Goal: Task Accomplishment & Management: Manage account settings

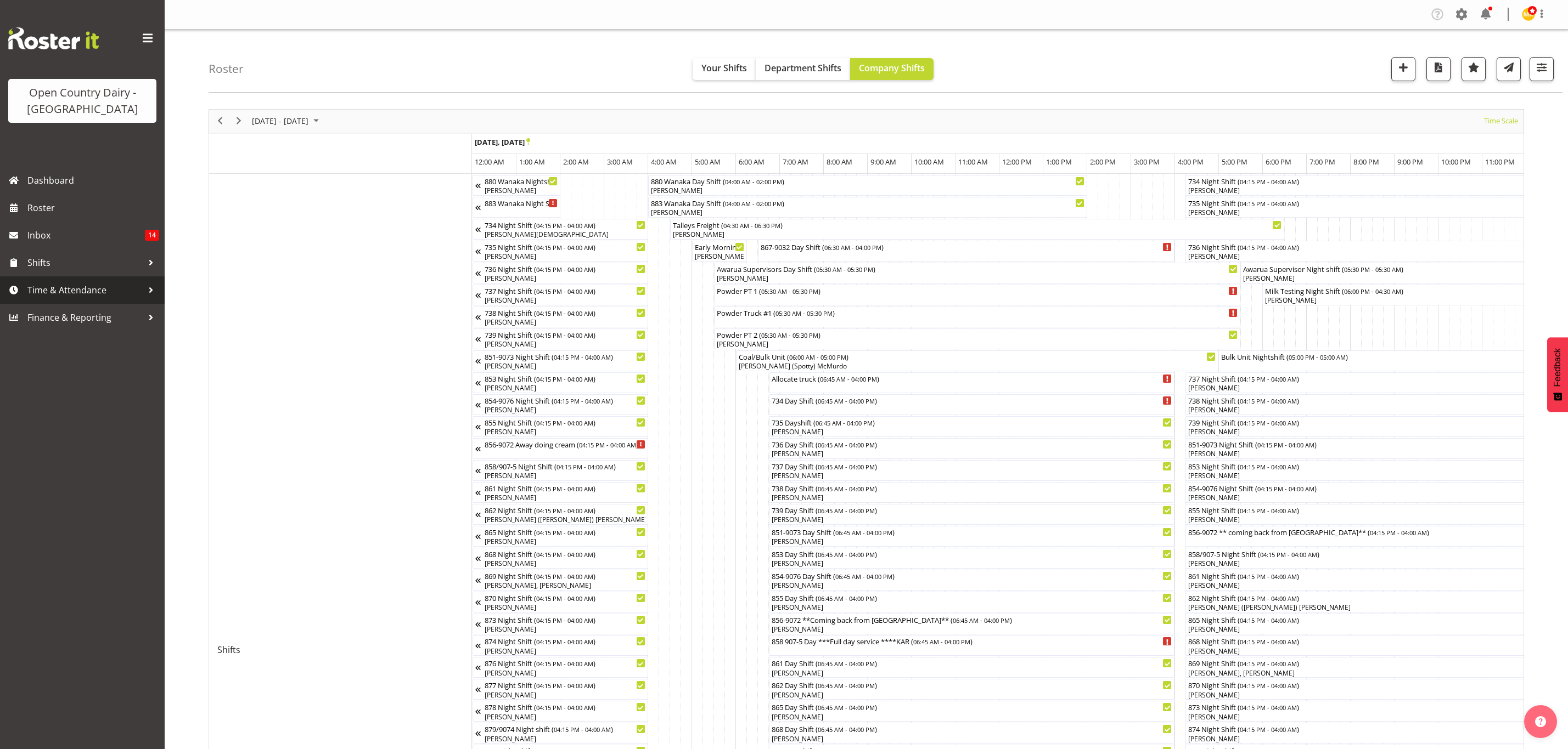
drag, startPoint x: 0, startPoint y: 0, endPoint x: 114, endPoint y: 354, distance: 371.9
click at [91, 288] on span "Time & Attendance" at bounding box center [85, 290] width 115 height 17
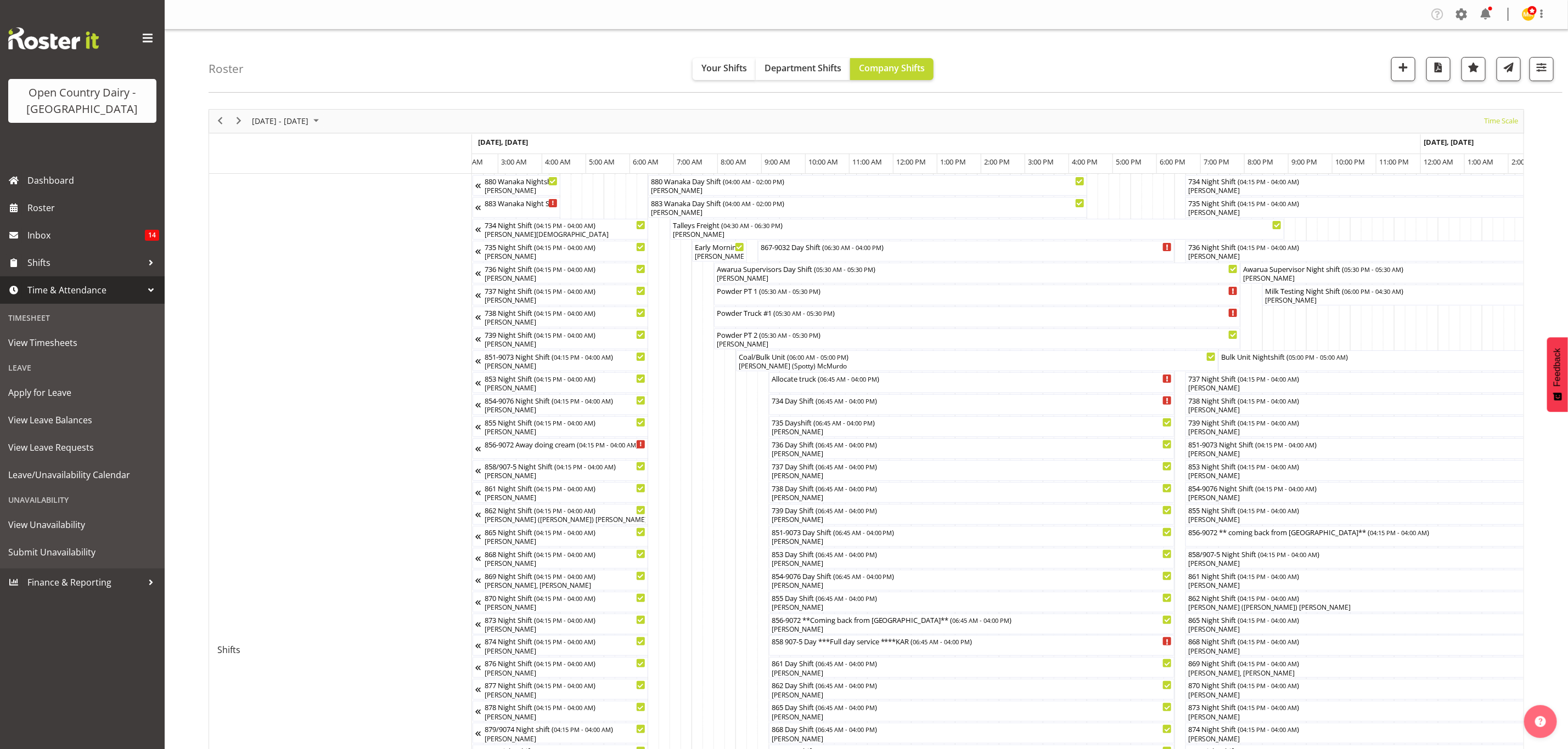
scroll to position [0, 3267]
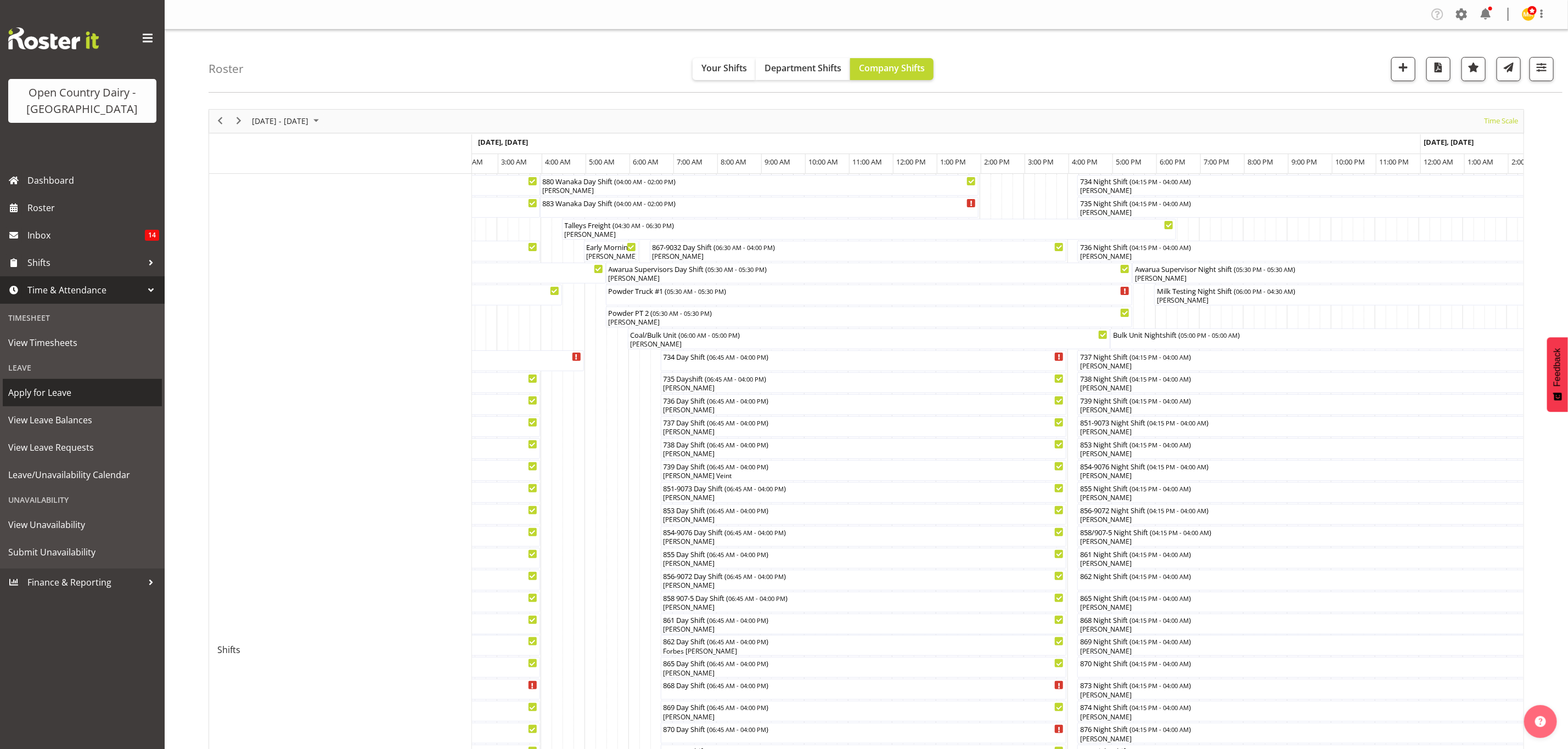
click at [75, 392] on span "Apply for Leave" at bounding box center [82, 392] width 148 height 17
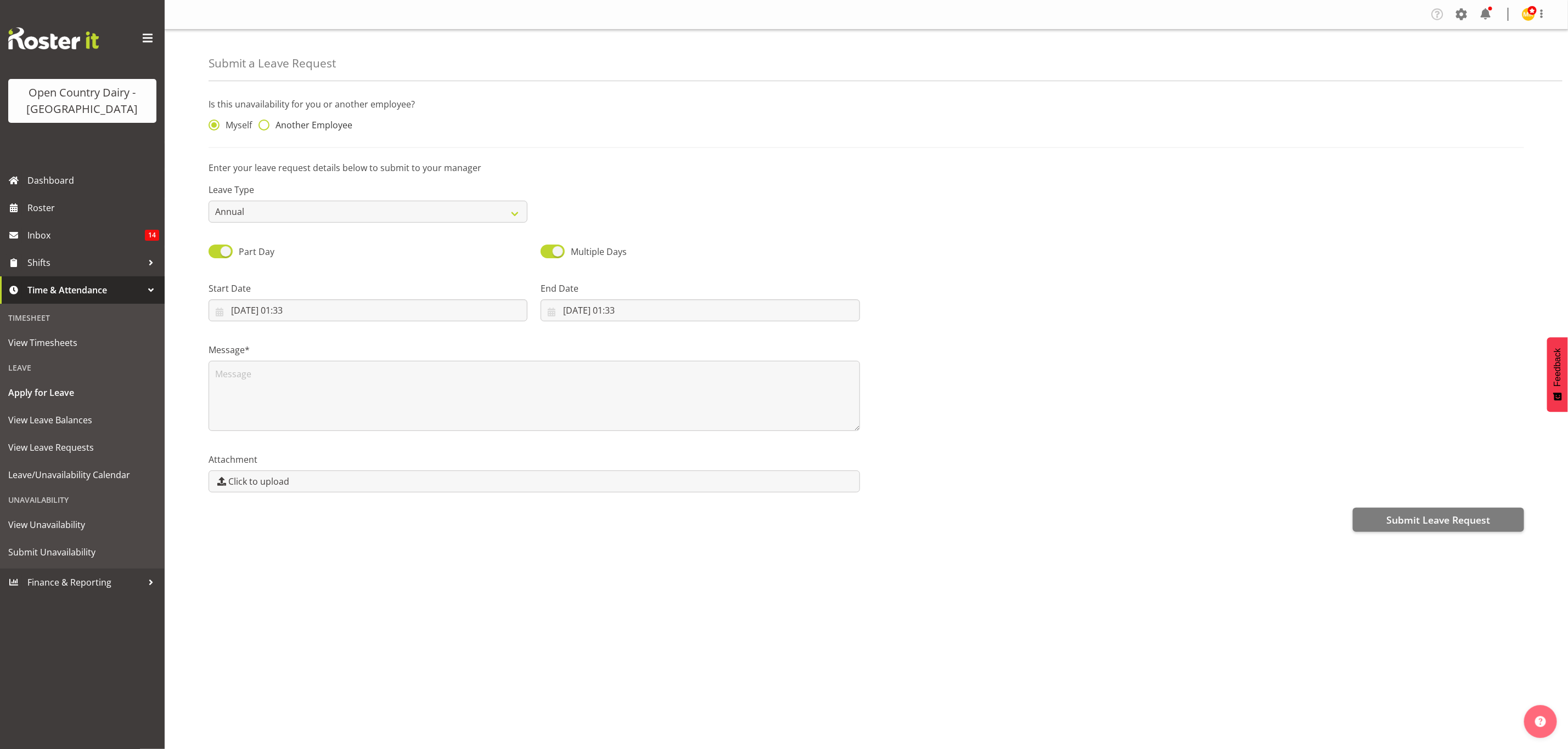
click at [330, 128] on span "Another Employee" at bounding box center [310, 125] width 83 height 11
click at [265, 128] on input "Another Employee" at bounding box center [262, 125] width 7 height 7
radio input "true"
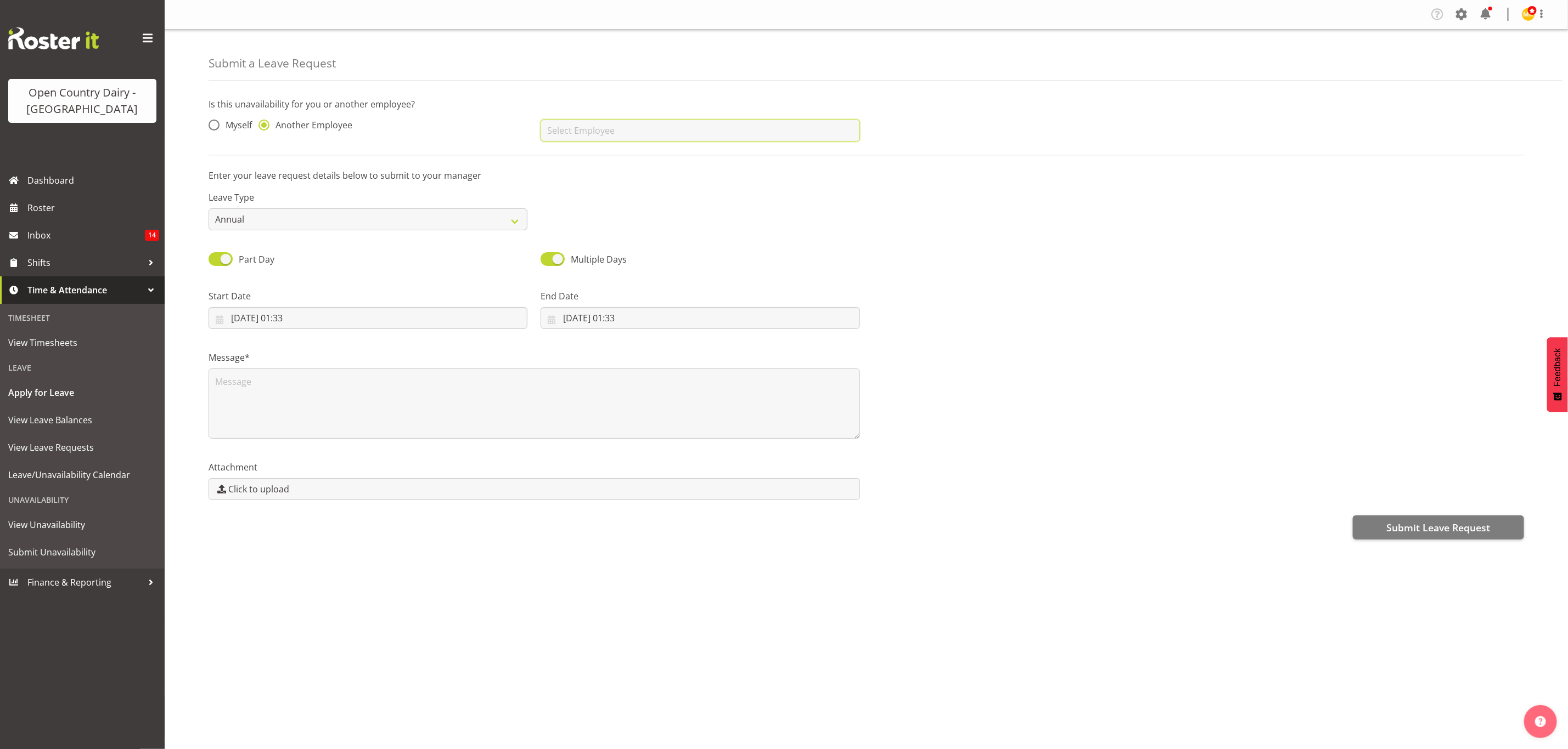
click at [598, 138] on input "text" at bounding box center [700, 131] width 319 height 22
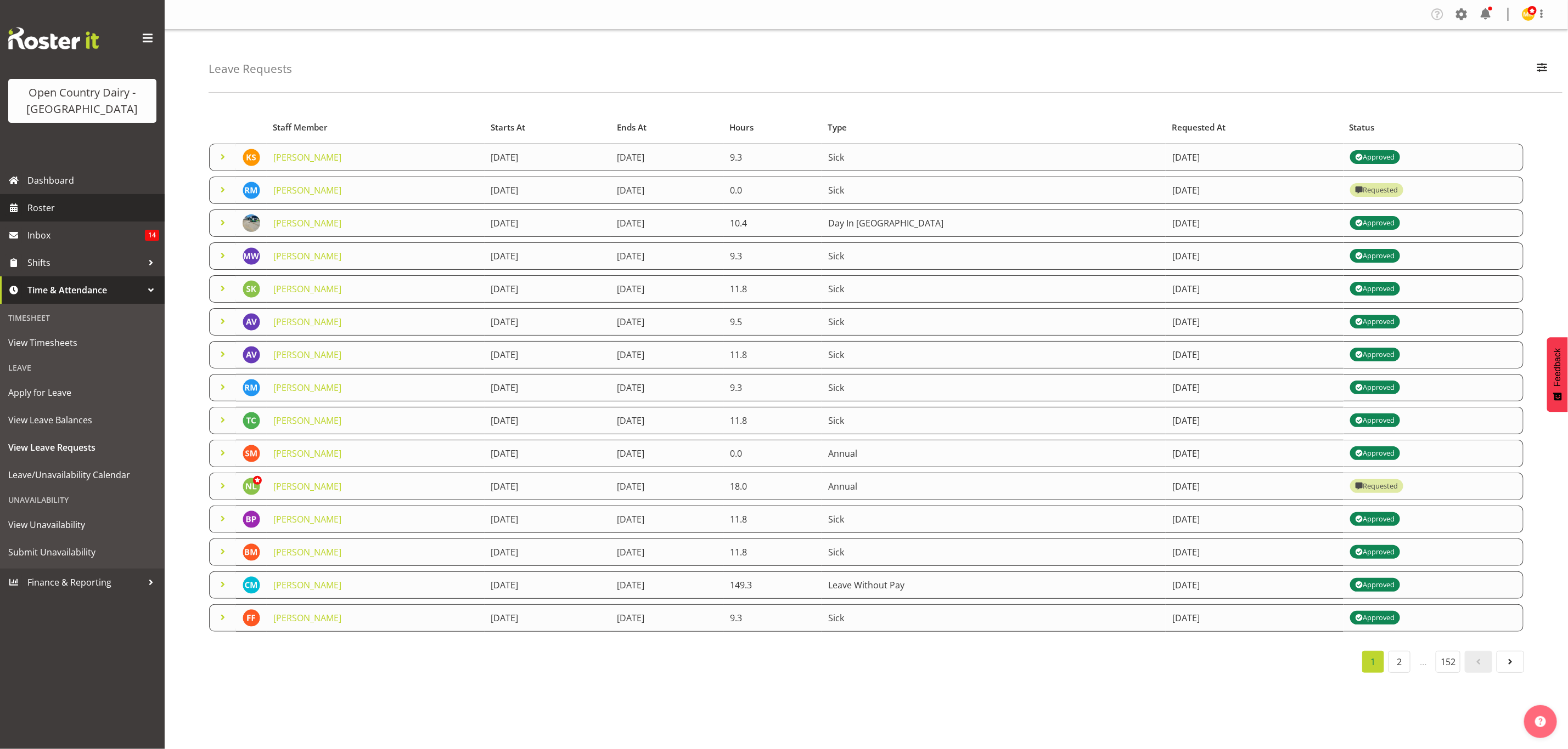
click at [57, 211] on span "Roster" at bounding box center [94, 207] width 132 height 17
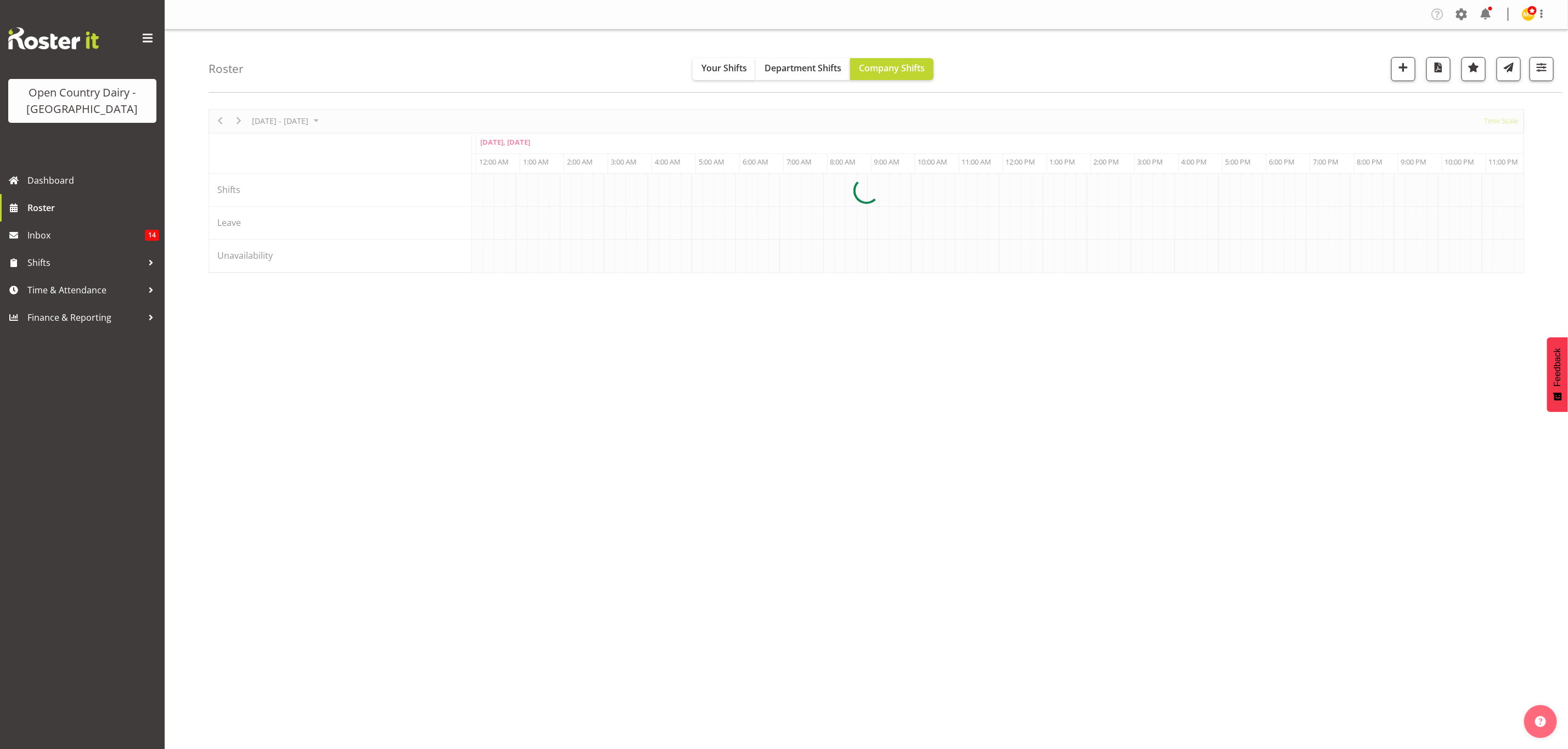
scroll to position [0, 5266]
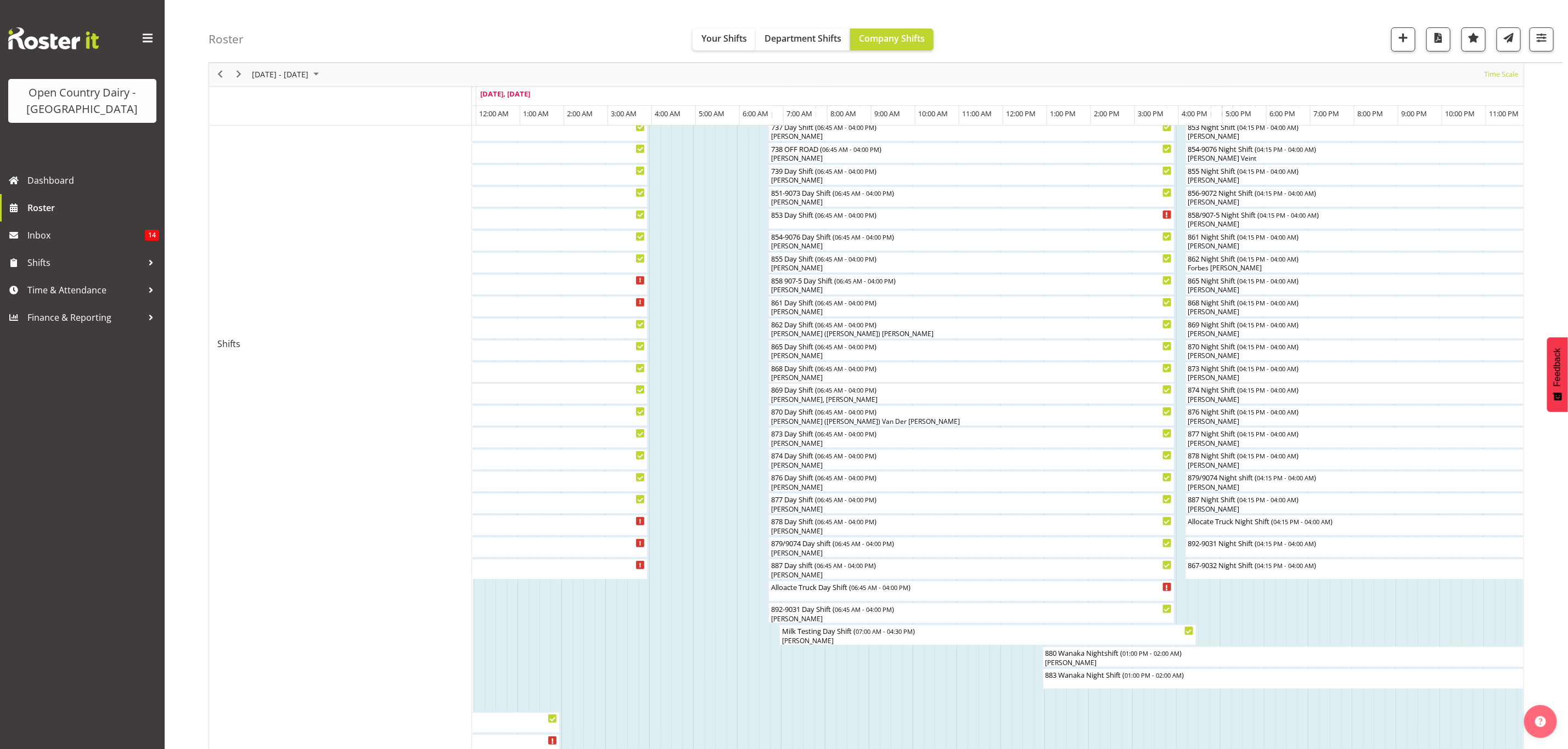
scroll to position [165, 0]
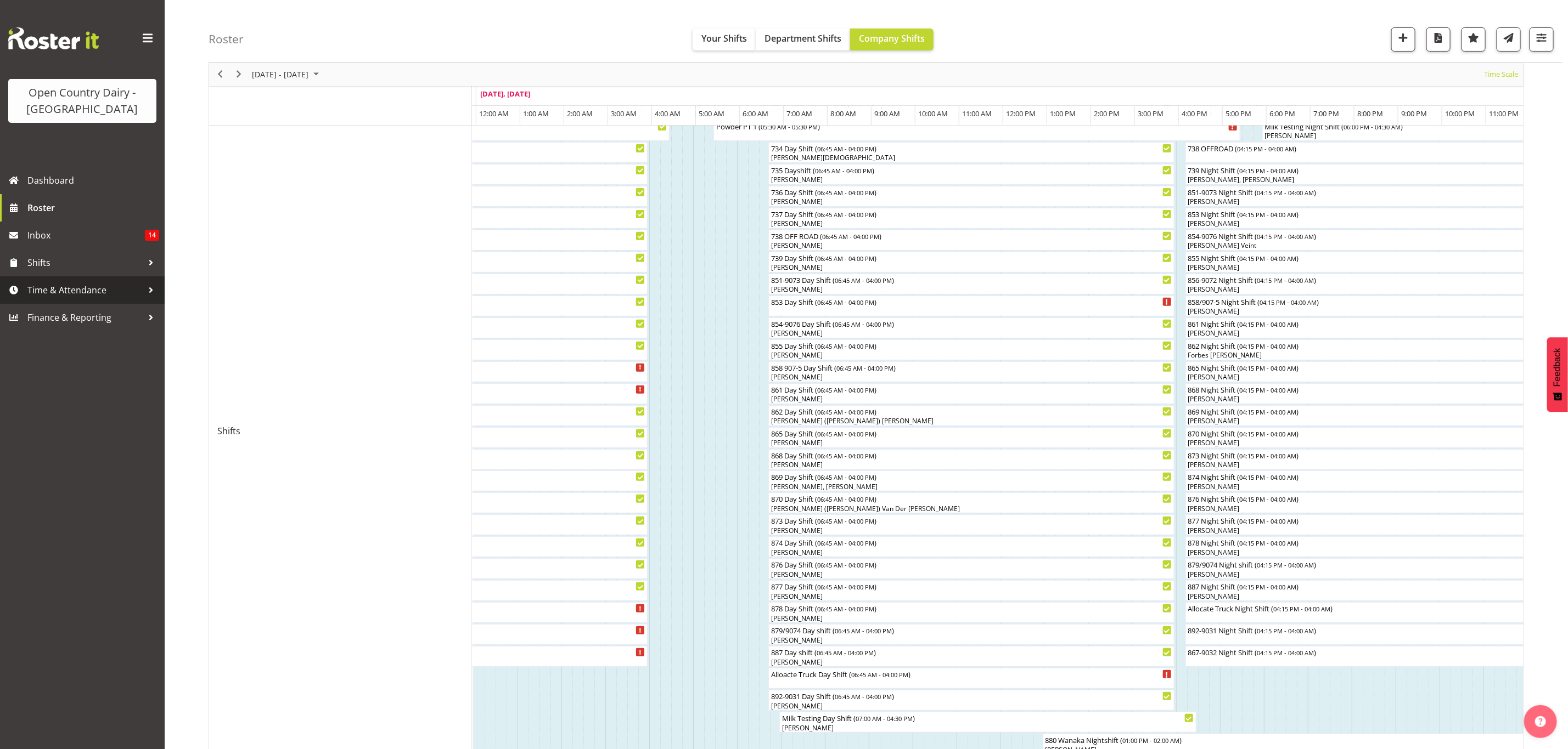
click at [88, 294] on span "Time & Attendance" at bounding box center [85, 290] width 115 height 17
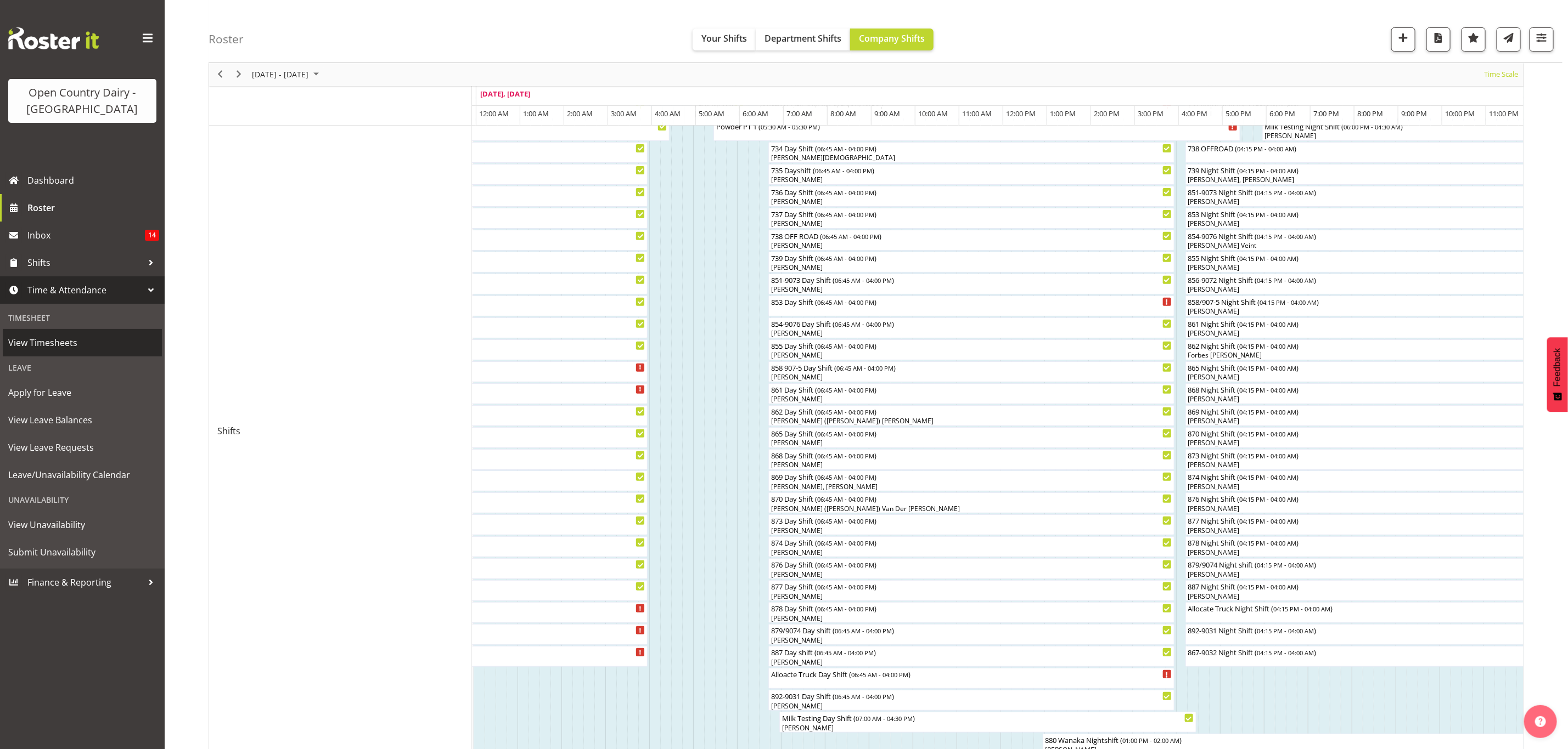
click at [49, 347] on span "View Timesheets" at bounding box center [82, 343] width 148 height 17
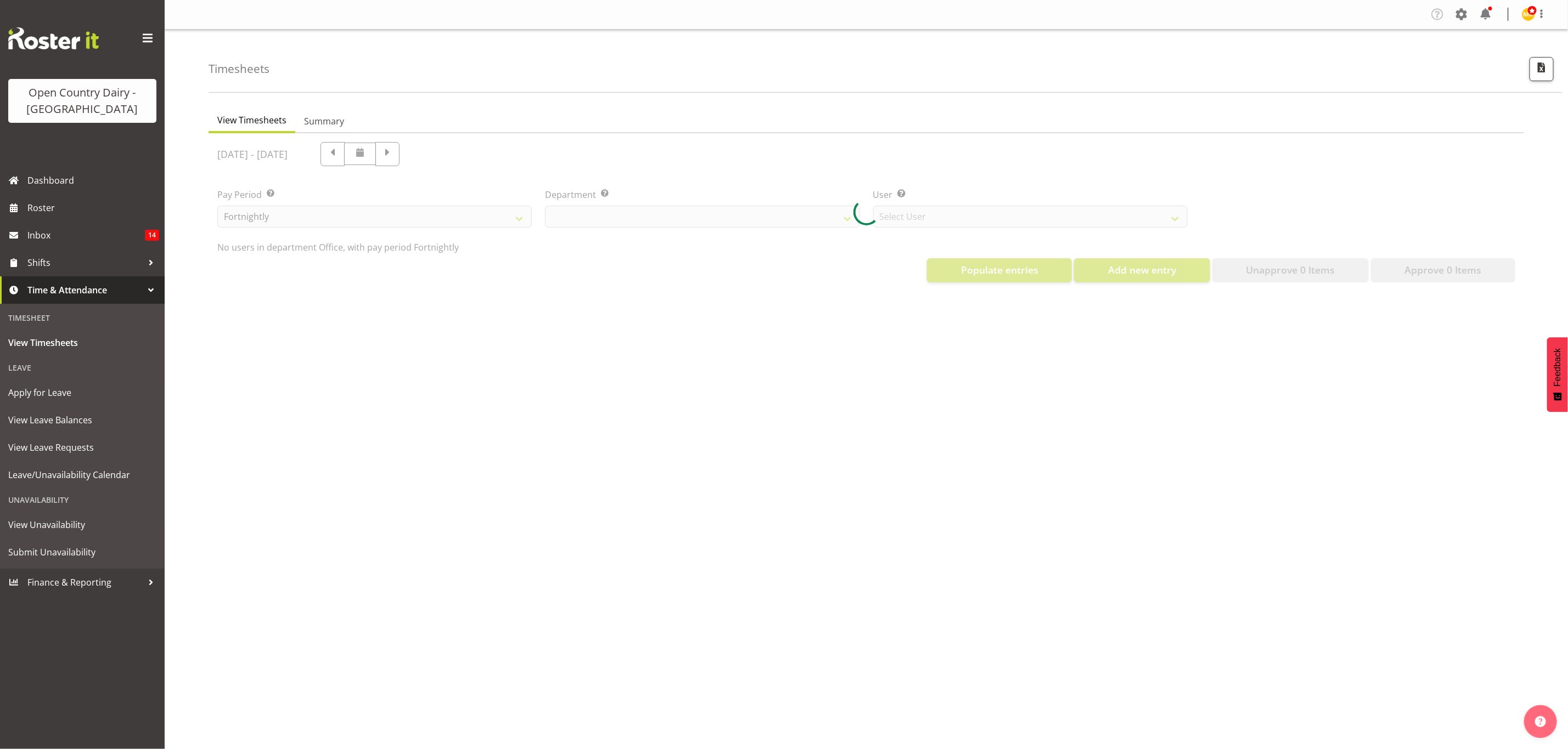
click at [701, 209] on div at bounding box center [865, 212] width 1315 height 158
select select "699"
select select "8449"
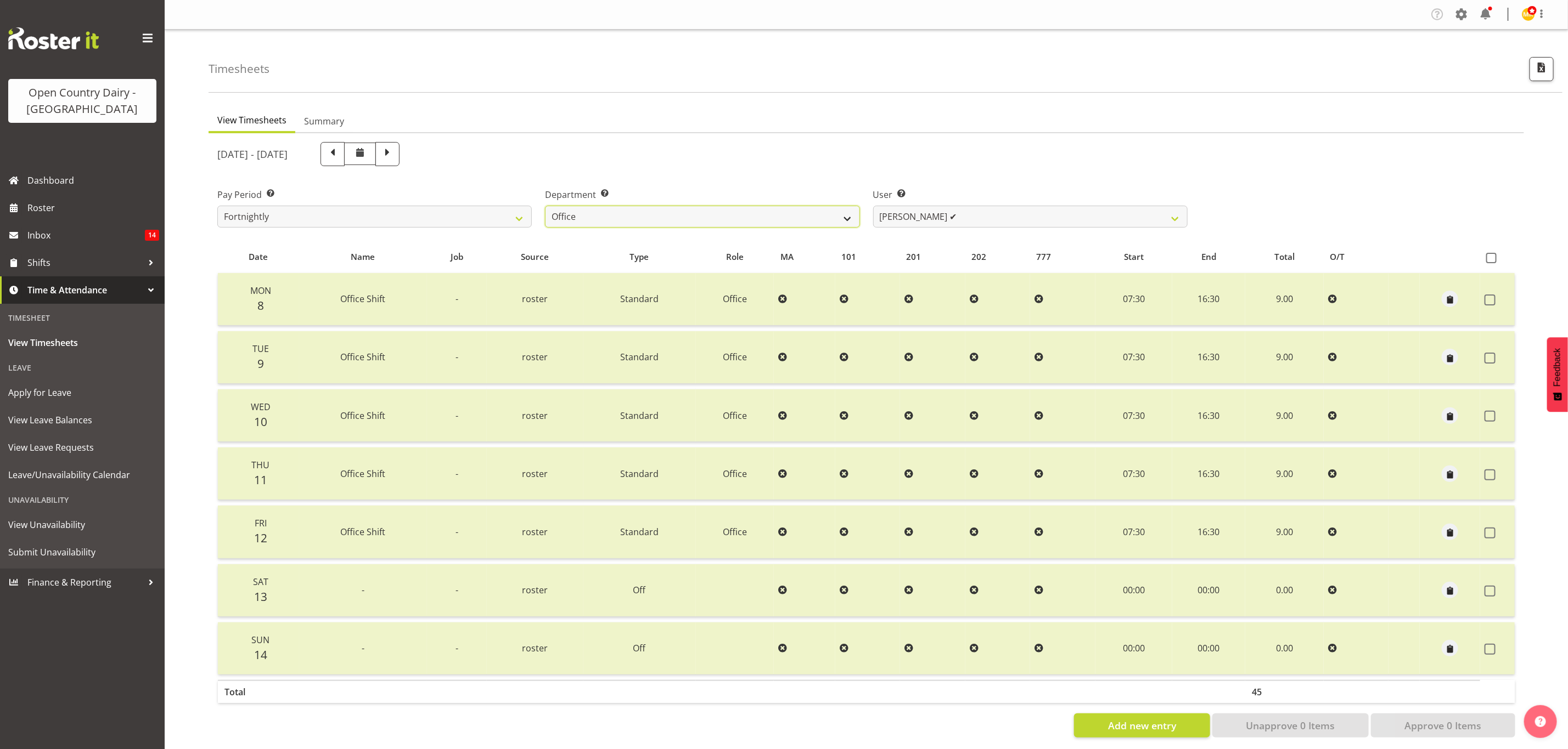
click at [626, 212] on select "734 735 736 737 738 739 851 853 854 855 856 858 861 862 865 867-9032 868 869 87…" at bounding box center [702, 217] width 315 height 22
select select "905"
click at [545, 206] on select "734 735 736 737 738 739 851 853 854 855 856 858 861 862 865 867-9032 868 869 87…" at bounding box center [702, 217] width 315 height 22
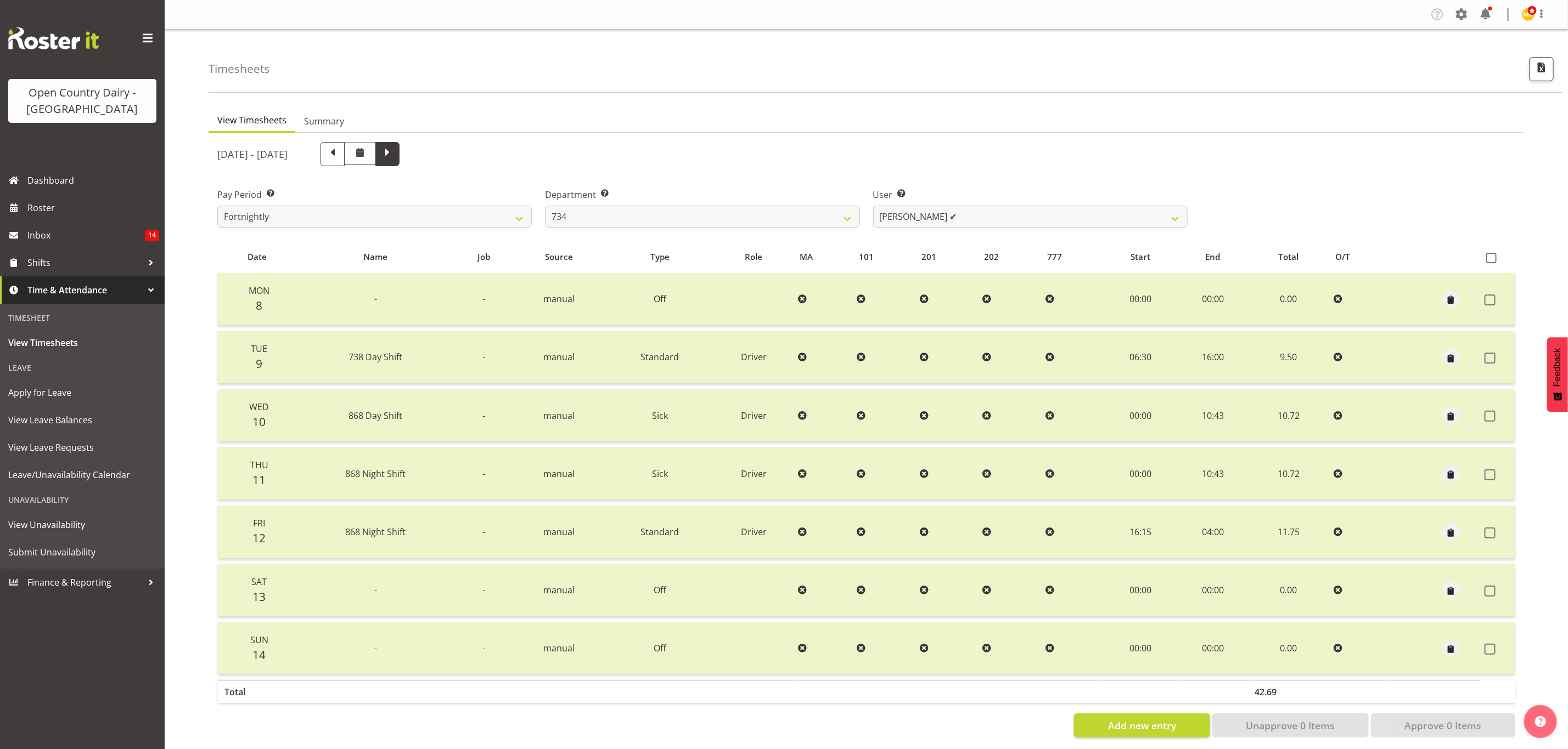
click at [395, 157] on span at bounding box center [387, 153] width 15 height 15
select select
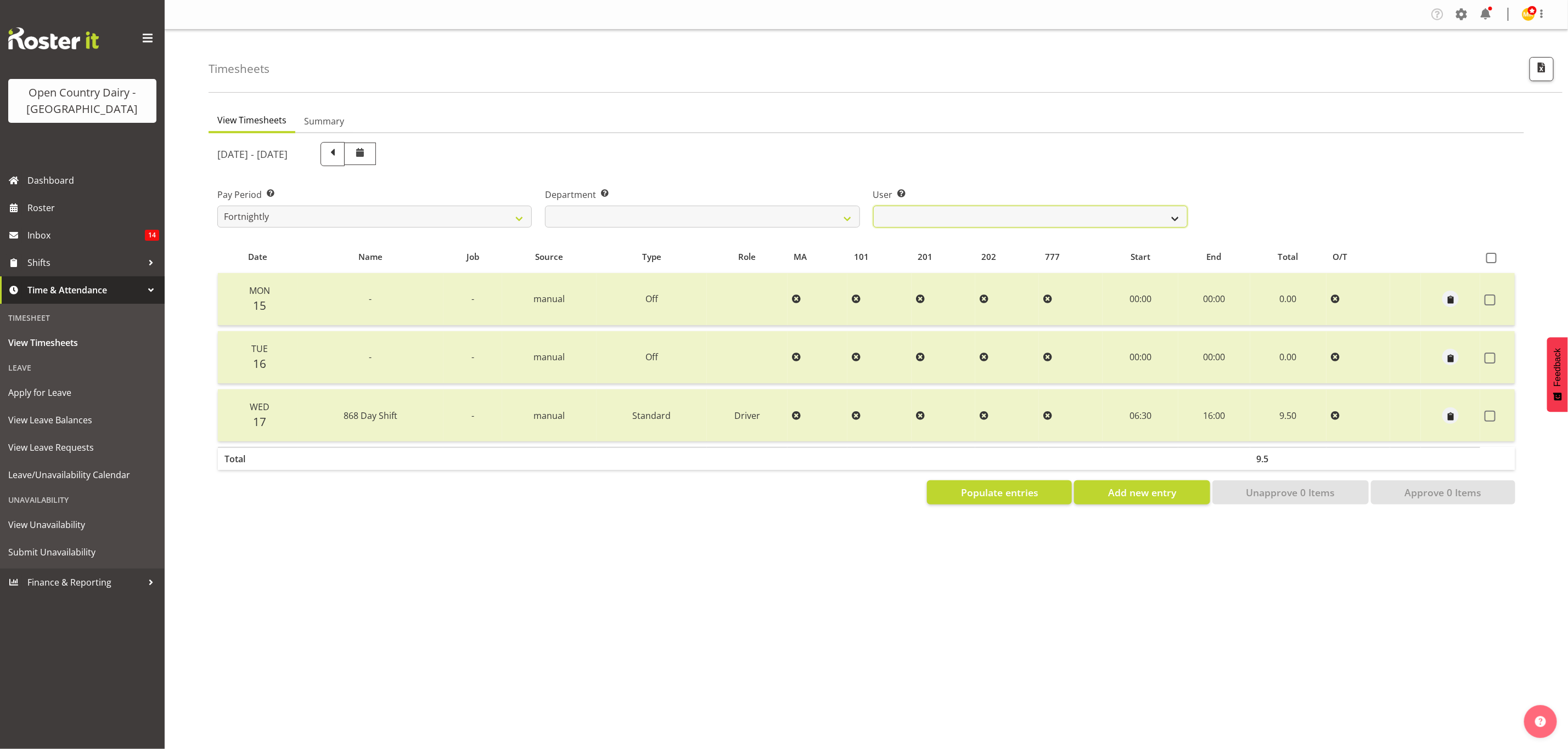
click at [975, 216] on select "Justin Spicer ✔ Ryan Thompson ❌ Tracey Chittock ❌ Zachary Shanks ❌" at bounding box center [1031, 217] width 315 height 22
click at [780, 206] on select "734 735 736 737 738 739 851 853 854 855 856 858 861 862 865 867-9032 868 869 87…" at bounding box center [702, 217] width 315 height 22
click at [545, 206] on select "734 735 736 737 738 739 851 853 854 855 856 858 861 862 865 867-9032 868 869 87…" at bounding box center [702, 217] width 315 height 22
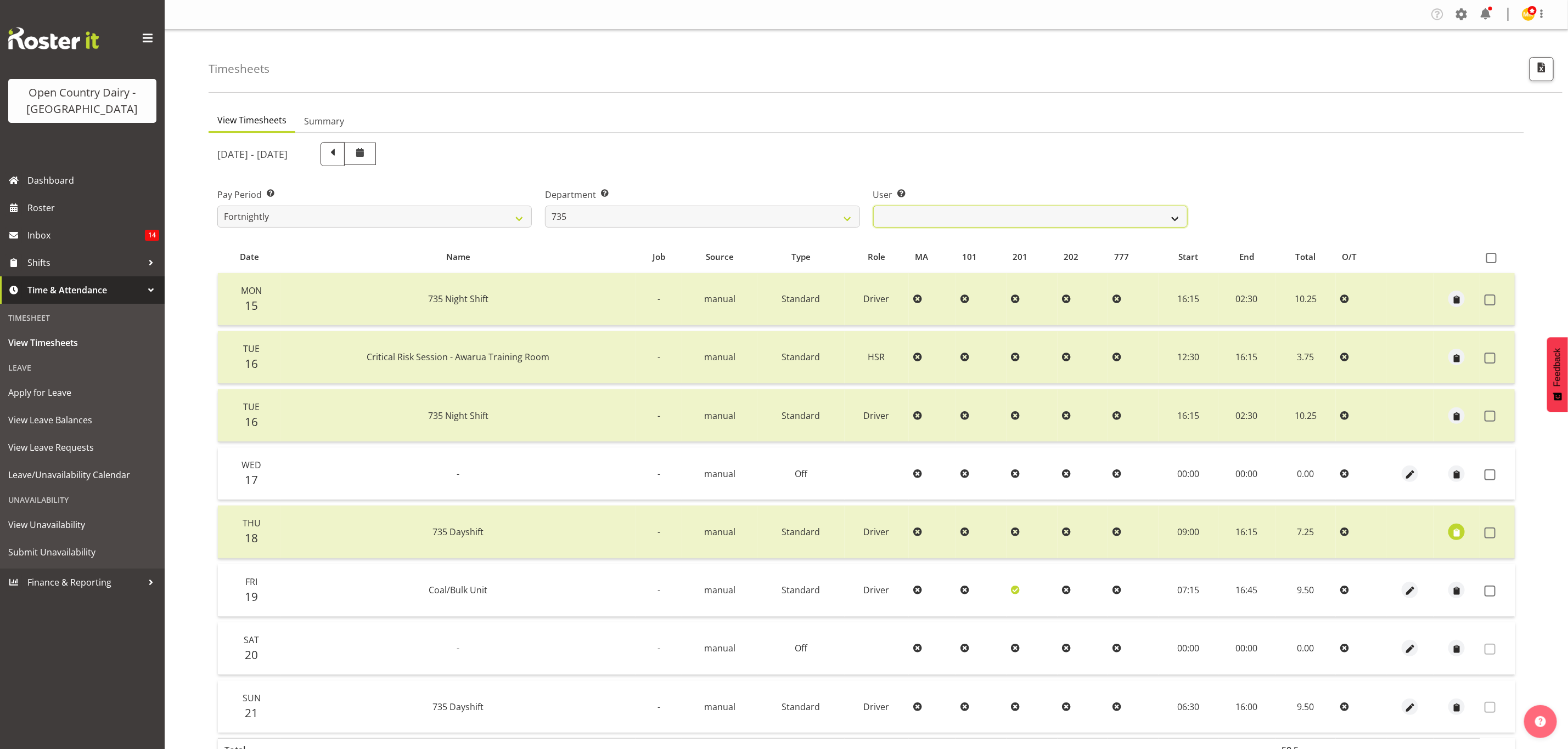
click at [932, 215] on select "Brian Neas ❌ Cherie Williams ❌ Christopher Sutherland ❌ Stuart Craig ❌" at bounding box center [1031, 217] width 315 height 22
click at [775, 208] on select "734 735 736 737 738 739 851 853 854 855 856 858 861 862 865 867-9032 868 869 87…" at bounding box center [702, 217] width 315 height 22
select select "692"
click at [545, 206] on select "734 735 736 737 738 739 851 853 854 855 856 858 861 862 865 867-9032 868 869 87…" at bounding box center [702, 217] width 315 height 22
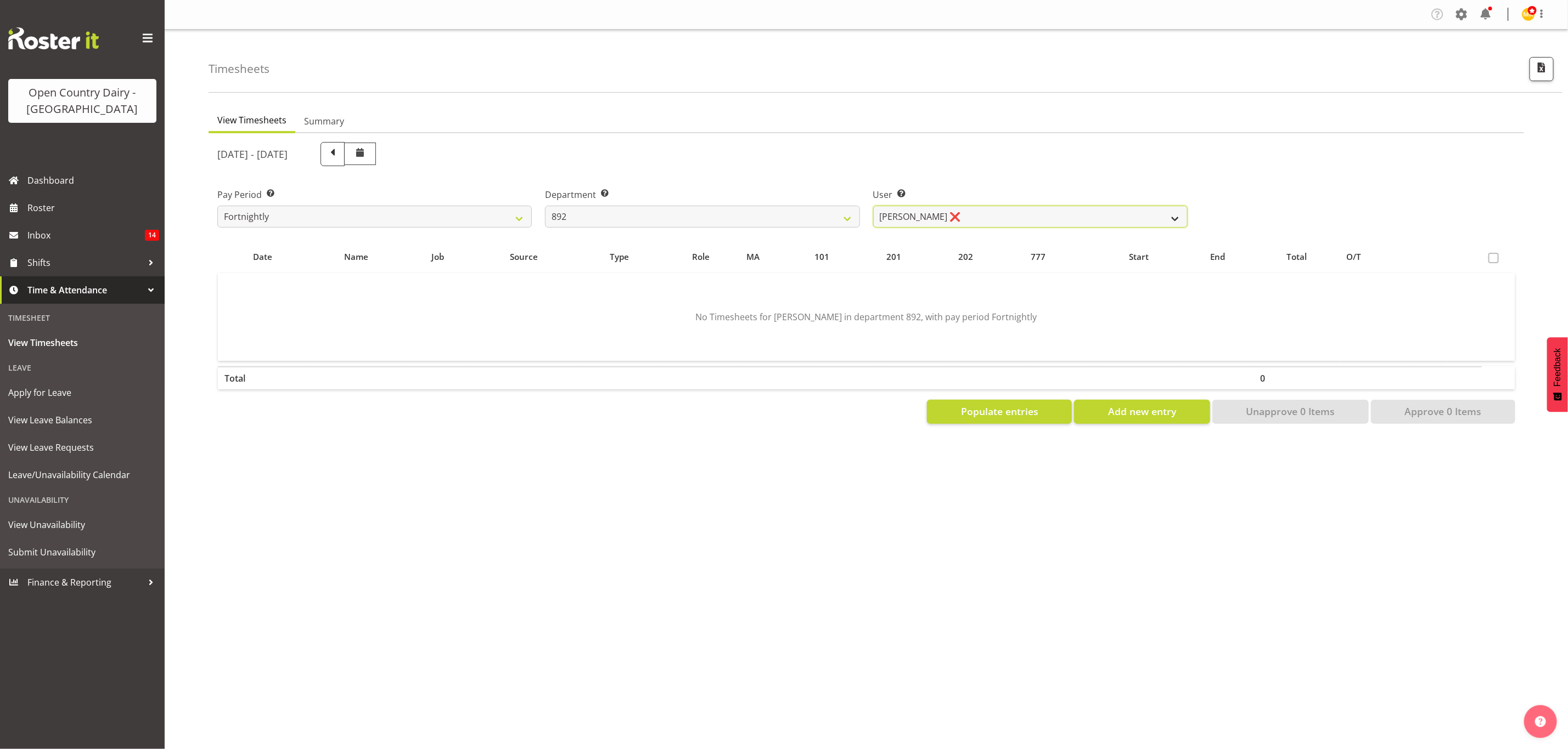
drag, startPoint x: 931, startPoint y: 214, endPoint x: 932, endPoint y: 221, distance: 7.1
click at [931, 214] on select "Brittany Willis ❌ Danny Davies ❌ David McKenzie ❌ Josh Winship ❌ Reece Calvert ❌" at bounding box center [1031, 217] width 315 height 22
select select "11651"
click at [873, 206] on select "Brittany Willis ❌ Danny Davies ❌ David McKenzie ❌ Josh Winship ❌ Reece Calvert ❌" at bounding box center [1031, 217] width 315 height 22
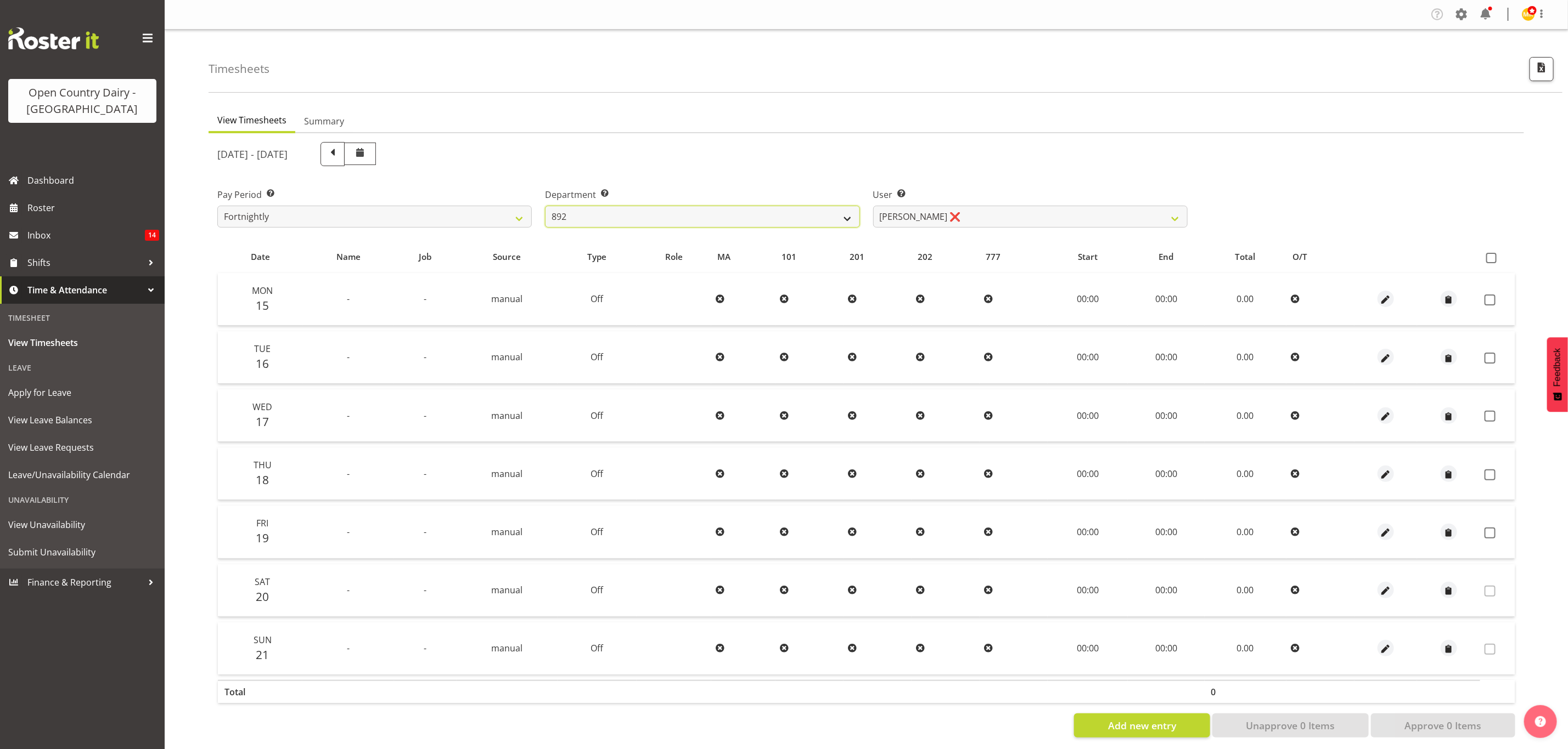
click at [706, 211] on select "734 735 736 737 738 739 851 853 854 855 856 858 861 862 865 867-9032 868 869 87…" at bounding box center [702, 217] width 315 height 22
select select "682"
click at [545, 206] on select "734 735 736 737 738 739 851 853 854 855 856 858 861 862 865 867-9032 868 869 87…" at bounding box center [702, 217] width 315 height 22
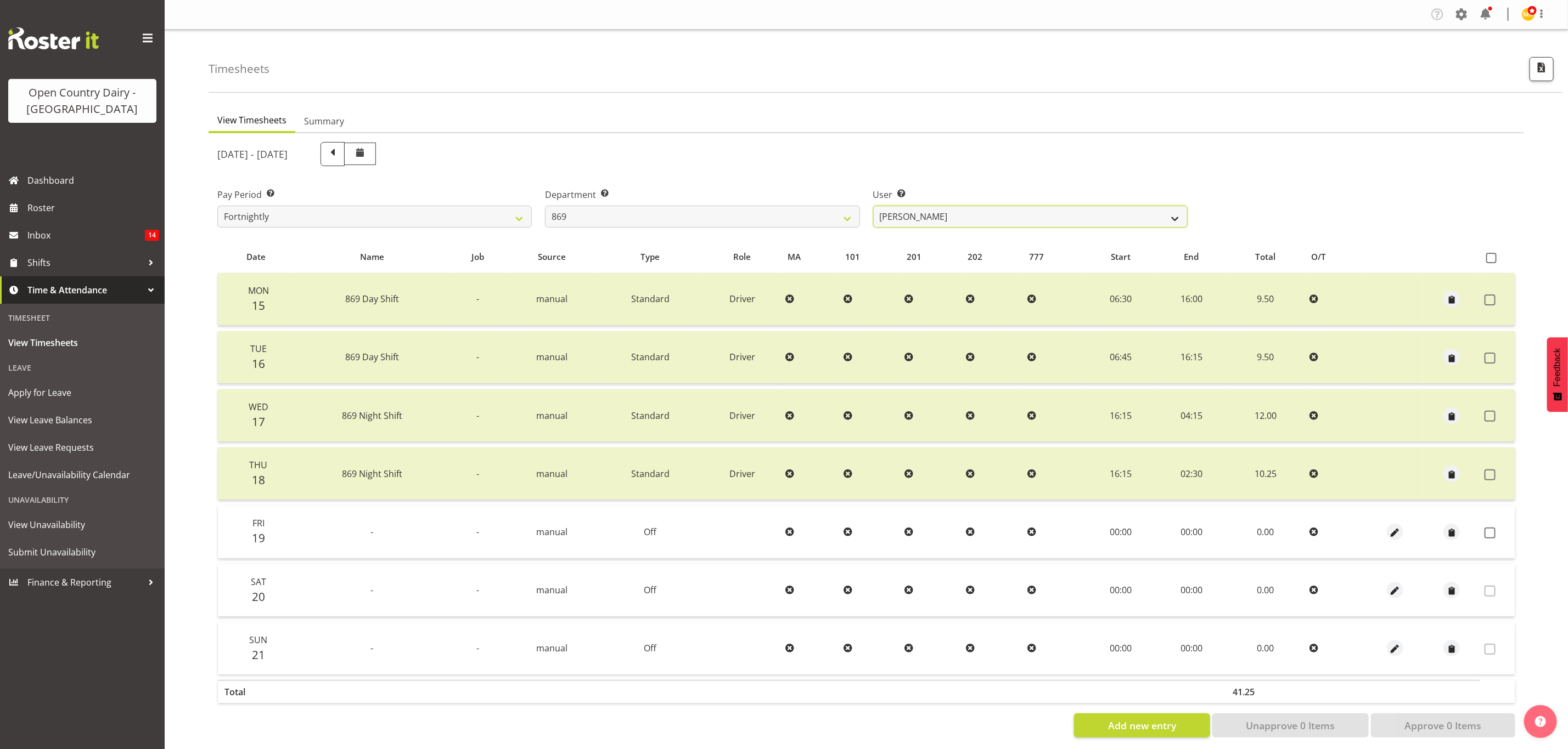
click at [958, 220] on select "Barry O'Donnell ❌ Barry Johnston ❌ Jason Soper ❌ Peter Wieczorek ❌" at bounding box center [1031, 217] width 315 height 22
select select "10302"
click at [873, 206] on select "Barry O'Donnell ❌ Barry Johnston ❌ Jason Soper ❌ Peter Wieczorek ❌" at bounding box center [1031, 217] width 315 height 22
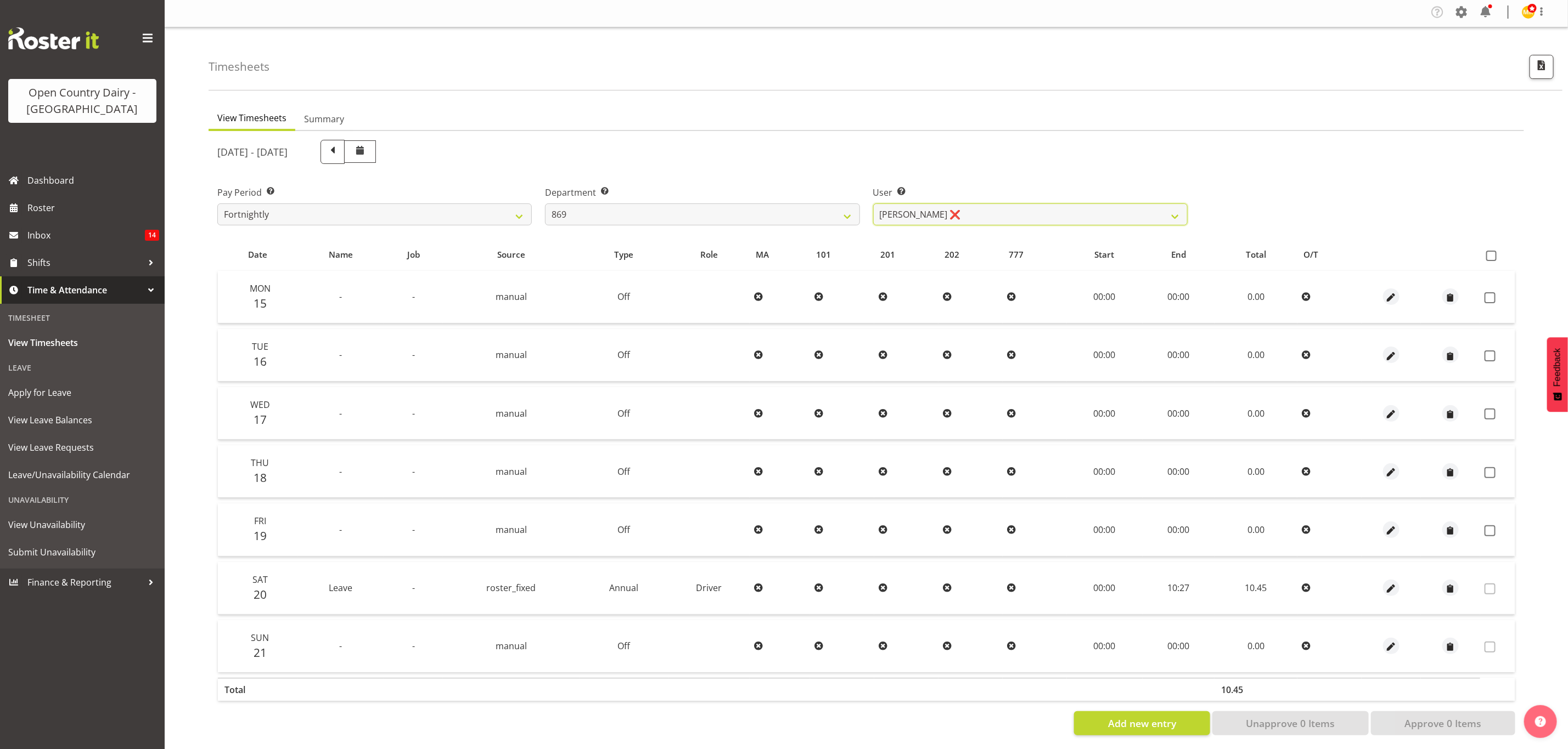
scroll to position [13, 0]
click at [735, 200] on select "734 735 736 737 738 739 851 853 854 855 856 858 861 862 865 867-9032 868 869 87…" at bounding box center [702, 211] width 315 height 22
select select "681"
click at [545, 200] on select "734 735 736 737 738 739 851 853 854 855 856 858 861 862 865 867-9032 868 869 87…" at bounding box center [702, 211] width 315 height 22
select select "7377"
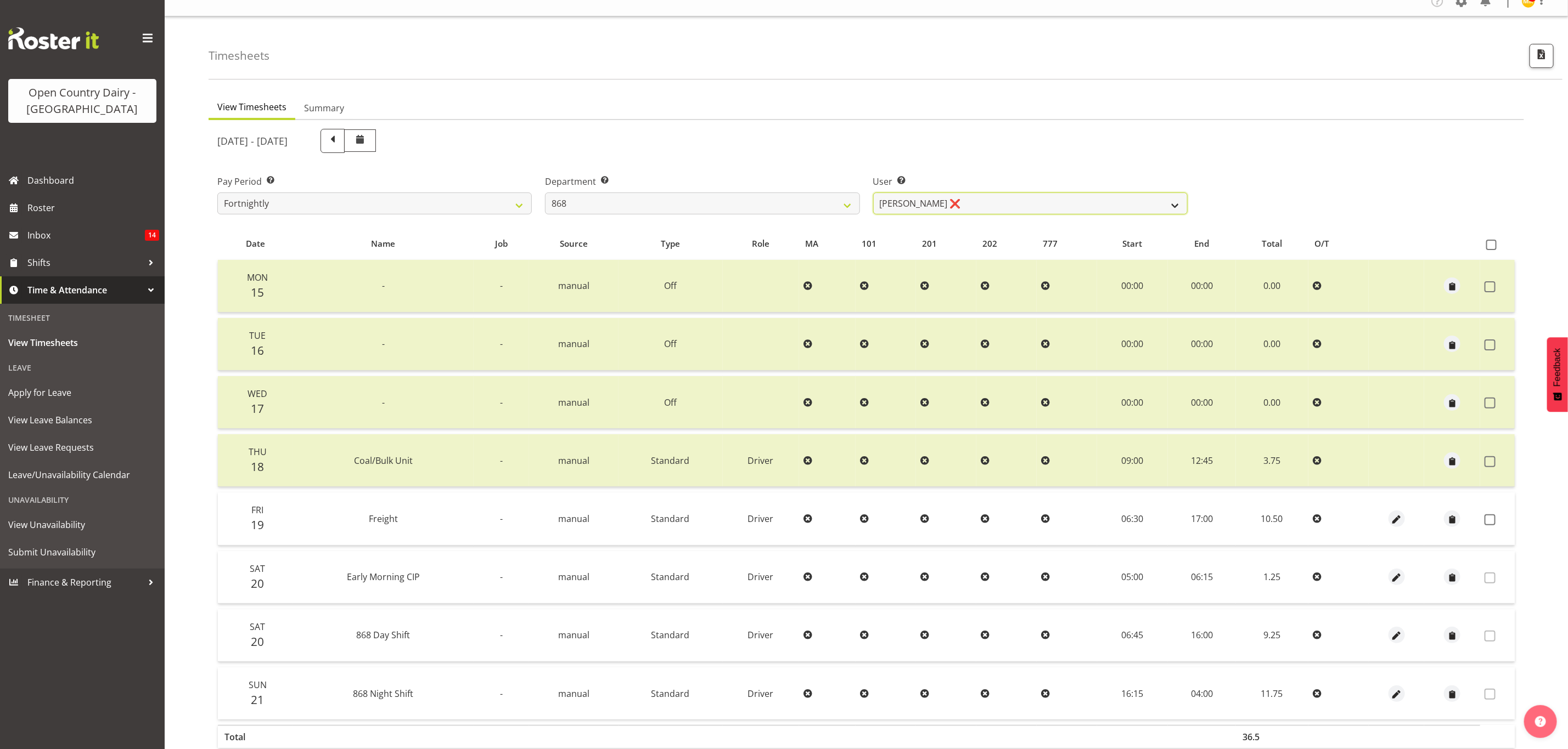
click at [962, 204] on select "Alan Rolton ❌ Cassidy Williams ❌ Christopher McIver ❌ Darin Ayling ❌" at bounding box center [1031, 204] width 315 height 22
click at [767, 194] on select "734 735 736 737 738 739 851 853 854 855 856 858 861 862 865 867-9032 868 869 87…" at bounding box center [702, 204] width 315 height 22
select select "905"
click at [545, 193] on select "734 735 736 737 738 739 851 853 854 855 856 858 861 862 865 867-9032 868 869 87…" at bounding box center [702, 204] width 315 height 22
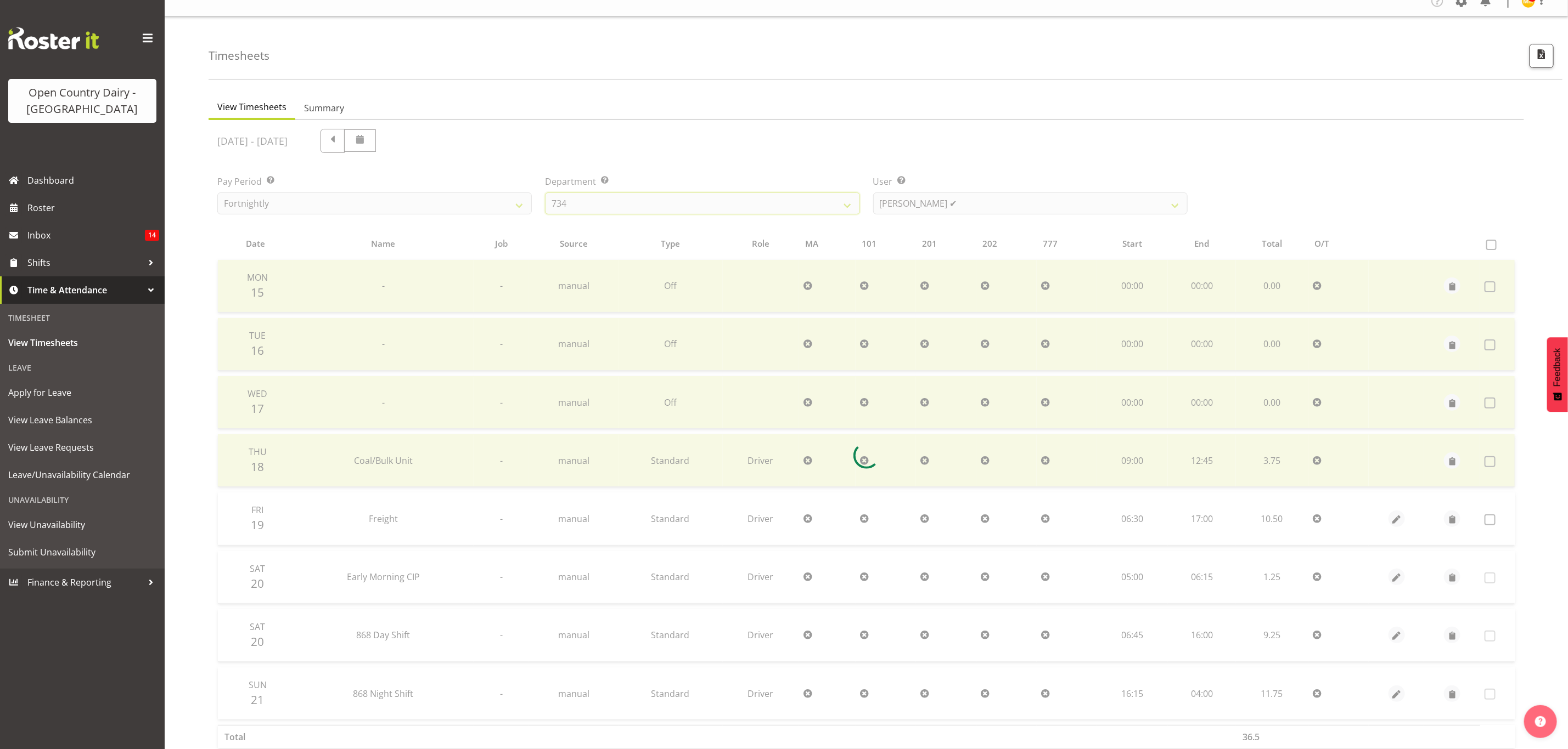
scroll to position [0, 0]
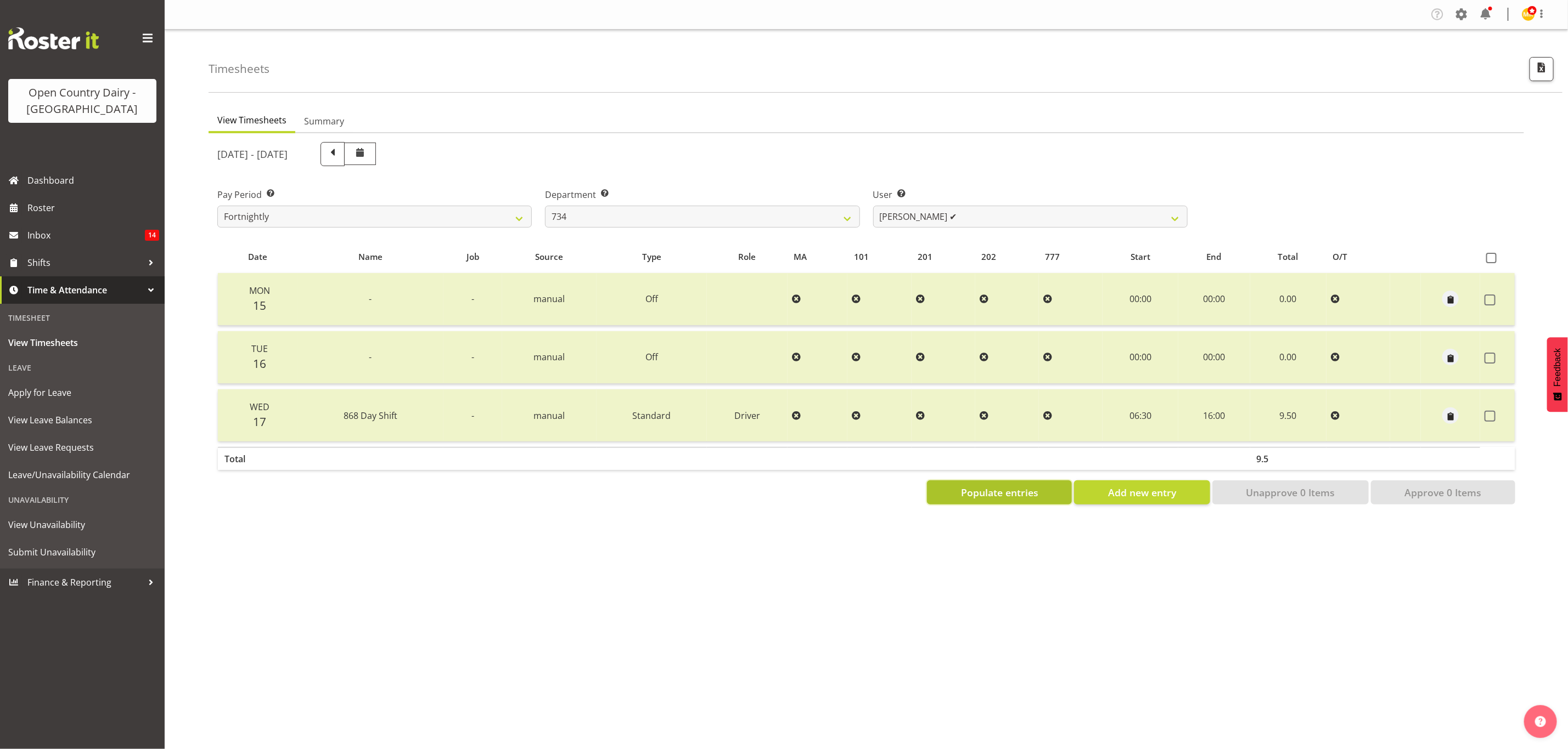
click at [978, 488] on span "Populate entries" at bounding box center [999, 493] width 78 height 15
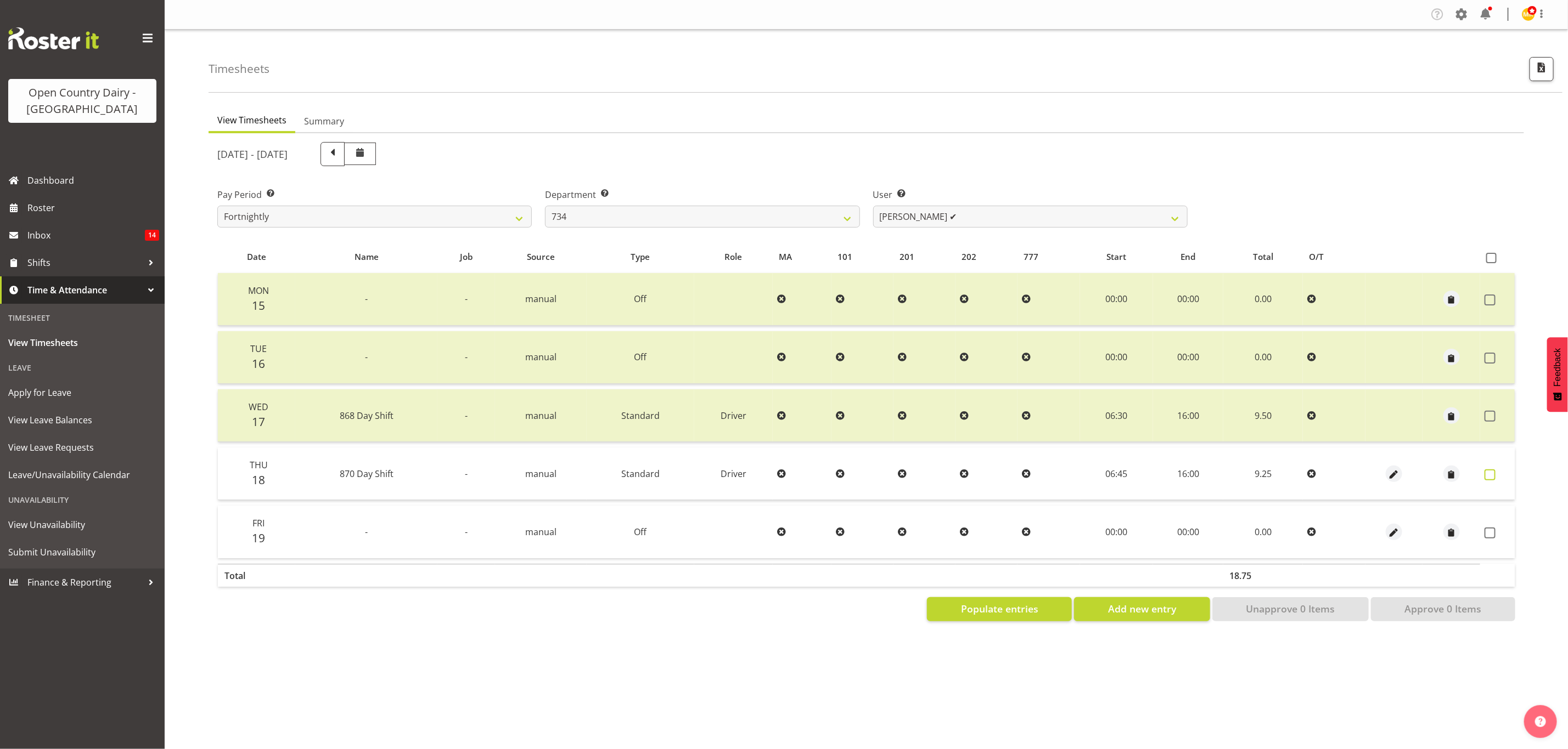
click at [1489, 471] on span at bounding box center [1490, 475] width 11 height 11
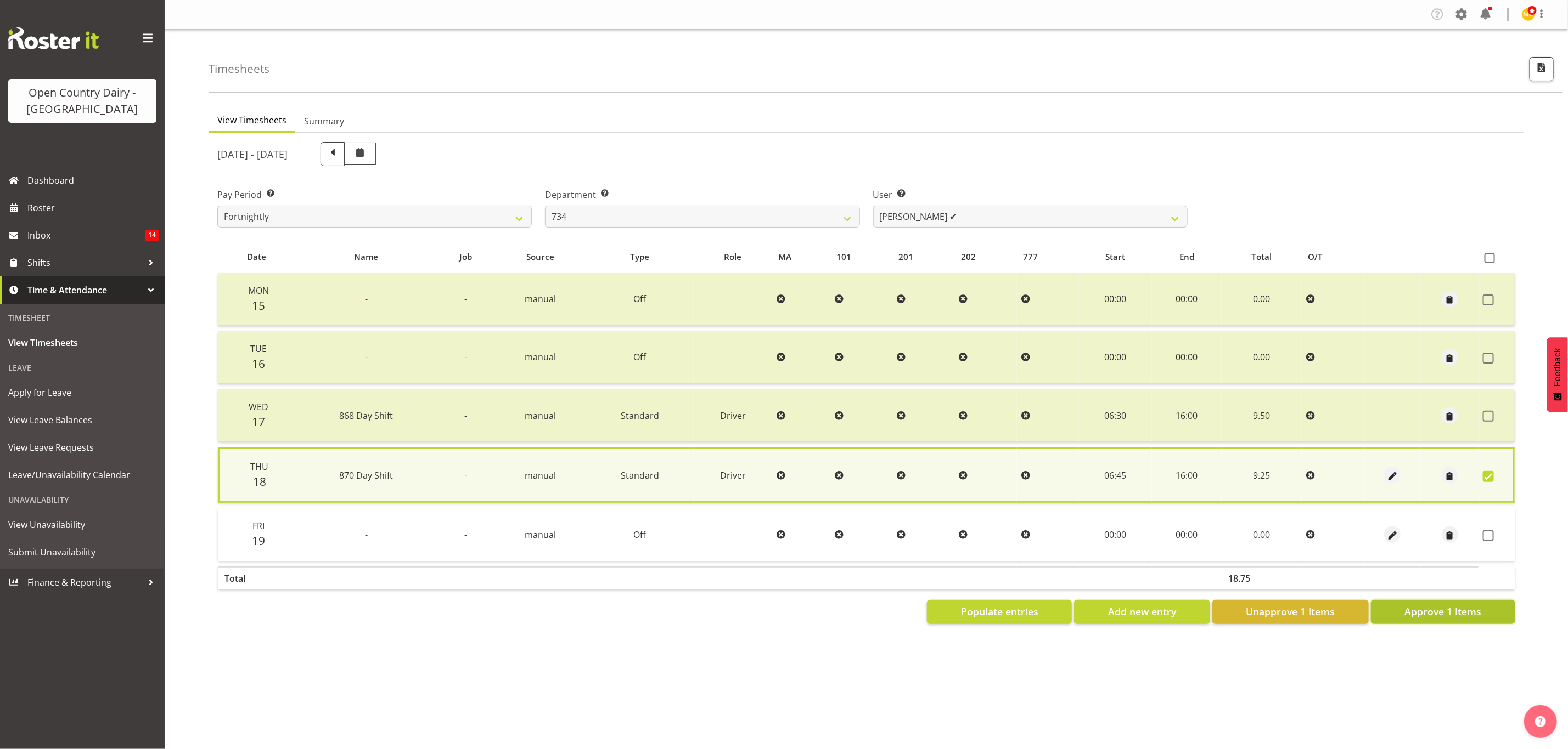
click at [1413, 609] on span "Approve 1 Items" at bounding box center [1443, 612] width 77 height 15
checkbox input "false"
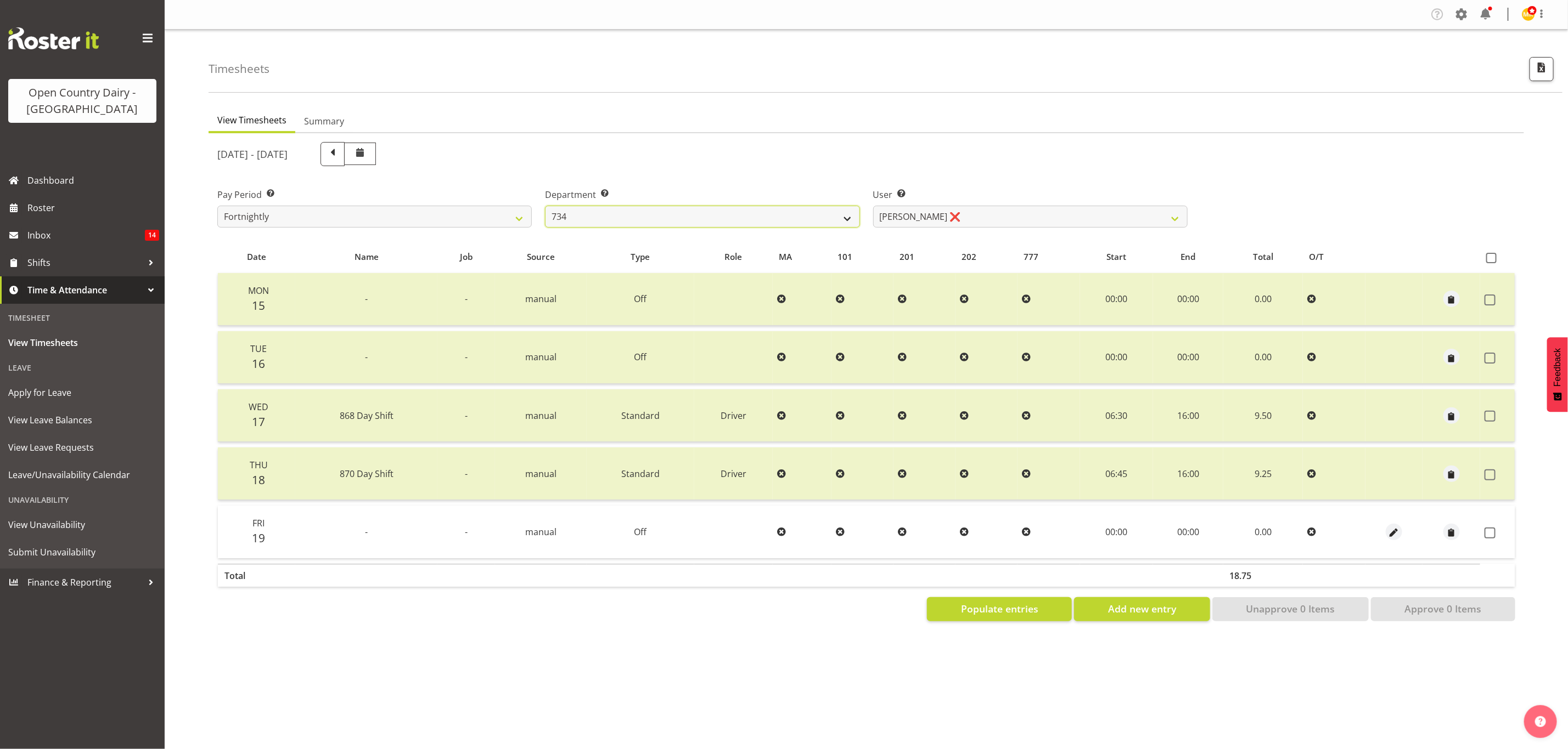
click at [655, 206] on select "734 735 736 737 738 739 851 853 854 855 856 858 861 862 865 867-9032 868 869 87…" at bounding box center [702, 217] width 315 height 22
select select "691"
click at [545, 206] on select "734 735 736 737 738 739 851 853 854 855 856 858 861 862 865 867-9032 868 869 87…" at bounding box center [702, 217] width 315 height 22
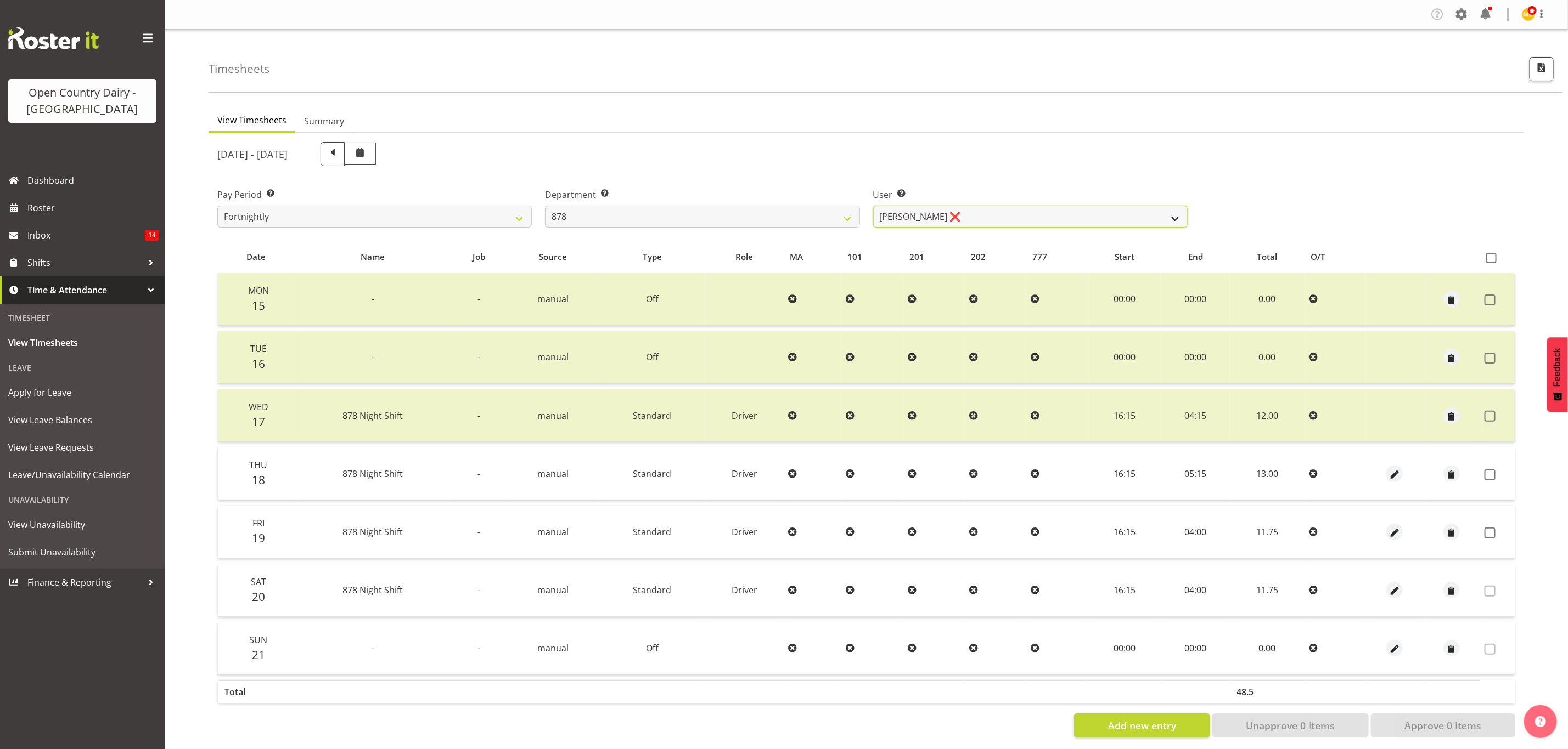
click at [935, 212] on select "Athol Warnock ❌ Dean Tither ❌ Joshua Treymane ❌ Vinkie Botha ❌" at bounding box center [1031, 217] width 315 height 22
select select "11085"
click at [873, 206] on select "Athol Warnock ❌ Dean Tither ❌ Joshua Treymane ❌ Vinkie Botha ❌" at bounding box center [1031, 217] width 315 height 22
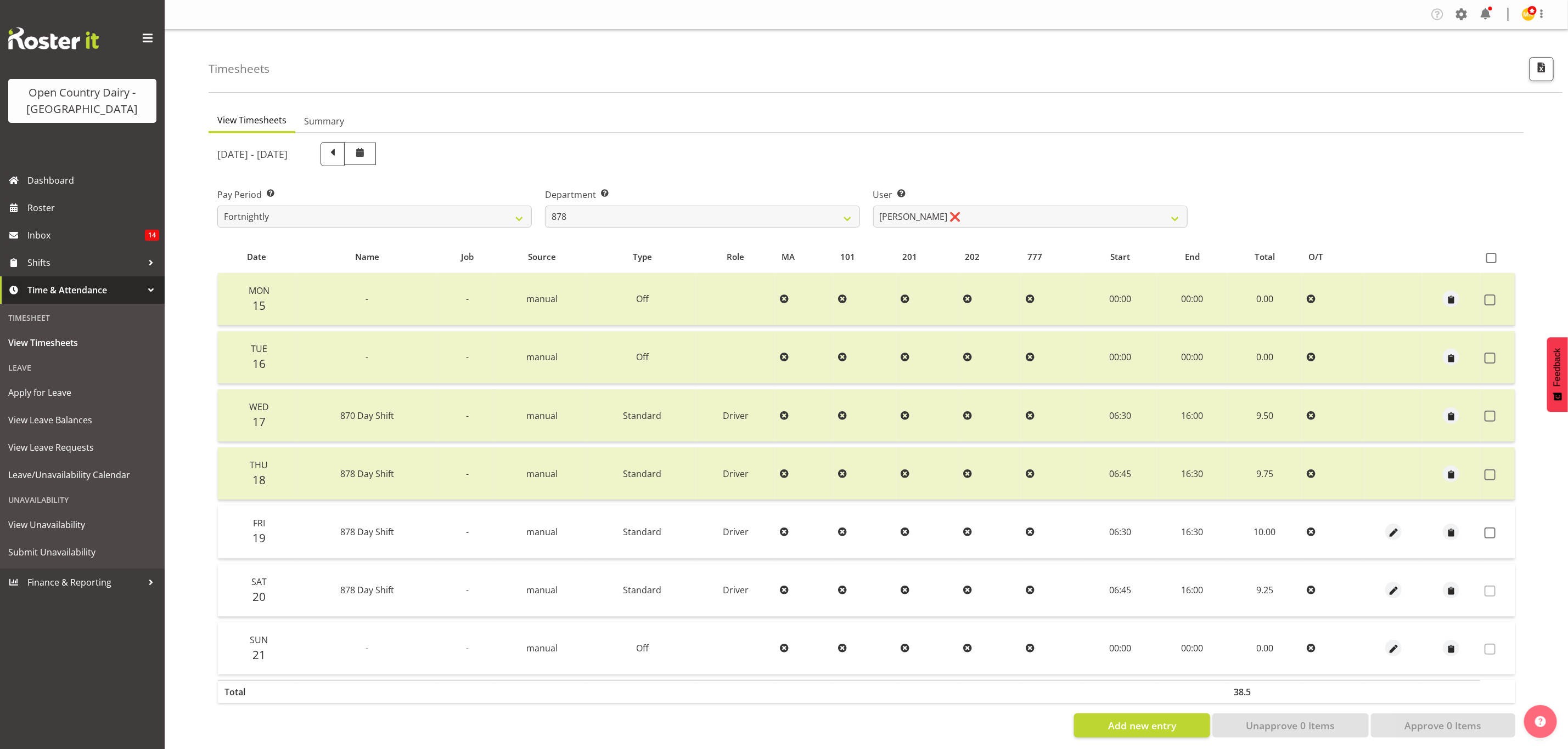
click at [1489, 538] on td at bounding box center [1497, 532] width 35 height 53
click at [1490, 528] on span at bounding box center [1490, 533] width 11 height 11
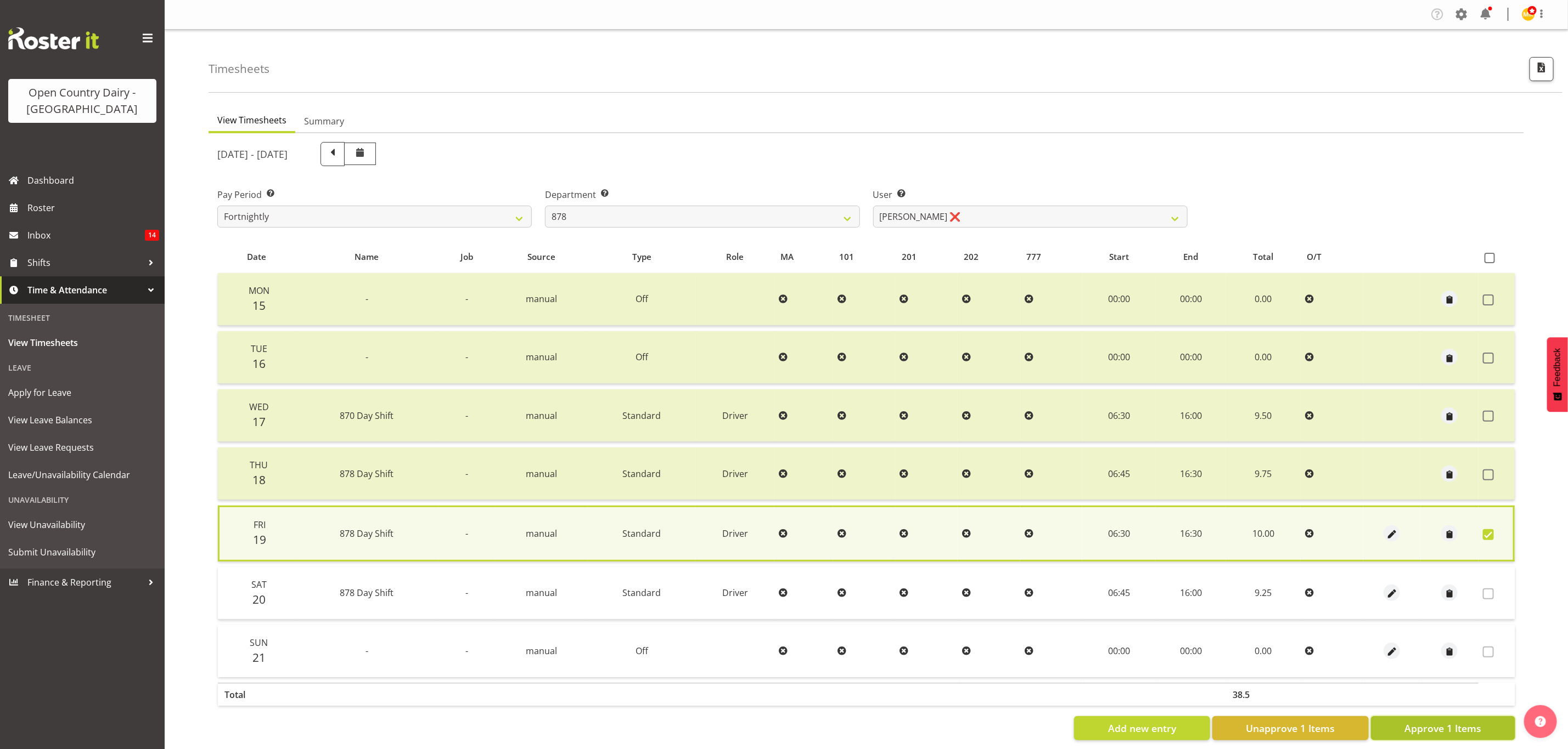
click at [1459, 728] on span "Approve 1 Items" at bounding box center [1443, 729] width 77 height 15
checkbox input "false"
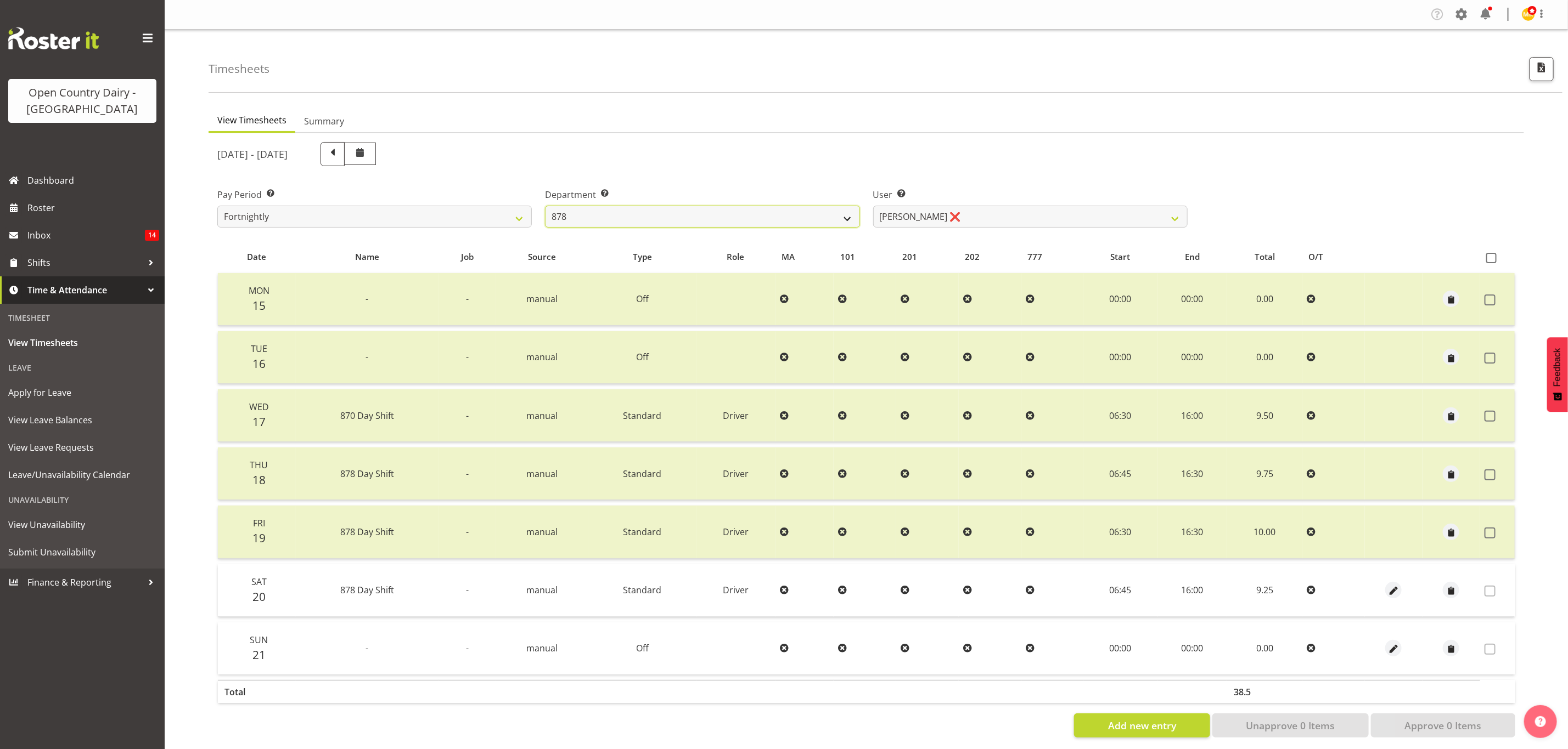
click at [610, 213] on select "734 735 736 737 738 739 851 853 854 855 856 858 861 862 865 867-9032 868 869 87…" at bounding box center [702, 217] width 315 height 22
select select "905"
click at [545, 206] on select "734 735 736 737 738 739 851 853 854 855 856 858 861 862 865 867-9032 868 869 87…" at bounding box center [702, 217] width 315 height 22
select select "11654"
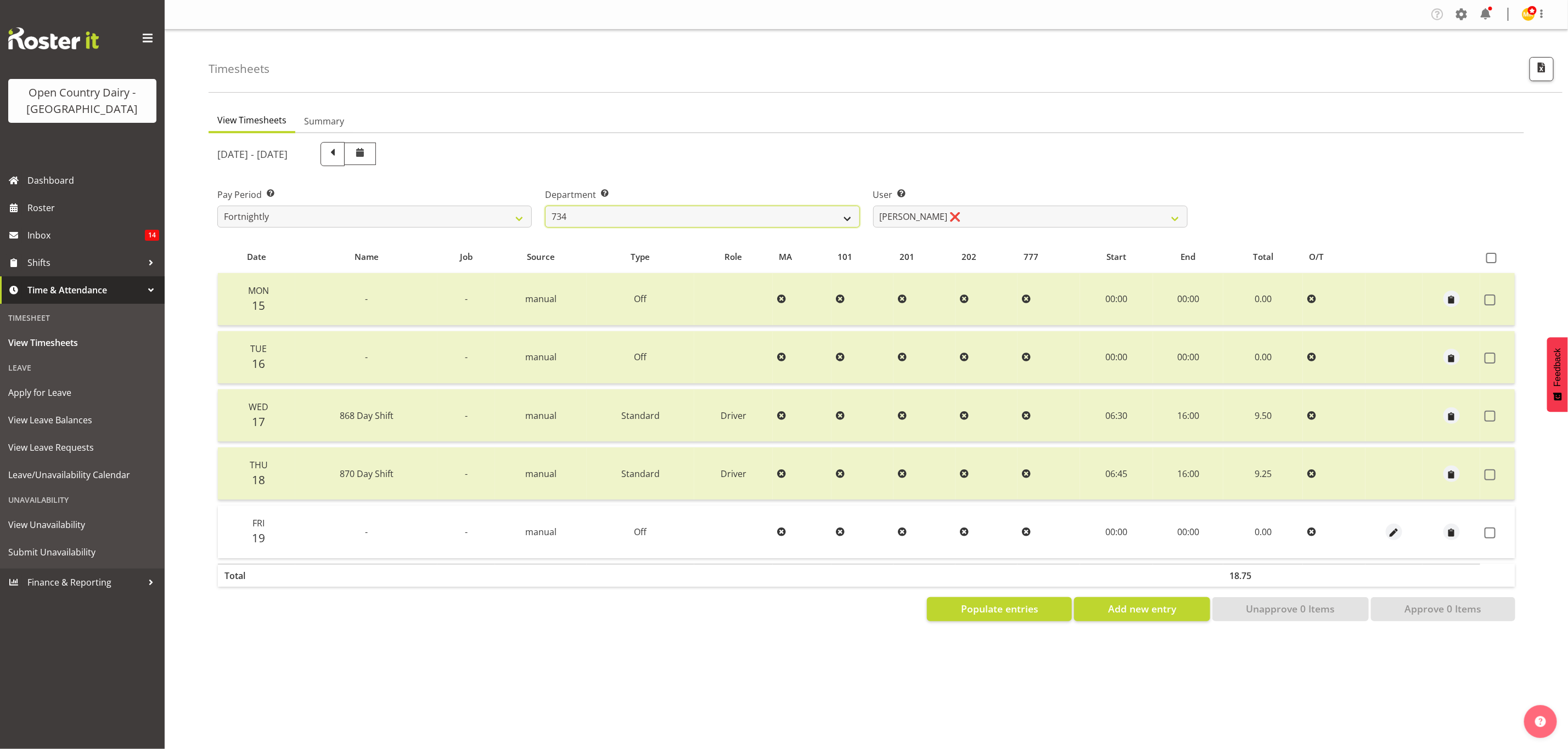
click at [795, 224] on select "734 735 736 737 738 739 851 853 854 855 856 858 861 862 865 867-9032 868 869 87…" at bounding box center [702, 217] width 315 height 22
select select "673"
click at [545, 206] on select "734 735 736 737 738 739 851 853 854 855 856 858 861 862 865 867-9032 868 869 87…" at bounding box center [702, 217] width 315 height 22
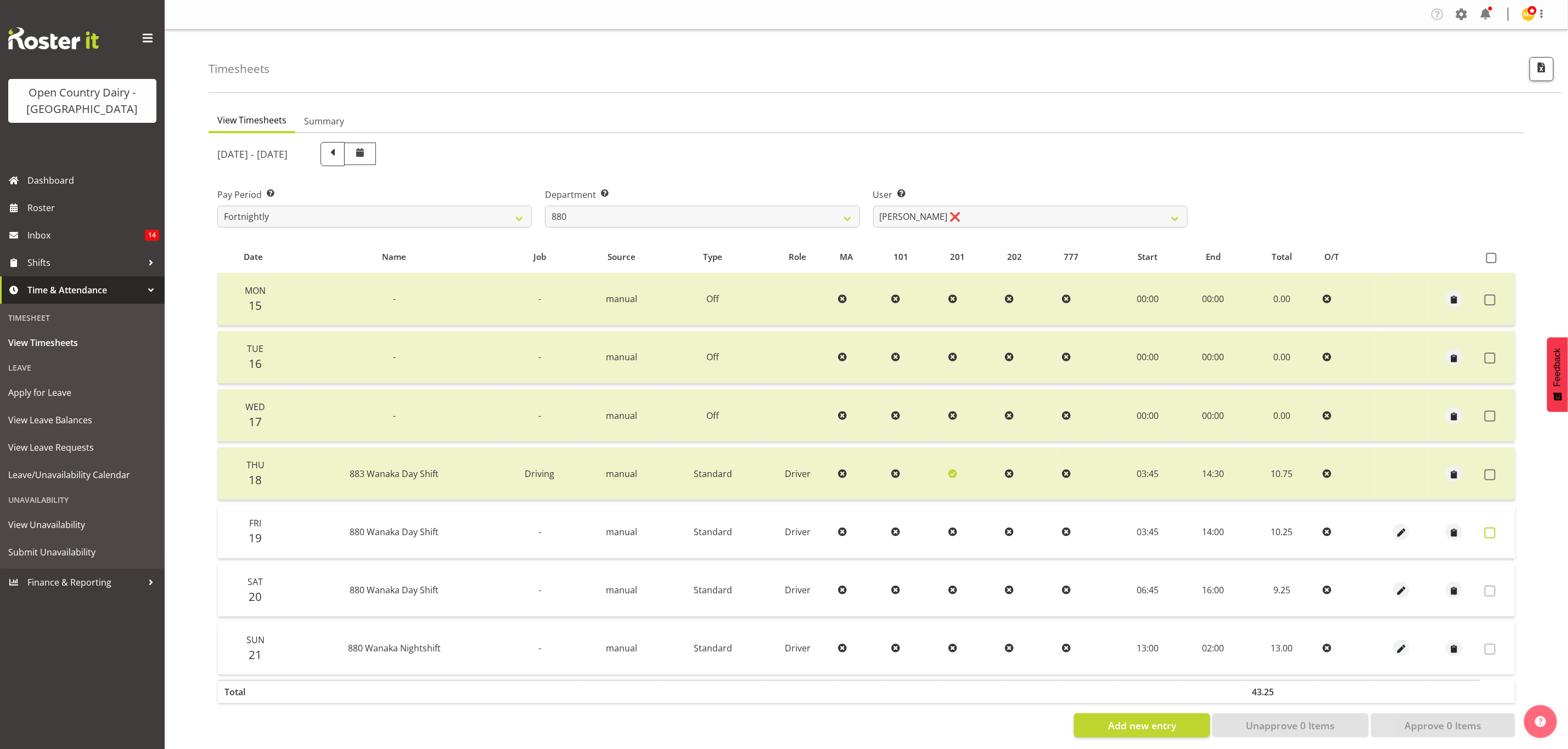
click at [1495, 529] on label at bounding box center [1493, 533] width 17 height 11
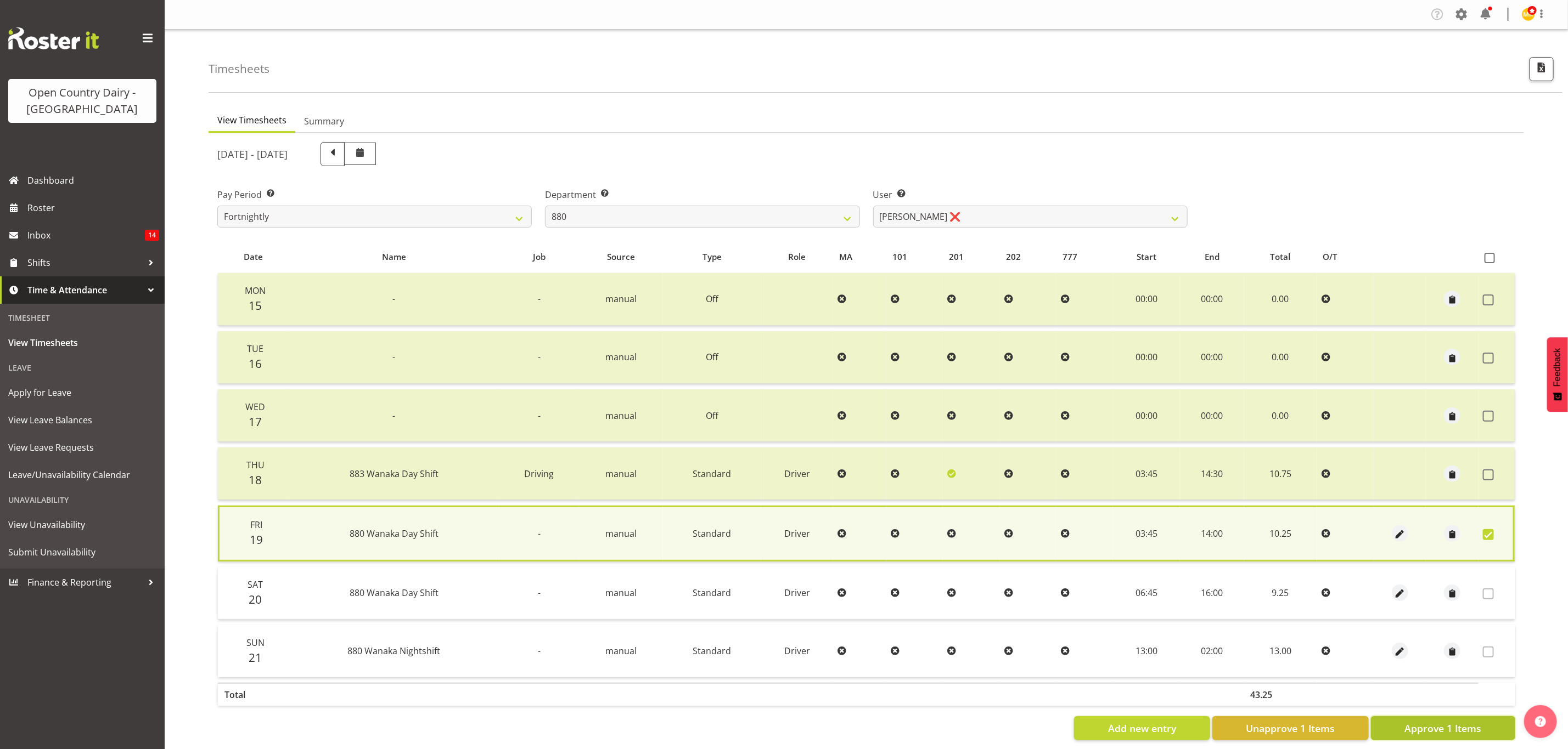
click at [1465, 721] on span "Approve 1 Items" at bounding box center [1443, 729] width 77 height 15
checkbox input "false"
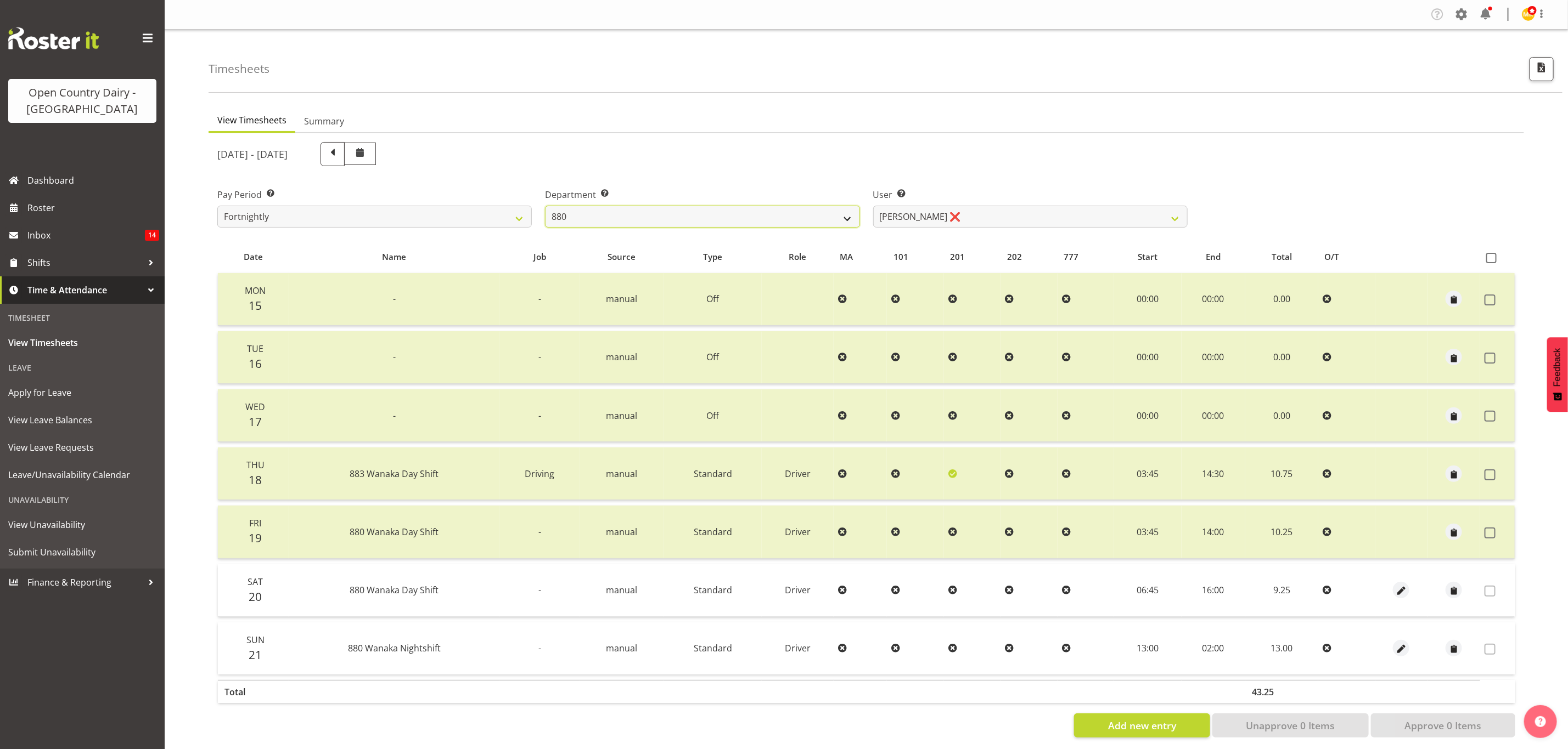
click at [733, 215] on select "734 735 736 737 738 739 851 853 854 855 856 858 861 862 865 867-9032 868 869 87…" at bounding box center [702, 217] width 315 height 22
click at [1044, 207] on select "Andrew Poole ❌ Philip Shanks ❌ Shaun McNaught ❌ Tania Unahi ❌" at bounding box center [1031, 217] width 315 height 22
select select "7461"
click at [873, 206] on select "Andrew Poole ❌ Philip Shanks ❌ Shaun McNaught ❌ Tania Unahi ❌" at bounding box center [1031, 217] width 315 height 22
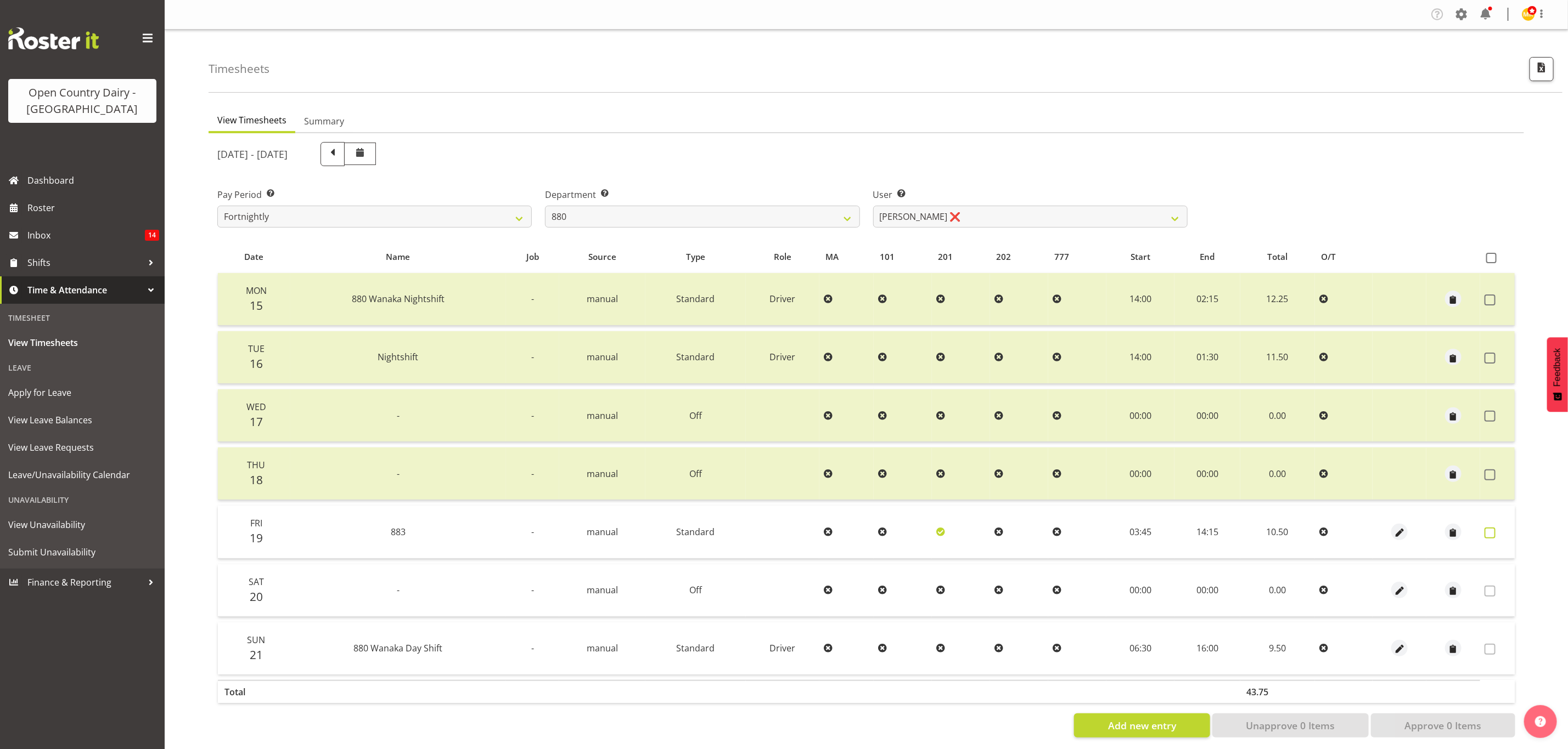
click at [1498, 530] on label at bounding box center [1493, 533] width 17 height 11
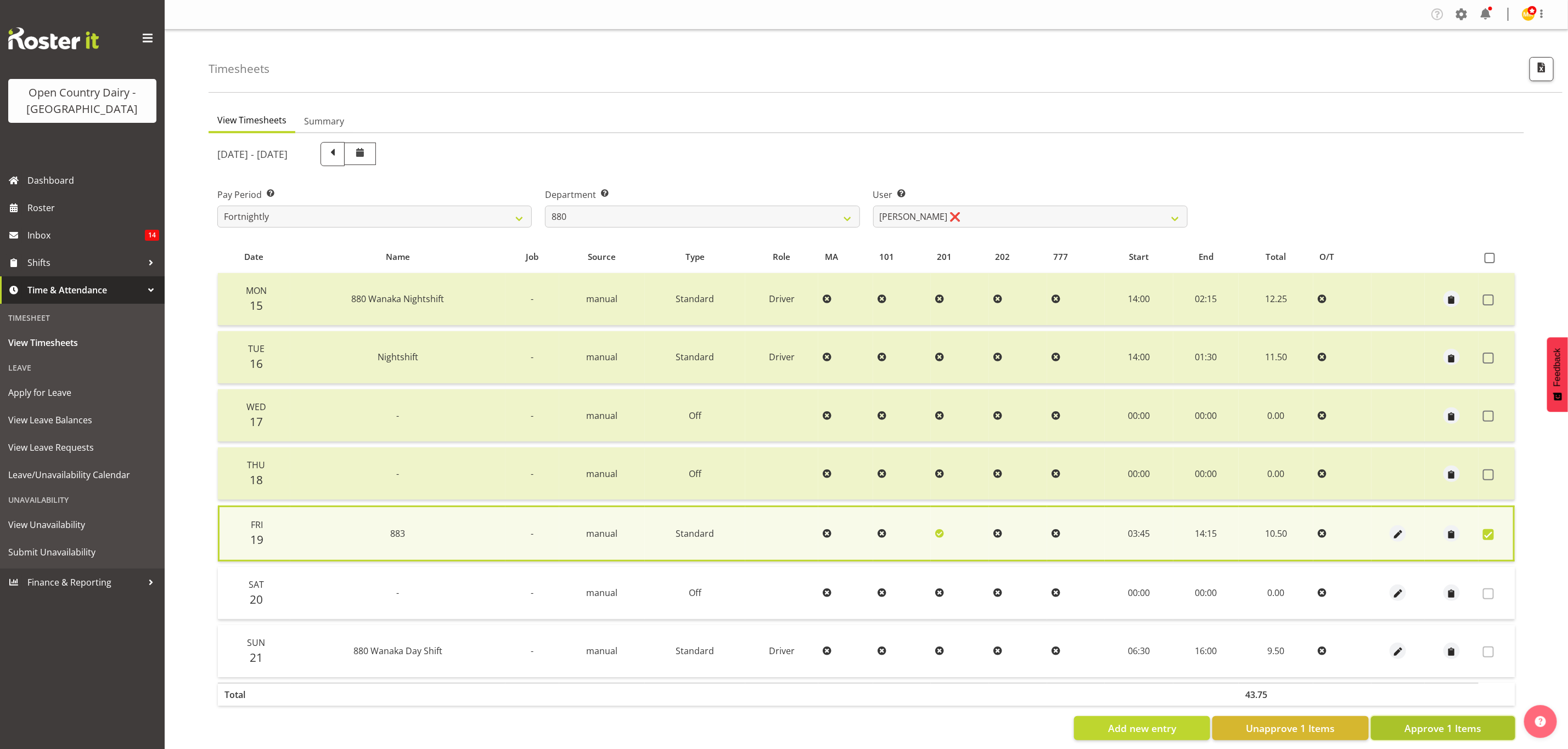
click at [1439, 734] on button "Approve 1 Items" at bounding box center [1443, 728] width 144 height 24
checkbox input "false"
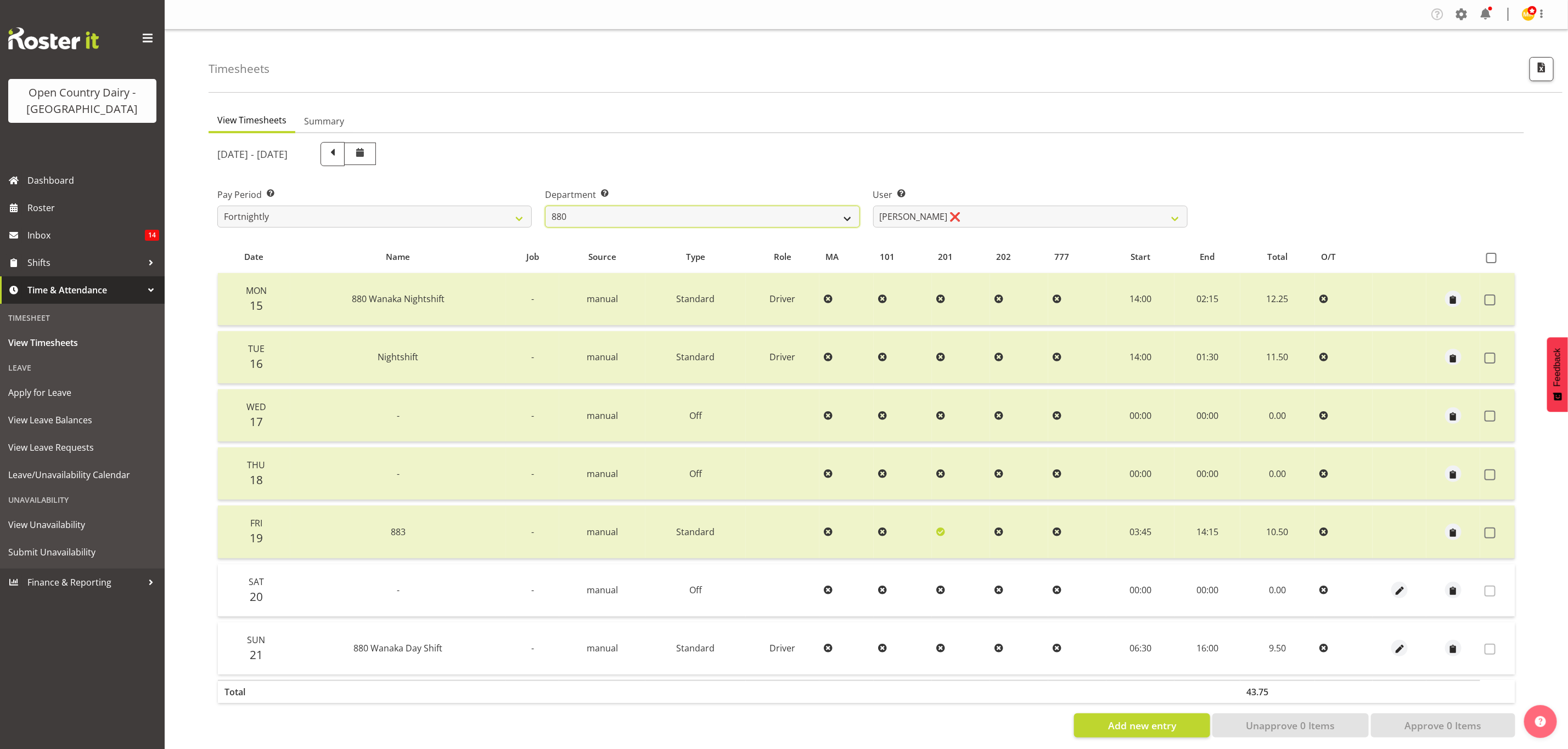
click at [657, 220] on select "734 735 736 737 738 739 851 853 854 855 856 858 861 862 865 867-9032 868 869 87…" at bounding box center [702, 217] width 315 height 22
select select "807"
click at [545, 206] on select "734 735 736 737 738 739 851 853 854 855 856 858 861 862 865 867-9032 868 869 87…" at bounding box center [702, 217] width 315 height 22
select select "7557"
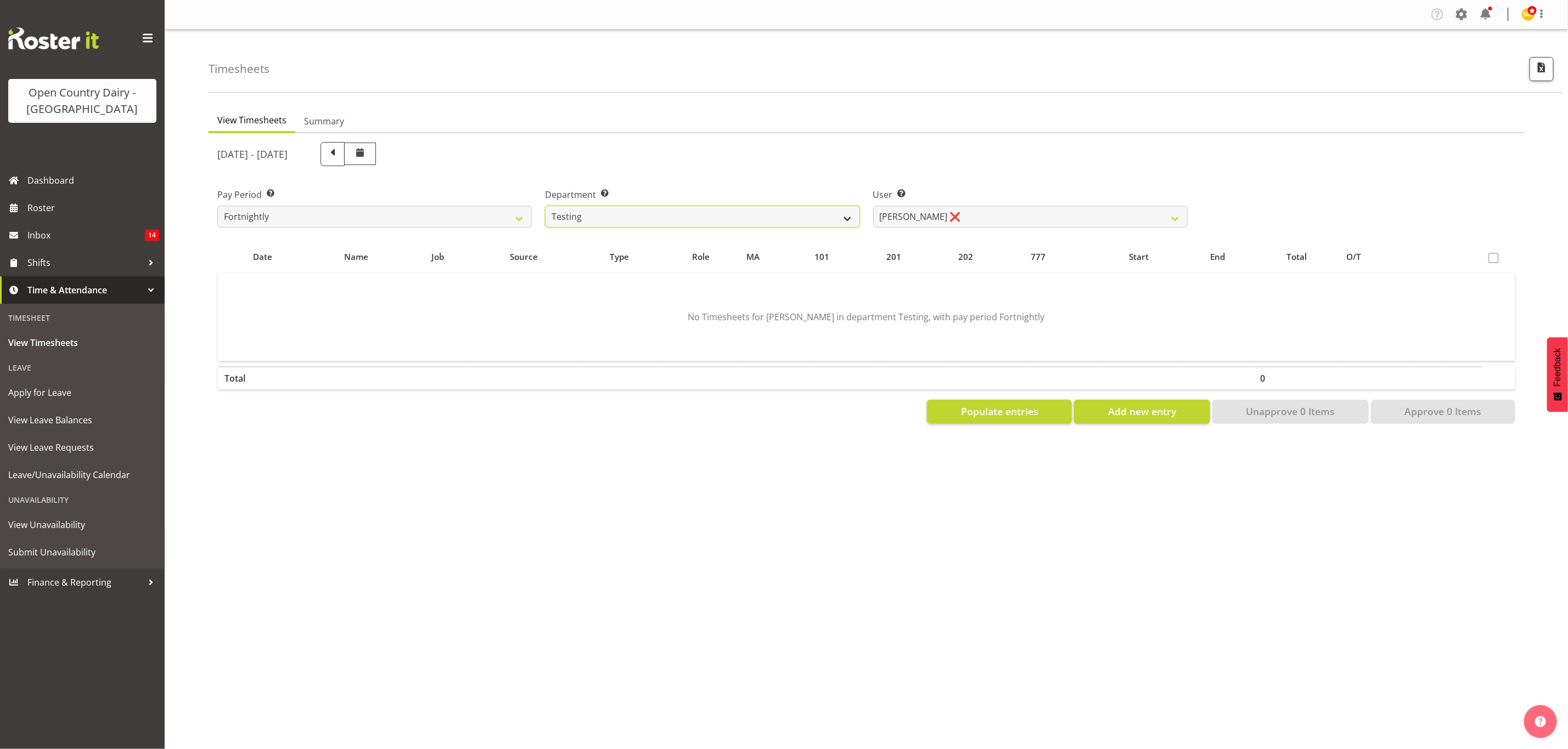
click at [827, 218] on select "734 735 736 737 738 739 851 853 854 855 856 858 861 862 865 867-9032 868 869 87…" at bounding box center [702, 217] width 315 height 22
select select "806"
click at [545, 206] on select "734 735 736 737 738 739 851 853 854 855 856 858 861 862 865 867-9032 868 869 87…" at bounding box center [702, 217] width 315 height 22
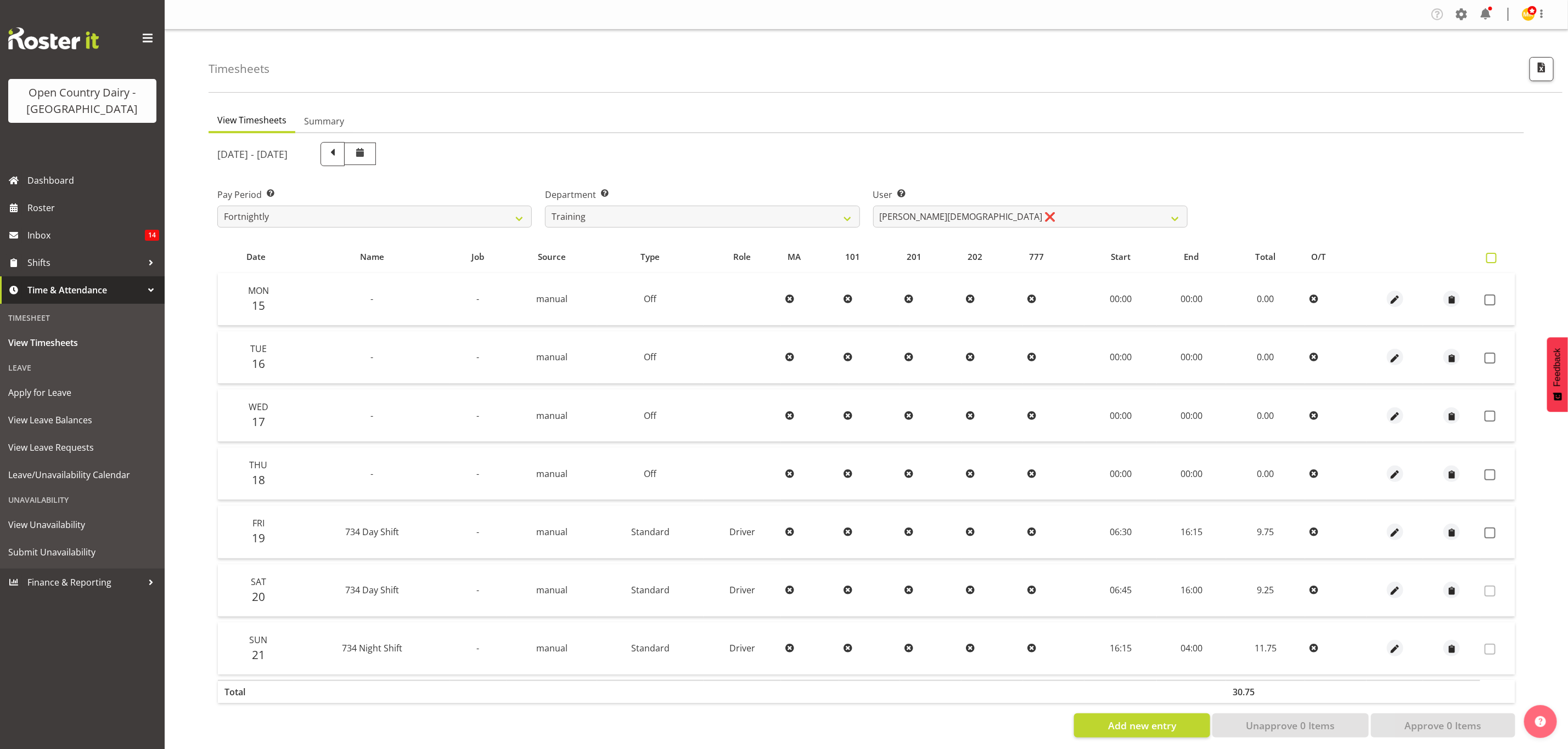
click at [1492, 256] on span at bounding box center [1491, 258] width 10 height 10
click at [1492, 256] on input "checkbox" at bounding box center [1490, 258] width 7 height 7
checkbox input "true"
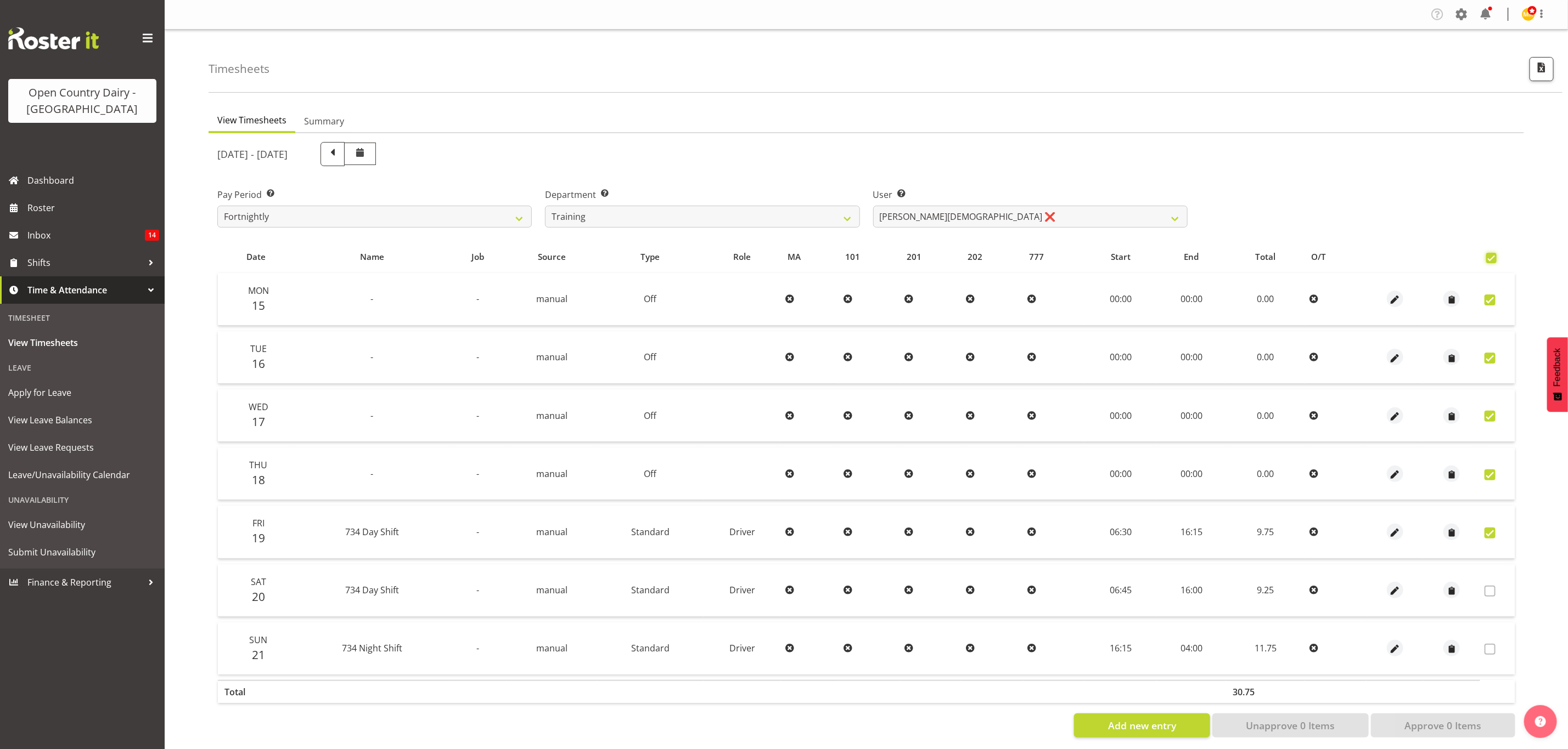
checkbox input "true"
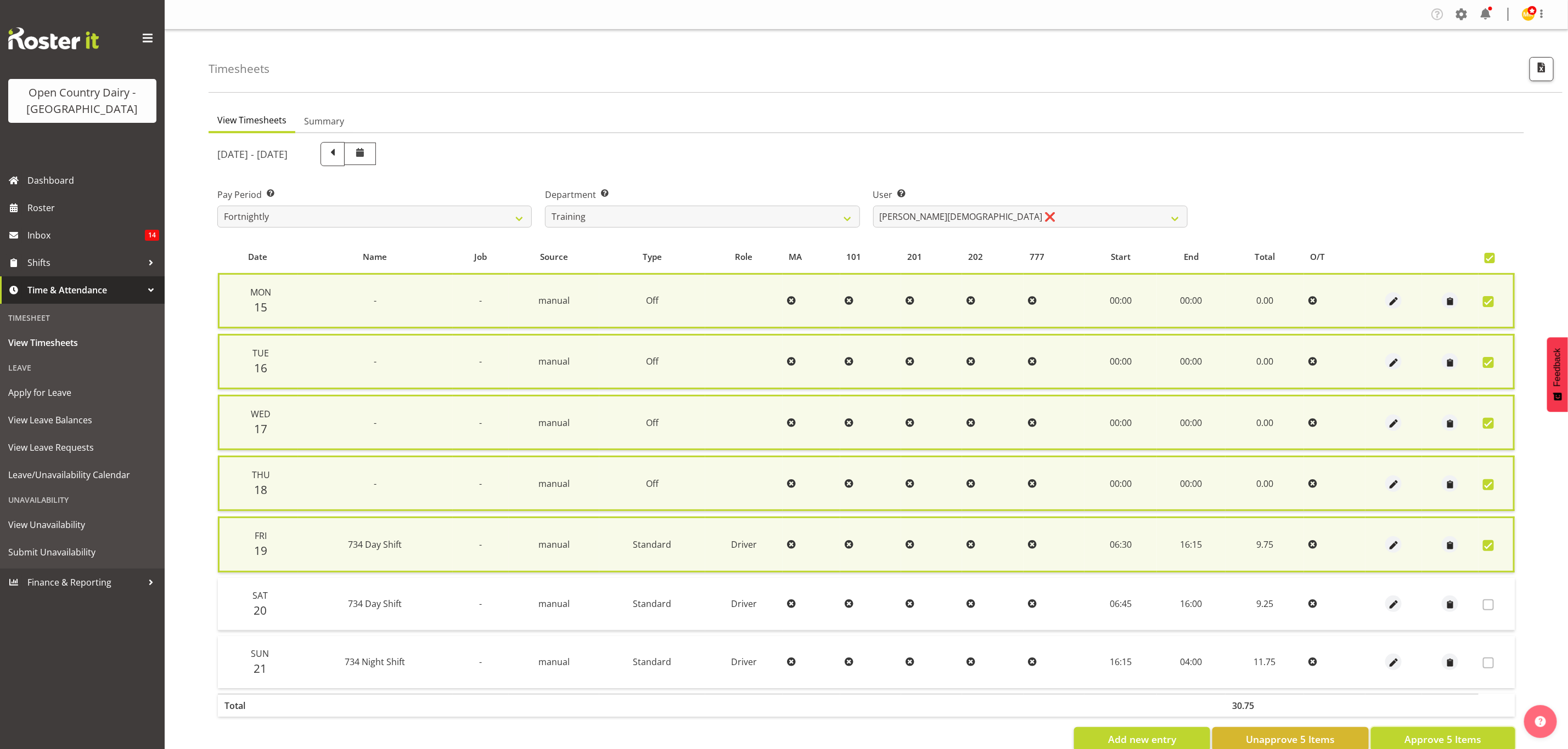
drag, startPoint x: 1440, startPoint y: 732, endPoint x: 1448, endPoint y: 749, distance: 18.8
click at [1448, 749] on section "September 15th - September 21st 2025 Pay Period Select which pay period you wou…" at bounding box center [865, 447] width 1315 height 627
click at [1482, 738] on button "Approve 5 Items" at bounding box center [1443, 739] width 144 height 24
checkbox input "false"
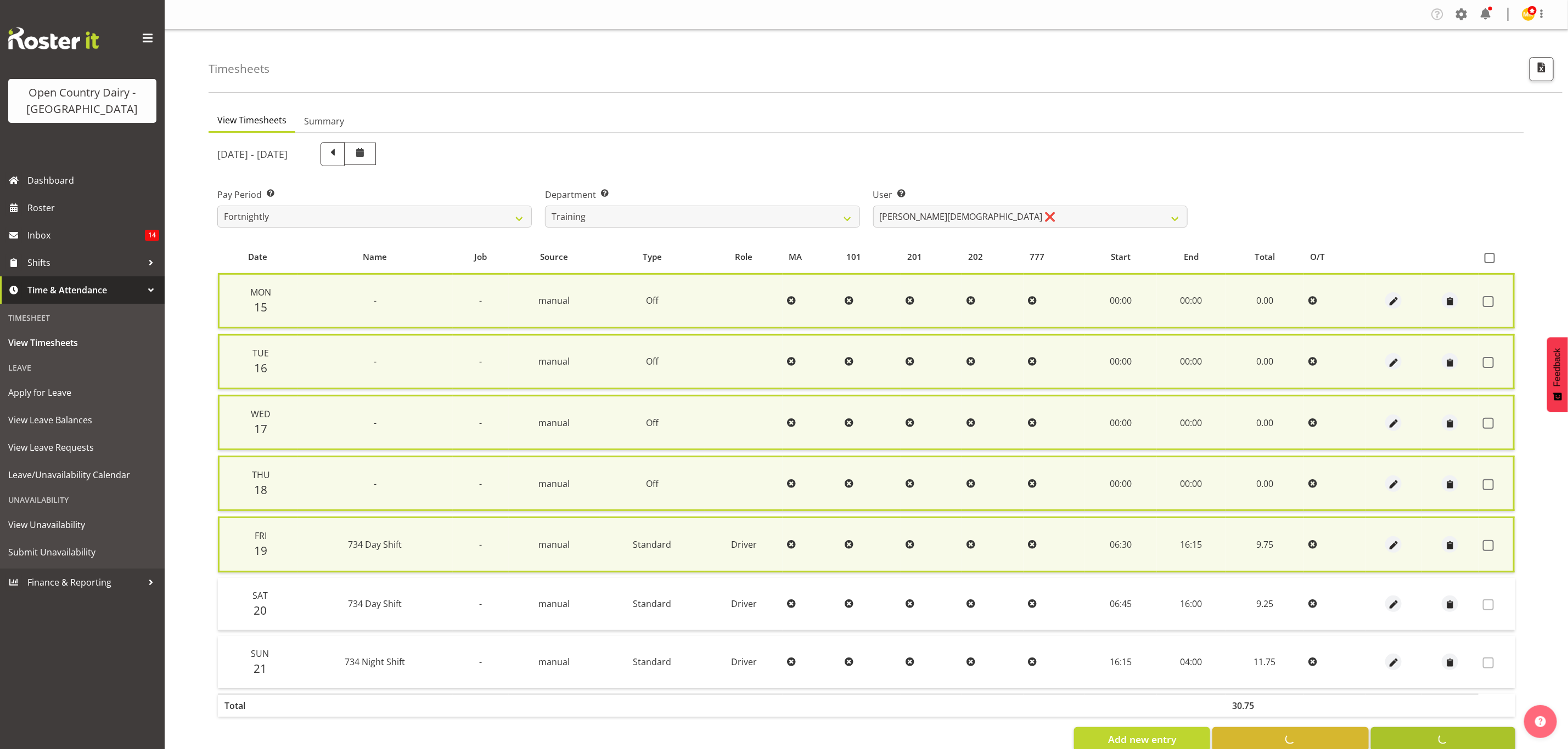
checkbox input "false"
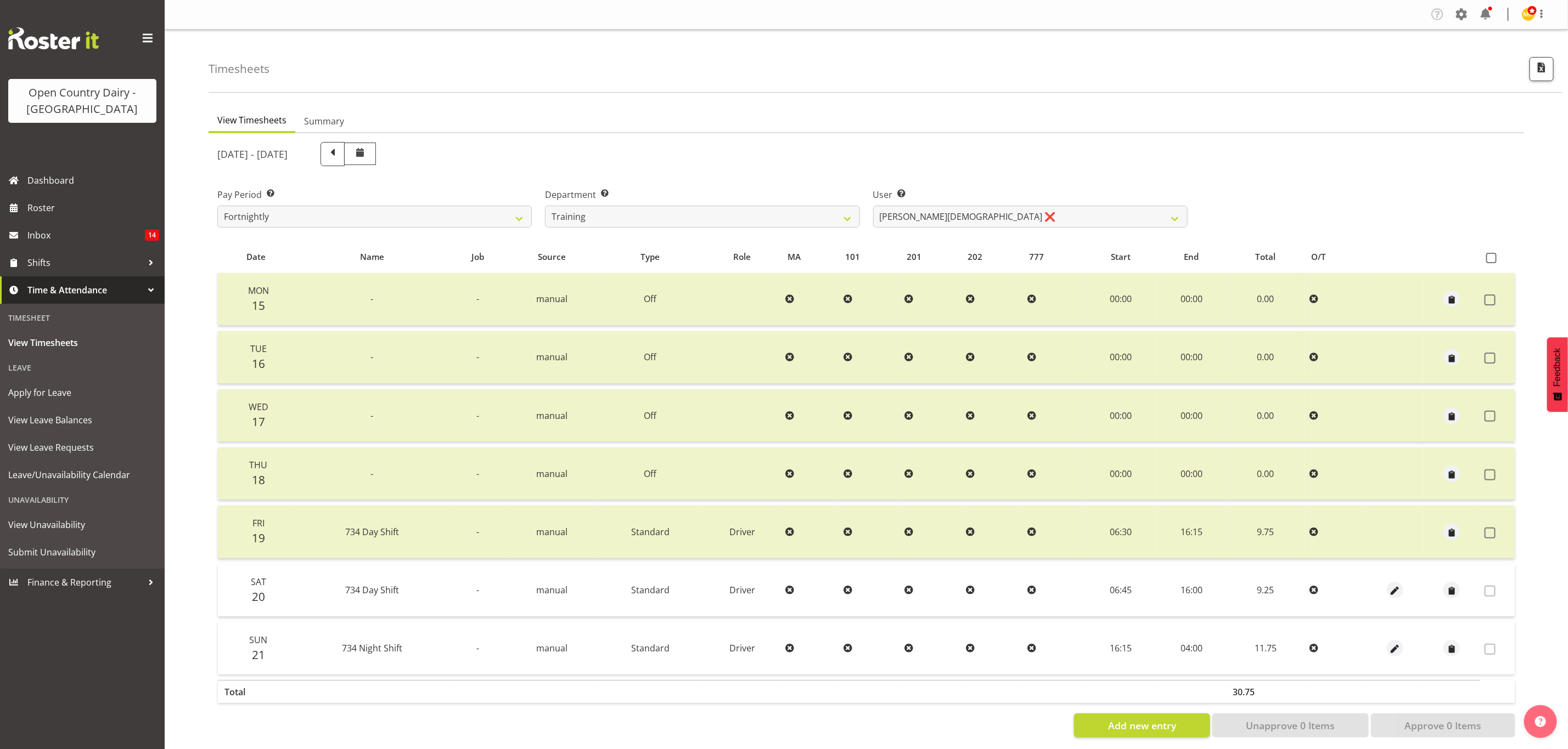
click at [698, 236] on div "September 15th - September 21st 2025 Pay Period Select which pay period you wou…" at bounding box center [866, 436] width 1297 height 603
click at [691, 216] on select "734 735 736 737 738 739 851 853 854 855 856 858 861 862 865 867-9032 868 869 87…" at bounding box center [702, 217] width 315 height 22
click at [545, 206] on select "734 735 736 737 738 739 851 853 854 855 856 858 861 862 865 867-9032 868 869 87…" at bounding box center [702, 217] width 315 height 22
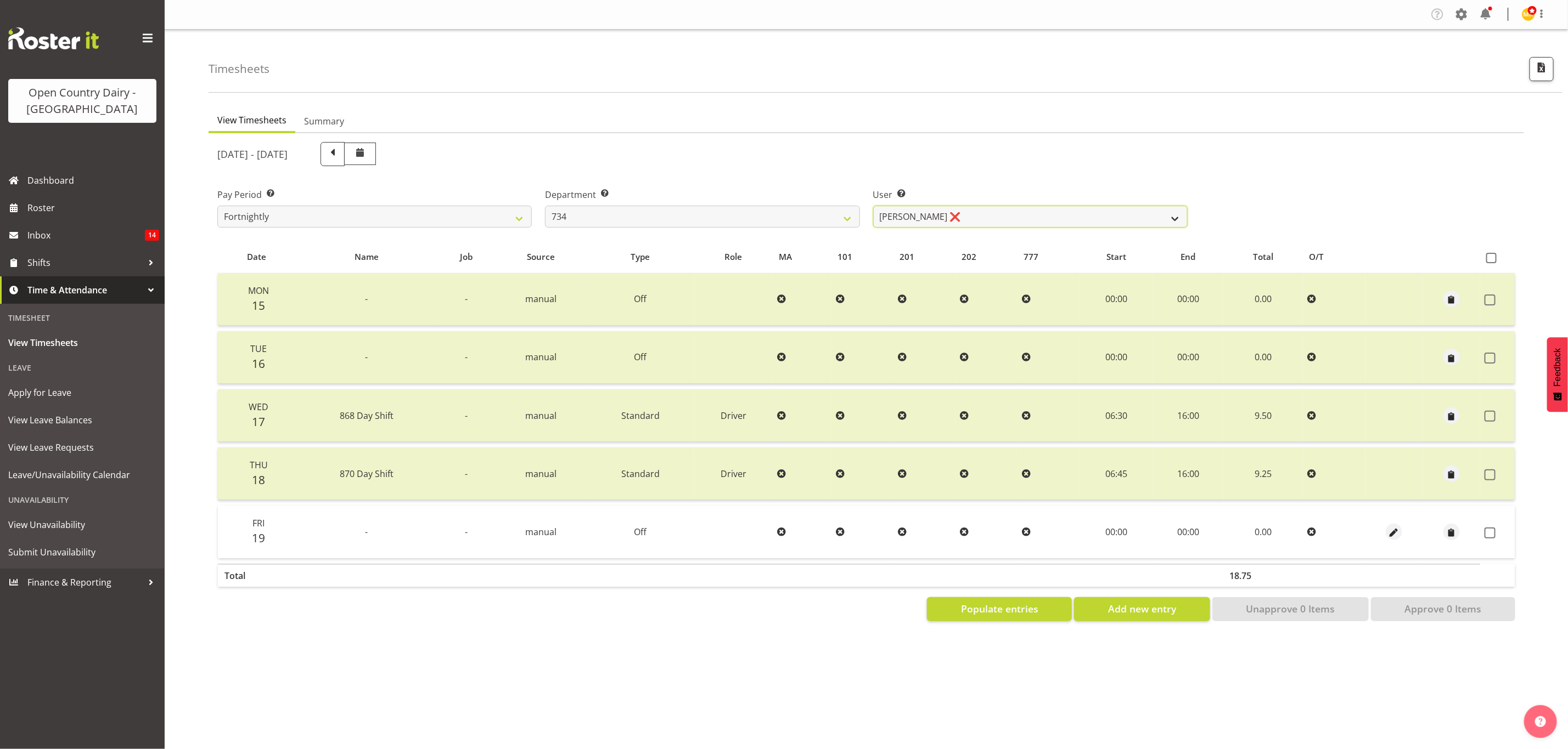
click at [930, 215] on select "Justin Spicer ❌ Ryan Thompson ❌ Tracey Chittock ❌ Zachary Shanks ❌" at bounding box center [1031, 217] width 315 height 22
click at [810, 222] on select "734 735 736 737 738 739 851 853 854 855 856 858 861 862 865 867-9032 868 869 87…" at bounding box center [702, 217] width 315 height 22
click at [545, 206] on select "734 735 736 737 738 739 851 853 854 855 856 858 861 862 865 867-9032 868 869 87…" at bounding box center [702, 217] width 315 height 22
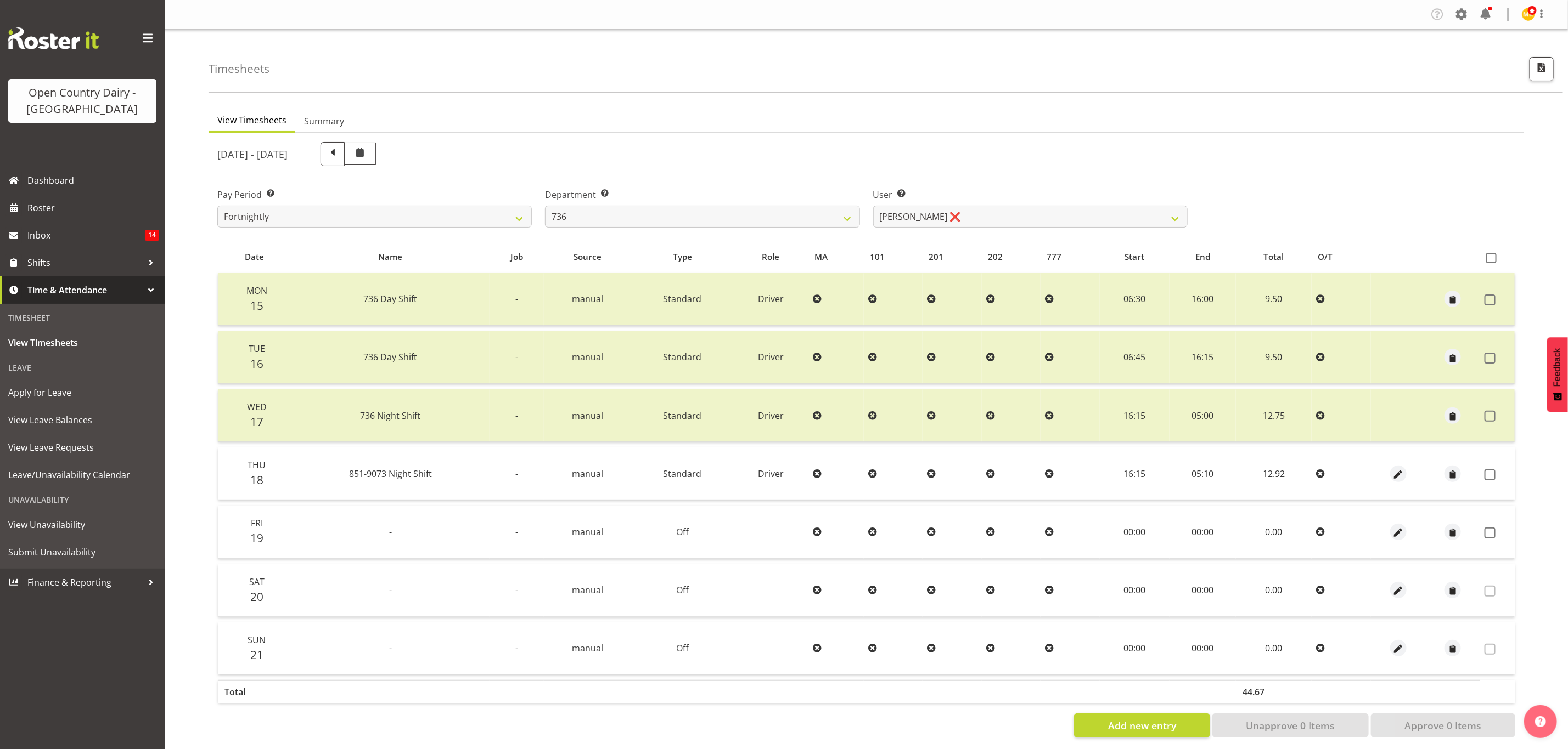
click at [1015, 211] on div "September 15th - September 21st 2025 Pay Period Select which pay period you wou…" at bounding box center [866, 436] width 1297 height 603
click at [1004, 211] on select "Andy Van Brecht ❌ Gavin Hamilton ❌ Jamie Seaton ❌ Kerrod Ward ❌" at bounding box center [1031, 217] width 315 height 22
click at [806, 215] on select "734 735 736 737 738 739 851 853 854 855 856 858 861 862 865 867-9032 868 869 87…" at bounding box center [702, 217] width 315 height 22
select select "909"
click at [545, 206] on select "734 735 736 737 738 739 851 853 854 855 856 858 861 862 865 867-9032 868 869 87…" at bounding box center [702, 217] width 315 height 22
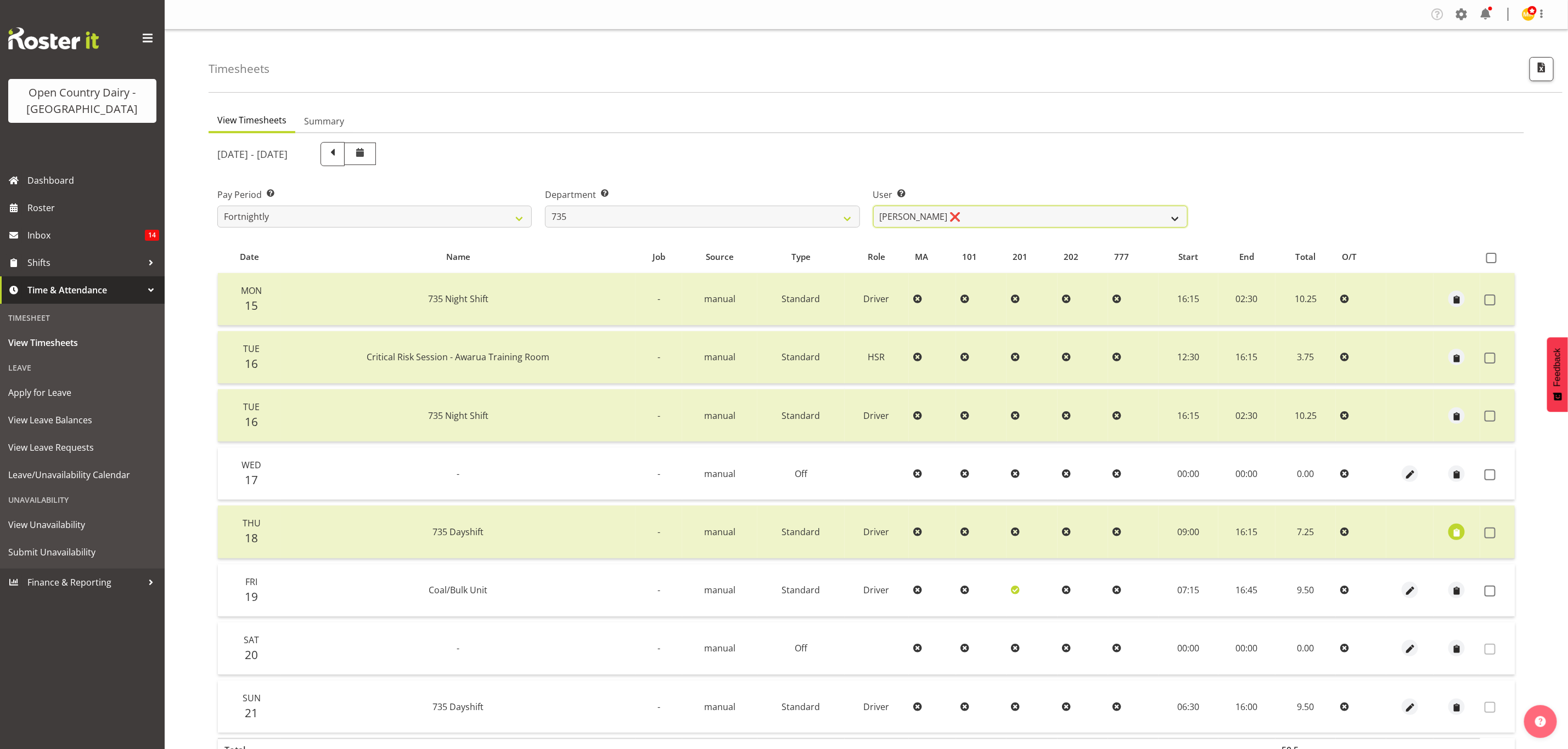
click at [907, 213] on select "Brian Neas ❌ Cherie Williams ❌ Christopher Sutherland ❌ Stuart Craig ❌" at bounding box center [1031, 217] width 315 height 22
select select "9865"
click at [873, 206] on select "Brian Neas ❌ Cherie Williams ❌ Christopher Sutherland ❌ Stuart Craig ❌" at bounding box center [1031, 217] width 315 height 22
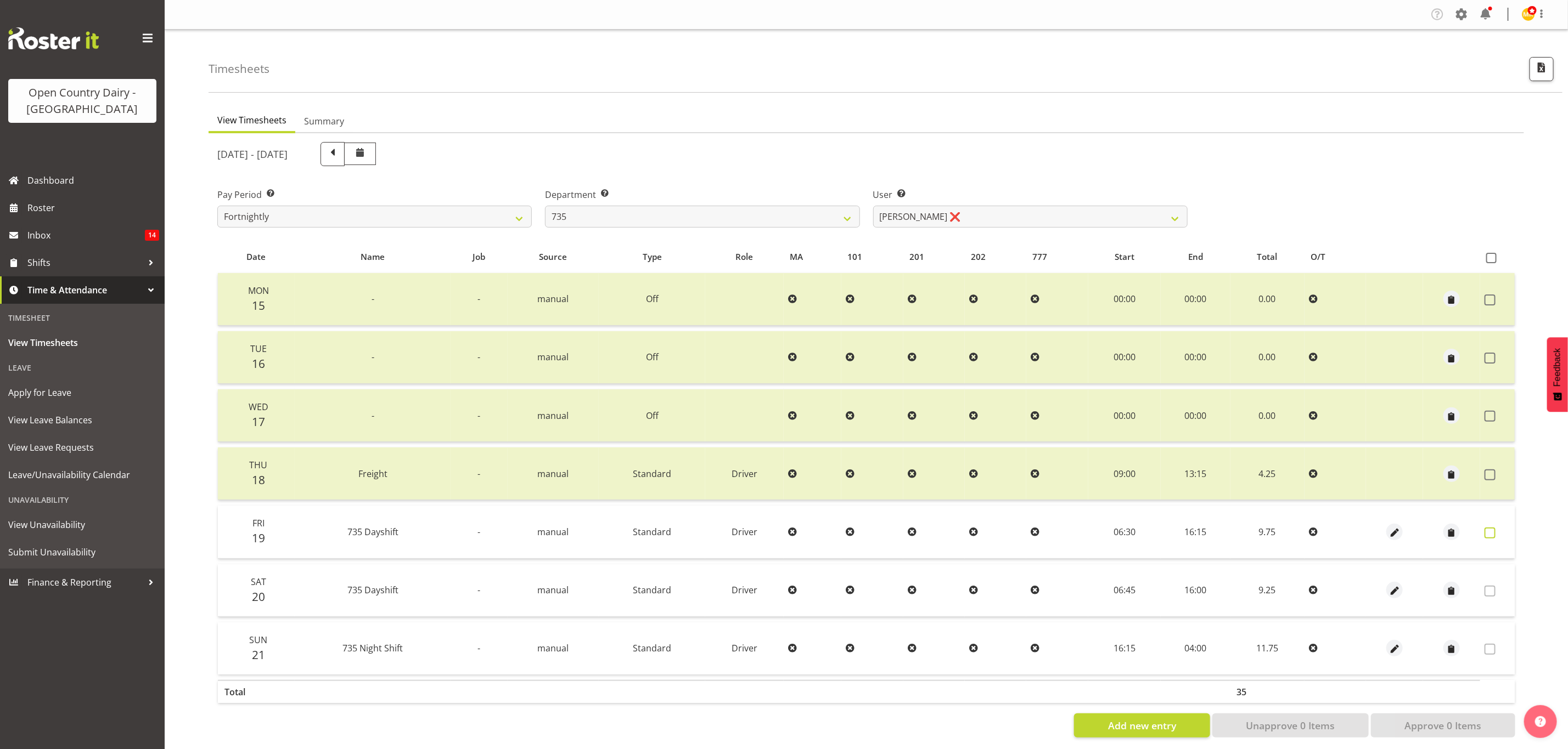
click at [1485, 529] on span at bounding box center [1490, 533] width 11 height 11
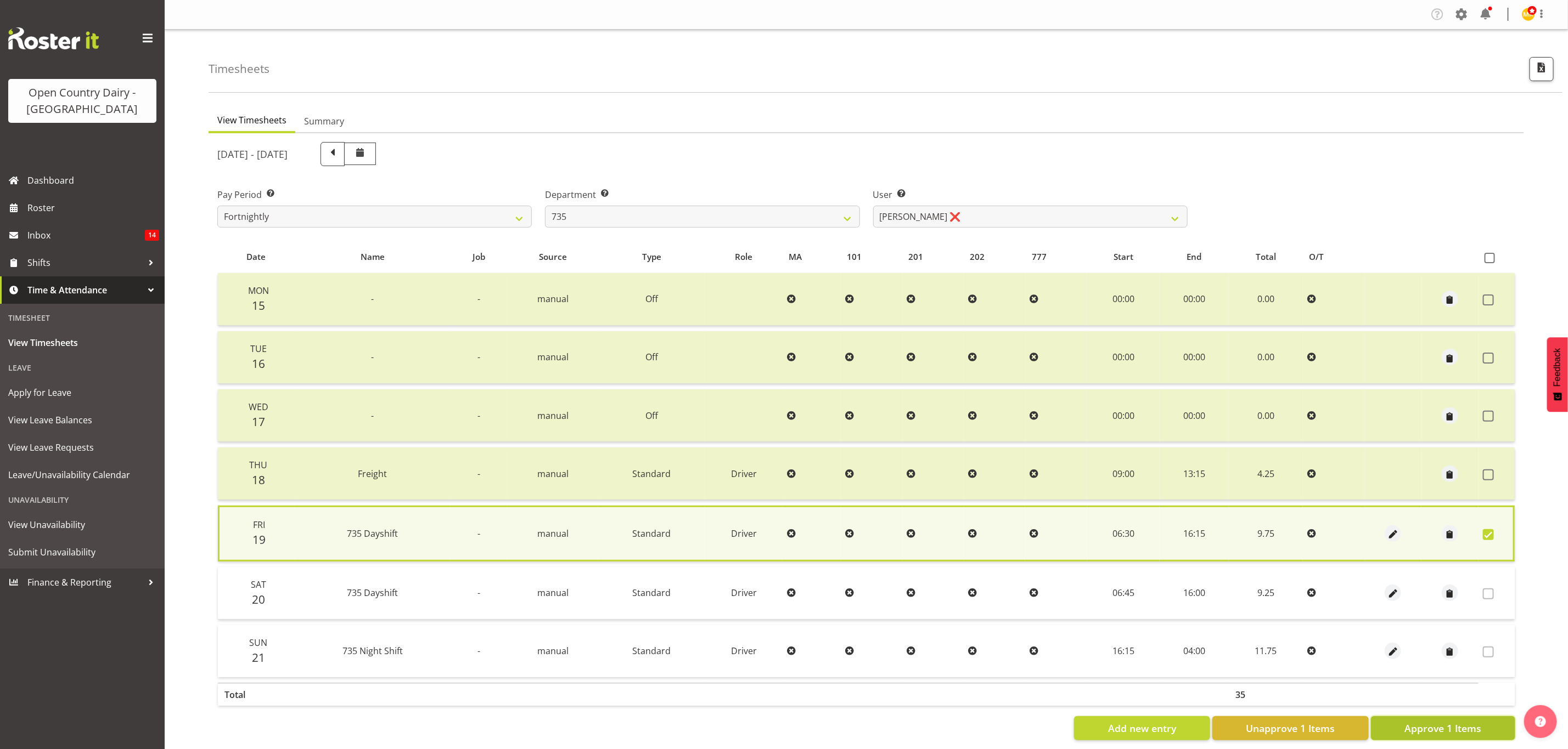
click at [1458, 721] on span "Approve 1 Items" at bounding box center [1443, 729] width 77 height 15
checkbox input "false"
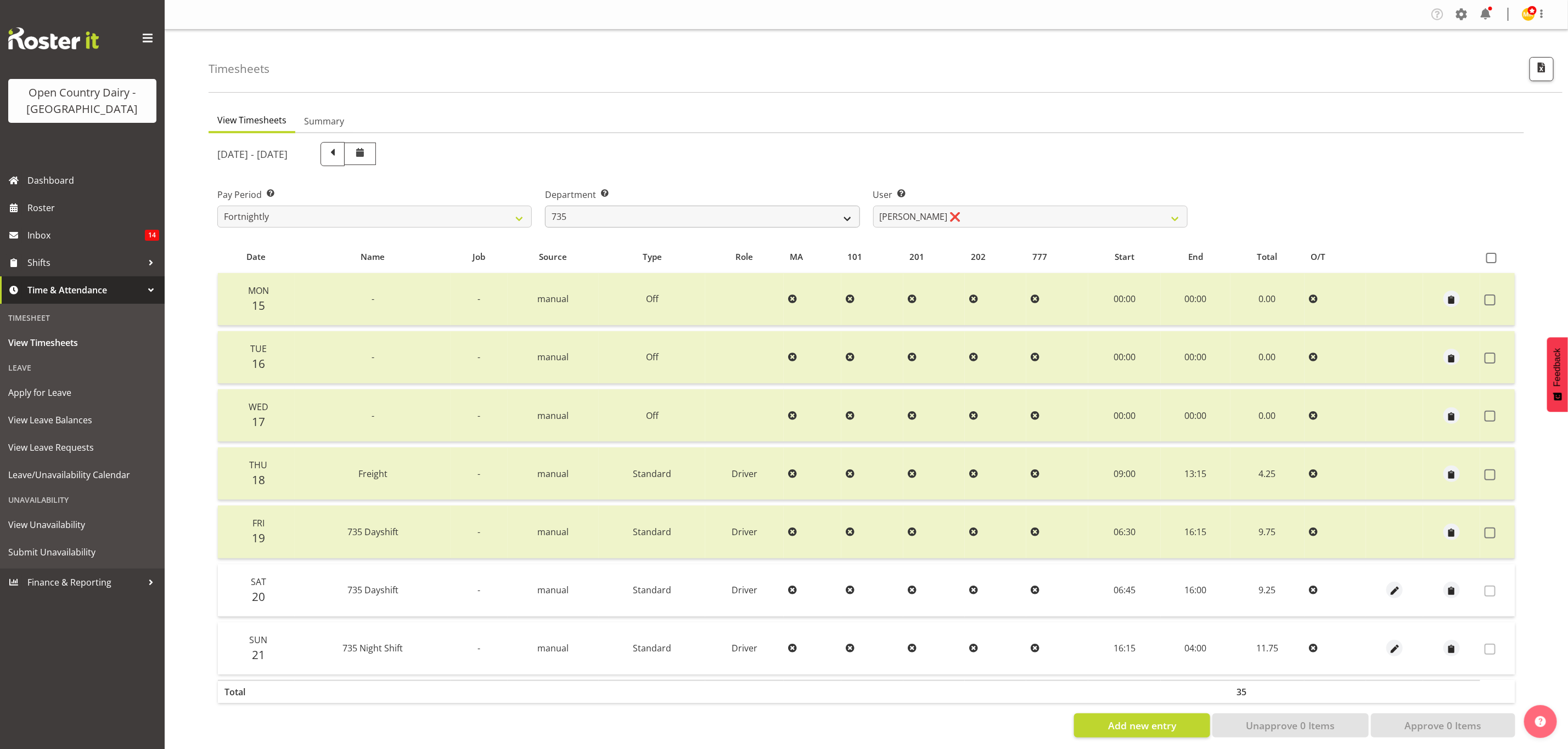
drag, startPoint x: 783, startPoint y: 239, endPoint x: 782, endPoint y: 224, distance: 15.0
click at [783, 234] on div "September 15th - September 21st 2025 Pay Period Select which pay period you wou…" at bounding box center [866, 436] width 1297 height 603
click at [776, 210] on select "734 735 736 737 738 739 851 853 854 855 856 858 861 862 865 867-9032 868 869 87…" at bounding box center [702, 217] width 315 height 22
select select "906"
click at [545, 206] on select "734 735 736 737 738 739 851 853 854 855 856 858 861 862 865 867-9032 868 869 87…" at bounding box center [702, 217] width 315 height 22
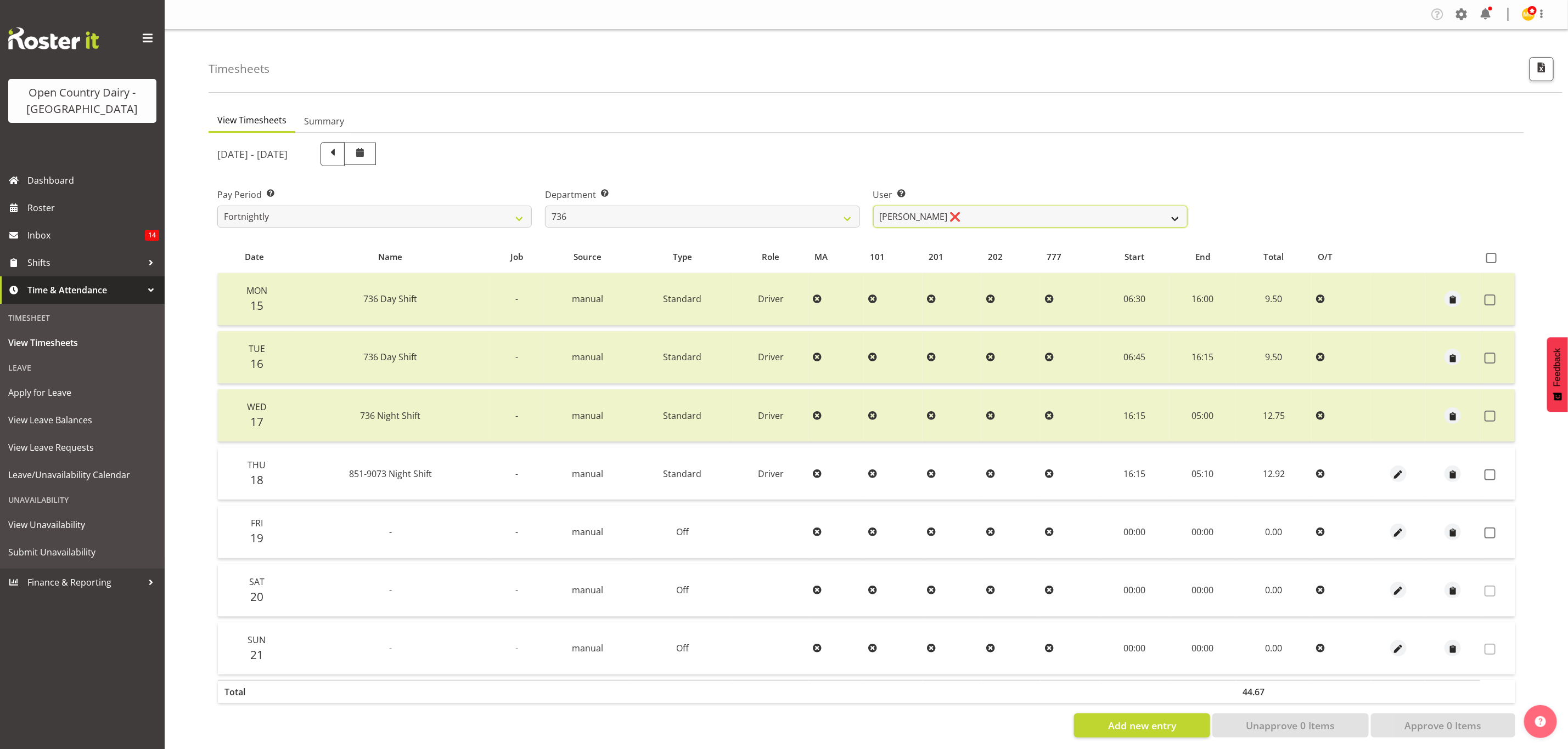
click at [1034, 214] on select "Andy Van Brecht ❌ Gavin Hamilton ❌ Jamie Seaton ❌ Kerrod Ward ❌" at bounding box center [1031, 217] width 315 height 22
select select "7419"
click at [873, 206] on select "Andy Van Brecht ❌ Gavin Hamilton ❌ Jamie Seaton ❌ Kerrod Ward ❌" at bounding box center [1031, 217] width 315 height 22
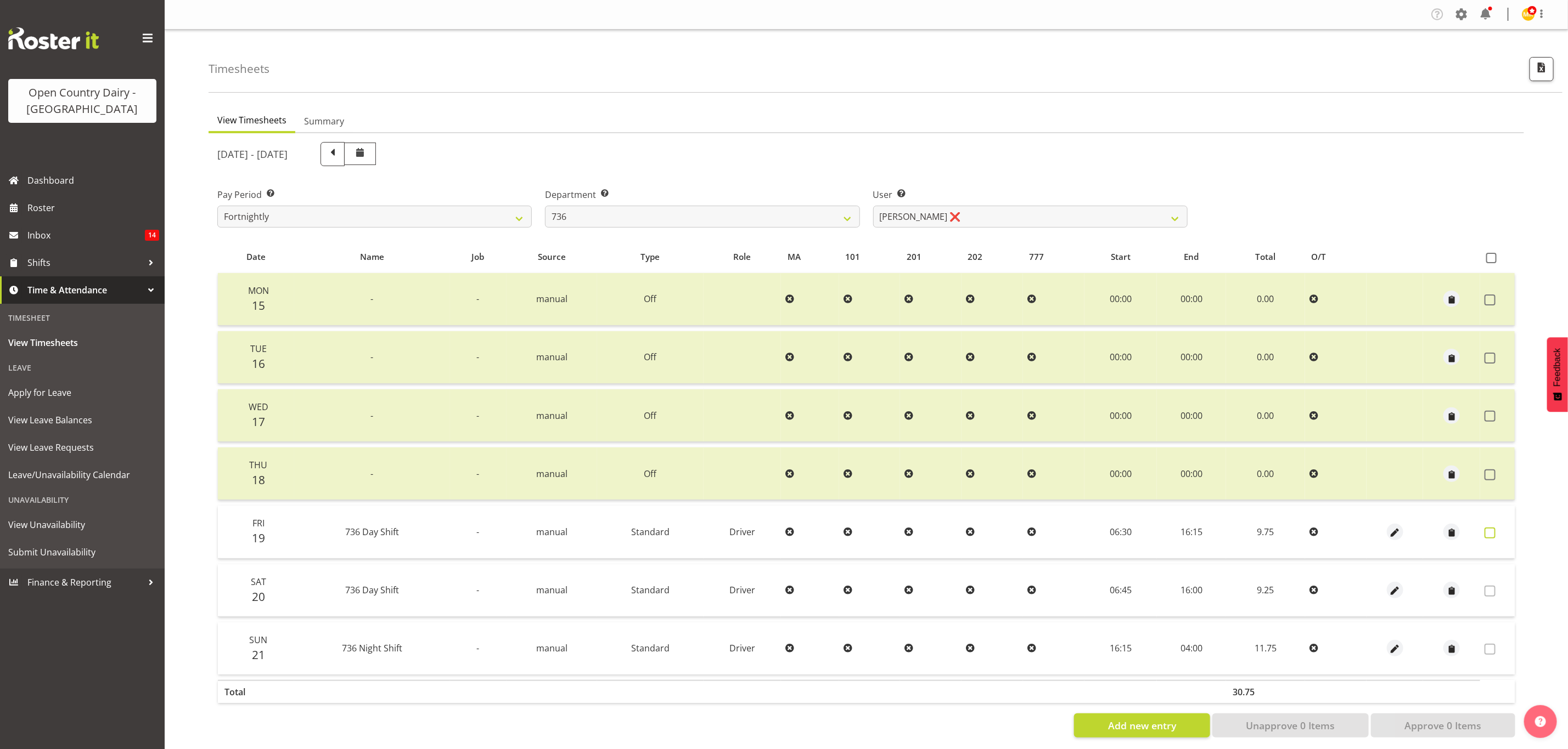
click at [1493, 528] on span at bounding box center [1490, 533] width 11 height 11
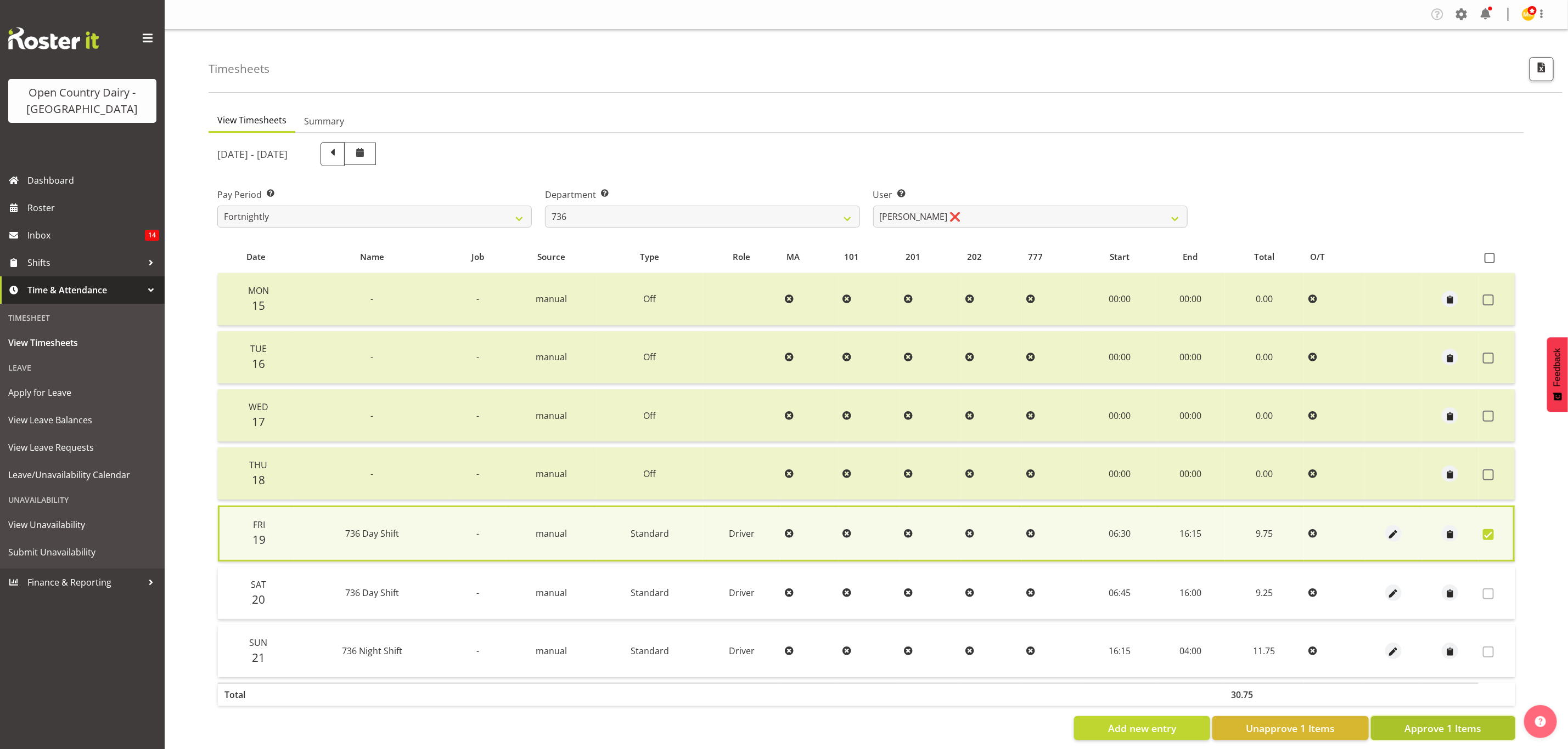
click at [1457, 721] on span "Approve 1 Items" at bounding box center [1443, 729] width 77 height 15
checkbox input "false"
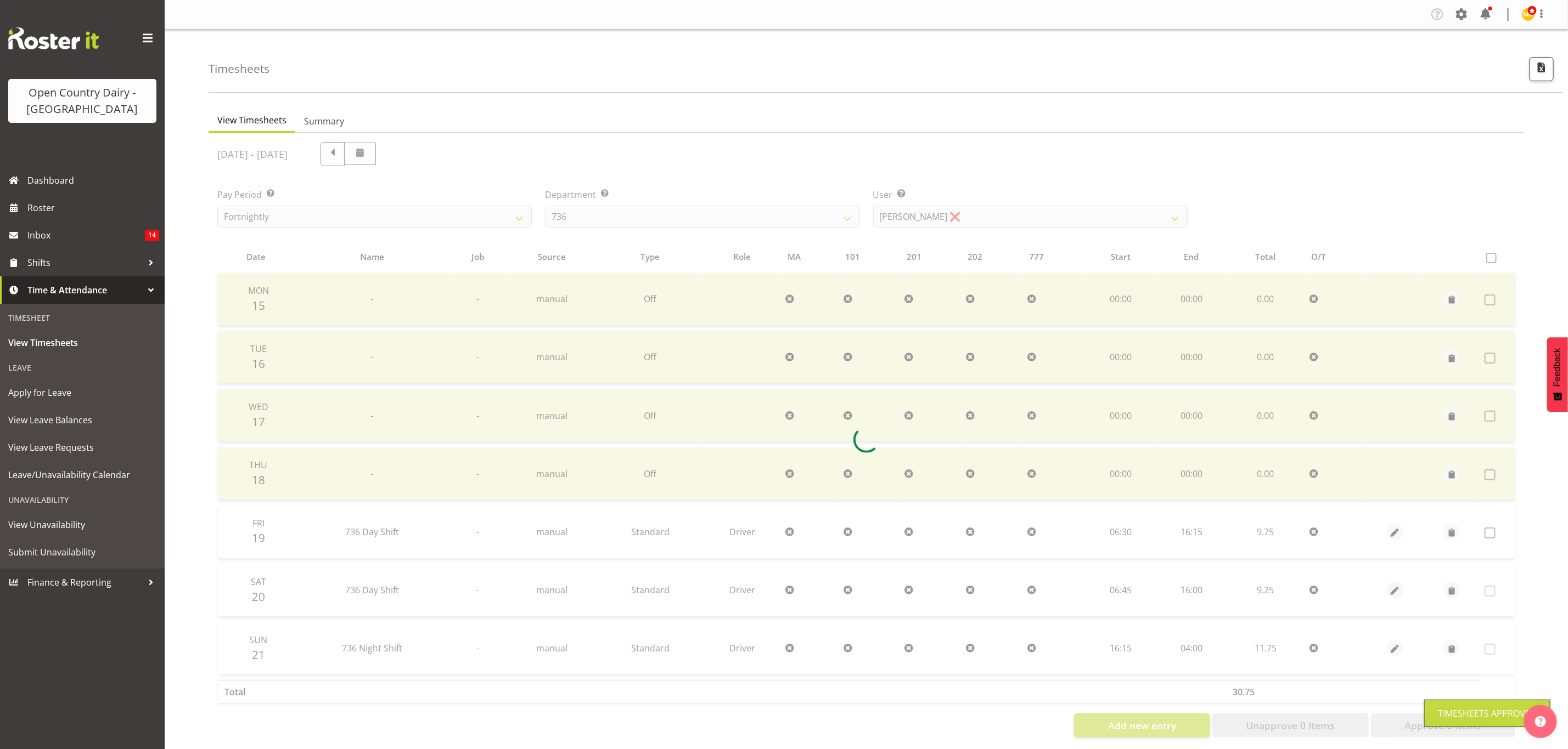
click at [736, 215] on div at bounding box center [865, 440] width 1315 height 613
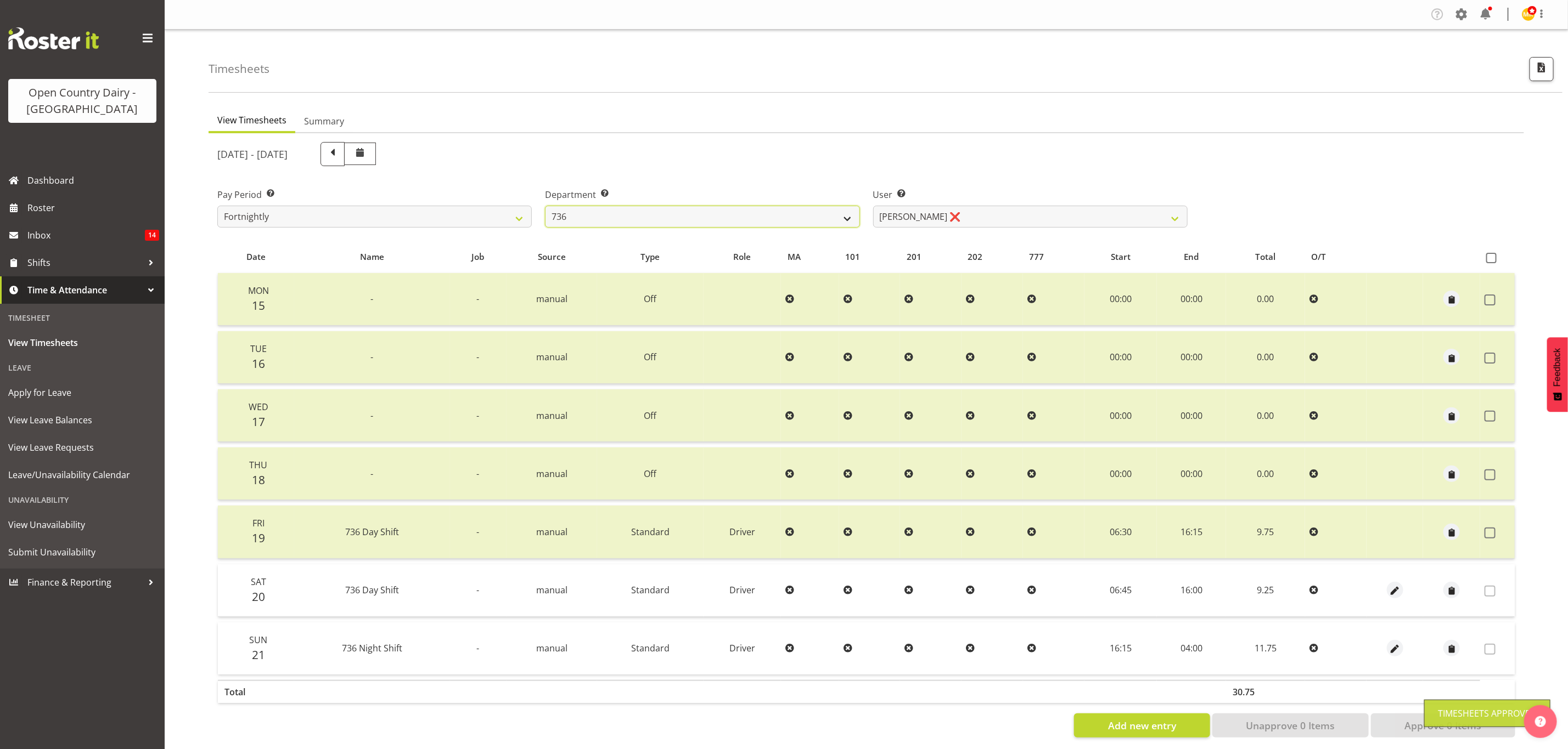
click at [736, 215] on select "734 735 736 737 738 739 851 853 854 855 856 858 861 862 865 867-9032 868 869 87…" at bounding box center [702, 217] width 315 height 22
select select "903"
click at [545, 206] on select "734 735 736 737 738 739 851 853 854 855 856 858 861 862 865 867-9032 868 869 87…" at bounding box center [702, 217] width 315 height 22
select select "10983"
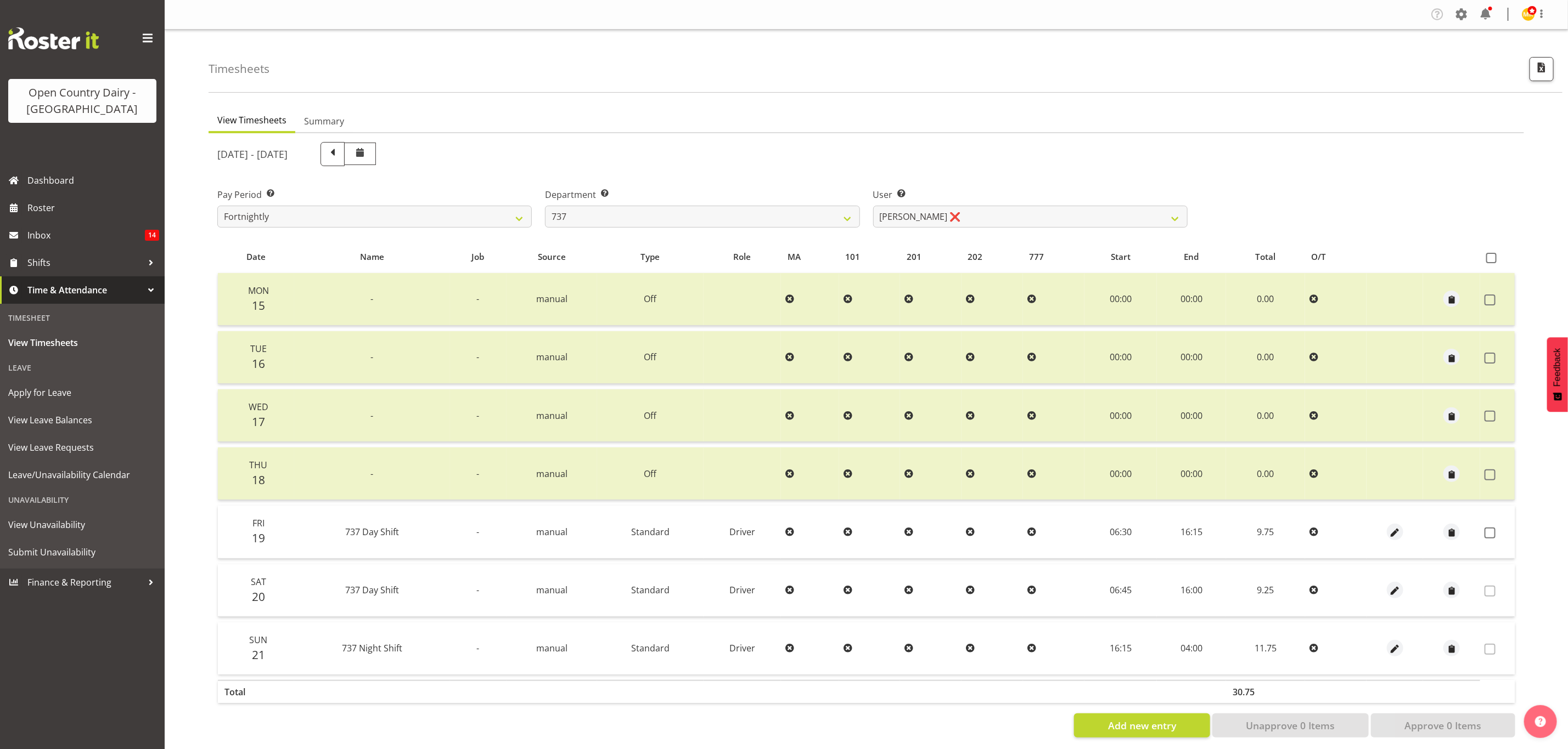
click at [1490, 537] on td at bounding box center [1497, 532] width 35 height 53
click at [1490, 530] on span at bounding box center [1490, 533] width 11 height 11
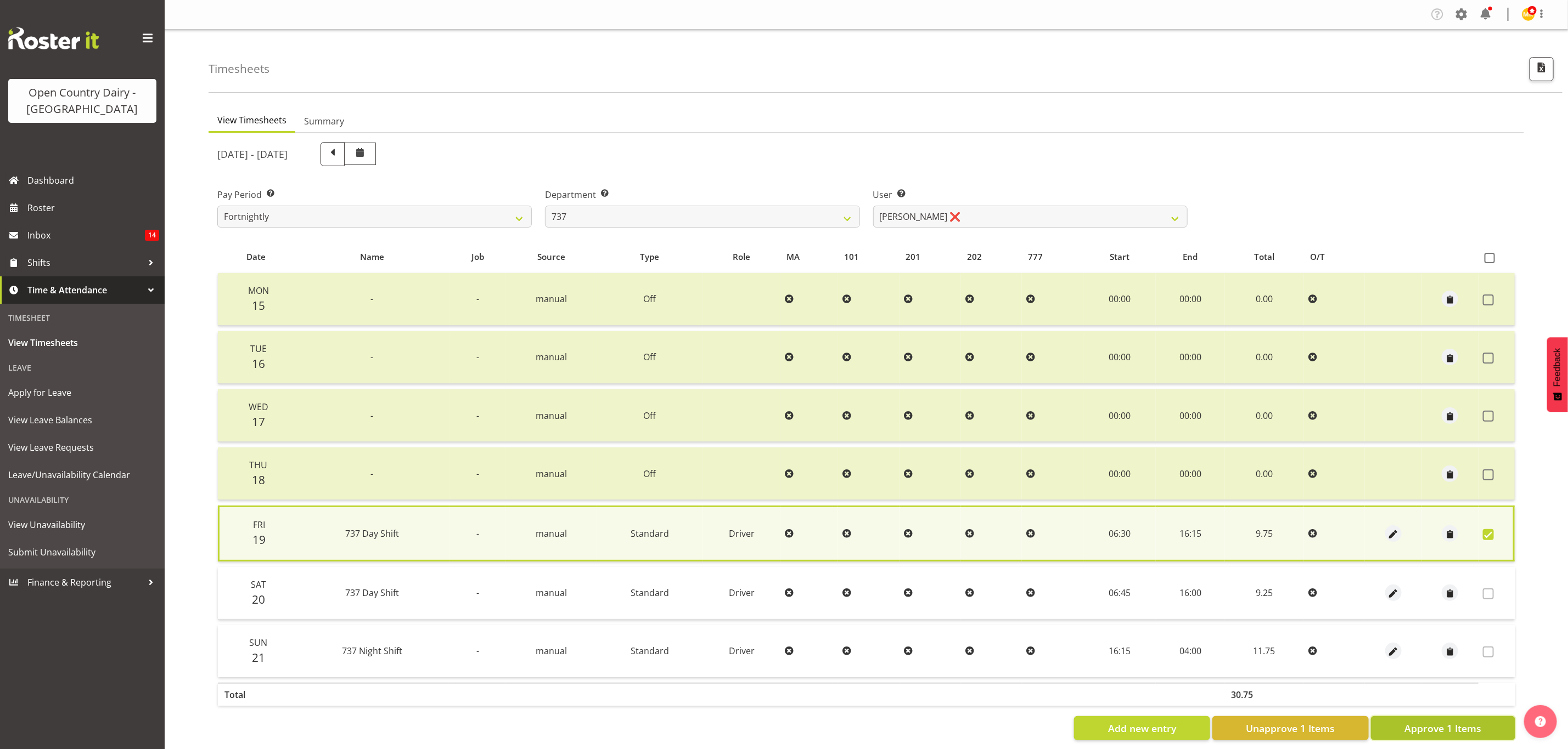
click at [1475, 721] on span "Approve 1 Items" at bounding box center [1443, 729] width 77 height 15
checkbox input "false"
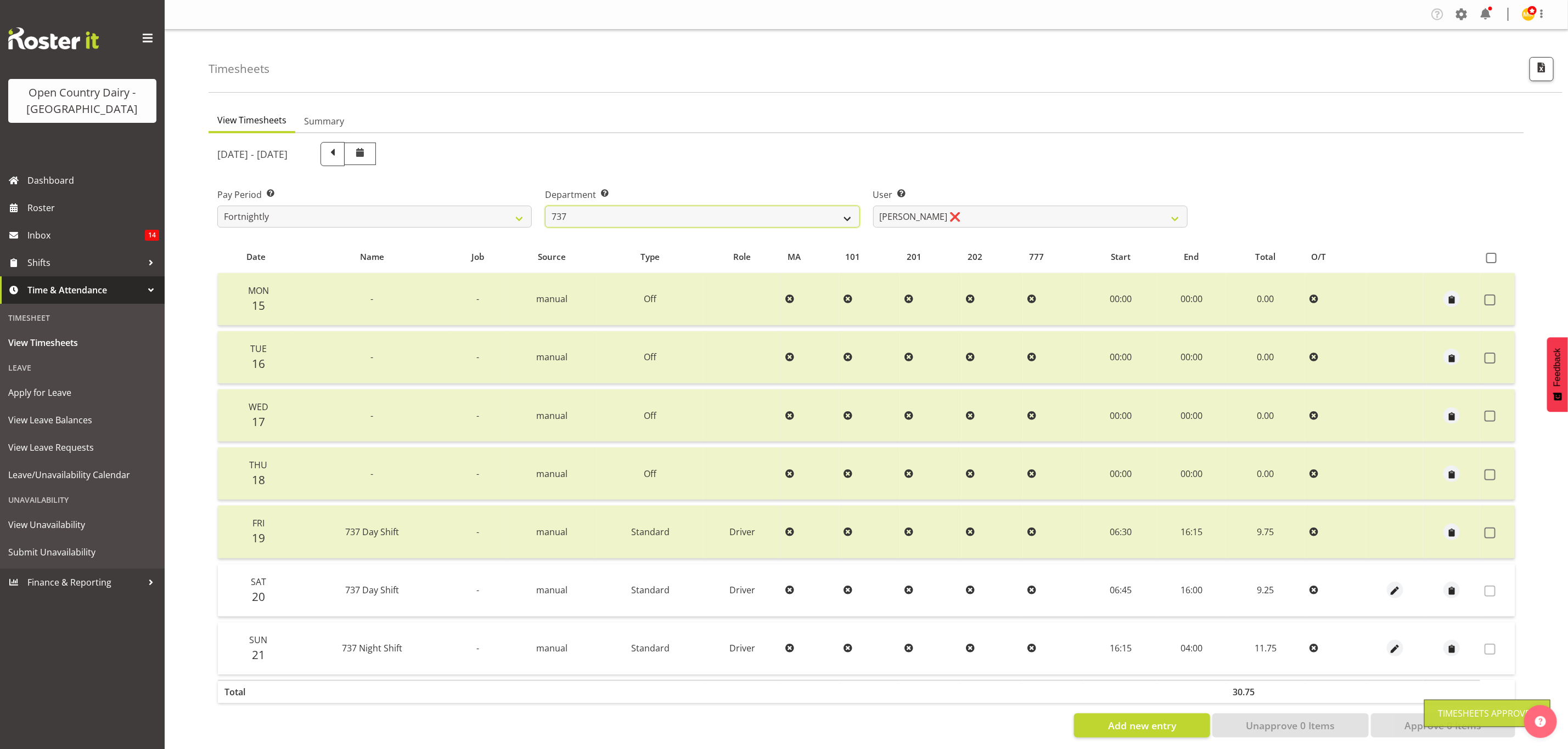
click at [782, 215] on select "734 735 736 737 738 739 851 853 854 855 856 858 861 862 865 867-9032 868 869 87…" at bounding box center [702, 217] width 315 height 22
select select "904"
click at [545, 206] on select "734 735 736 737 738 739 851 853 854 855 856 858 861 862 865 867-9032 868 869 87…" at bounding box center [702, 217] width 315 height 22
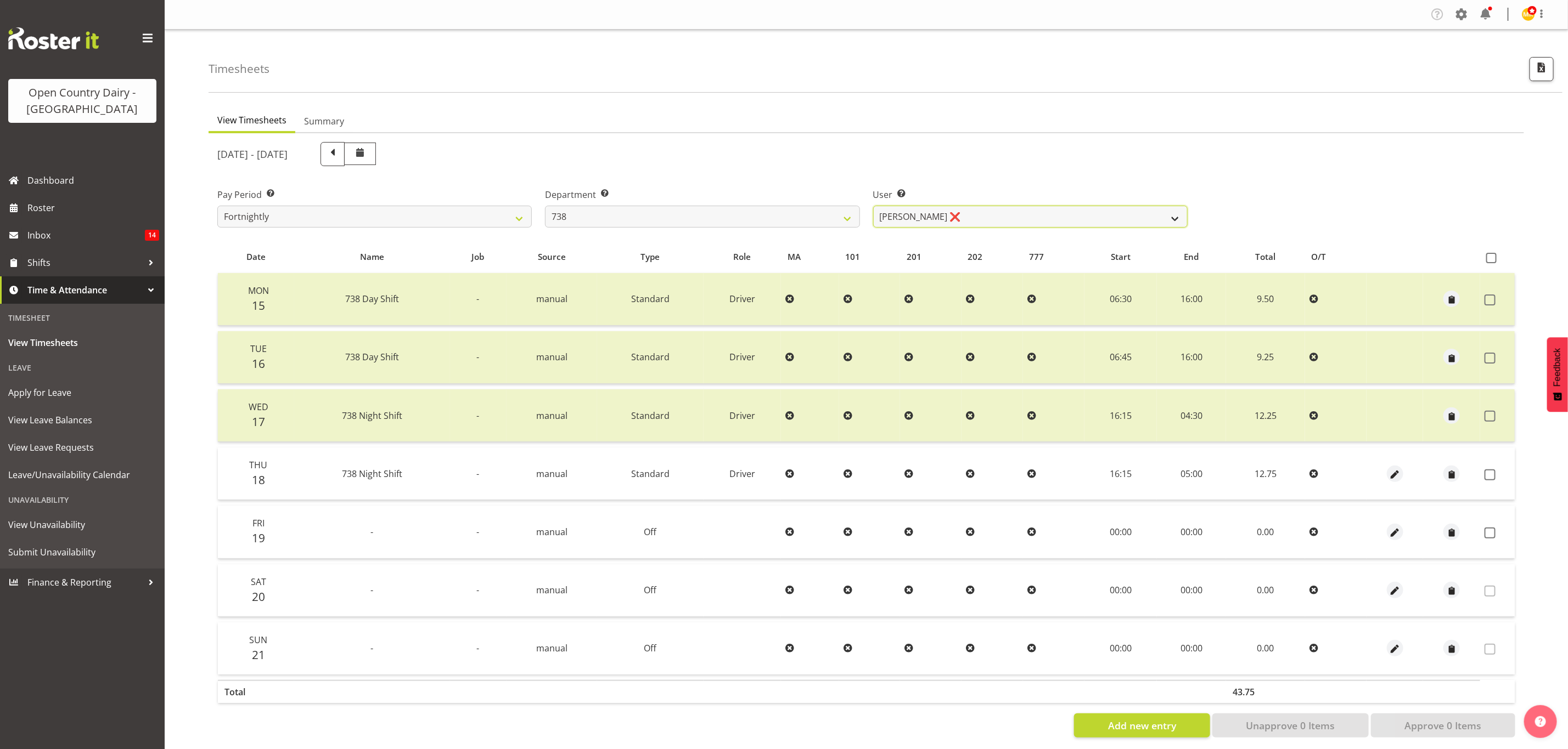
click at [965, 220] on select "Christopher Gamble ❌ Marcy Tuuta ❌ Raymond Campbell ❌ Tama Irvine ❌" at bounding box center [1031, 217] width 315 height 22
select select "11703"
click at [873, 206] on select "Christopher Gamble ❌ Marcy Tuuta ❌ Raymond Campbell ❌ Tama Irvine ❌" at bounding box center [1031, 217] width 315 height 22
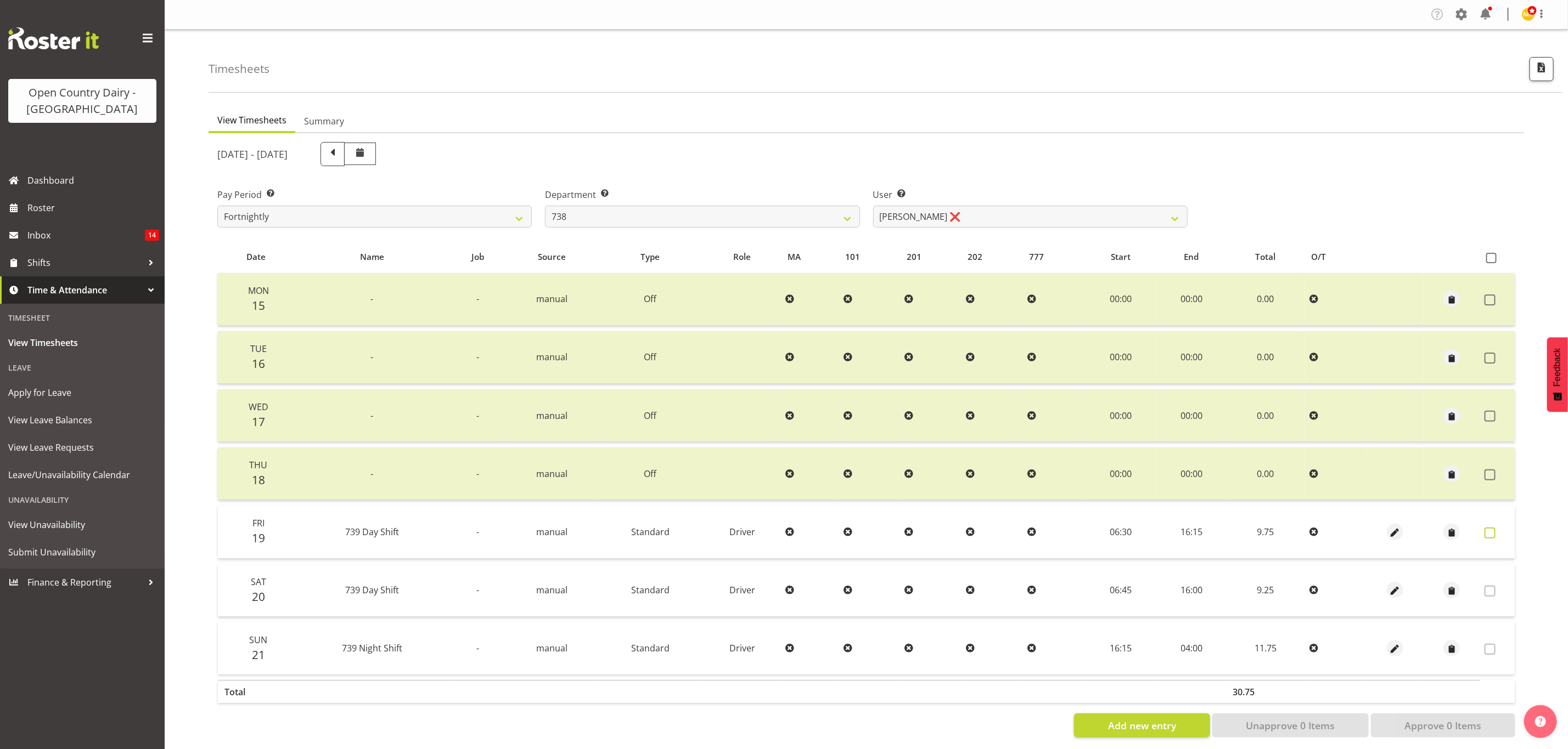
click at [1492, 530] on span at bounding box center [1490, 533] width 11 height 11
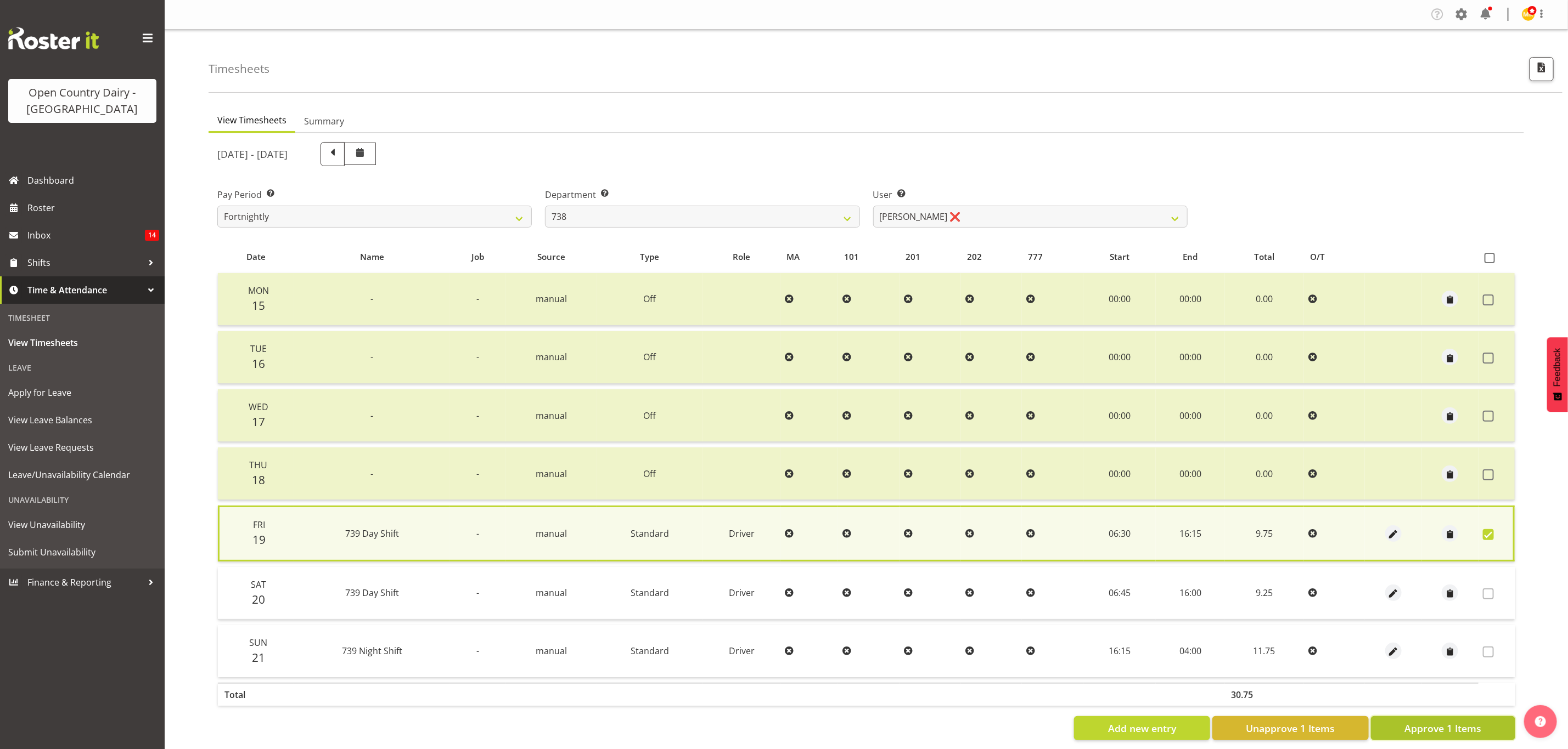
click at [1447, 721] on span "Approve 1 Items" at bounding box center [1443, 729] width 77 height 15
checkbox input "false"
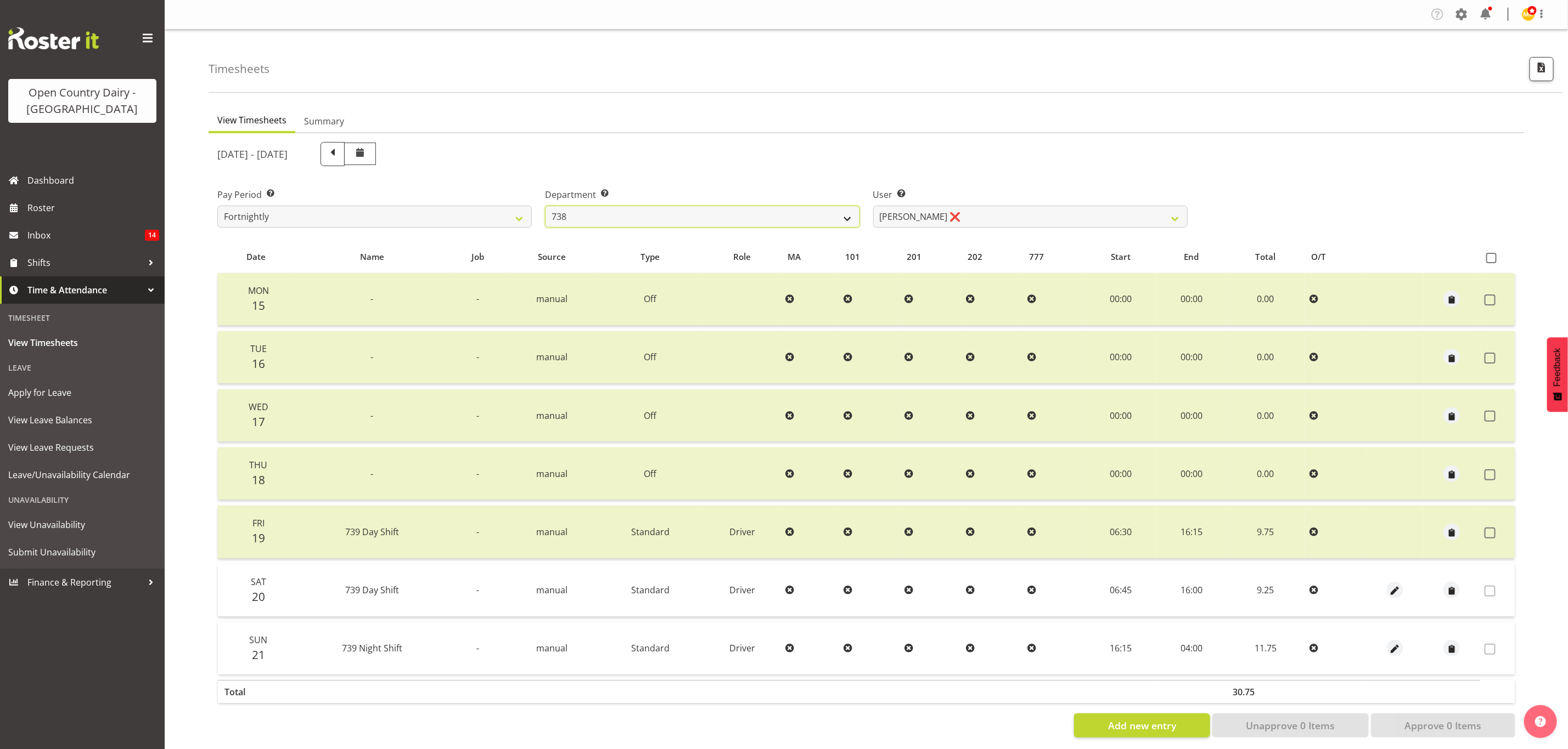
click at [856, 210] on select "734 735 736 737 738 739 851 853 854 855 856 858 861 862 865 867-9032 868 869 87…" at bounding box center [702, 217] width 315 height 22
select select "902"
click at [545, 206] on select "734 735 736 737 738 739 851 853 854 855 856 858 861 862 865 867-9032 868 869 87…" at bounding box center [702, 217] width 315 height 22
select select "11649"
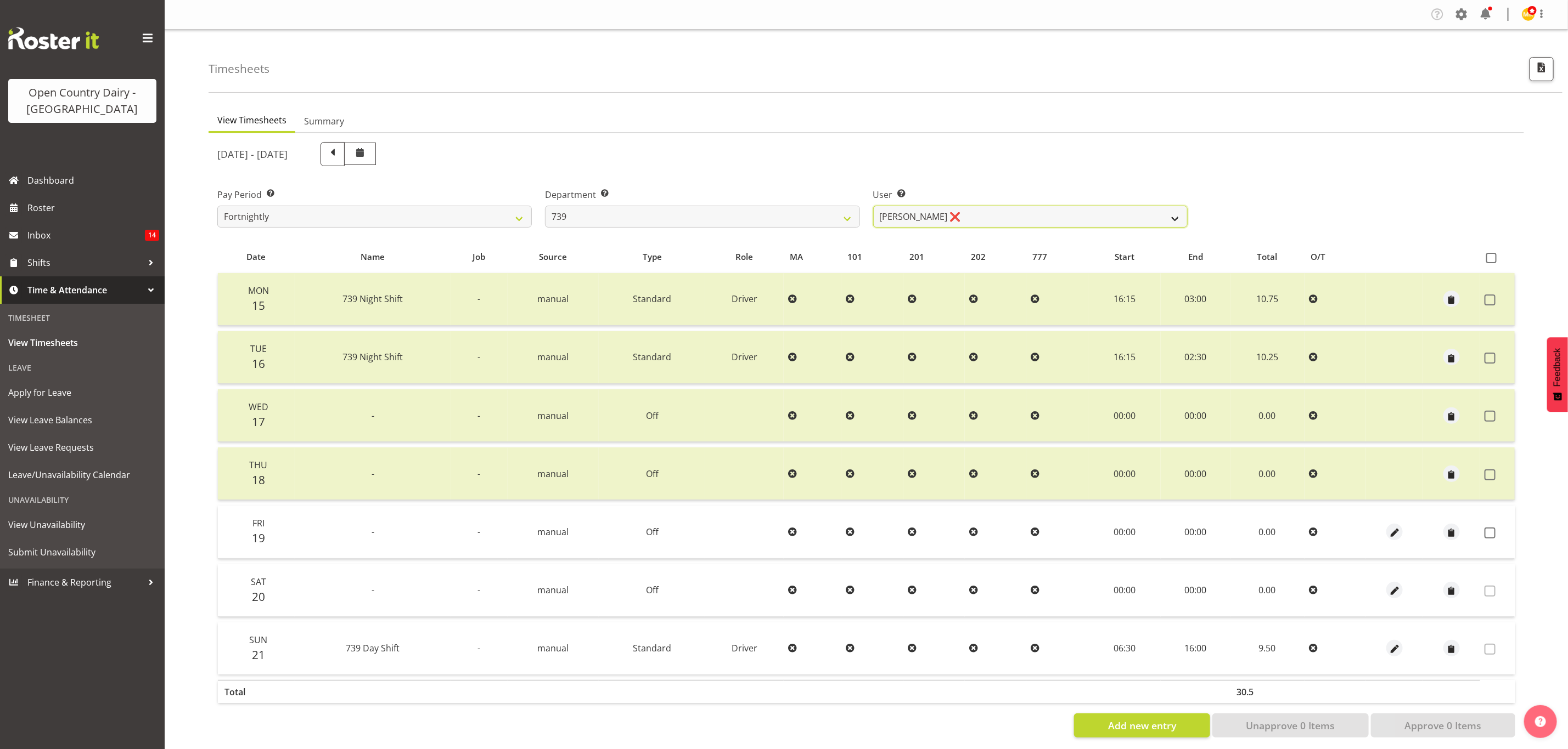
click at [958, 220] on select "Erika McNaught ❌ Rachel Fletcher ❌ Rick Murphy ❌ Tish Veint ❌" at bounding box center [1031, 217] width 315 height 22
click at [817, 214] on select "734 735 736 737 738 739 851 853 854 855 856 858 861 862 865 867-9032 868 869 87…" at bounding box center [702, 217] width 315 height 22
select select "667"
click at [545, 206] on select "734 735 736 737 738 739 851 853 854 855 856 858 861 862 865 867-9032 868 869 87…" at bounding box center [702, 217] width 315 height 22
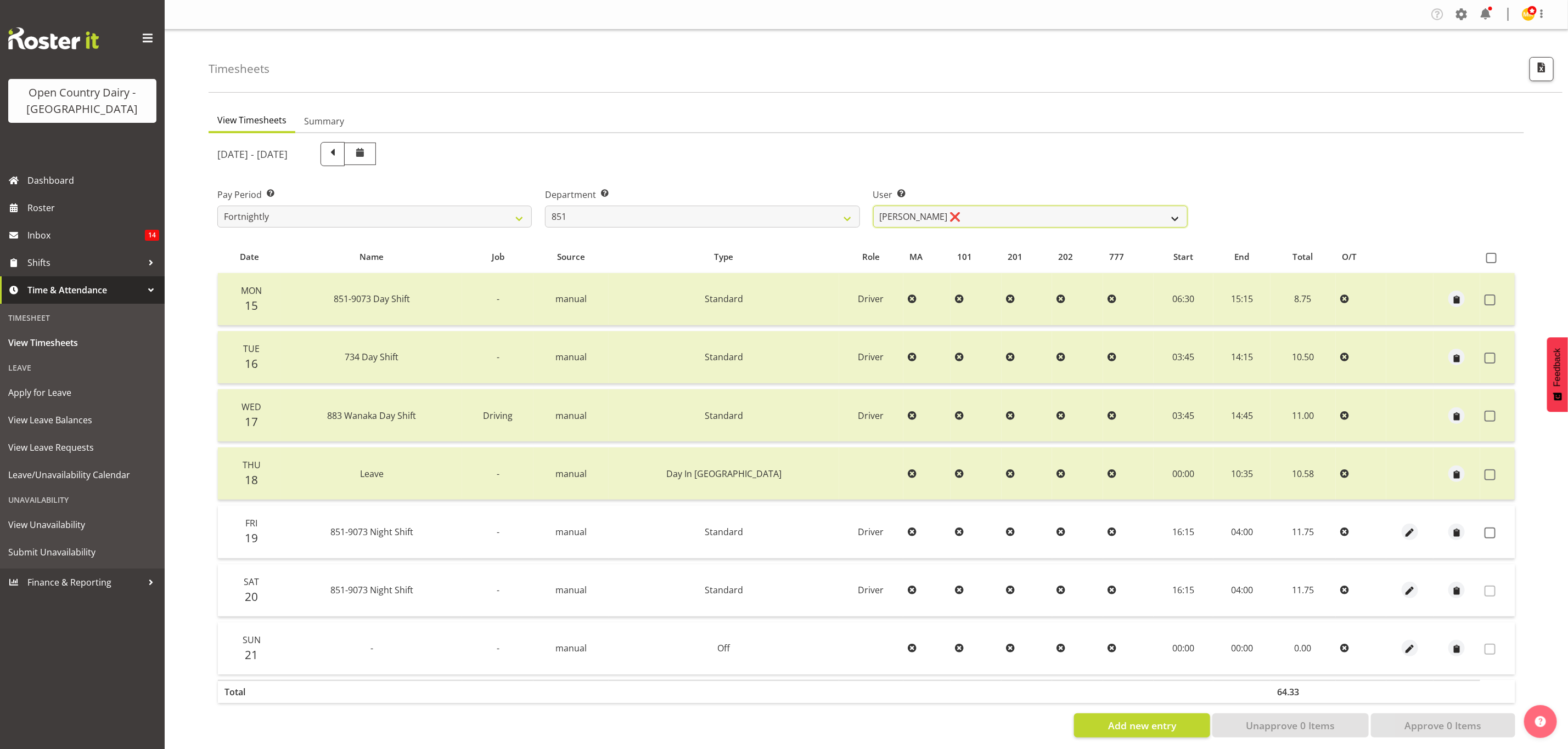
click at [1023, 213] on select "Hayden Batt ❌ Martin Black ❌ Stacey Wilson ❌" at bounding box center [1031, 217] width 315 height 22
select select "7437"
click at [873, 206] on select "Hayden Batt ❌ Martin Black ❌ Stacey Wilson ❌" at bounding box center [1031, 217] width 315 height 22
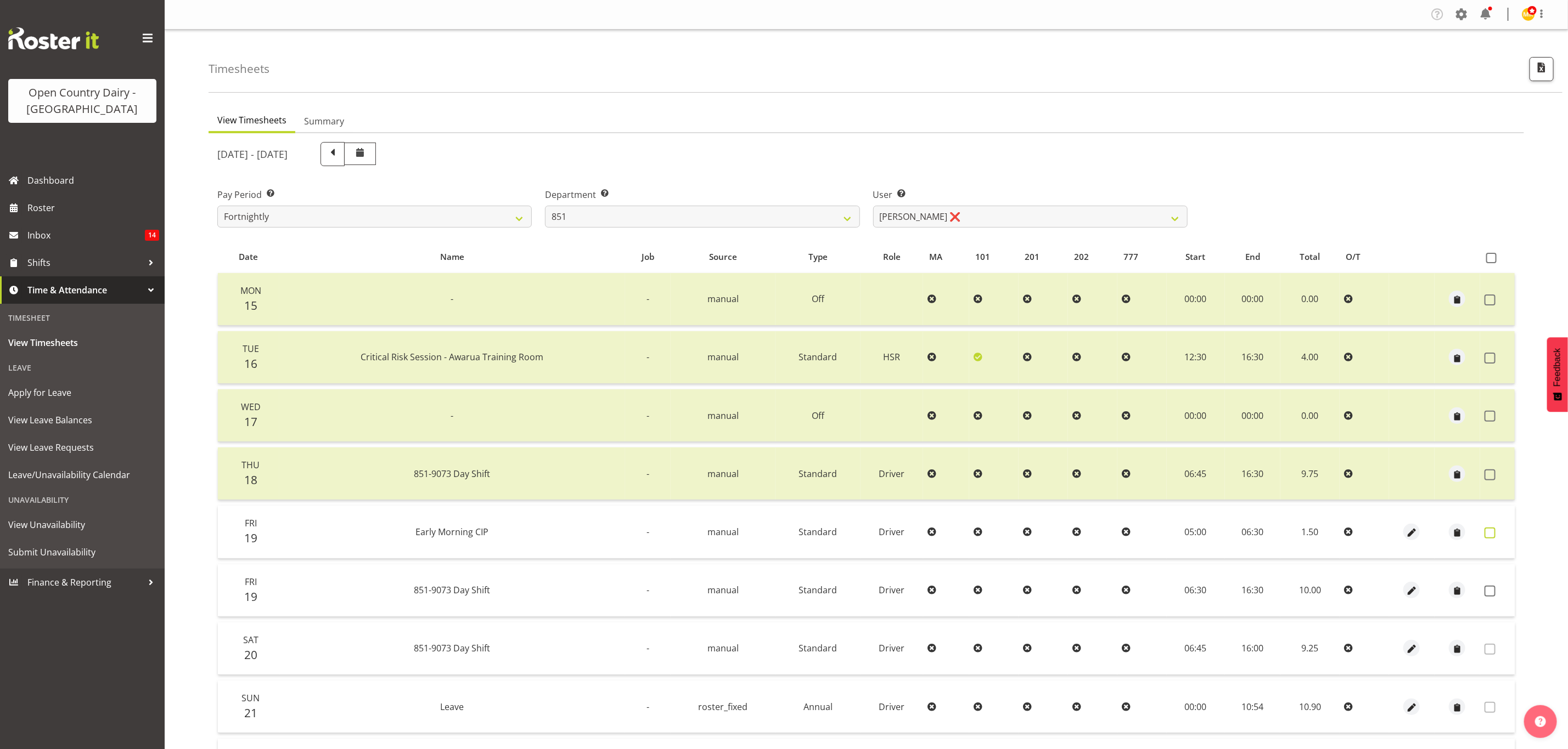
click at [1489, 528] on span at bounding box center [1490, 533] width 11 height 11
checkbox input "true"
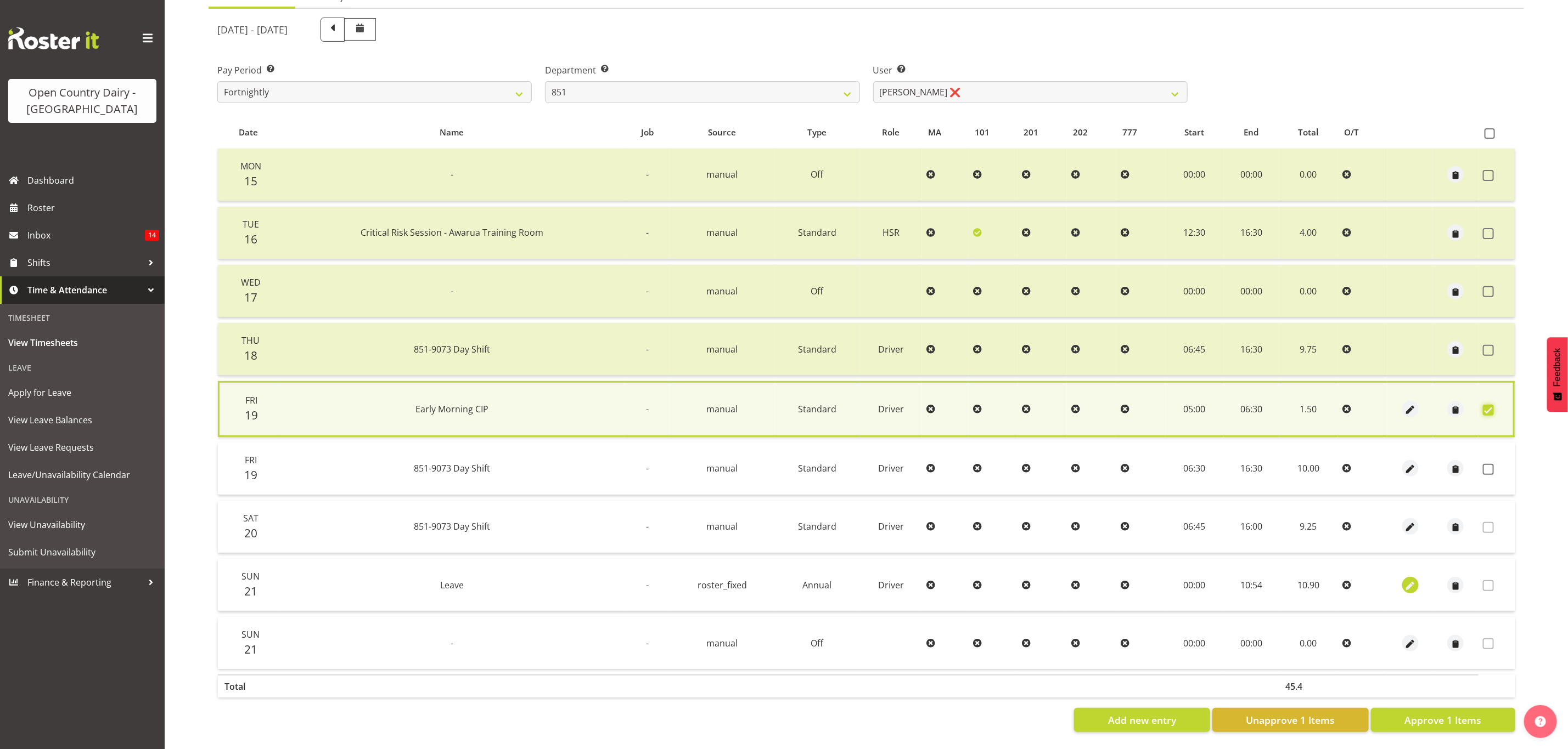
scroll to position [132, 0]
click at [1488, 465] on span at bounding box center [1487, 469] width 11 height 11
checkbox input "true"
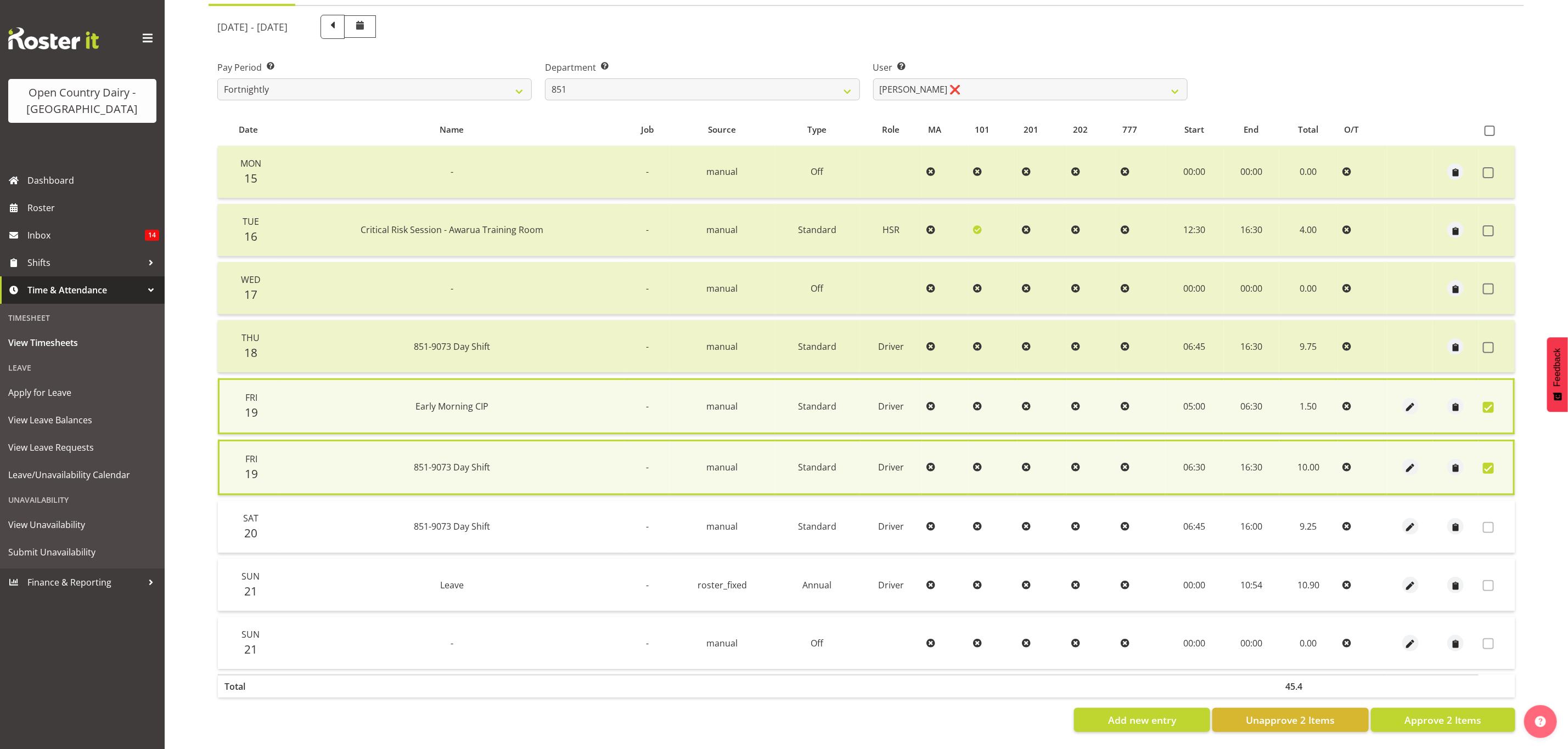
click at [1439, 698] on div "Date Name Job Source Type Role MA 101 201 202 777 Start End Total O/T Mon 15 - …" at bounding box center [866, 423] width 1297 height 619
click at [1439, 713] on span "Approve 2 Items" at bounding box center [1443, 721] width 77 height 15
checkbox input "false"
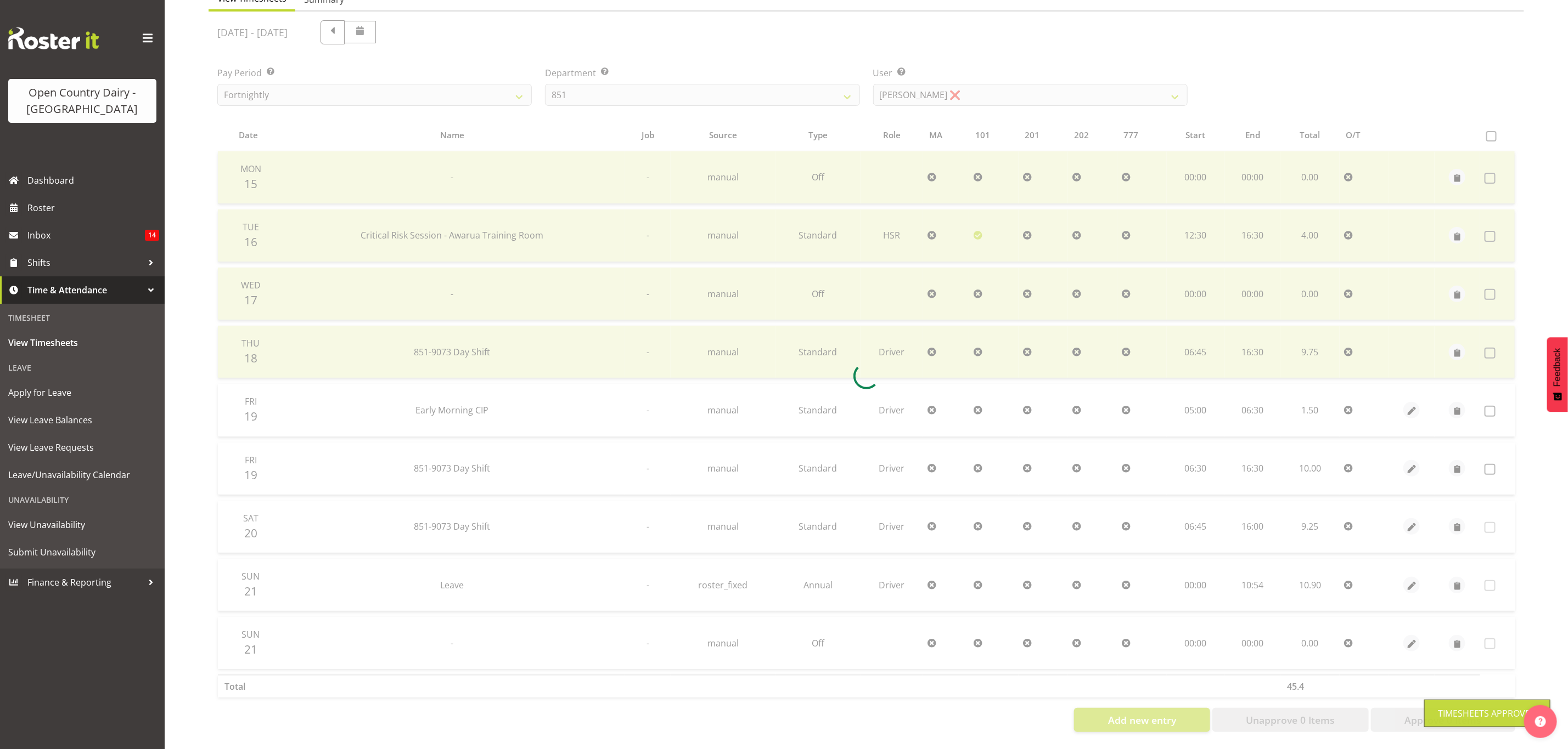
scroll to position [129, 0]
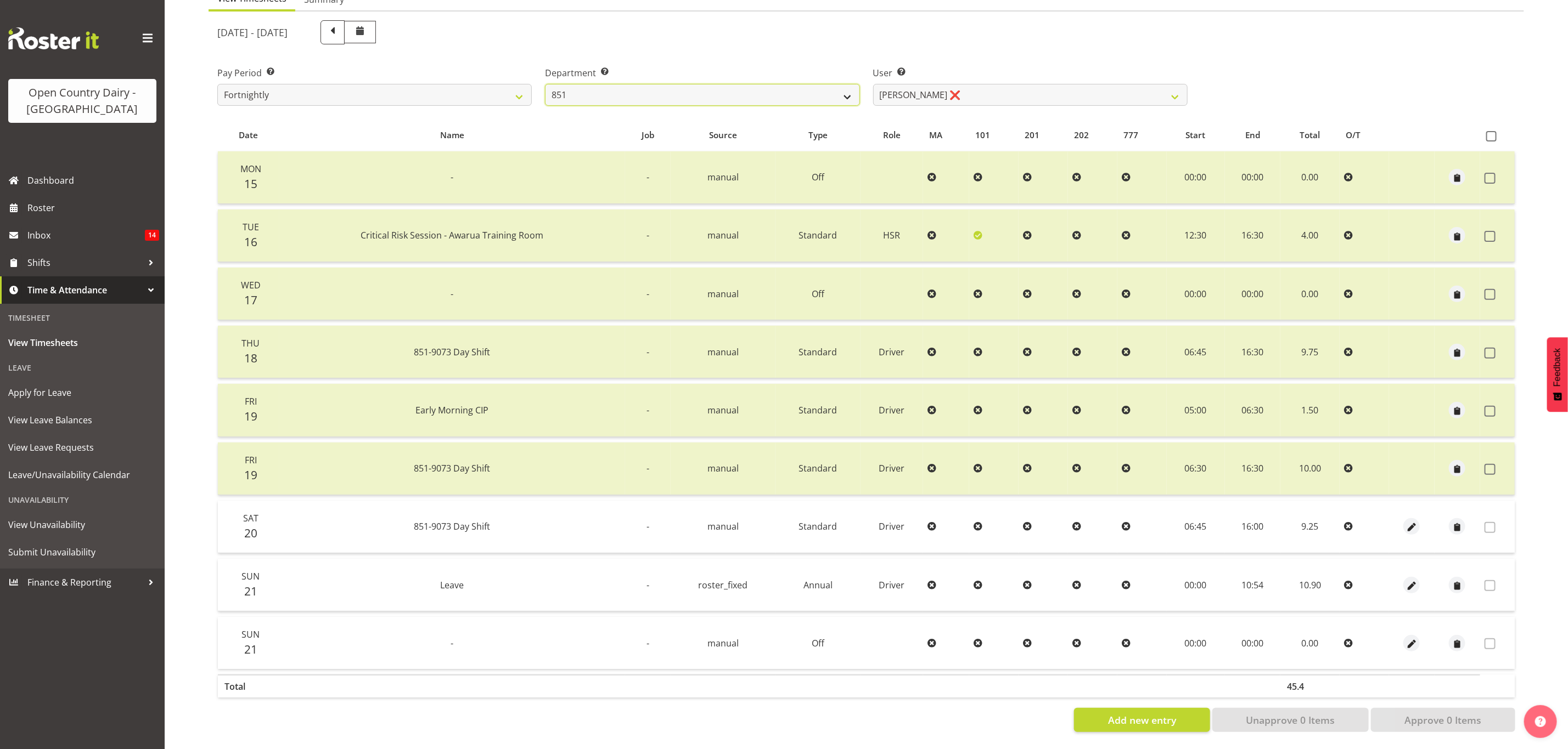
click at [612, 89] on select "734 735 736 737 738 739 851 853 854 855 856 858 861 862 865 867-9032 868 869 87…" at bounding box center [702, 95] width 315 height 22
select select "669"
click at [545, 84] on select "734 735 736 737 738 739 851 853 854 855 856 858 861 862 865 867-9032 868 869 87…" at bounding box center [702, 95] width 315 height 22
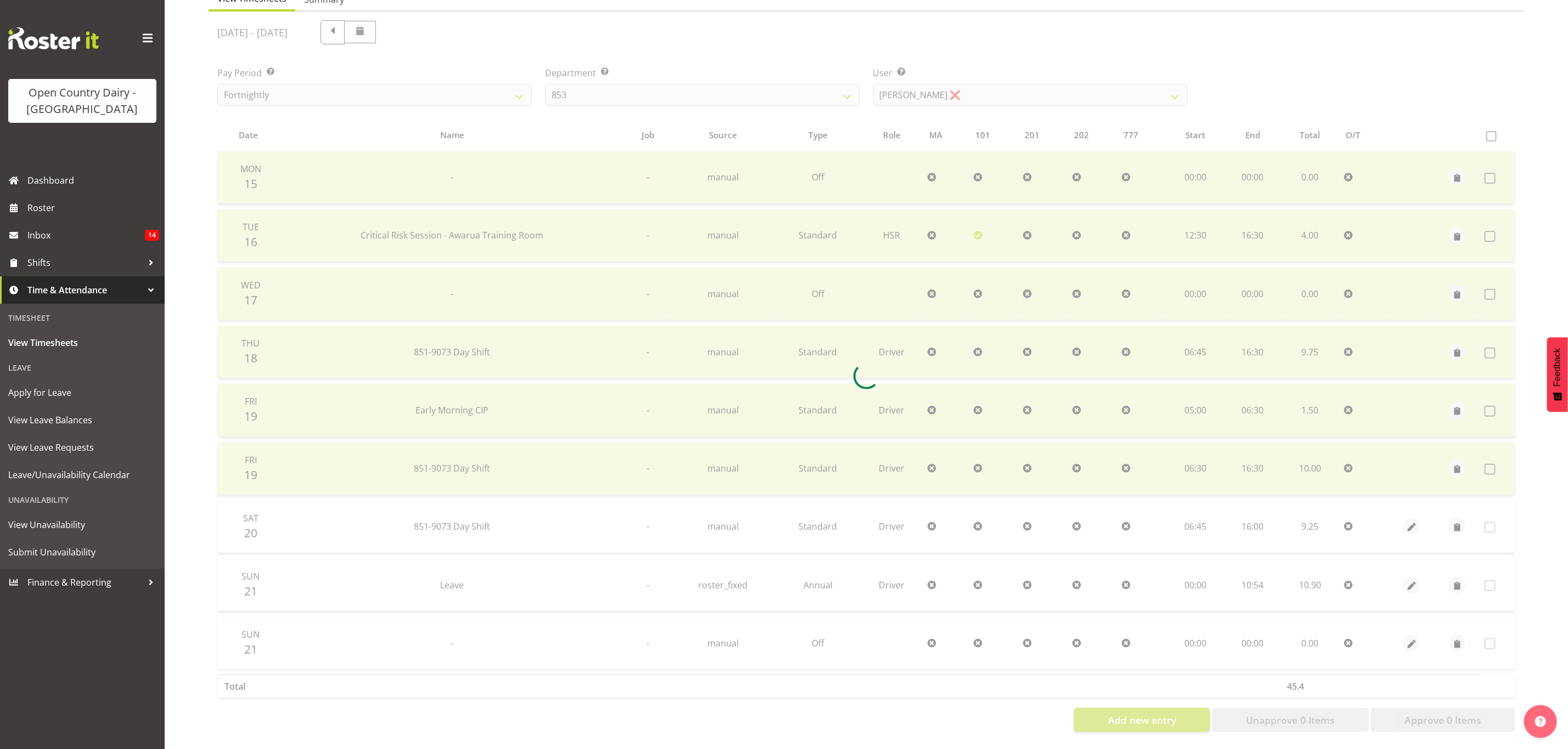
scroll to position [13, 0]
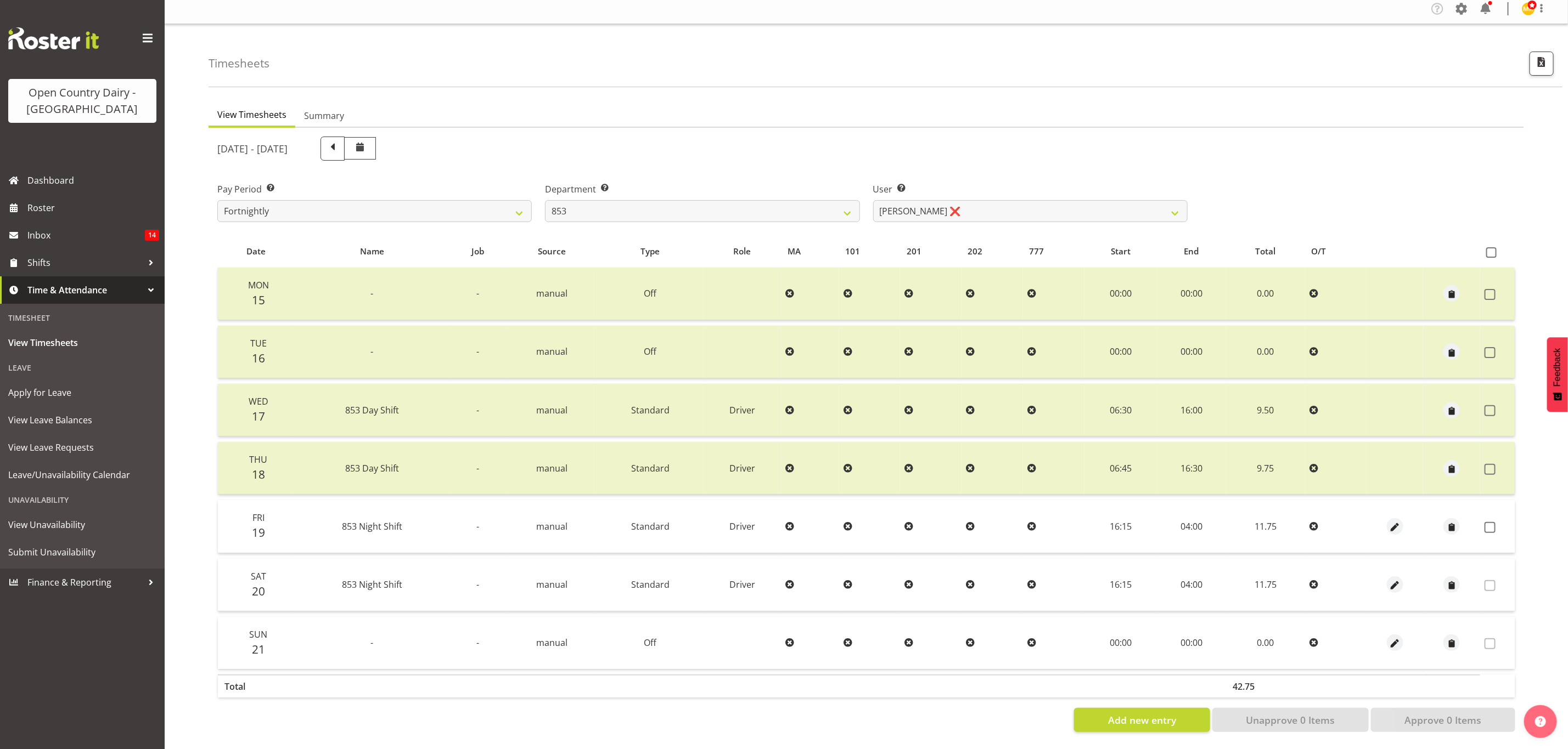
click at [979, 86] on div "Timesheets View Timesheets Summary September 15th - September 21st 2025 Pay Per…" at bounding box center [866, 386] width 1403 height 725
click at [977, 203] on select "Christiaan Botha ❌ Kevin Stuck ❌ Marty Powell ❌ Sean O'Neill ❌" at bounding box center [1031, 211] width 315 height 22
select select "7439"
click at [873, 200] on select "Christiaan Botha ❌ Kevin Stuck ❌ Marty Powell ❌ Sean O'Neill ❌" at bounding box center [1031, 211] width 315 height 22
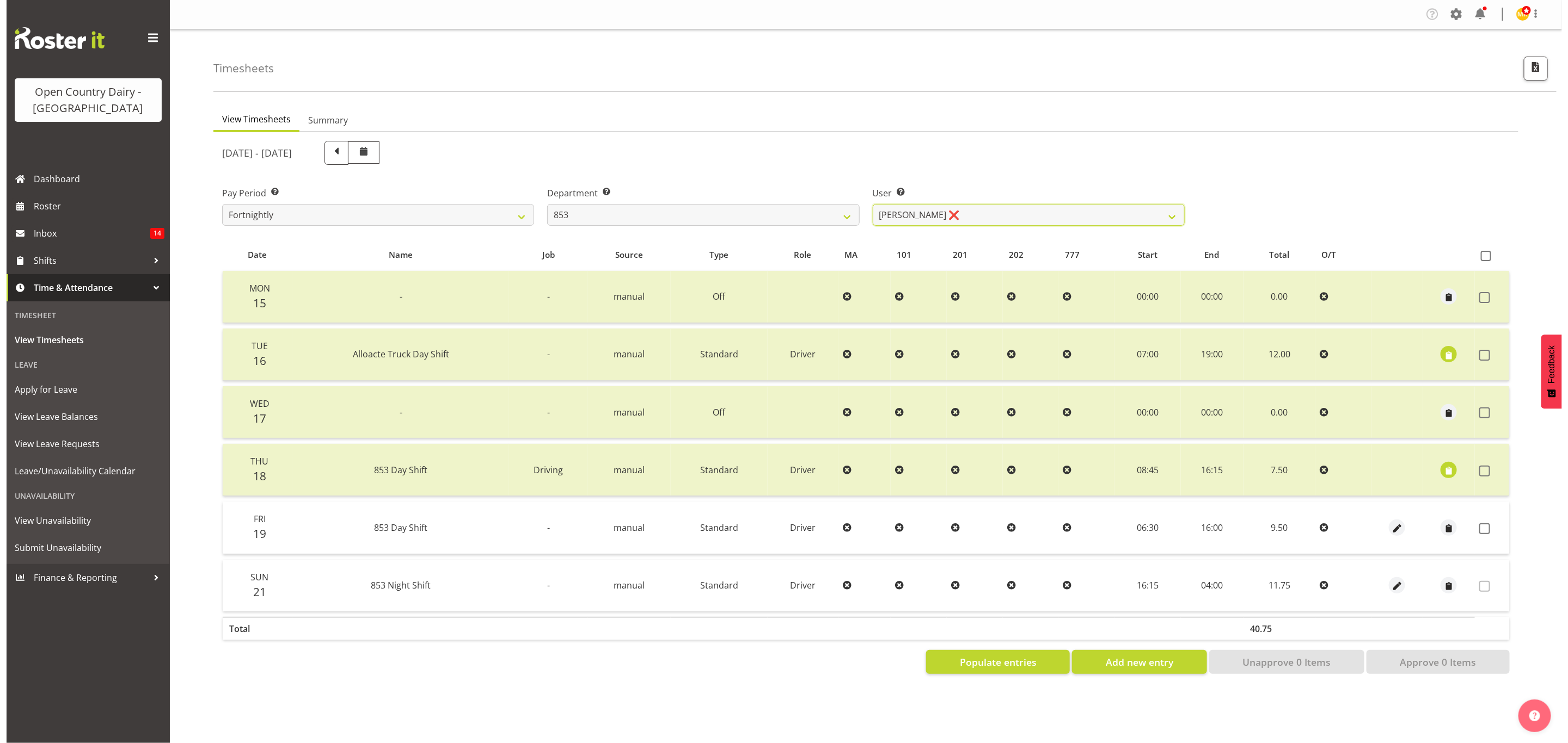
scroll to position [0, 0]
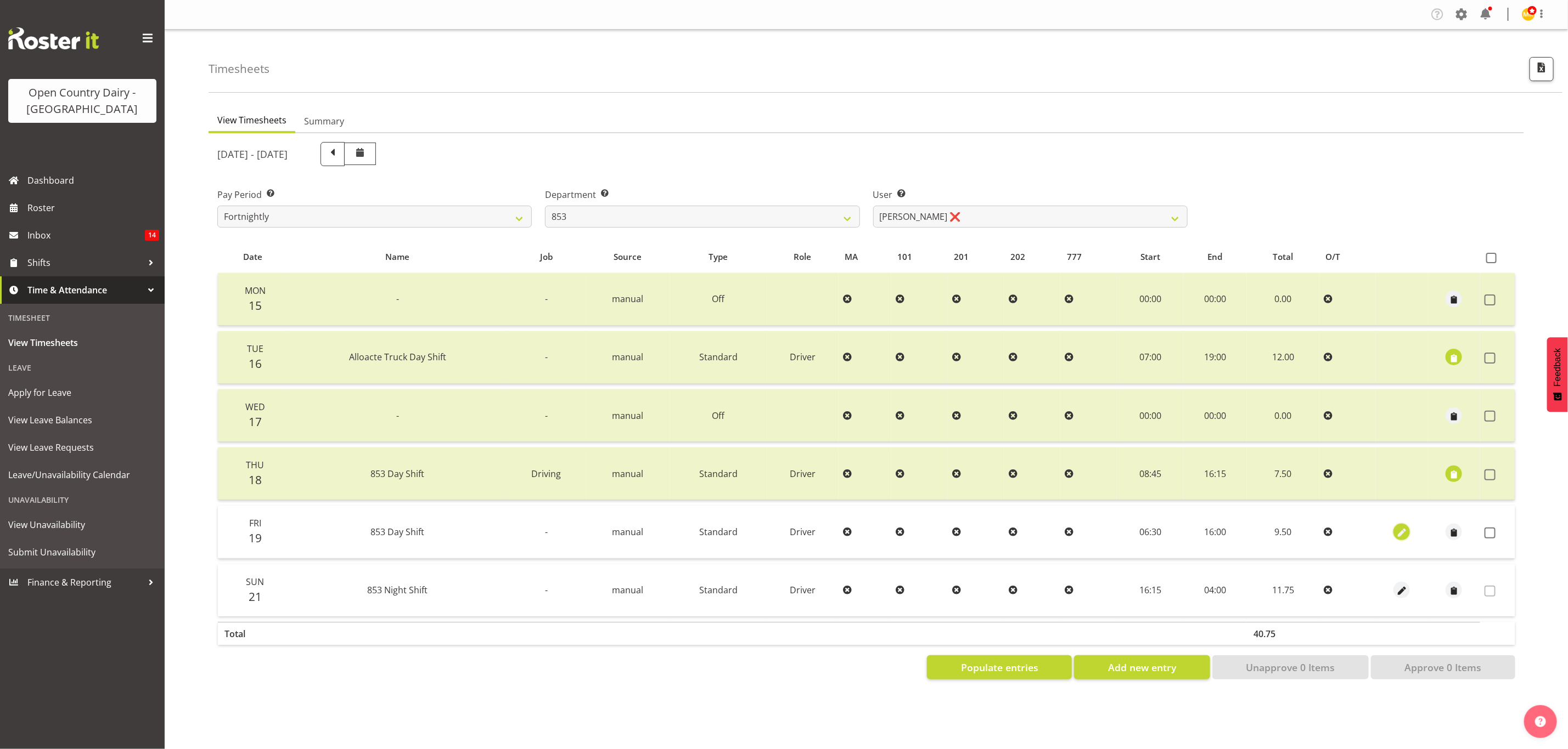
click at [1401, 534] on span "button" at bounding box center [1401, 532] width 12 height 12
select select "Standard"
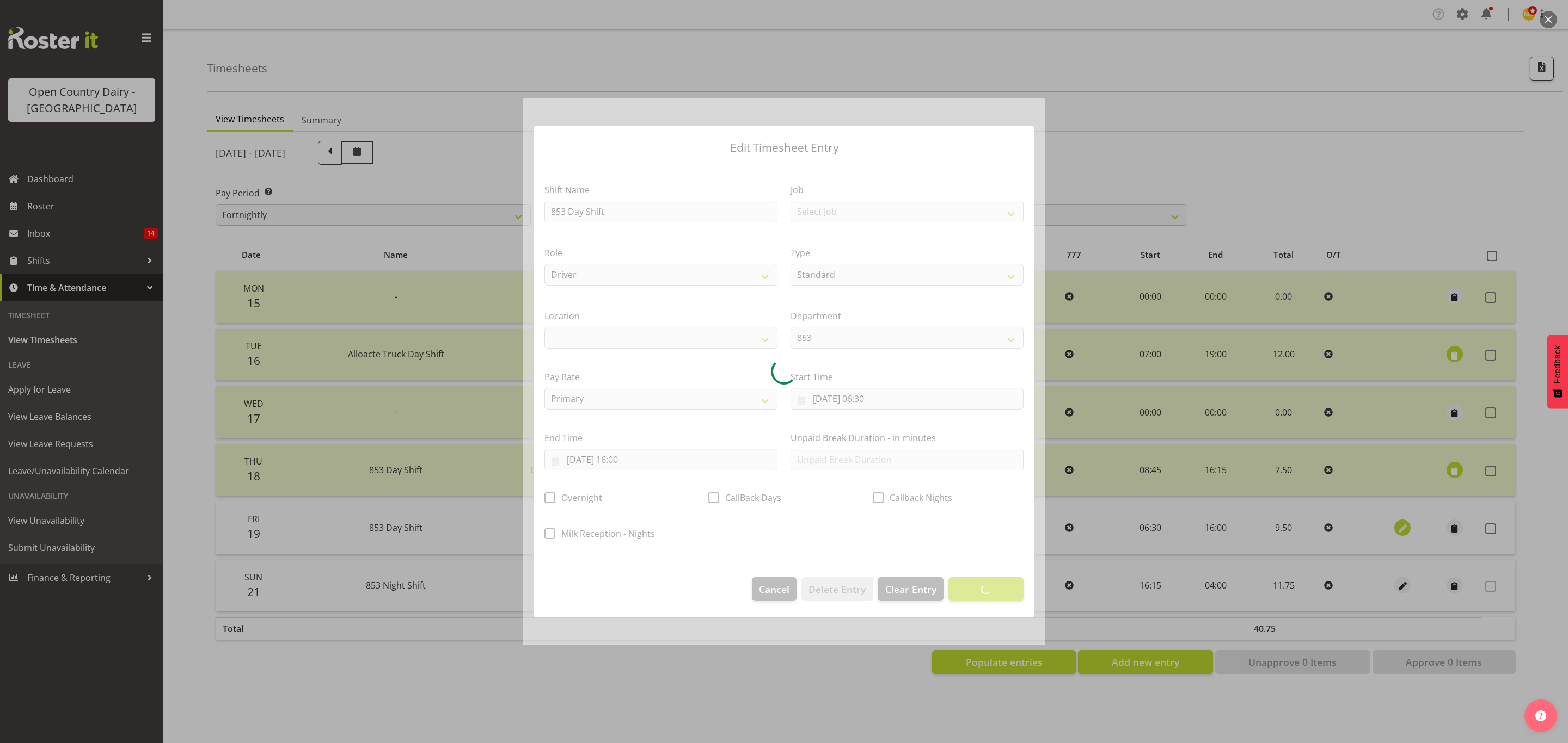
select select
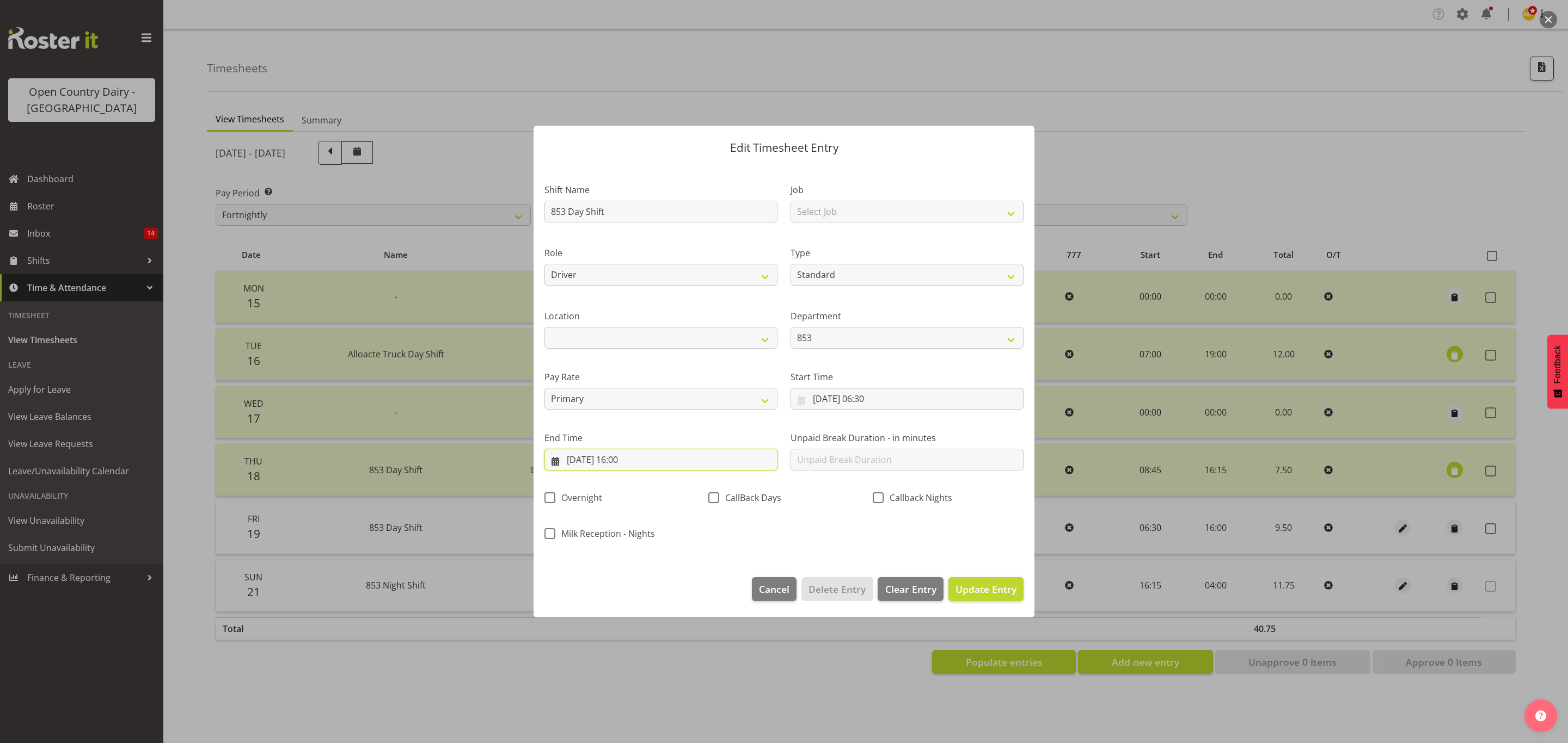
click at [612, 464] on input "19/09/2025, 16:00" at bounding box center [661, 460] width 233 height 22
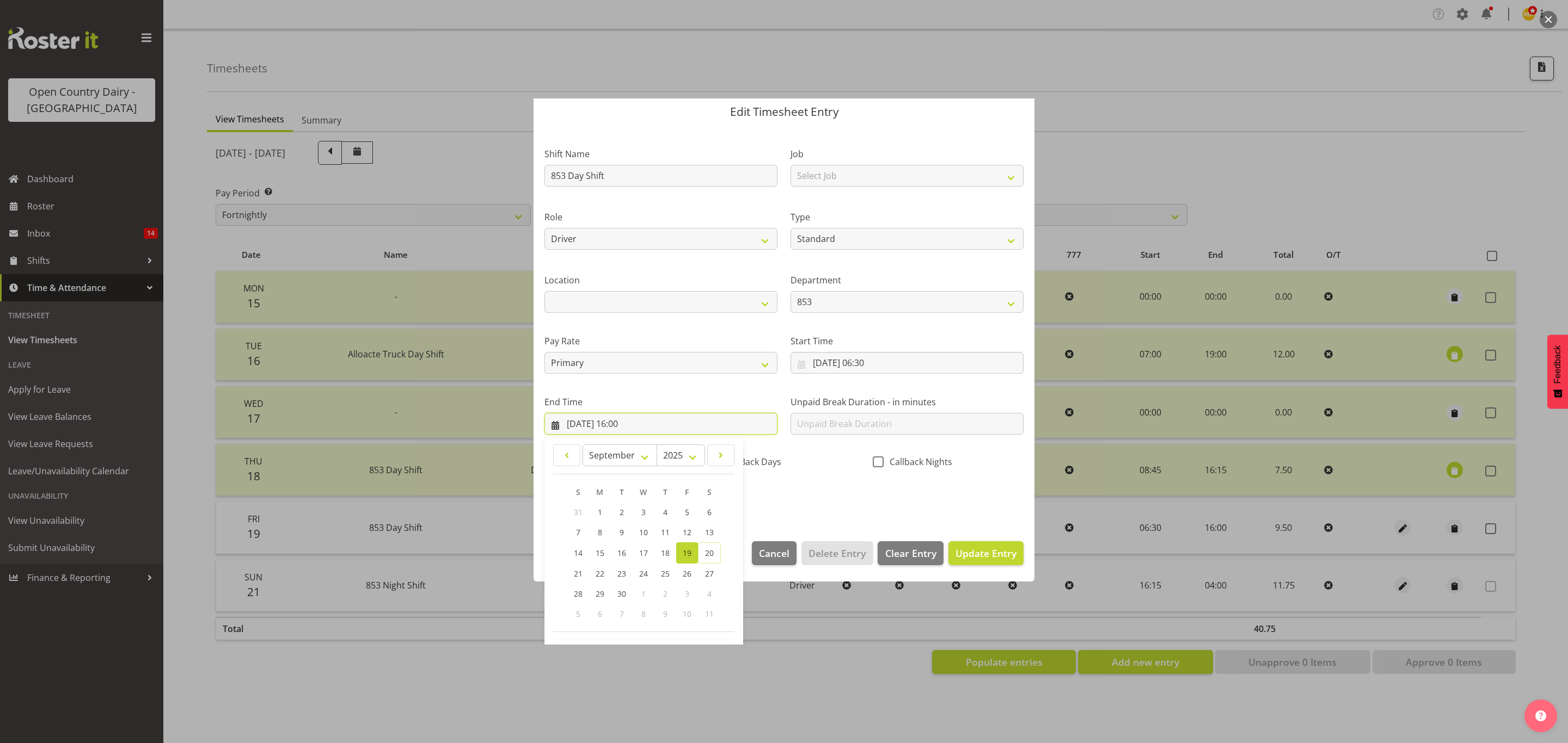
scroll to position [75, 0]
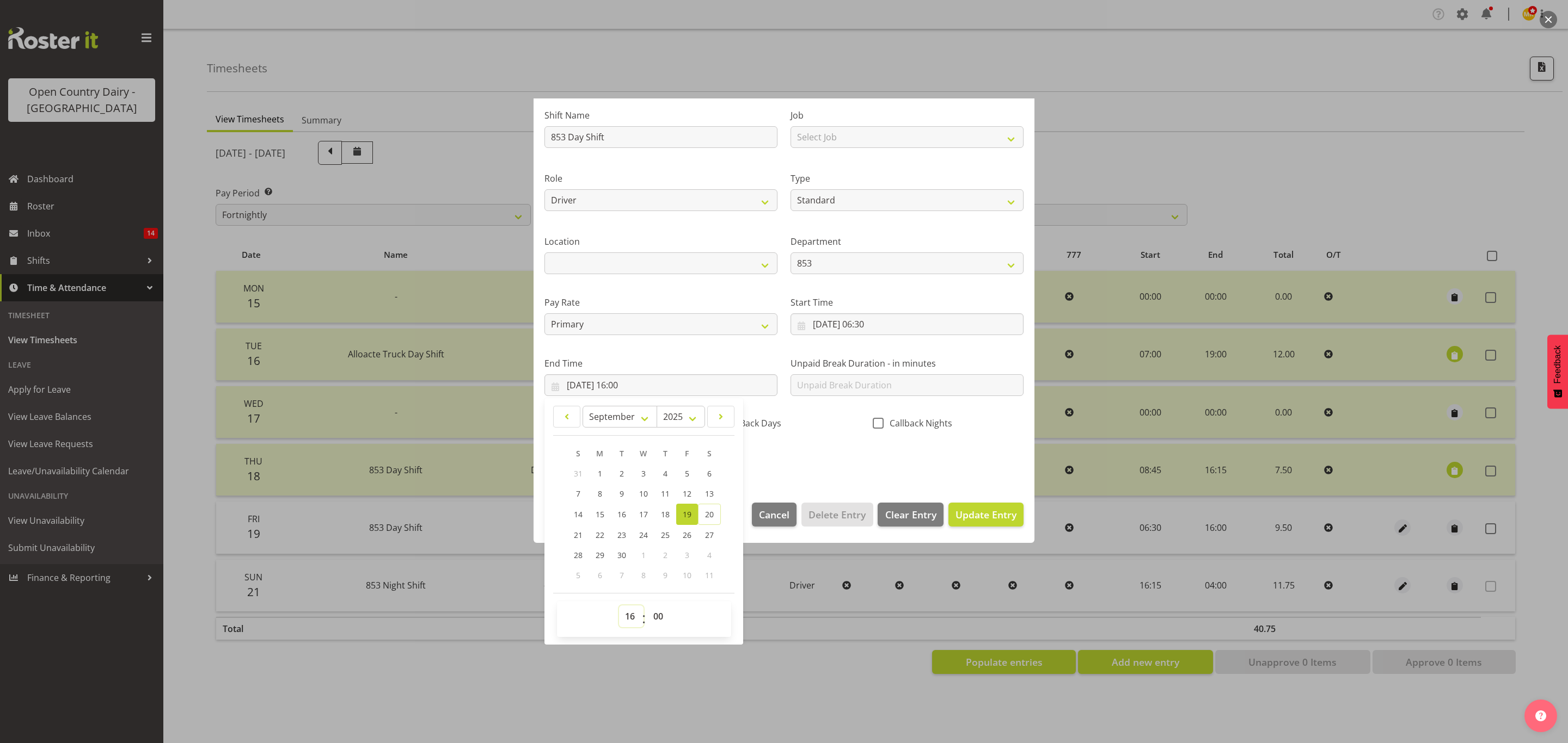
click at [639, 622] on select "00 01 02 03 04 05 06 07 08 09 10 11 12 13 14 15 16 17 18 19 20 21 22 23" at bounding box center [631, 616] width 24 height 22
click at [619, 606] on select "00 01 02 03 04 05 06 07 08 09 10 11 12 13 14 15 16 17 18 19 20 21 22 23" at bounding box center [631, 616] width 24 height 22
click at [666, 617] on select "00 01 02 03 04 05 06 07 08 09 10 11 12 13 14 15 16 17 18 19 20 21 22 23 24 25 2…" at bounding box center [660, 616] width 24 height 22
select select "45"
click at [648, 606] on select "00 01 02 03 04 05 06 07 08 09 10 11 12 13 14 15 16 17 18 19 20 21 22 23 24 25 2…" at bounding box center [660, 616] width 24 height 22
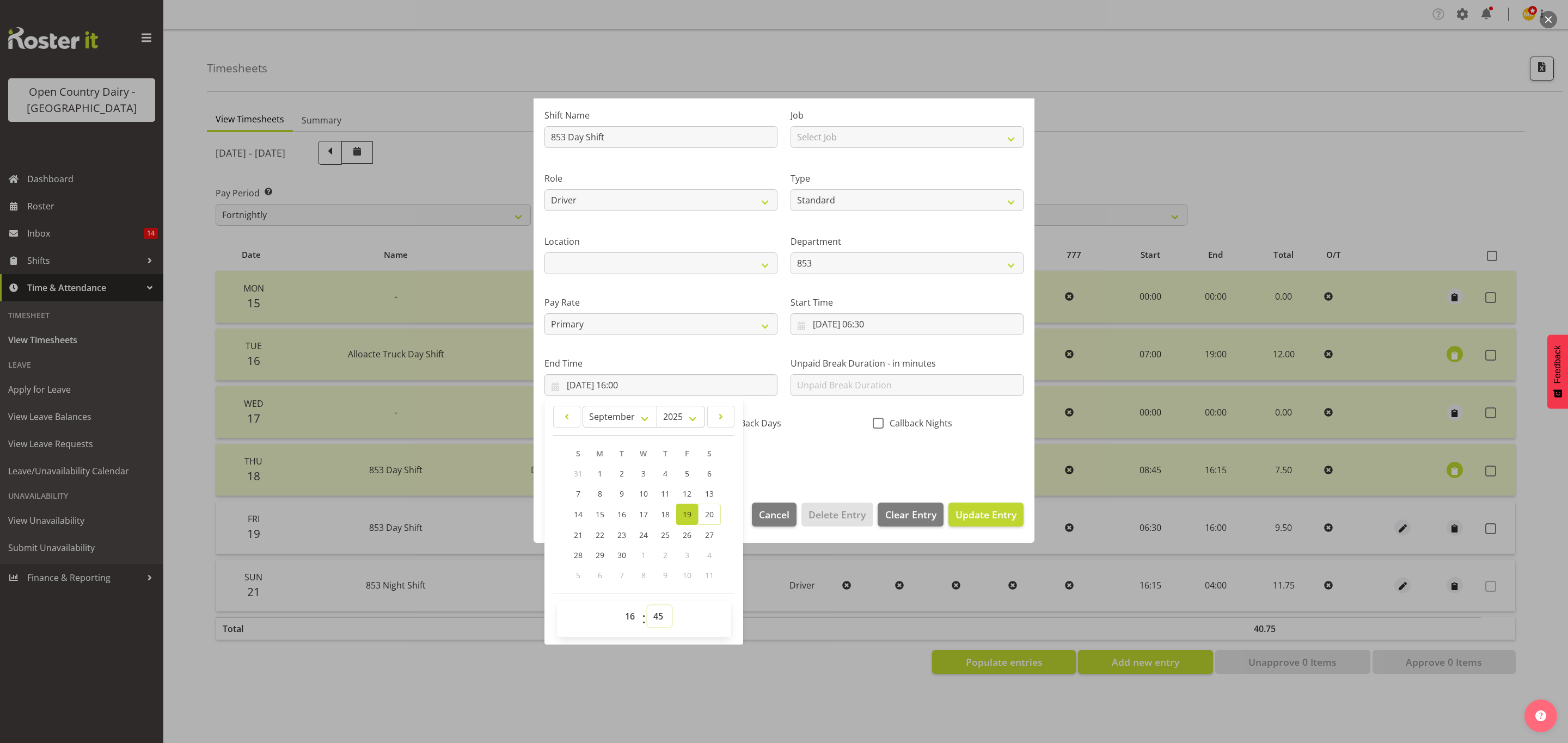
type input "19/09/2025, 16:45"
drag, startPoint x: 771, startPoint y: 441, endPoint x: 806, endPoint y: 466, distance: 43.0
click at [773, 441] on div "Shift Name 853 Day Shift Job Select Job Connecting /unconnecting Trailers Drivi…" at bounding box center [784, 284] width 492 height 381
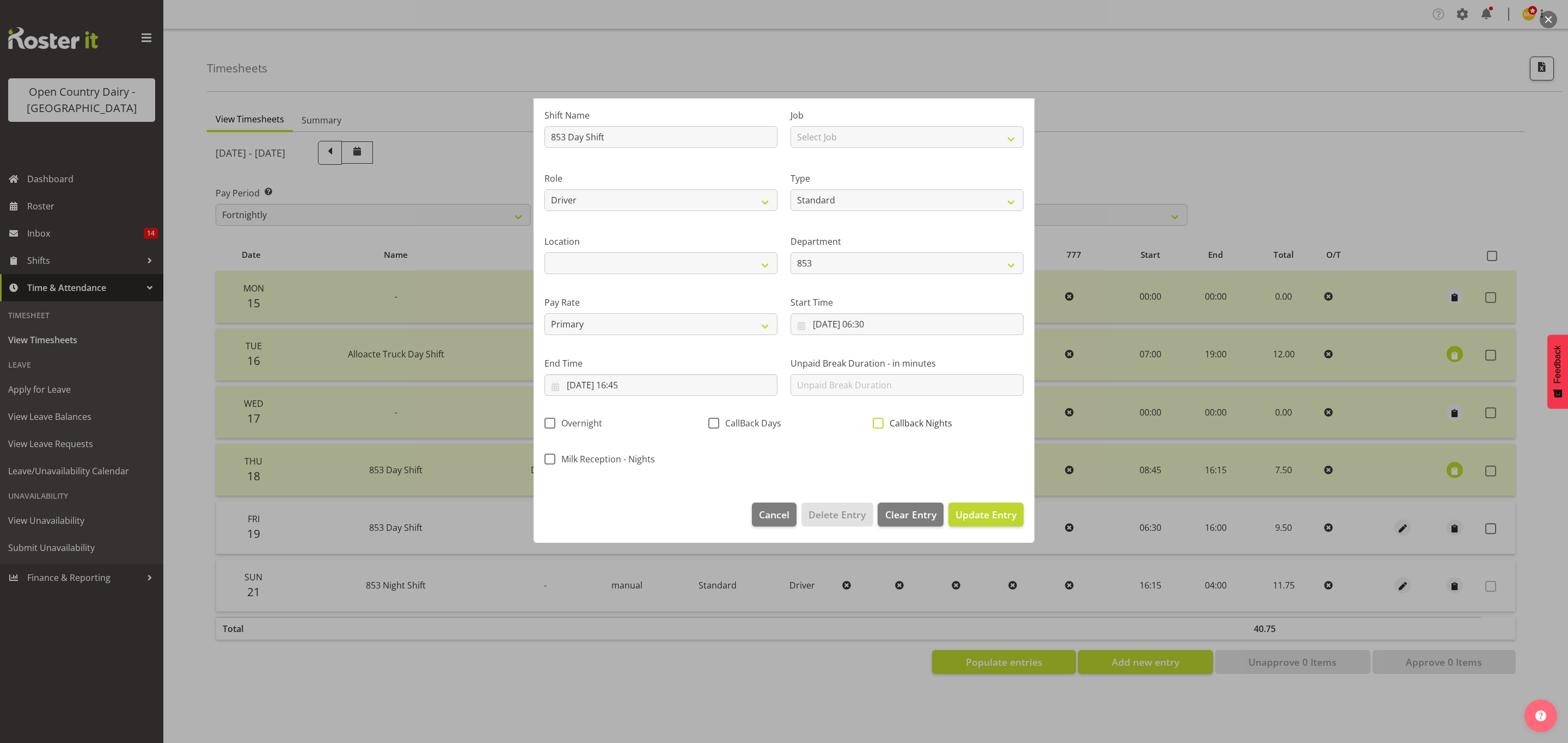
scroll to position [0, 0]
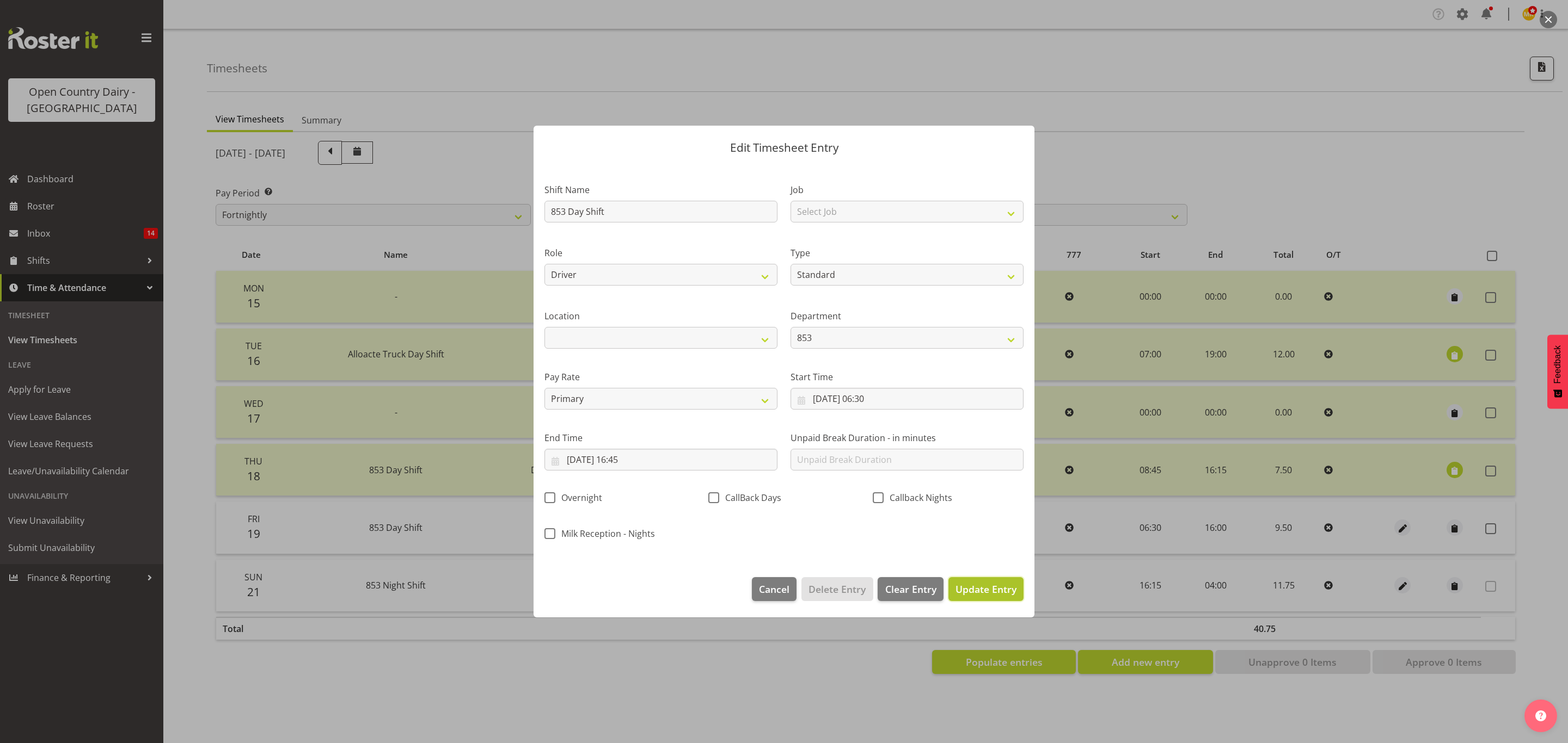
click at [974, 585] on span "Update Entry" at bounding box center [986, 589] width 61 height 13
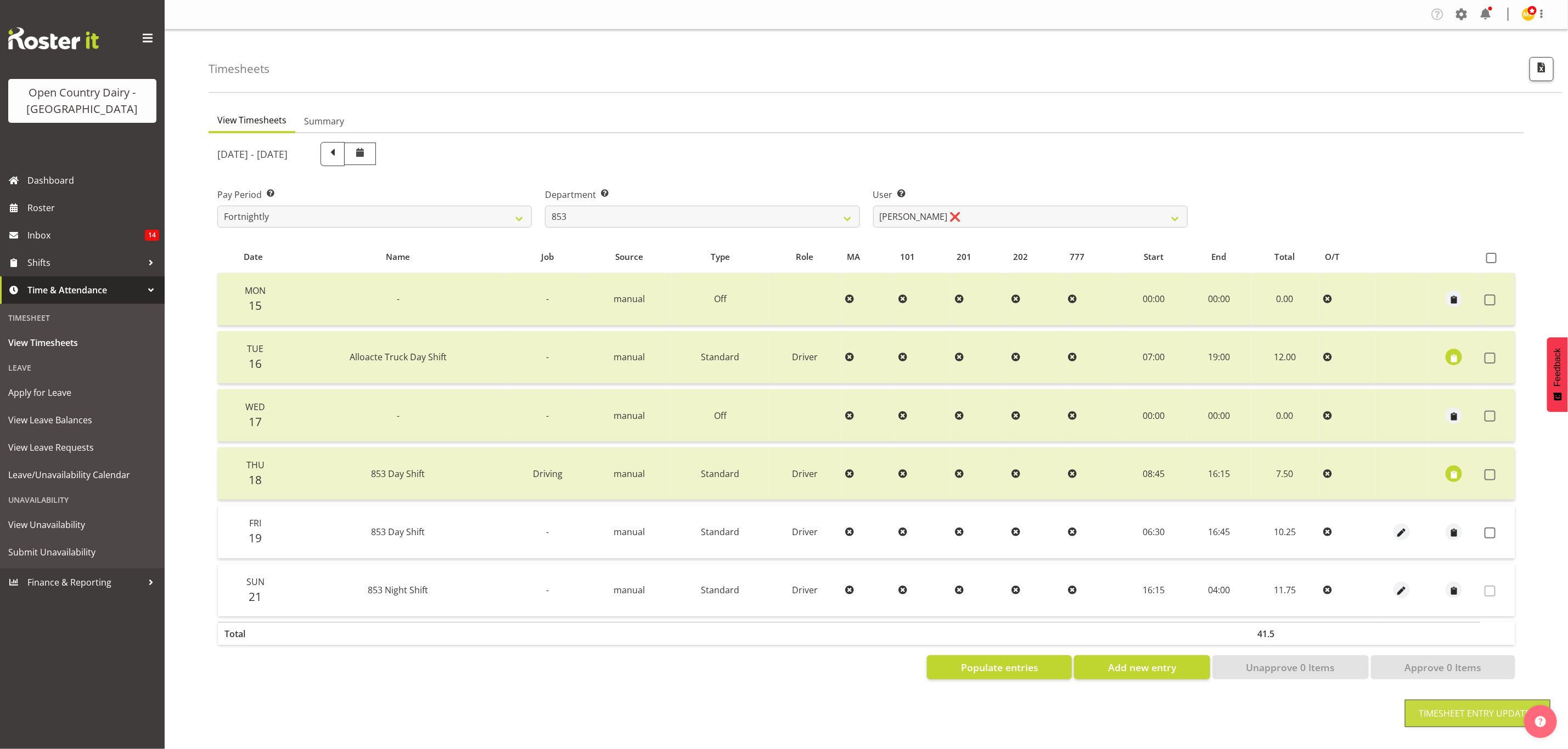
click at [1487, 539] on td at bounding box center [1497, 532] width 35 height 53
click at [1488, 529] on span at bounding box center [1490, 533] width 11 height 11
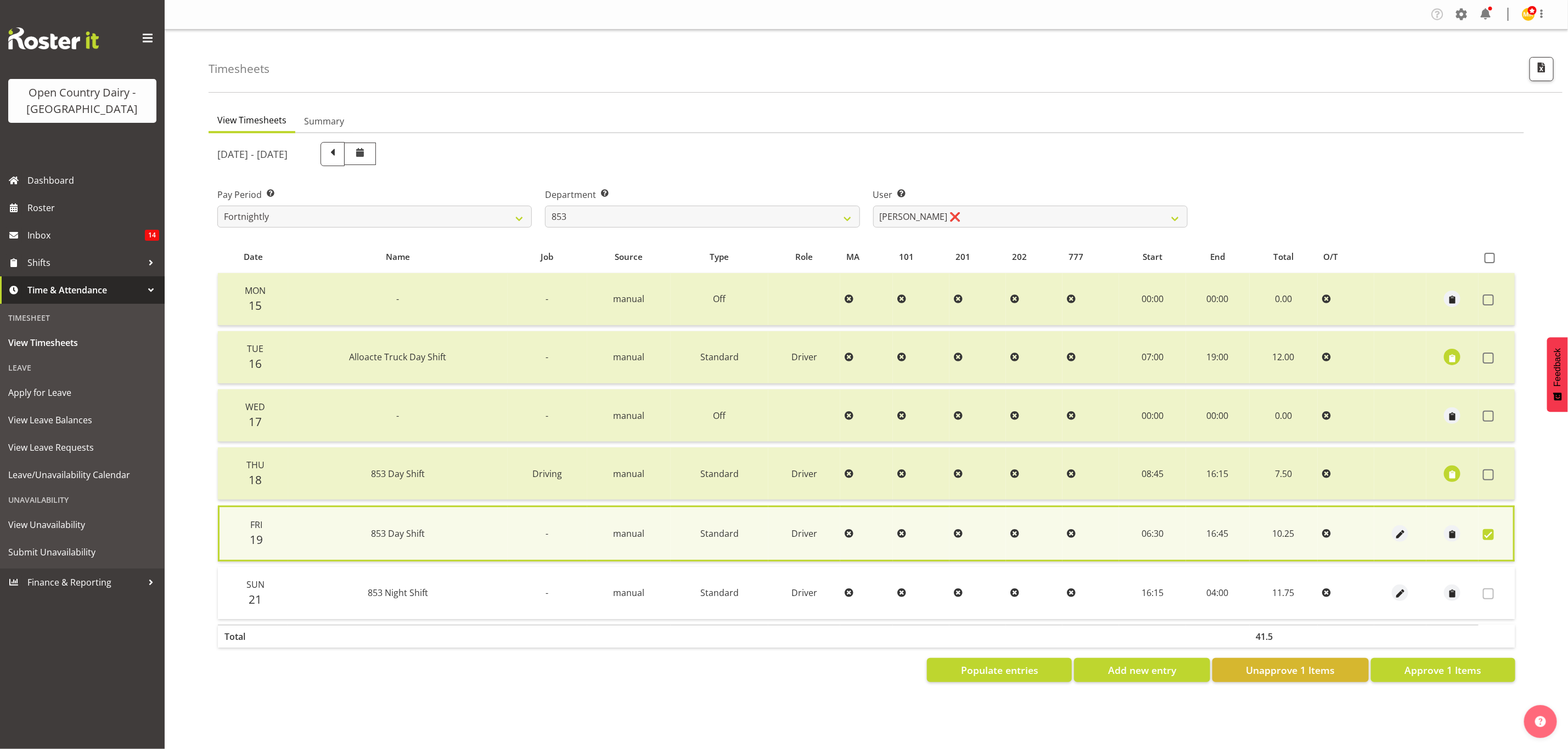
click at [1444, 653] on div "Date Name Job Source Type Role MA 101 201 202 777 Start End Total O/T Mon 15 - …" at bounding box center [866, 461] width 1297 height 442
click at [1445, 663] on span "Approve 1 Items" at bounding box center [1443, 671] width 77 height 15
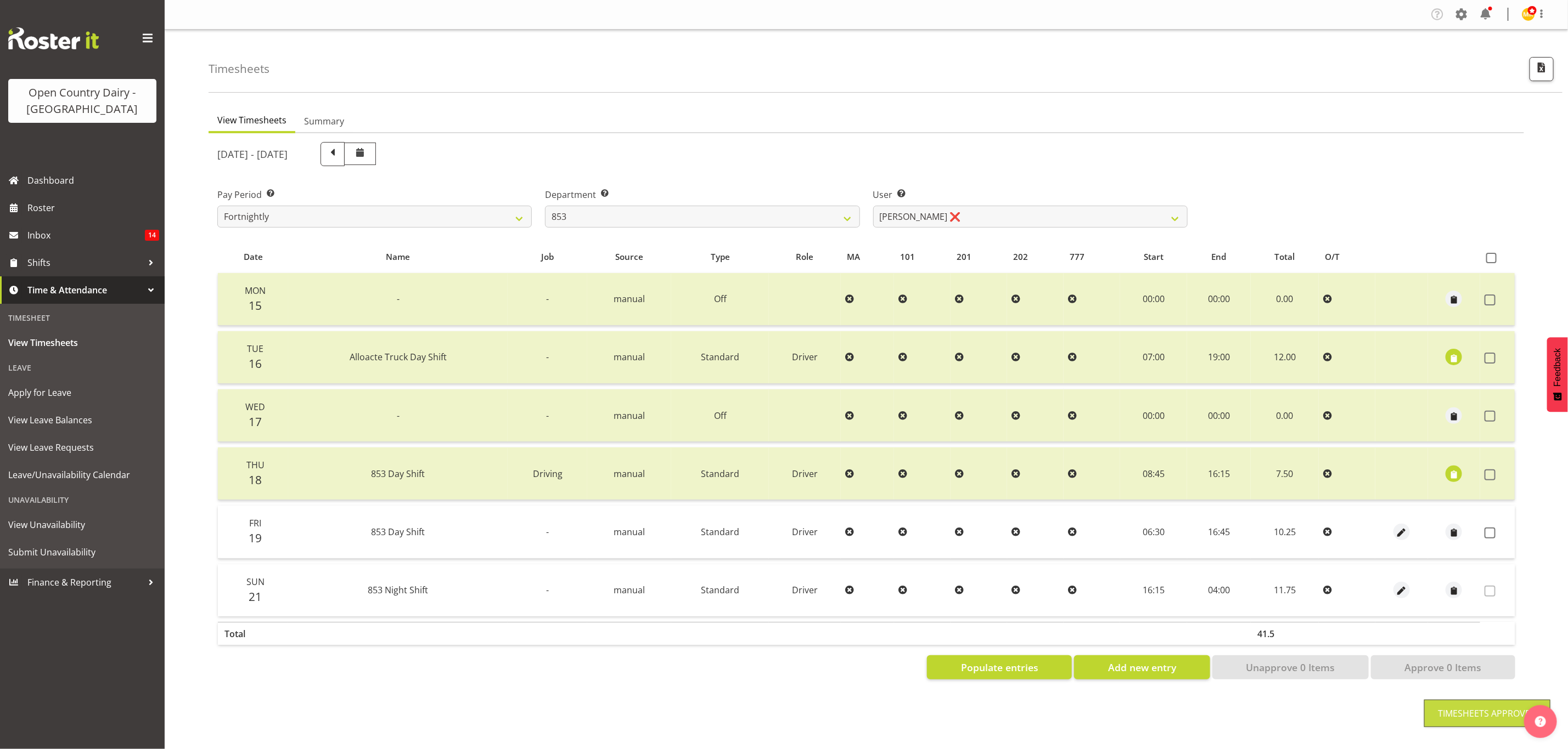
checkbox input "false"
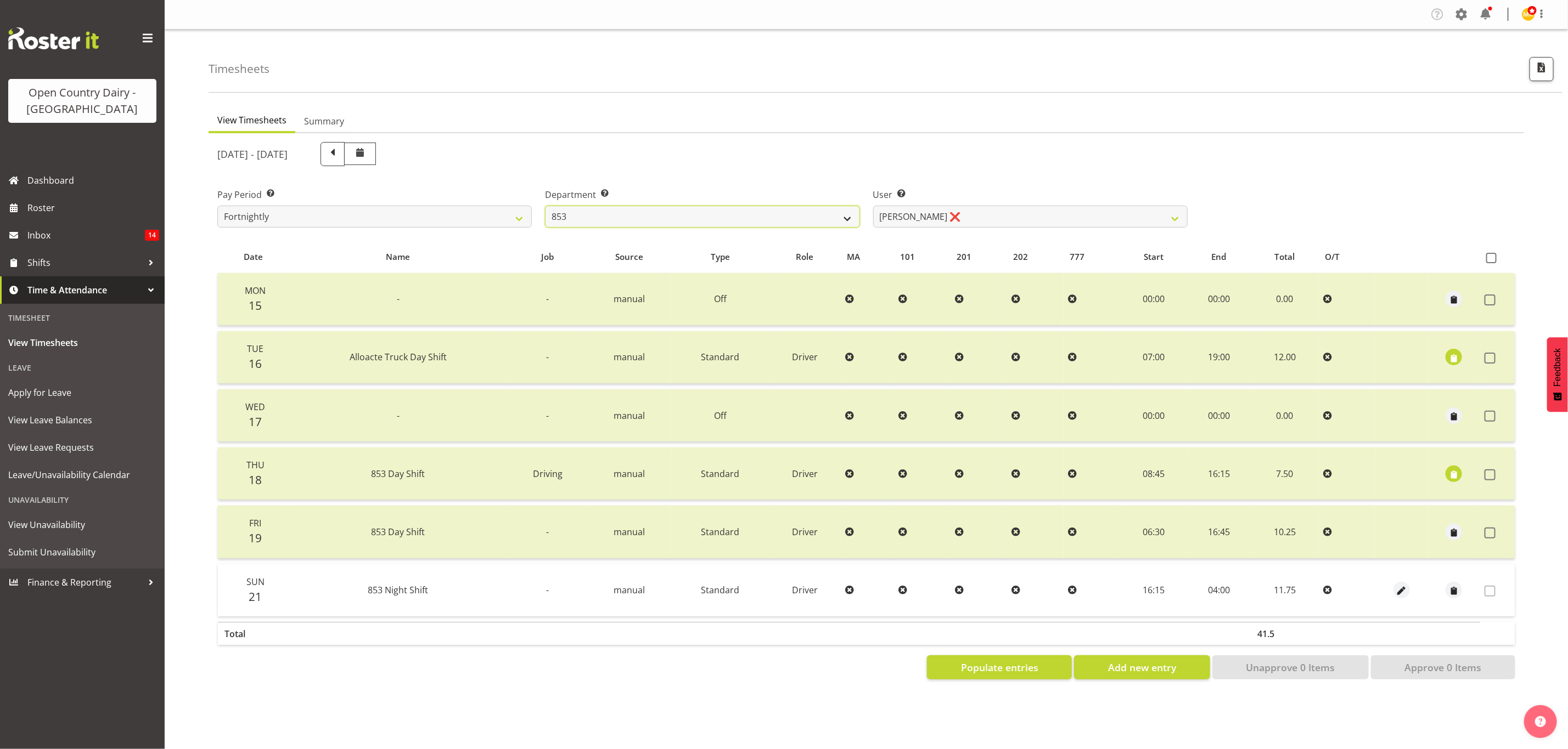
click at [596, 215] on select "734 735 736 737 738 739 851 853 854 855 856 858 861 862 865 867-9032 868 869 87…" at bounding box center [702, 217] width 315 height 22
select select "668"
click at [545, 206] on select "734 735 736 737 738 739 851 853 854 855 856 858 861 862 865 867-9032 868 869 87…" at bounding box center [702, 217] width 315 height 22
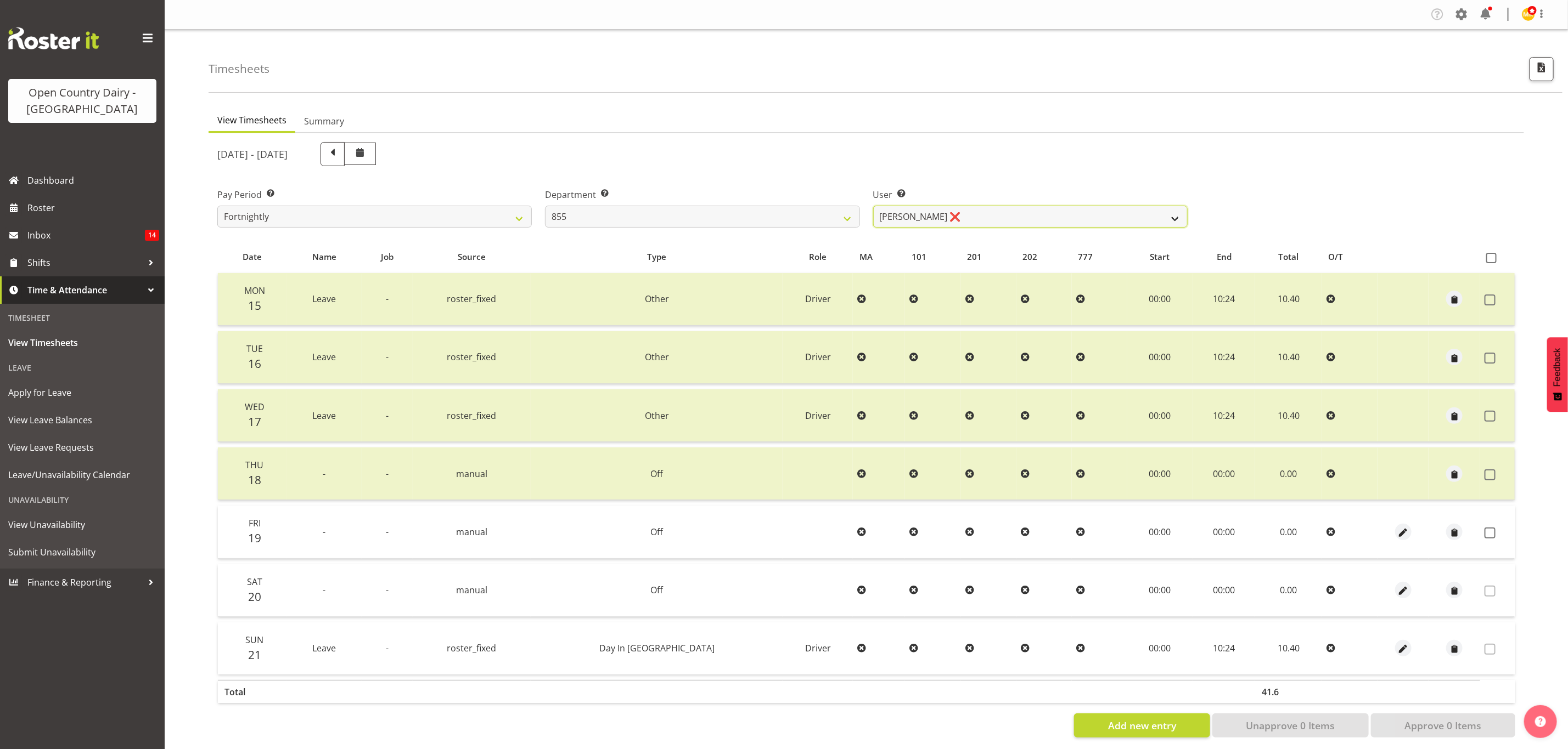
click at [1015, 214] on select "Leon Harrison ❌ Nathan Vincent ❌ Wayne Jukes ❌" at bounding box center [1031, 217] width 315 height 22
select select "7491"
click at [873, 206] on select "Leon Harrison ❌ Nathan Vincent ❌ Wayne Jukes ❌" at bounding box center [1031, 217] width 315 height 22
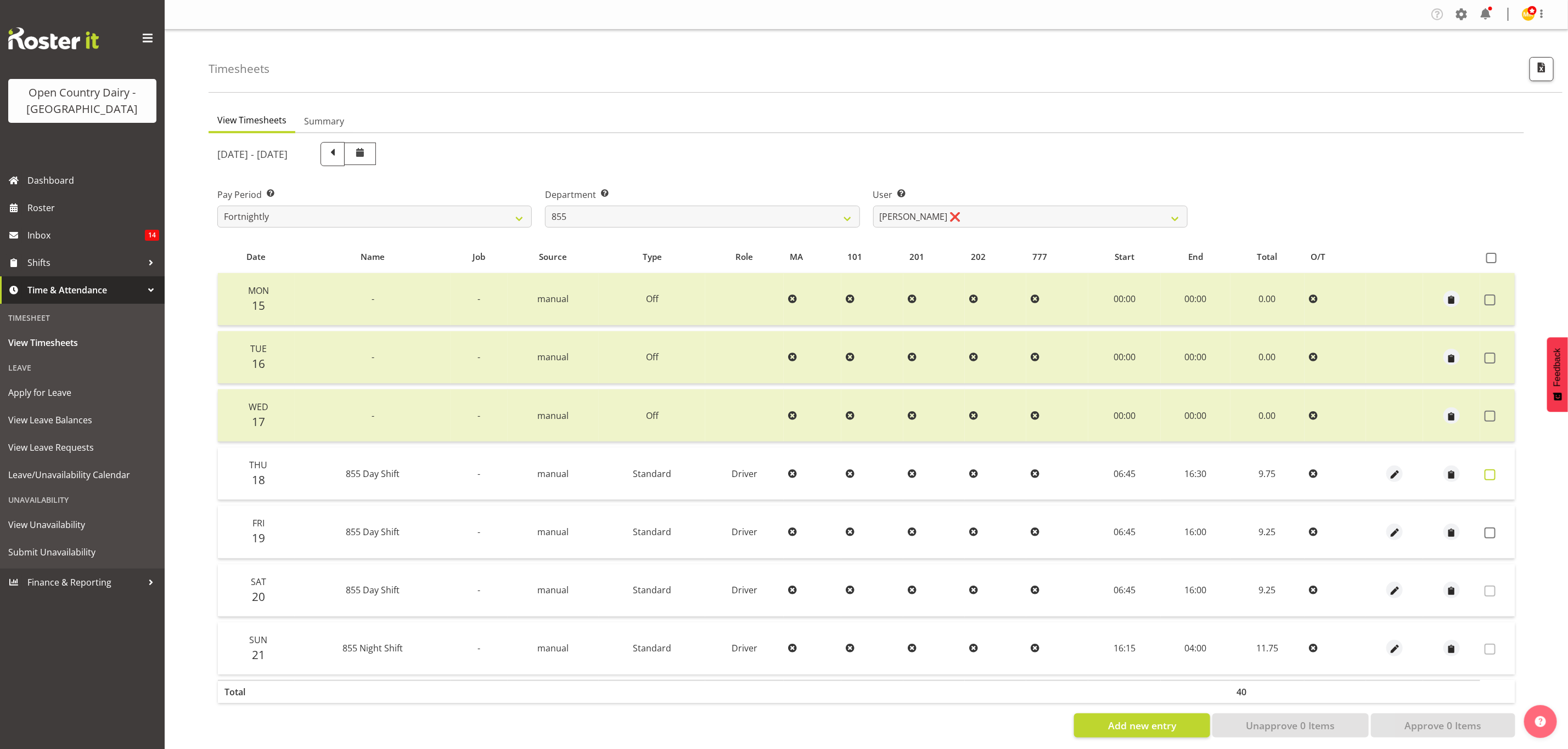
click at [1495, 471] on span at bounding box center [1490, 475] width 11 height 11
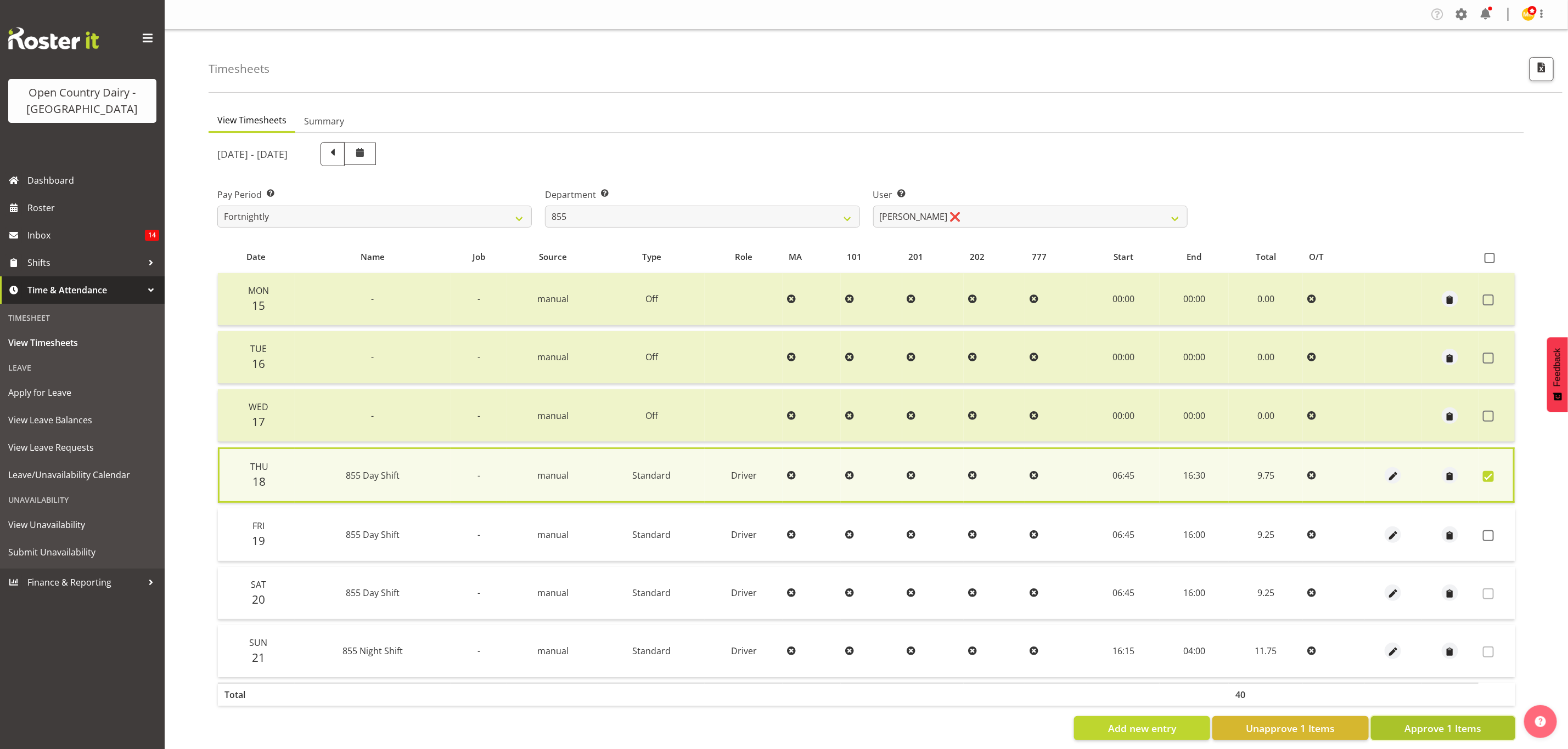
click at [1462, 721] on span "Approve 1 Items" at bounding box center [1443, 729] width 77 height 15
checkbox input "false"
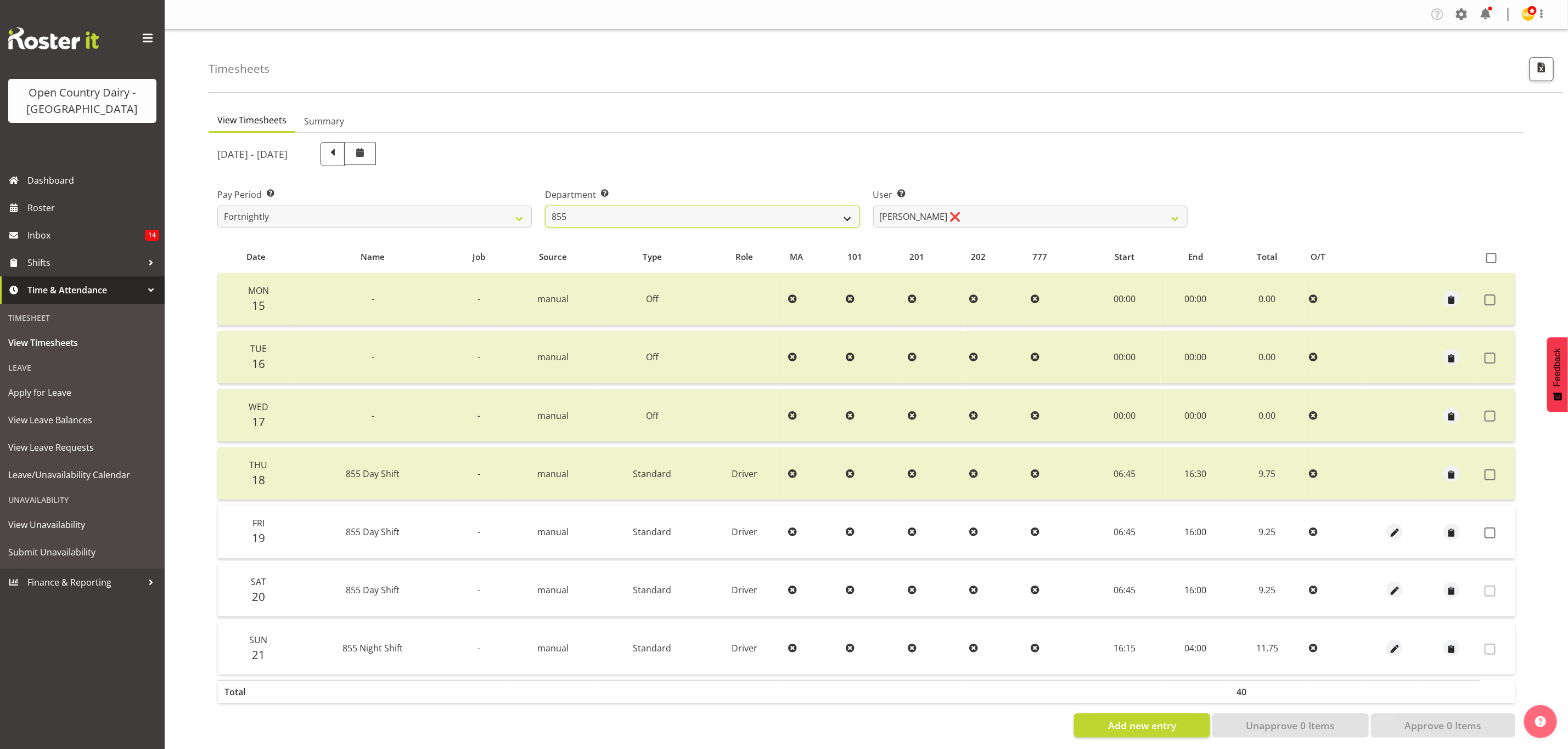
click at [668, 218] on select "734 735 736 737 738 739 851 853 854 855 856 858 861 862 865 867-9032 868 869 87…" at bounding box center [702, 217] width 315 height 22
select select "675"
click at [545, 206] on select "734 735 736 737 738 739 851 853 854 855 856 858 861 862 865 867-9032 868 869 87…" at bounding box center [702, 217] width 315 height 22
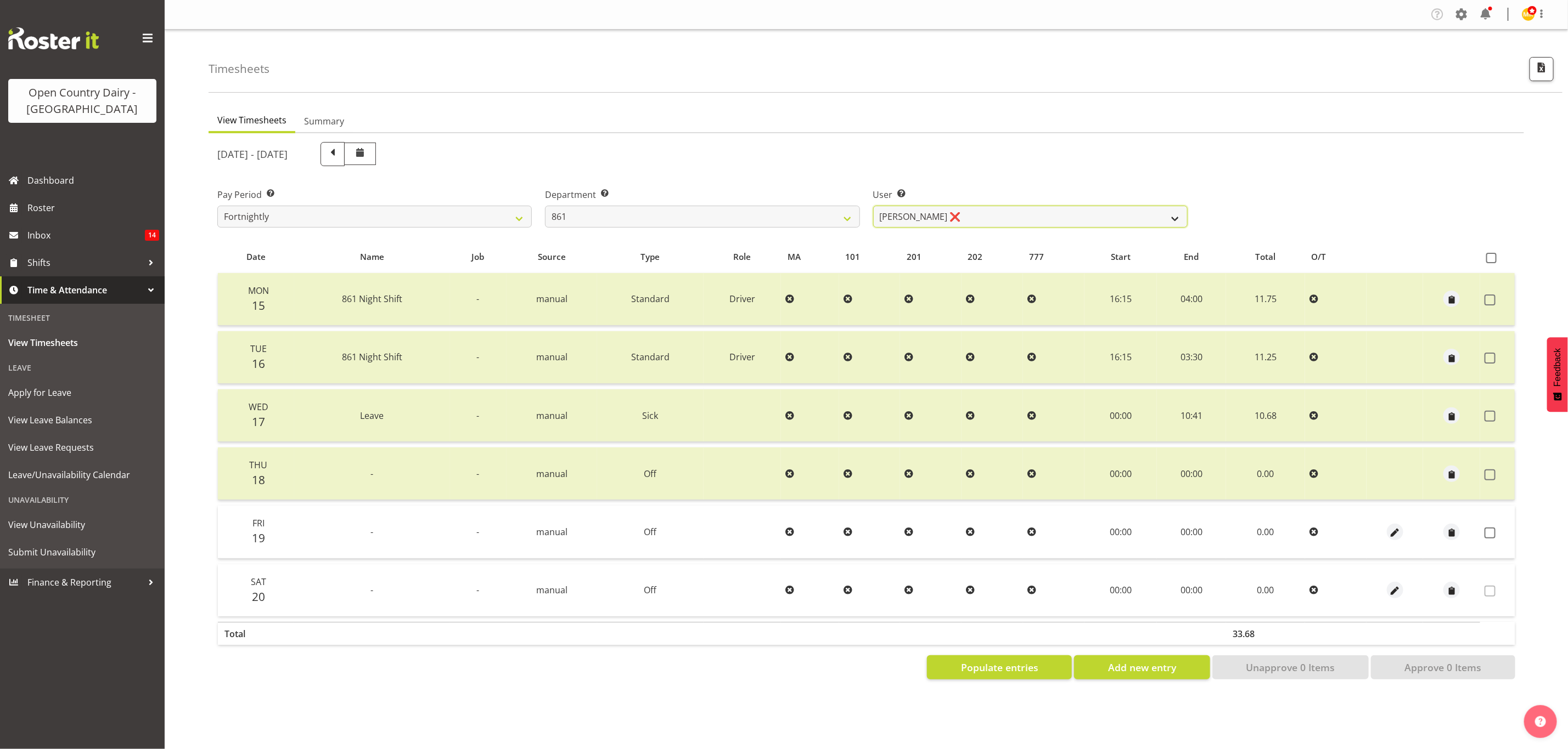
click at [941, 221] on select "Barry McIntosh ❌ Matthew Welland ❌ Philip Peek ❌" at bounding box center [1031, 217] width 315 height 22
select select "7423"
click at [873, 206] on select "Barry McIntosh ❌ Matthew Welland ❌ Philip Peek ❌" at bounding box center [1031, 217] width 315 height 22
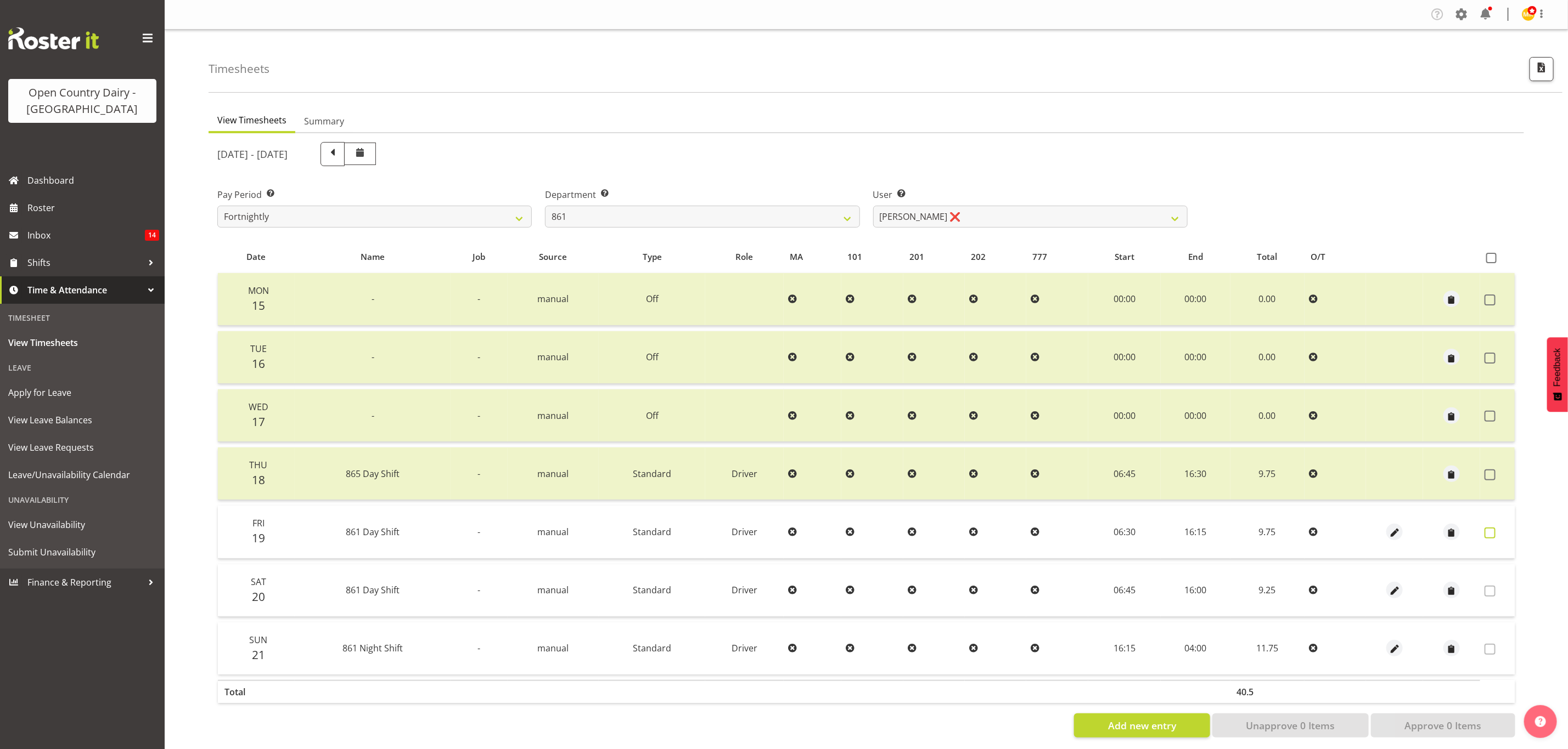
click at [1497, 531] on label at bounding box center [1493, 533] width 17 height 11
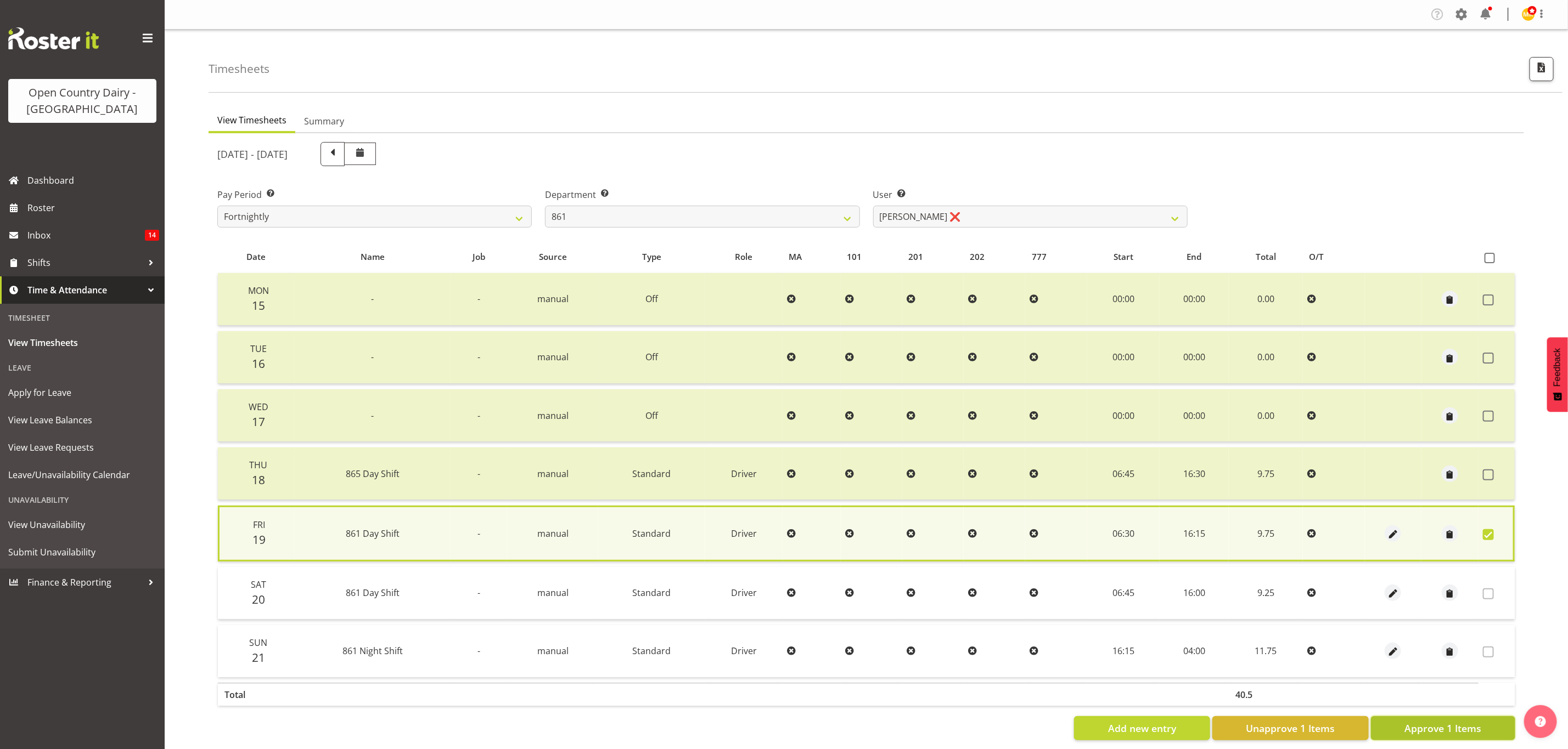
click at [1457, 721] on span "Approve 1 Items" at bounding box center [1443, 729] width 77 height 15
checkbox input "false"
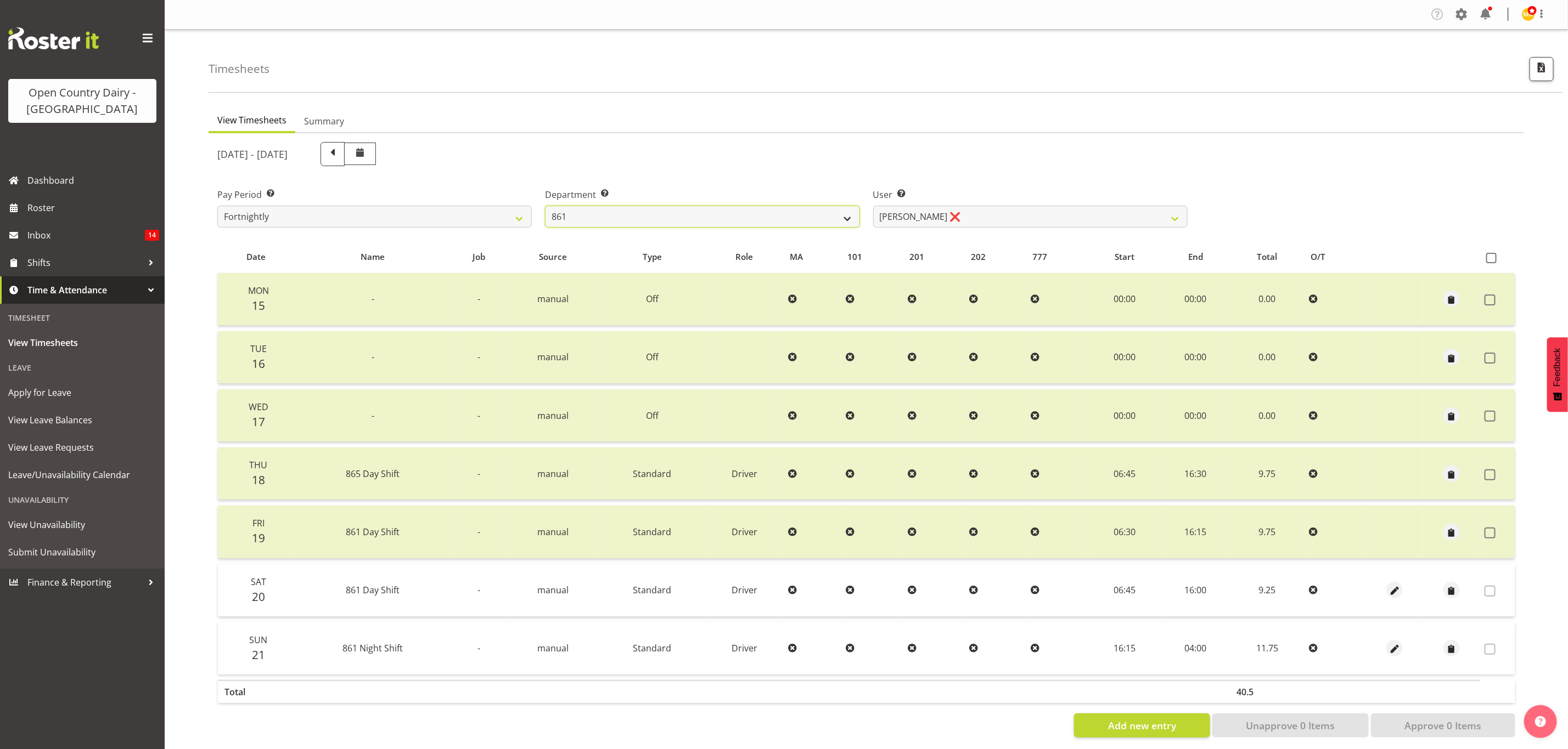
click at [601, 219] on select "734 735 736 737 738 739 851 853 854 855 856 858 861 862 865 867-9032 868 869 87…" at bounding box center [702, 217] width 315 height 22
select select "676"
click at [545, 206] on select "734 735 736 737 738 739 851 853 854 855 856 858 861 862 865 867-9032 868 869 87…" at bounding box center [702, 217] width 315 height 22
select select "10213"
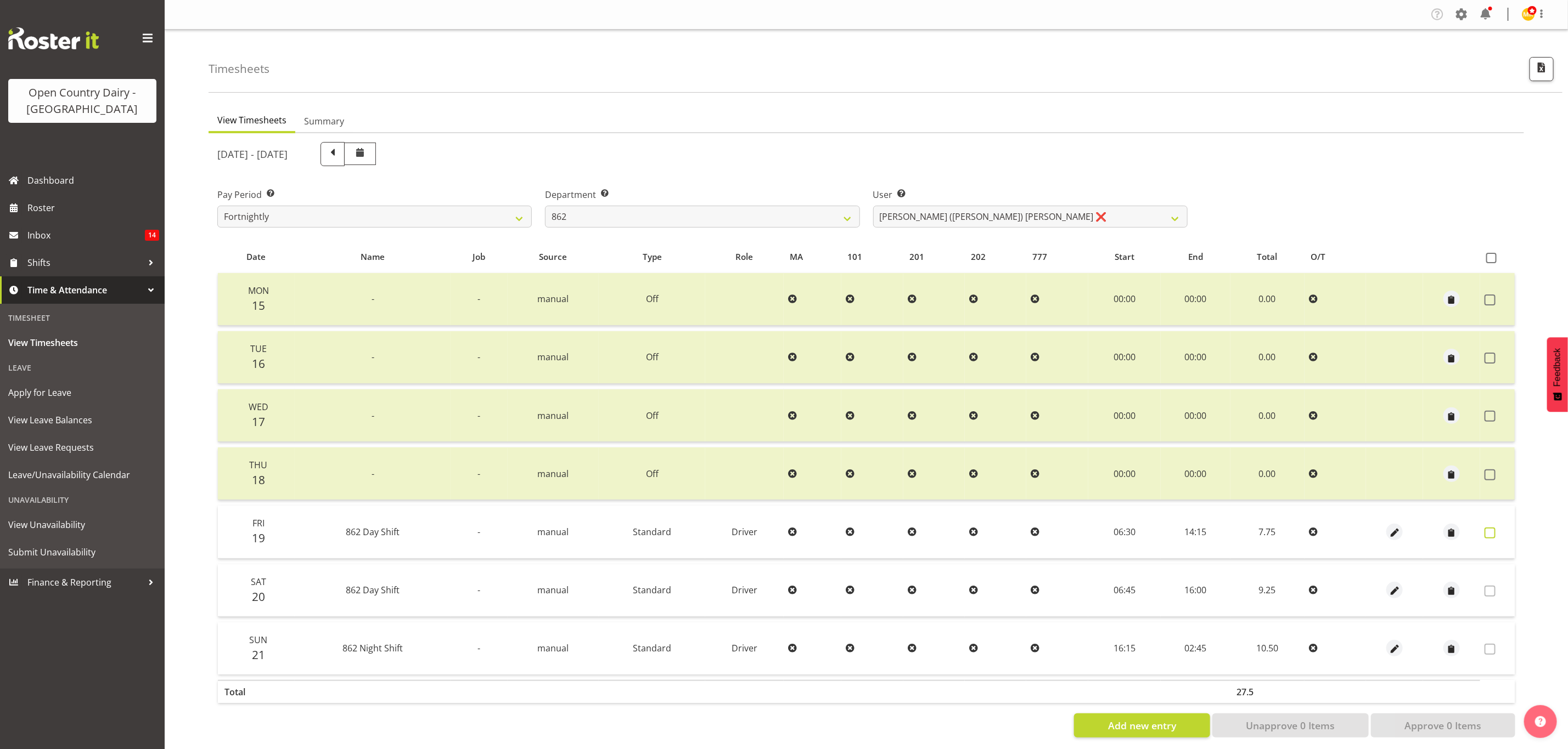
click at [1485, 532] on span at bounding box center [1490, 533] width 11 height 11
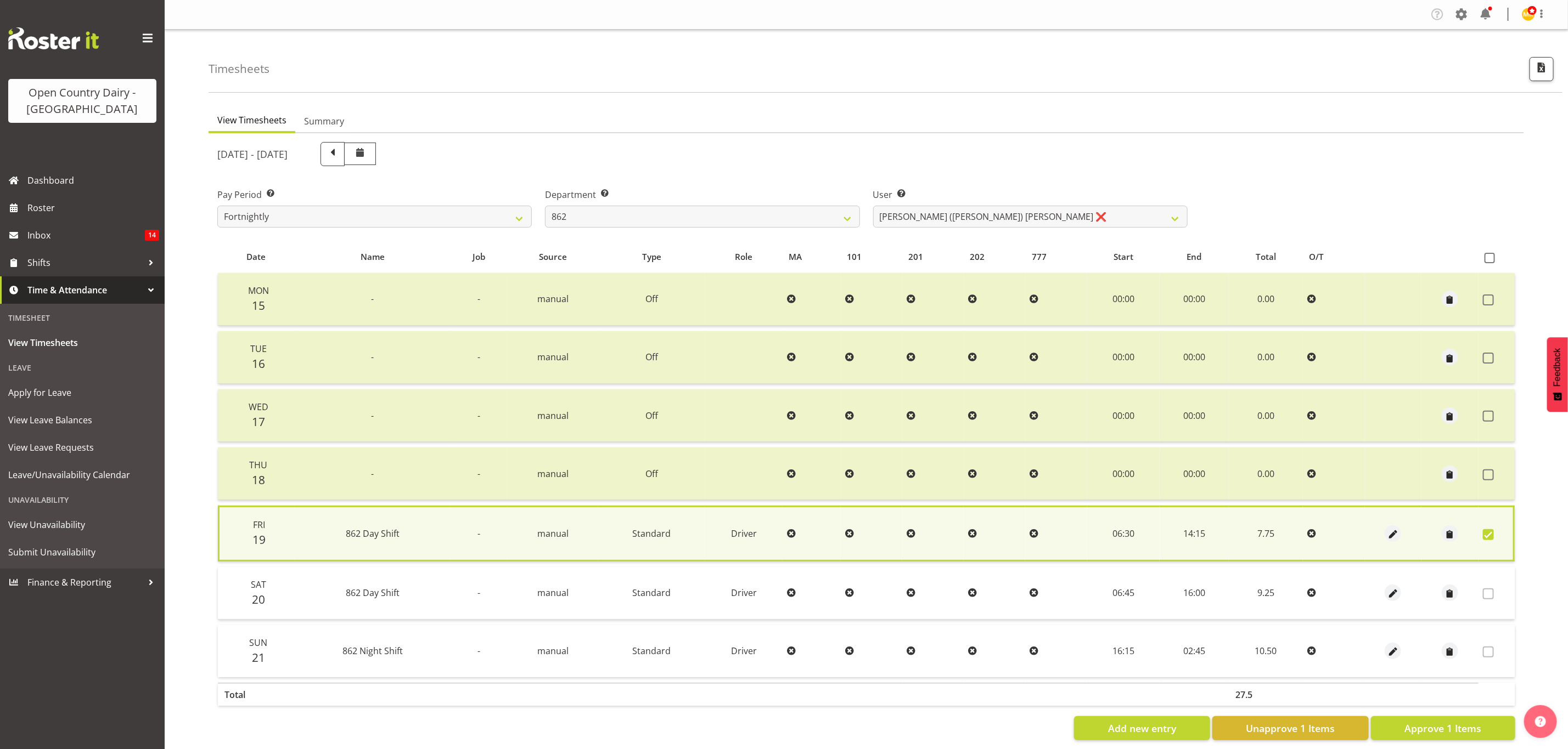
click at [1454, 691] on th at bounding box center [1450, 695] width 57 height 23
click at [1448, 706] on table "Date Name Job Source Type Role MA 101 201 202 777 Start End Total O/T Mon 15 - …" at bounding box center [866, 476] width 1297 height 471
click at [1419, 722] on span "Approve 1 Items" at bounding box center [1443, 729] width 77 height 15
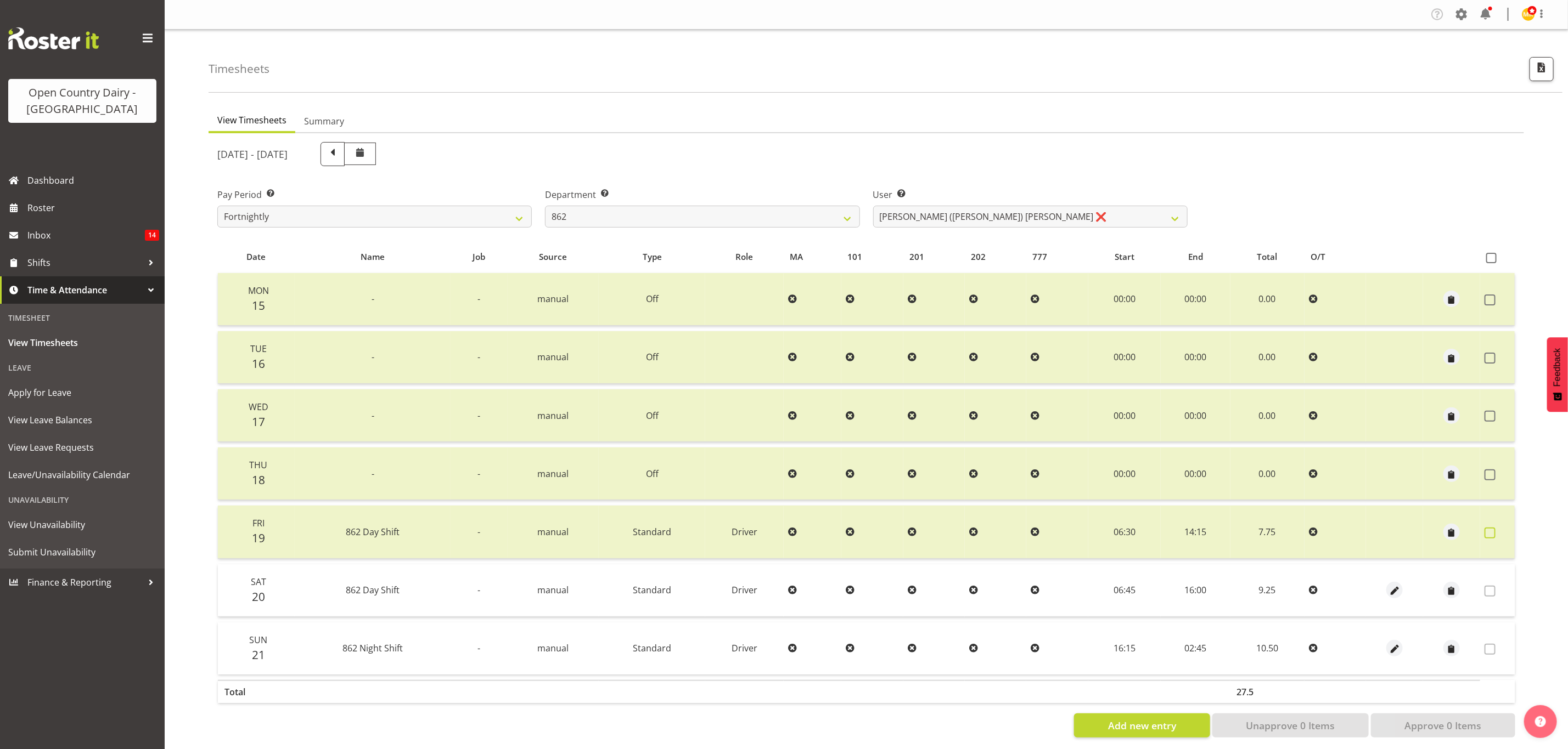
click at [1488, 532] on span at bounding box center [1490, 533] width 11 height 11
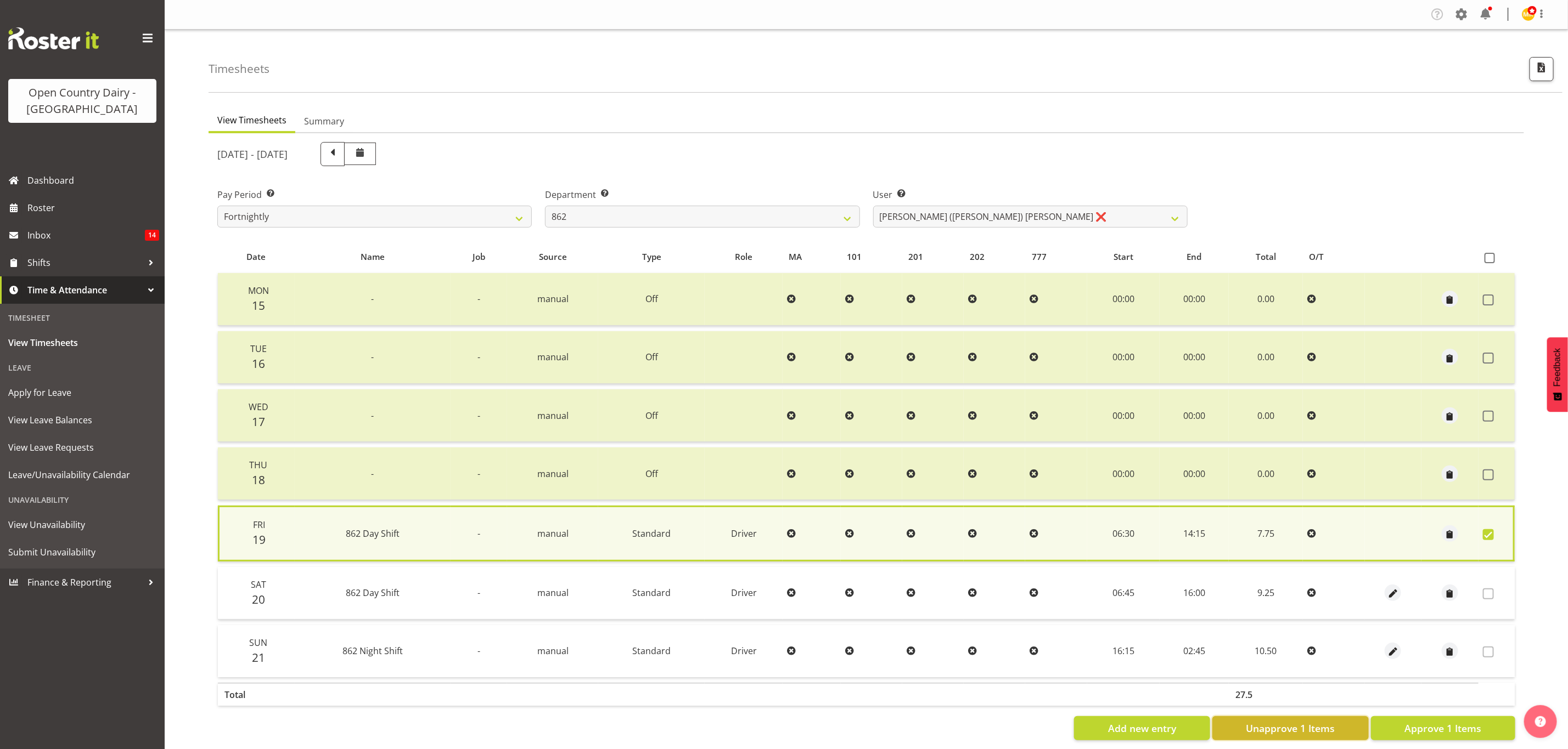
click at [1319, 736] on button "Unapprove 1 Items" at bounding box center [1290, 728] width 157 height 24
checkbox input "false"
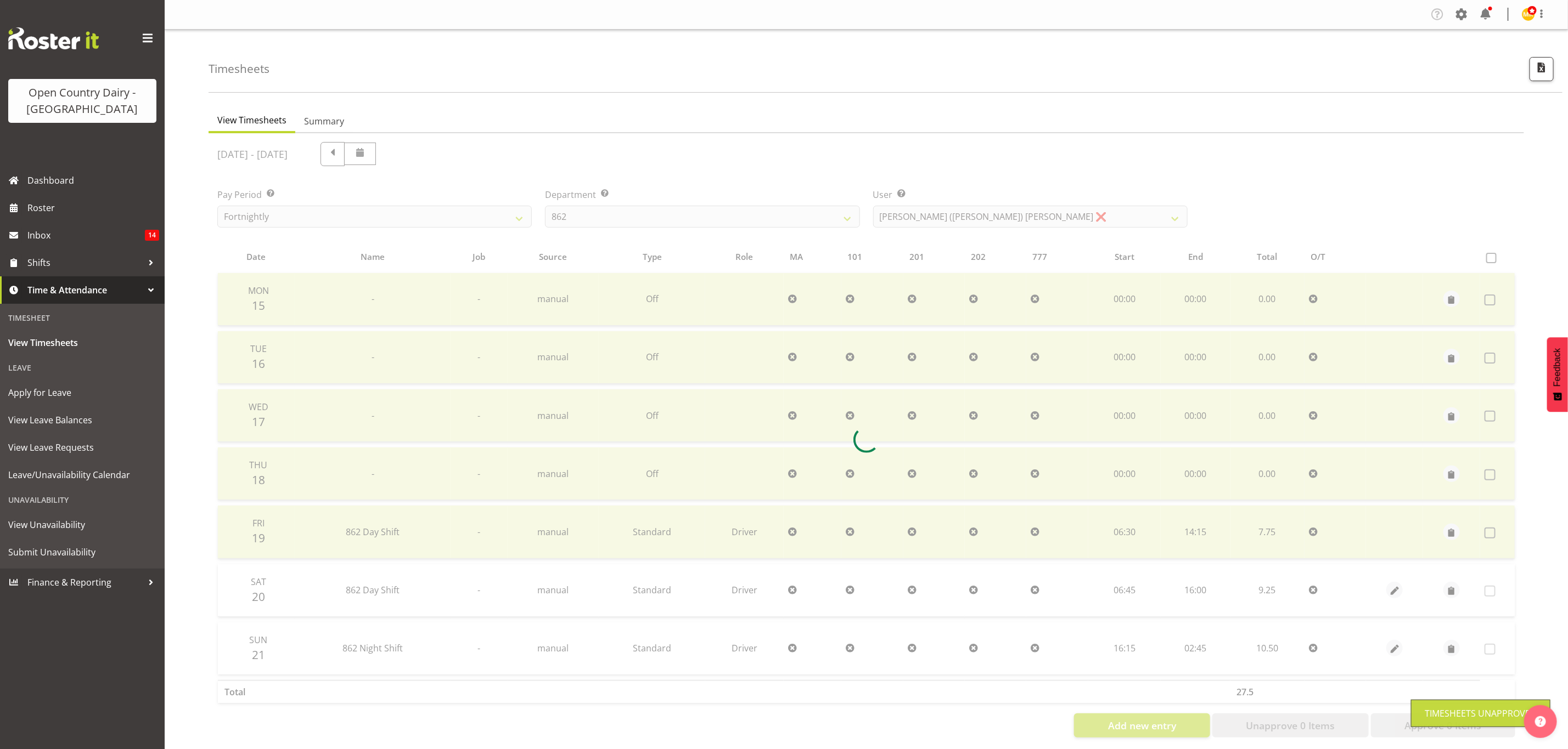
click at [1319, 713] on div at bounding box center [865, 440] width 1315 height 613
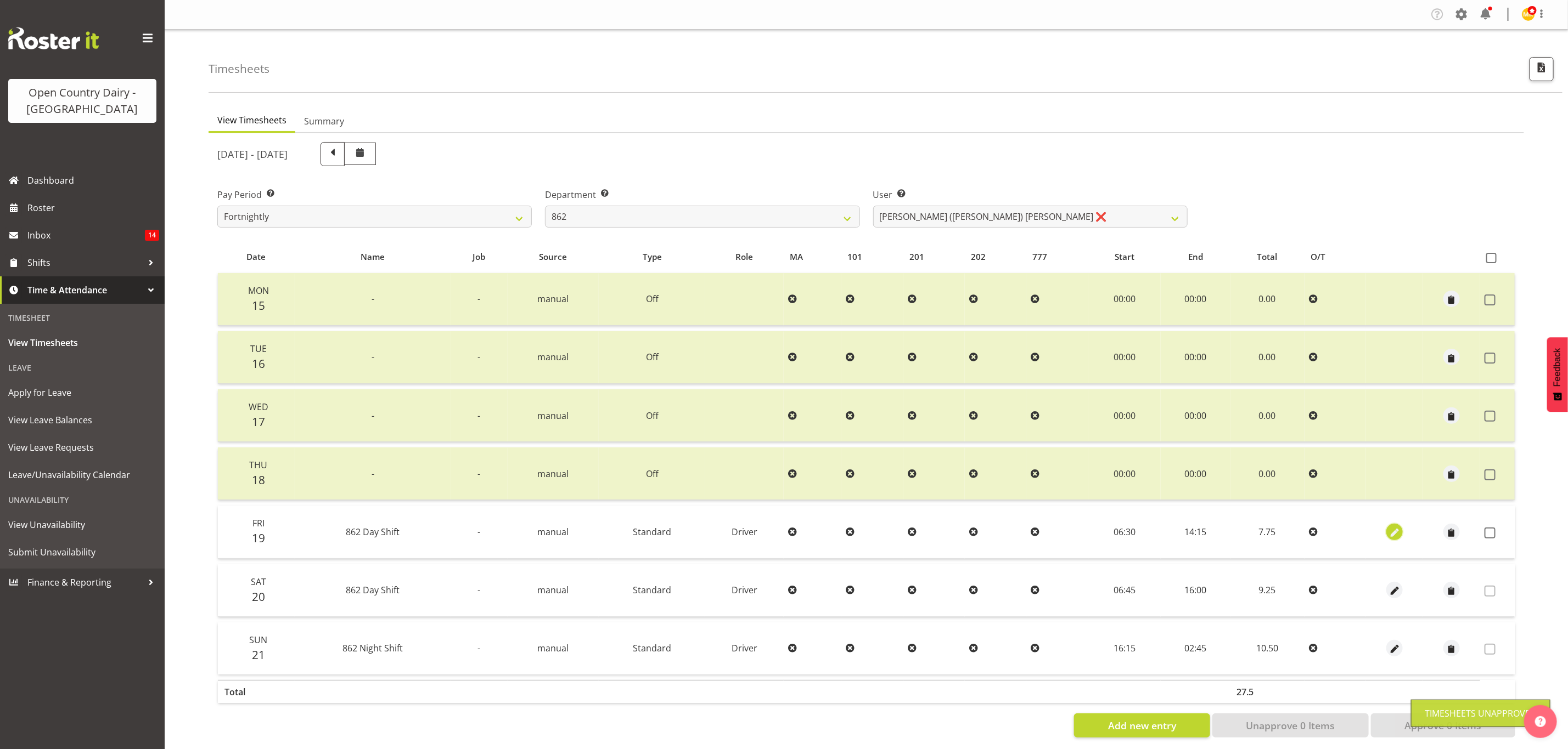
click at [1398, 535] on span "button" at bounding box center [1394, 532] width 12 height 12
select select "Standard"
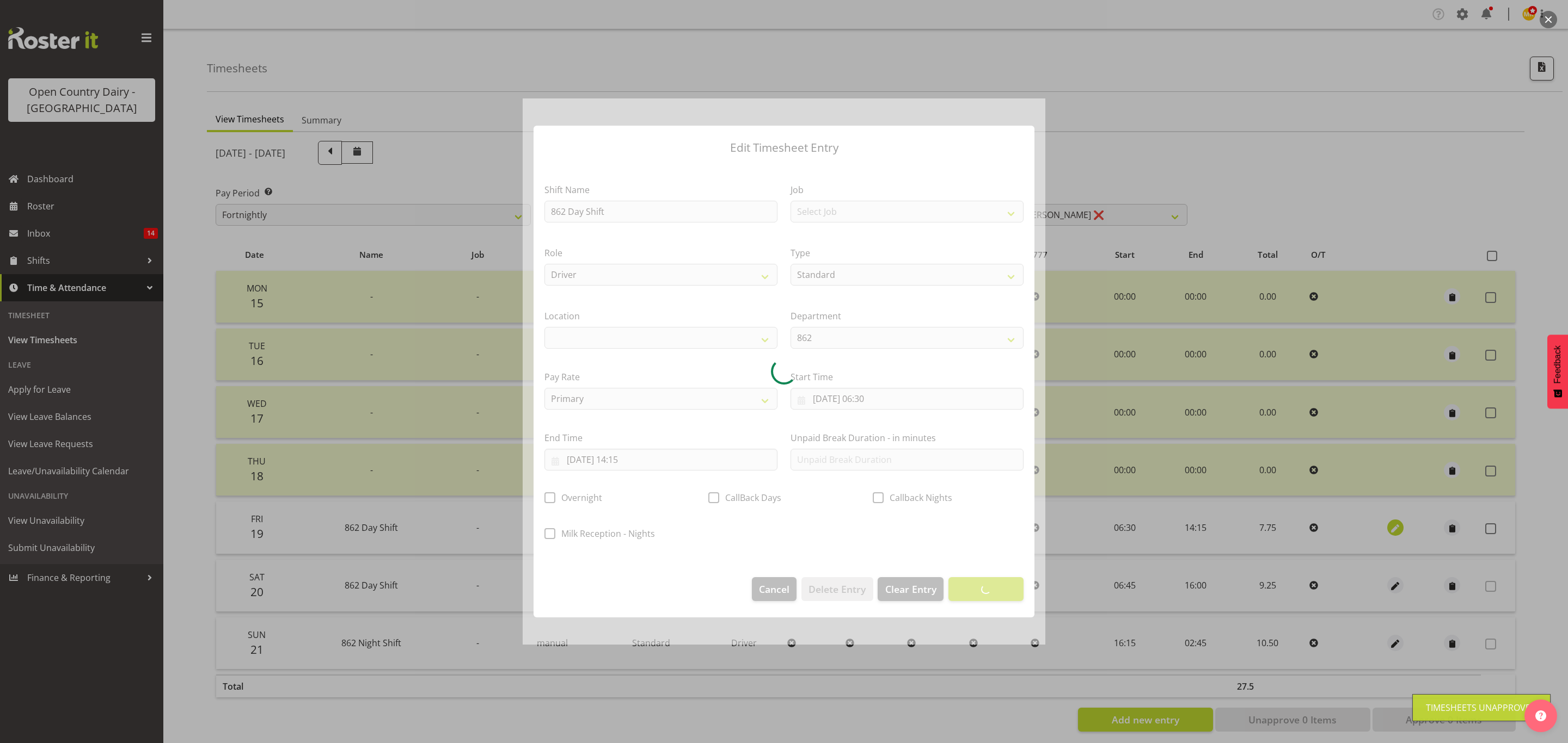
select select
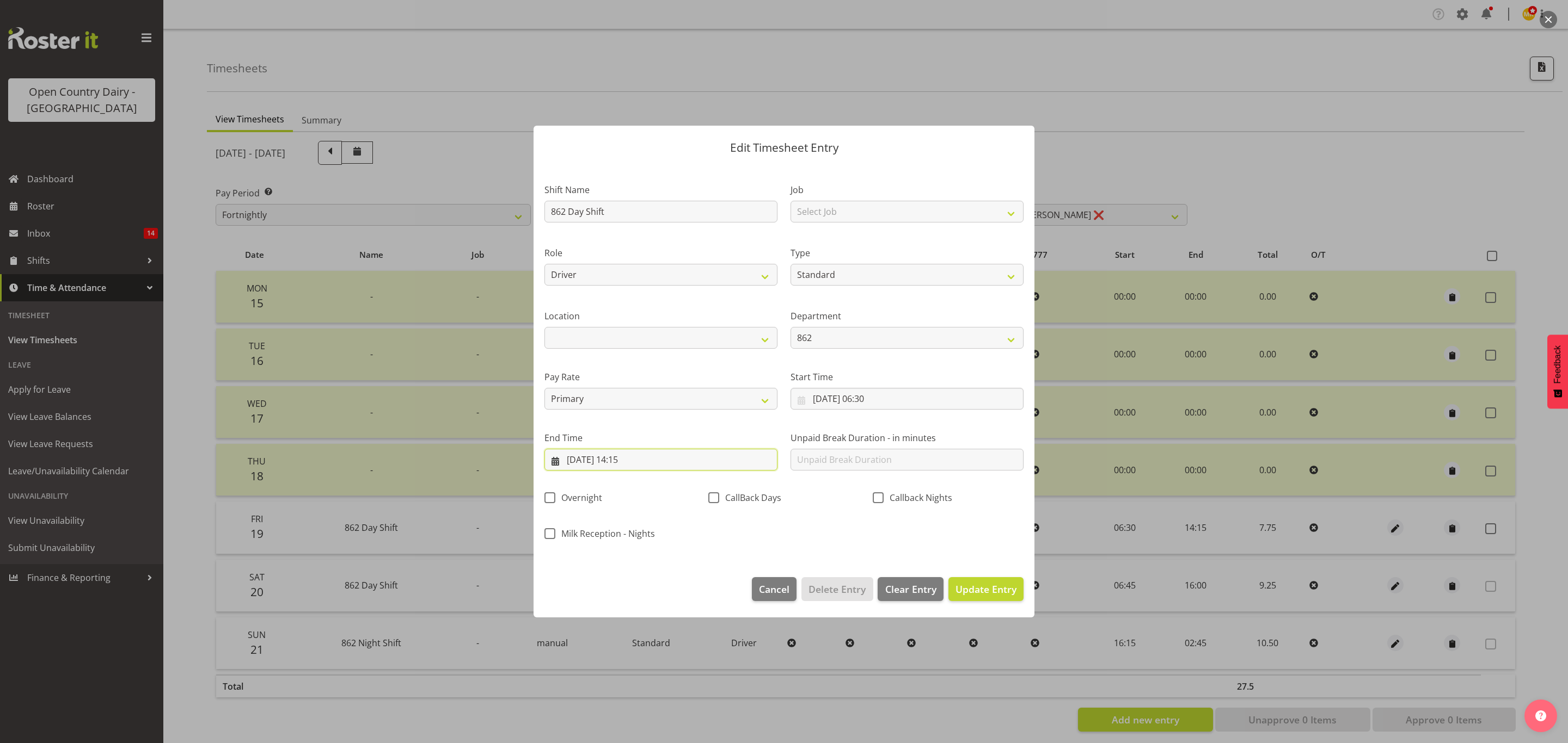
click at [652, 460] on input "19/09/2025, 14:15" at bounding box center [661, 460] width 233 height 22
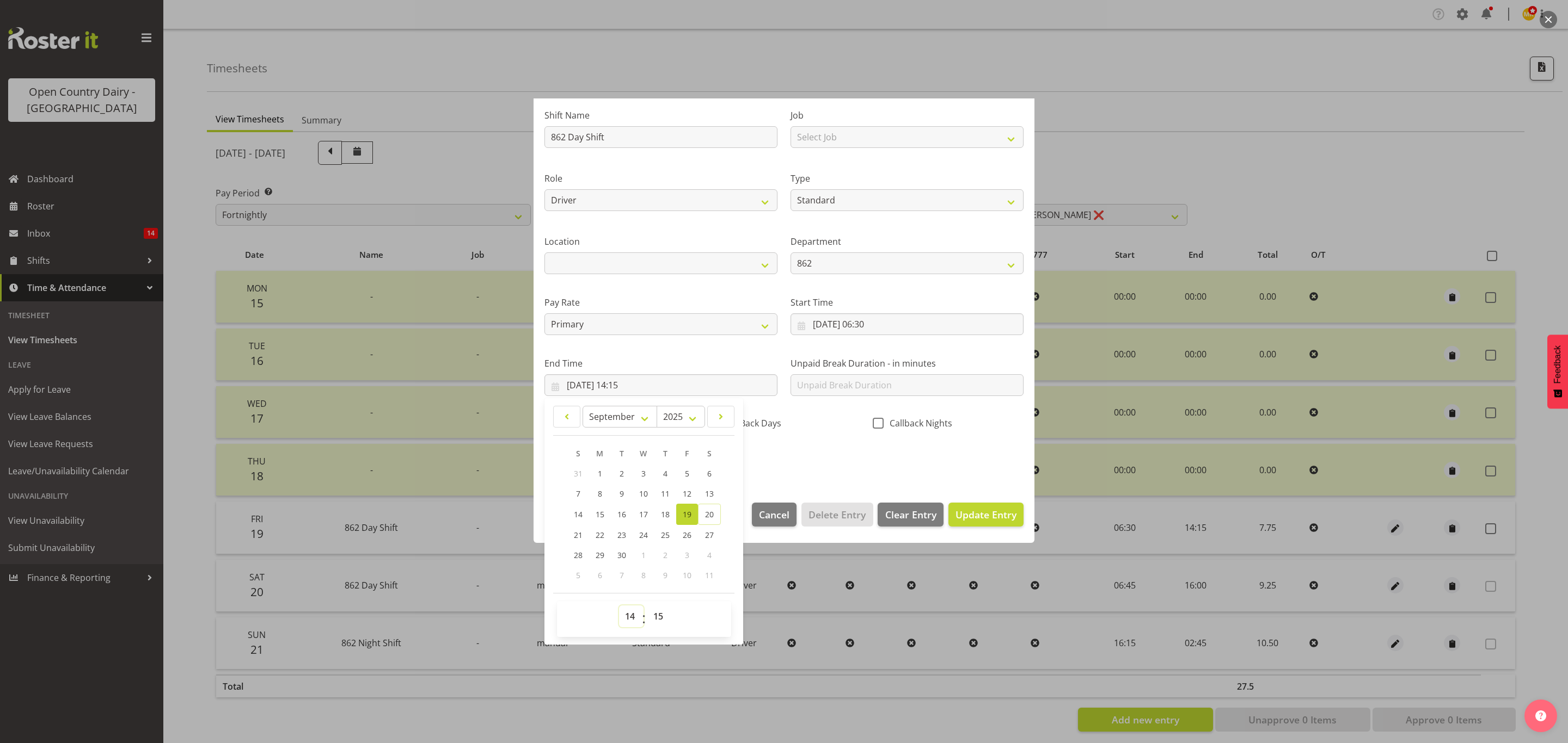
click at [633, 618] on select "00 01 02 03 04 05 06 07 08 09 10 11 12 13 14 15 16 17 18 19 20 21 22 23" at bounding box center [631, 616] width 24 height 22
select select "16"
click at [619, 606] on select "00 01 02 03 04 05 06 07 08 09 10 11 12 13 14 15 16 17 18 19 20 21 22 23" at bounding box center [631, 616] width 24 height 22
type input "19/09/2025, 16:15"
click at [846, 478] on section "Shift Name 862 Day Shift Job Select Job Connecting /unconnecting Trailers Drivi…" at bounding box center [784, 291] width 501 height 403
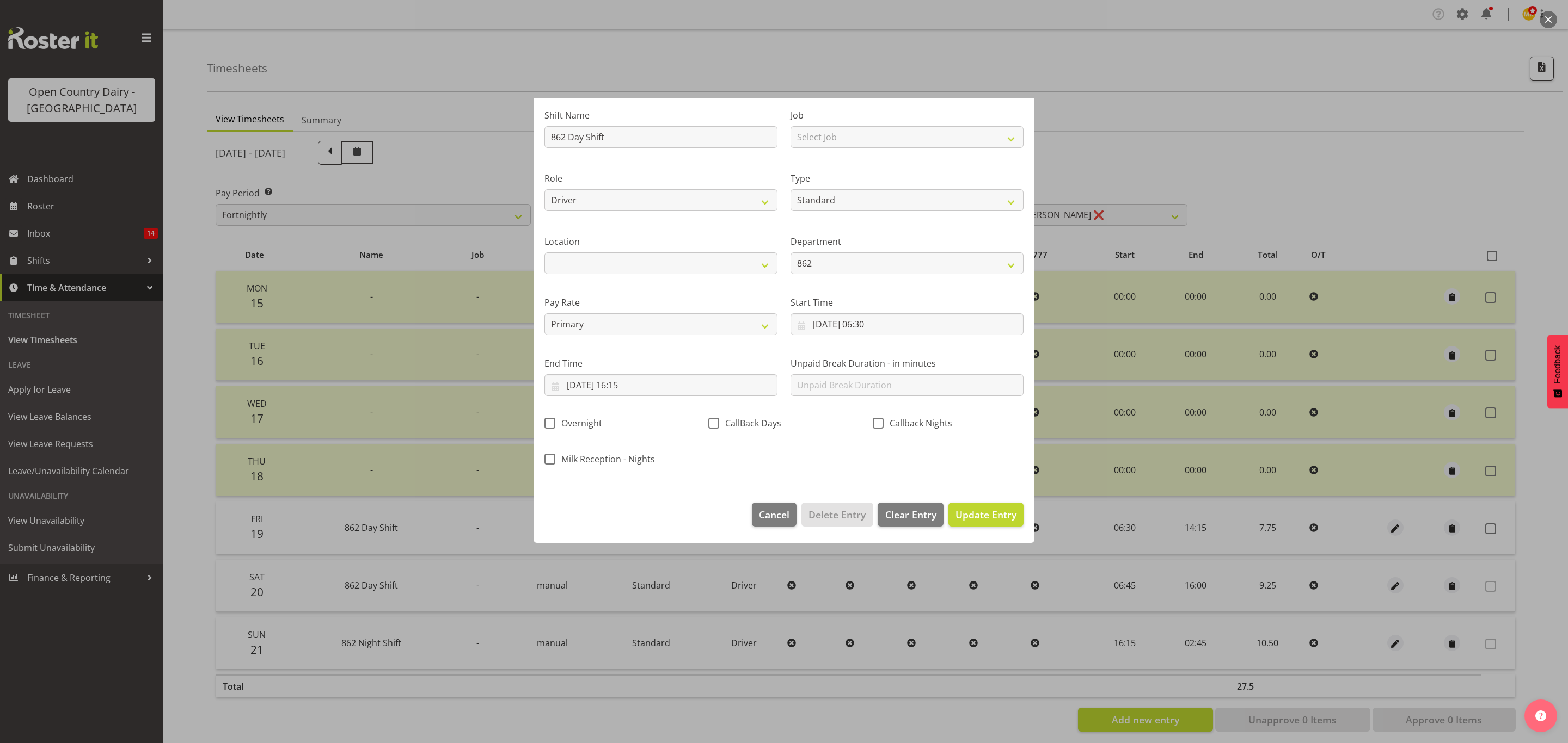
scroll to position [0, 0]
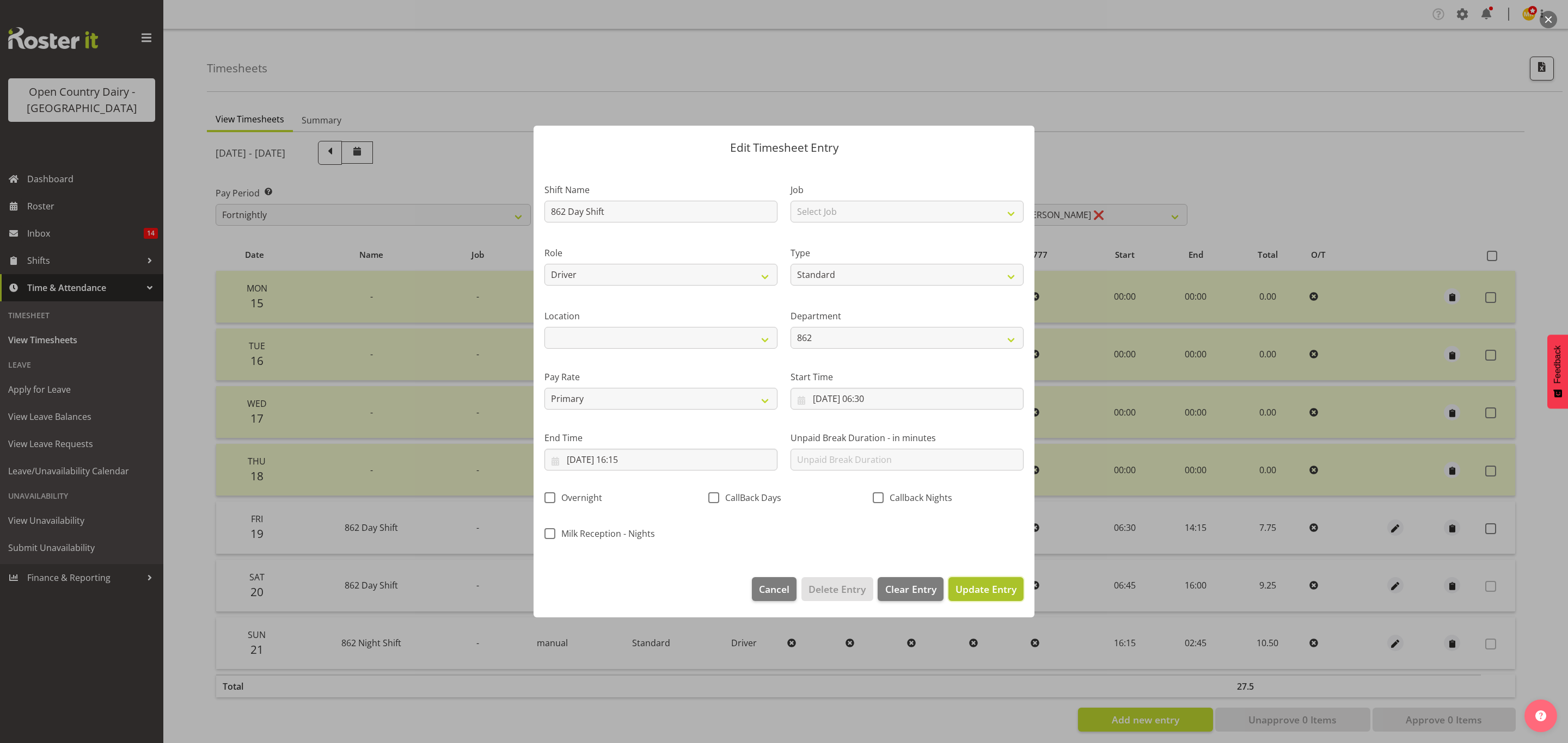
click at [1005, 594] on span "Update Entry" at bounding box center [986, 589] width 61 height 13
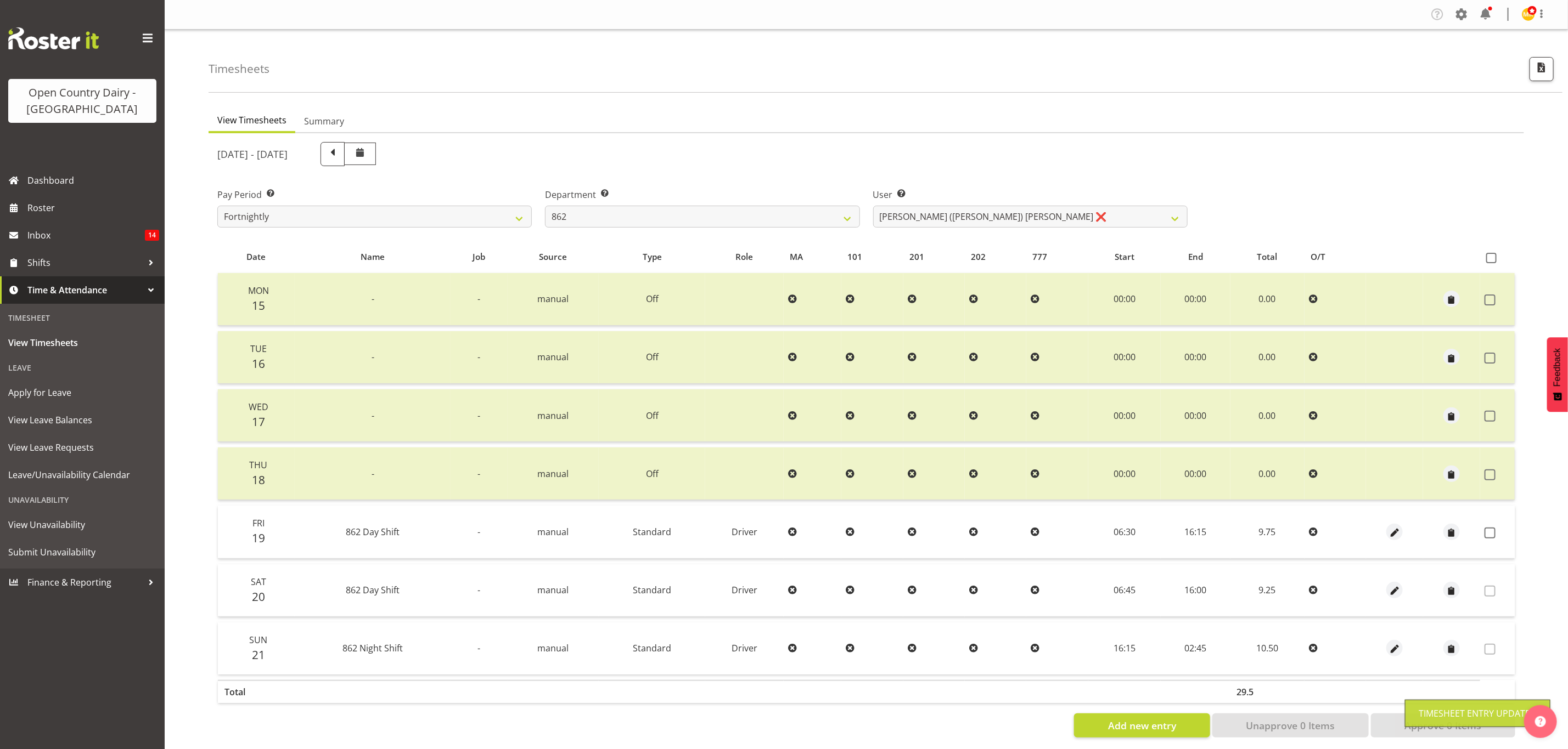
click at [1487, 529] on span at bounding box center [1490, 533] width 11 height 11
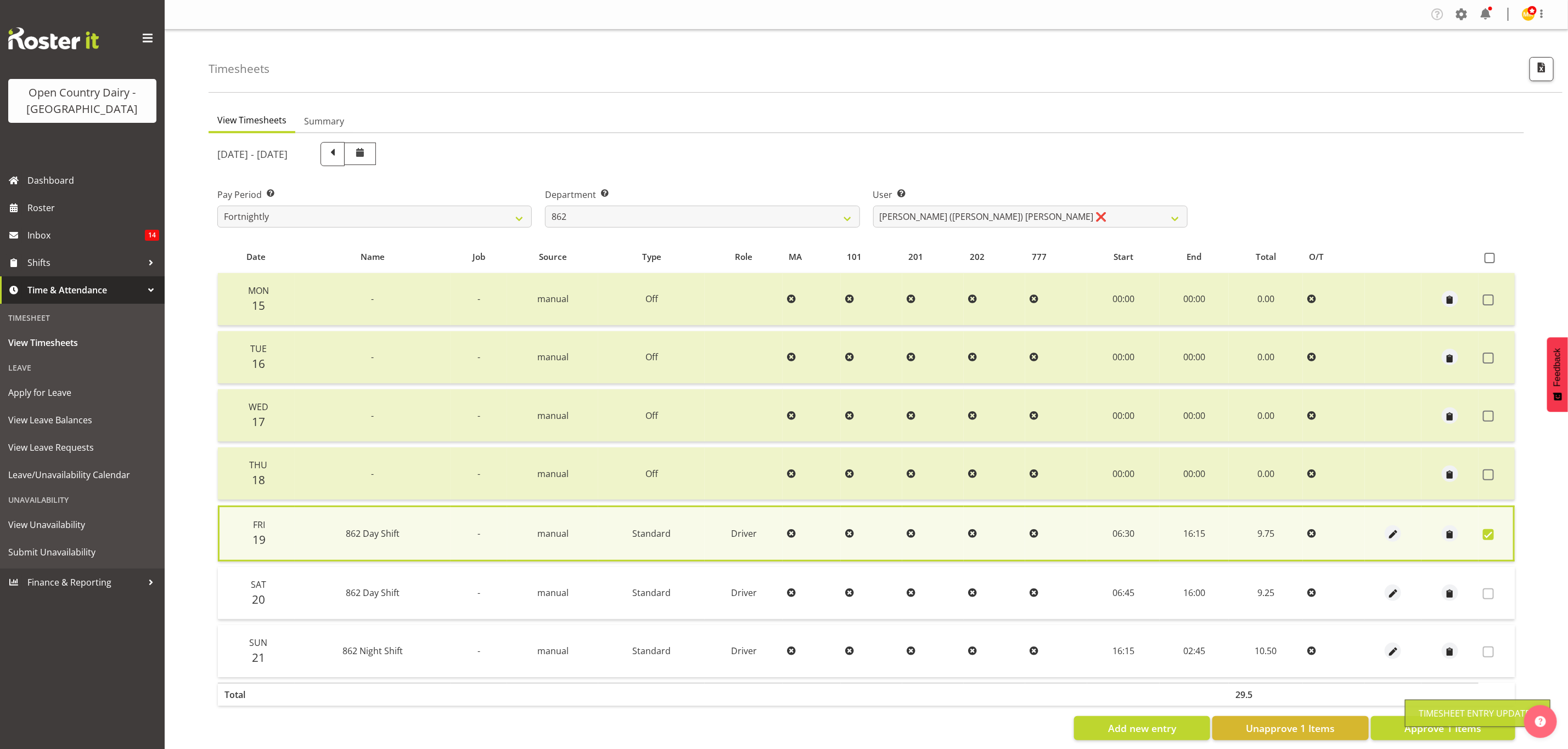
click at [1406, 718] on div "Timesheet Entry Updated" at bounding box center [1477, 713] width 145 height 28
click at [1414, 721] on span "Approve 1 Items" at bounding box center [1443, 729] width 77 height 15
checkbox input "false"
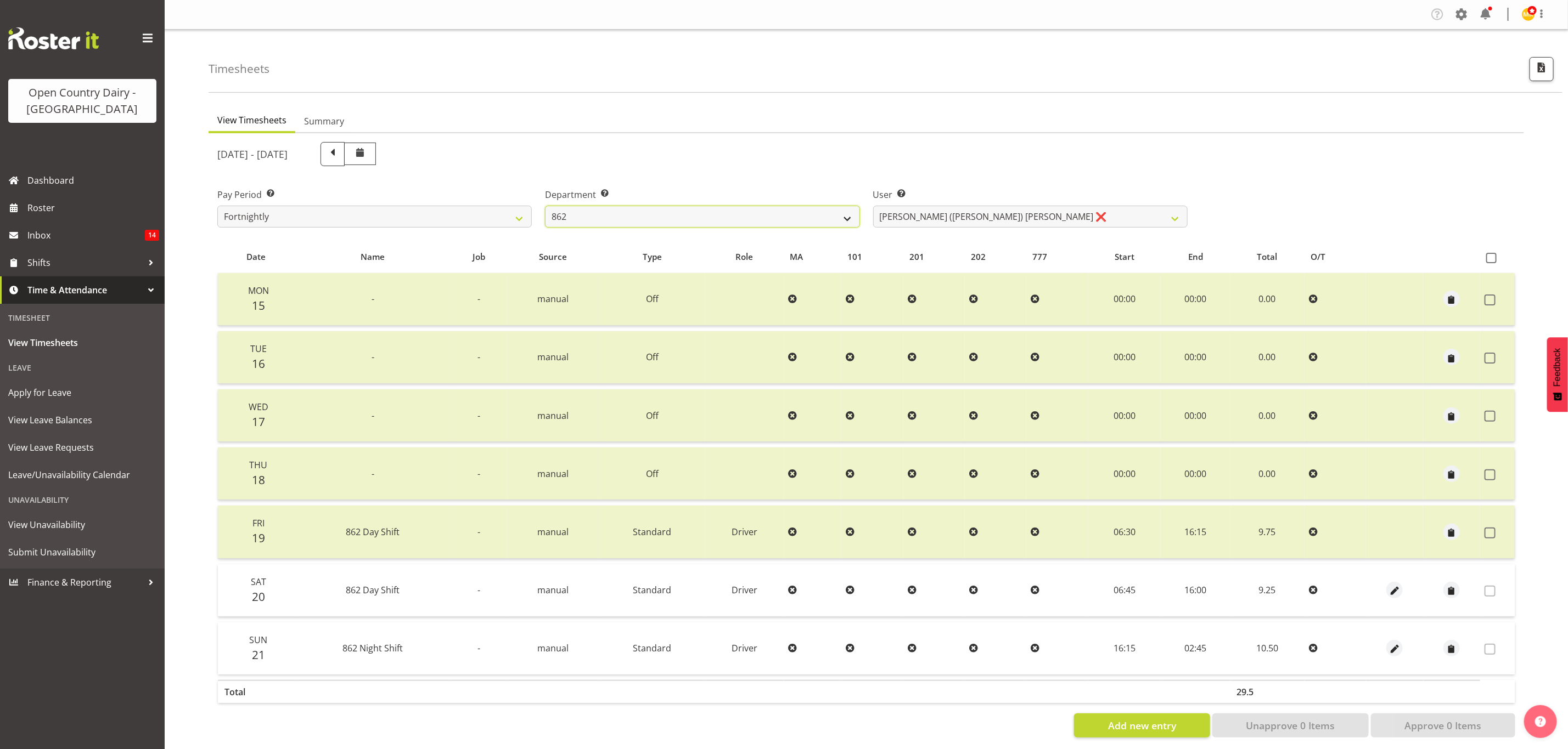
click at [685, 206] on select "734 735 736 737 738 739 851 853 854 855 856 858 861 862 865 867-9032 868 869 87…" at bounding box center [702, 217] width 315 height 22
click at [545, 206] on select "734 735 736 737 738 739 851 853 854 855 856 858 861 862 865 867-9032 868 869 87…" at bounding box center [702, 217] width 315 height 22
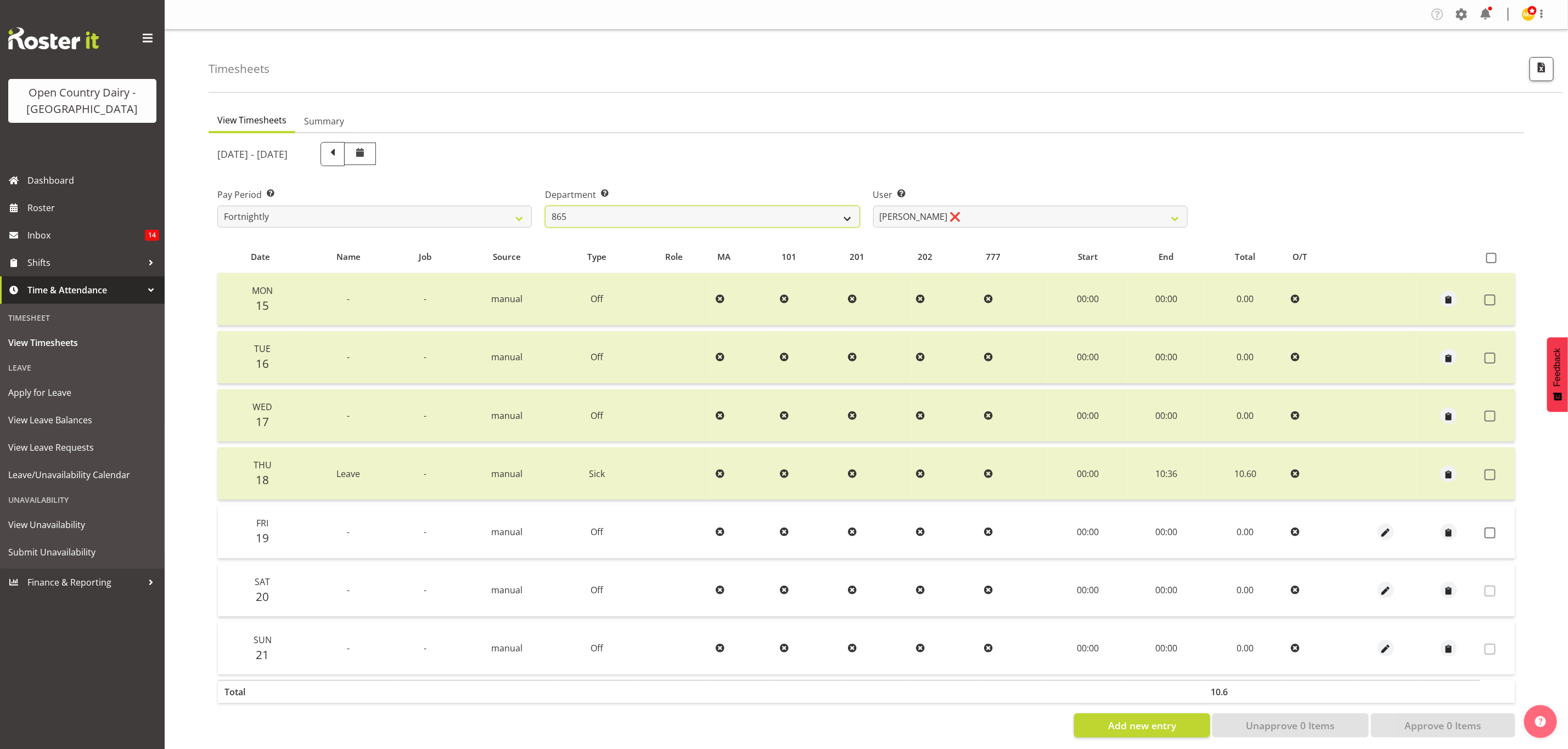
click at [683, 211] on select "734 735 736 737 738 739 851 853 854 855 856 858 861 862 865 867-9032 868 869 87…" at bounding box center [702, 217] width 315 height 22
select select "692"
click at [545, 206] on select "734 735 736 737 738 739 851 853 854 855 856 858 861 862 865 867-9032 868 869 87…" at bounding box center [702, 217] width 315 height 22
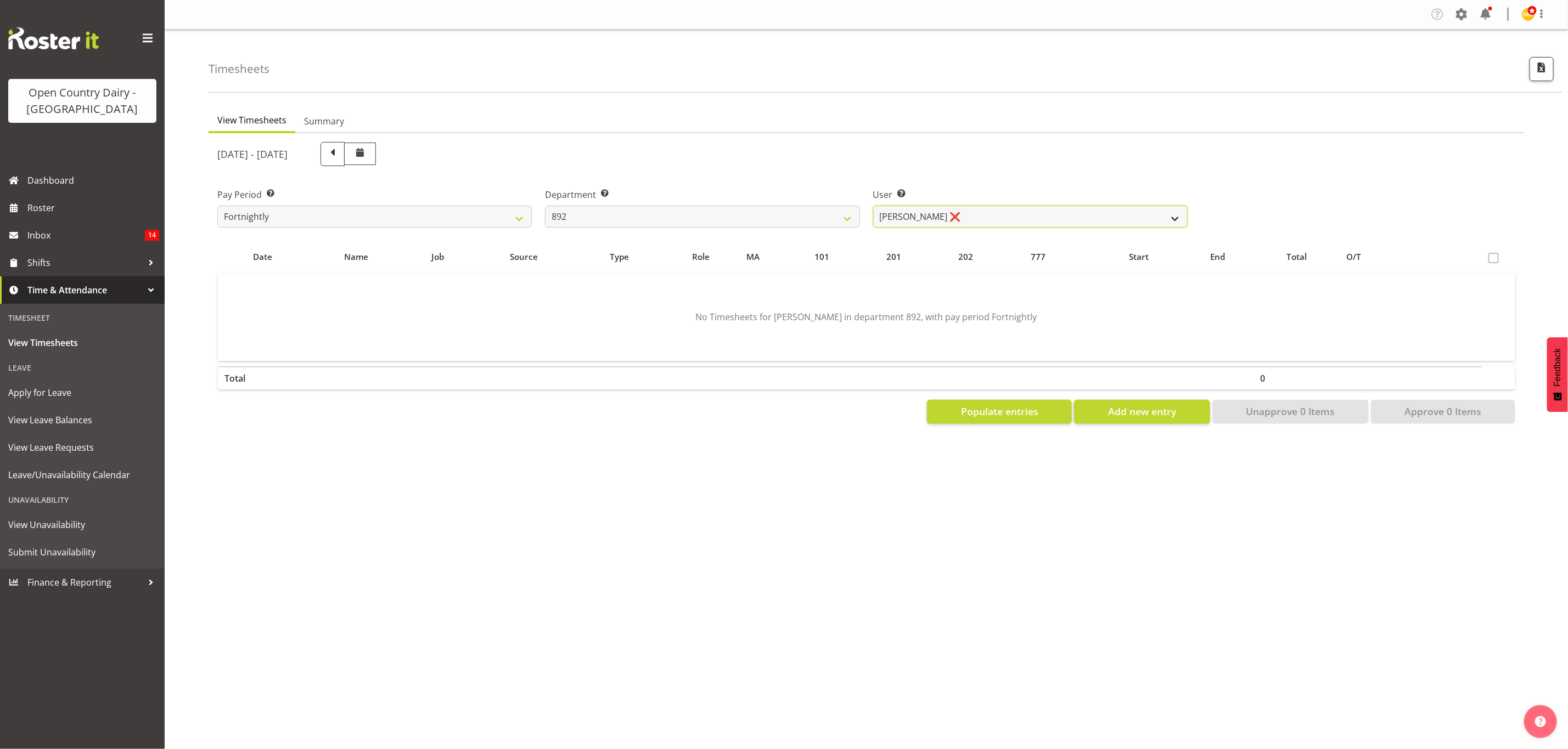
click at [965, 221] on select "Brittany Willis ❌ Danny Davies ❌ David McKenzie ❌ Josh Winship ❌ Reece Calvert ❌" at bounding box center [1031, 217] width 315 height 22
select select "11650"
click at [873, 206] on select "Brittany Willis ❌ Danny Davies ❌ David McKenzie ❌ Josh Winship ❌ Reece Calvert ❌" at bounding box center [1031, 217] width 315 height 22
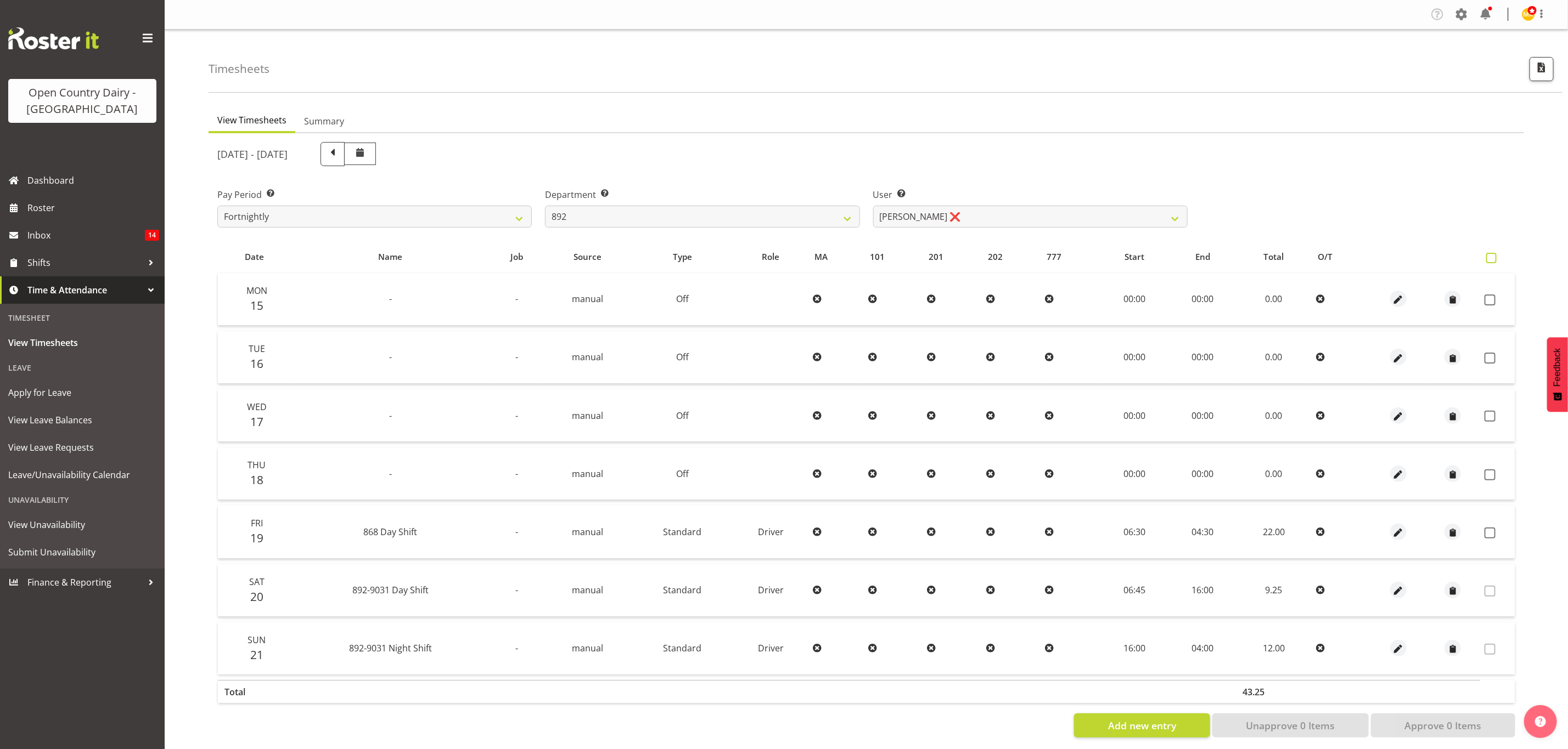
click at [1496, 256] on span at bounding box center [1491, 258] width 10 height 10
click at [1493, 256] on input "checkbox" at bounding box center [1490, 258] width 7 height 7
checkbox input "true"
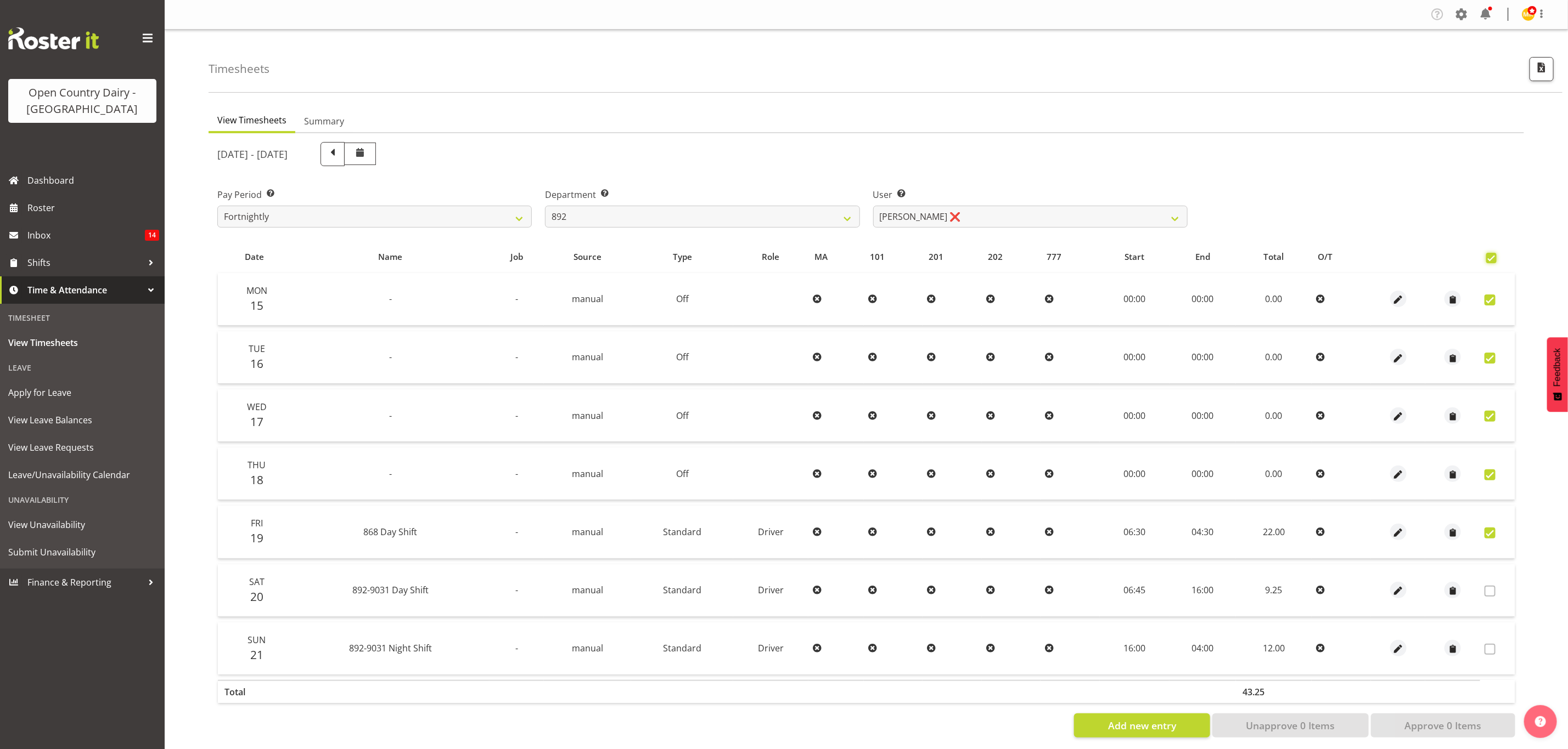
checkbox input "true"
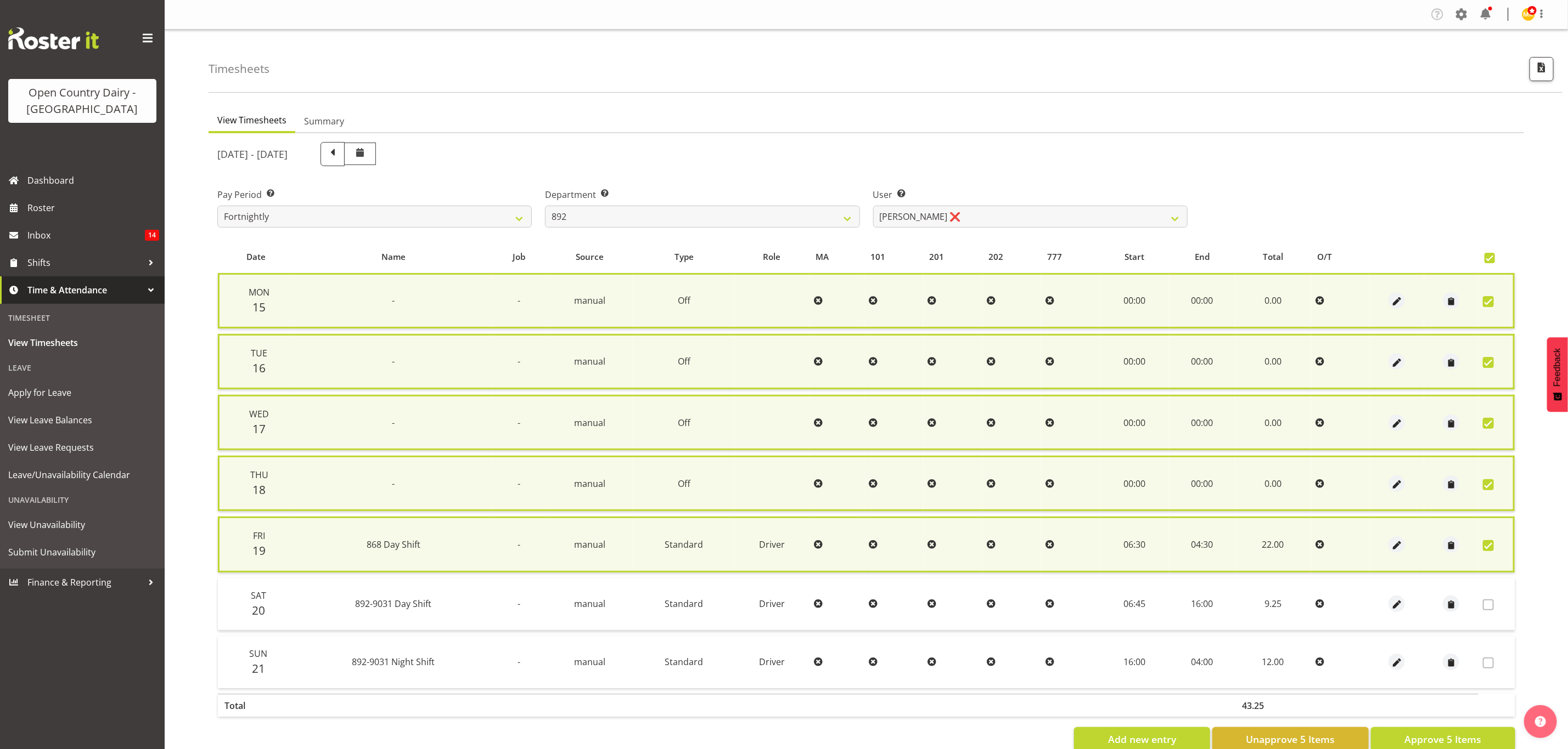
click at [1416, 539] on div at bounding box center [1396, 545] width 46 height 17
click at [1401, 539] on span "button" at bounding box center [1396, 545] width 12 height 12
select select "Standard"
select select "681"
select select "8"
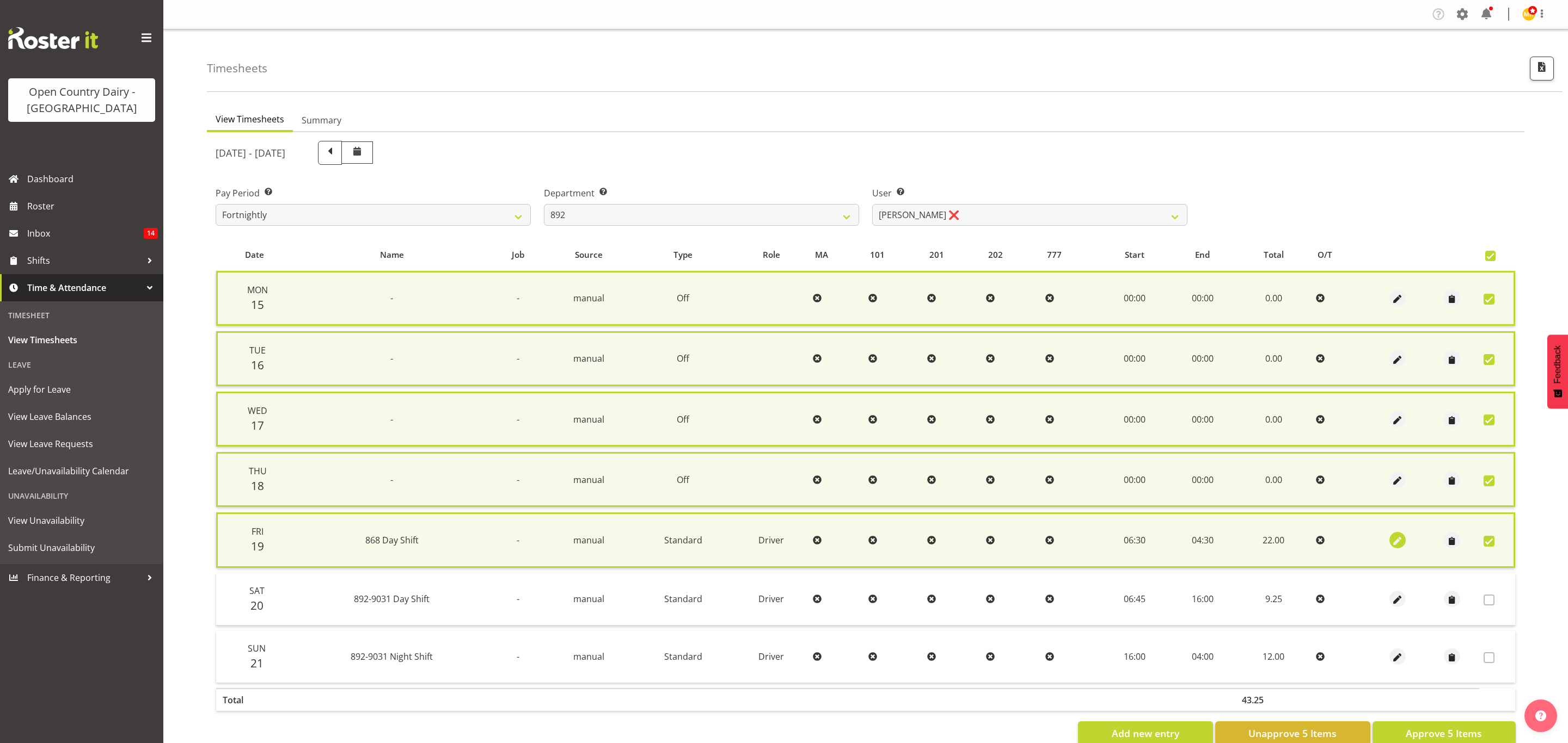
select select "2025"
select select "4"
select select "30"
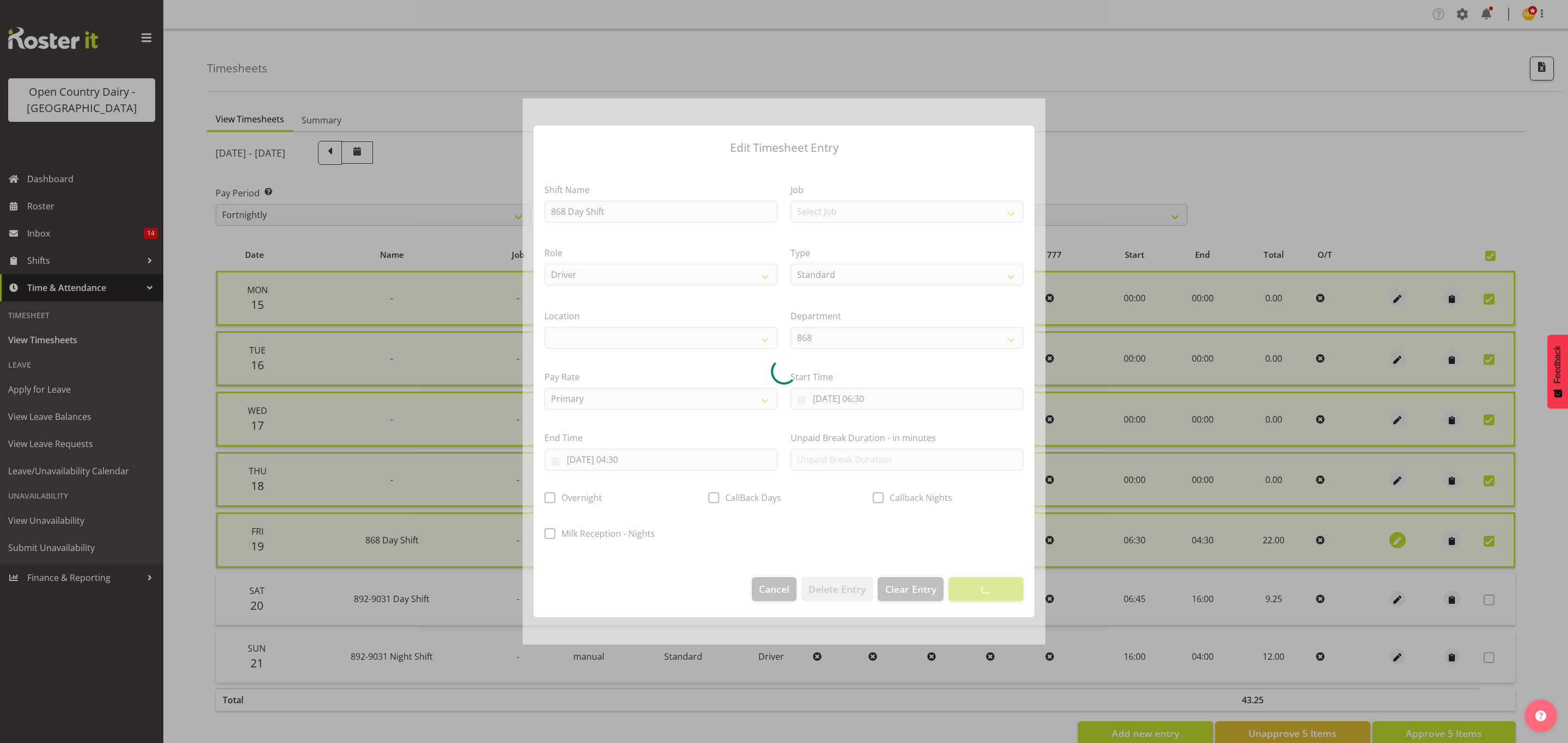
select select
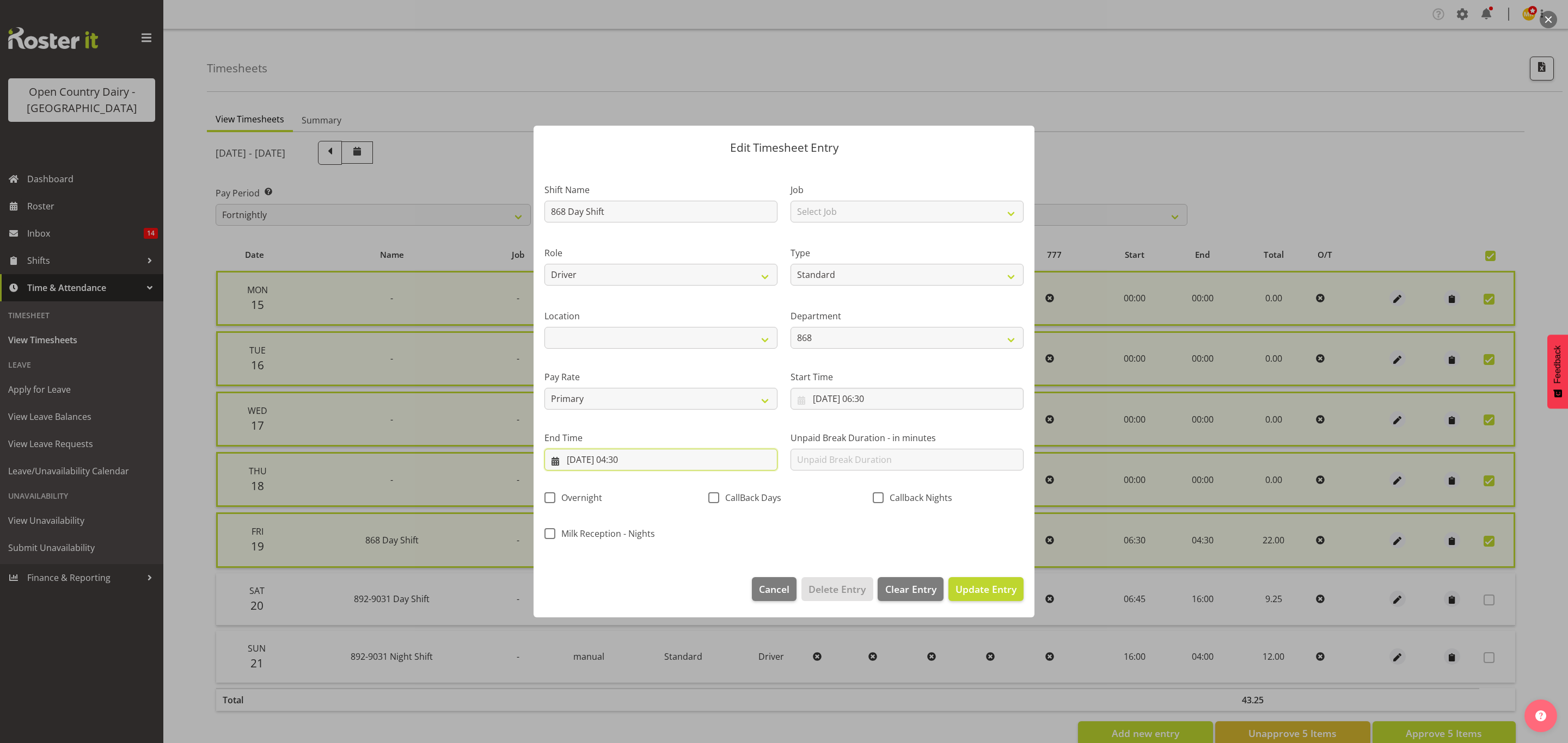
click at [633, 466] on input "20/09/2025, 04:30" at bounding box center [661, 460] width 233 height 22
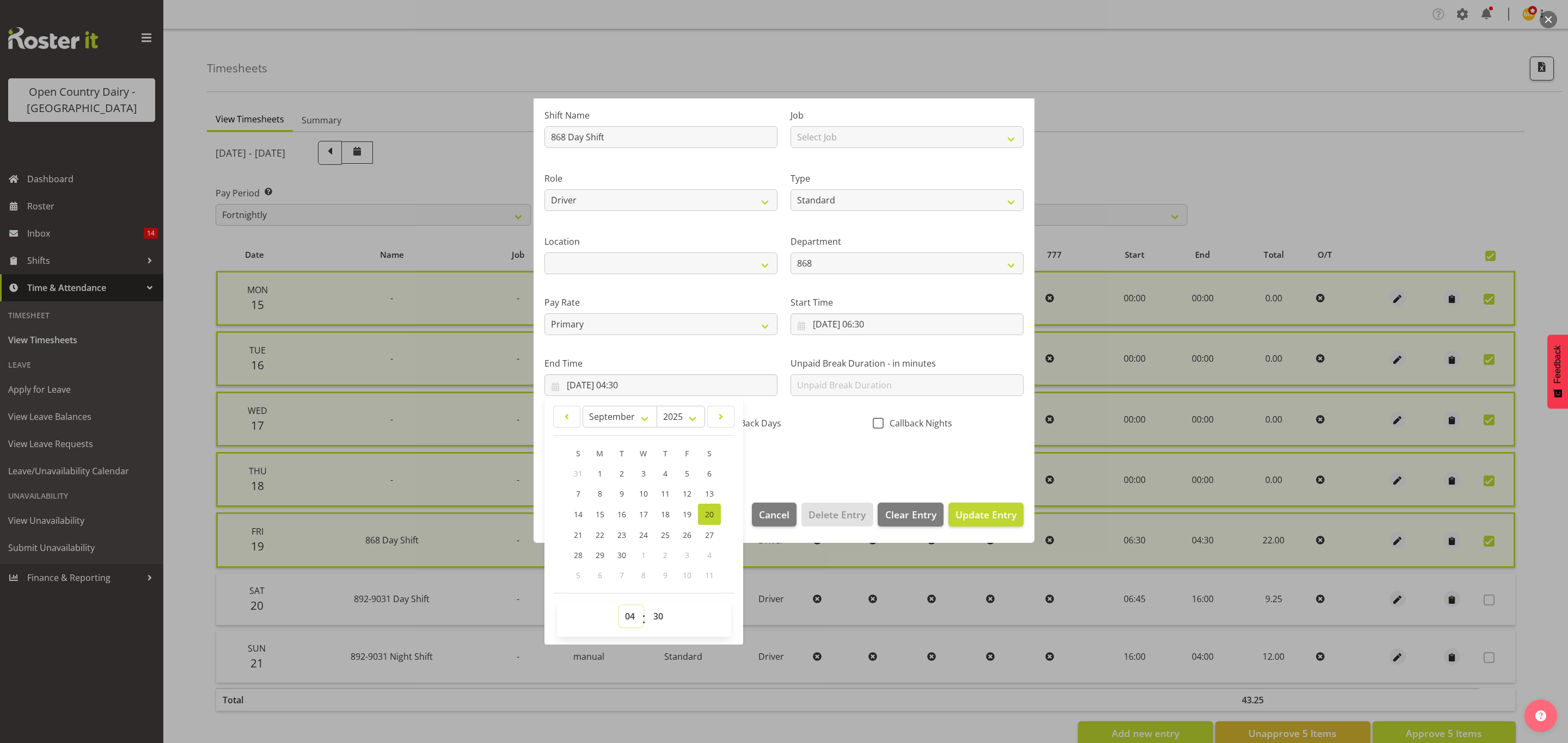
click at [630, 613] on select "00 01 02 03 04 05 06 07 08 09 10 11 12 13 14 15 16 17 18 19 20 21 22 23" at bounding box center [631, 616] width 24 height 22
select select "16"
click at [619, 606] on select "00 01 02 03 04 05 06 07 08 09 10 11 12 13 14 15 16 17 18 19 20 21 22 23" at bounding box center [631, 616] width 24 height 22
click at [820, 468] on div "Shift Name 868 Day Shift Job Select Job Connecting /unconnecting Trailers Drivi…" at bounding box center [784, 284] width 492 height 381
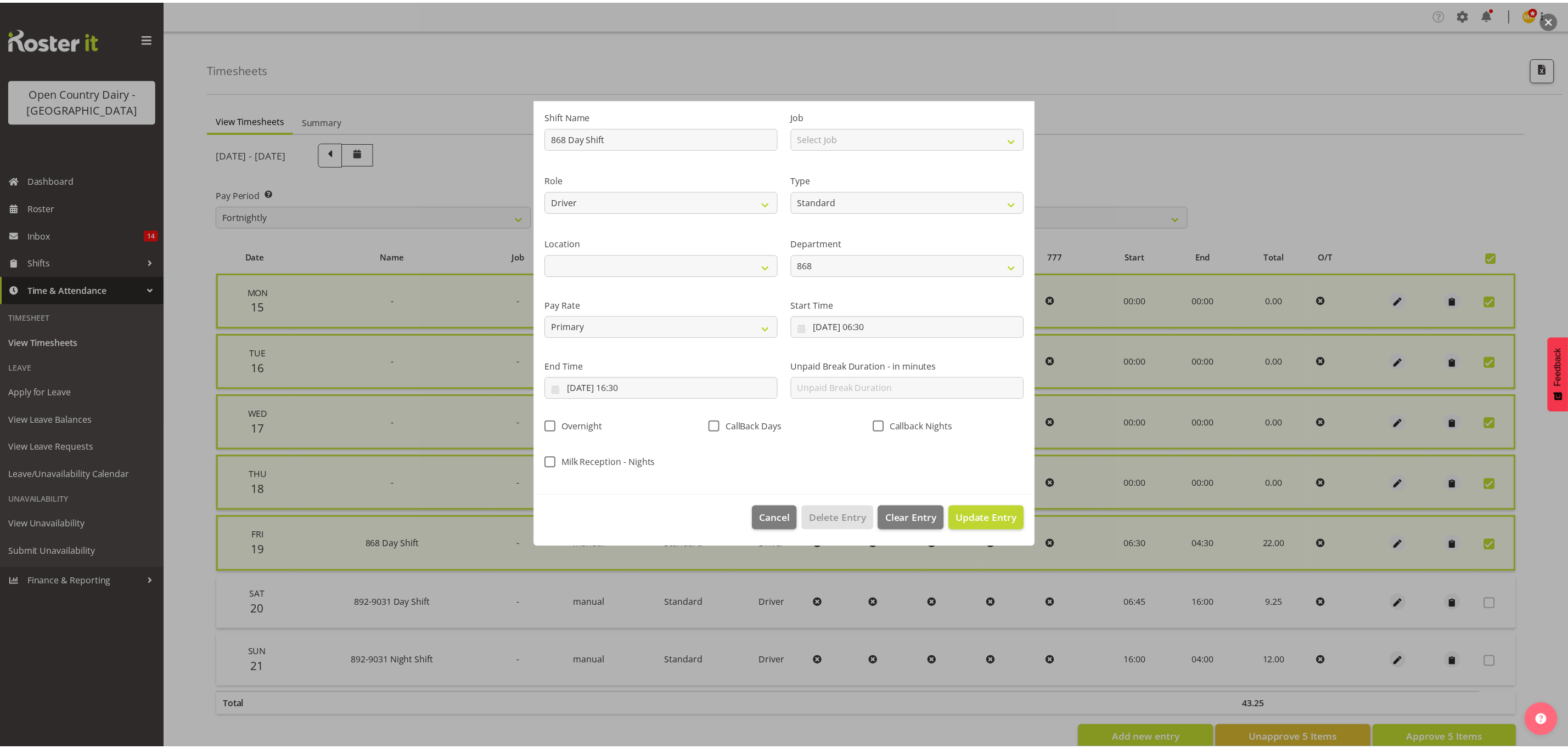
scroll to position [0, 0]
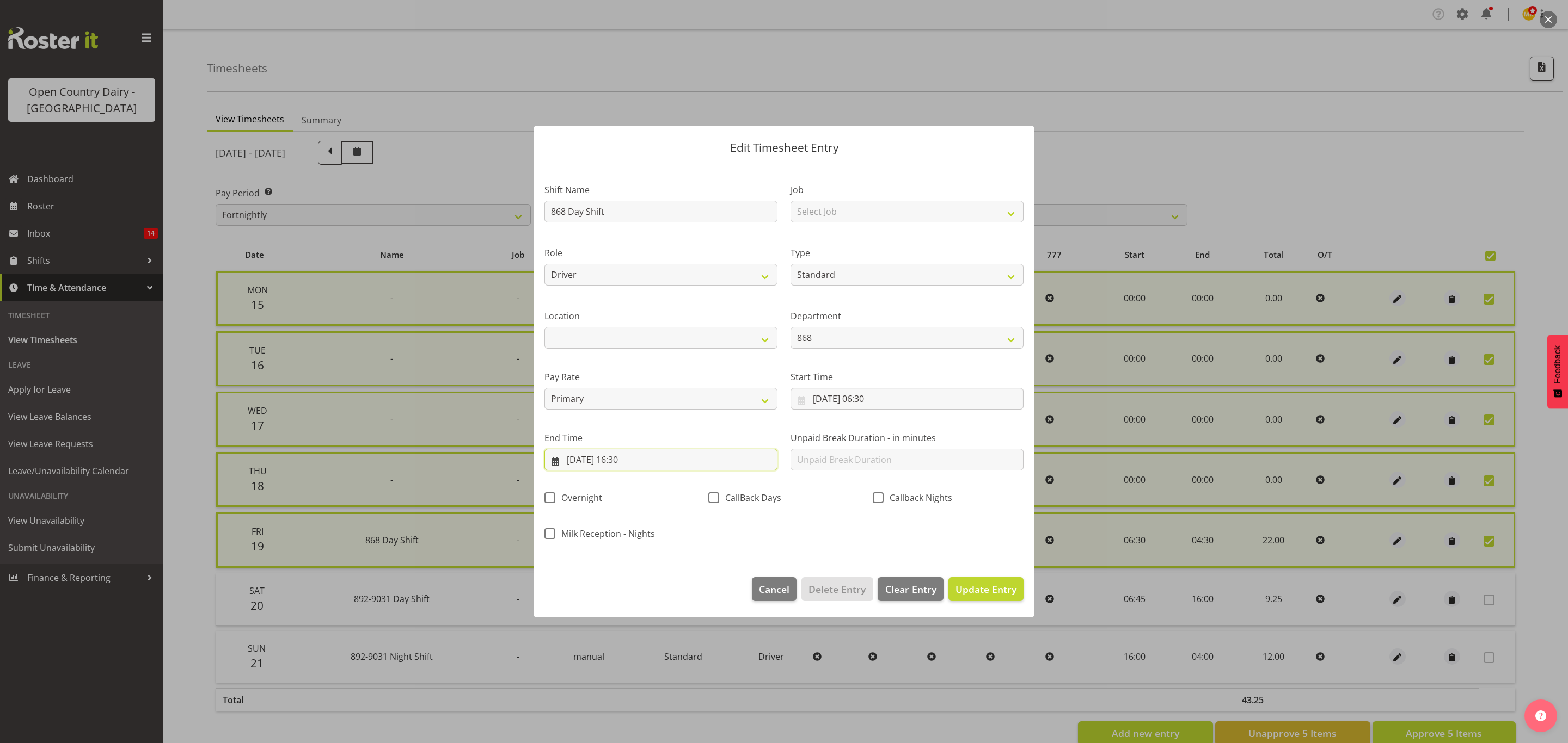
click at [594, 467] on input "20/09/2025, 16:30" at bounding box center [661, 460] width 233 height 22
click at [689, 585] on span "19" at bounding box center [687, 589] width 9 height 10
type input "19/09/2025, 16:30"
click at [806, 537] on div "Shift Name 868 Day Shift Job Select Job Connecting /unconnecting Trailers Drivi…" at bounding box center [784, 359] width 492 height 381
click at [959, 589] on span "Update Entry" at bounding box center [986, 589] width 61 height 13
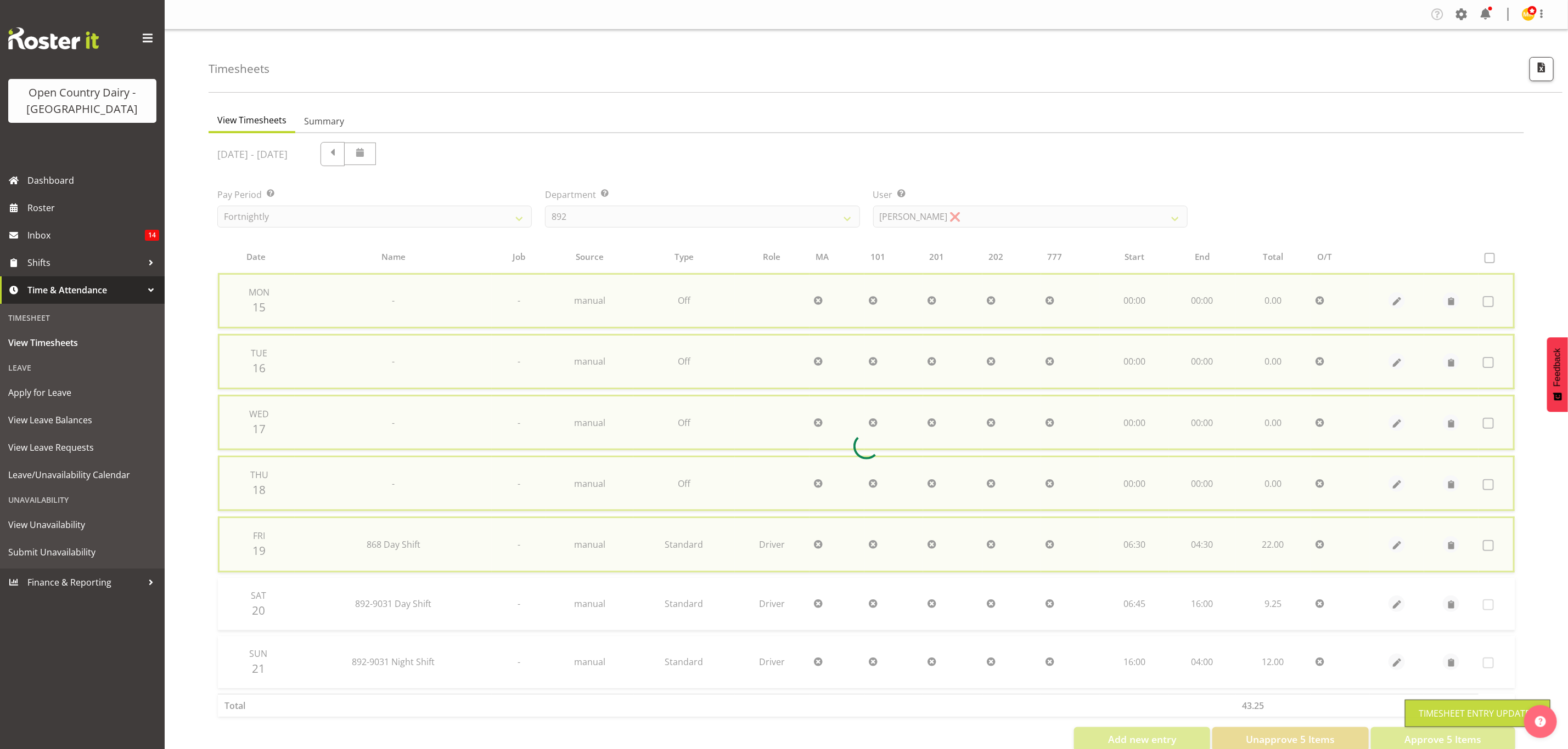
checkbox input "false"
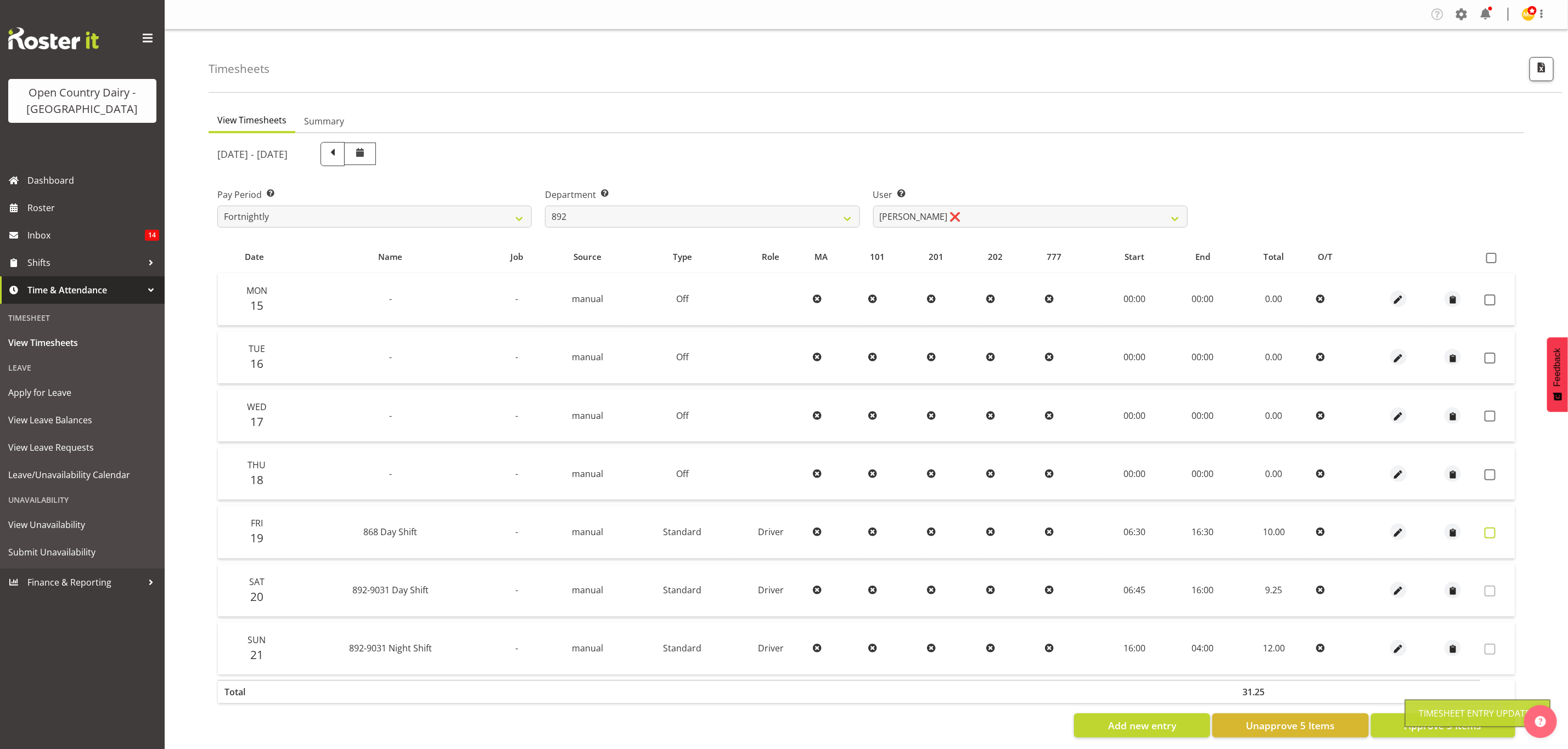
click at [1497, 529] on label at bounding box center [1493, 533] width 17 height 11
checkbox input "true"
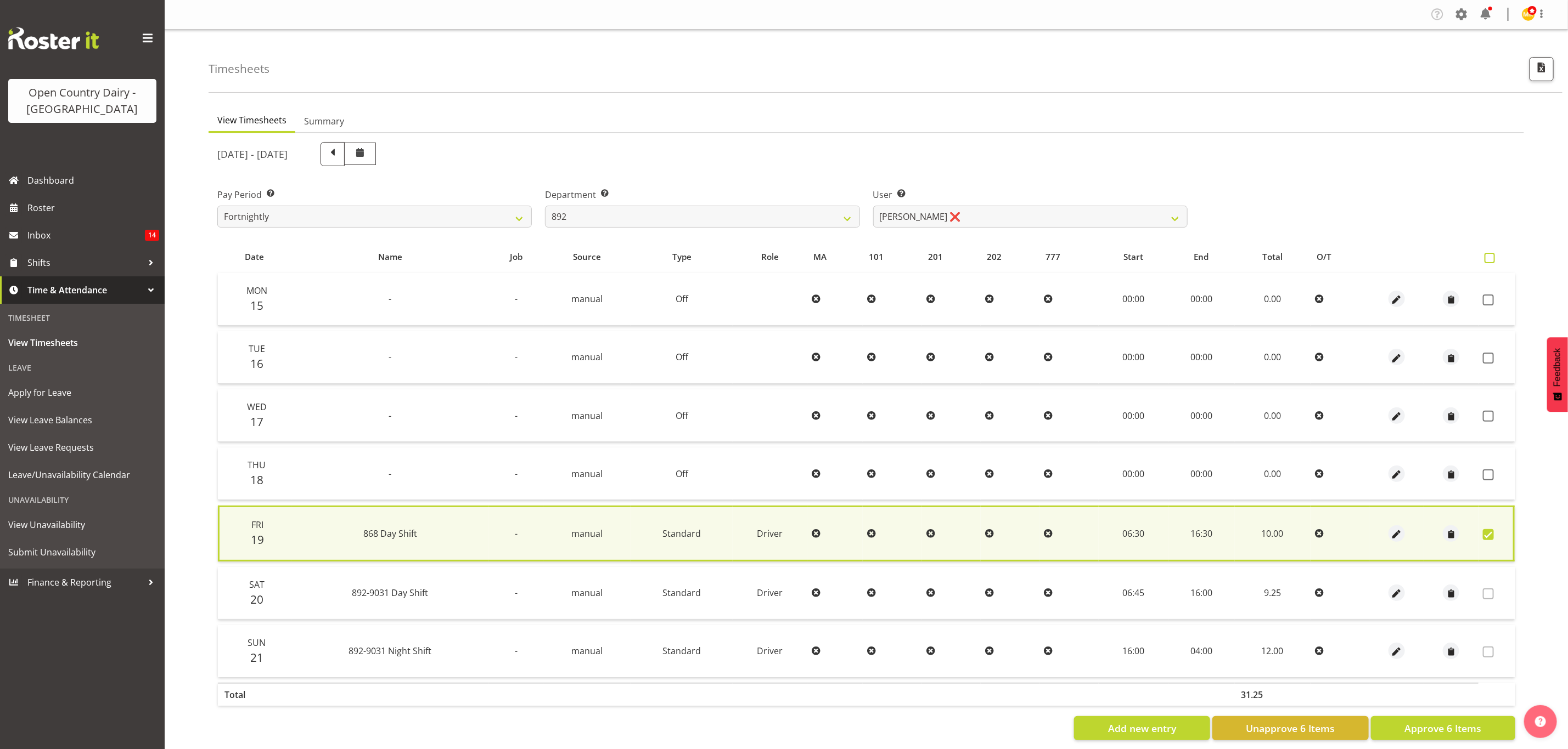
click at [1495, 255] on label at bounding box center [1493, 258] width 16 height 10
click at [1491, 255] on input "checkbox" at bounding box center [1488, 258] width 7 height 7
checkbox input "true"
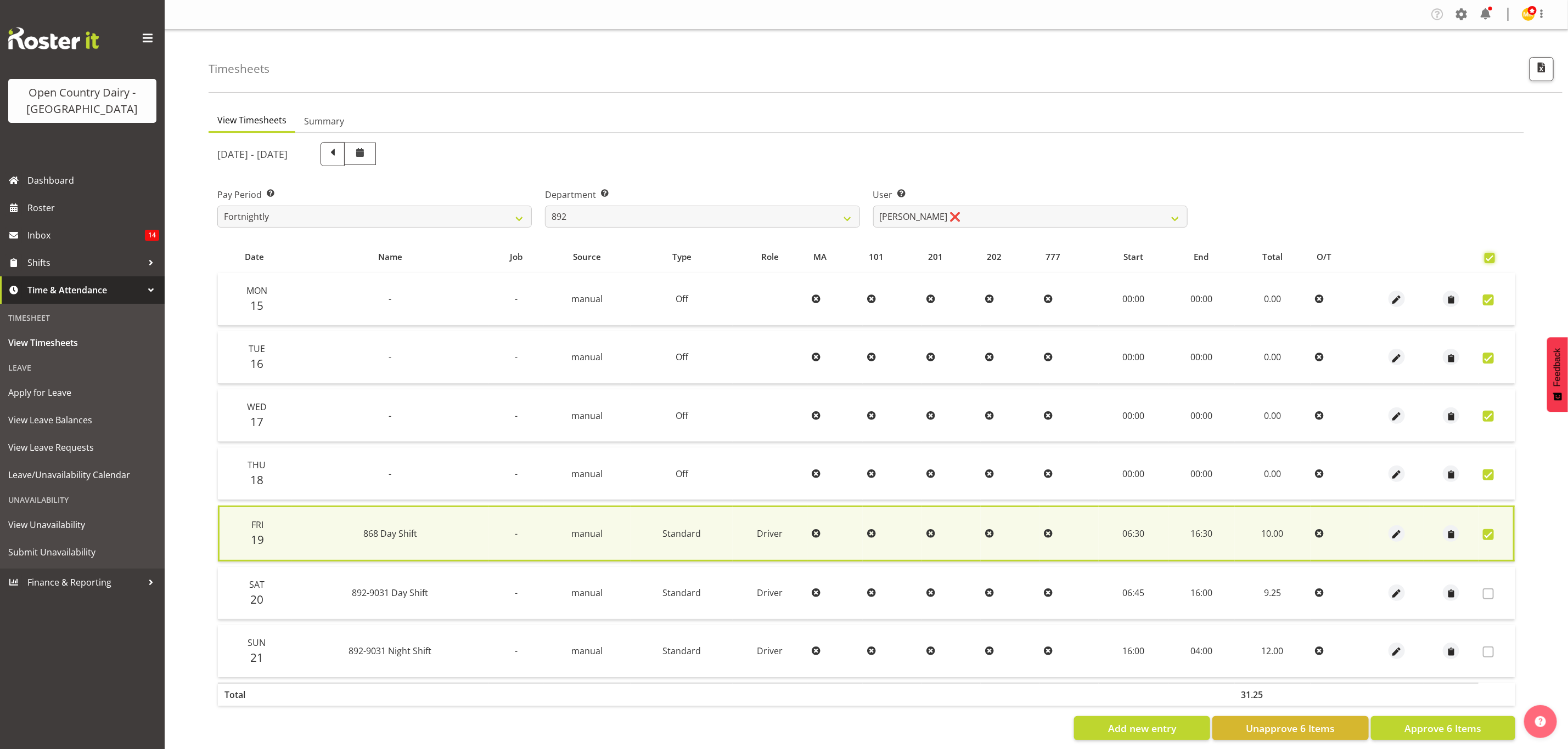
checkbox input "true"
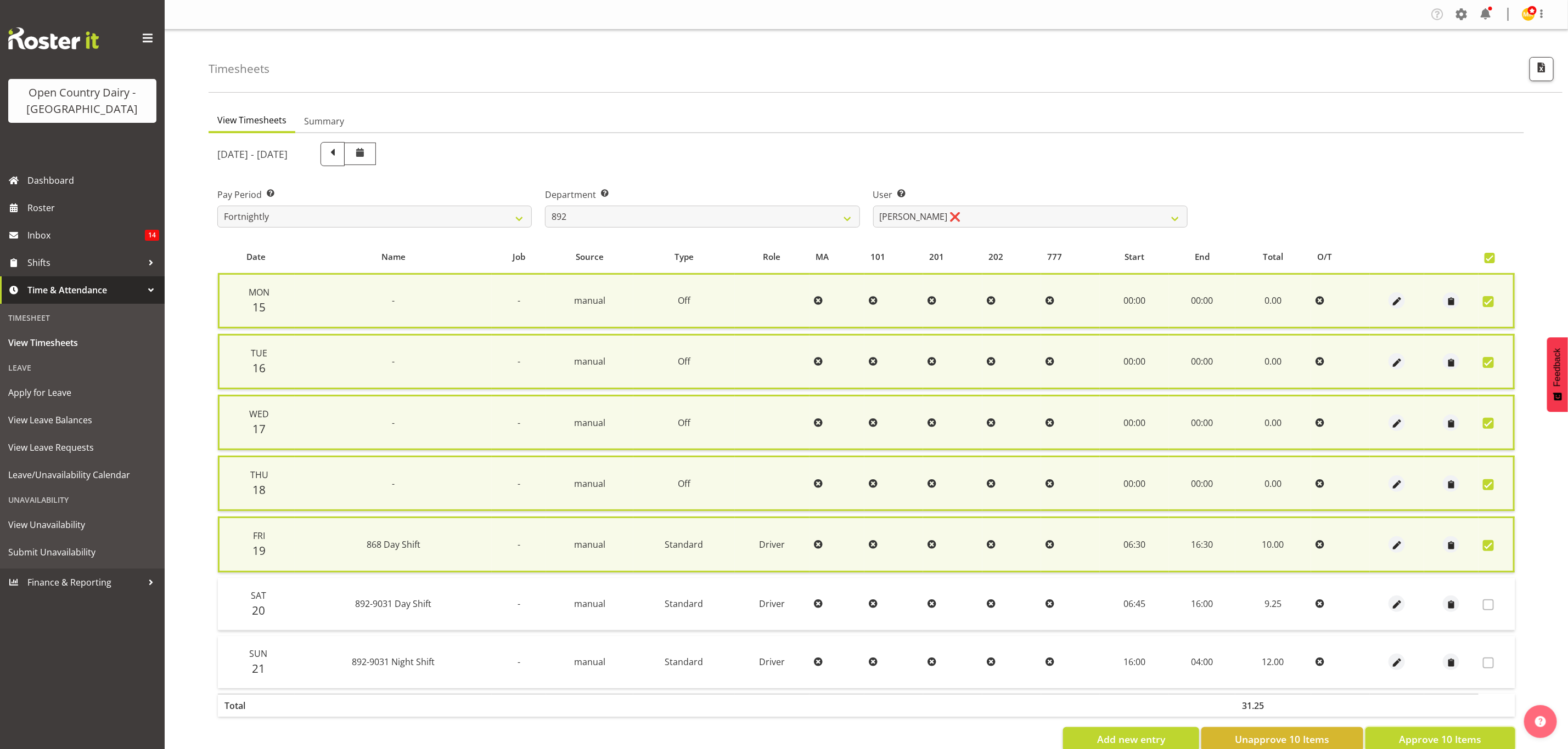
click at [1408, 733] on span "Approve 10 Items" at bounding box center [1439, 740] width 82 height 15
checkbox input "false"
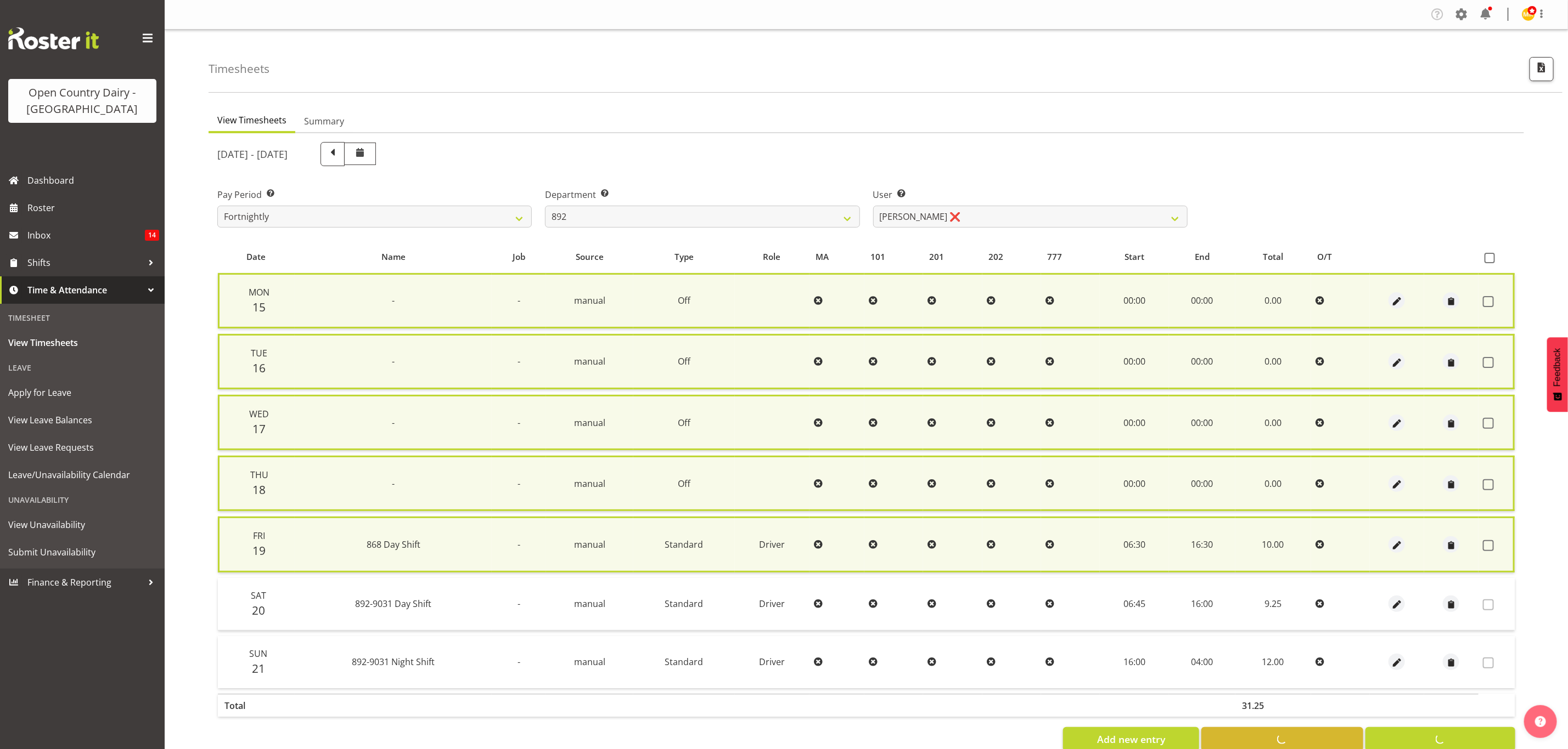
checkbox input "false"
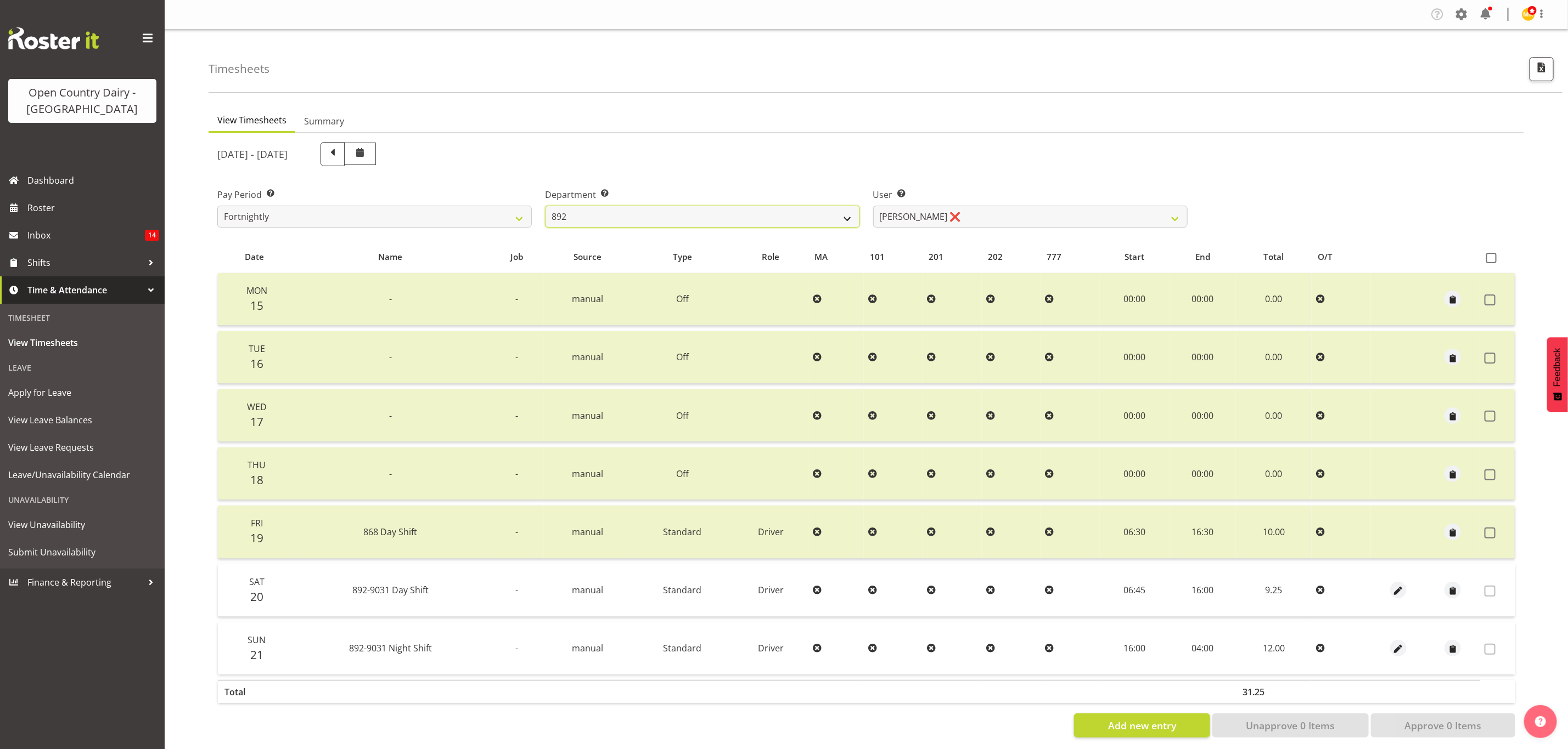
click at [822, 215] on select "734 735 736 737 738 739 851 853 854 855 856 858 861 862 865 867-9032 868 869 87…" at bounding box center [702, 217] width 315 height 22
select select "905"
click at [545, 206] on select "734 735 736 737 738 739 851 853 854 855 856 858 861 862 865 867-9032 868 869 87…" at bounding box center [702, 217] width 315 height 22
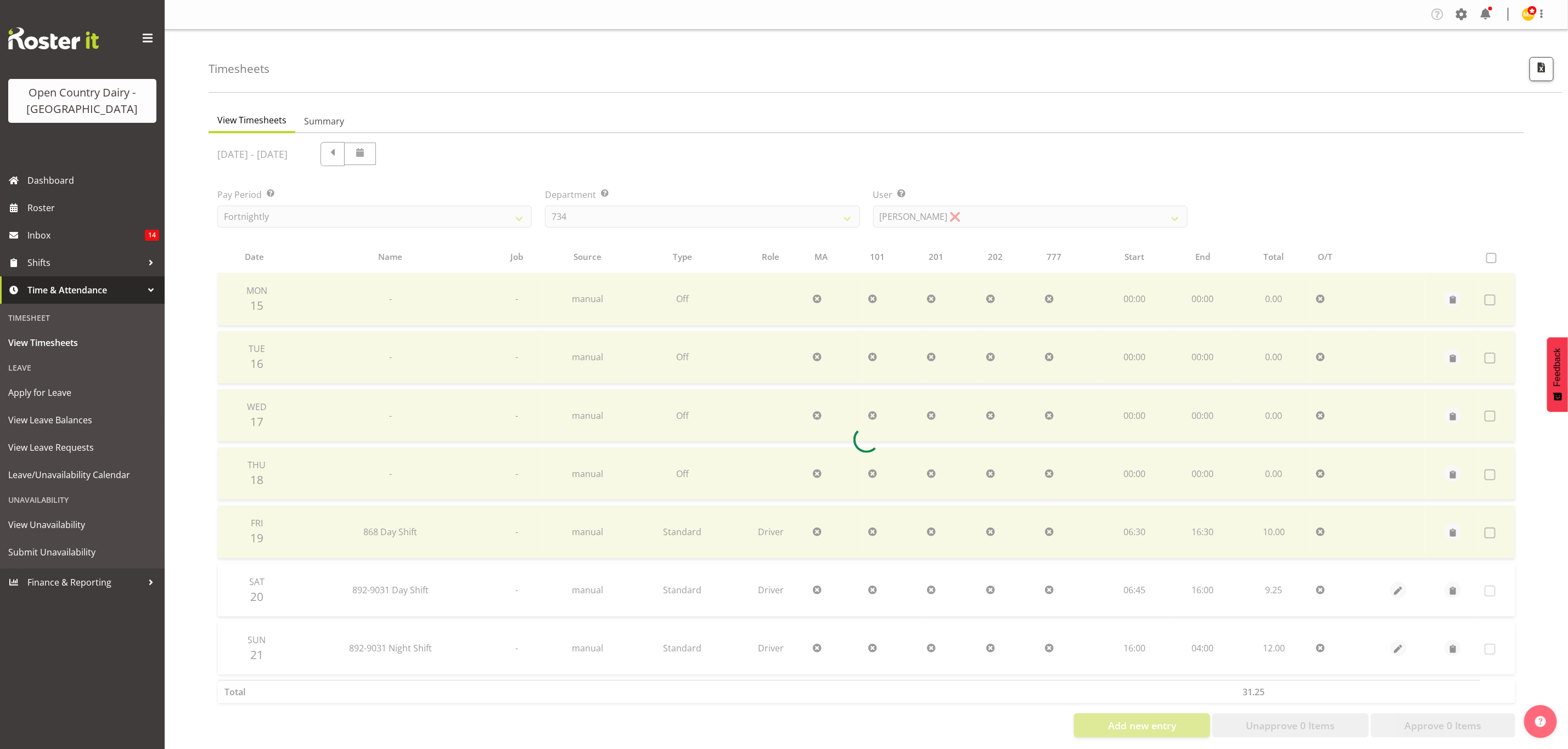
click at [968, 215] on div at bounding box center [865, 440] width 1315 height 613
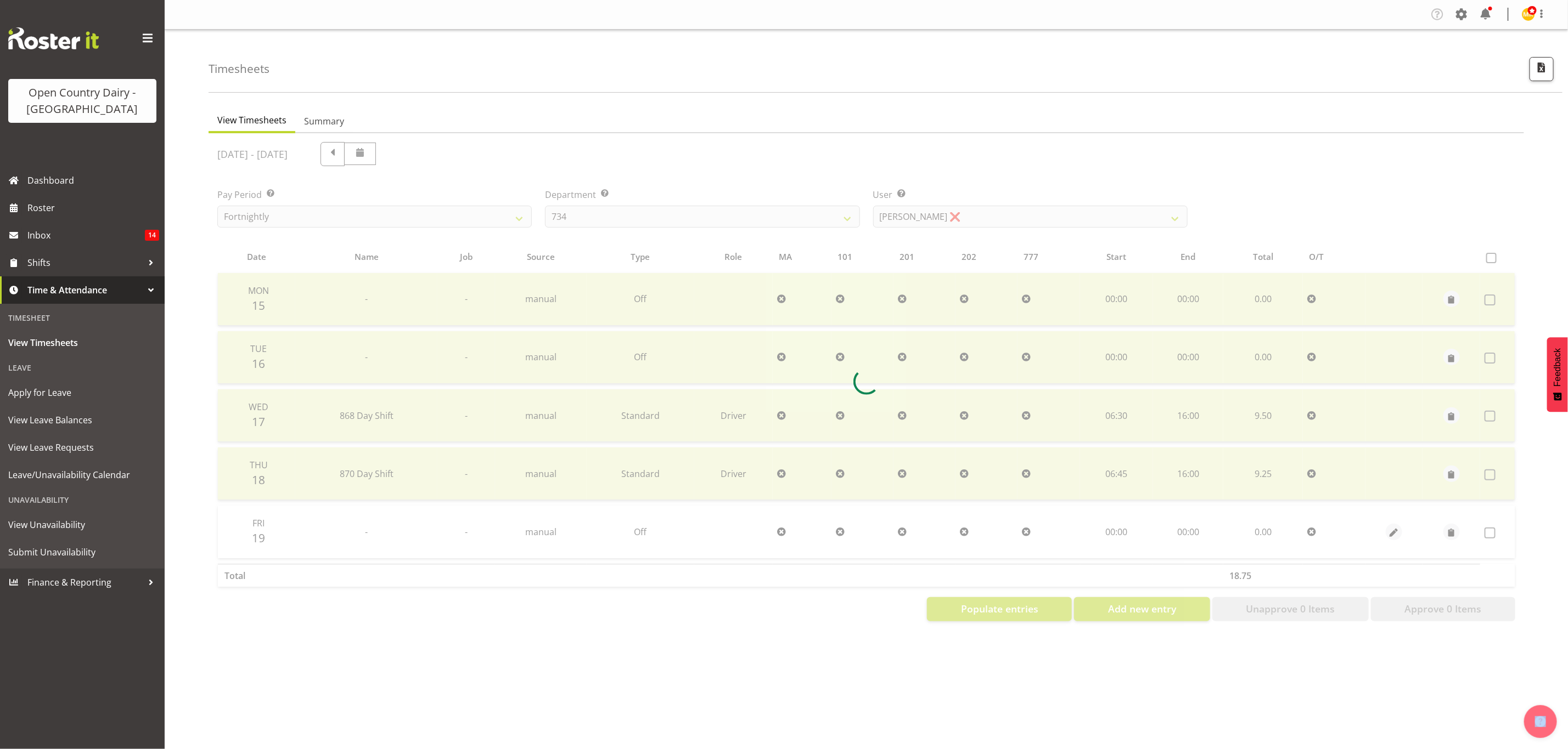
click at [968, 215] on div "September 15th - September 21st 2025 Pay Period Select which pay period you wou…" at bounding box center [866, 378] width 1297 height 486
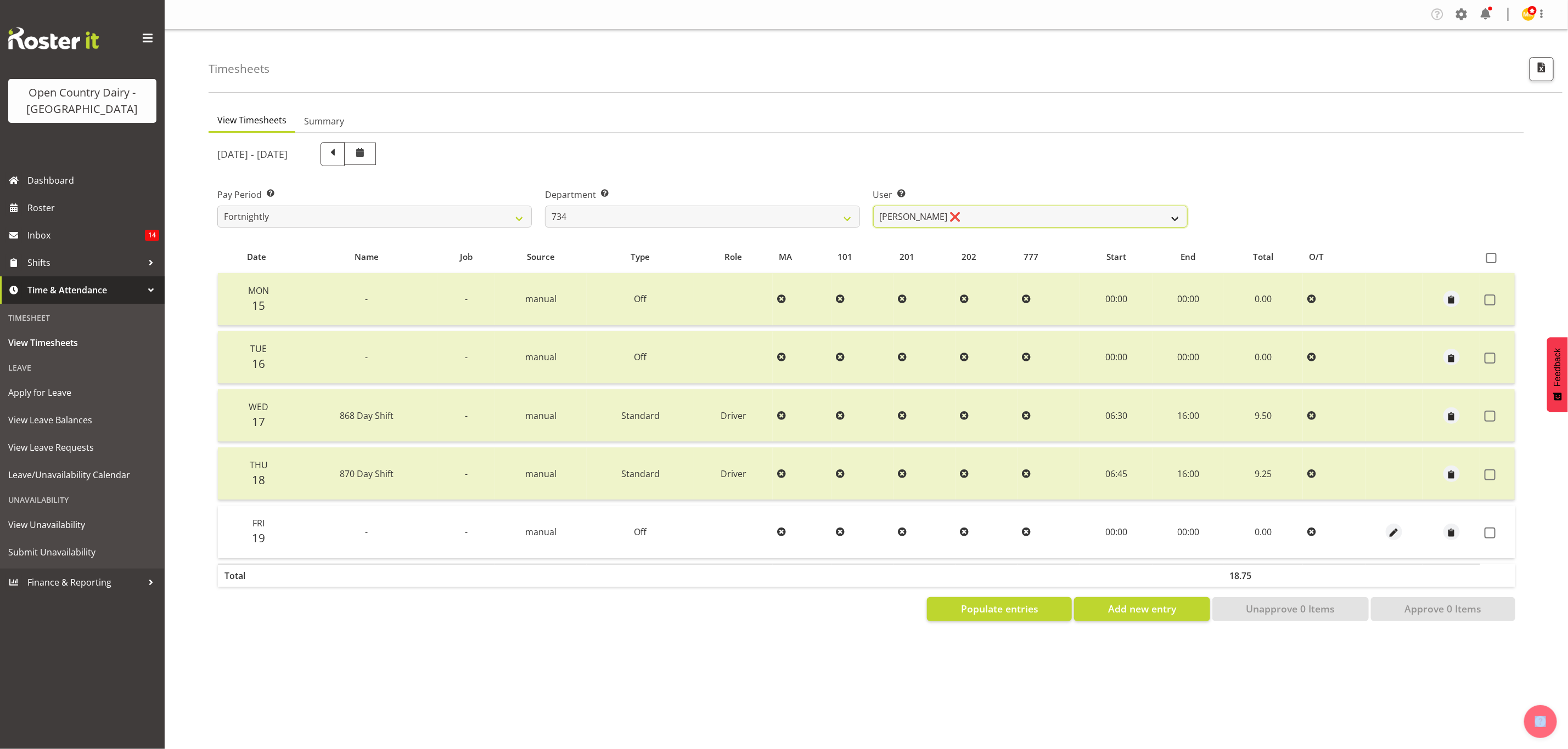
click at [968, 215] on select "Justin Spicer ❌ Ryan Thompson ❌ Tracey Chittock ❌ Zachary Shanks ❌" at bounding box center [1031, 217] width 315 height 22
select select "9998"
click at [873, 206] on select "Justin Spicer ❌ Ryan Thompson ❌ Tracey Chittock ❌ Zachary Shanks ❌" at bounding box center [1031, 217] width 315 height 22
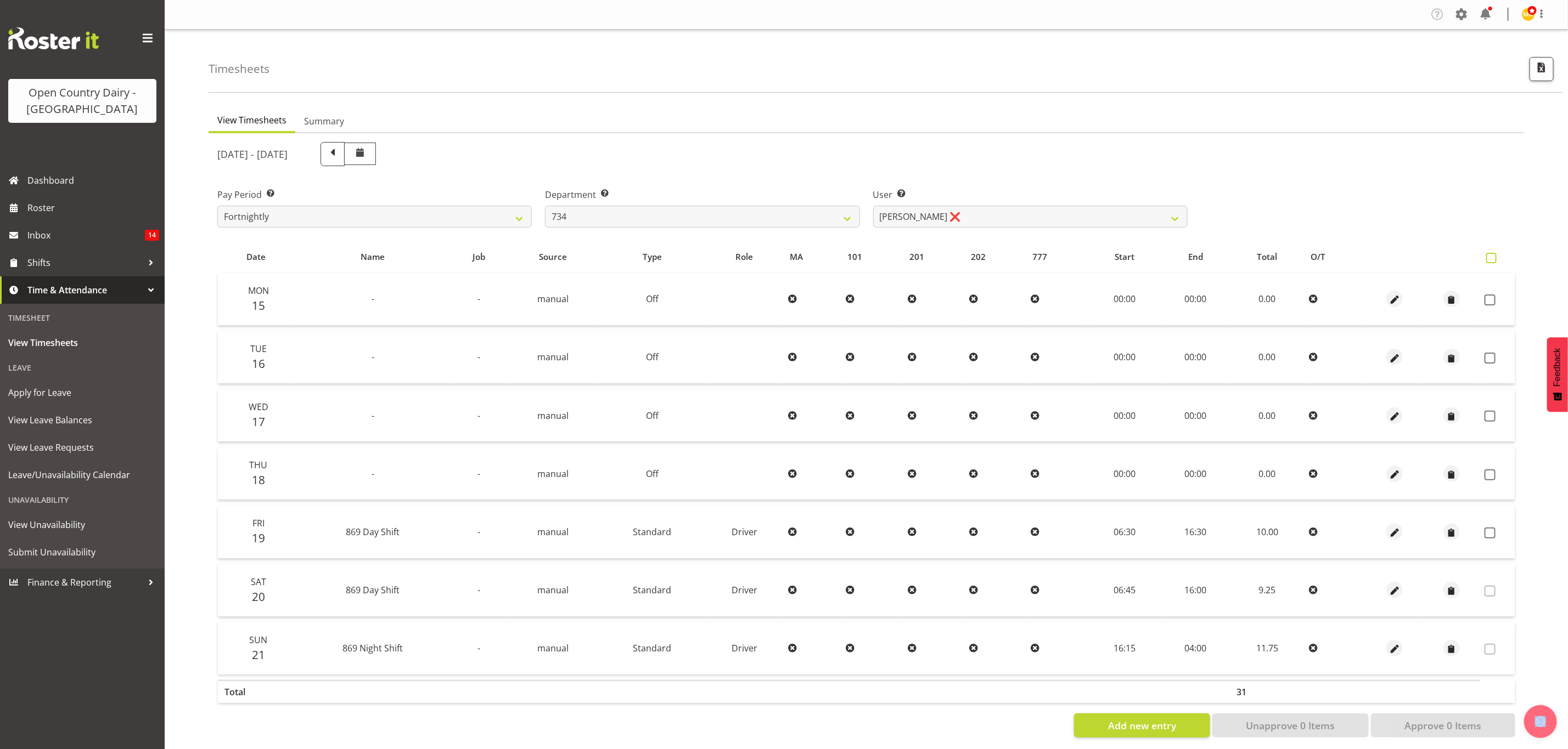
click at [1491, 260] on span at bounding box center [1491, 258] width 10 height 10
click at [1491, 260] on input "checkbox" at bounding box center [1490, 258] width 7 height 7
checkbox input "true"
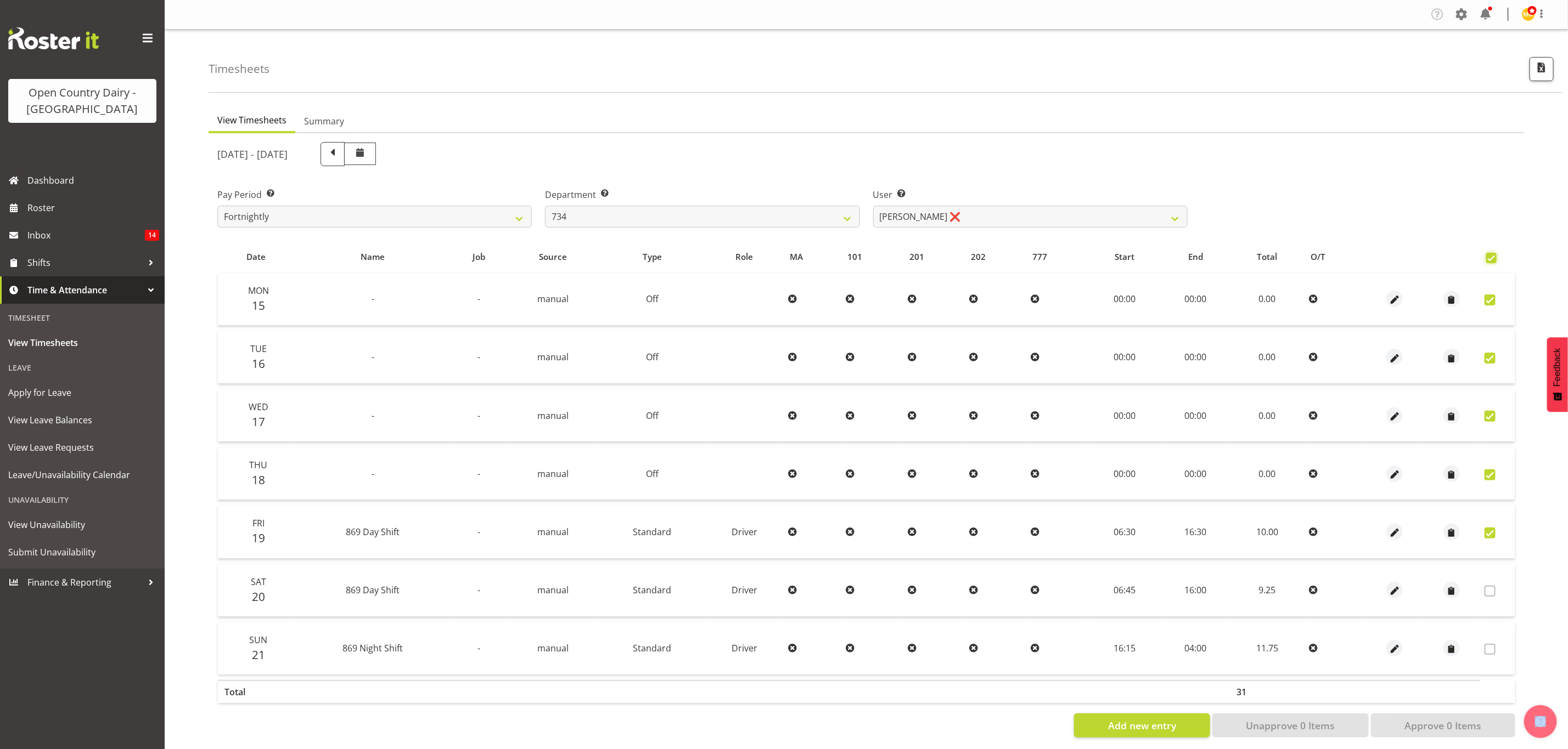
checkbox input "true"
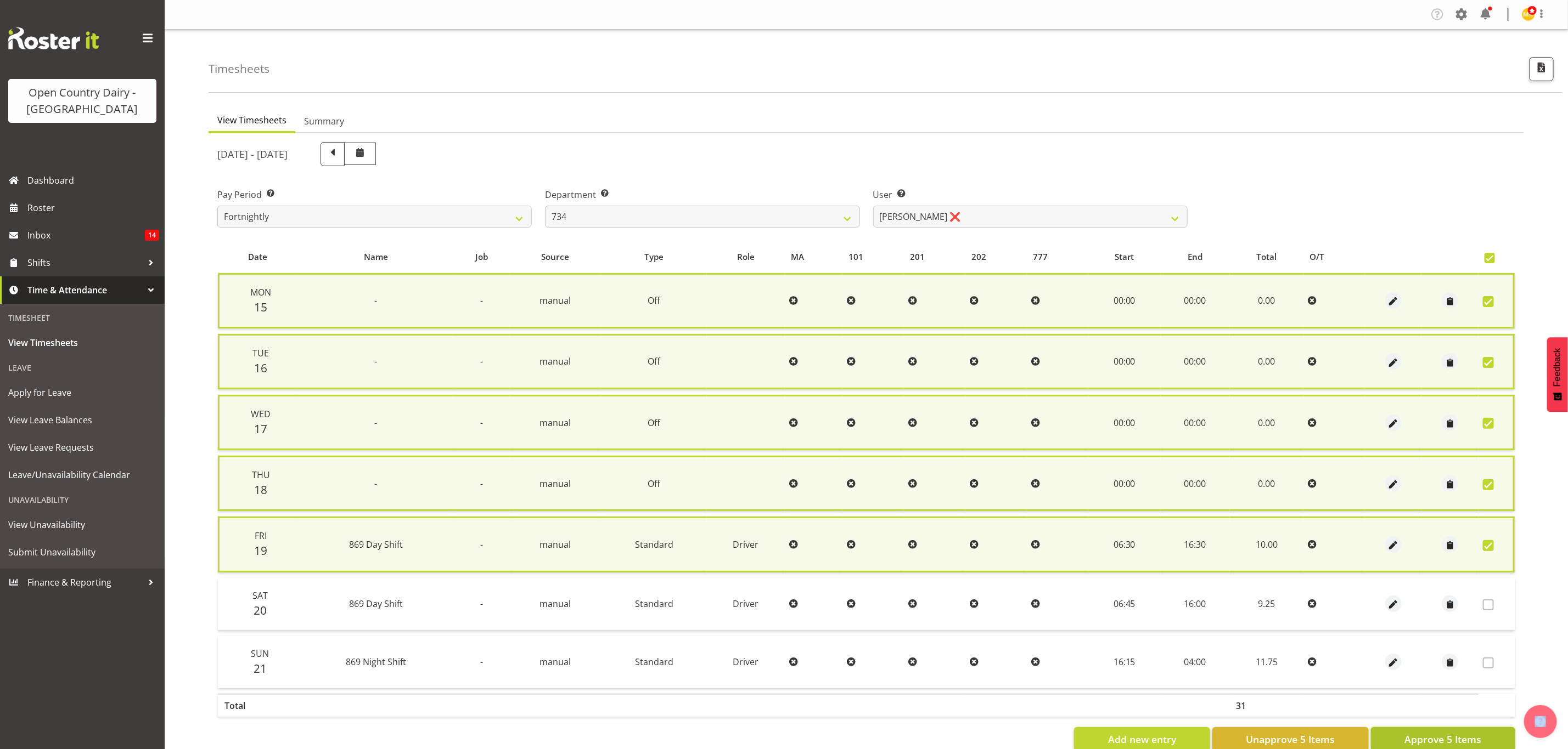
click at [1426, 732] on span "Approve 5 Items" at bounding box center [1443, 740] width 77 height 15
checkbox input "false"
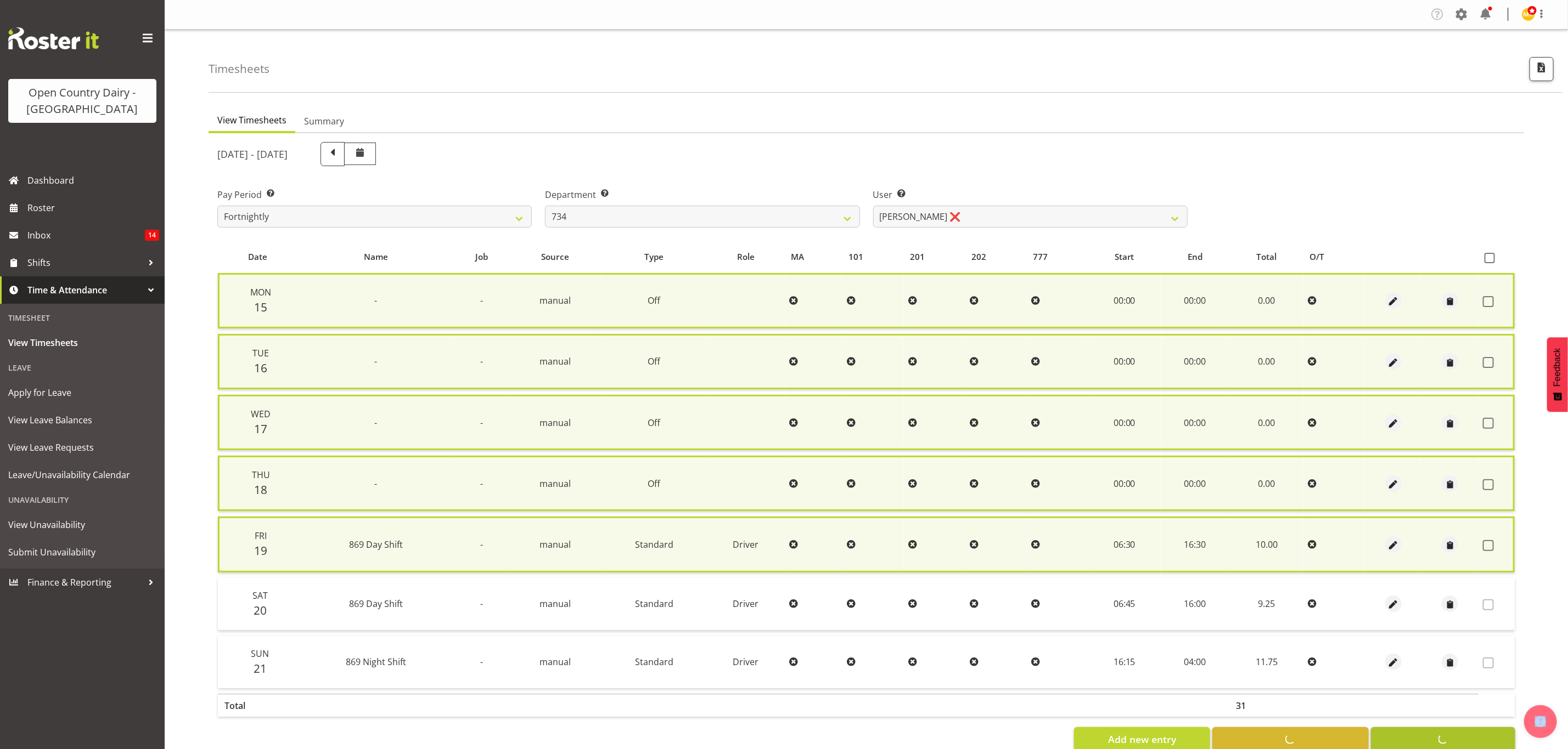
checkbox input "false"
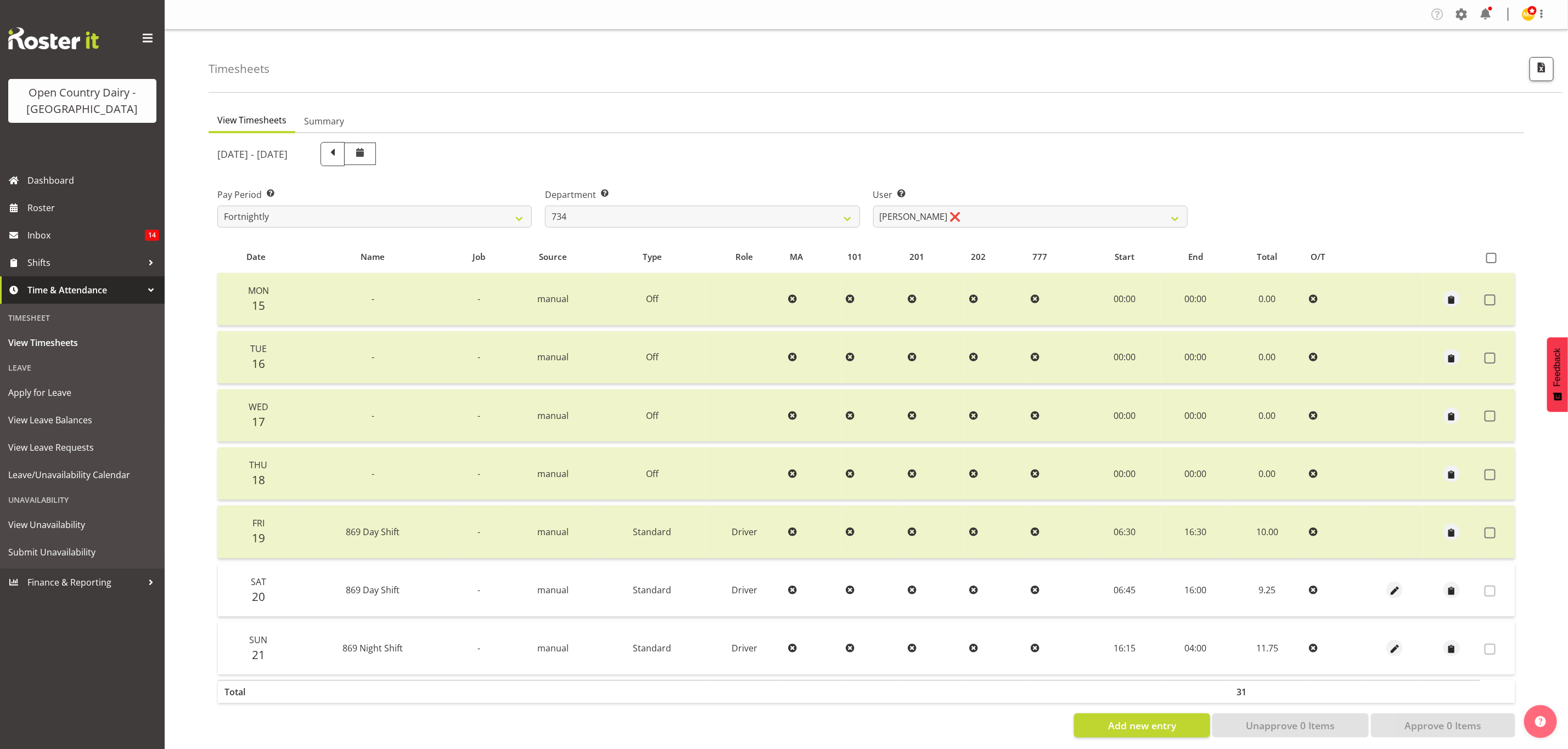
click at [651, 236] on div "September 15th - September 21st 2025 Pay Period Select which pay period you wou…" at bounding box center [866, 436] width 1297 height 603
click at [651, 229] on div "Department Select which department you would like to view. 734 735 736 737 738 …" at bounding box center [702, 203] width 328 height 62
click at [720, 220] on select "734 735 736 737 738 739 851 853 854 855 856 858 861 862 865 867-9032 868 869 87…" at bounding box center [702, 217] width 315 height 22
select select "682"
click at [545, 206] on select "734 735 736 737 738 739 851 853 854 855 856 858 861 862 865 867-9032 868 869 87…" at bounding box center [702, 217] width 315 height 22
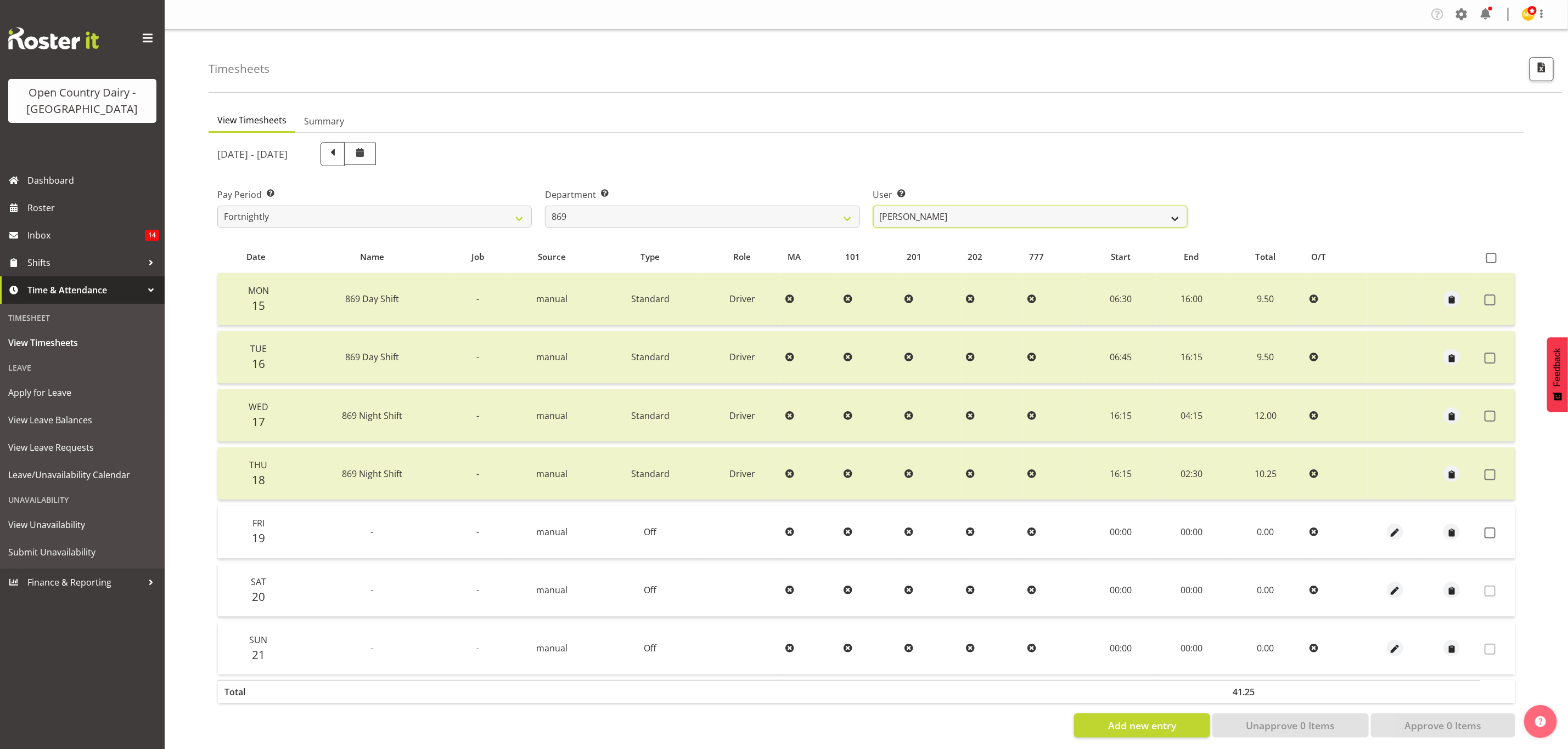
click at [907, 218] on select "Barry O'Donnell ❌ Barry Johnston ❌ Jason Soper ❌ Peter Wieczorek ❌" at bounding box center [1031, 217] width 315 height 22
select select "7399"
click at [873, 206] on select "Barry O'Donnell ❌ Barry Johnston ❌ Jason Soper ❌ Peter Wieczorek ❌" at bounding box center [1031, 217] width 315 height 22
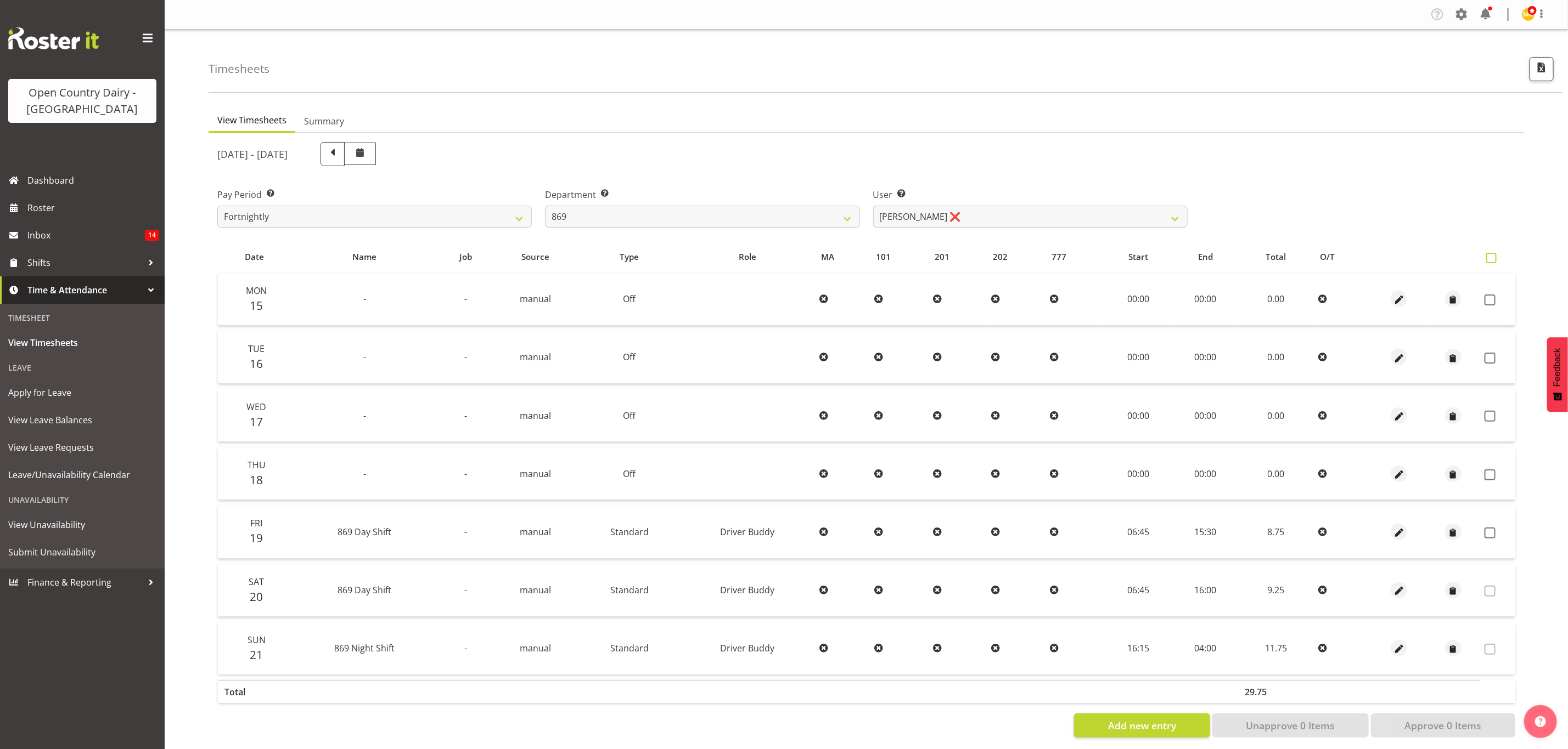
click at [1491, 256] on span at bounding box center [1491, 258] width 10 height 10
click at [1491, 256] on input "checkbox" at bounding box center [1490, 258] width 7 height 7
checkbox input "true"
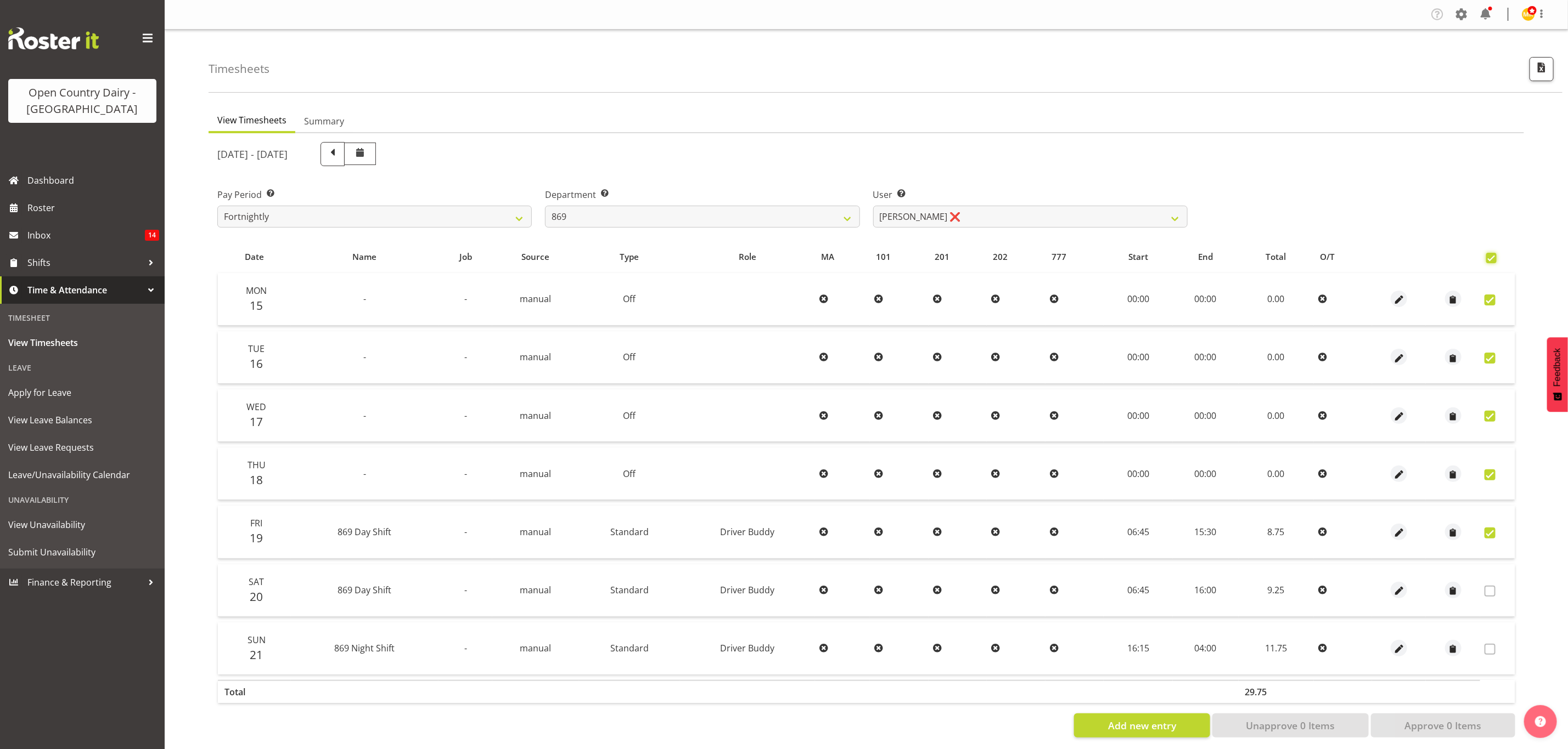
checkbox input "true"
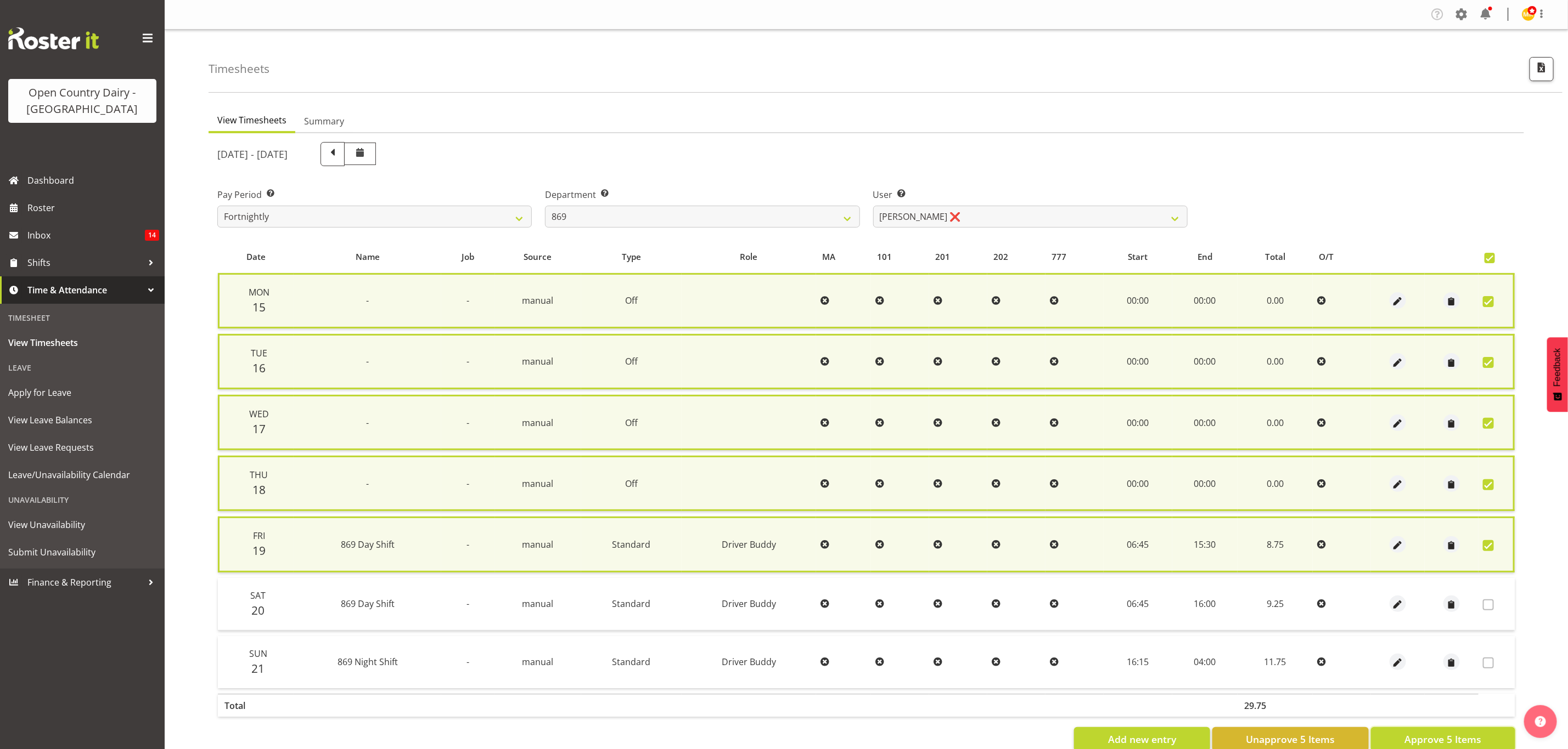
click at [1432, 732] on span "Approve 5 Items" at bounding box center [1443, 740] width 77 height 15
checkbox input "false"
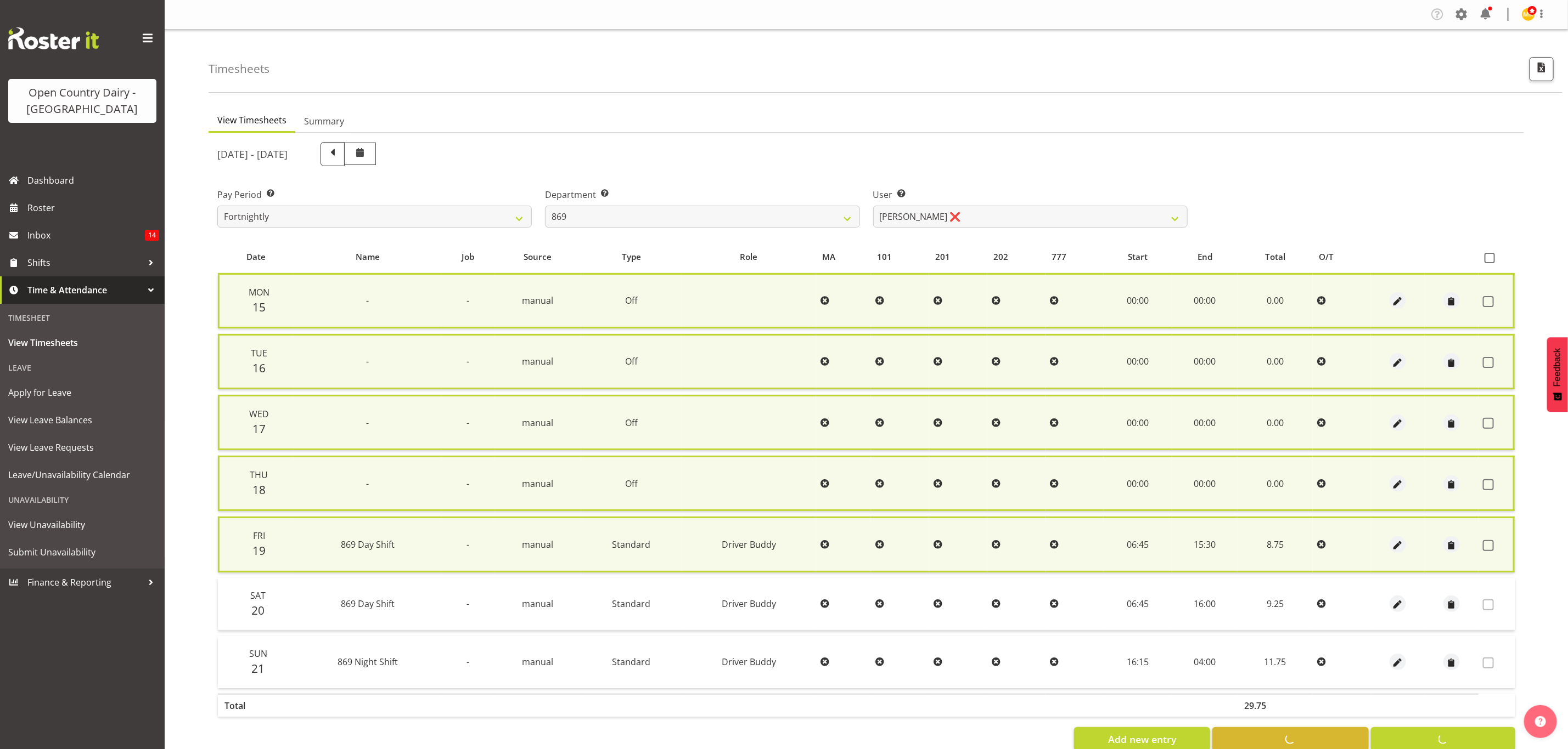
checkbox input "false"
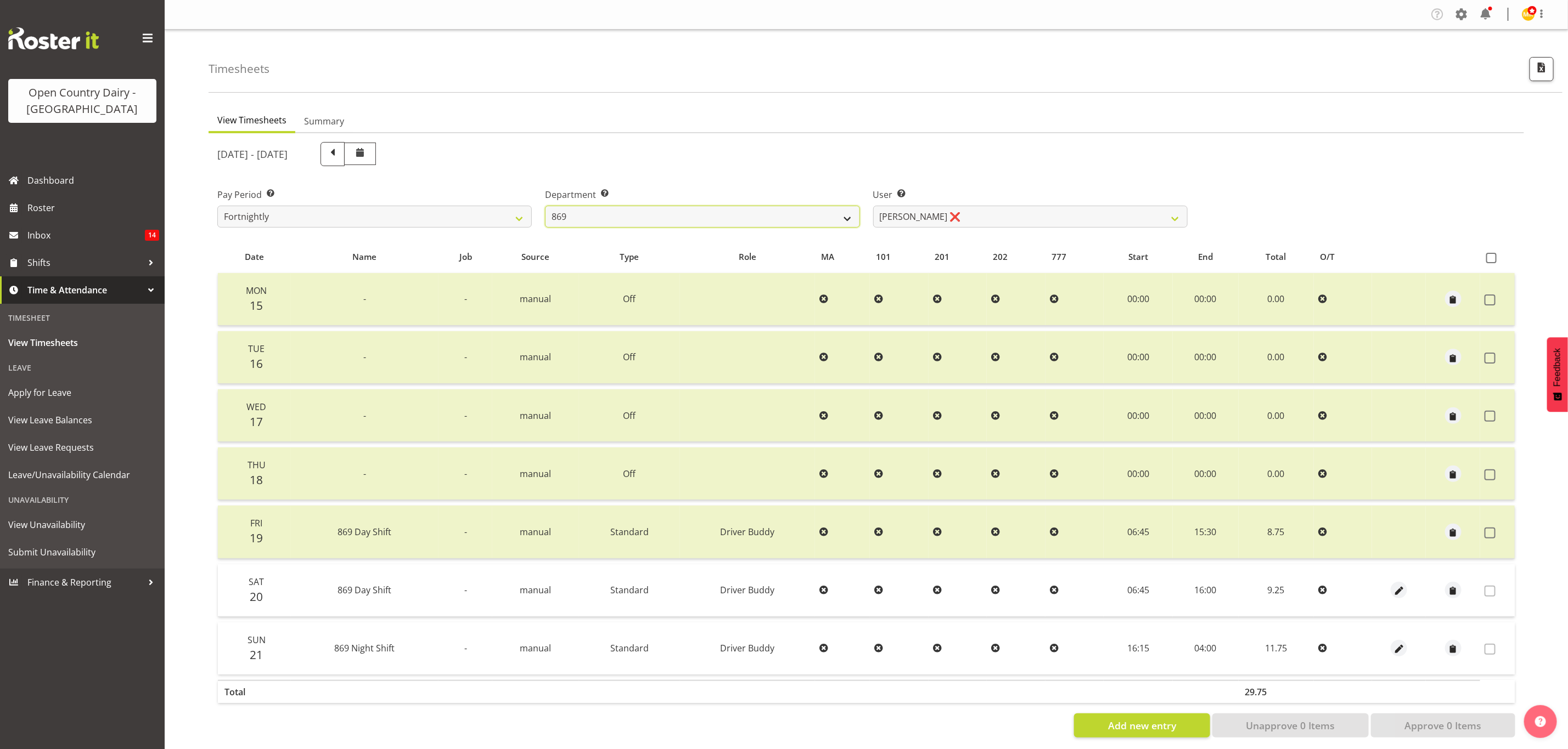
click at [807, 206] on select "734 735 736 737 738 739 851 853 854 855 856 858 861 862 865 867-9032 868 869 87…" at bounding box center [702, 217] width 315 height 22
select select "905"
click at [545, 206] on select "734 735 736 737 738 739 851 853 854 855 856 858 861 862 865 867-9032 868 869 87…" at bounding box center [702, 217] width 315 height 22
select select "11654"
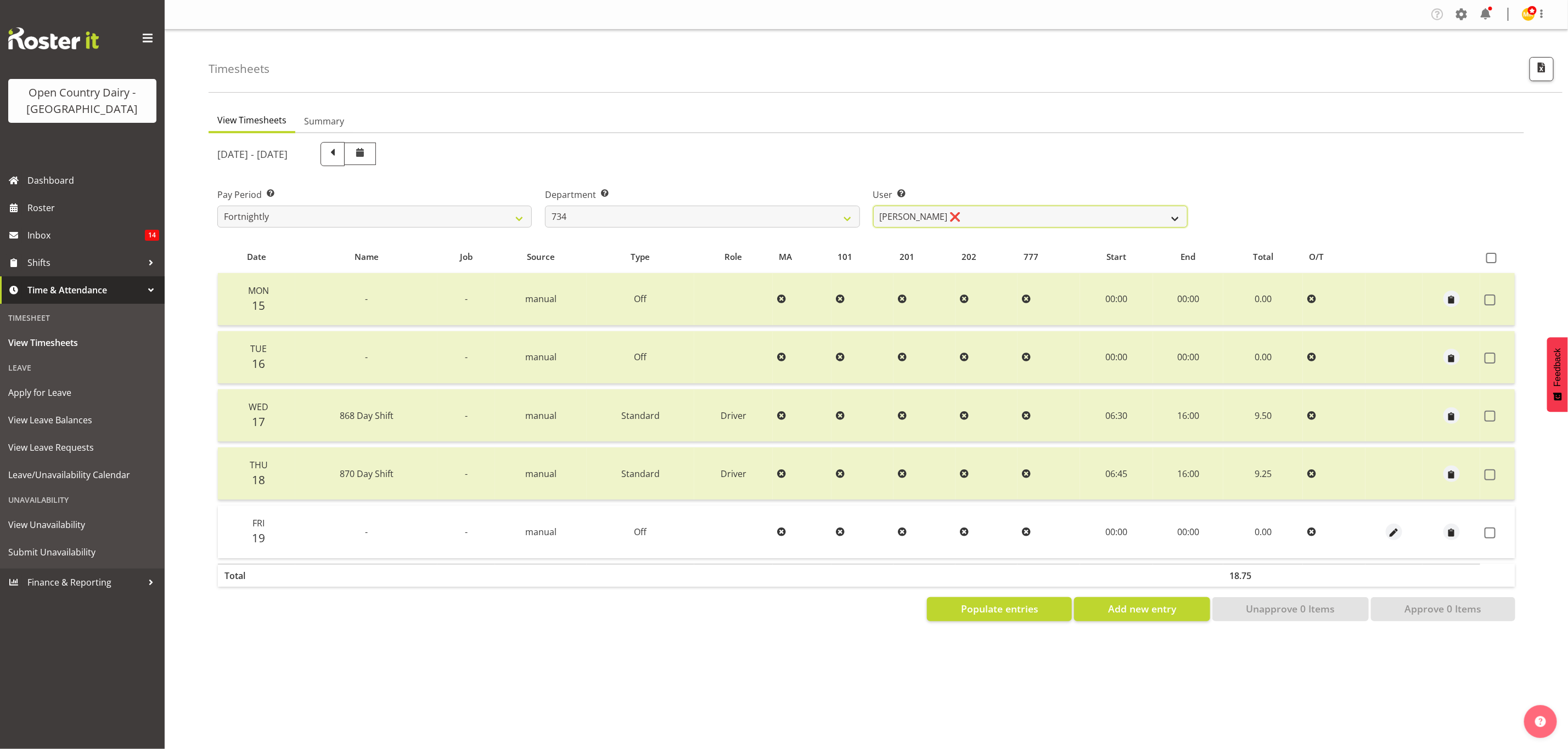
click at [887, 216] on select "Justin Spicer ❌ Ryan Thompson ❌ Tracey Chittock ❌ Zachary Shanks ❌" at bounding box center [1031, 217] width 315 height 22
click at [774, 220] on select "734 735 736 737 738 739 851 853 854 855 856 858 861 862 865 867-9032 868 869 87…" at bounding box center [702, 217] width 315 height 22
select select "927"
click at [545, 206] on select "734 735 736 737 738 739 851 853 854 855 856 858 861 862 865 867-9032 868 869 87…" at bounding box center [702, 217] width 315 height 22
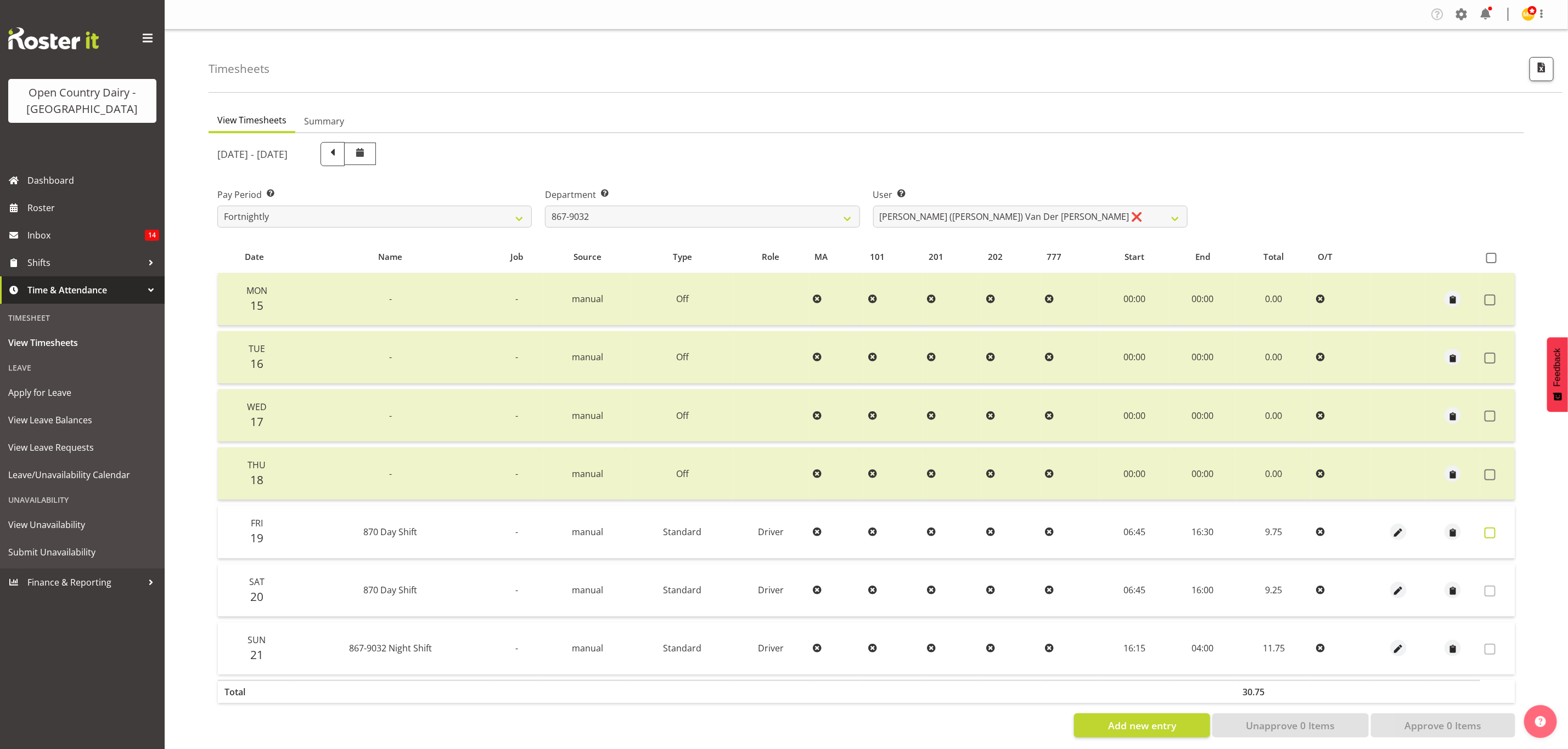
click at [1495, 531] on span at bounding box center [1490, 533] width 11 height 11
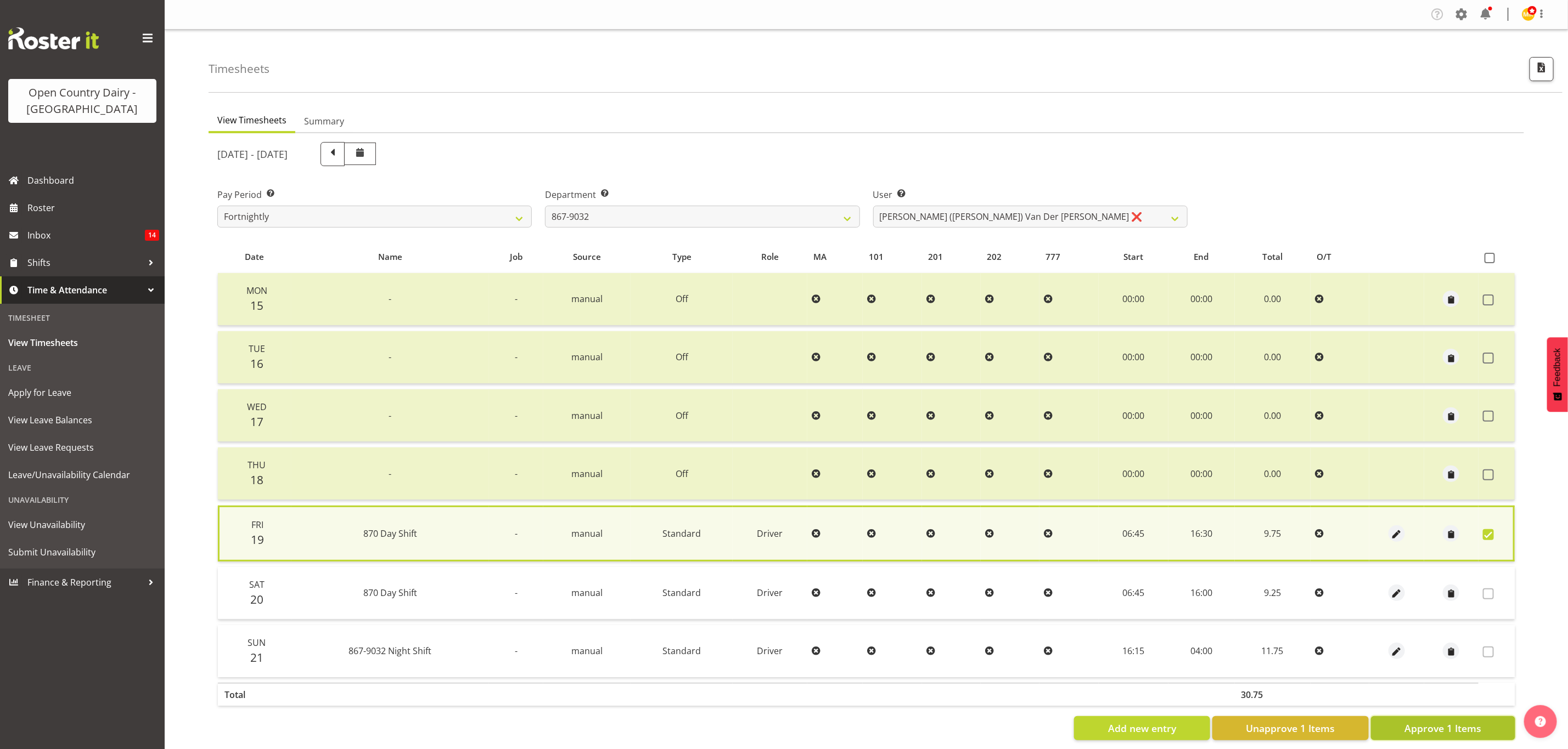
click at [1445, 729] on span "Approve 1 Items" at bounding box center [1443, 729] width 77 height 15
checkbox input "false"
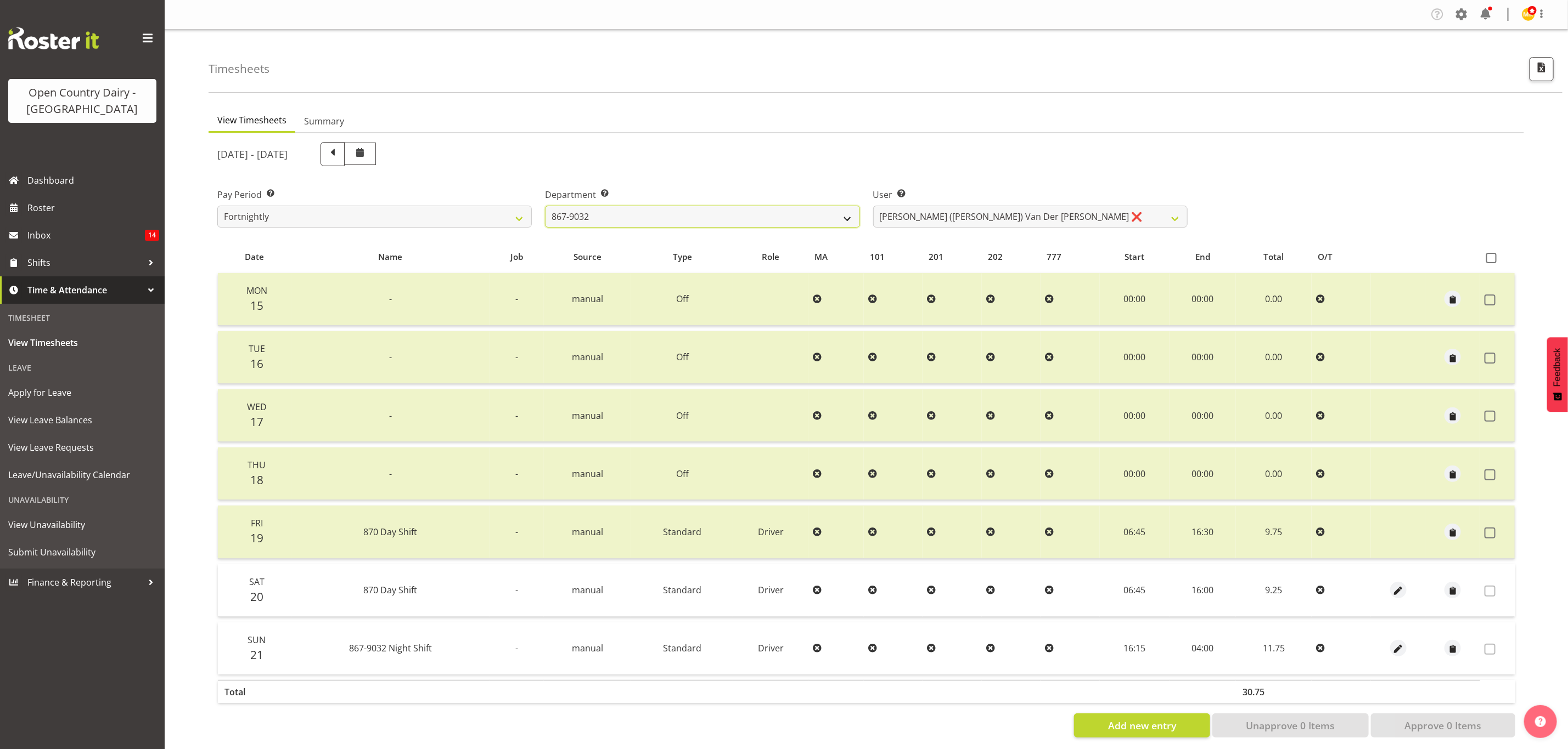
click at [683, 207] on select "734 735 736 737 738 739 851 853 854 855 856 858 861 862 865 867-9032 868 869 87…" at bounding box center [702, 217] width 315 height 22
select select "686"
click at [545, 206] on select "734 735 736 737 738 739 851 853 854 855 856 858 861 862 865 867-9032 868 869 87…" at bounding box center [702, 217] width 315 height 22
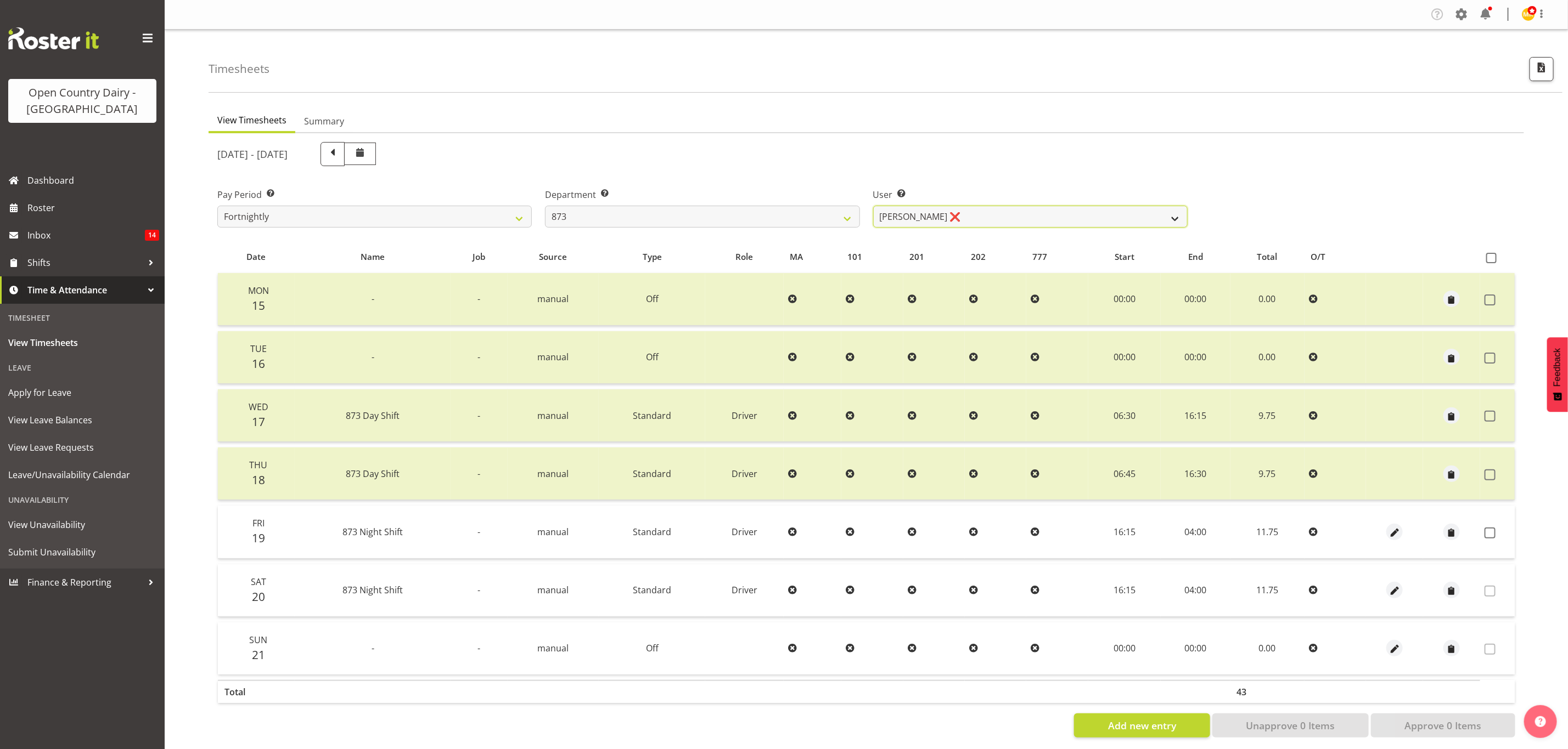
click at [1042, 211] on select "Andrew Henderson ❌ Ricky Popham ❌ Stacy MacAskill ❌ Trish Nicol ❌" at bounding box center [1031, 217] width 315 height 22
select select "7516"
click at [873, 206] on select "Andrew Henderson ❌ Ricky Popham ❌ Stacy MacAskill ❌ Trish Nicol ❌" at bounding box center [1031, 217] width 315 height 22
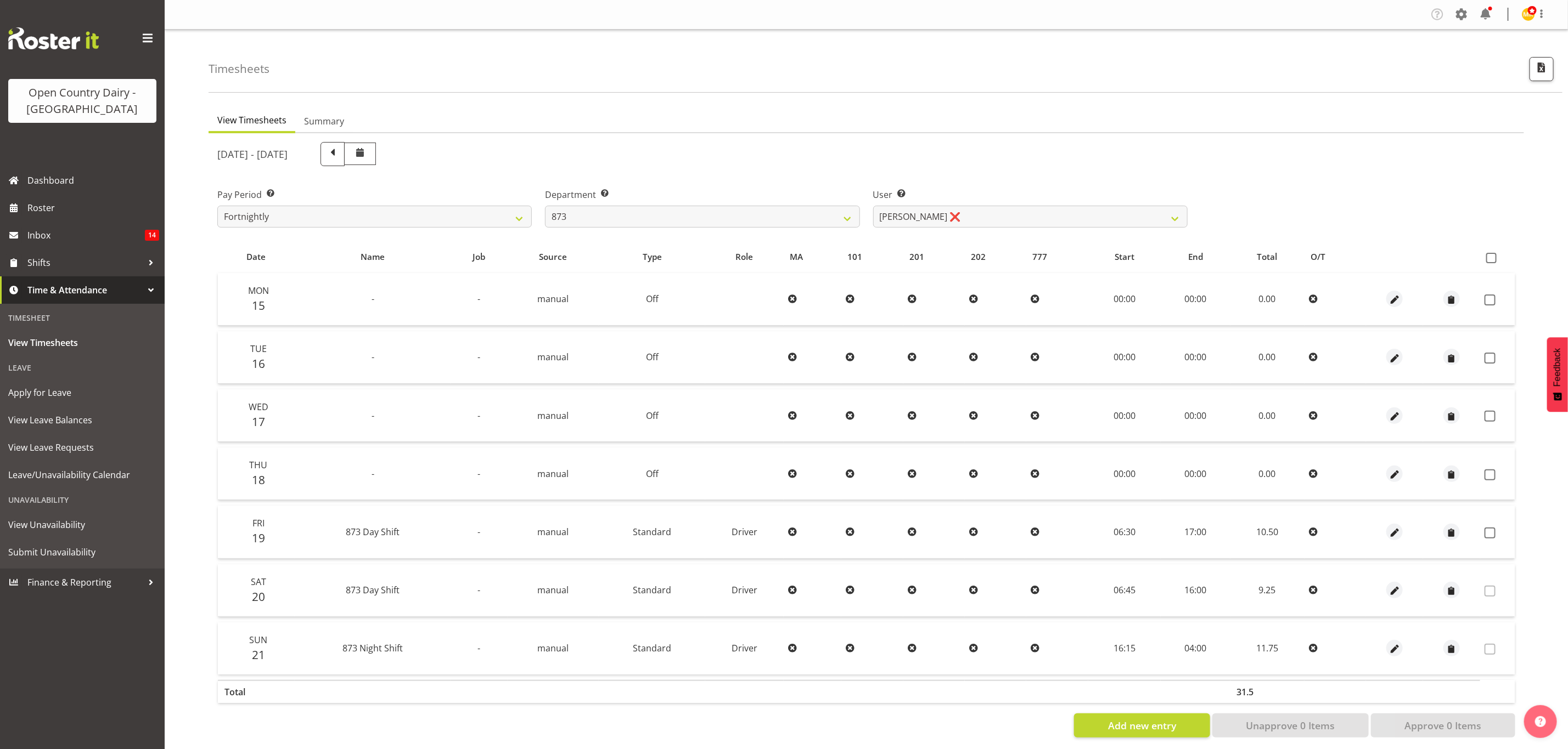
click at [1485, 251] on th at bounding box center [1497, 257] width 35 height 21
click at [1489, 251] on th at bounding box center [1497, 257] width 35 height 21
click at [1492, 253] on span at bounding box center [1491, 258] width 10 height 10
click at [1492, 255] on input "checkbox" at bounding box center [1490, 258] width 7 height 7
checkbox input "true"
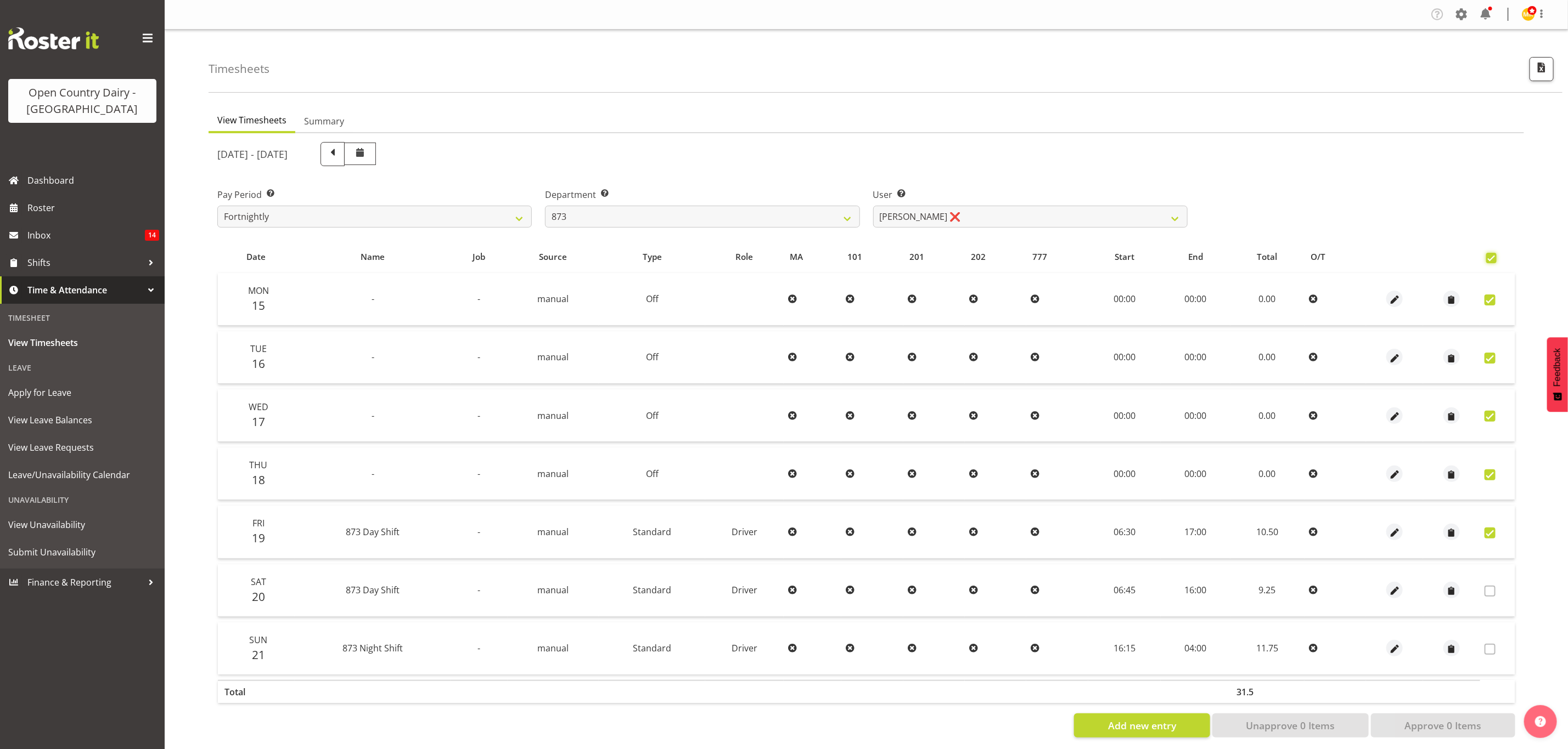
checkbox input "true"
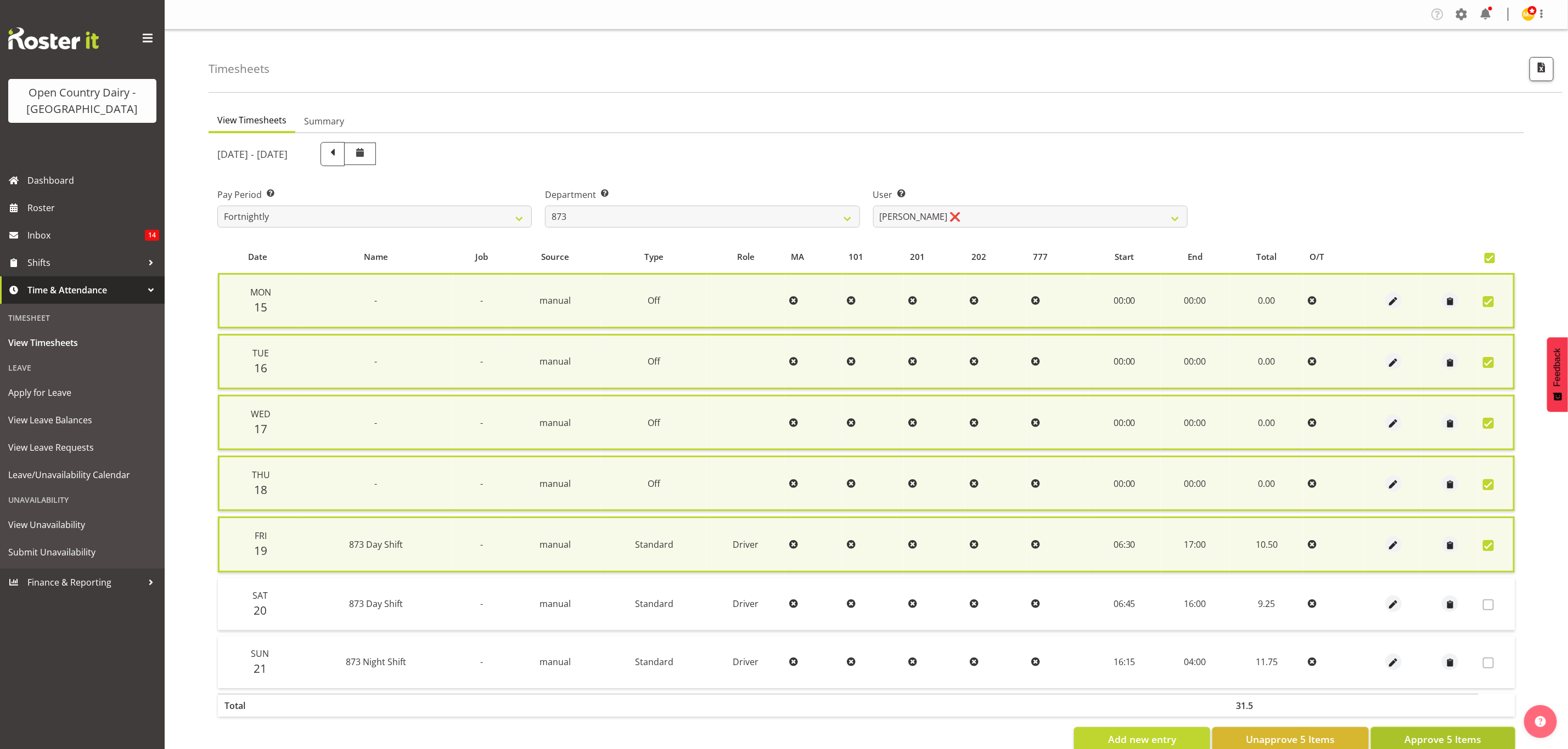
click at [1419, 727] on button "Approve 5 Items" at bounding box center [1443, 739] width 144 height 24
checkbox input "false"
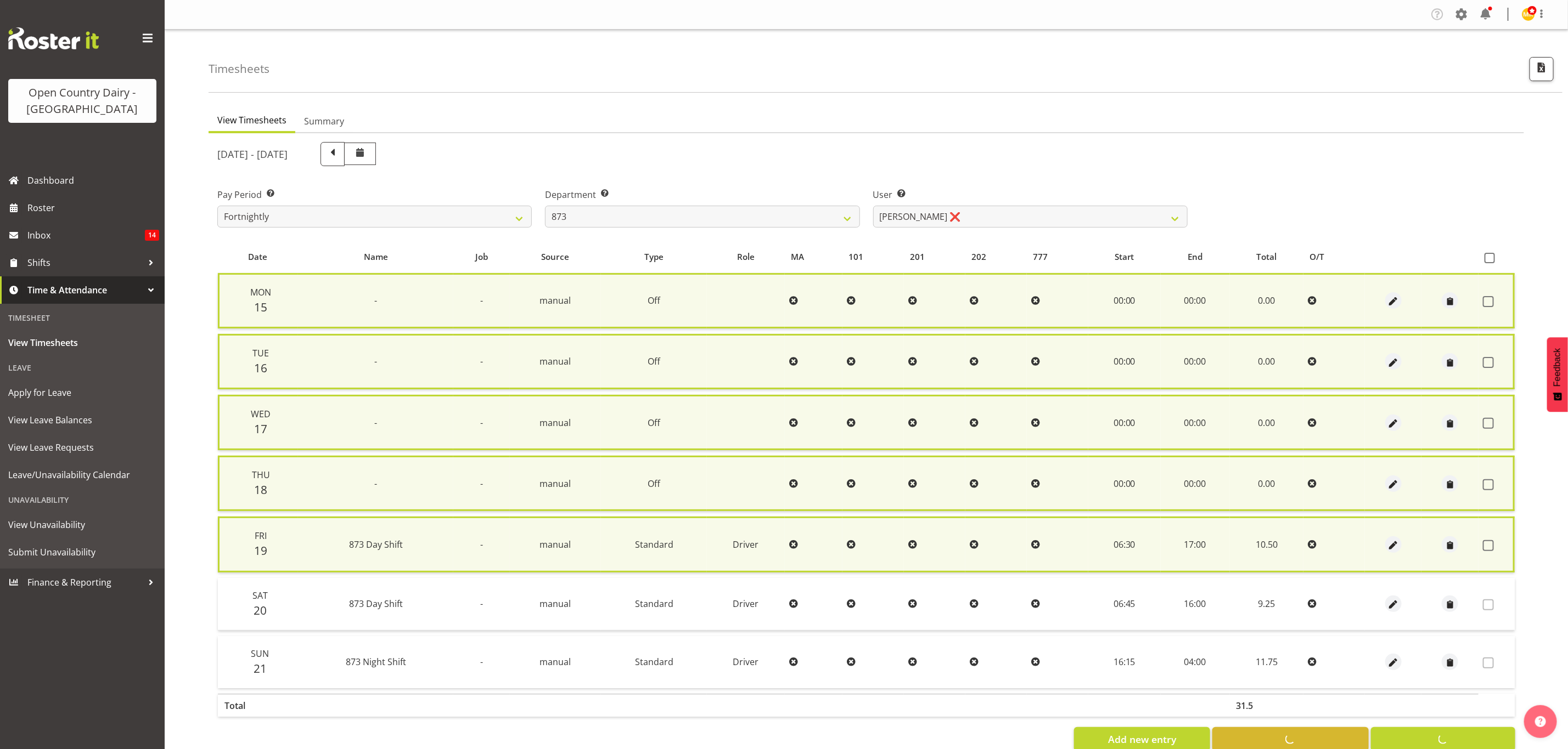
checkbox input "false"
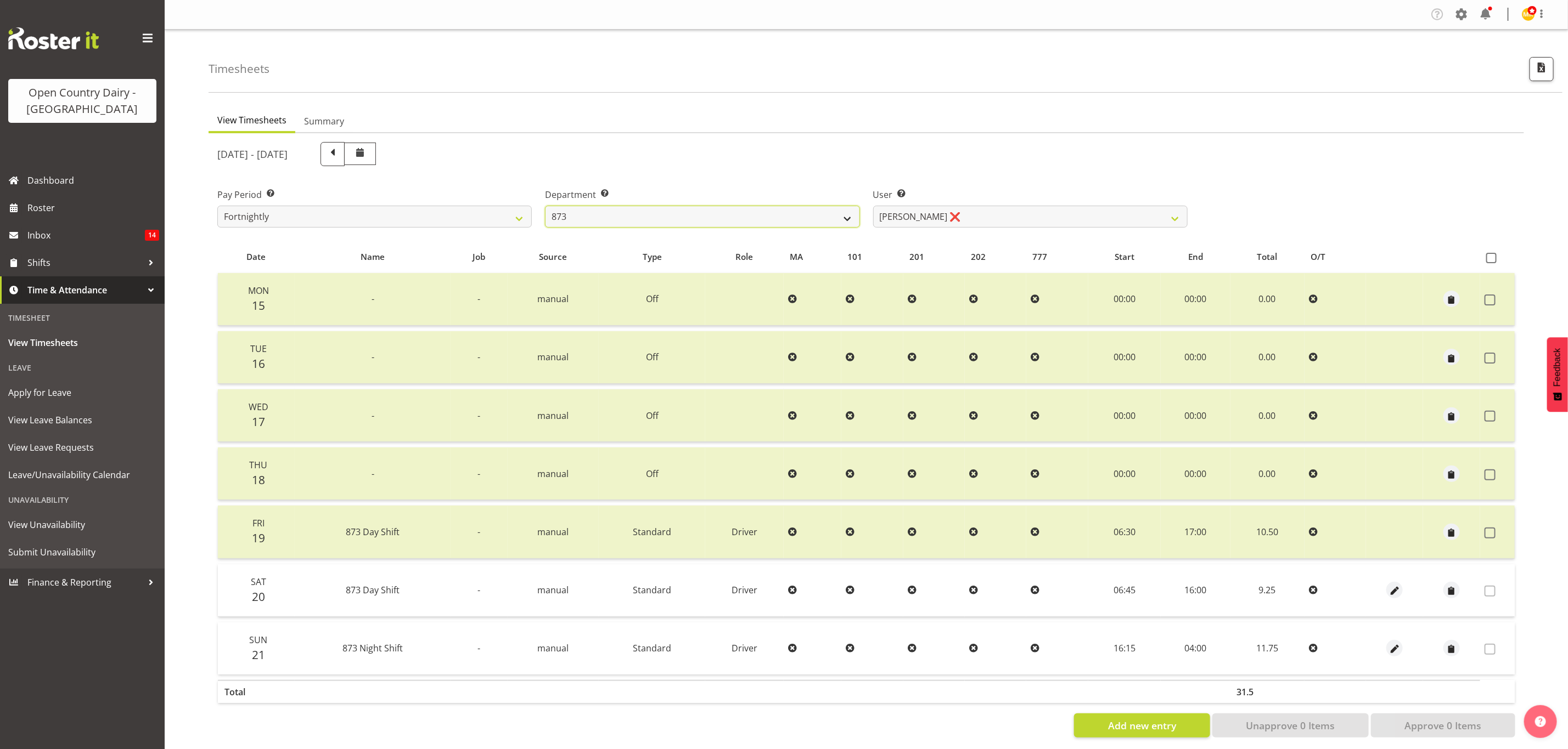
click at [740, 218] on select "734 735 736 737 738 739 851 853 854 855 856 858 861 862 865 867-9032 868 869 87…" at bounding box center [702, 217] width 315 height 22
select select "687"
click at [545, 206] on select "734 735 736 737 738 739 851 853 854 855 856 858 861 862 865 867-9032 868 869 87…" at bounding box center [702, 217] width 315 height 22
select select "10197"
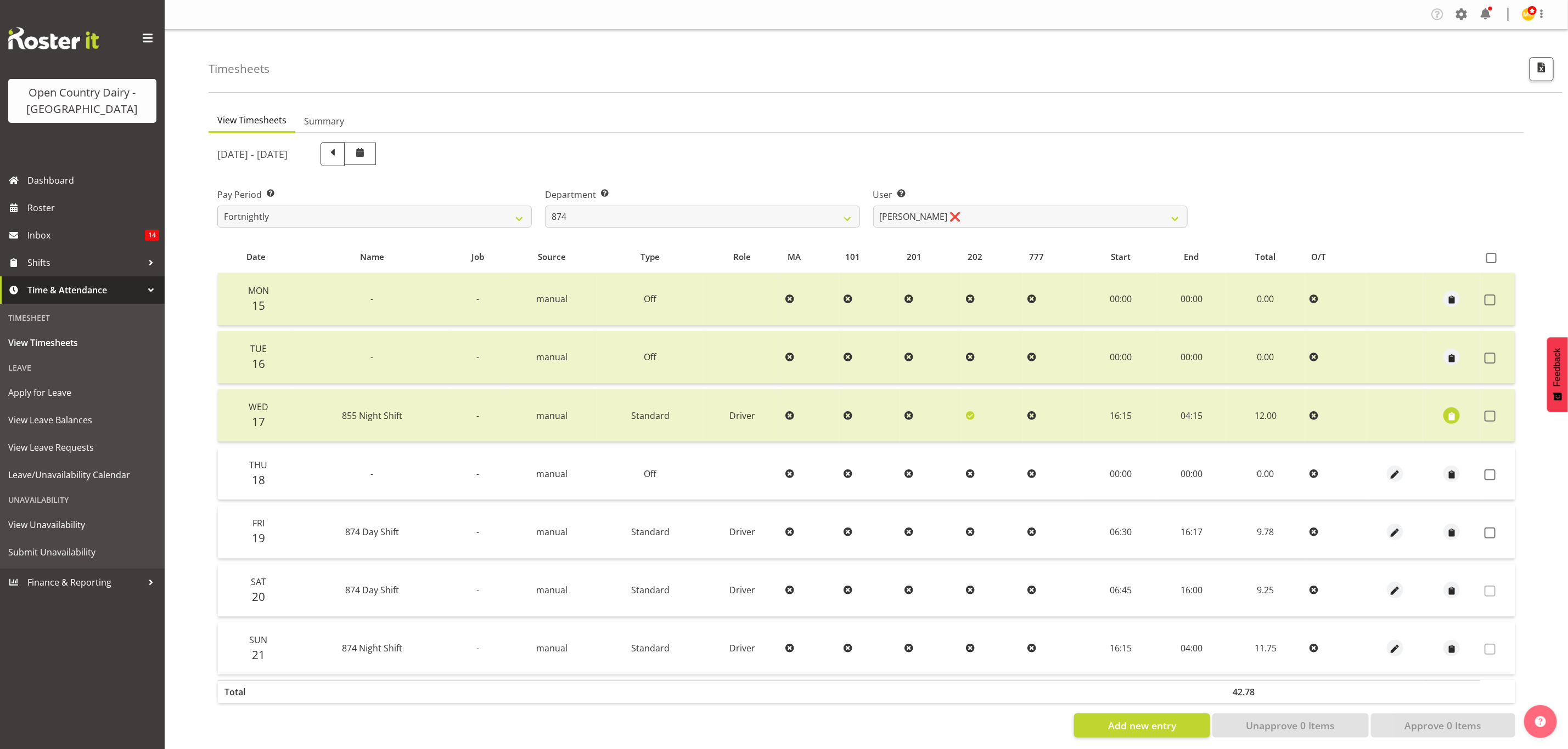
drag, startPoint x: 1492, startPoint y: 529, endPoint x: 1496, endPoint y: 495, distance: 34.2
click at [1492, 531] on span at bounding box center [1490, 533] width 11 height 11
checkbox input "true"
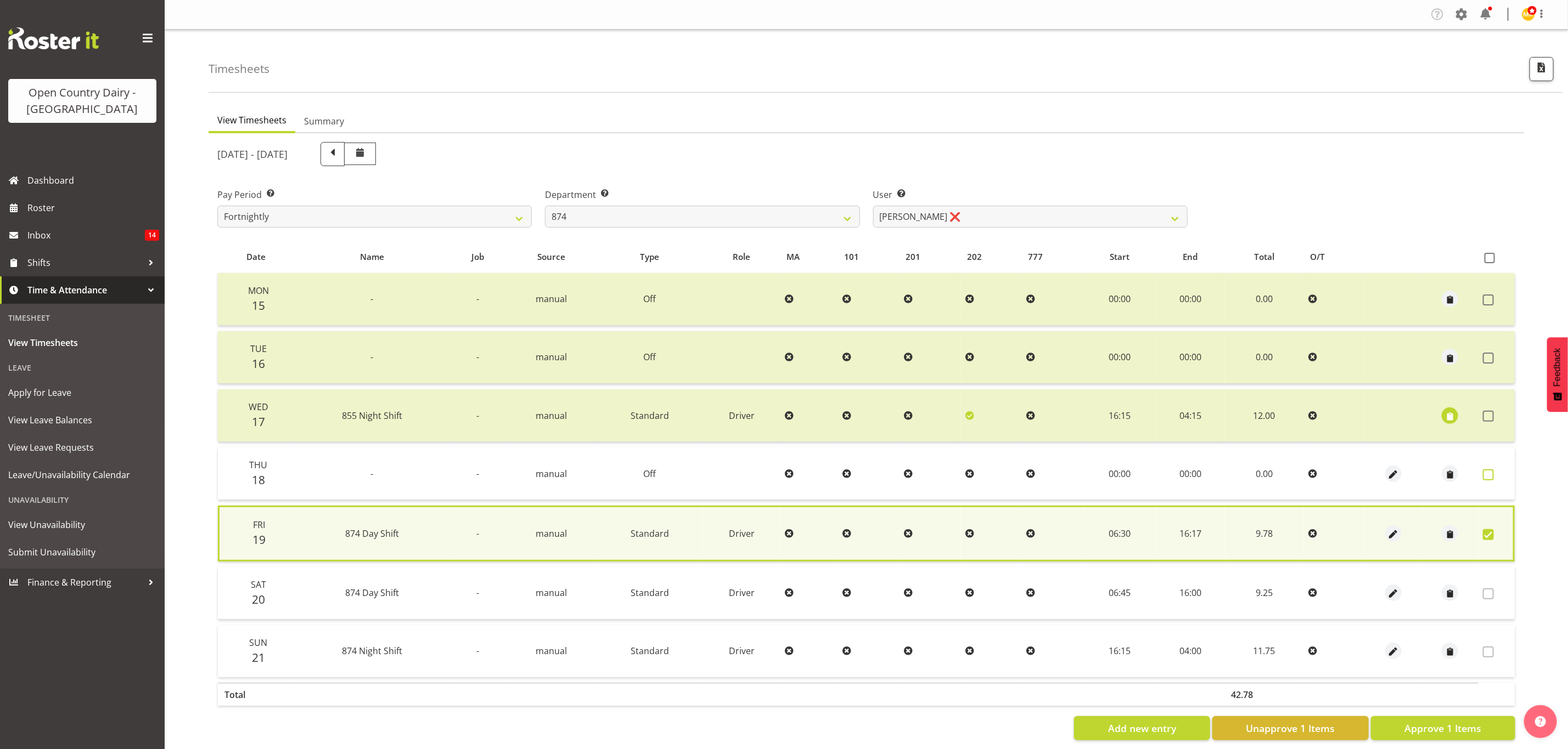
click at [1492, 474] on span at bounding box center [1487, 475] width 11 height 11
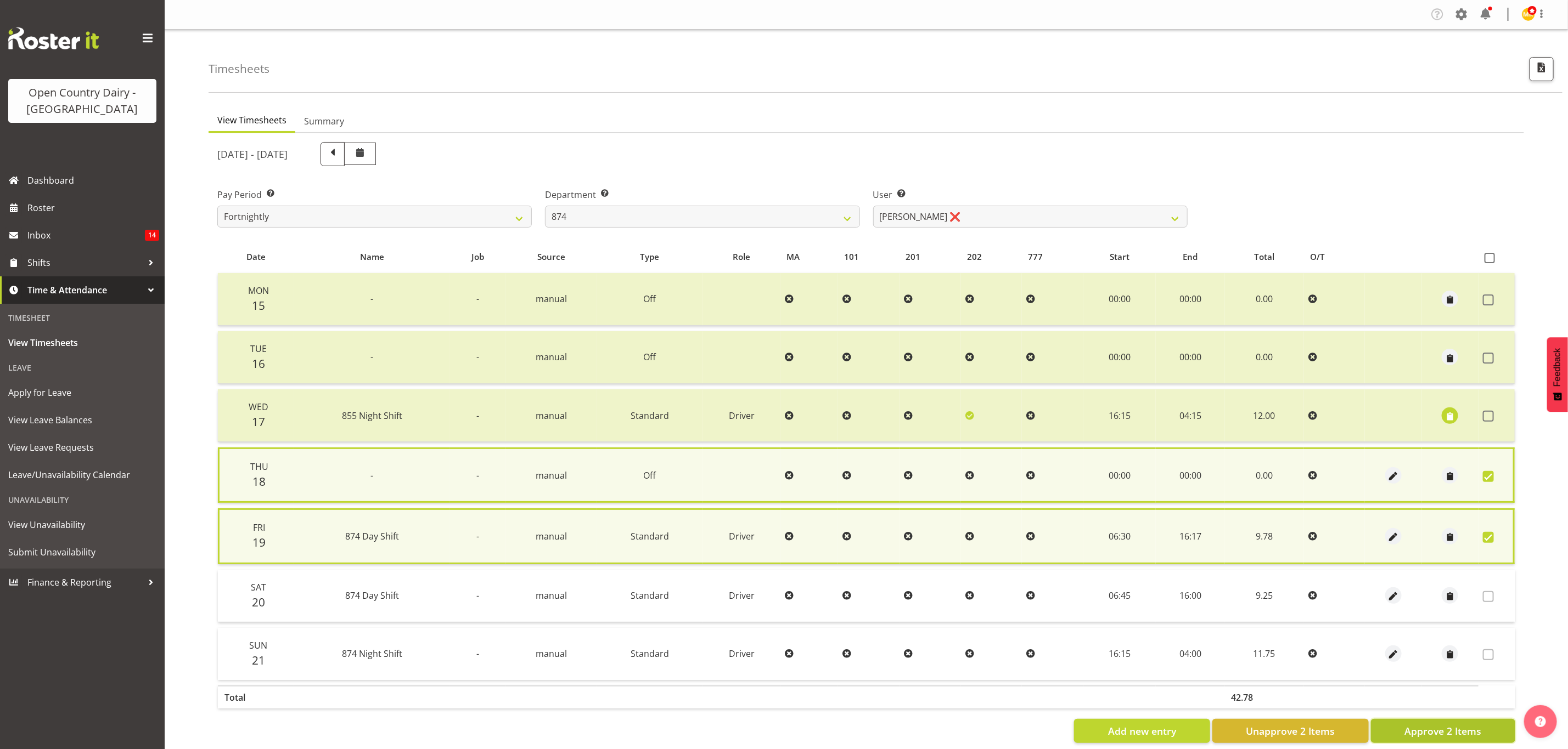
click at [1500, 727] on button "Approve 2 Items" at bounding box center [1443, 731] width 144 height 24
checkbox input "false"
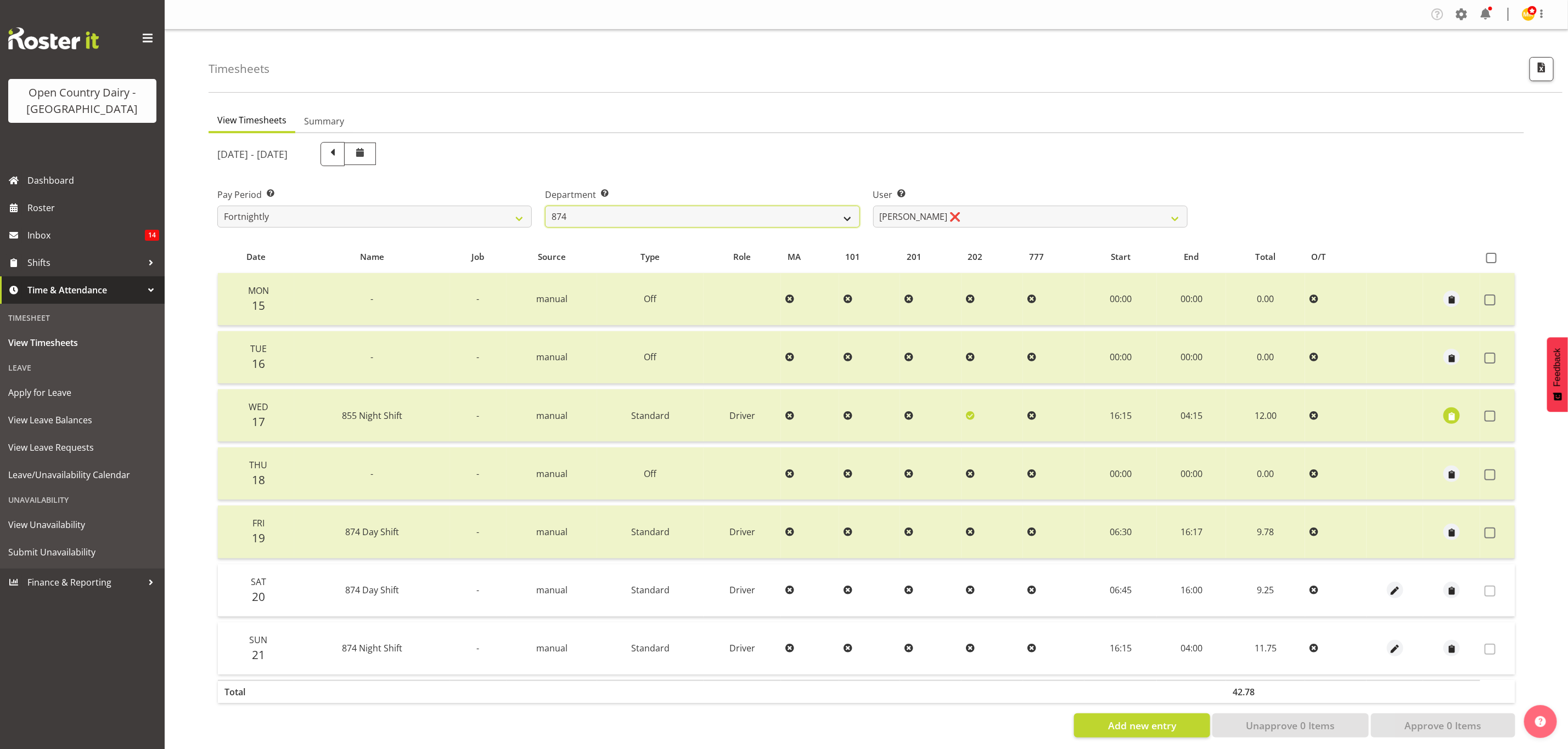
click at [545, 206] on select "734 735 736 737 738 739 851 853 854 855 856 858 861 862 865 867-9032 868 869 87…" at bounding box center [702, 217] width 315 height 22
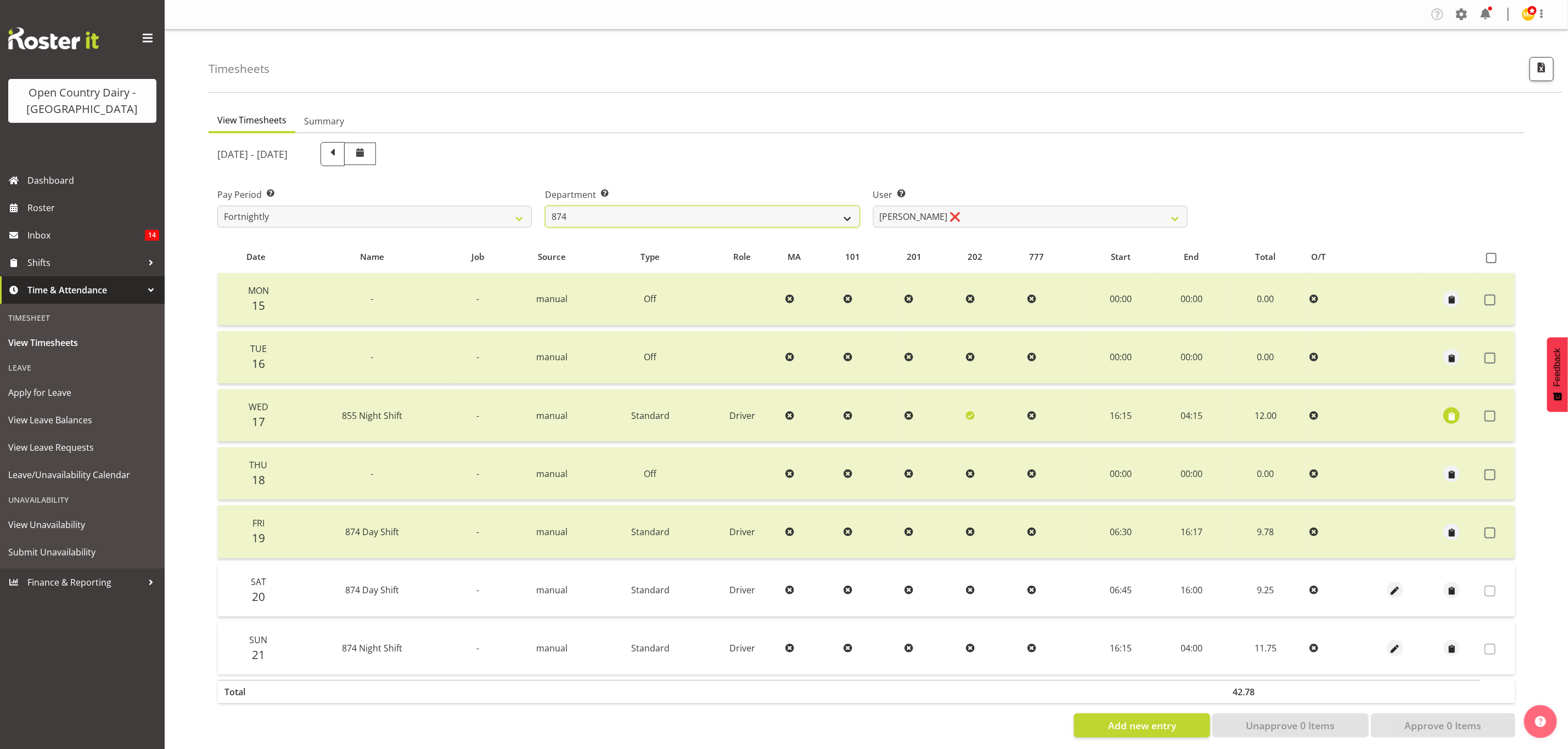
click at [545, 206] on select "734 735 736 737 738 739 851 853 854 855 856 858 861 862 865 867-9032 868 869 87…" at bounding box center [702, 217] width 315 height 22
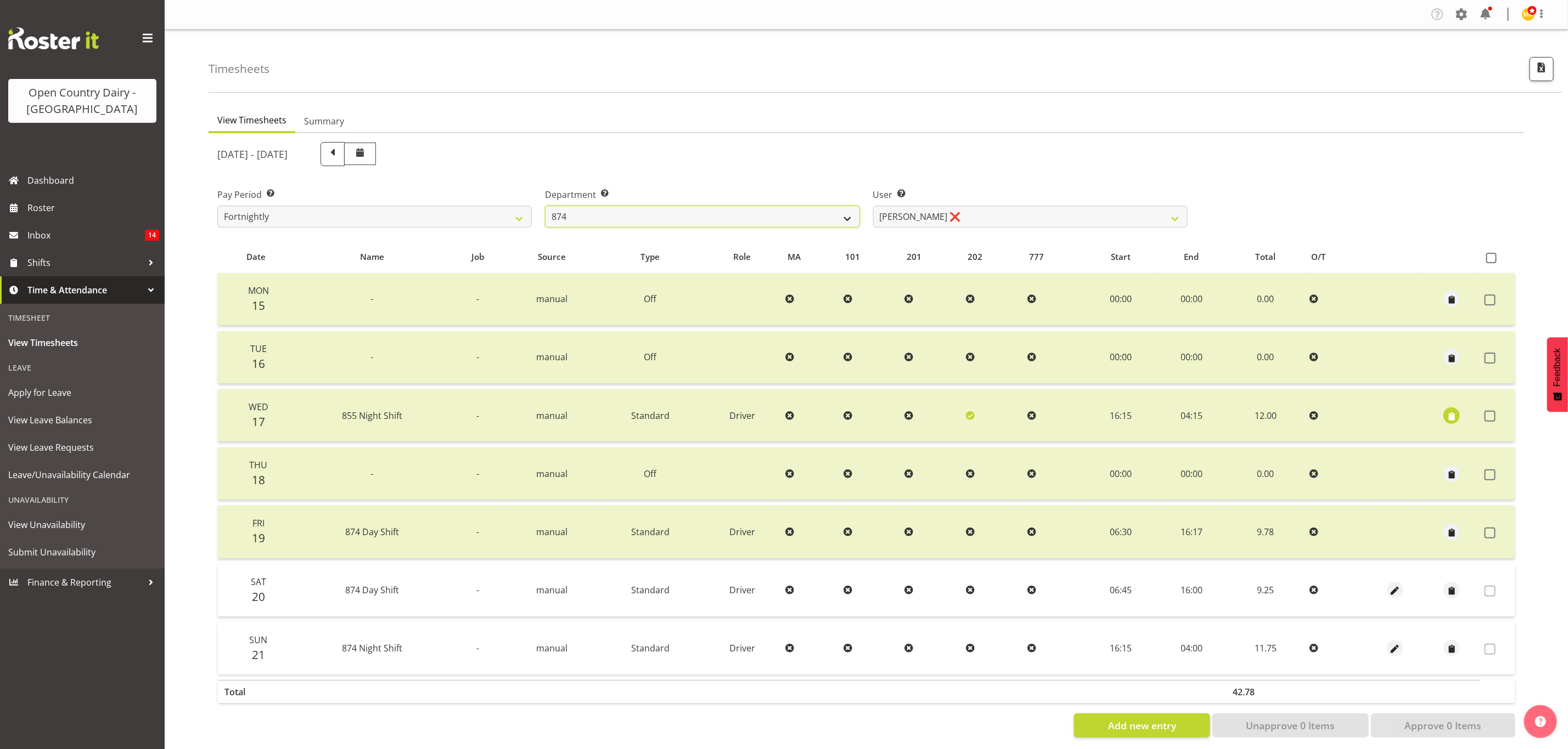
click at [545, 206] on select "734 735 736 737 738 739 851 853 854 855 856 858 861 862 865 867-9032 868 869 87…" at bounding box center [702, 217] width 315 height 22
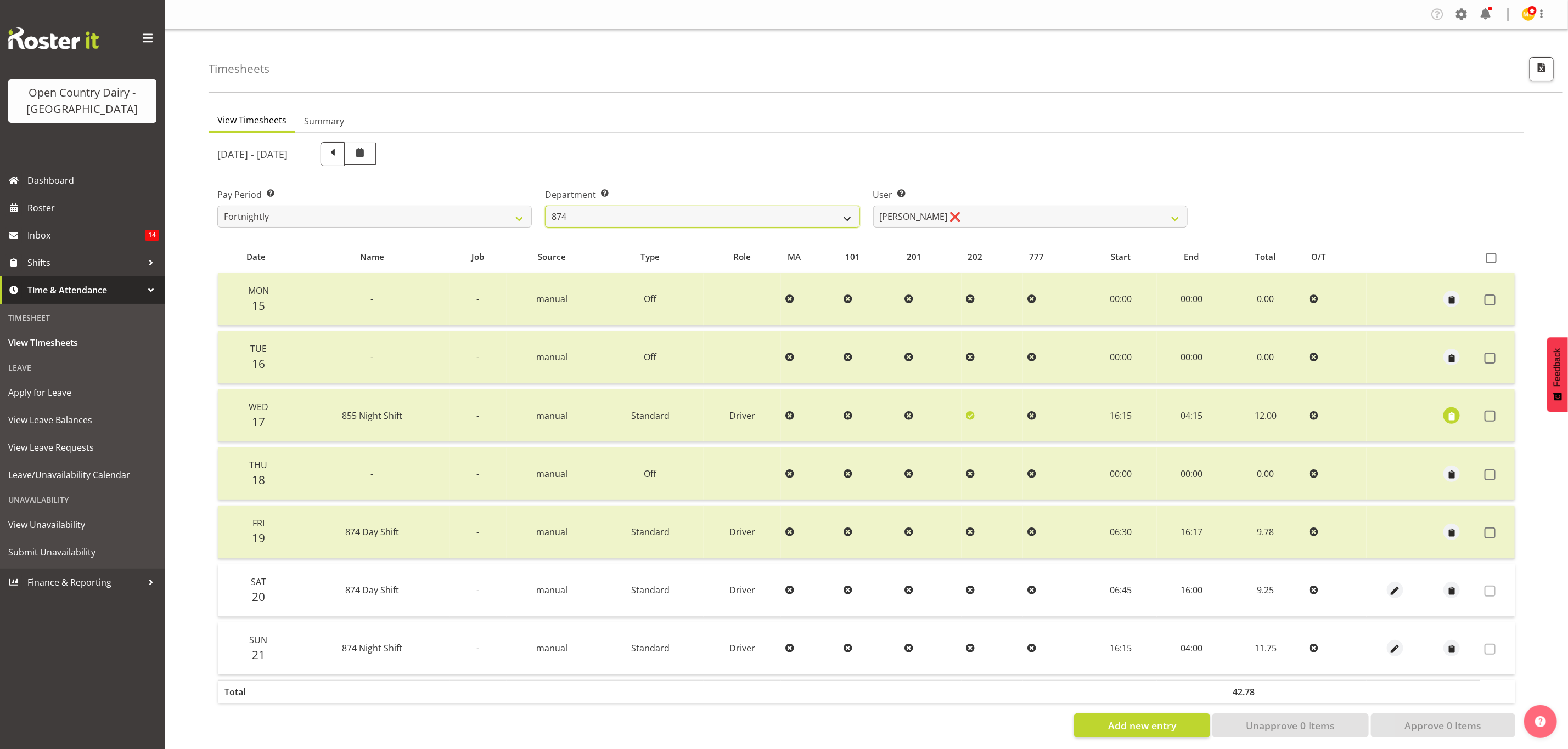
click at [545, 206] on select "734 735 736 737 738 739 851 853 854 855 856 858 861 862 865 867-9032 868 869 87…" at bounding box center [702, 217] width 315 height 22
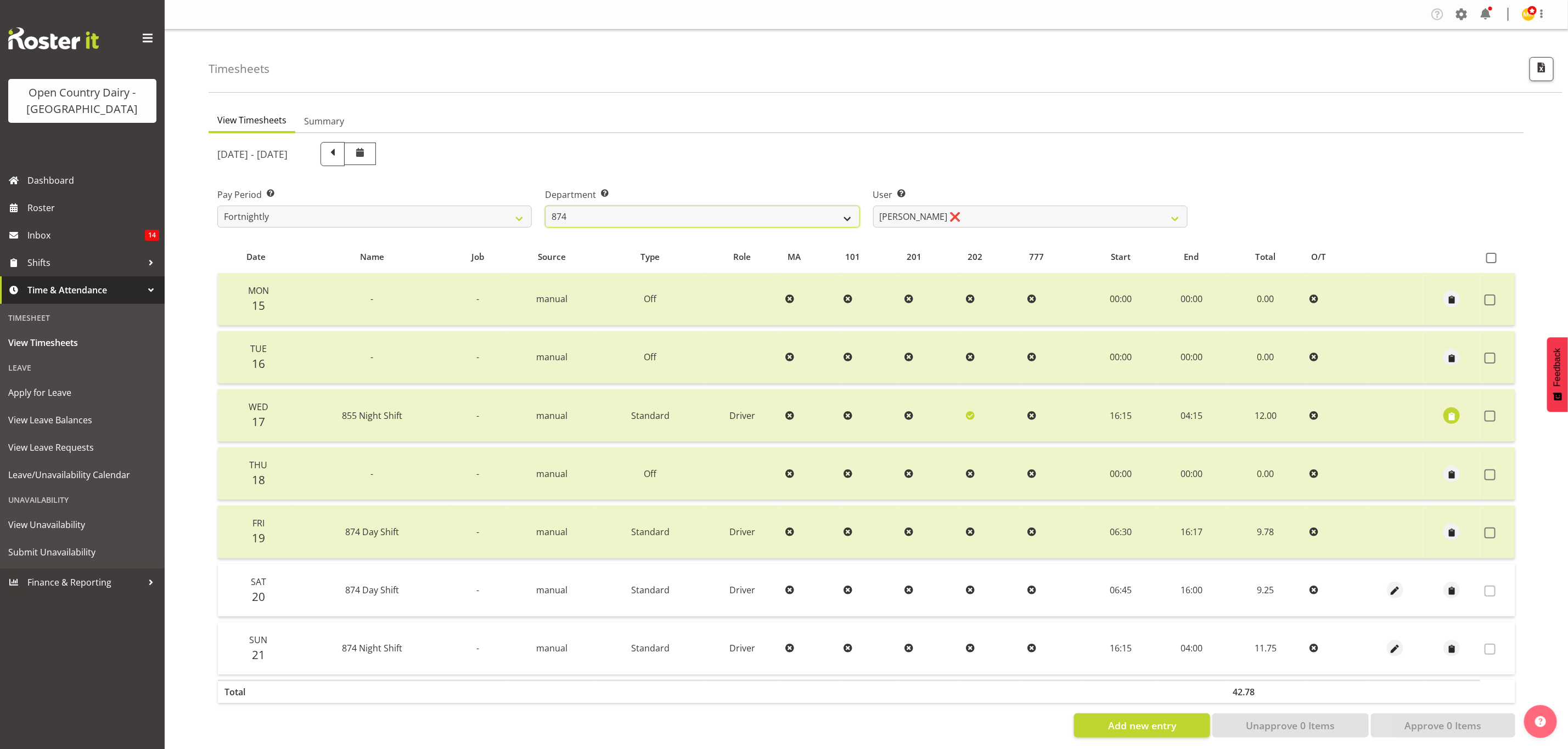
click at [545, 206] on select "734 735 736 737 738 739 851 853 854 855 856 858 861 862 865 867-9032 868 869 87…" at bounding box center [702, 217] width 315 height 22
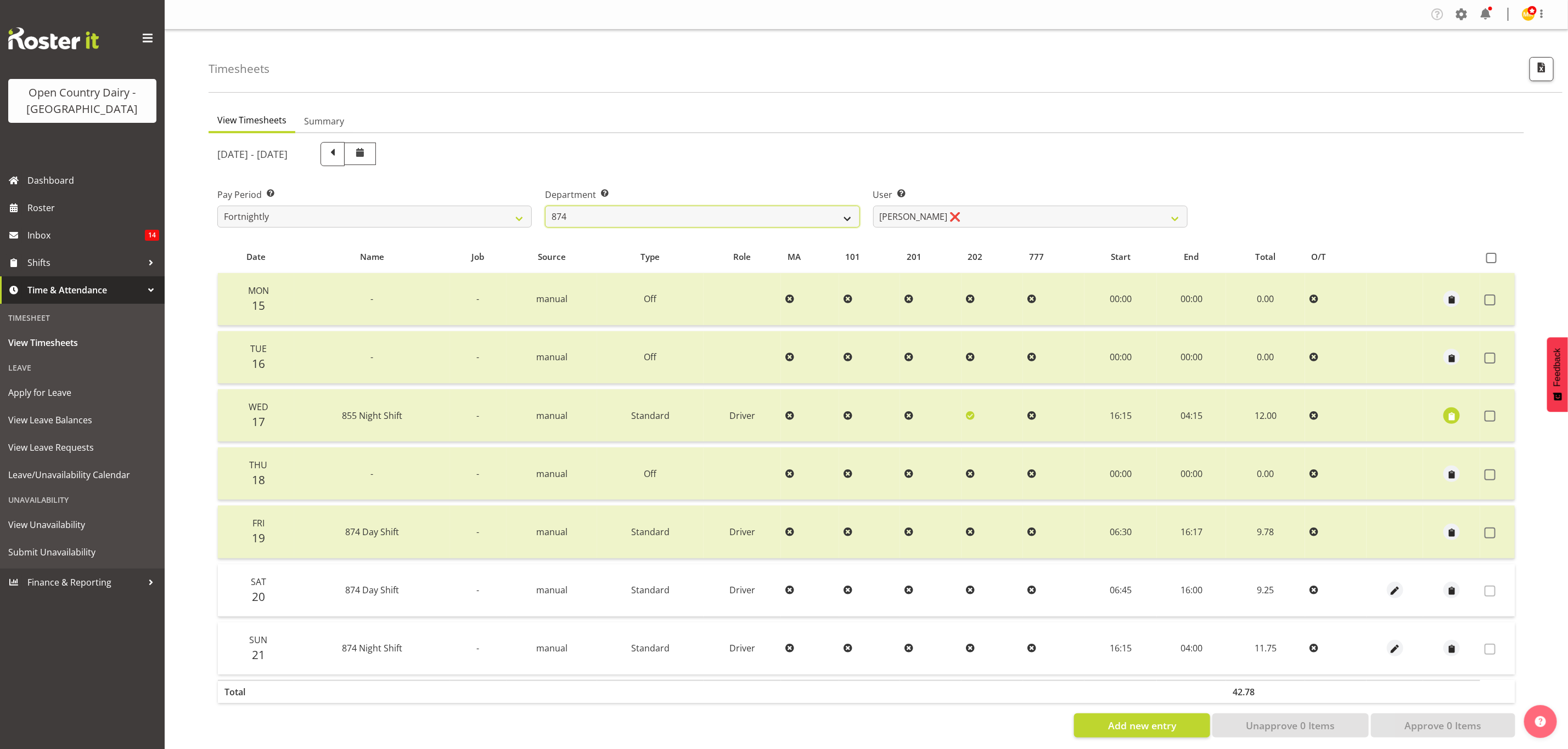
click at [545, 206] on select "734 735 736 737 738 739 851 853 854 855 856 858 861 862 865 867-9032 868 869 87…" at bounding box center [702, 217] width 315 height 22
click at [788, 218] on select "734 735 736 737 738 739 851 853 854 855 856 858 861 862 865 867-9032 868 869 87…" at bounding box center [702, 217] width 315 height 22
select select "689"
click at [545, 206] on select "734 735 736 737 738 739 851 853 854 855 856 858 861 862 865 867-9032 868 869 87…" at bounding box center [702, 217] width 315 height 22
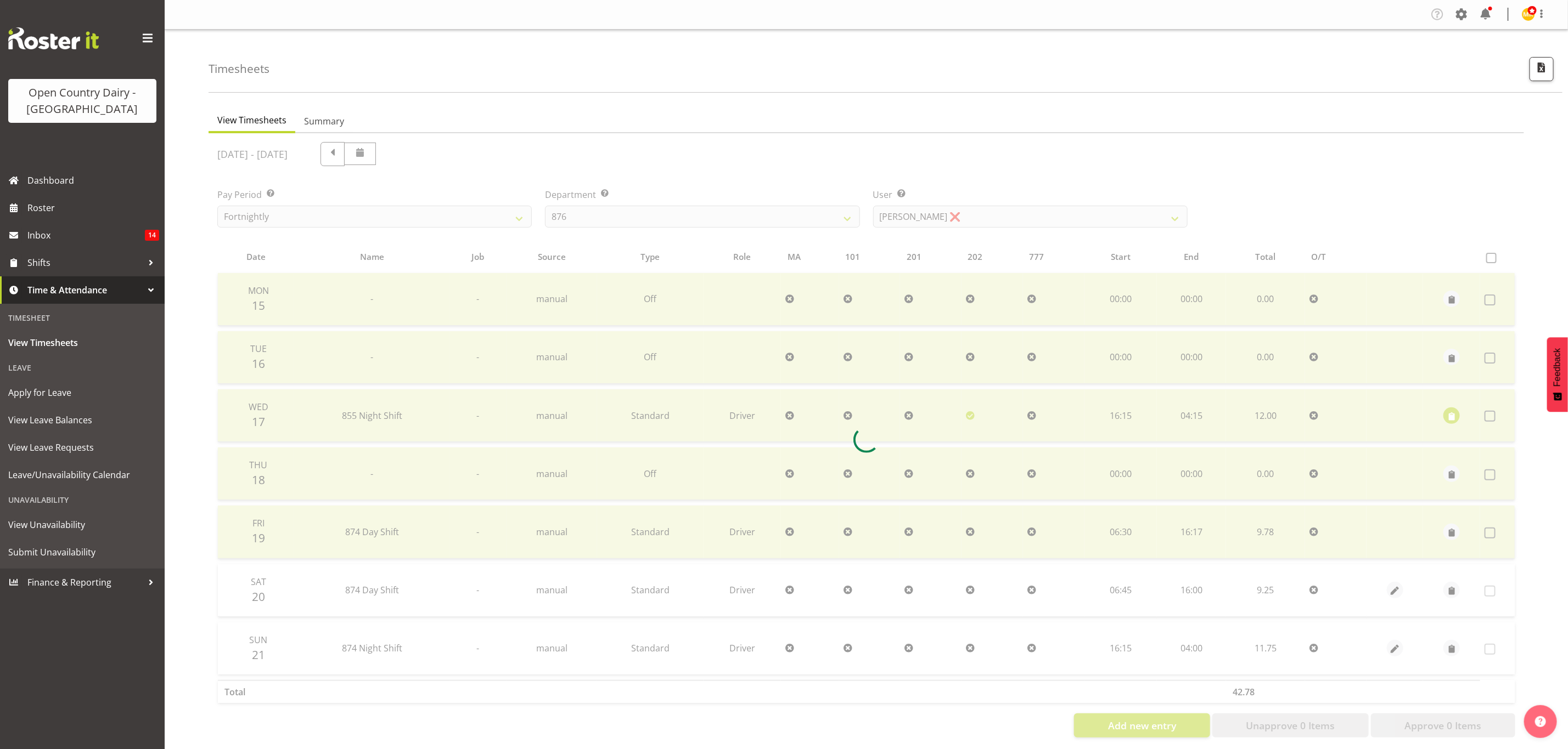
click at [965, 214] on div at bounding box center [865, 440] width 1315 height 613
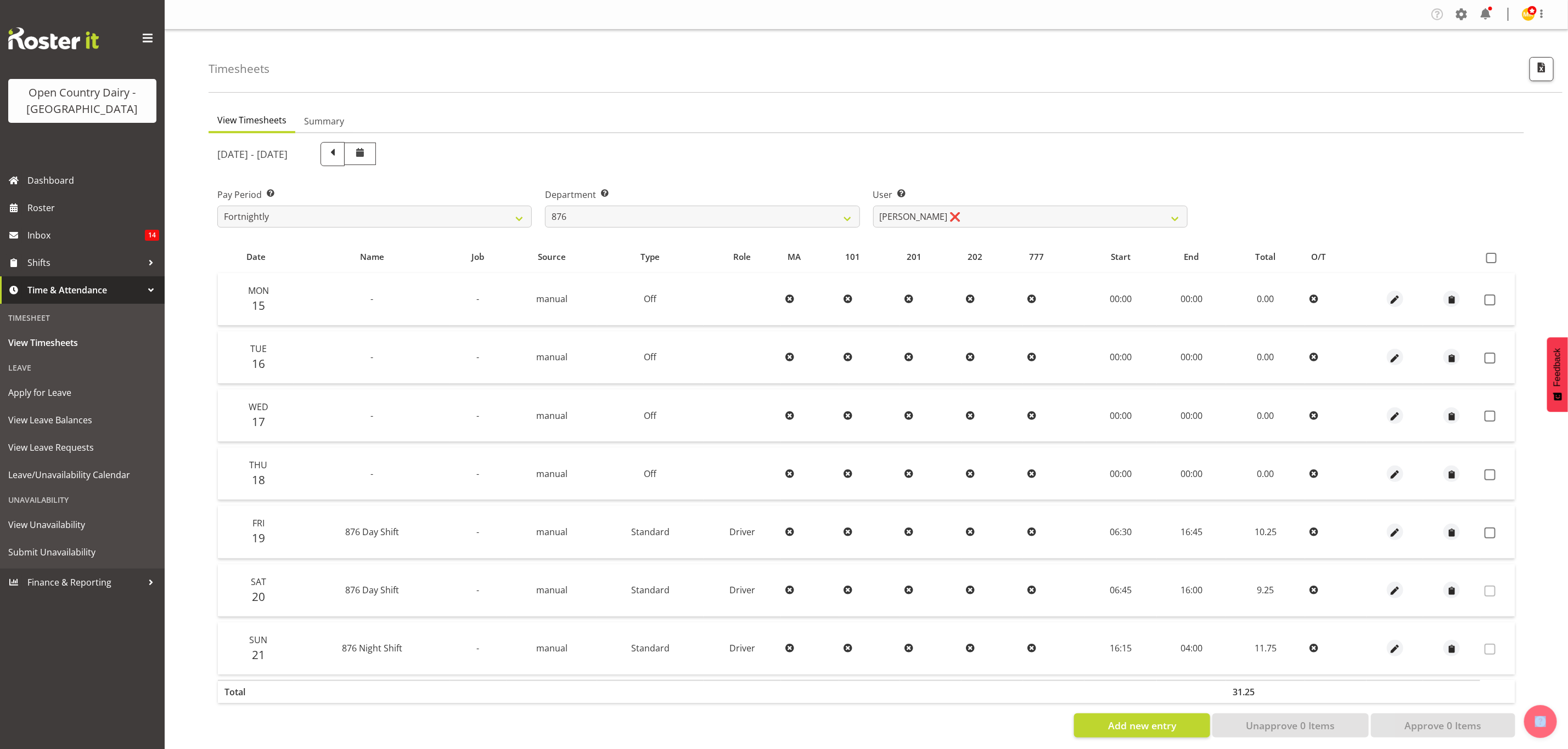
click at [965, 214] on div "September 15th - September 21st 2025 Pay Period Select which pay period you wou…" at bounding box center [866, 436] width 1297 height 603
click at [965, 214] on select "Dean Henderson ❌ Ian Barbour ❌ John Graham ❌ Tom Rahl ❌" at bounding box center [1031, 217] width 315 height 22
click at [873, 206] on select "Dean Henderson ❌ Ian Barbour ❌ John Graham ❌ Tom Rahl ❌" at bounding box center [1031, 217] width 315 height 22
click at [1493, 259] on span at bounding box center [1491, 258] width 10 height 10
click at [1493, 259] on input "checkbox" at bounding box center [1490, 258] width 7 height 7
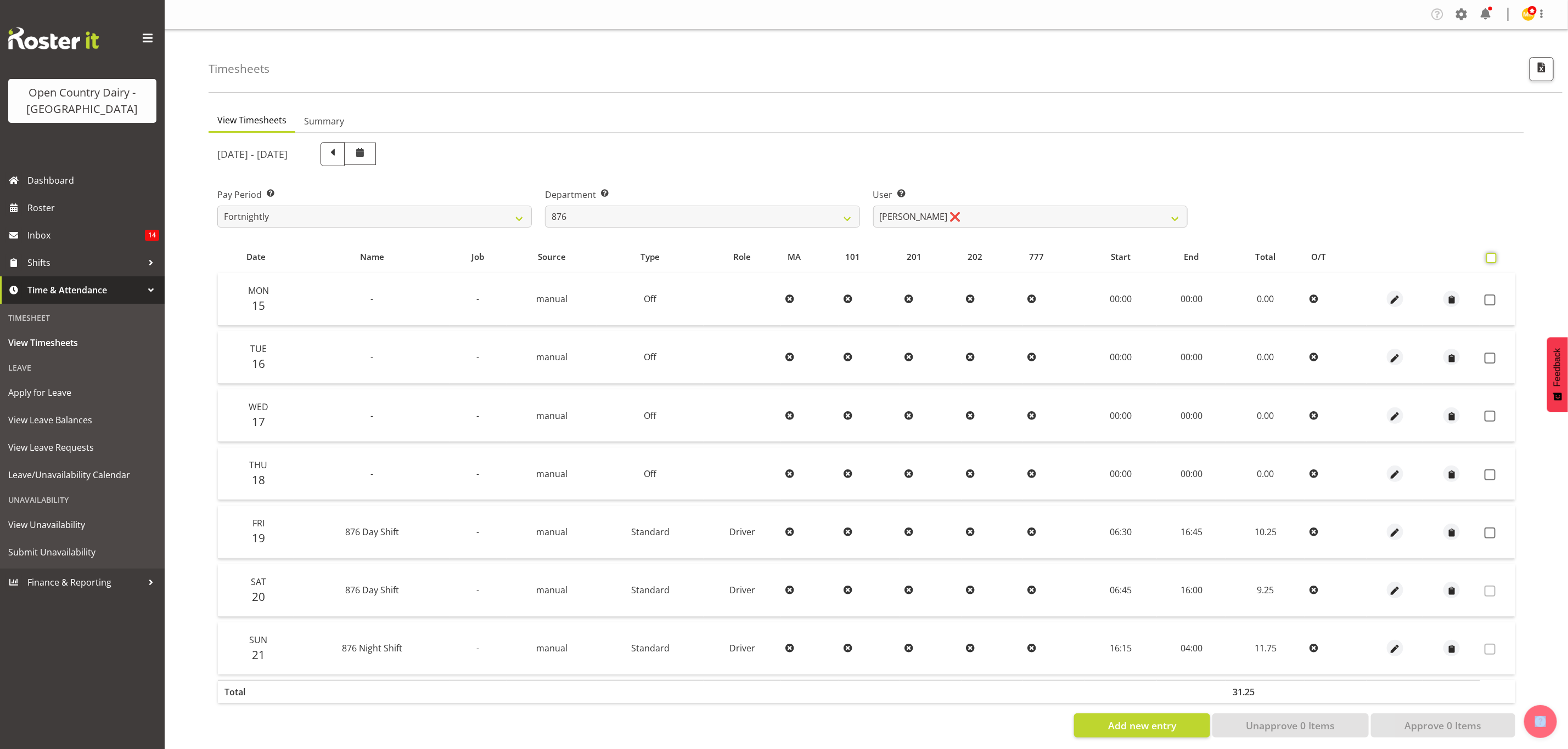
checkbox input "true"
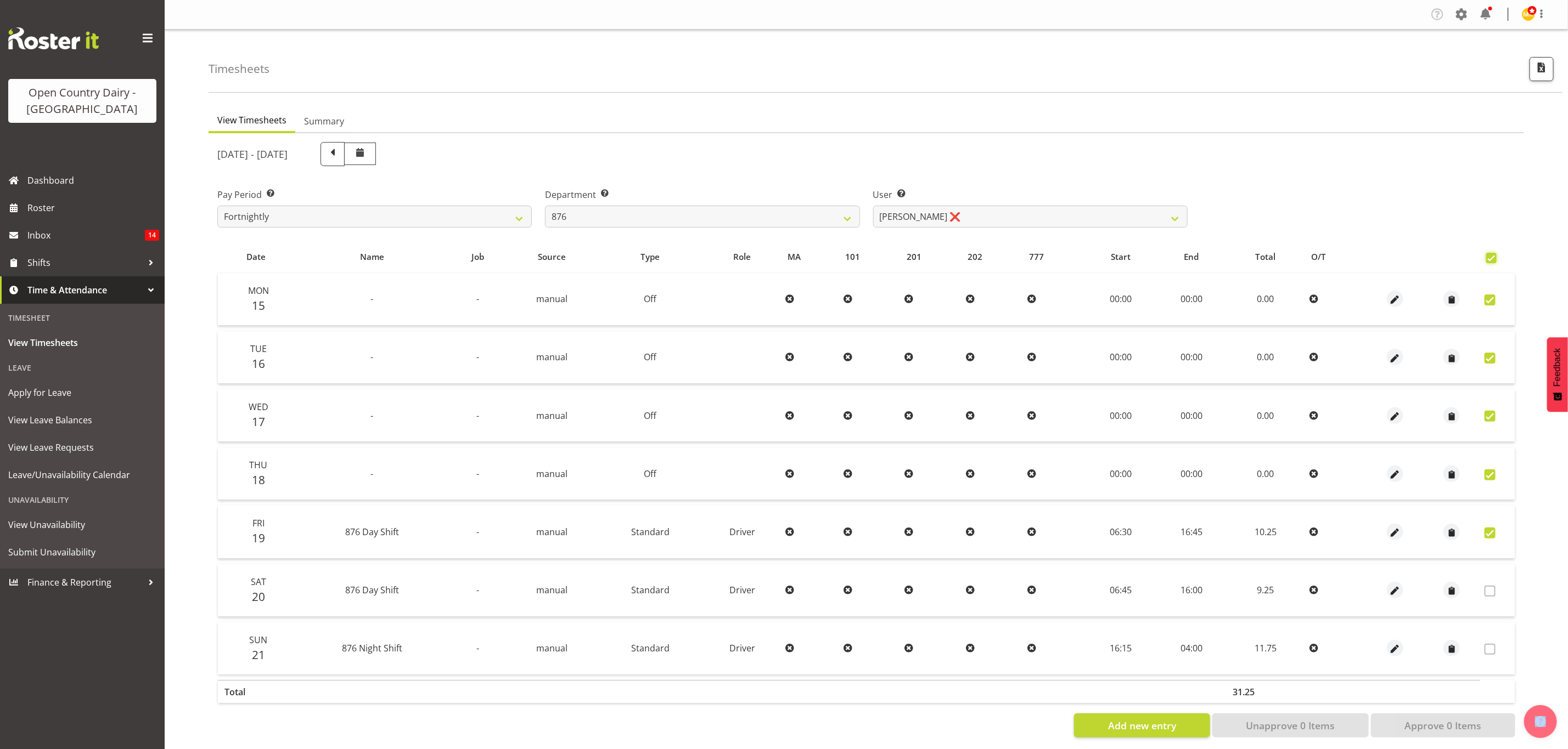
checkbox input "true"
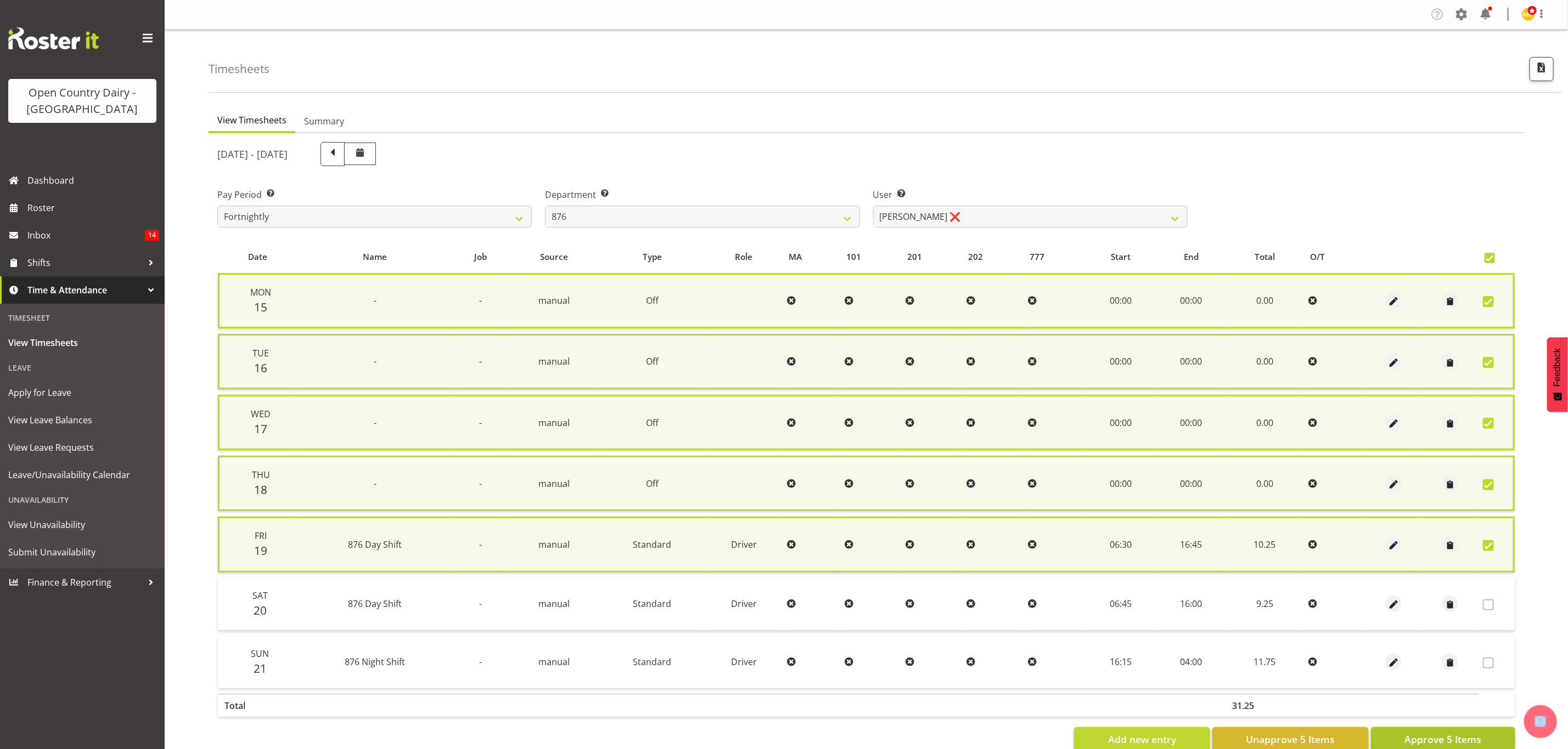
click at [1429, 732] on span "Approve 5 Items" at bounding box center [1443, 740] width 77 height 15
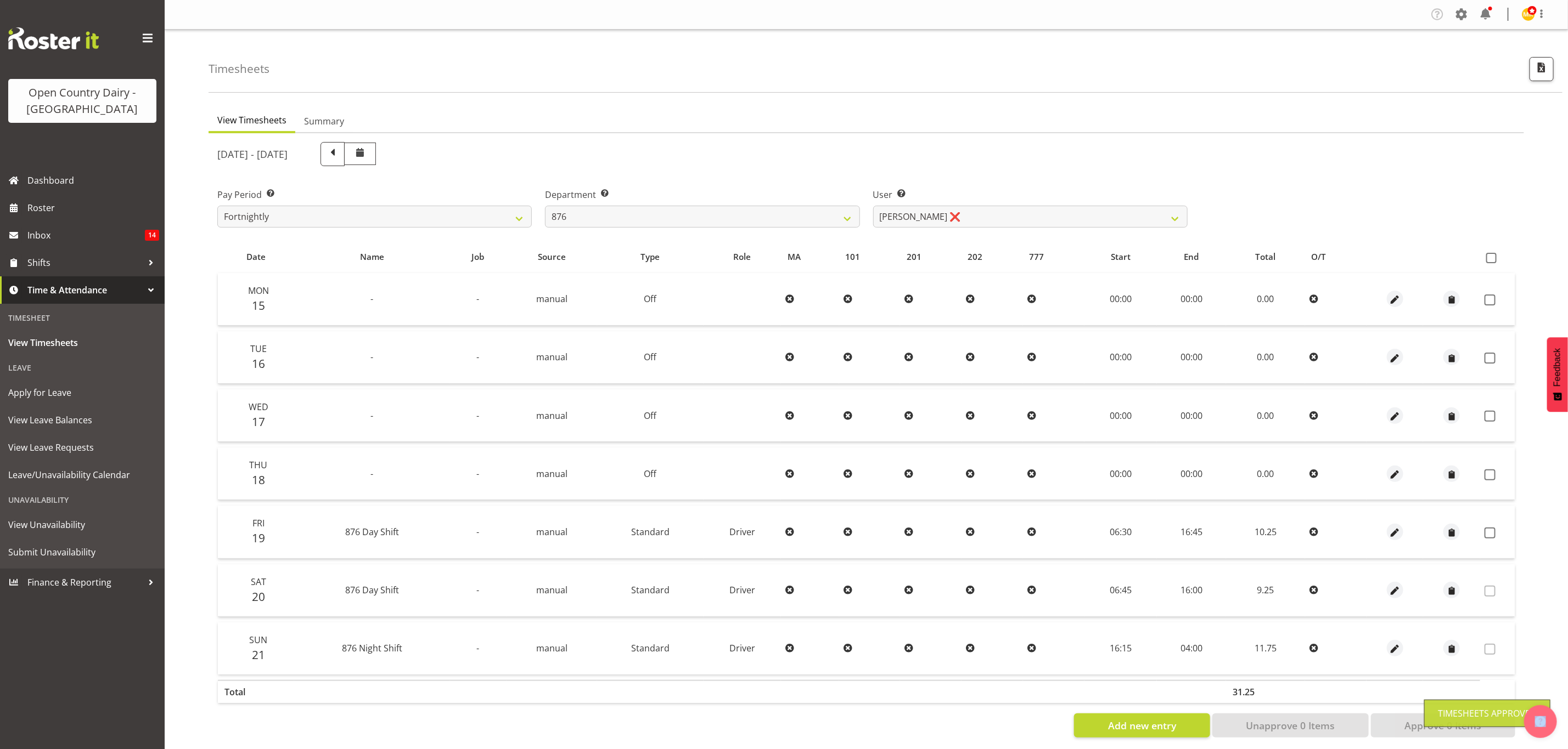
checkbox input "false"
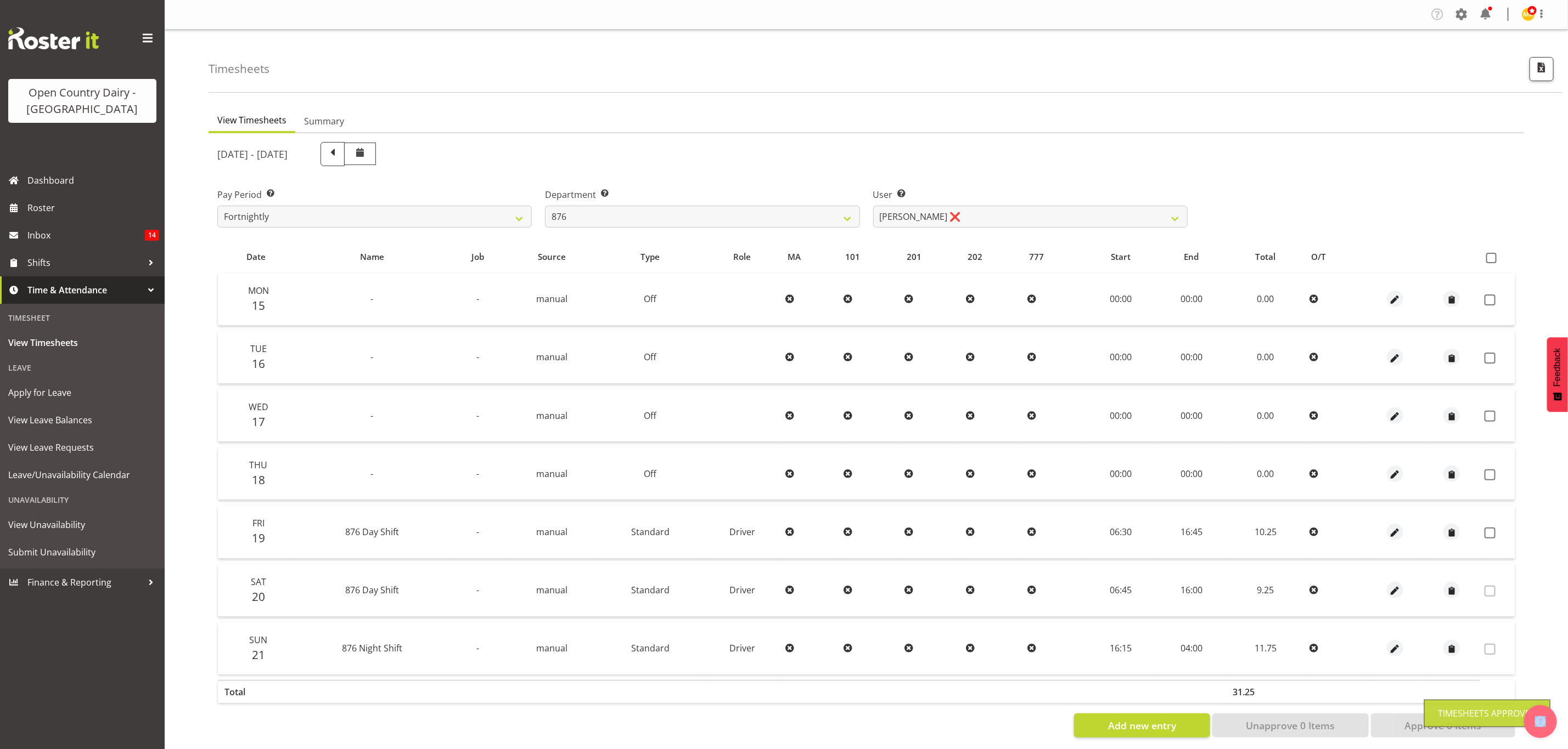
checkbox input "false"
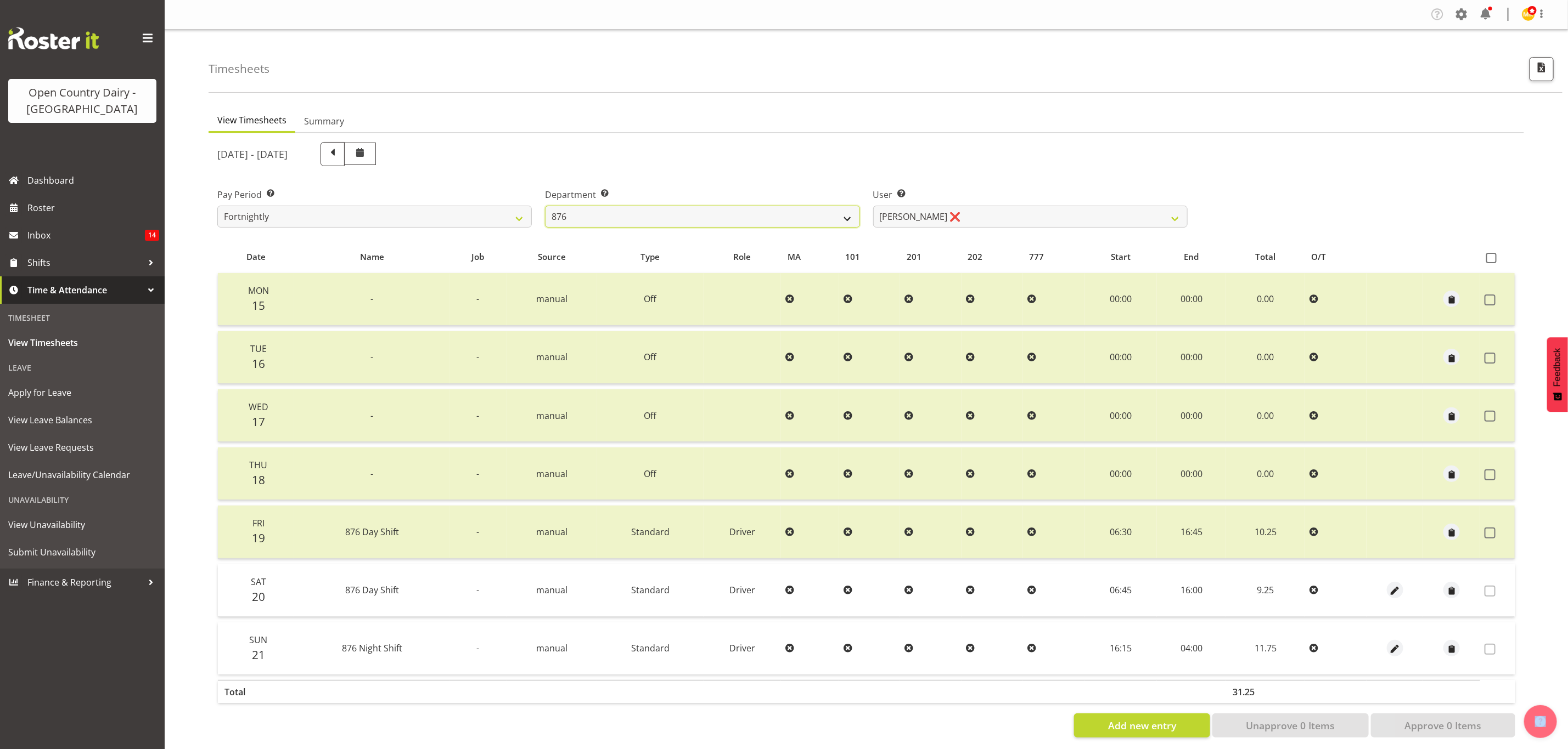
click at [744, 221] on select "734 735 736 737 738 739 851 853 854 855 856 858 861 862 865 867-9032 868 869 87…" at bounding box center [702, 217] width 315 height 22
select select "690"
click at [545, 206] on select "734 735 736 737 738 739 851 853 854 855 856 858 861 862 865 867-9032 868 869 87…" at bounding box center [702, 217] width 315 height 22
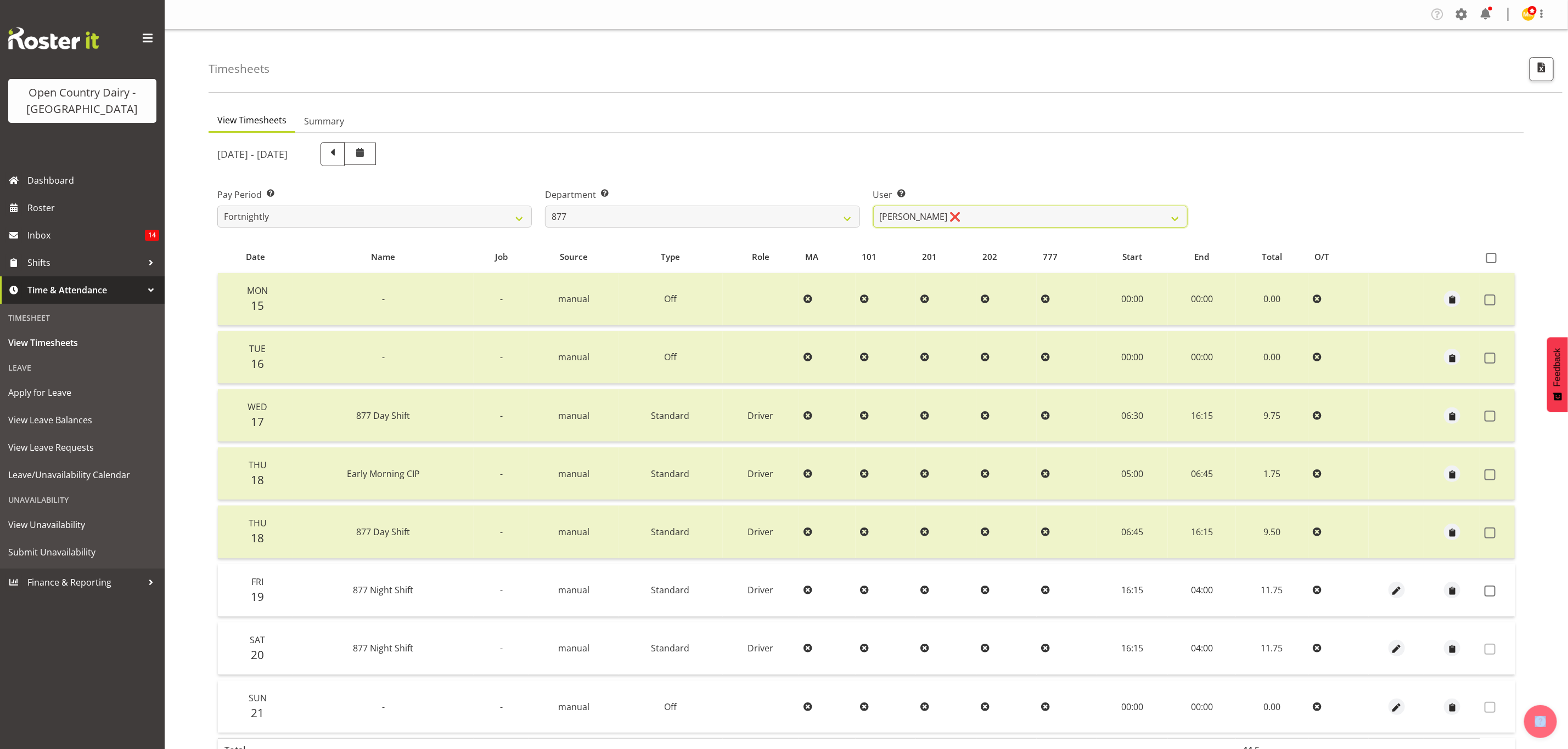
drag, startPoint x: 924, startPoint y: 216, endPoint x: 923, endPoint y: 231, distance: 15.0
click at [923, 231] on div "User Select user. Note: This is filtered down by the previous two drop-down ite…" at bounding box center [1031, 203] width 328 height 62
select select "7468"
click at [873, 206] on select "Barry Shields ❌ Callum Wells ❌ Helen Bull ❌ Jase Preston ❌" at bounding box center [1031, 217] width 315 height 22
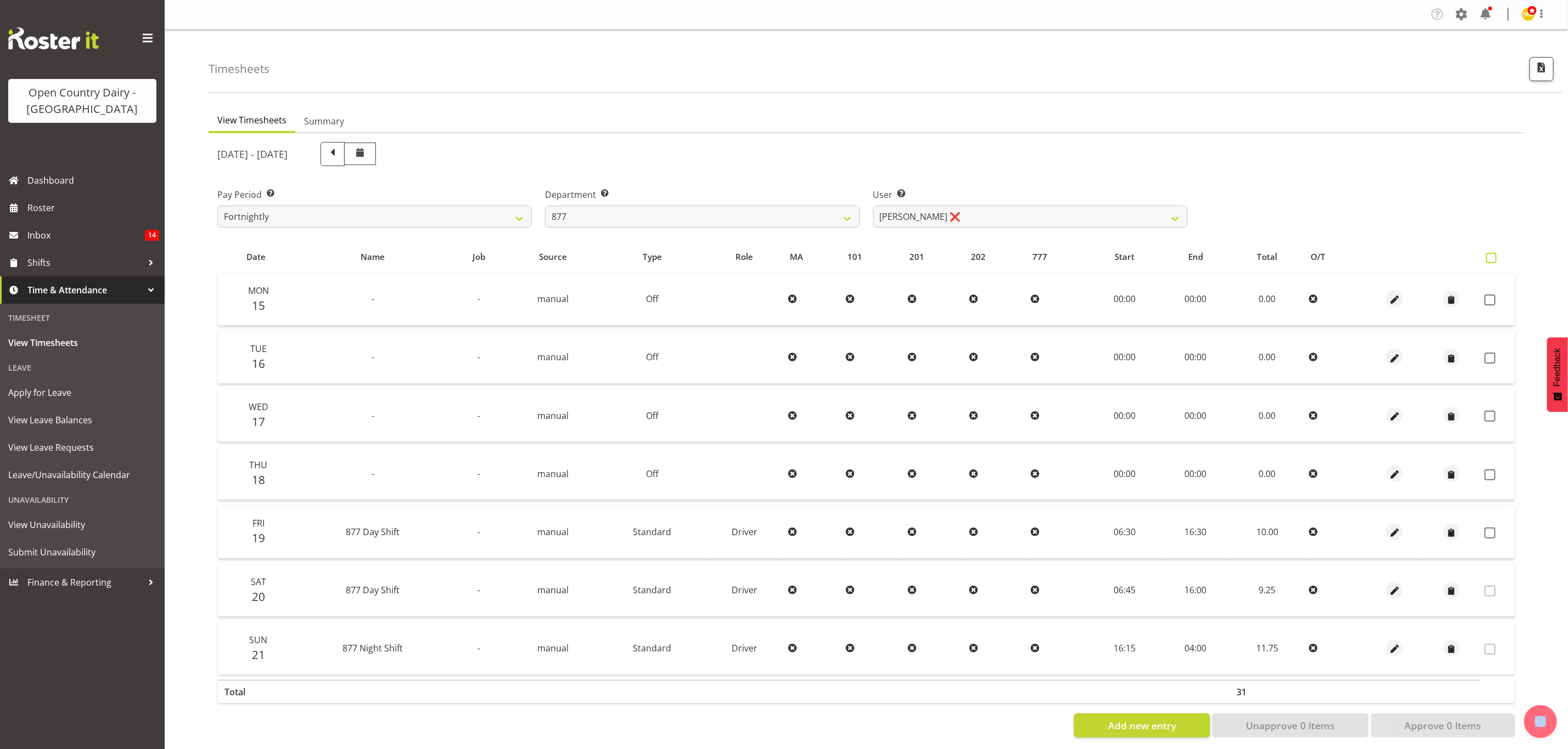
click at [1493, 256] on span at bounding box center [1491, 258] width 10 height 10
click at [1493, 256] on input "checkbox" at bounding box center [1490, 258] width 7 height 7
checkbox input "true"
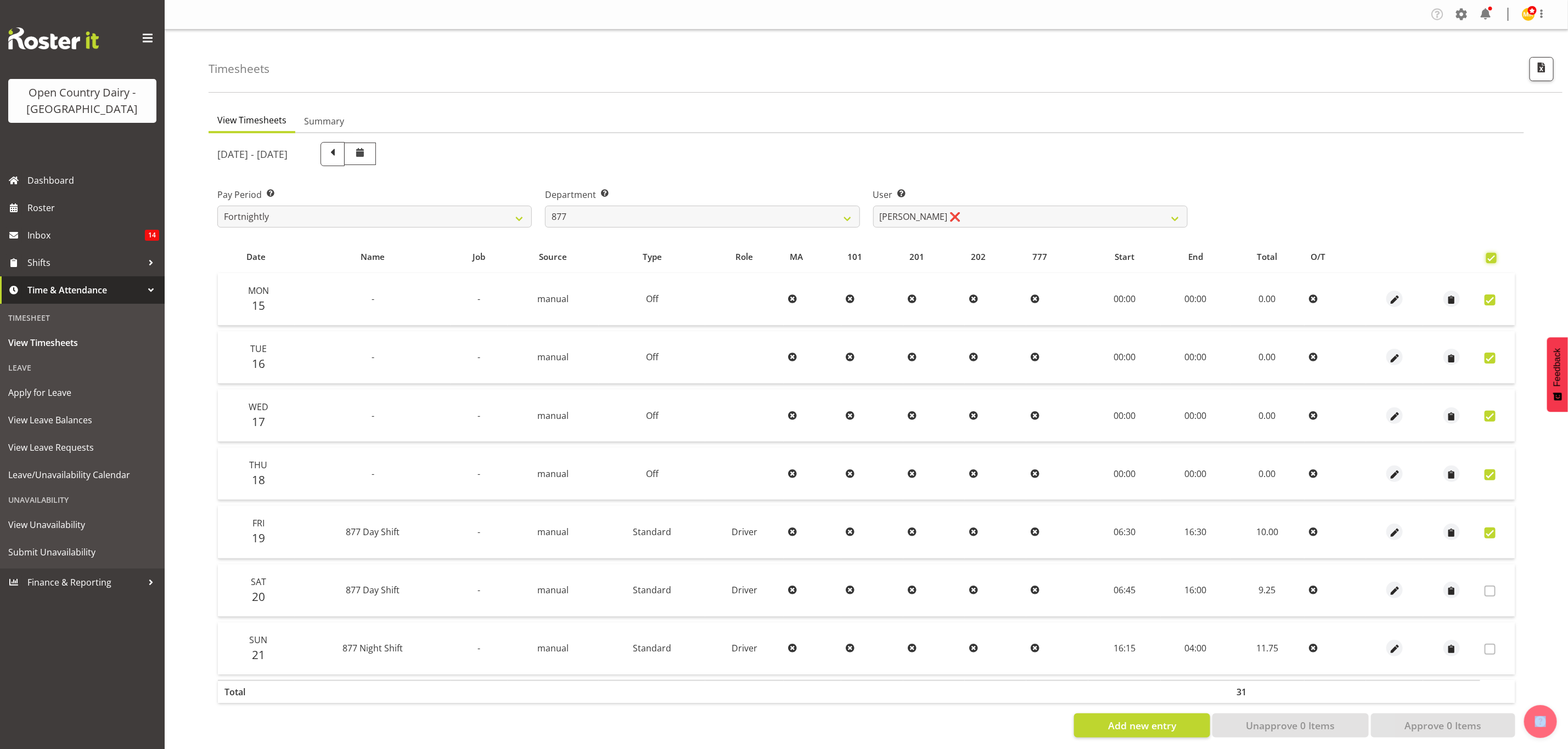
checkbox input "true"
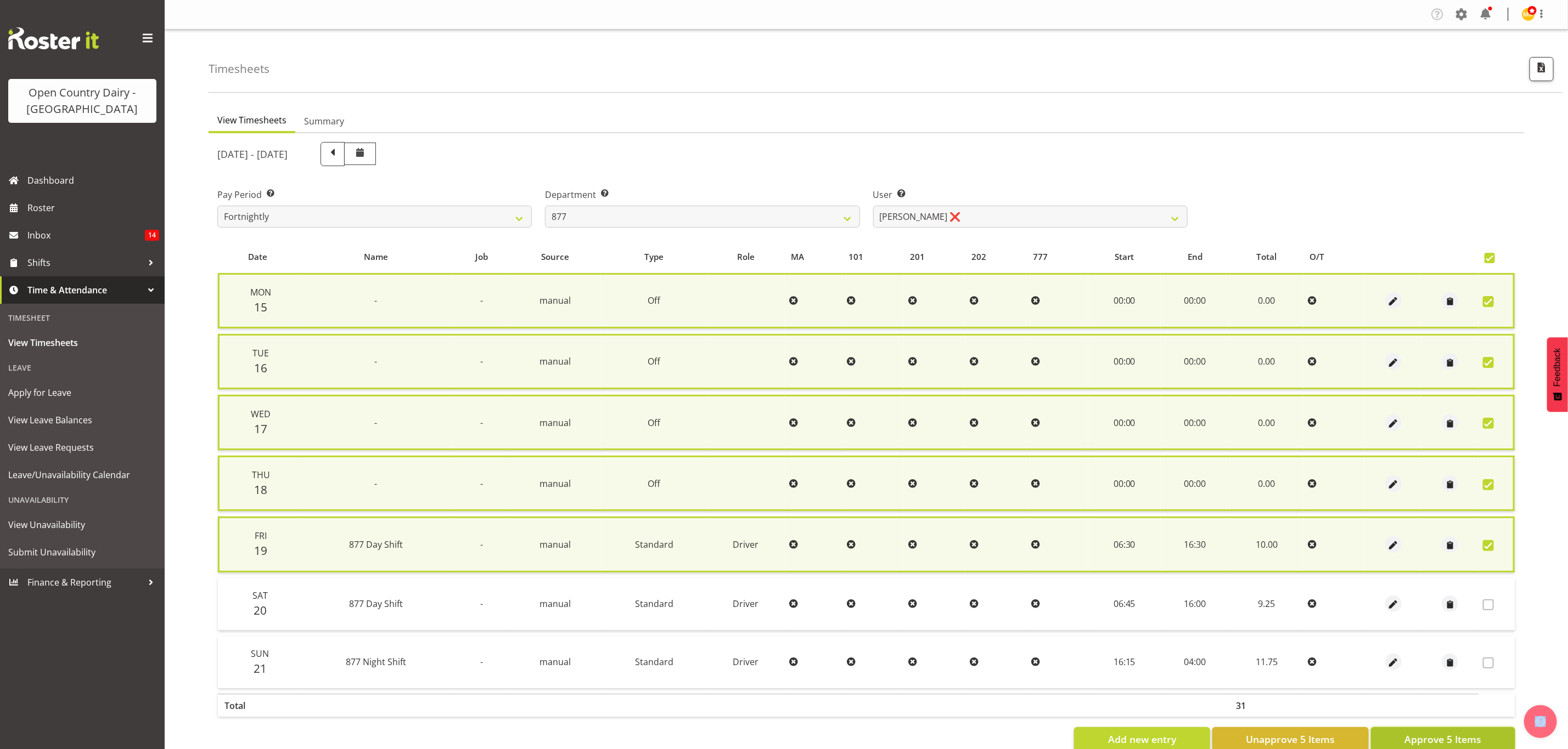
click at [1479, 732] on span "Approve 5 Items" at bounding box center [1443, 740] width 77 height 15
checkbox input "false"
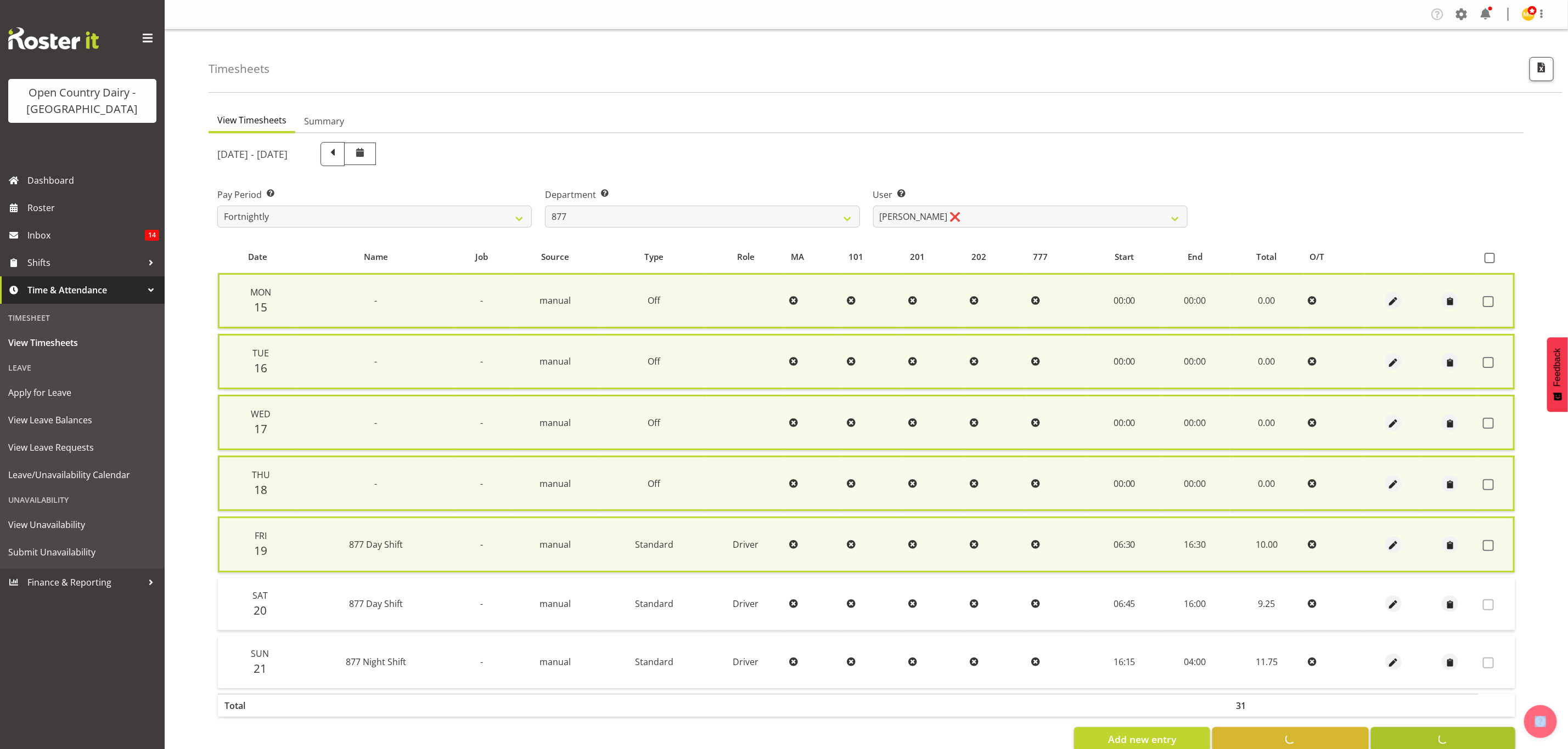
checkbox input "false"
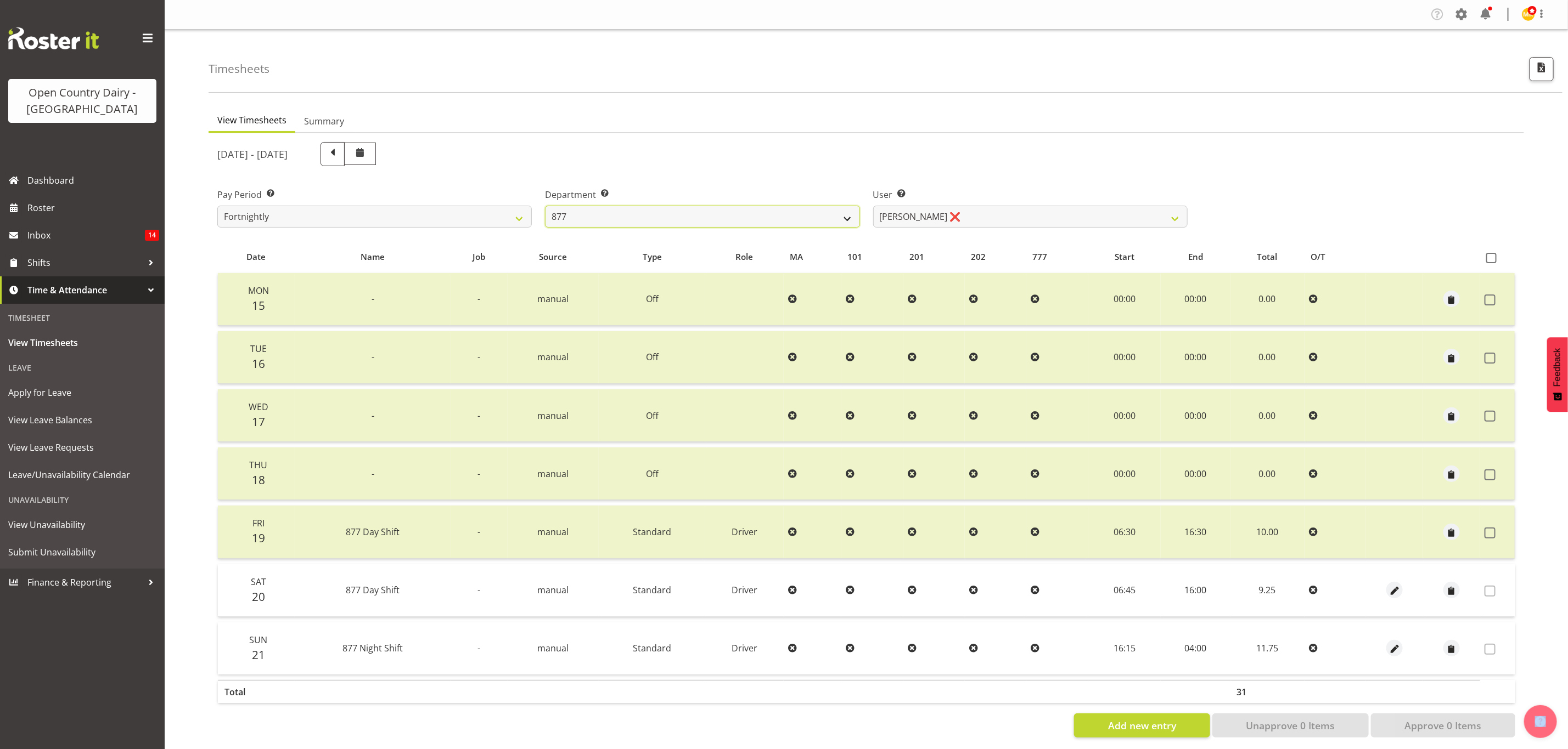
click at [789, 211] on select "734 735 736 737 738 739 851 853 854 855 856 858 861 862 865 867-9032 868 869 87…" at bounding box center [702, 217] width 315 height 22
select select "908"
click at [545, 206] on select "734 735 736 737 738 739 851 853 854 855 856 858 861 862 865 867-9032 868 869 87…" at bounding box center [702, 217] width 315 height 22
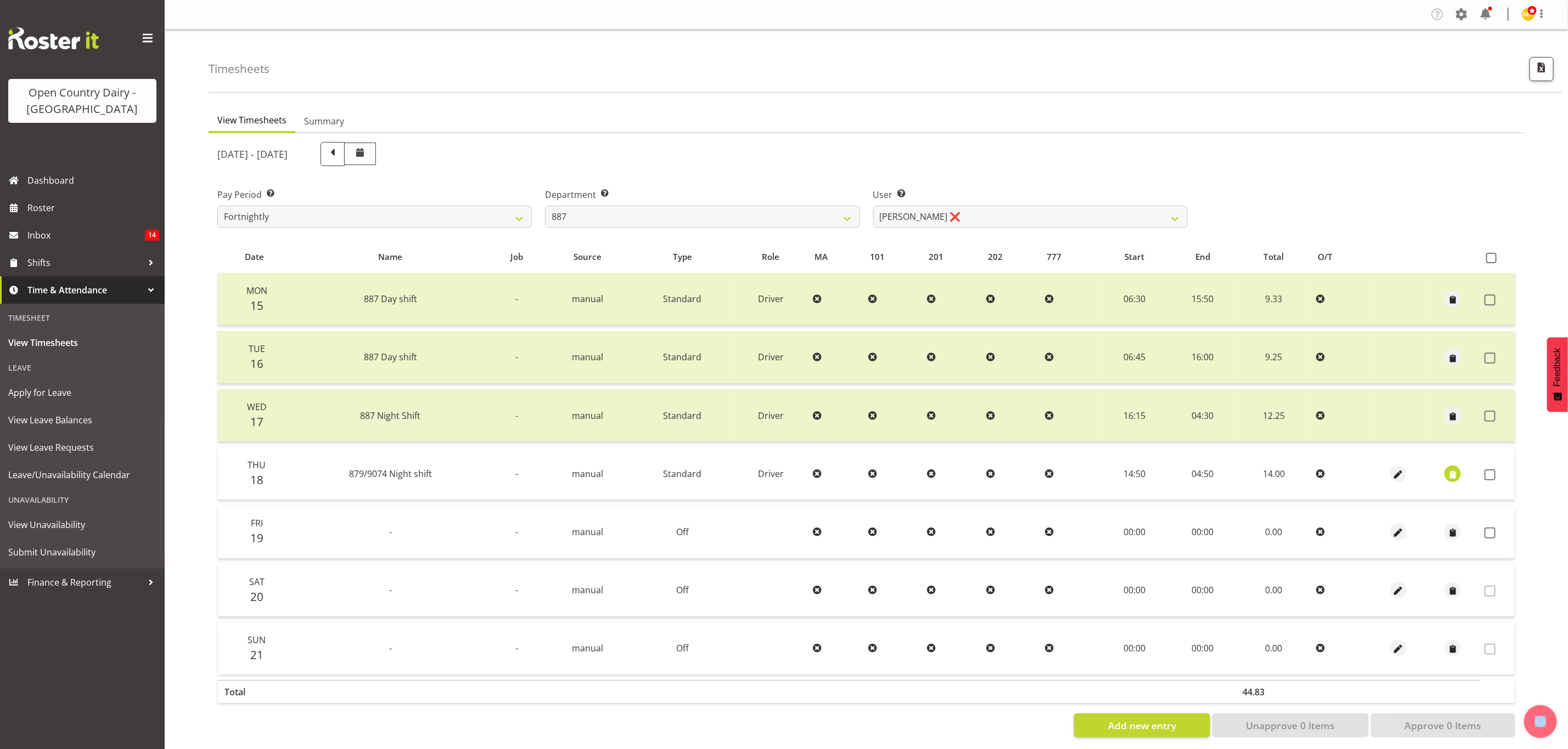
click at [996, 211] on div "September 15th - September 21st 2025 Pay Period Select which pay period you wou…" at bounding box center [866, 436] width 1297 height 603
click at [996, 211] on select "Andrew Muir ❌ Bruce Spencer ❌ Neville Hoatten ❌ Warren Tempelman ❌" at bounding box center [1031, 217] width 315 height 22
select select "7391"
click at [873, 206] on select "Andrew Muir ❌ Bruce Spencer ❌ Neville Hoatten ❌ Warren Tempelman ❌" at bounding box center [1031, 217] width 315 height 22
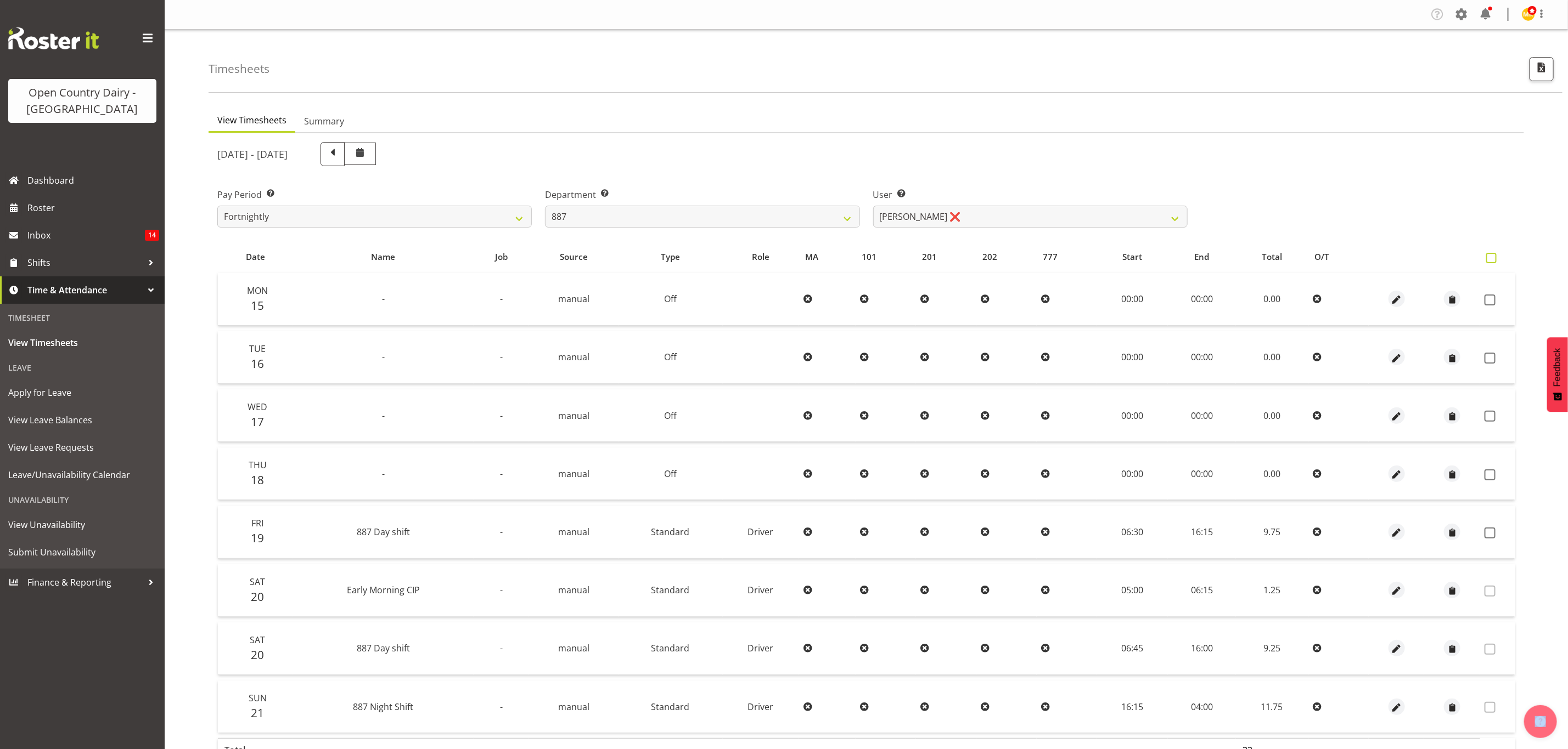
click at [1500, 253] on label at bounding box center [1494, 258] width 16 height 10
click at [1493, 255] on input "checkbox" at bounding box center [1490, 258] width 7 height 7
checkbox input "true"
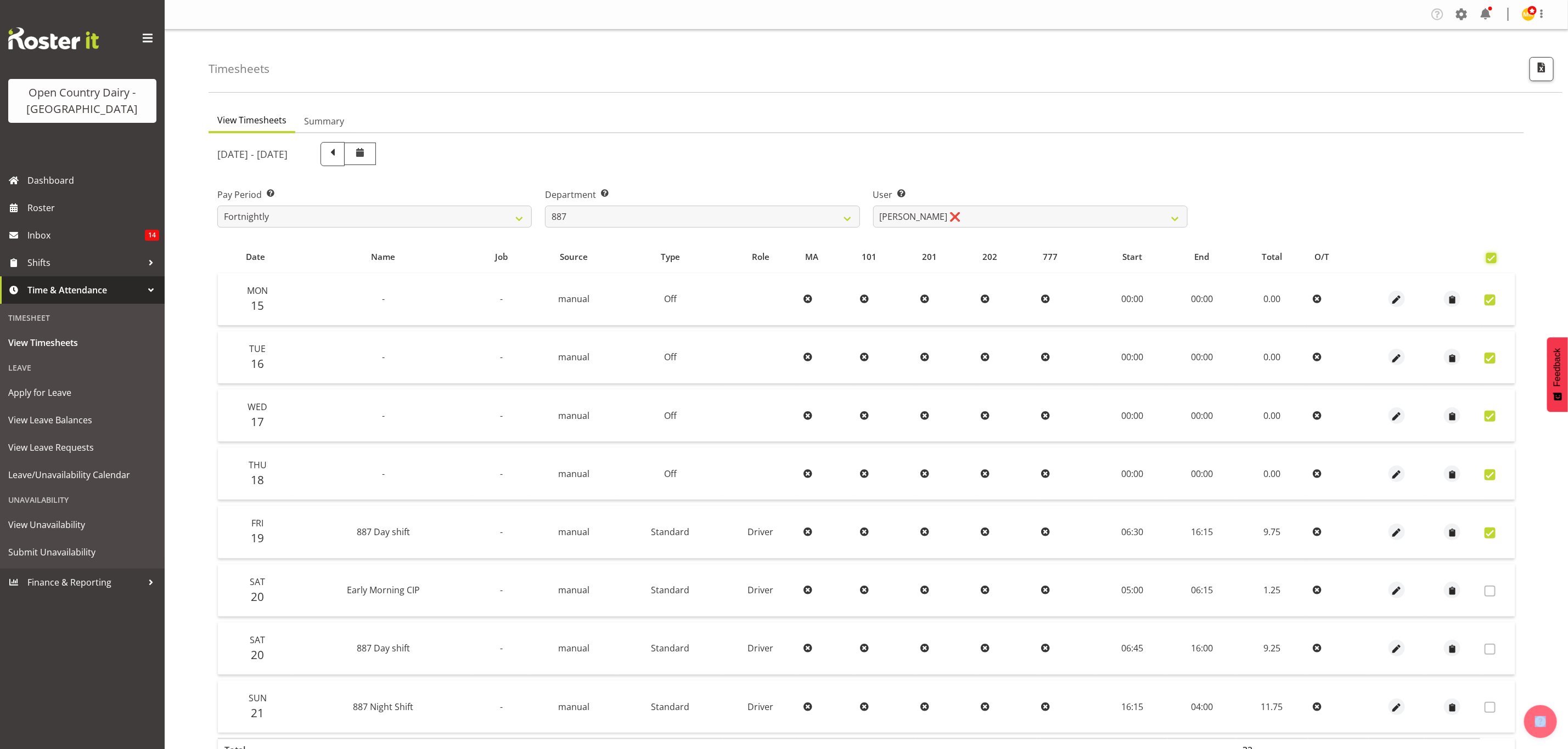
checkbox input "true"
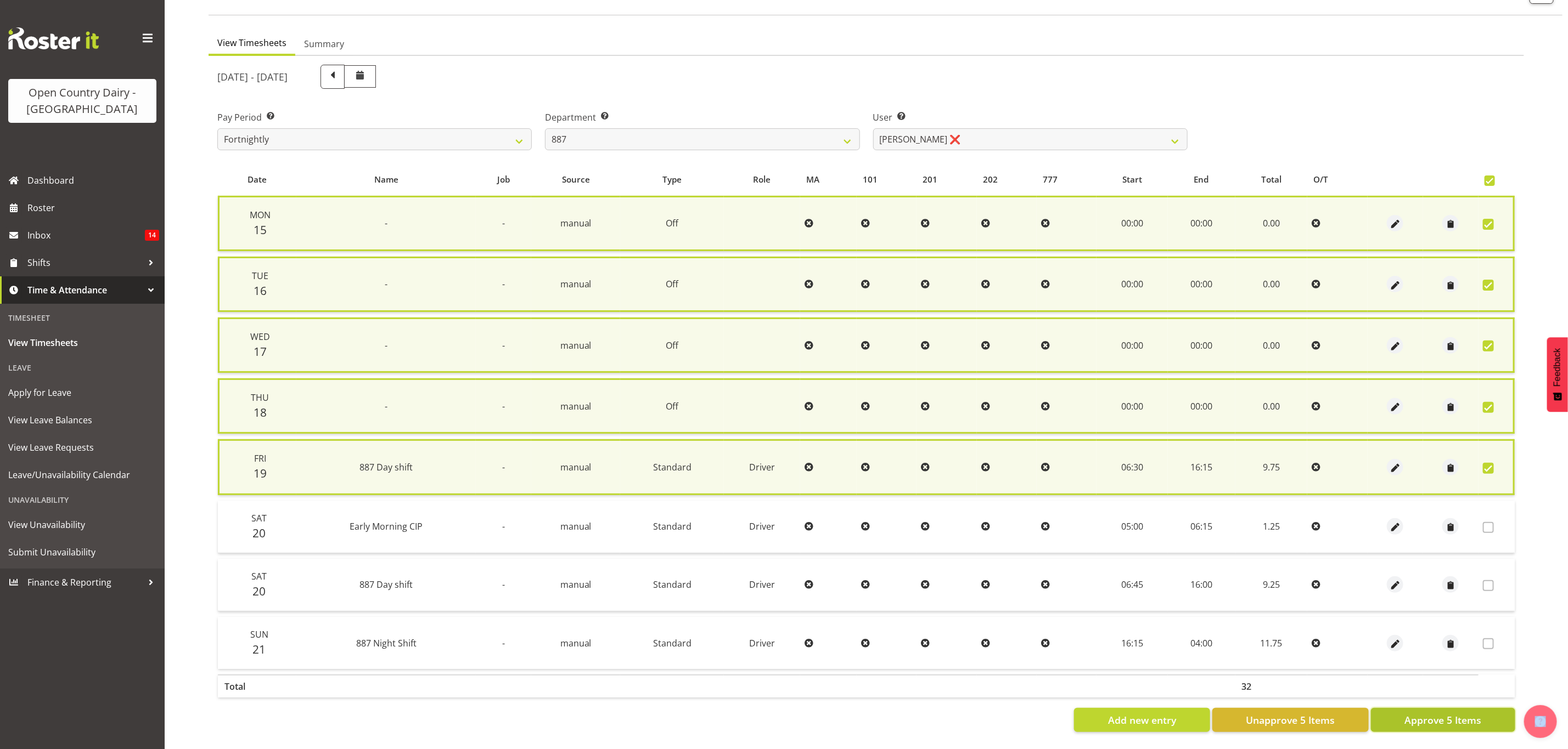
click at [1406, 713] on span "Approve 5 Items" at bounding box center [1443, 721] width 77 height 15
checkbox input "false"
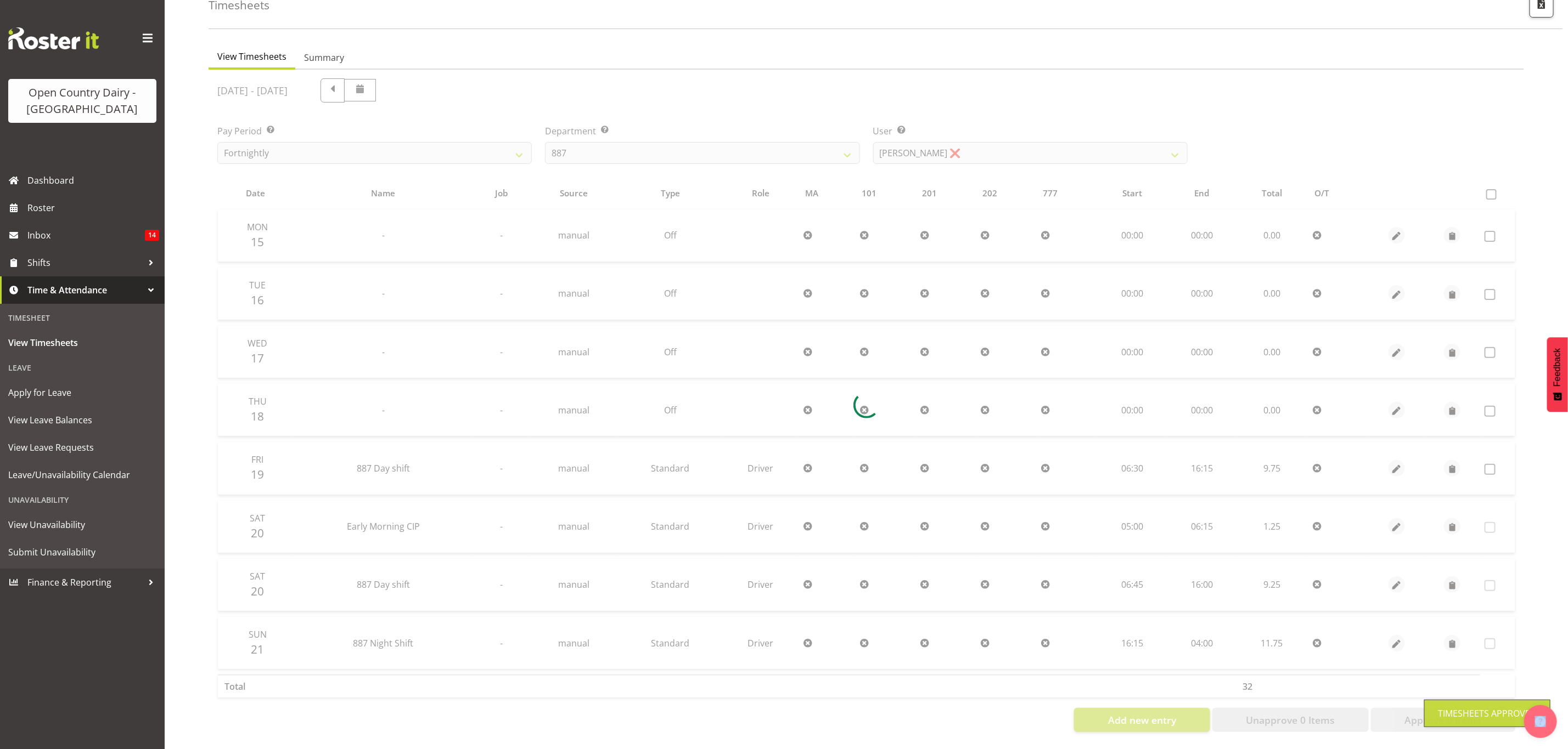
scroll to position [71, 0]
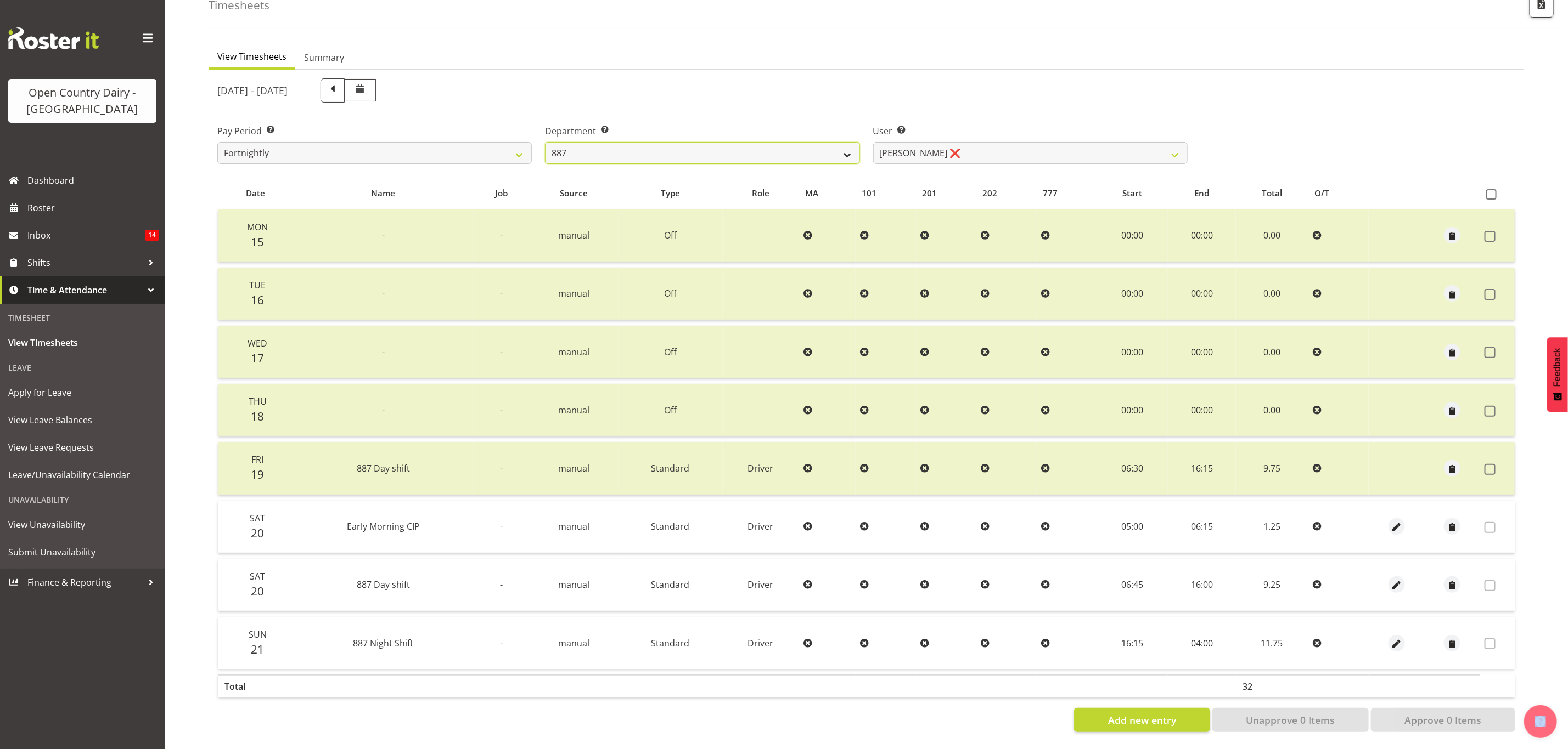
click at [653, 142] on select "734 735 736 737 738 739 851 853 854 855 856 858 861 862 865 867-9032 868 869 87…" at bounding box center [702, 153] width 315 height 22
click at [545, 142] on select "734 735 736 737 738 739 851 853 854 855 856 858 861 862 865 867-9032 868 869 87…" at bounding box center [702, 153] width 315 height 22
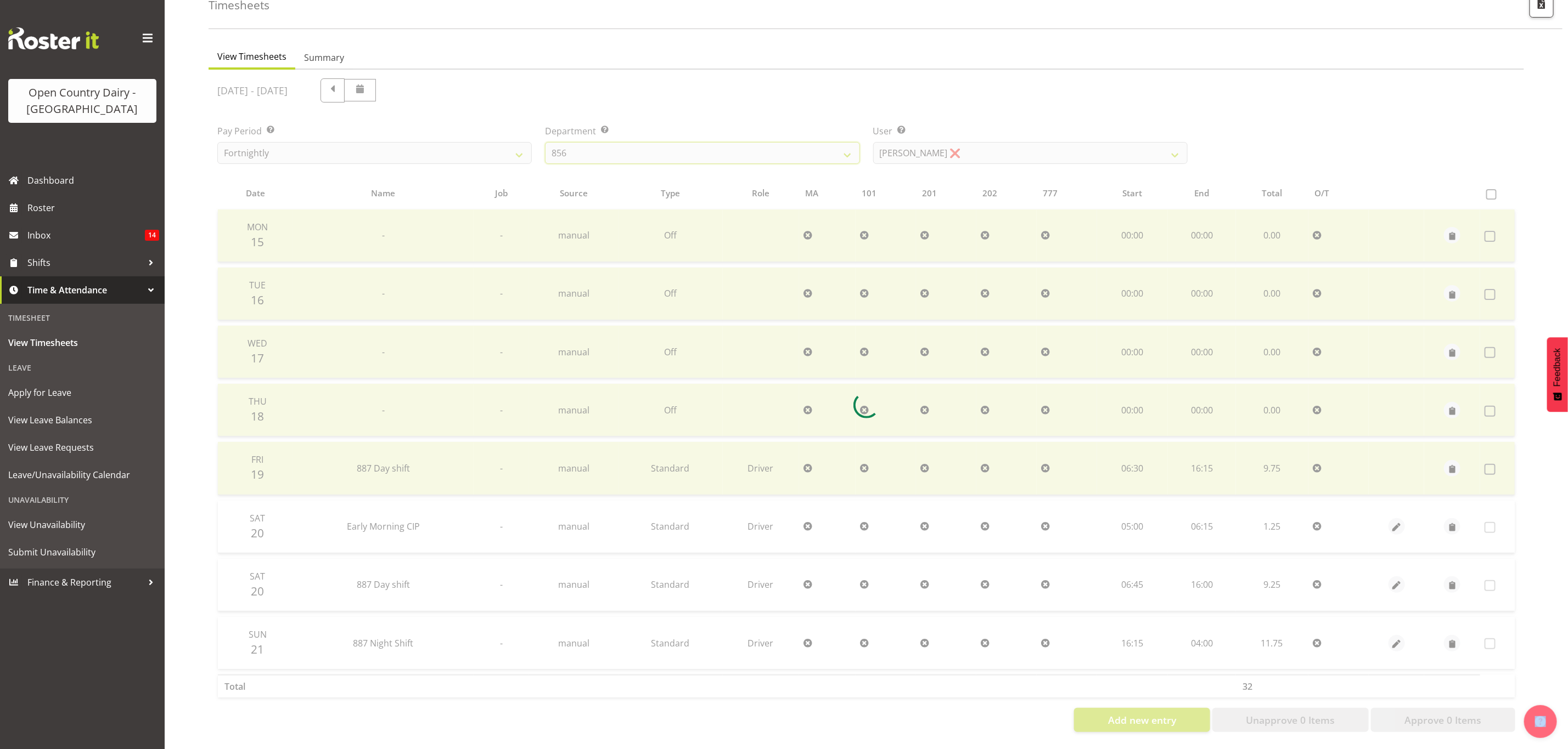
scroll to position [13, 0]
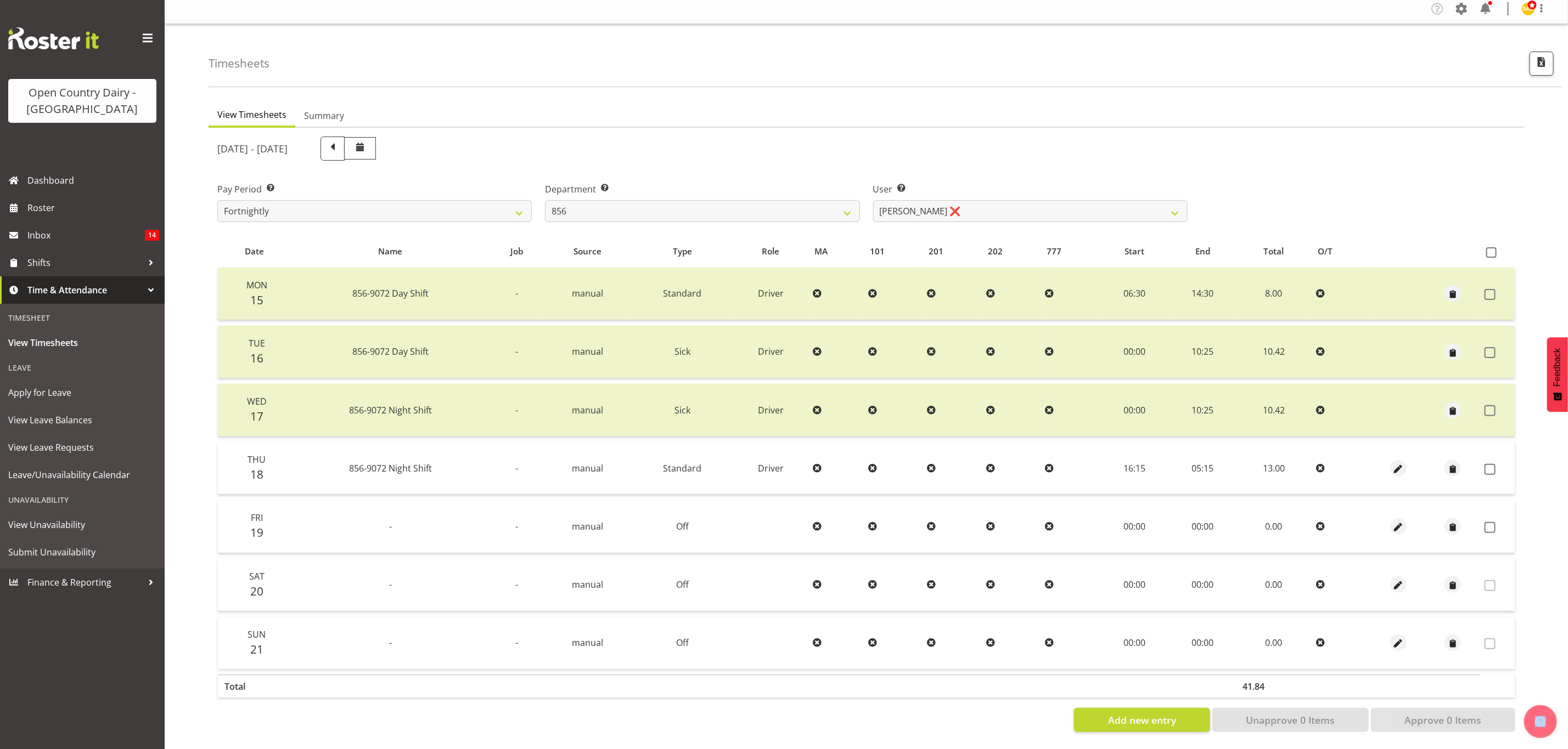
click at [1006, 140] on div "September 15th - September 21st 2025 Pay Period Select which pay period you wou…" at bounding box center [866, 431] width 1297 height 603
click at [1009, 203] on select "Bradley Parkhill ❌ James Matheson ❌ Jason Vercoe ❌ Tony Lee ❌" at bounding box center [1031, 211] width 315 height 22
click at [873, 200] on select "Bradley Parkhill ❌ James Matheson ❌ Jason Vercoe ❌ Tony Lee ❌" at bounding box center [1031, 211] width 315 height 22
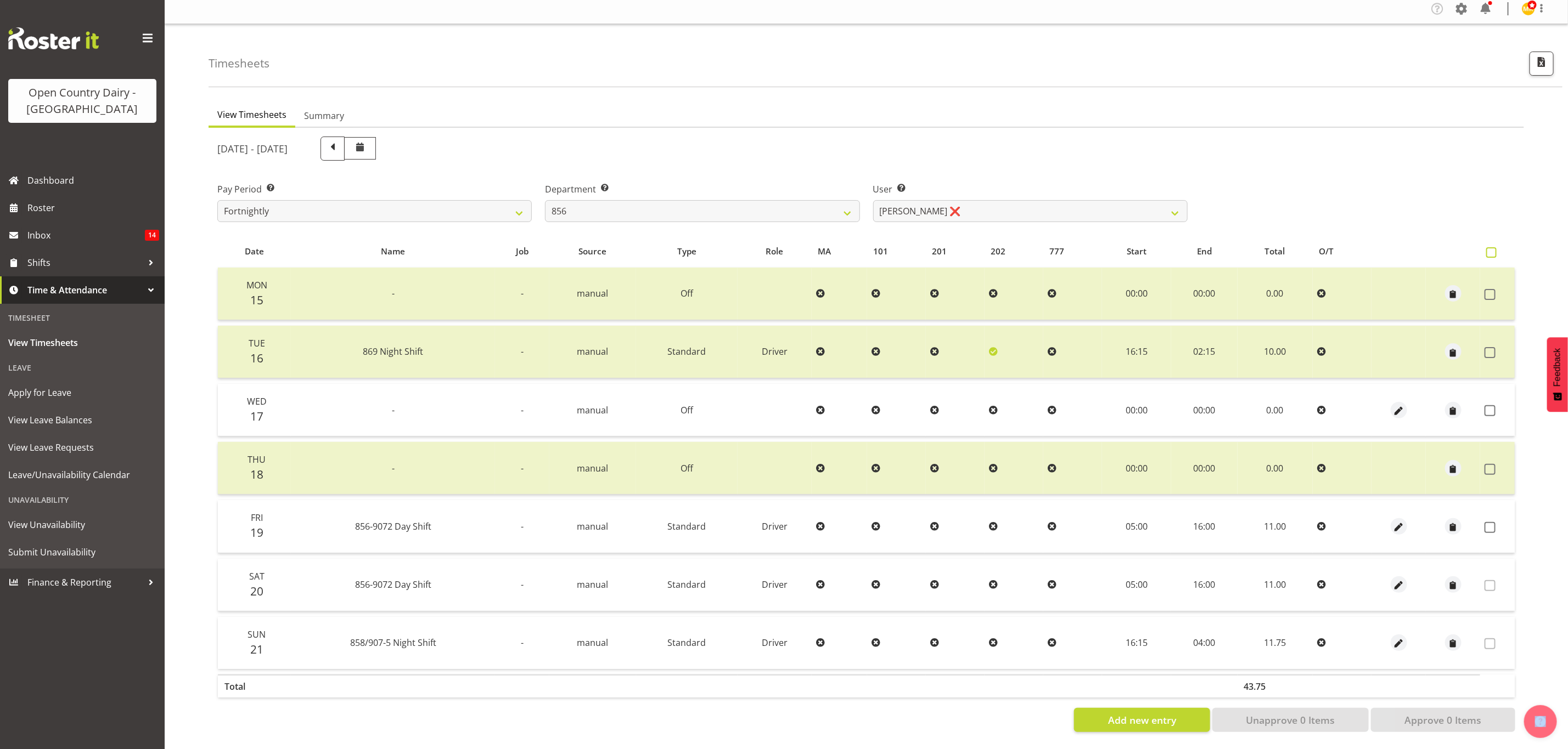
click at [1498, 247] on label at bounding box center [1494, 252] width 16 height 10
click at [1493, 249] on input "checkbox" at bounding box center [1490, 252] width 7 height 7
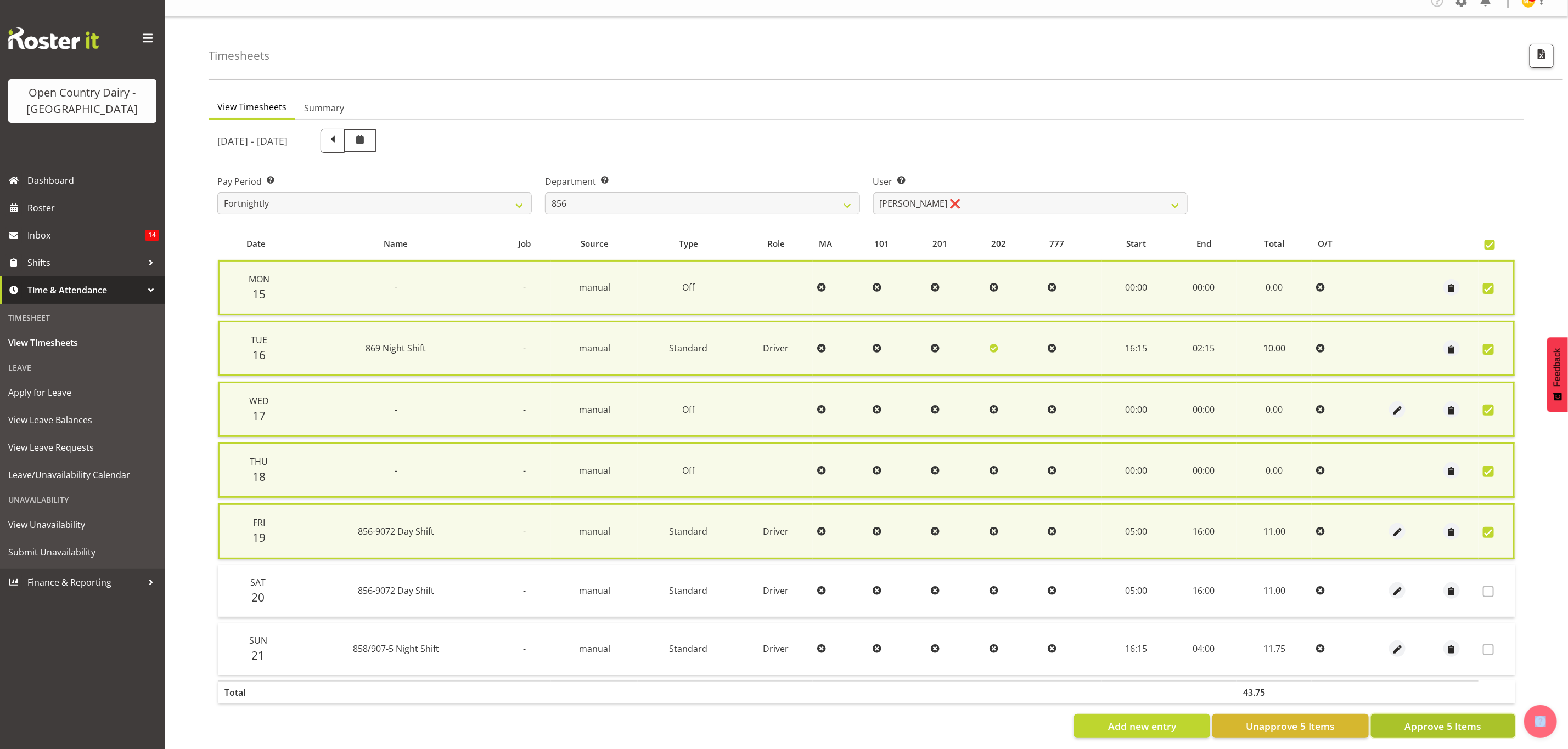
click at [1424, 714] on button "Approve 5 Items" at bounding box center [1443, 726] width 144 height 24
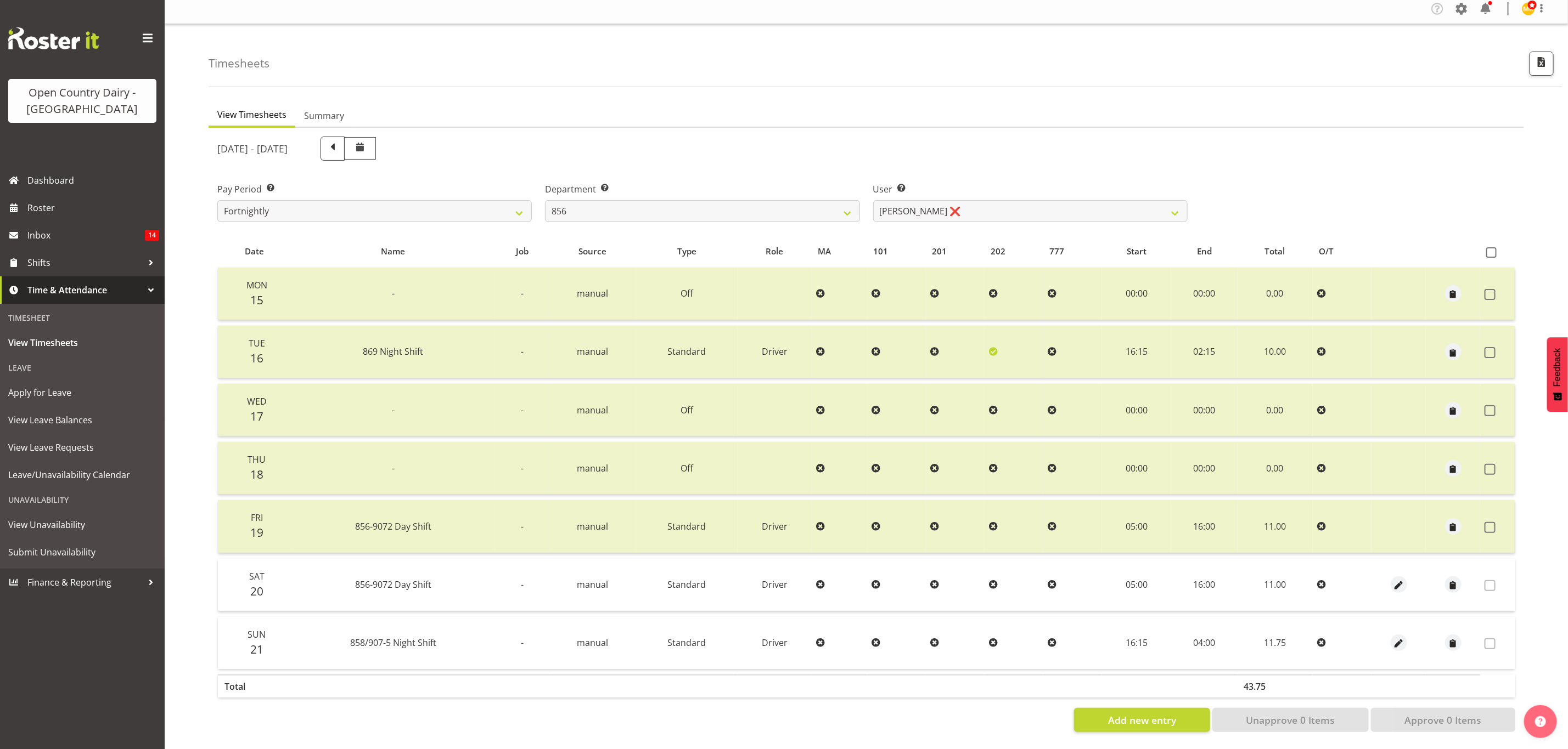
click at [787, 189] on div "Department Select which department you would like to view. 734 735 736 737 738 …" at bounding box center [702, 202] width 315 height 39
click at [789, 202] on select "734 735 736 737 738 739 851 853 854 855 856 858 861 862 865 867-9032 868 869 87…" at bounding box center [702, 211] width 315 height 22
click at [545, 200] on select "734 735 736 737 738 739 851 853 854 855 856 858 861 862 865 867-9032 868 869 87…" at bounding box center [702, 211] width 315 height 22
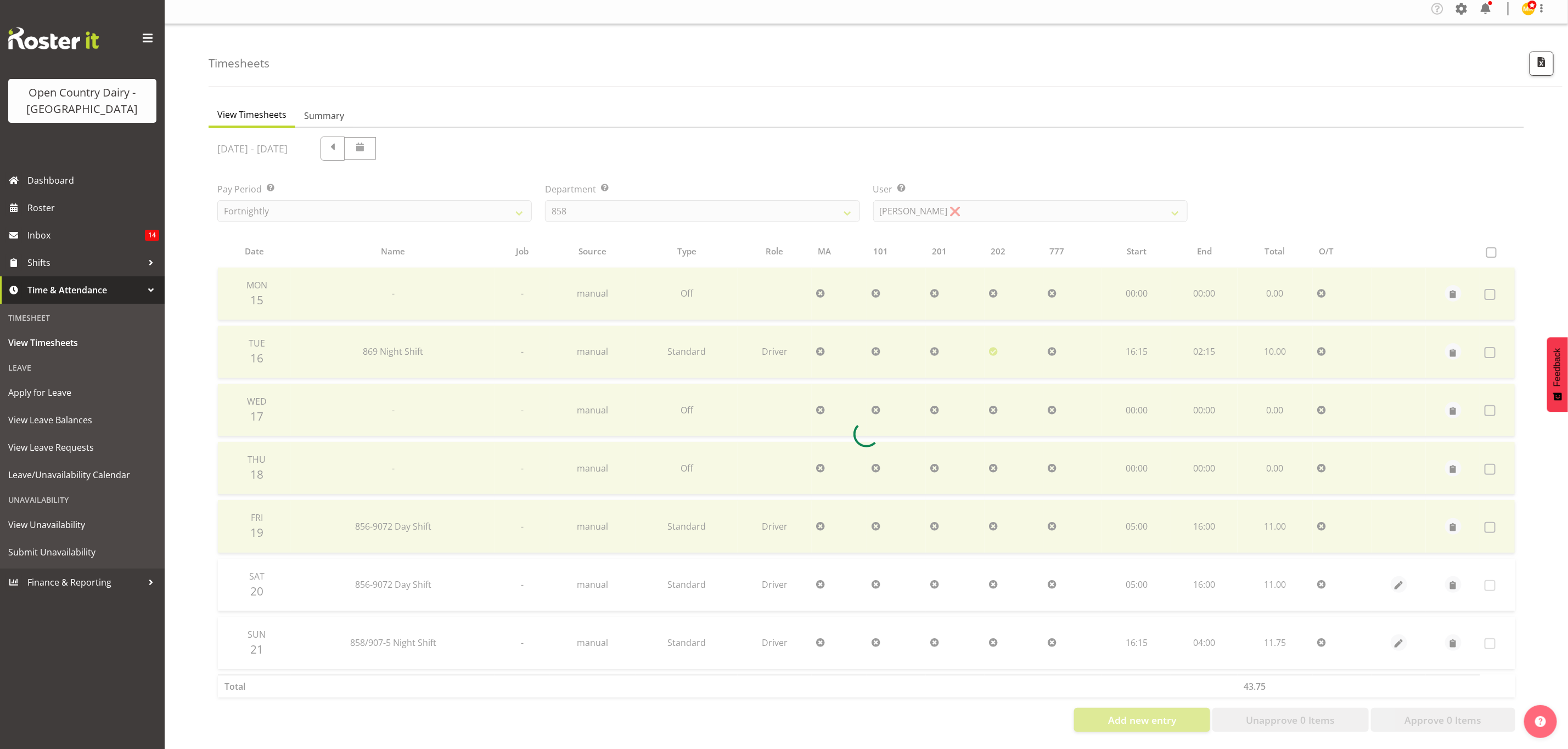
click at [1015, 204] on div at bounding box center [865, 434] width 1315 height 613
click at [1012, 201] on div at bounding box center [865, 434] width 1315 height 613
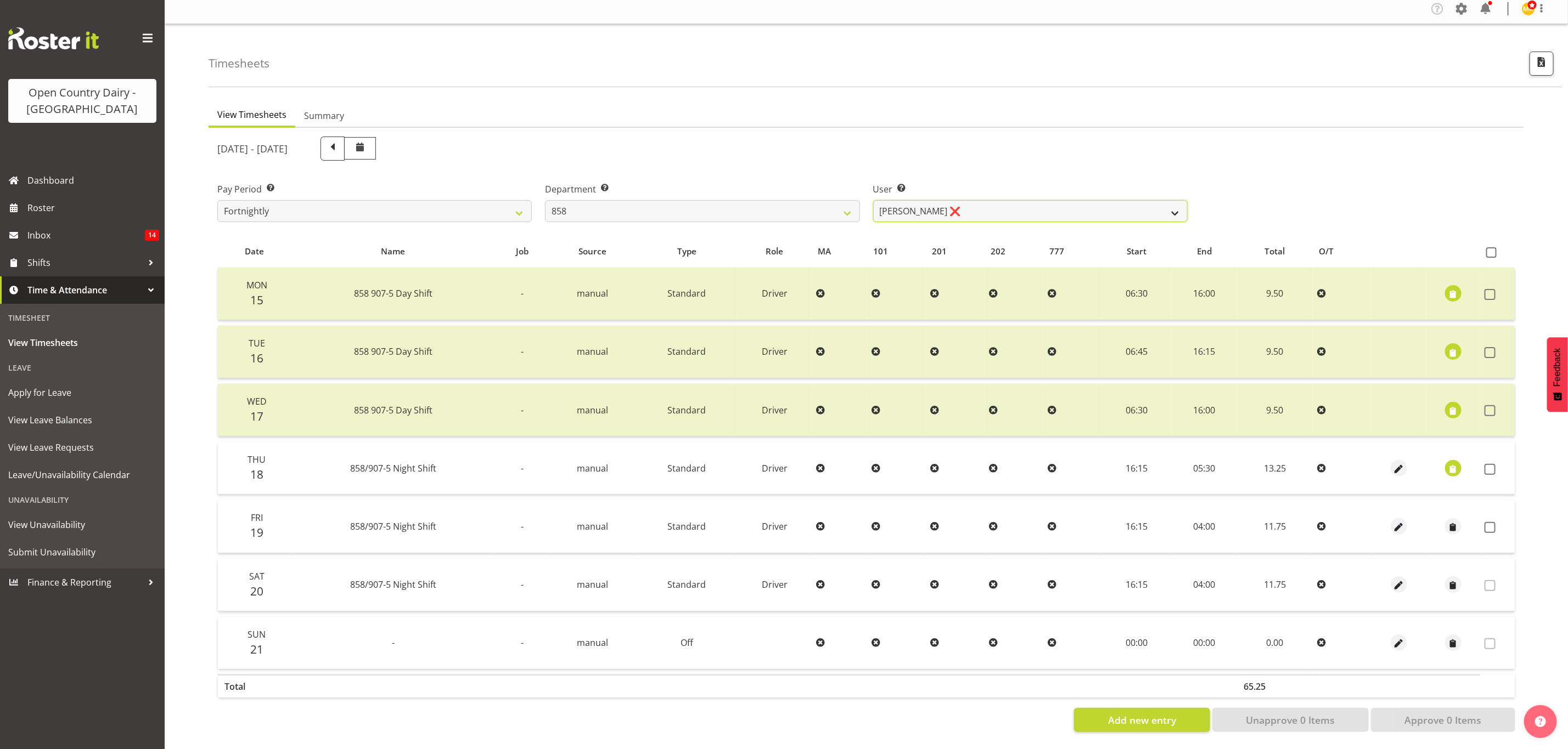
click at [1012, 201] on select "Anthony Shaw ❌ Liam Bellman ❌ Neil Peters ❌" at bounding box center [1031, 211] width 315 height 22
click at [873, 200] on select "Anthony Shaw ❌ Liam Bellman ❌ Neil Peters ❌" at bounding box center [1031, 211] width 315 height 22
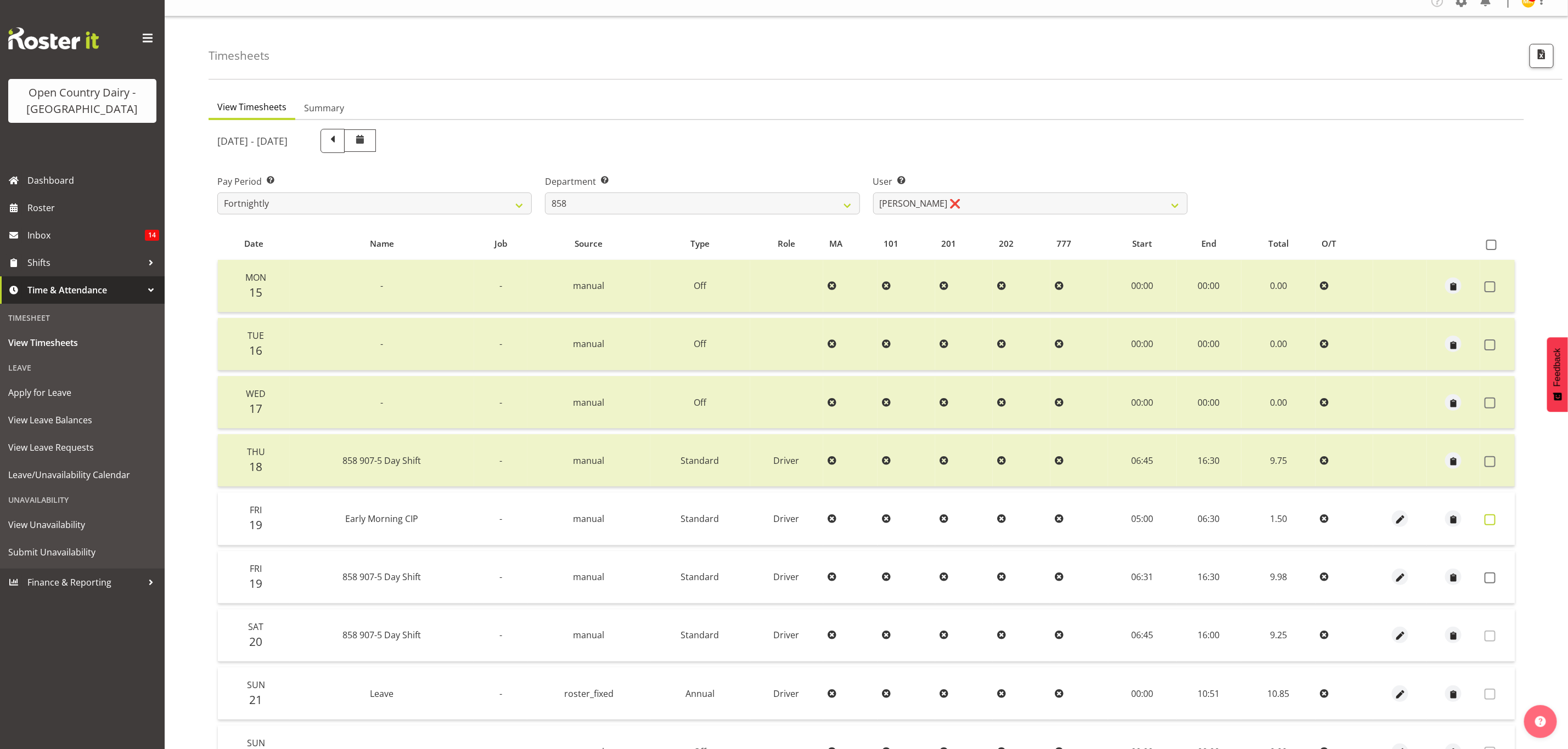
click at [1497, 517] on label at bounding box center [1493, 520] width 17 height 11
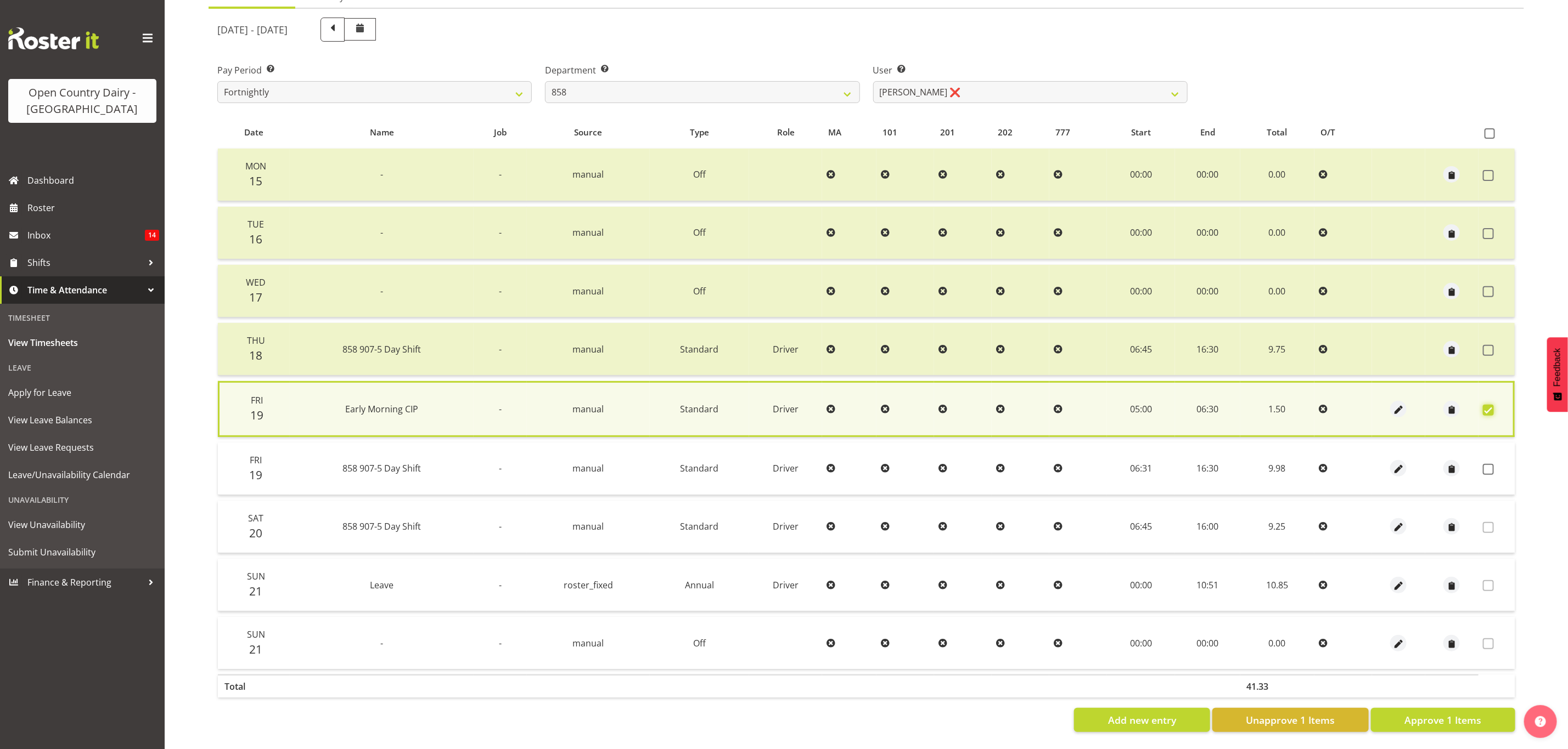
scroll to position [132, 0]
click at [1490, 464] on span at bounding box center [1487, 469] width 11 height 11
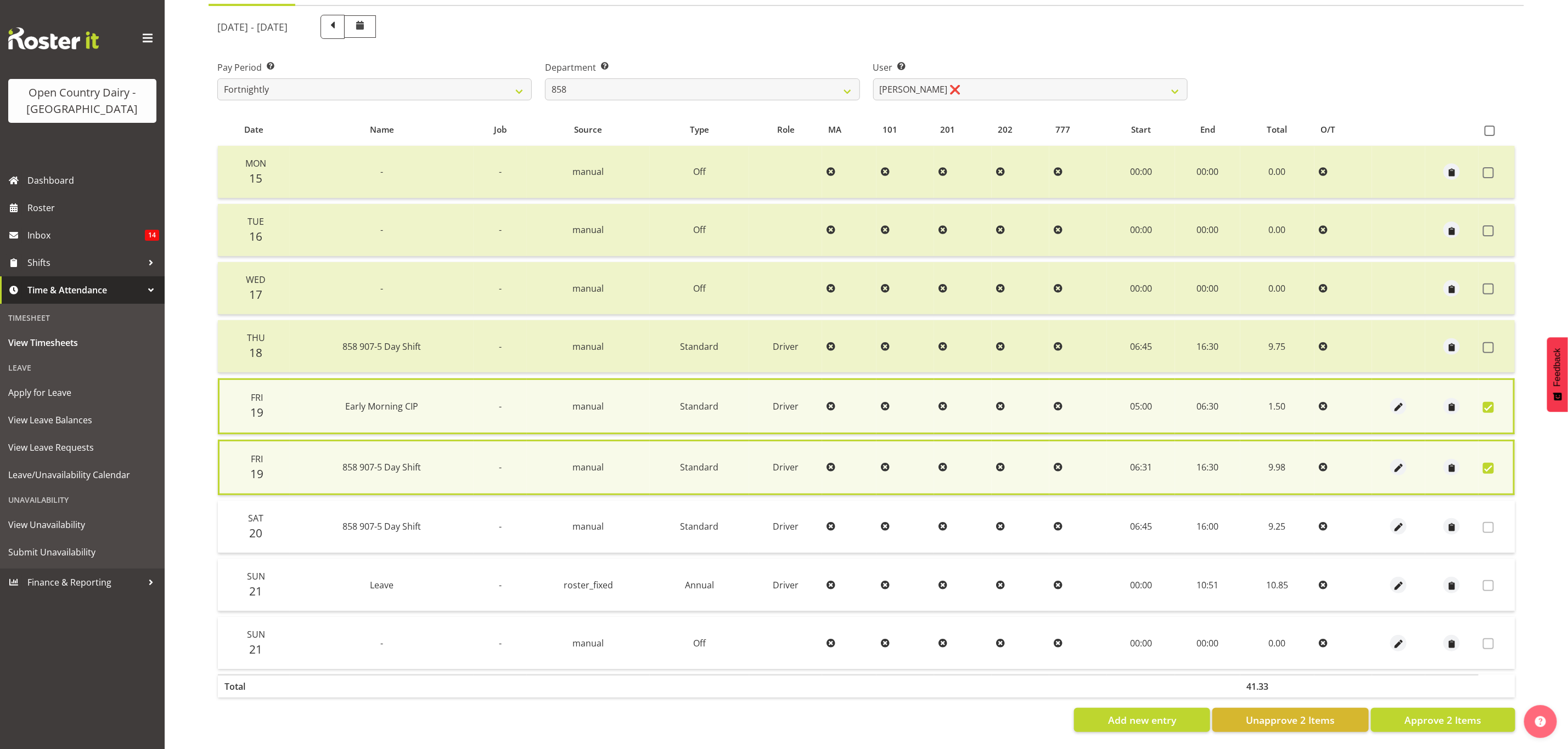
click at [1446, 698] on div "Date Name Job Source Type Role MA 101 201 202 777 Start End Total O/T Mon 15 - …" at bounding box center [866, 423] width 1297 height 619
click at [1442, 713] on span "Approve 2 Items" at bounding box center [1443, 721] width 77 height 15
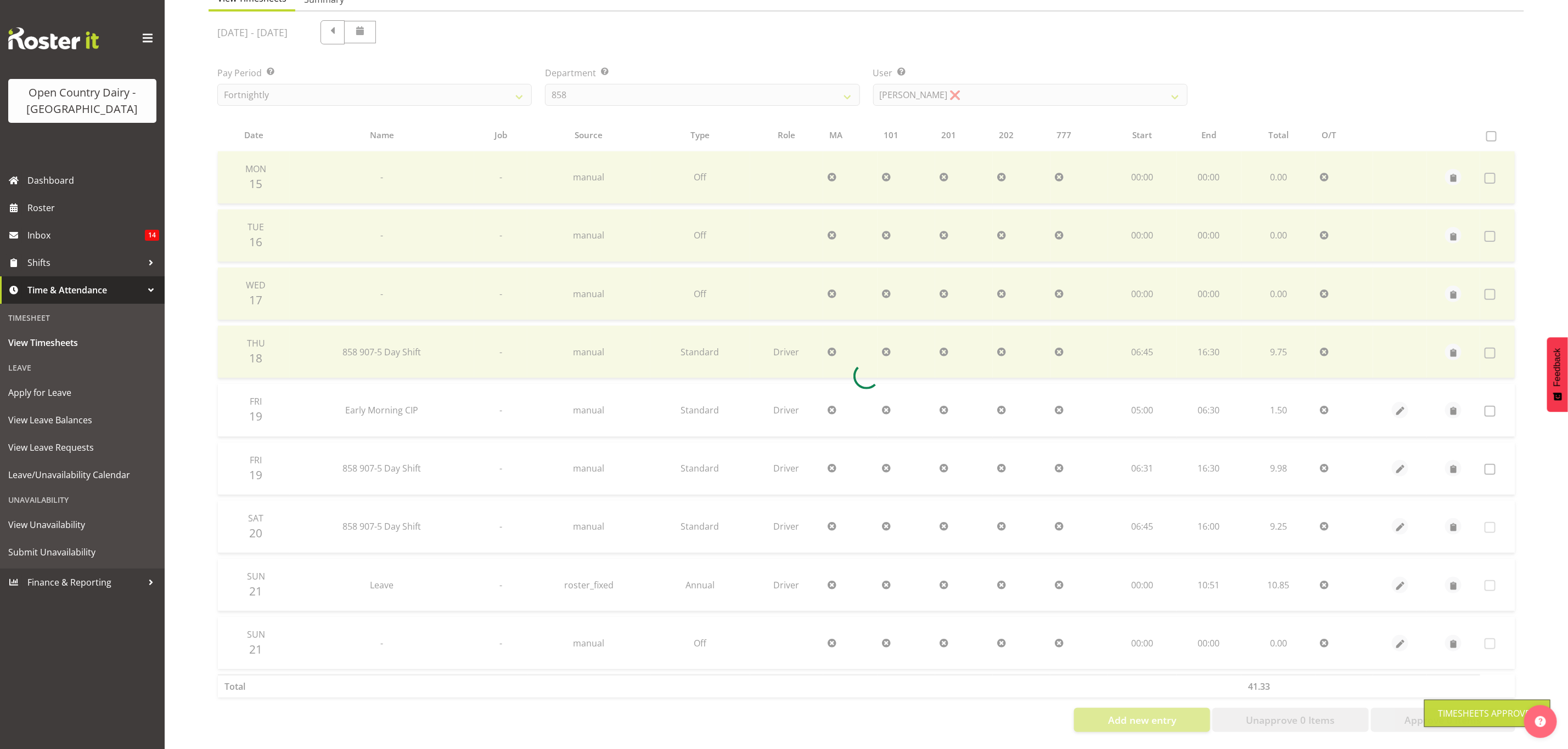
scroll to position [129, 0]
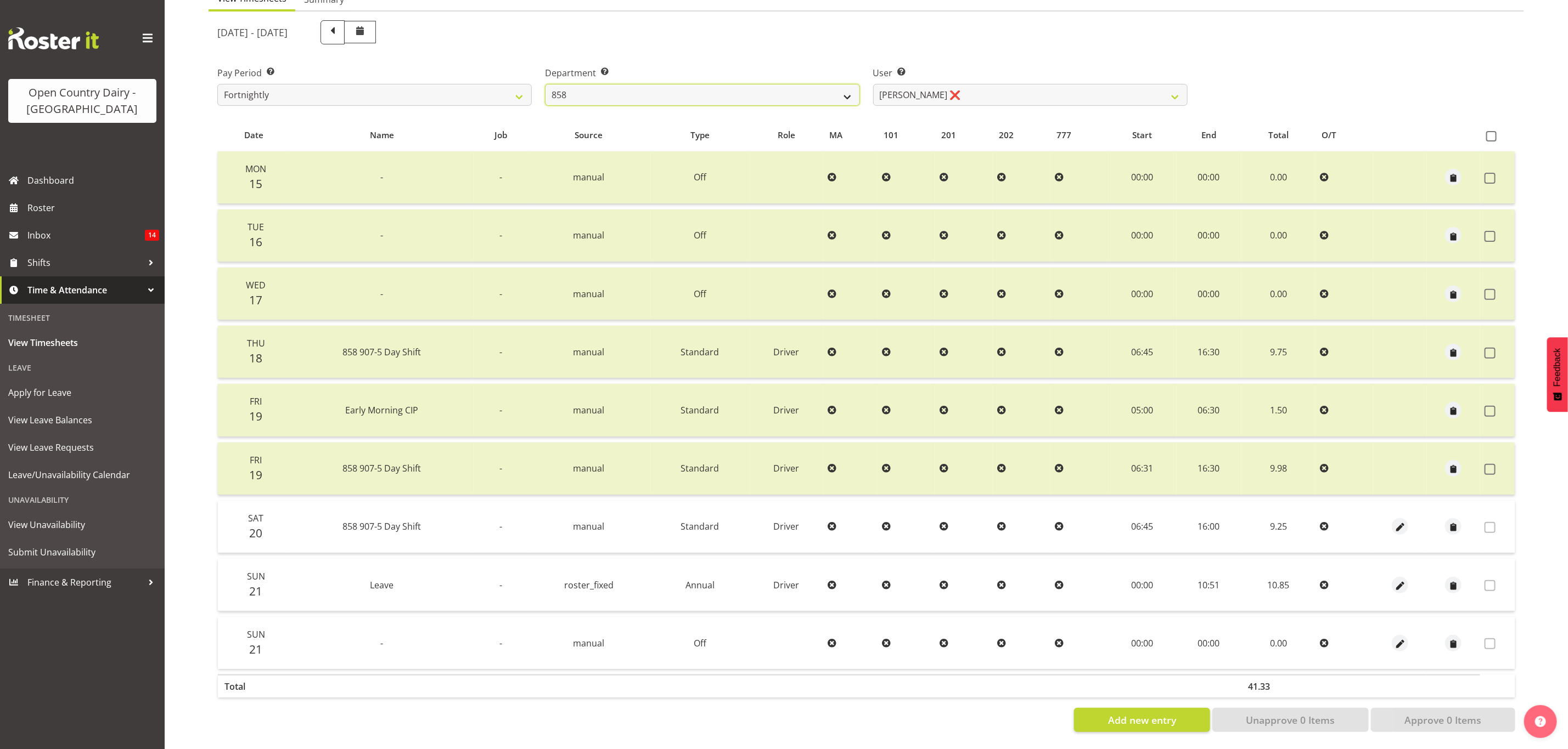
click at [665, 89] on select "734 735 736 737 738 739 851 853 854 855 856 858 861 862 865 867-9032 868 869 87…" at bounding box center [702, 95] width 315 height 22
click at [545, 84] on select "734 735 736 737 738 739 851 853 854 855 856 858 861 862 865 867-9032 868 869 87…" at bounding box center [702, 95] width 315 height 22
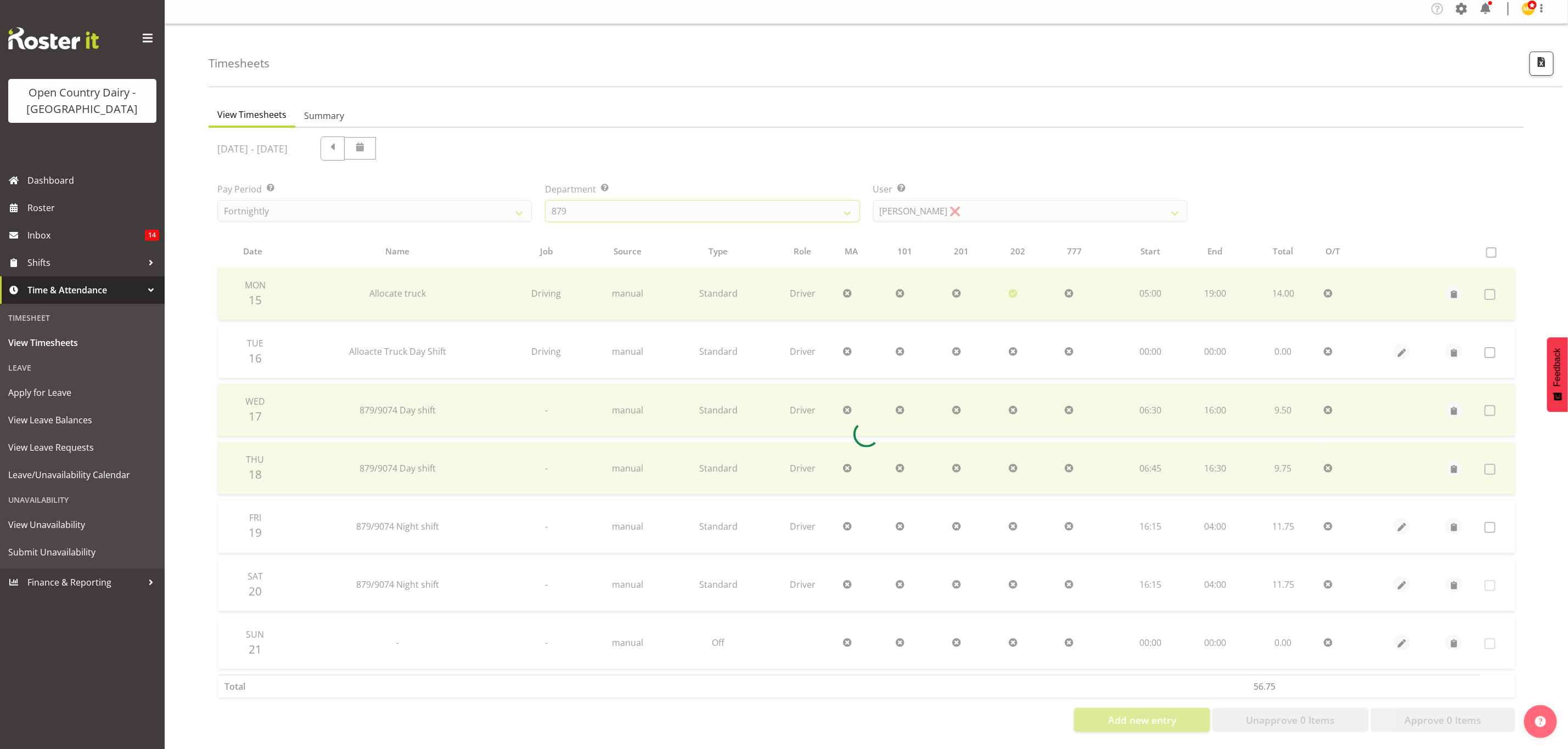
scroll to position [13, 0]
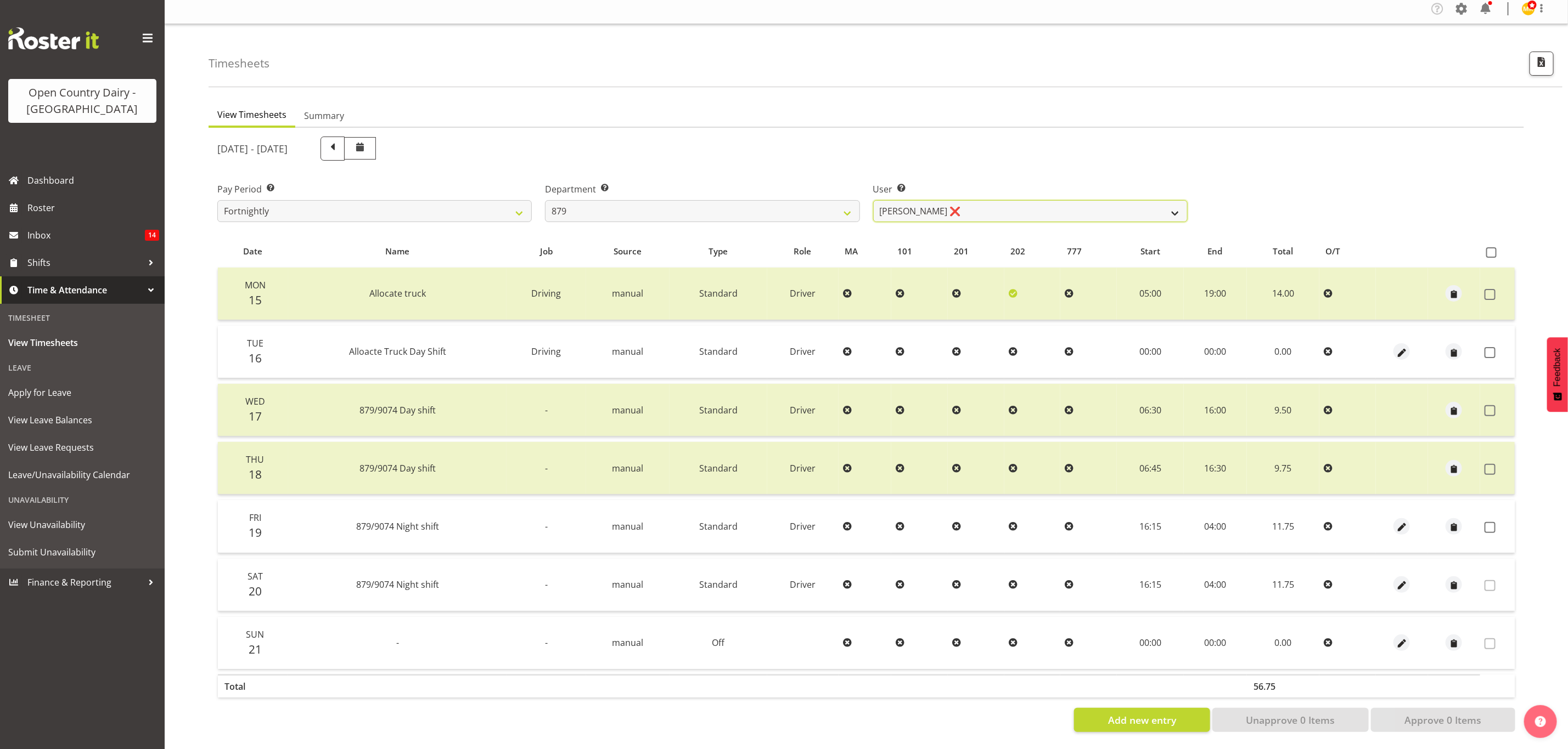
click at [1038, 206] on select "Bryan Windle ❌ John Dalton ❌ Rodney Hamilton ❌ Tony Corr ❌" at bounding box center [1031, 211] width 315 height 22
click at [873, 200] on select "Bryan Windle ❌ John Dalton ❌ Rodney Hamilton ❌ Tony Corr ❌" at bounding box center [1031, 211] width 315 height 22
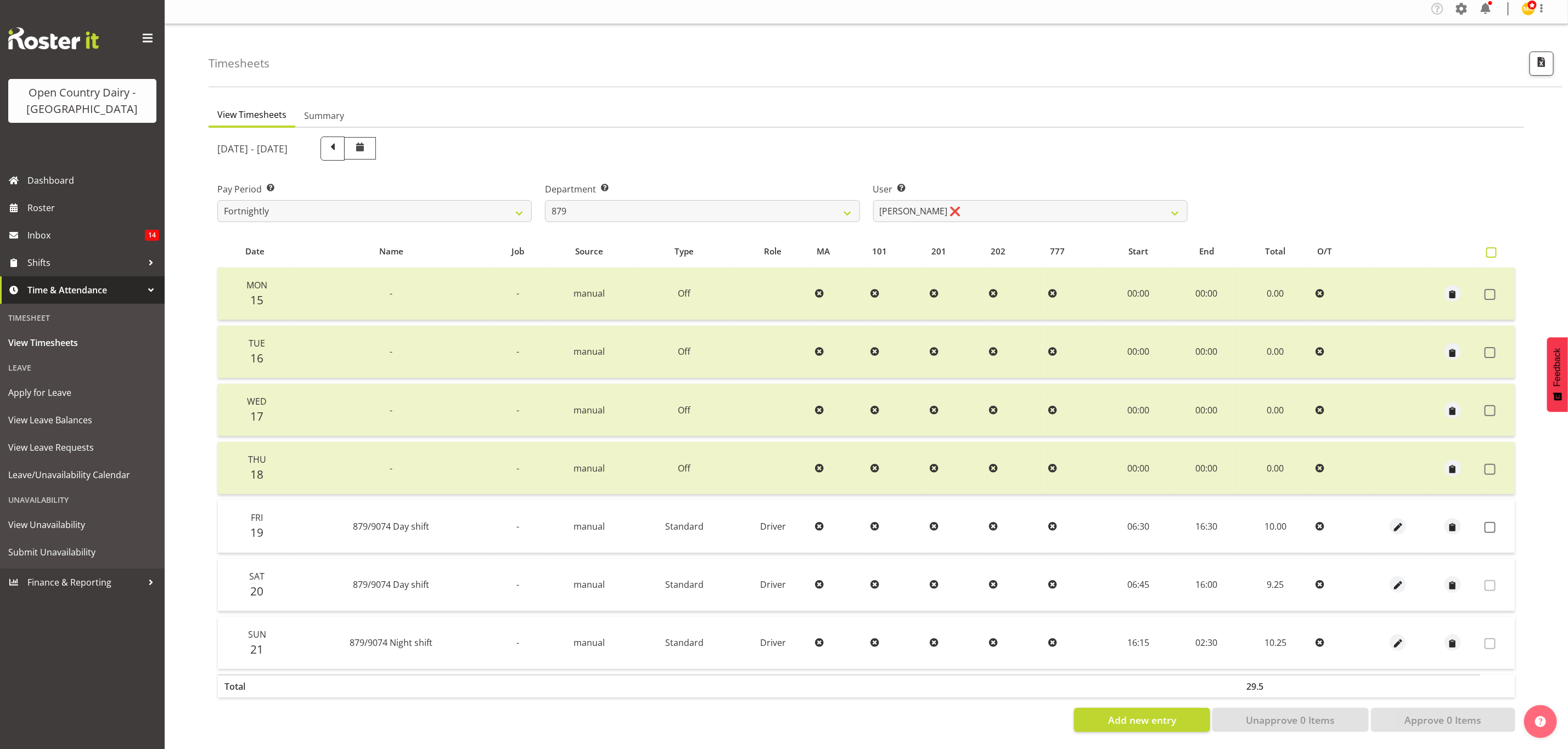
click at [1498, 247] on label at bounding box center [1494, 252] width 16 height 10
click at [1493, 249] on input "checkbox" at bounding box center [1490, 252] width 7 height 7
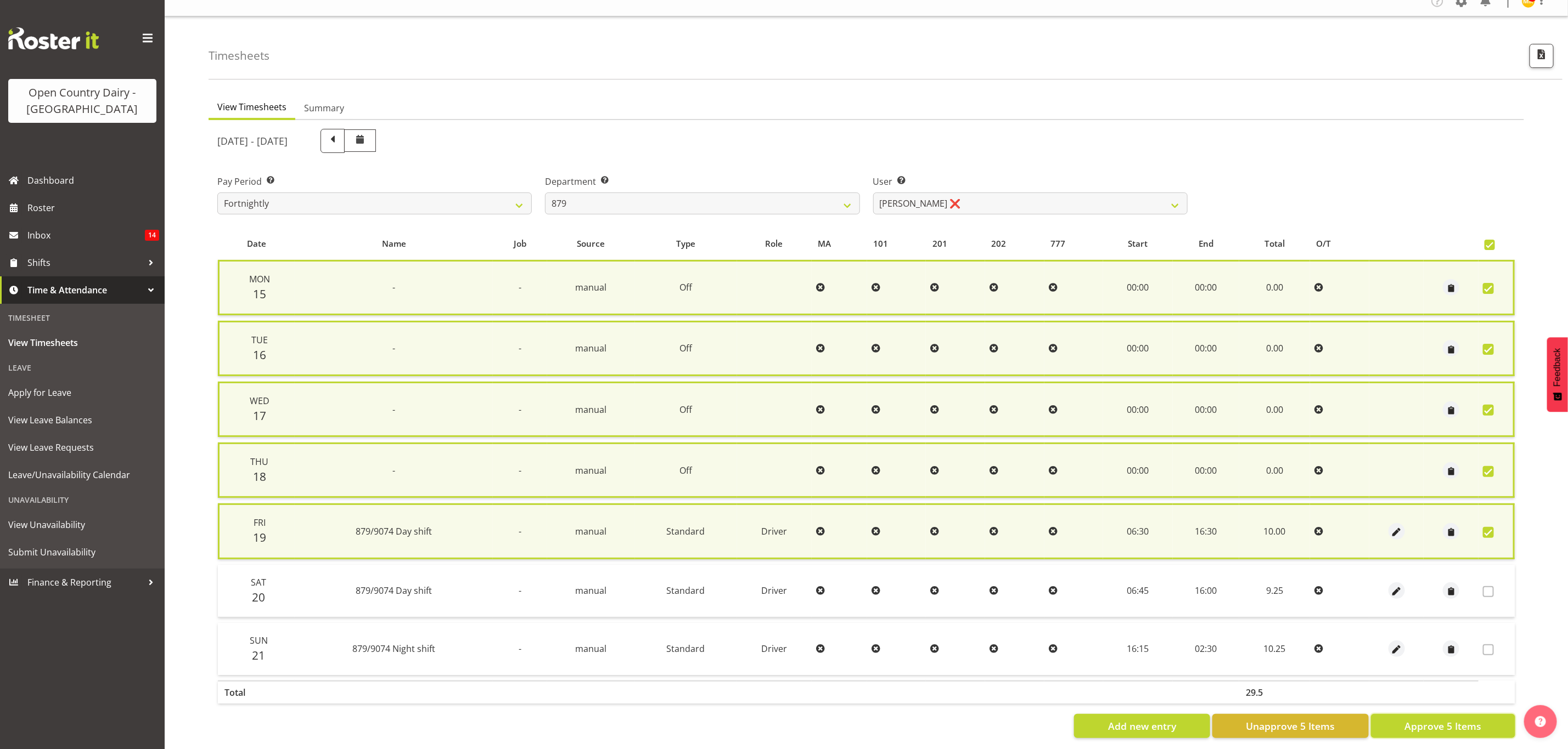
drag, startPoint x: 1439, startPoint y: 721, endPoint x: 1451, endPoint y: 733, distance: 17.0
click at [1445, 727] on span "Approve 5 Items" at bounding box center [1443, 727] width 77 height 15
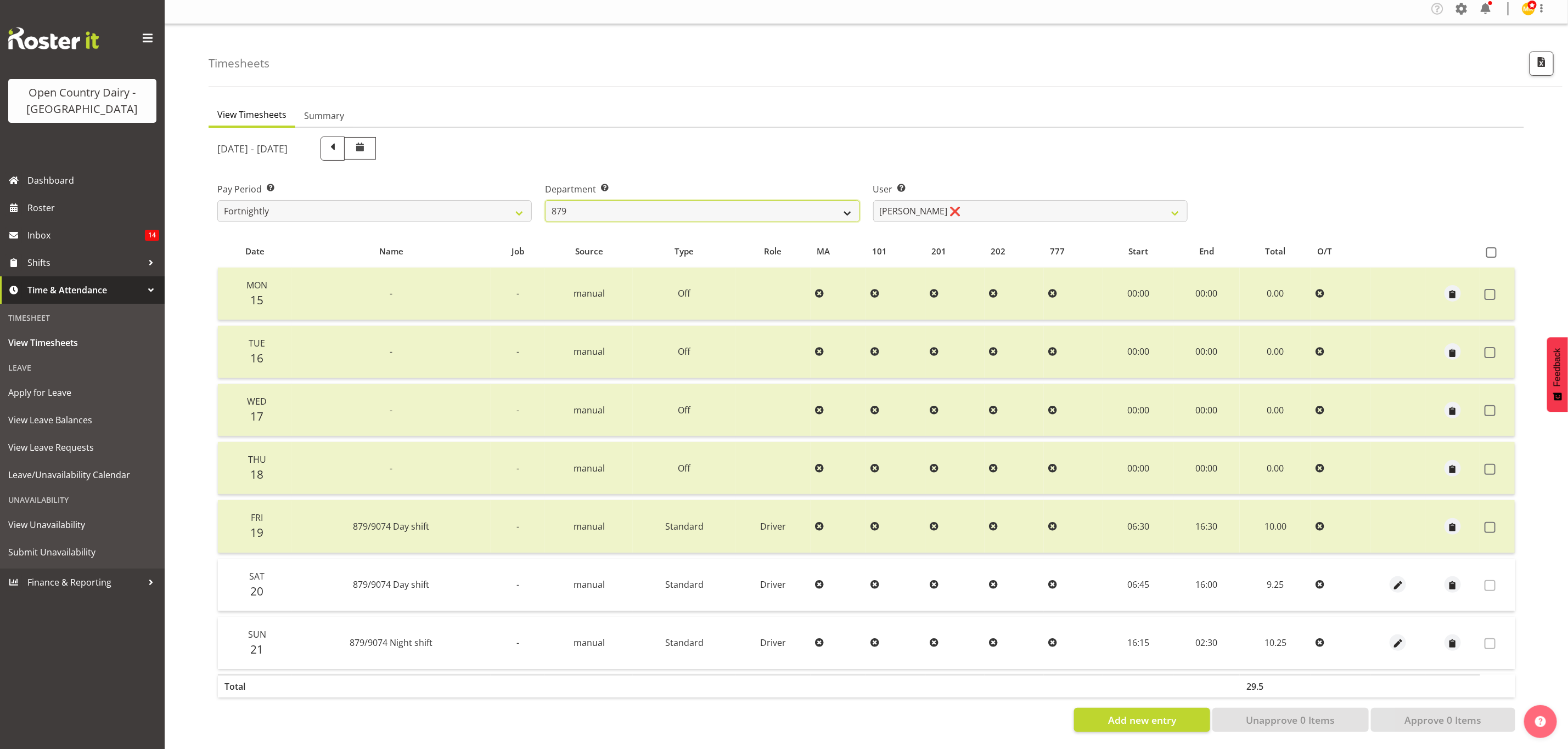
click at [814, 211] on select "734 735 736 737 738 739 851 853 854 855 856 858 861 862 865 867-9032 868 869 87…" at bounding box center [702, 211] width 315 height 22
click at [545, 200] on select "734 735 736 737 738 739 851 853 854 855 856 858 861 862 865 867-9032 868 869 87…" at bounding box center [702, 211] width 315 height 22
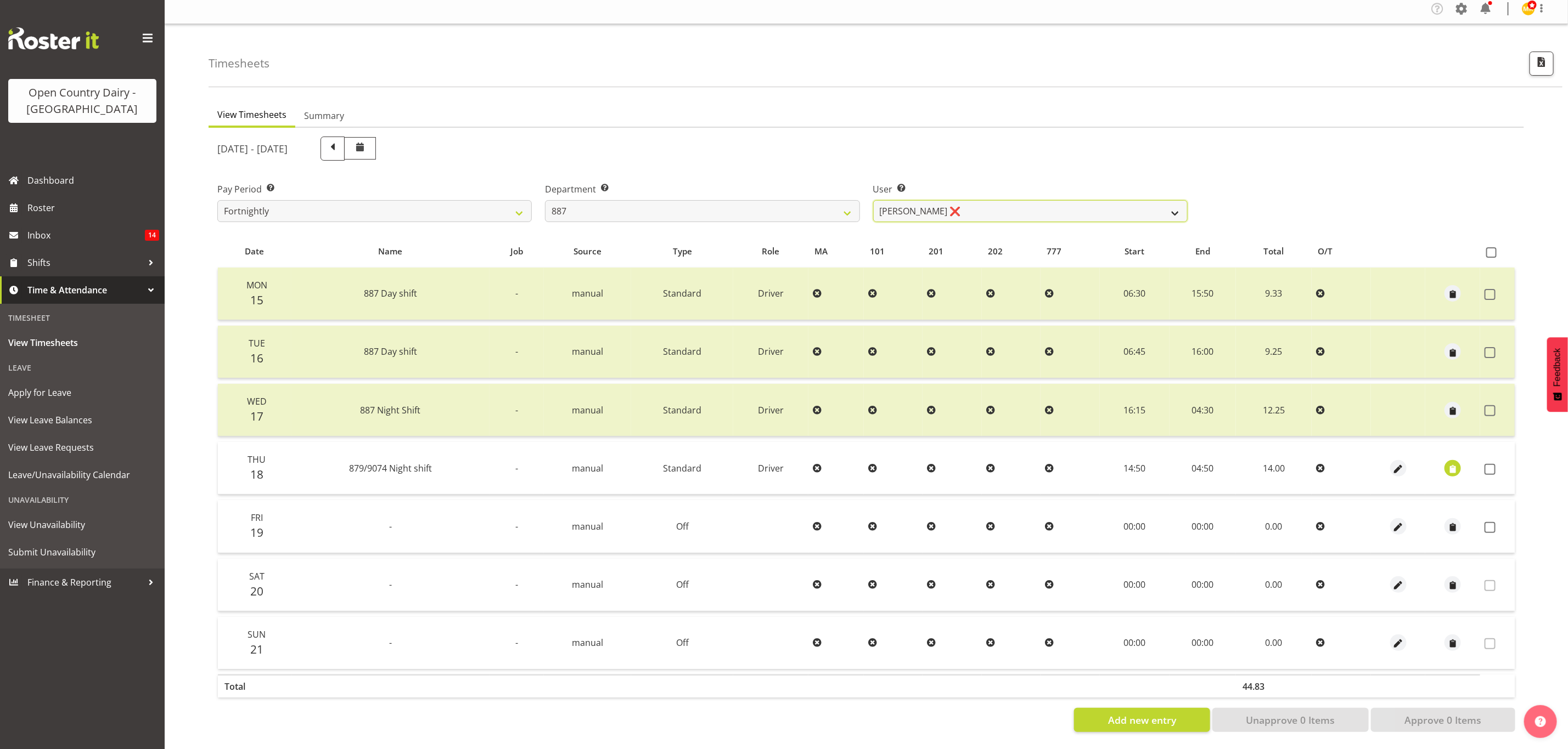
click at [960, 210] on select "Andrew Muir ❌ Bruce Spencer ❌ Neville Hoatten ❌ Warren Tempelman ❌" at bounding box center [1031, 211] width 315 height 22
click at [873, 200] on select "Andrew Muir ❌ Bruce Spencer ❌ Neville Hoatten ❌ Warren Tempelman ❌" at bounding box center [1031, 211] width 315 height 22
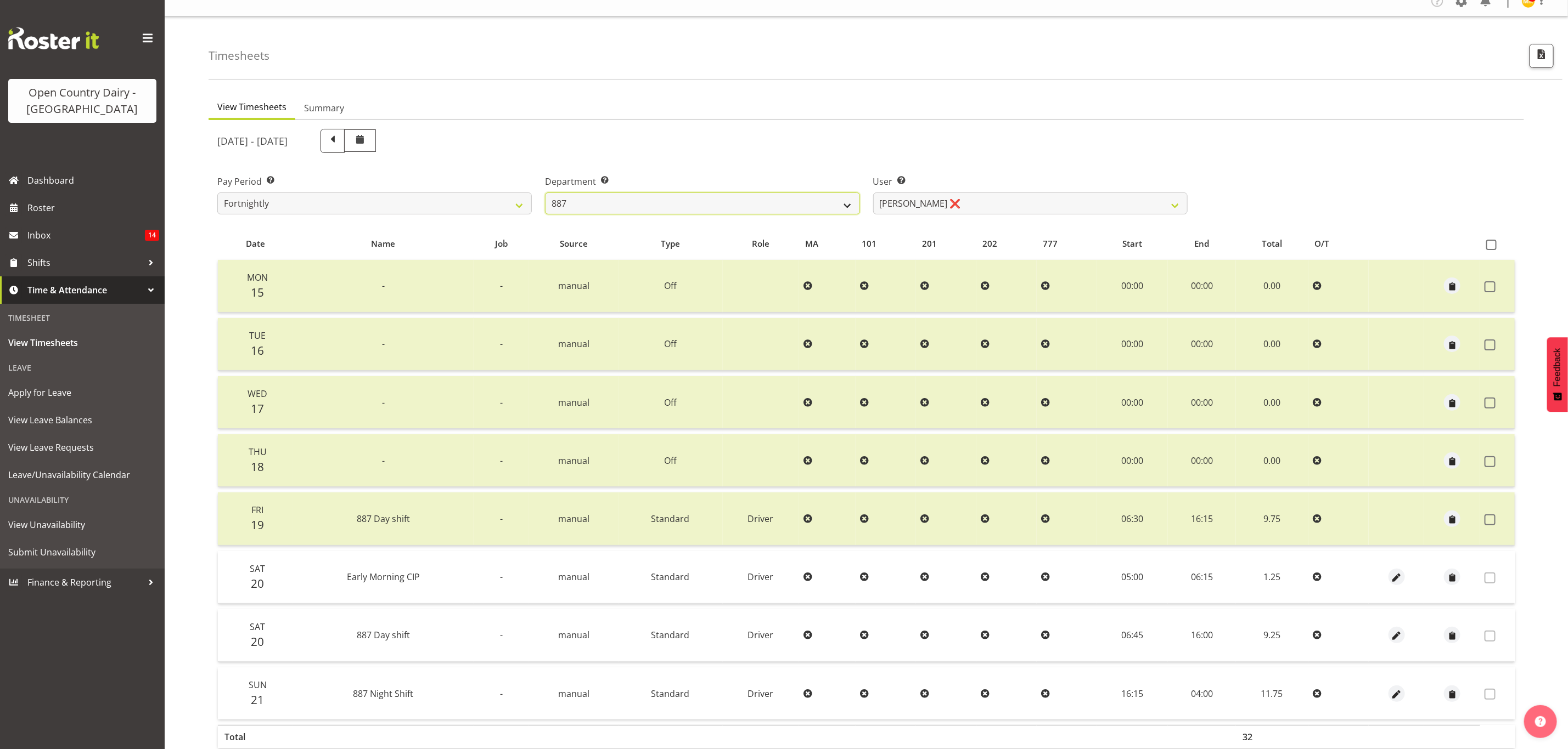
click at [713, 204] on select "734 735 736 737 738 739 851 853 854 855 856 858 861 862 865 867-9032 868 869 87…" at bounding box center [702, 204] width 315 height 22
click at [545, 193] on select "734 735 736 737 738 739 851 853 854 855 856 858 861 862 865 867-9032 868 869 87…" at bounding box center [702, 204] width 315 height 22
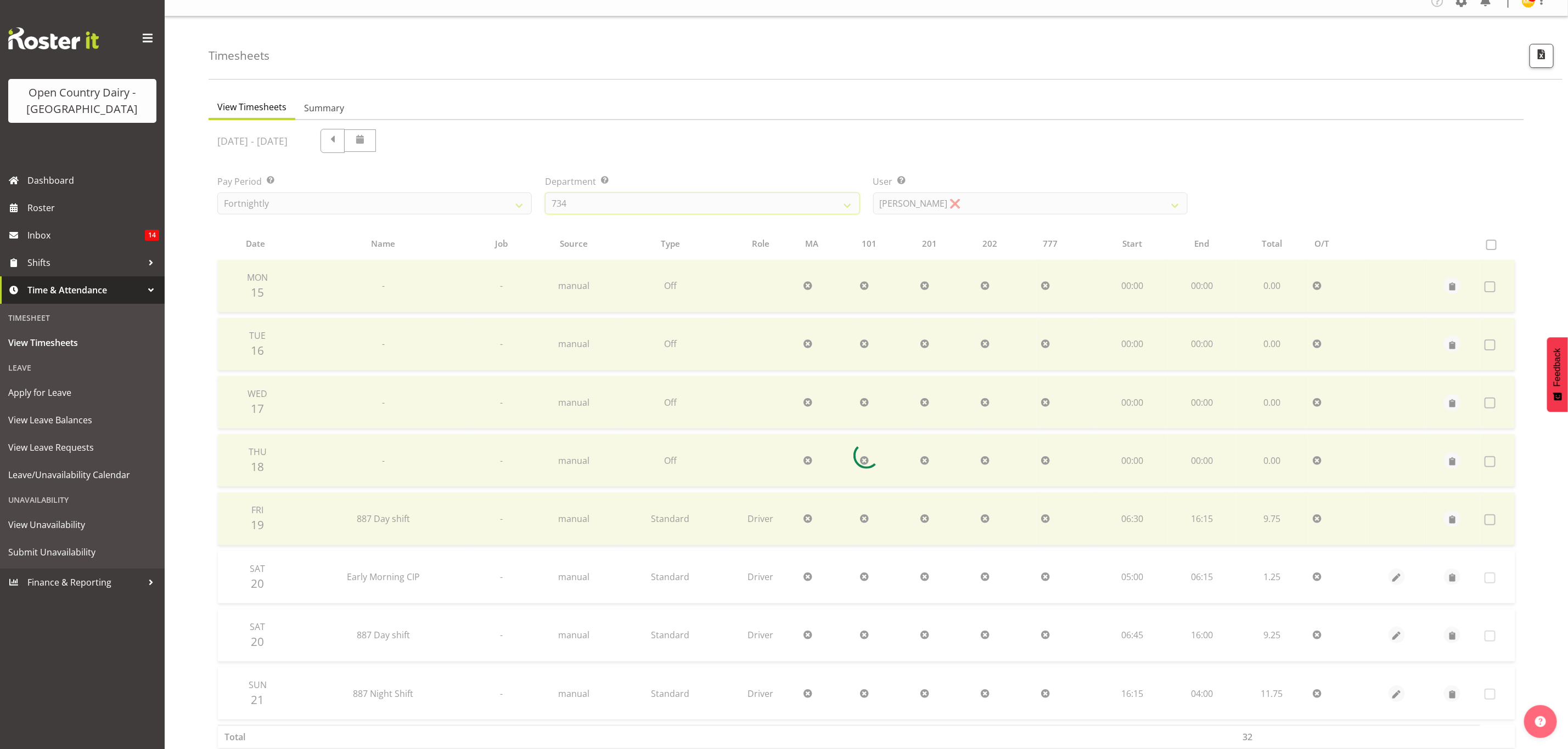
scroll to position [0, 0]
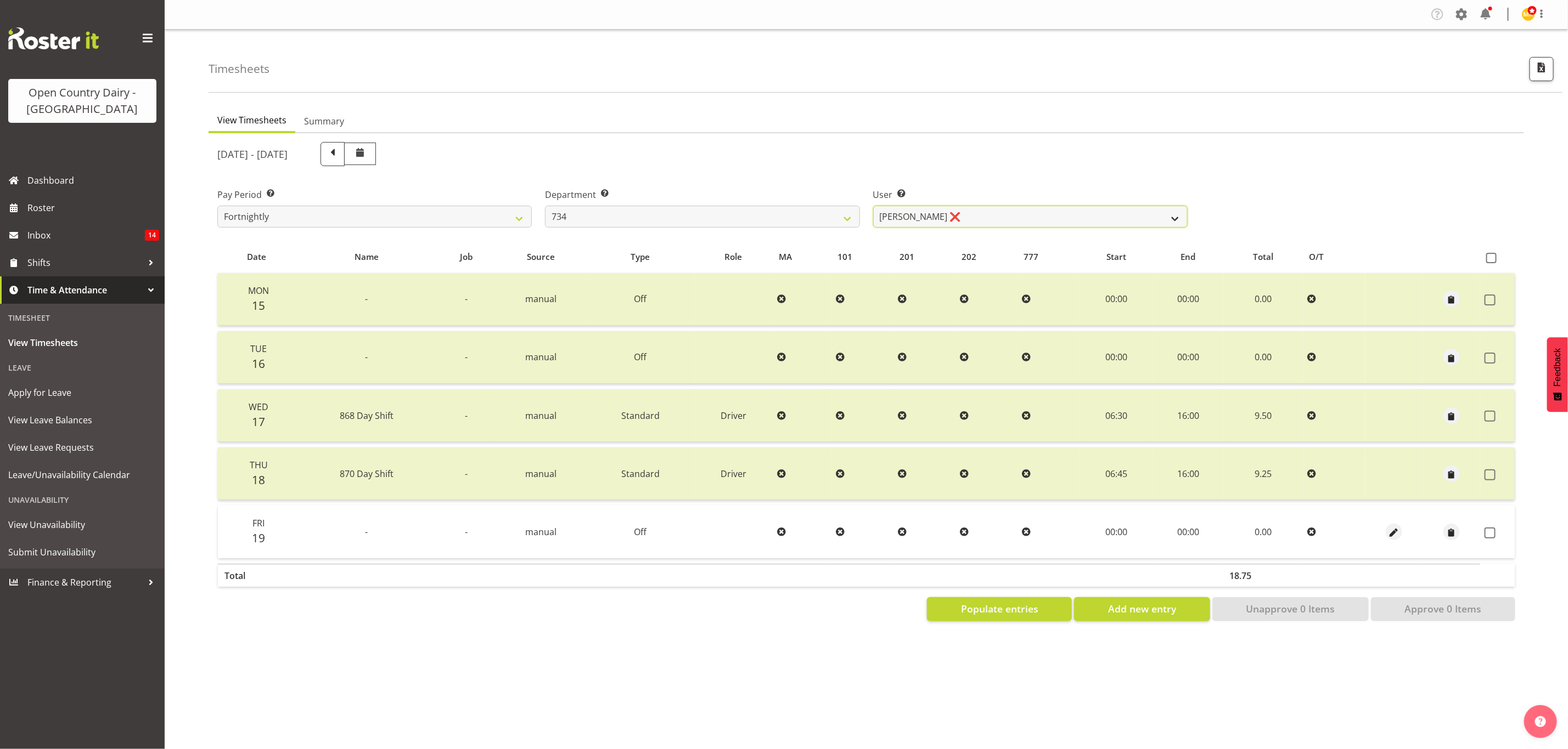
click at [990, 209] on select "Justin Spicer ❌ Ryan Thompson ❌ Tracey Chittock ❌ Zachary Shanks ❌" at bounding box center [1031, 217] width 315 height 22
click at [873, 206] on select "Justin Spicer ❌ Ryan Thompson ❌ Tracey Chittock ❌ Zachary Shanks ❌" at bounding box center [1031, 217] width 315 height 22
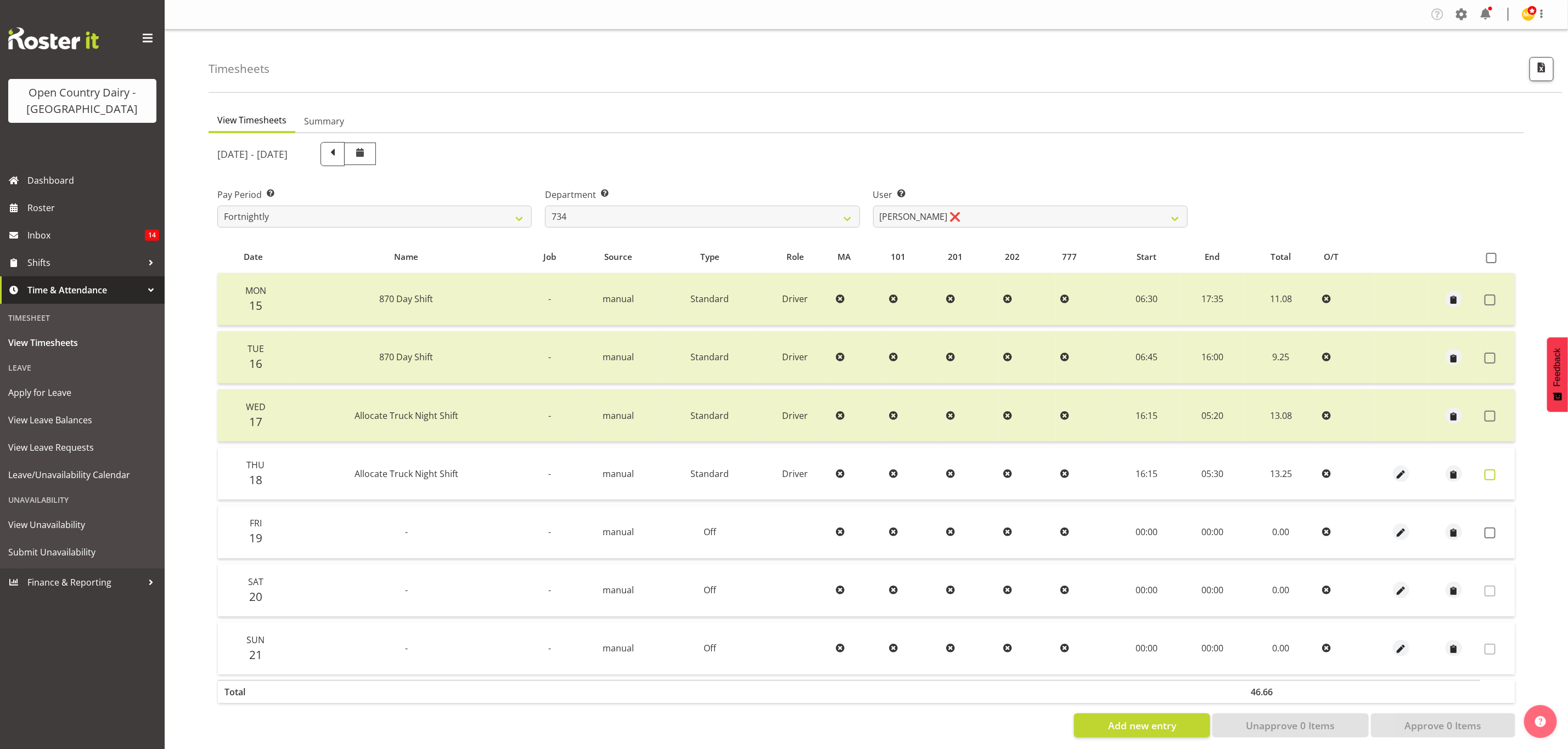
click at [1495, 470] on span at bounding box center [1490, 475] width 11 height 11
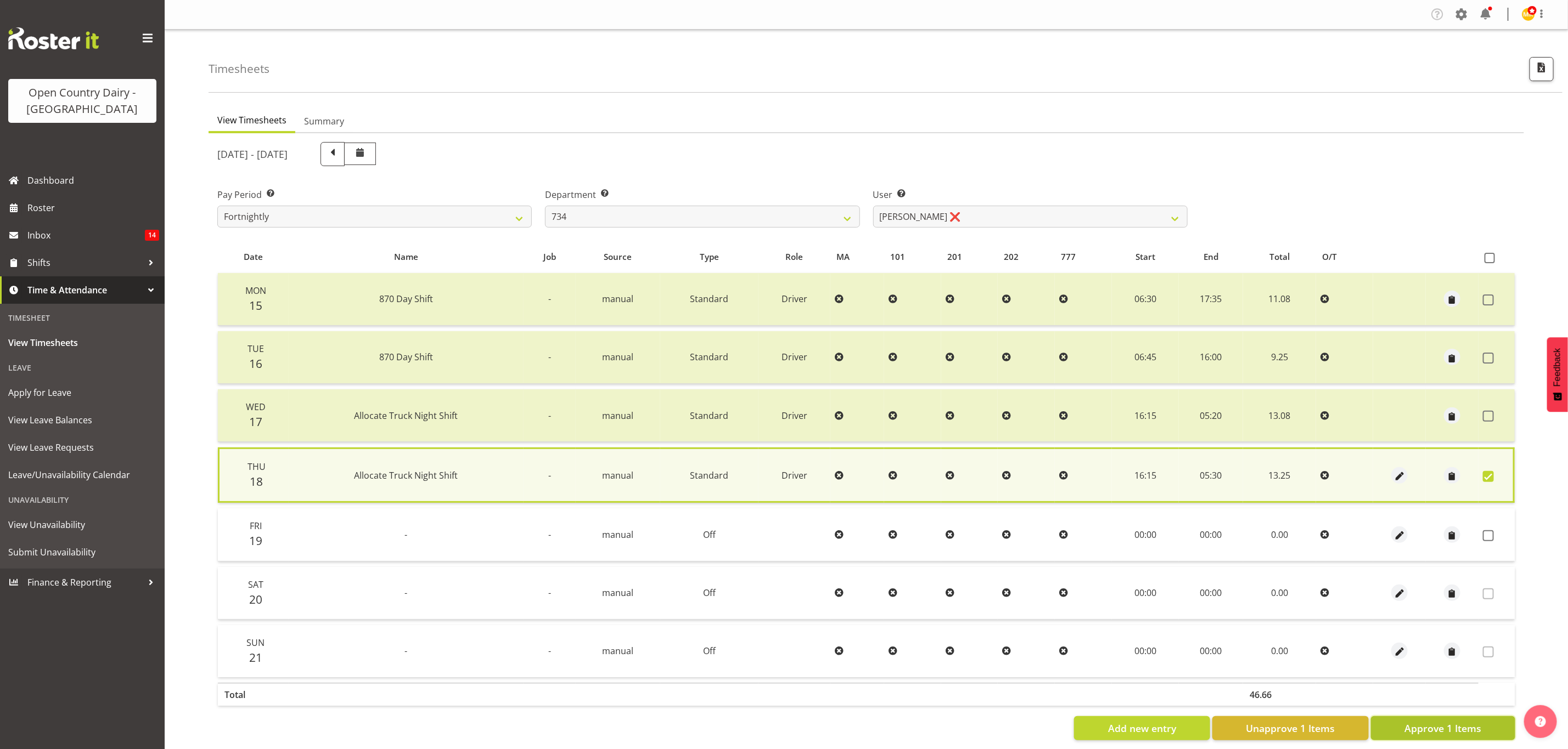
click at [1457, 723] on span "Approve 1 Items" at bounding box center [1443, 729] width 77 height 15
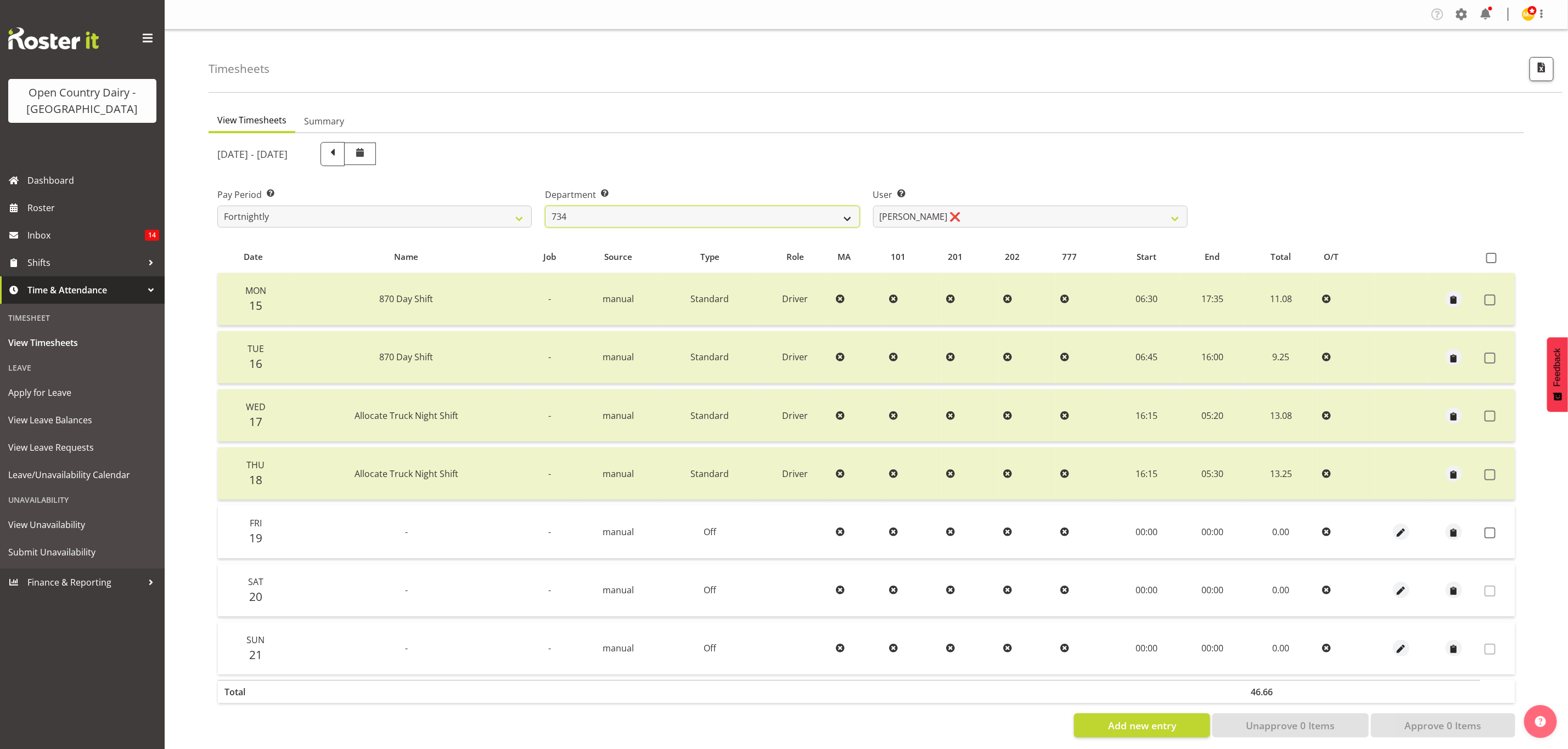
click at [835, 223] on select "734 735 736 737 738 739 851 853 854 855 856 858 861 862 865 867-9032 868 869 87…" at bounding box center [702, 217] width 315 height 22
click at [545, 206] on select "734 735 736 737 738 739 851 853 854 855 856 858 861 862 865 867-9032 868 869 87…" at bounding box center [702, 217] width 315 height 22
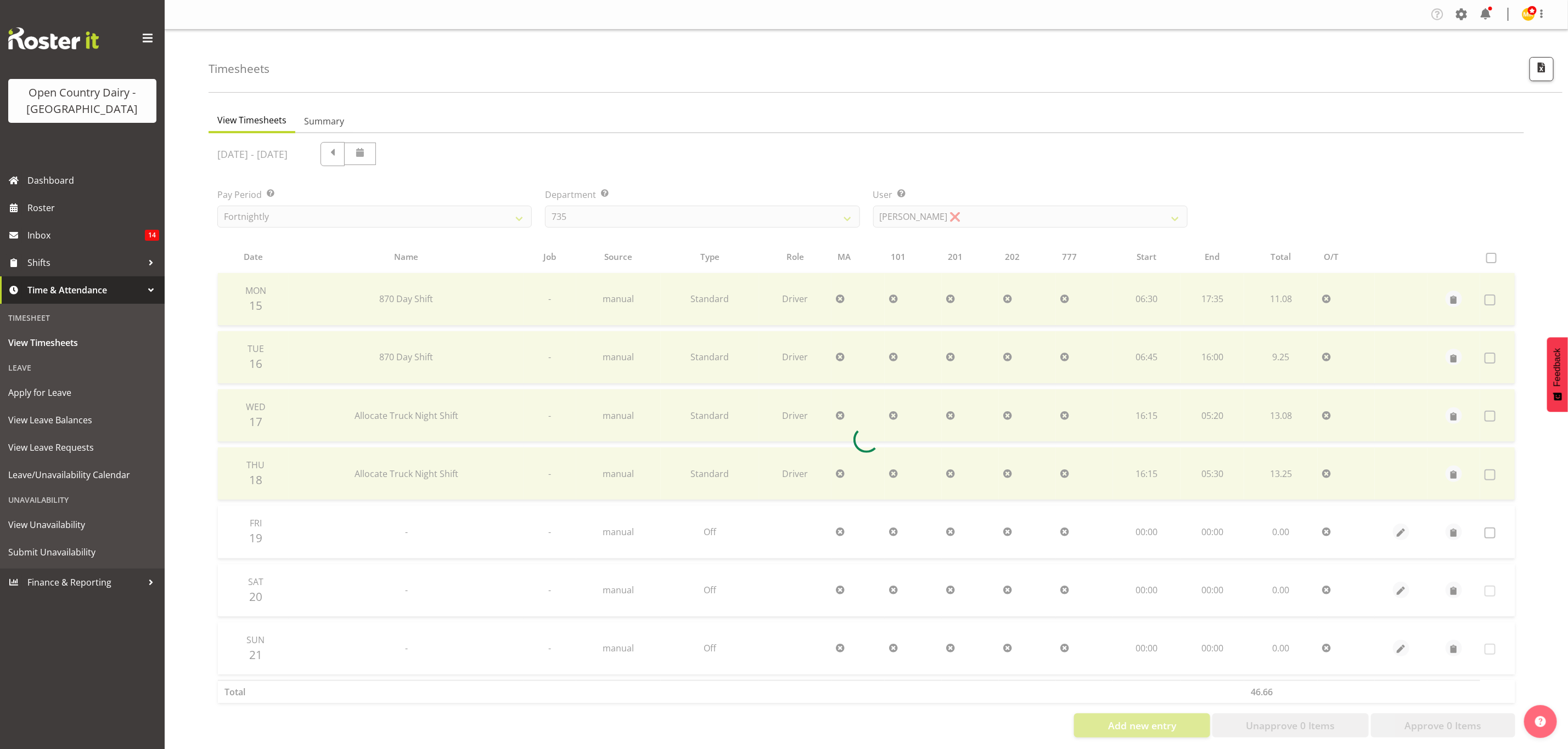
click at [936, 214] on div at bounding box center [865, 440] width 1315 height 613
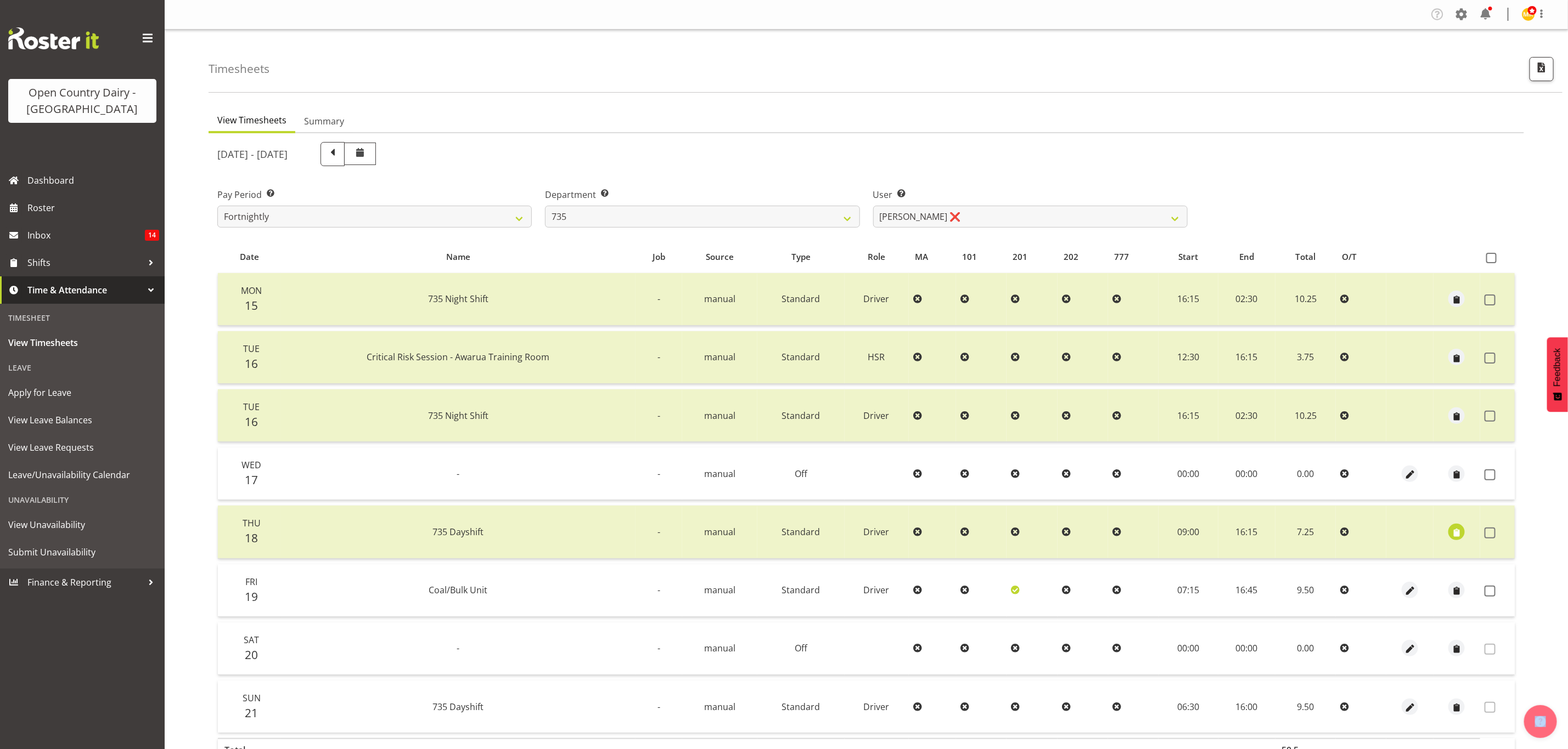
click at [937, 214] on div at bounding box center [865, 469] width 1315 height 671
click at [937, 214] on select "Brian Neas ❌ Cherie Williams ❌ Christopher Sutherland ❌ Stuart Craig ❌" at bounding box center [1031, 217] width 315 height 22
click at [873, 206] on select "Brian Neas ❌ Cherie Williams ❌ Christopher Sutherland ❌ Stuart Craig ❌" at bounding box center [1031, 217] width 315 height 22
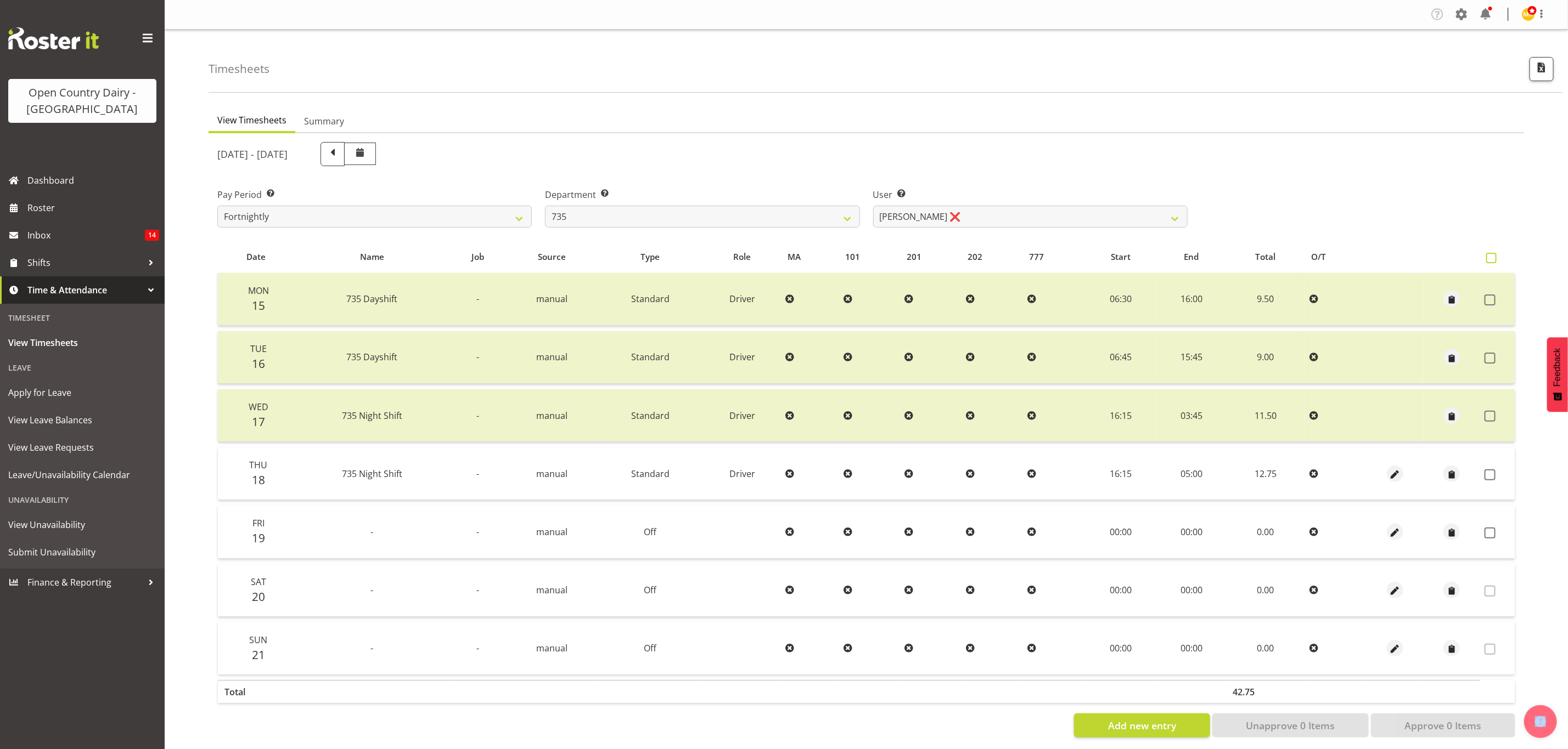
click at [1488, 254] on span at bounding box center [1491, 258] width 10 height 10
click at [1488, 255] on input "checkbox" at bounding box center [1490, 258] width 7 height 7
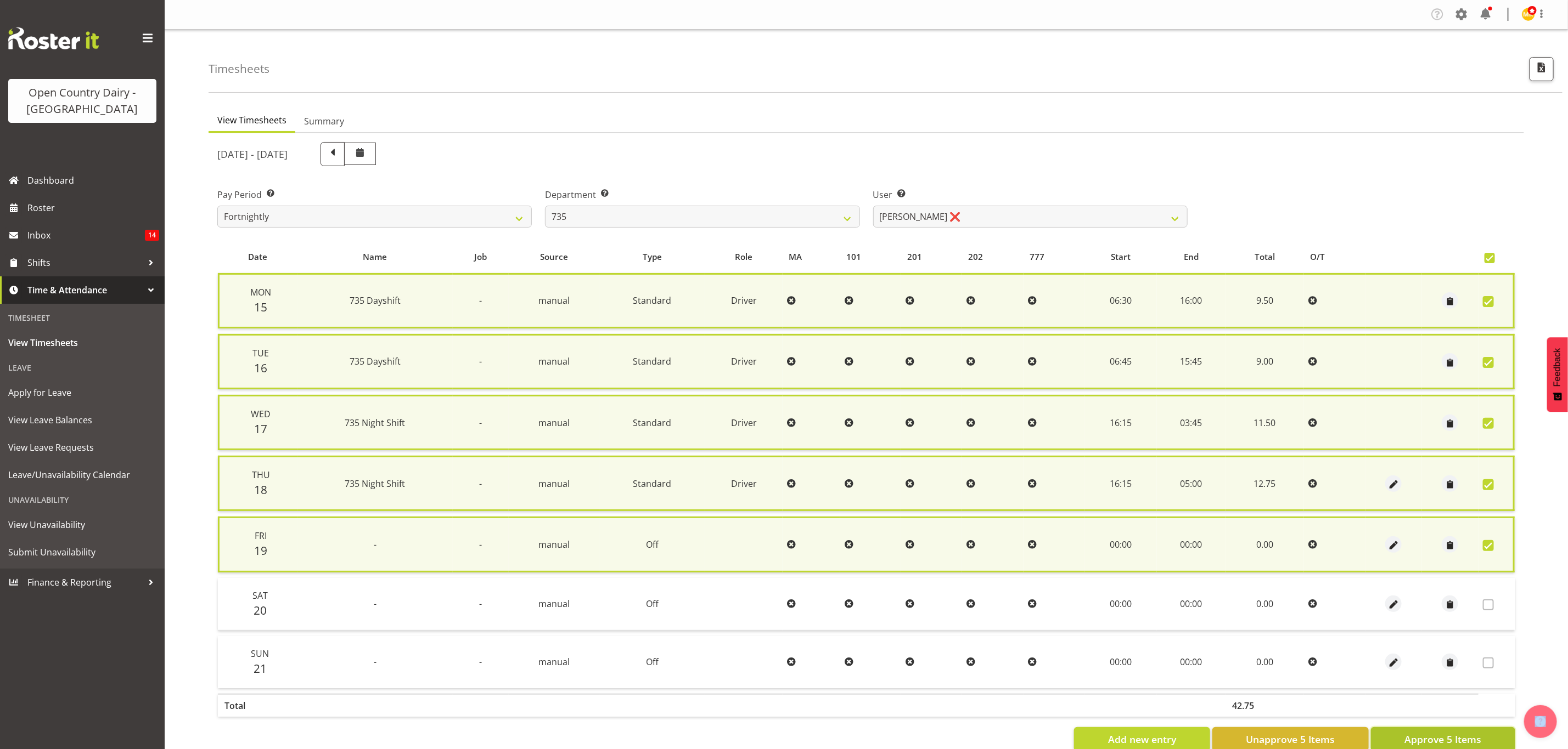
click at [1480, 733] on span "Approve 5 Items" at bounding box center [1443, 740] width 77 height 15
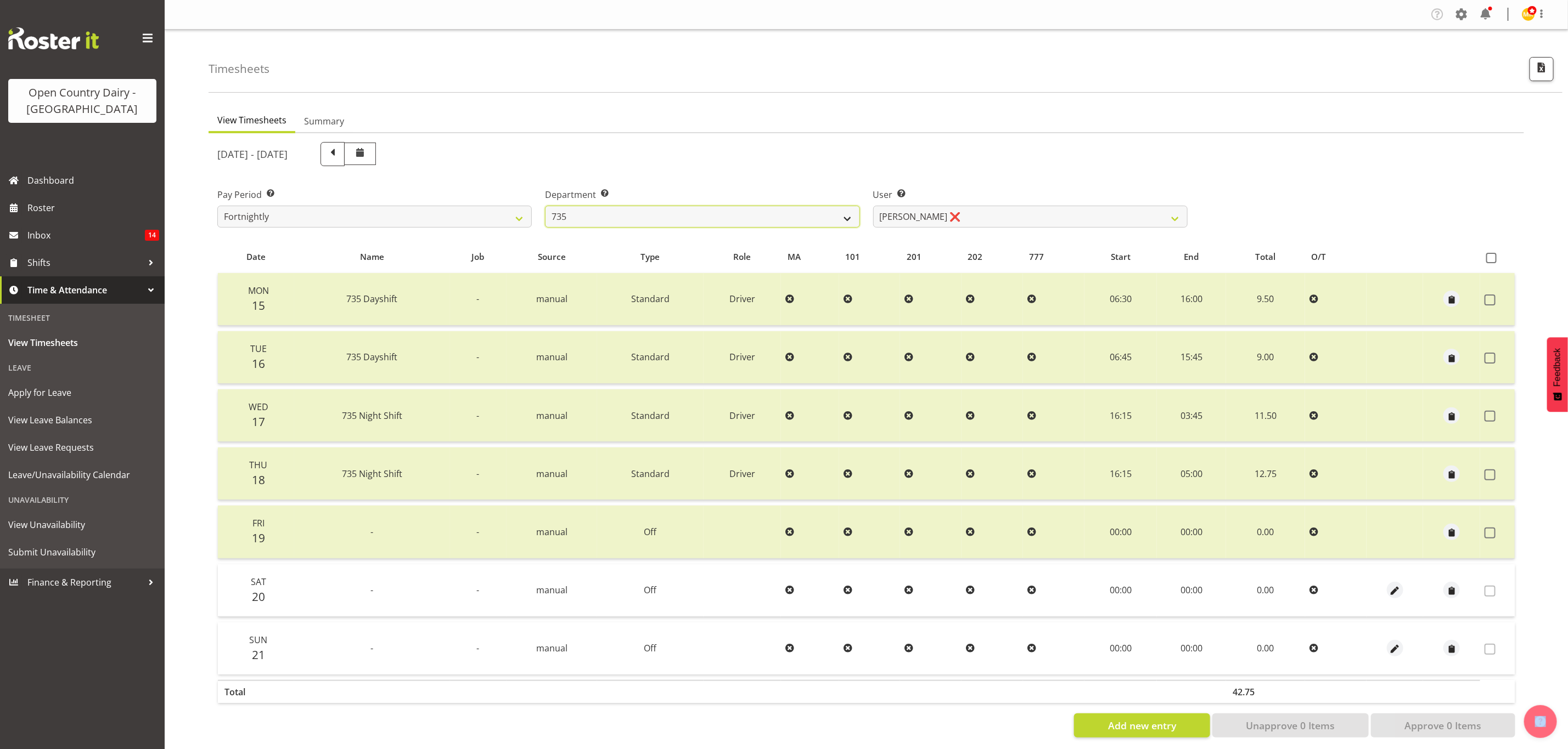
click at [630, 225] on select "734 735 736 737 738 739 851 853 854 855 856 858 861 862 865 867-9032 868 869 87…" at bounding box center [702, 217] width 315 height 22
click at [545, 206] on select "734 735 736 737 738 739 851 853 854 855 856 858 861 862 865 867-9032 868 869 87…" at bounding box center [702, 217] width 315 height 22
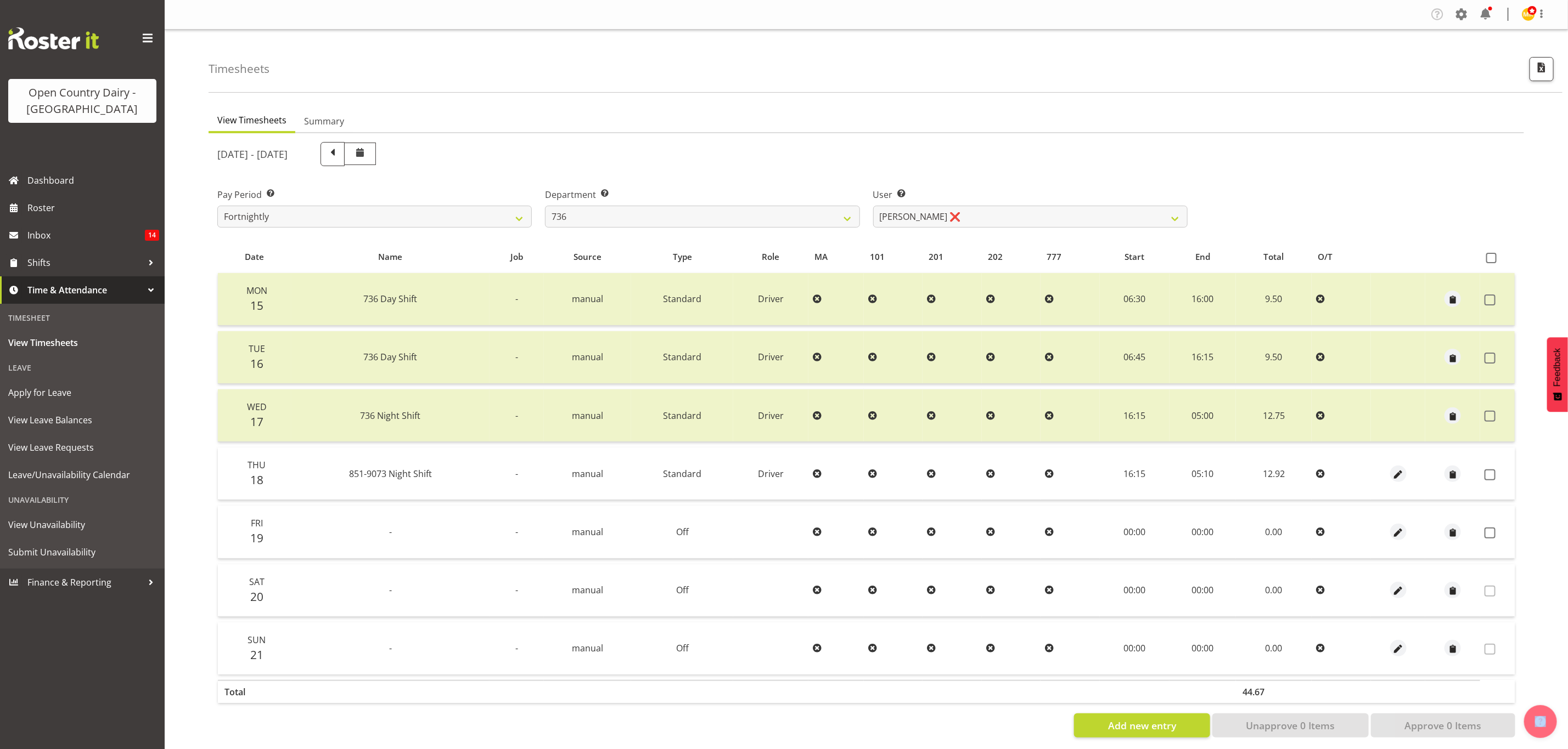
click at [1009, 216] on div "September 15th - September 21st 2025 Pay Period Select which pay period you wou…" at bounding box center [866, 436] width 1297 height 603
click at [1009, 216] on select "Andy Van Brecht ❌ Gavin Hamilton ❌ Jamie Seaton ❌ Kerrod Ward ❌" at bounding box center [1031, 217] width 315 height 22
click at [774, 219] on select "734 735 736 737 738 739 851 853 854 855 856 858 861 862 865 867-9032 868 869 87…" at bounding box center [702, 217] width 315 height 22
click at [545, 206] on select "734 735 736 737 738 739 851 853 854 855 856 858 861 862 865 867-9032 868 869 87…" at bounding box center [702, 217] width 315 height 22
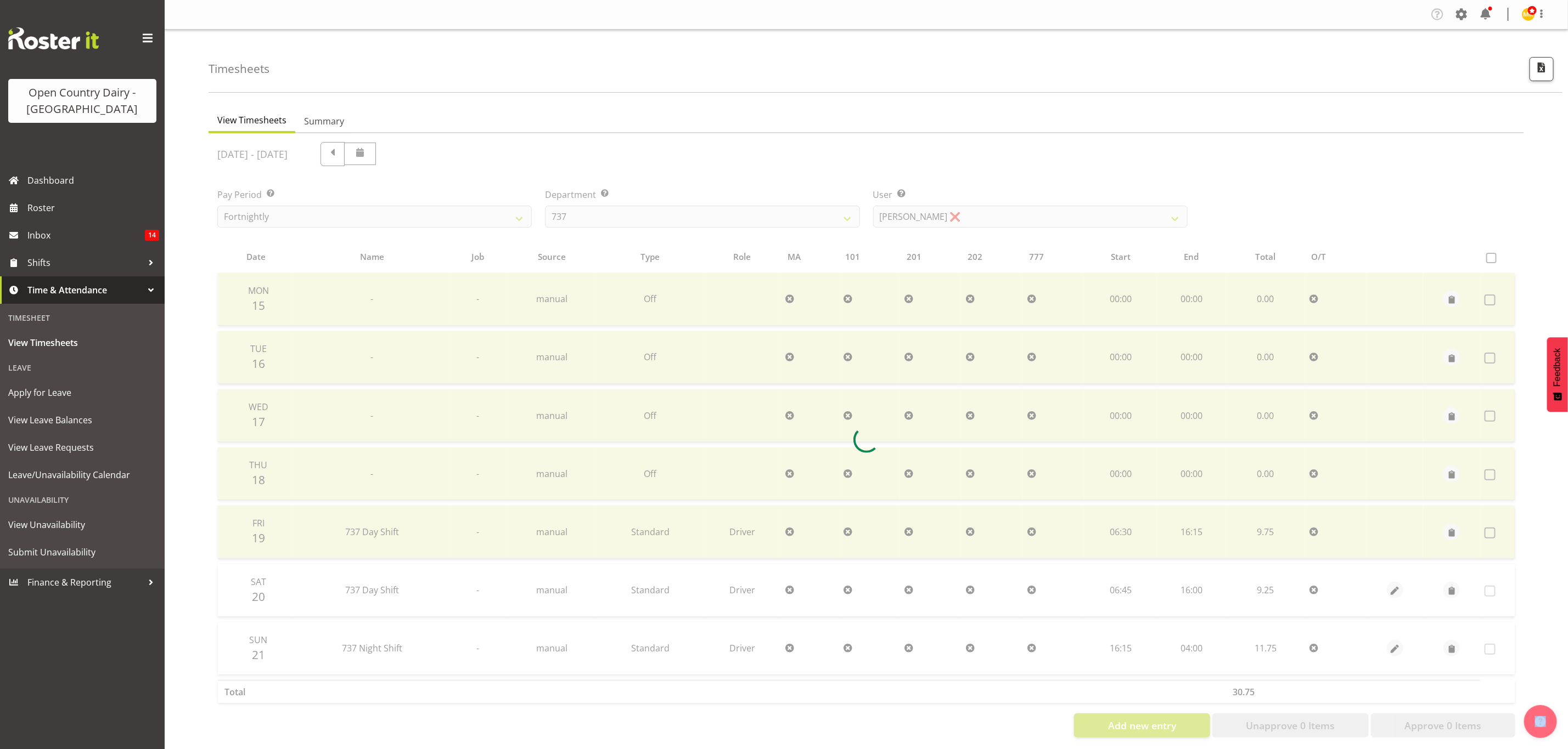
click at [915, 212] on div at bounding box center [865, 440] width 1315 height 613
click at [916, 212] on div "September 15th - September 21st 2025 Pay Period Select which pay period you wou…" at bounding box center [866, 436] width 1297 height 603
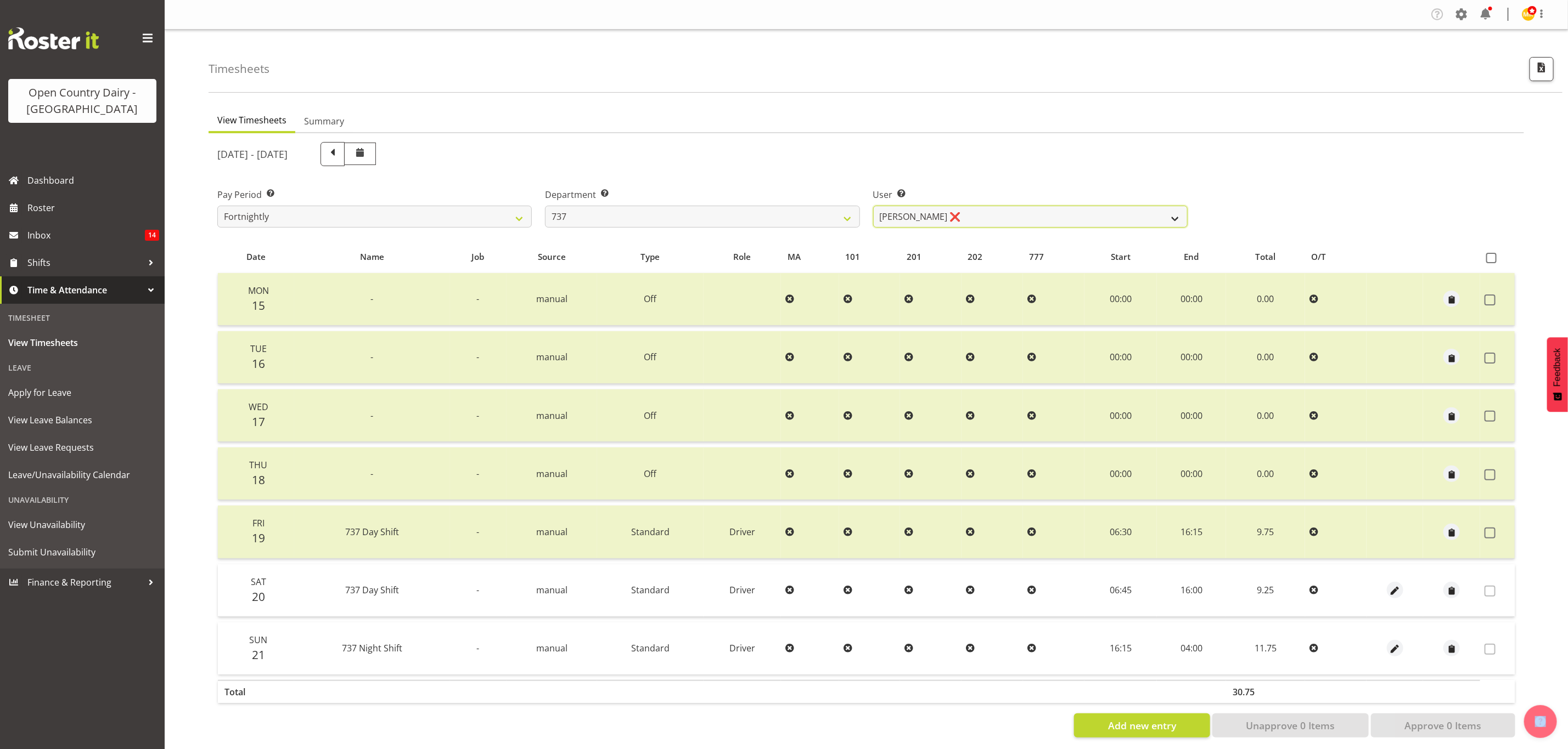
click at [916, 212] on select "Andrew Crawford ❌ Ashley Bragg ❌ Jack Townley ❌ Richard Turnbull ❌" at bounding box center [1031, 217] width 315 height 22
click at [813, 213] on select "734 735 736 737 738 739 851 853 854 855 856 858 861 862 865 867-9032 868 869 87…" at bounding box center [702, 217] width 315 height 22
click at [545, 206] on select "734 735 736 737 738 739 851 853 854 855 856 858 861 862 865 867-9032 868 869 87…" at bounding box center [702, 217] width 315 height 22
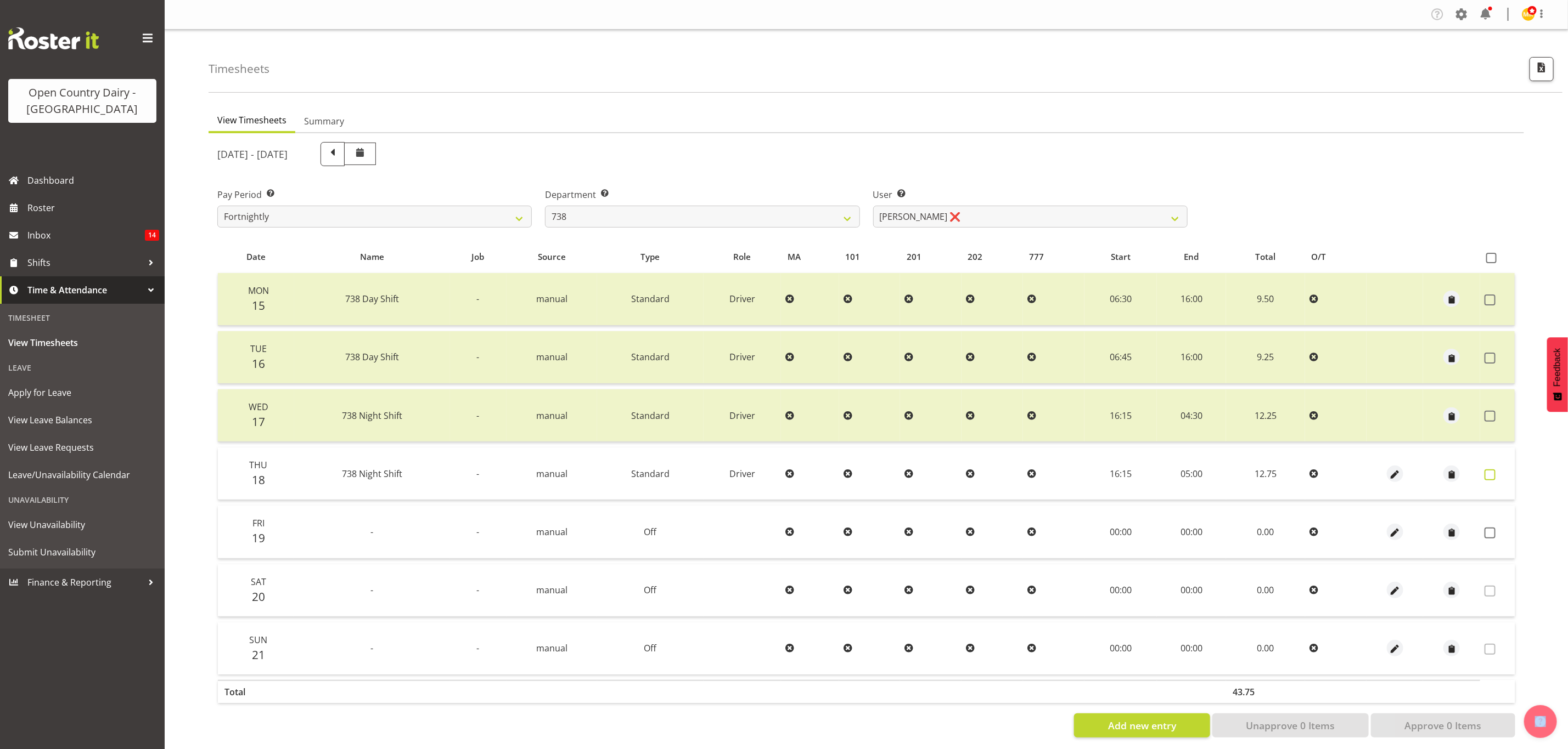
click at [1487, 470] on span at bounding box center [1490, 475] width 11 height 11
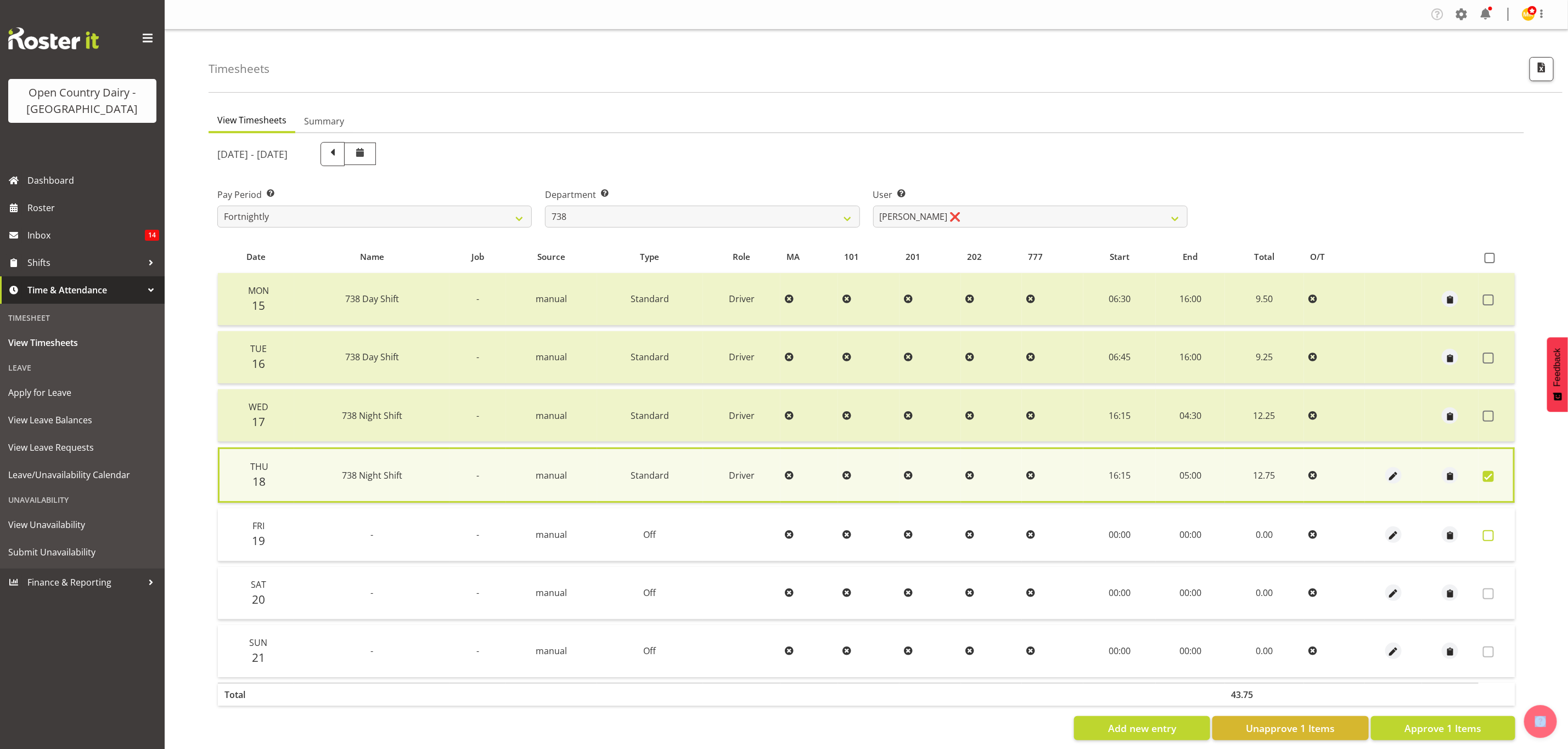
click at [1491, 531] on span at bounding box center [1487, 536] width 11 height 11
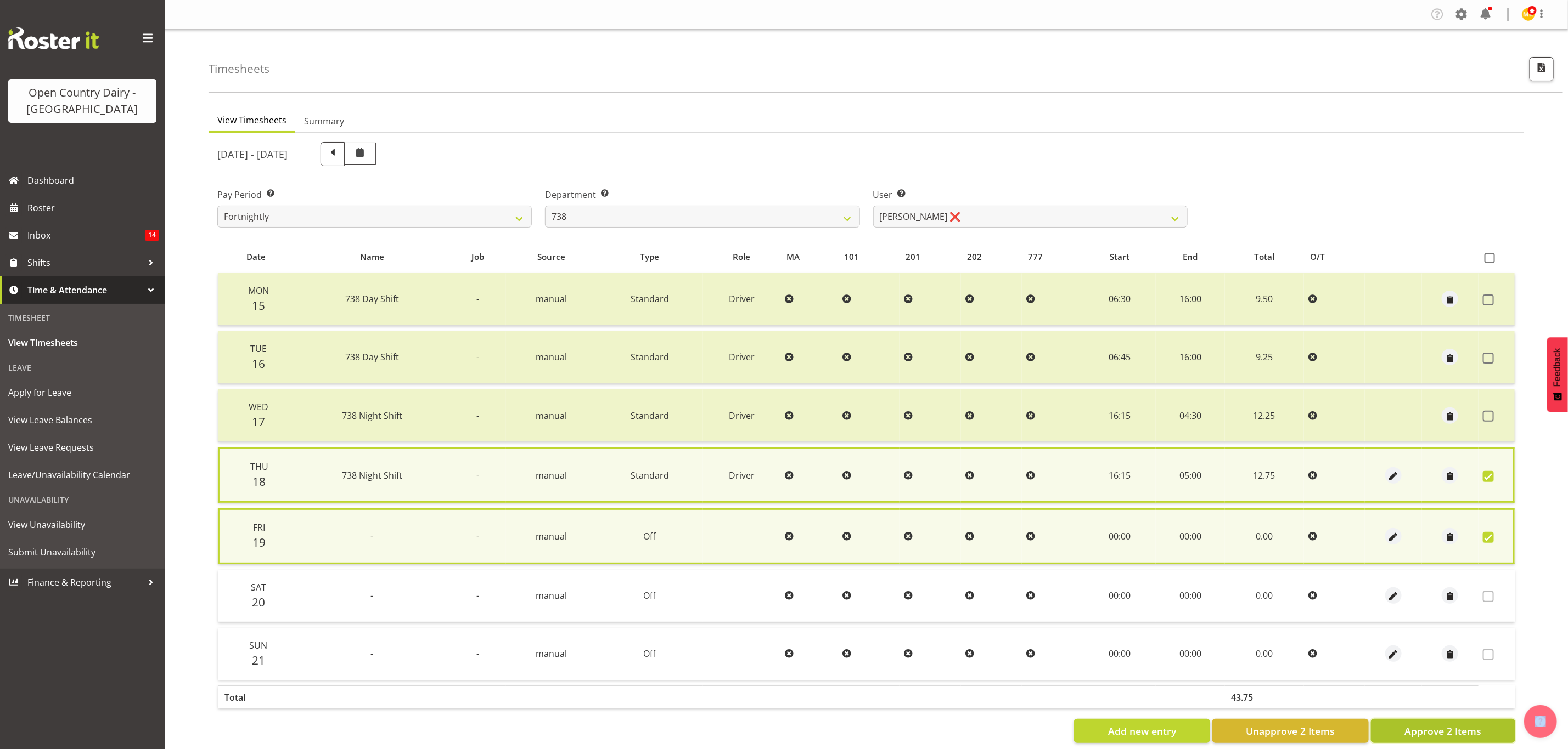
click at [1488, 719] on button "Approve 2 Items" at bounding box center [1443, 731] width 144 height 24
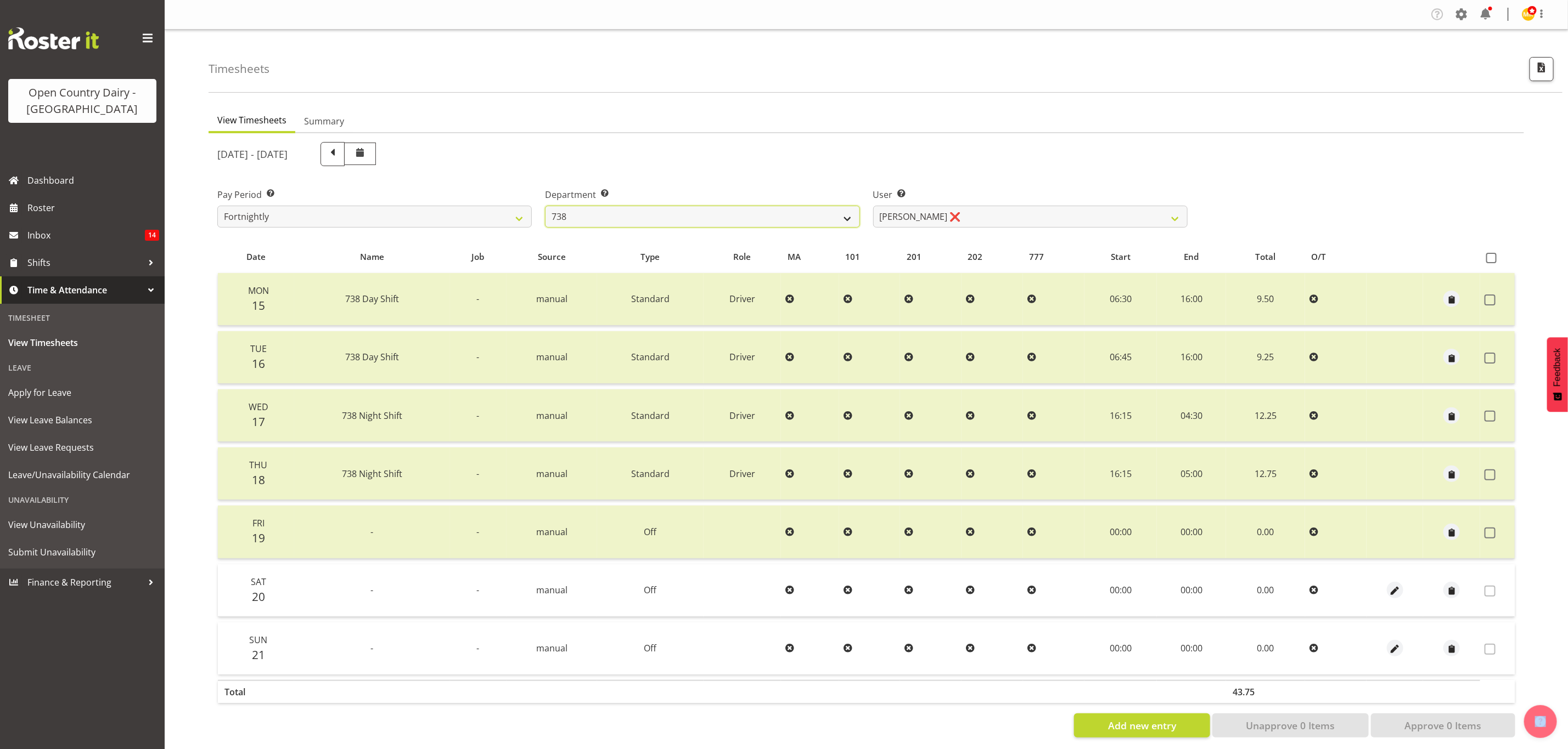
click at [801, 221] on select "734 735 736 737 738 739 851 853 854 855 856 858 861 862 865 867-9032 868 869 87…" at bounding box center [702, 217] width 315 height 22
click at [545, 206] on select "734 735 736 737 738 739 851 853 854 855 856 858 861 862 865 867-9032 868 869 87…" at bounding box center [702, 217] width 315 height 22
click at [952, 215] on select "Andrew Crawford ❌ Ashley Bragg ❌ Jack Townley ❌ Richard Turnbull ❌" at bounding box center [1031, 217] width 315 height 22
click at [873, 206] on select "Andrew Crawford ❌ Ashley Bragg ❌ Jack Townley ❌ Richard Turnbull ❌" at bounding box center [1031, 217] width 315 height 22
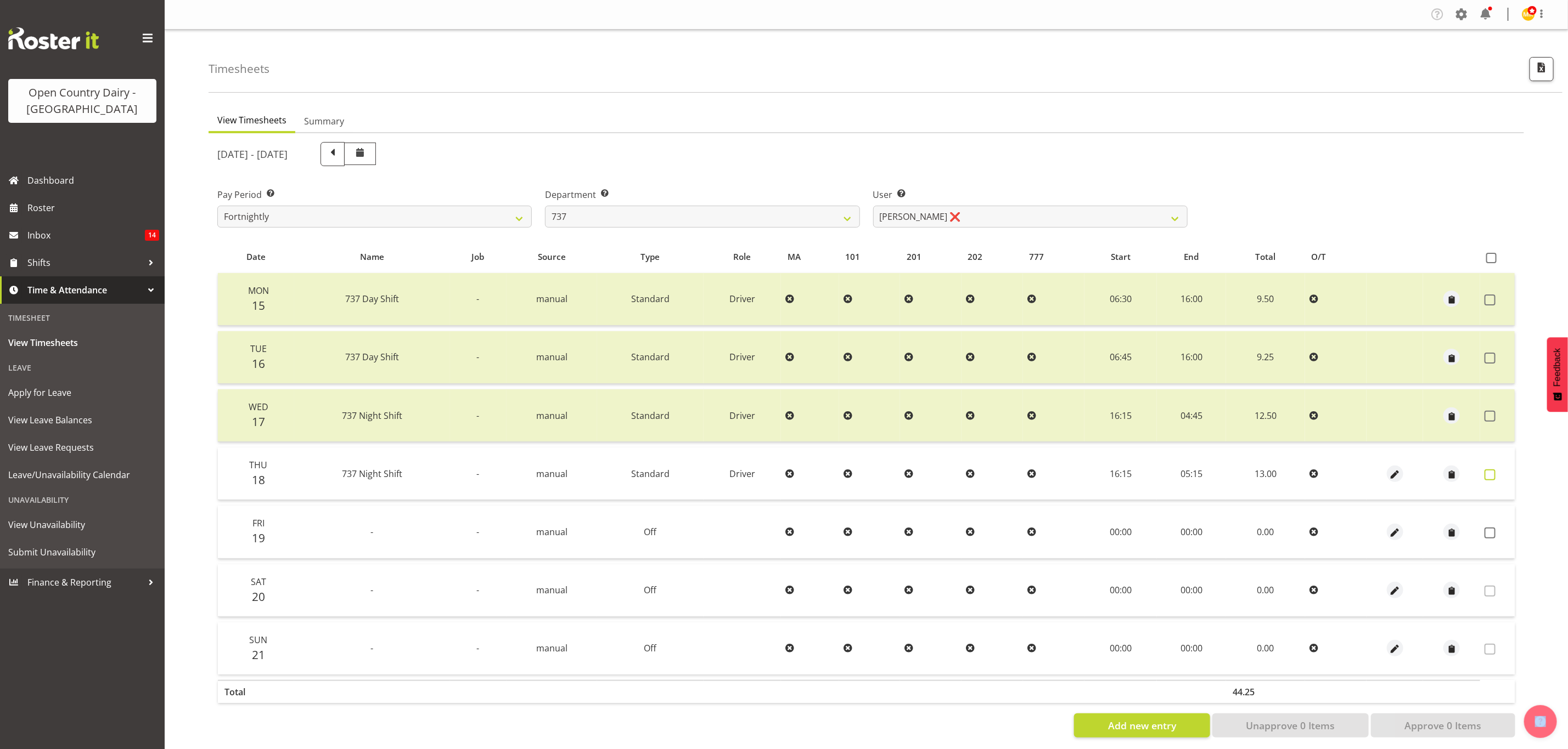
click at [1490, 470] on span at bounding box center [1490, 475] width 11 height 11
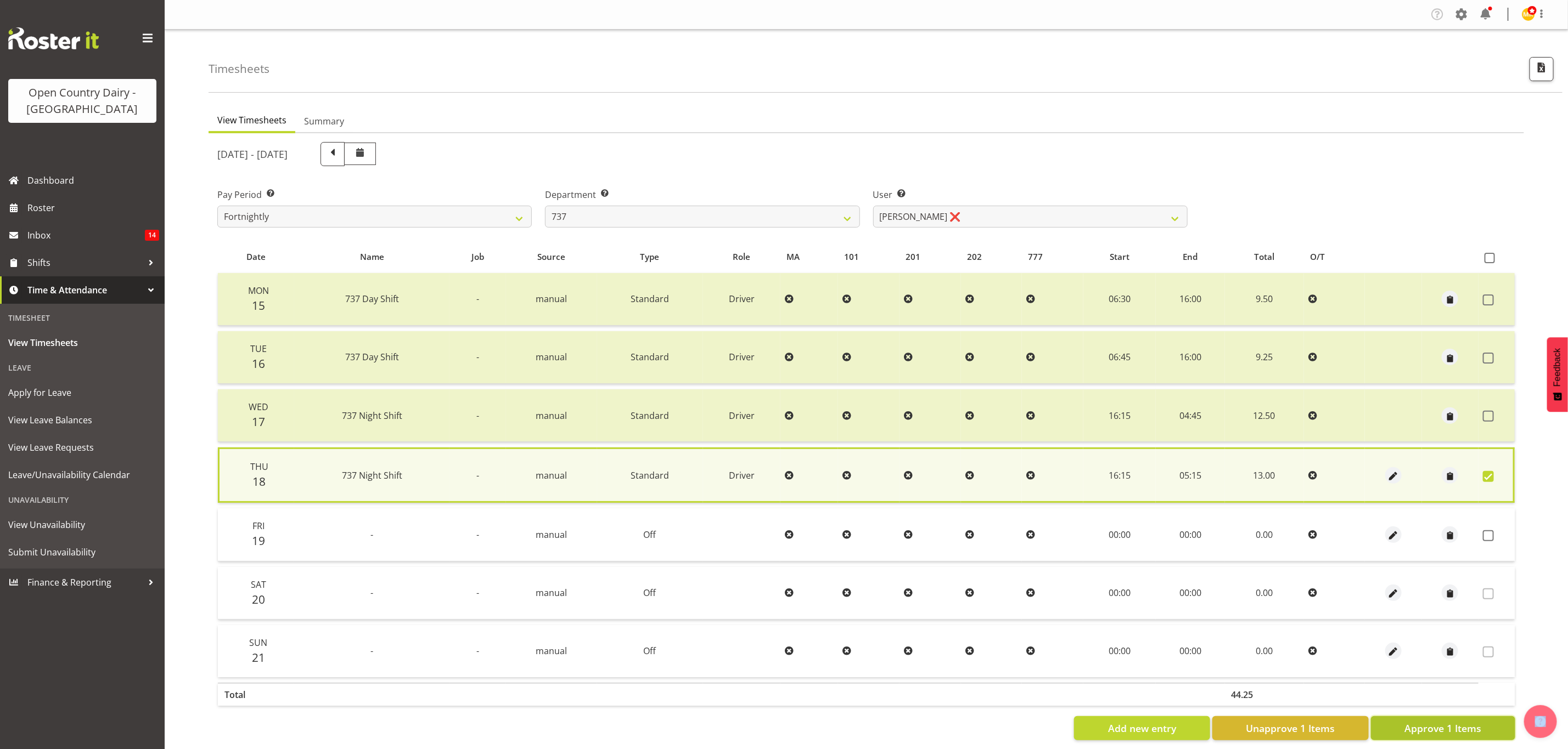
click at [1406, 727] on span "Approve 1 Items" at bounding box center [1443, 729] width 77 height 15
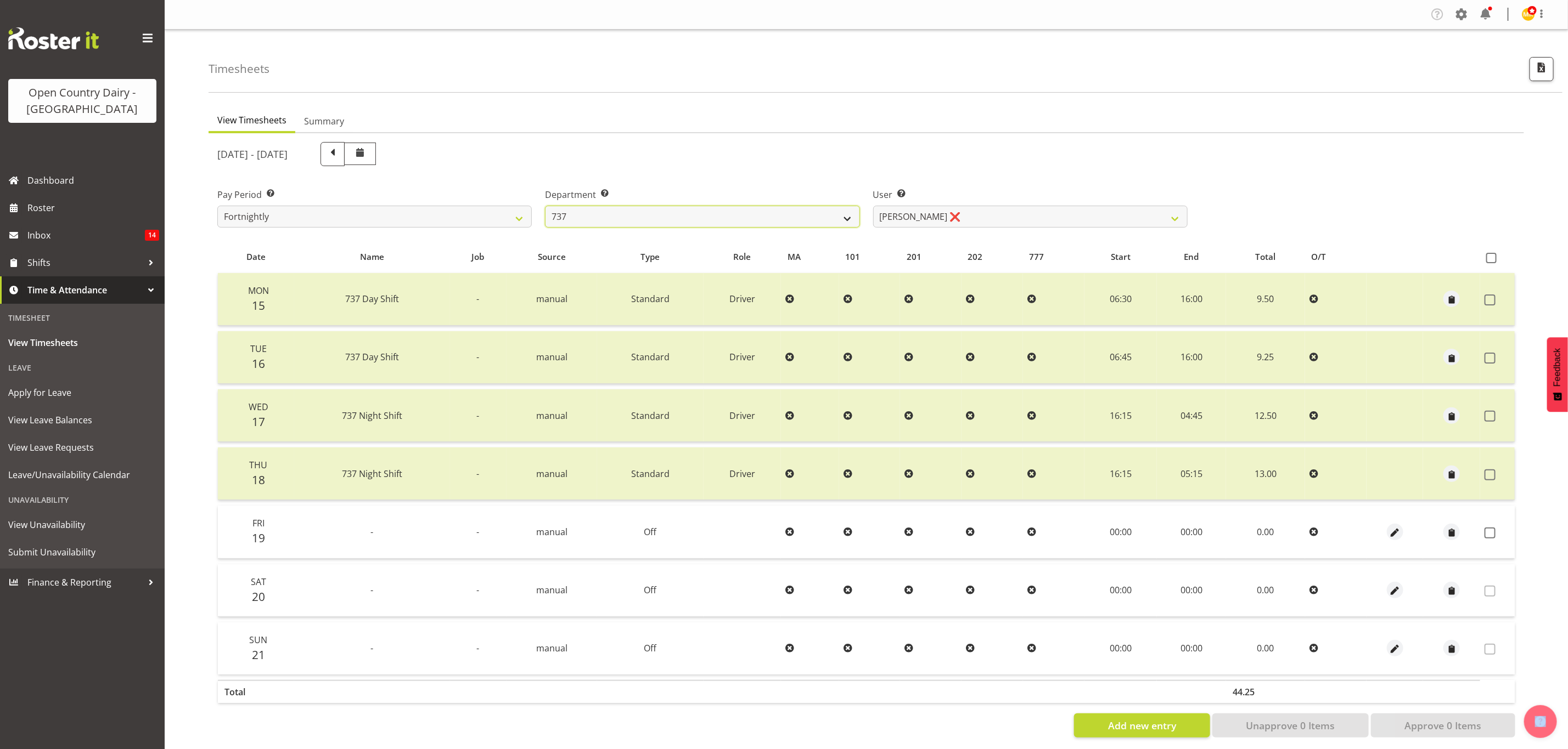
click at [640, 223] on select "734 735 736 737 738 739 851 853 854 855 856 858 861 862 865 867-9032 868 869 87…" at bounding box center [702, 217] width 315 height 22
click at [545, 206] on select "734 735 736 737 738 739 851 853 854 855 856 858 861 862 865 867-9032 868 869 87…" at bounding box center [702, 217] width 315 height 22
click at [1065, 213] on select "Christiaan Botha ❌ Kevin Stuck ❌ Marty Powell ❌ Sean O'Neill ❌" at bounding box center [1031, 217] width 315 height 22
click at [873, 206] on select "Christiaan Botha ❌ Kevin Stuck ❌ Marty Powell ❌ Sean O'Neill ❌" at bounding box center [1031, 217] width 315 height 22
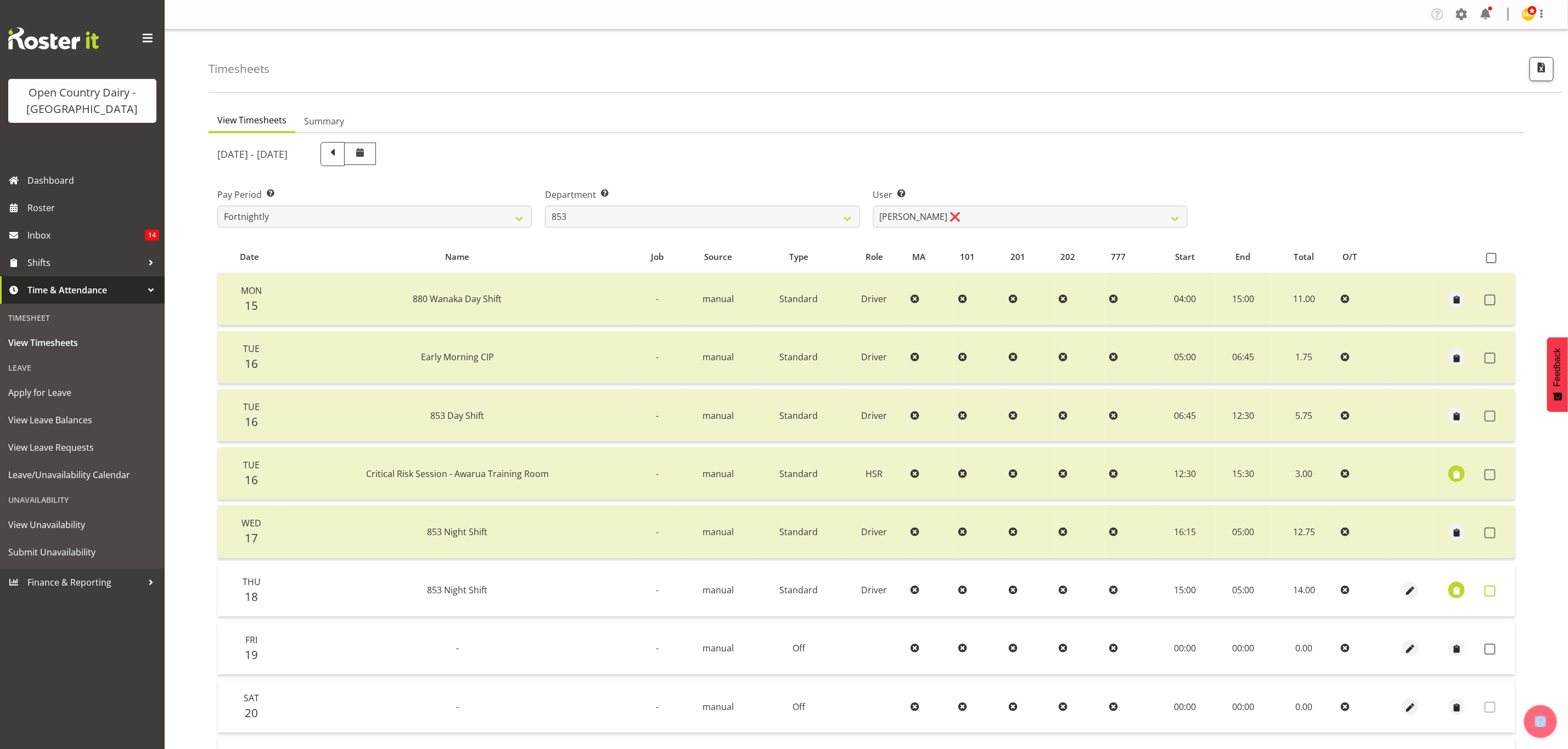
click at [1485, 587] on span at bounding box center [1490, 591] width 11 height 11
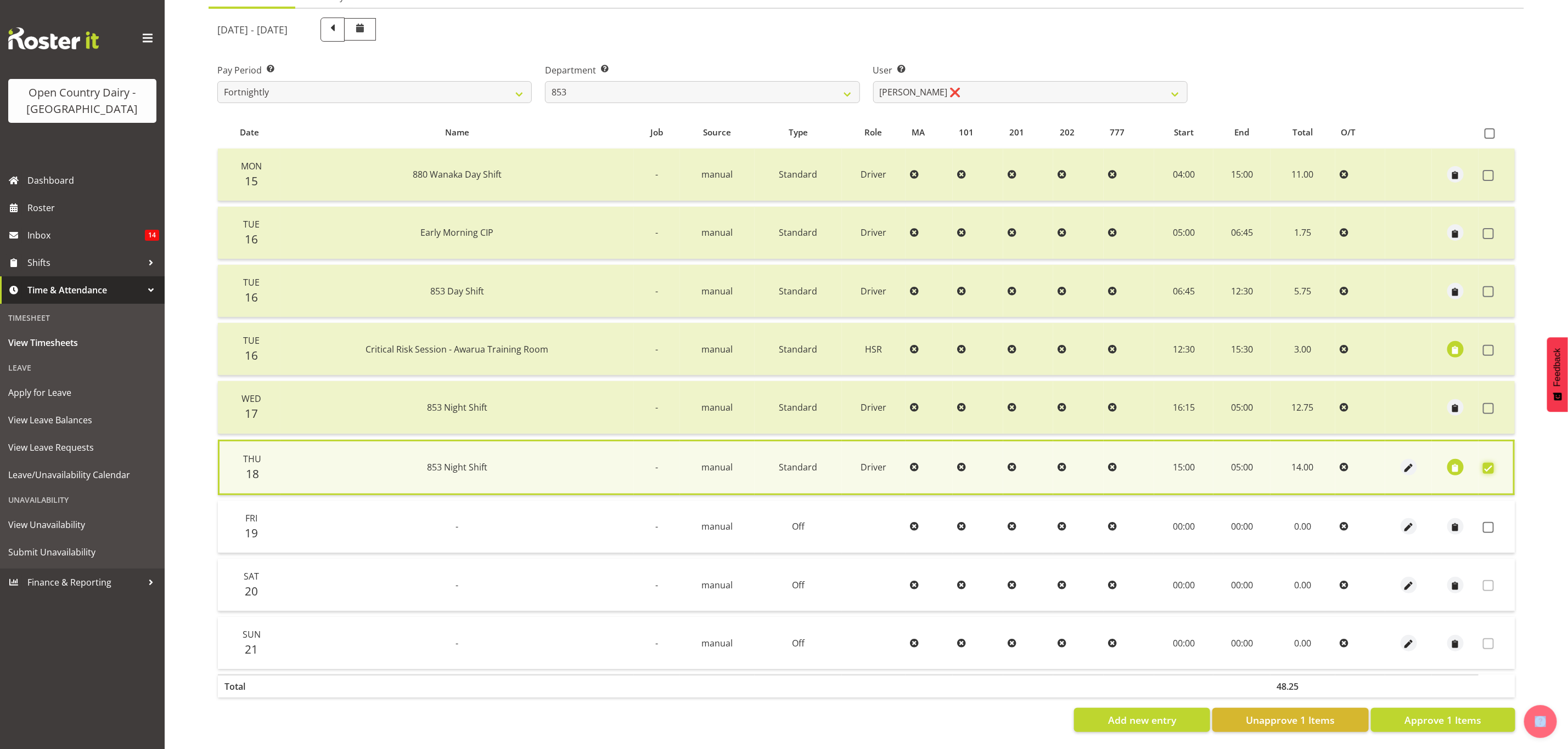
scroll to position [132, 0]
click at [1441, 713] on span "Approve 1 Items" at bounding box center [1443, 721] width 77 height 15
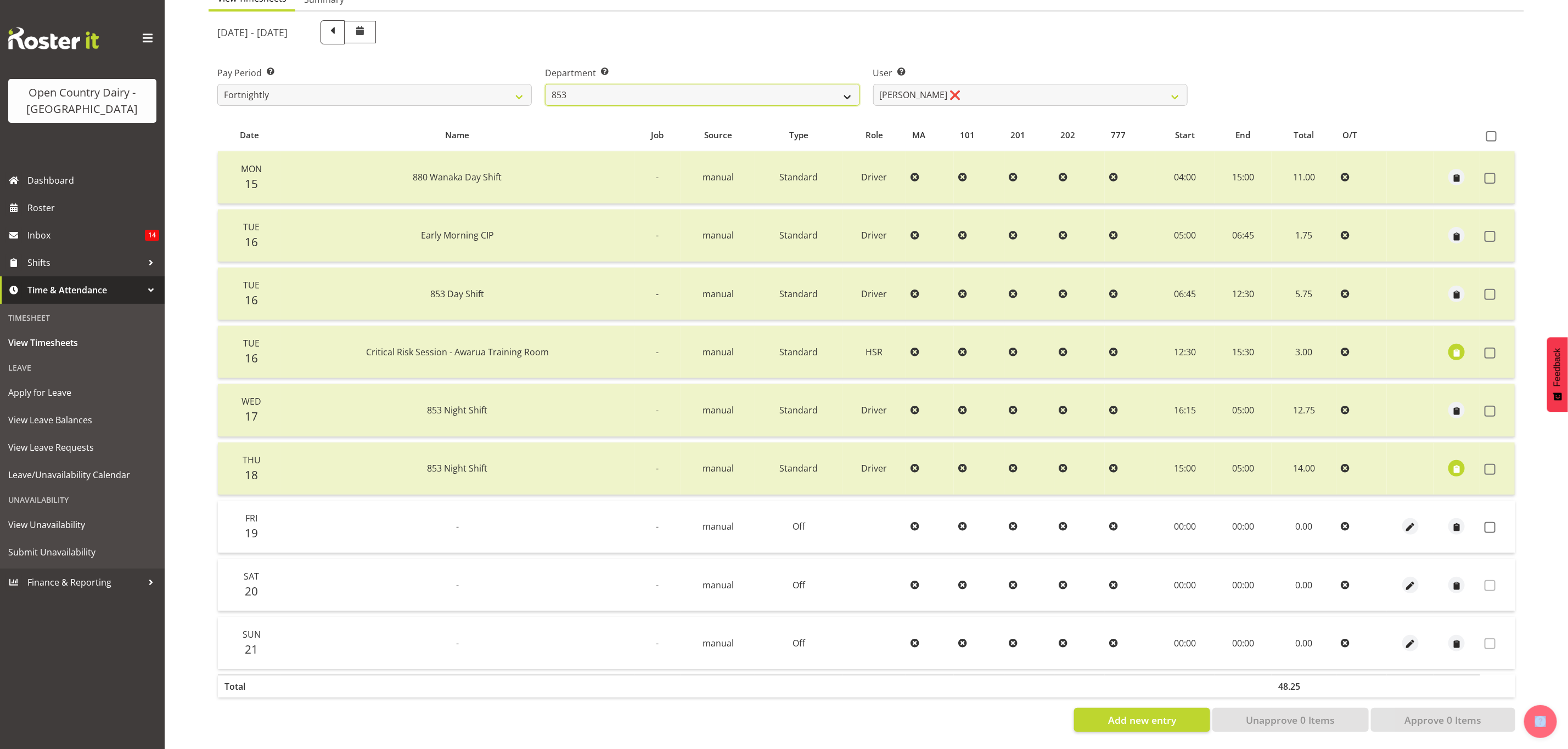
click at [672, 86] on select "734 735 736 737 738 739 851 853 854 855 856 858 861 862 865 867-9032 868 869 87…" at bounding box center [702, 95] width 315 height 22
click at [545, 84] on select "734 735 736 737 738 739 851 853 854 855 856 858 861 862 865 867-9032 868 869 87…" at bounding box center [702, 95] width 315 height 22
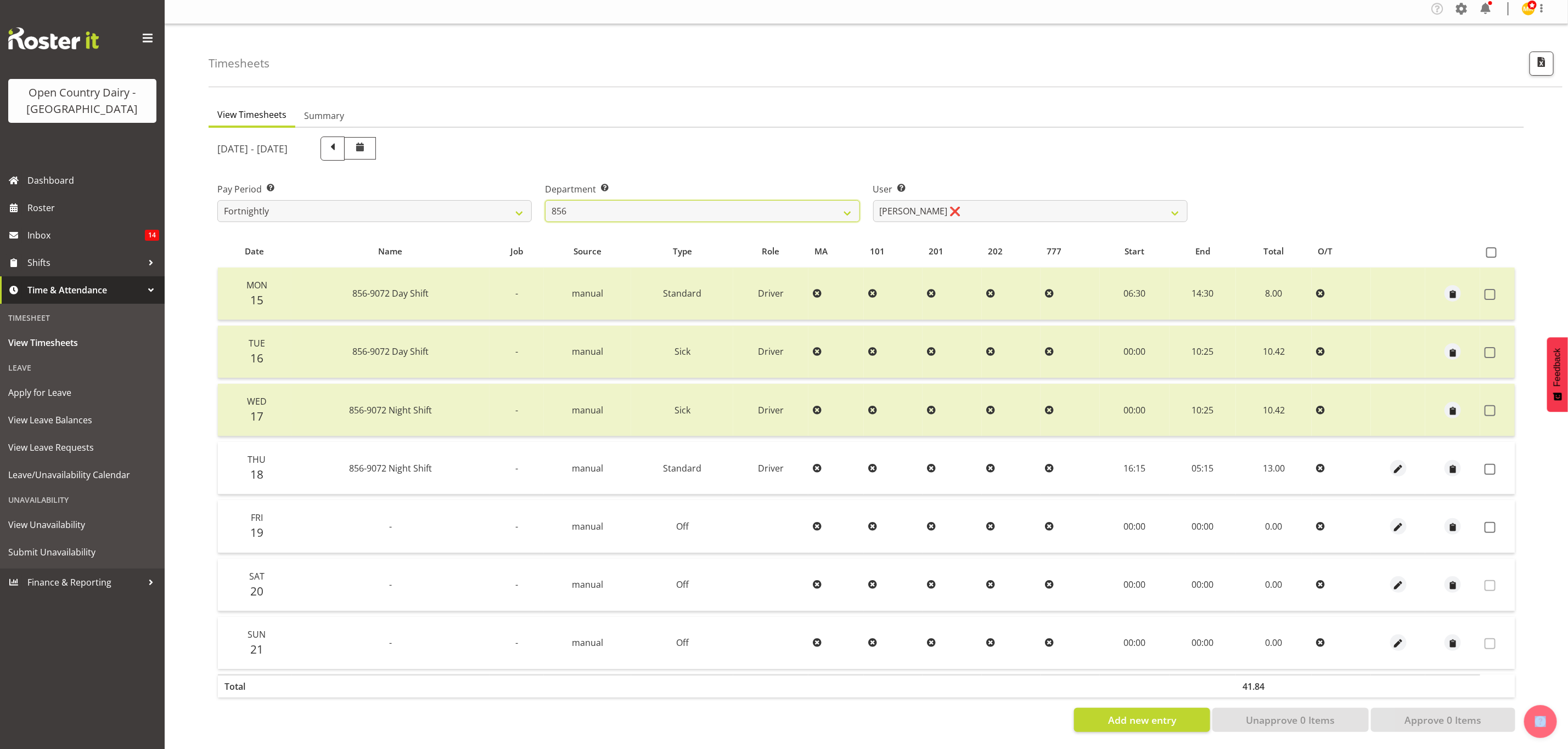
scroll to position [13, 0]
click at [644, 80] on div "Timesheets View Timesheets Summary September 15th - September 21st 2025 Pay Per…" at bounding box center [866, 386] width 1403 height 725
drag, startPoint x: 630, startPoint y: 194, endPoint x: 630, endPoint y: 203, distance: 9.0
click at [630, 200] on select "734 735 736 737 738 739 851 853 854 855 856 858 861 862 865 867-9032 868 869 87…" at bounding box center [702, 211] width 315 height 22
click at [545, 200] on select "734 735 736 737 738 739 851 853 854 855 856 858 861 862 865 867-9032 868 869 87…" at bounding box center [702, 211] width 315 height 22
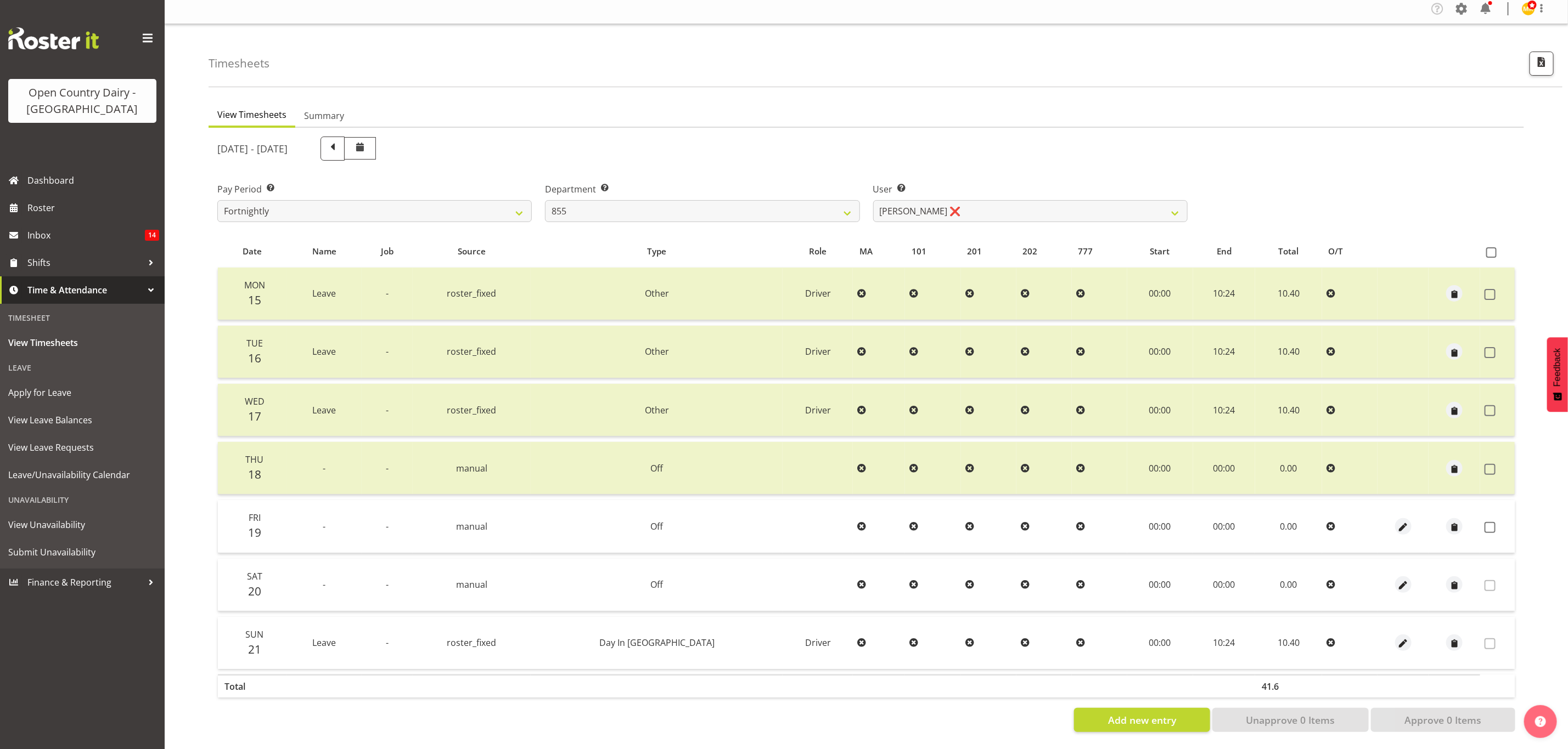
click at [938, 198] on div at bounding box center [865, 434] width 1315 height 613
click at [937, 200] on select "Leon Harrison ❌ Nathan Vincent ❌ Wayne Jukes ❌" at bounding box center [1031, 211] width 315 height 22
click at [873, 200] on select "Leon Harrison ❌ Nathan Vincent ❌ Wayne Jukes ❌" at bounding box center [1031, 211] width 315 height 22
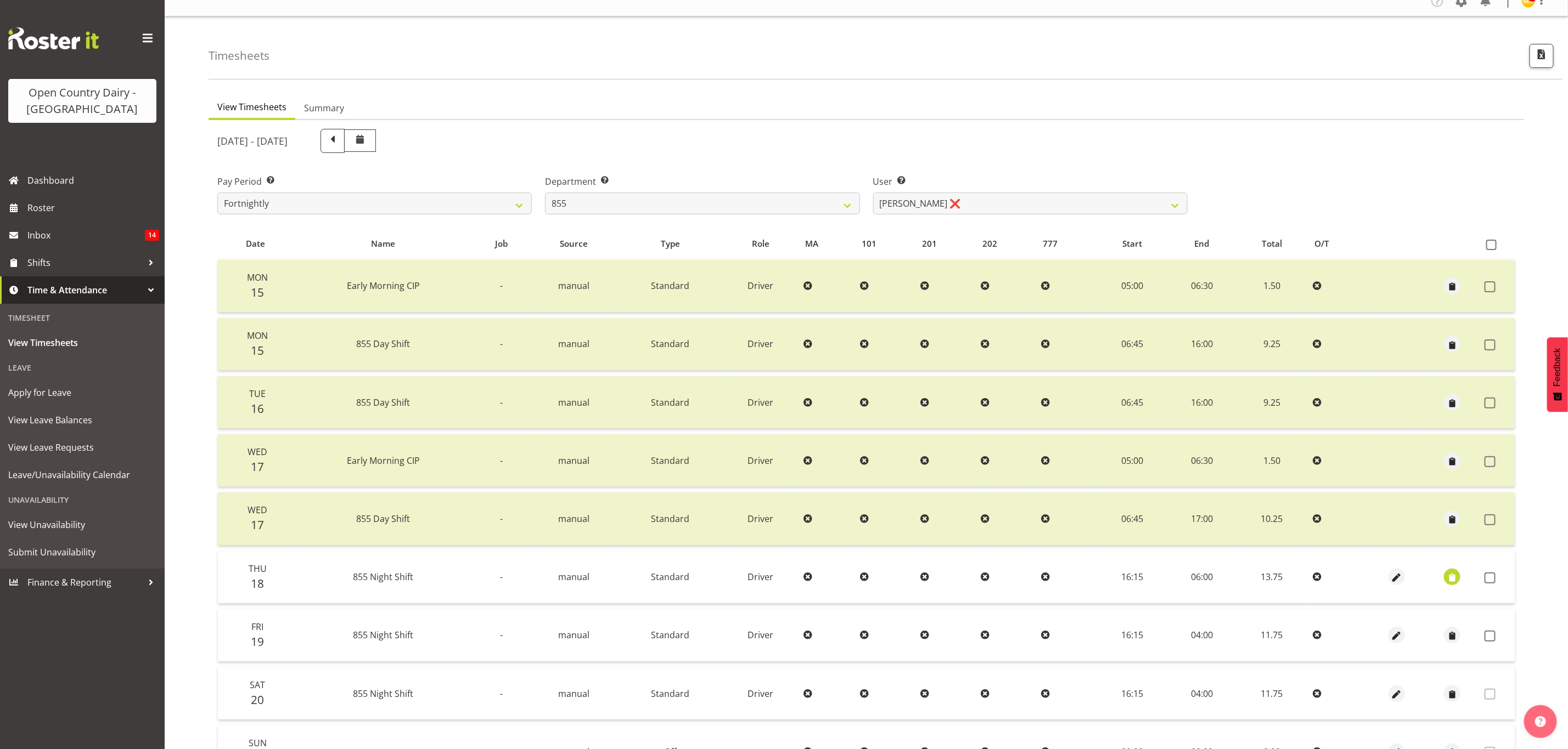
click at [1503, 575] on td at bounding box center [1497, 577] width 35 height 53
click at [1493, 576] on span at bounding box center [1490, 578] width 11 height 11
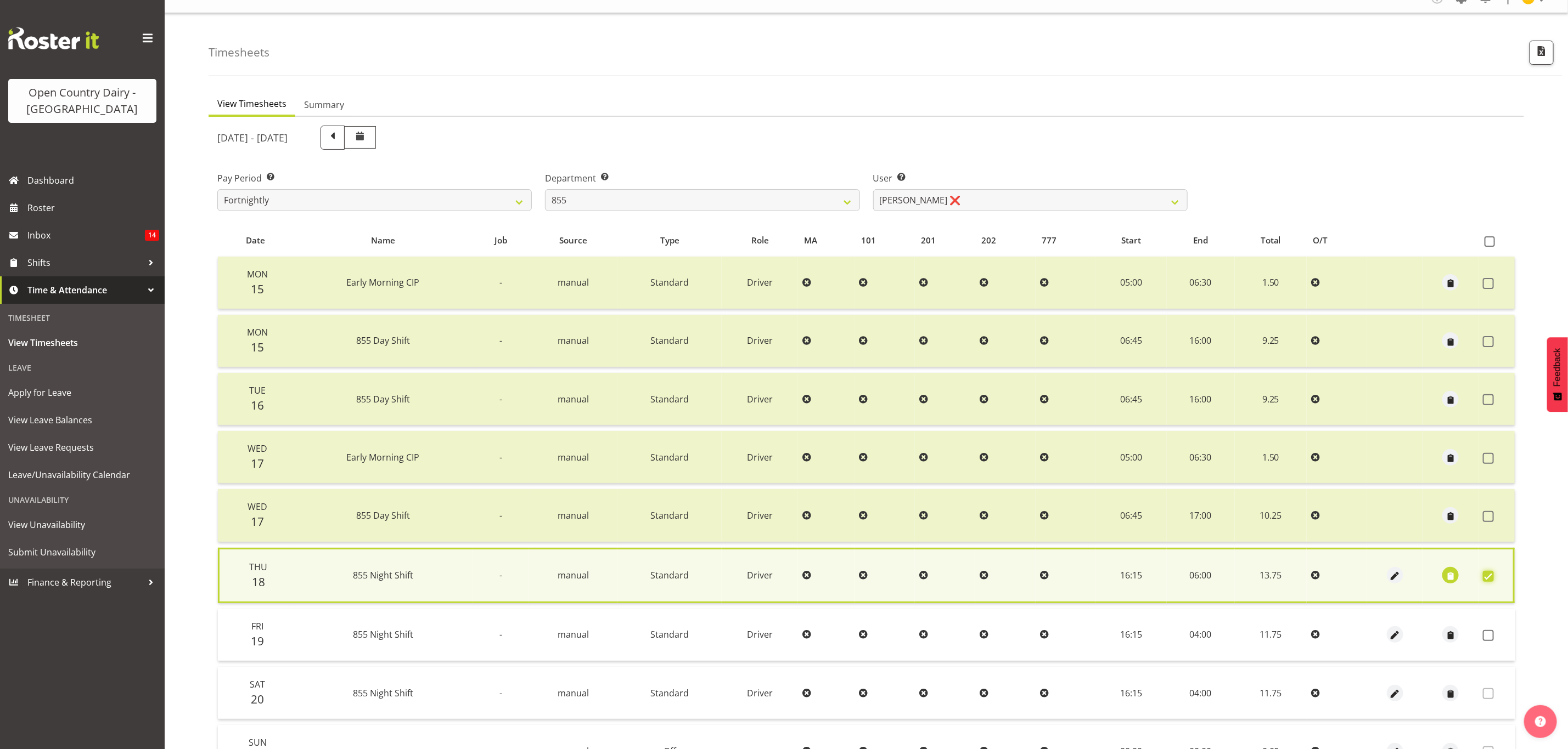
scroll to position [132, 0]
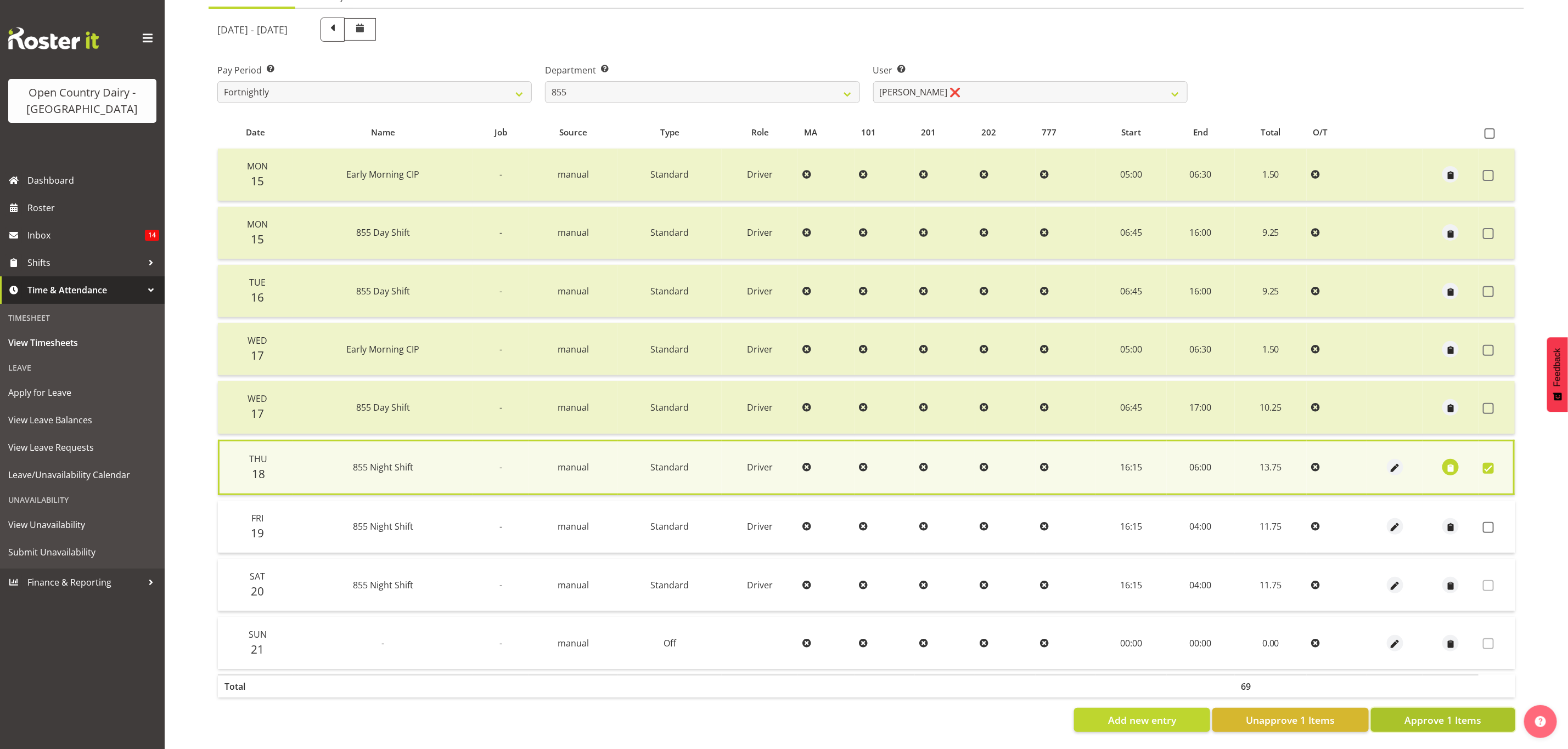
click at [1437, 714] on span "Approve 1 Items" at bounding box center [1443, 721] width 77 height 15
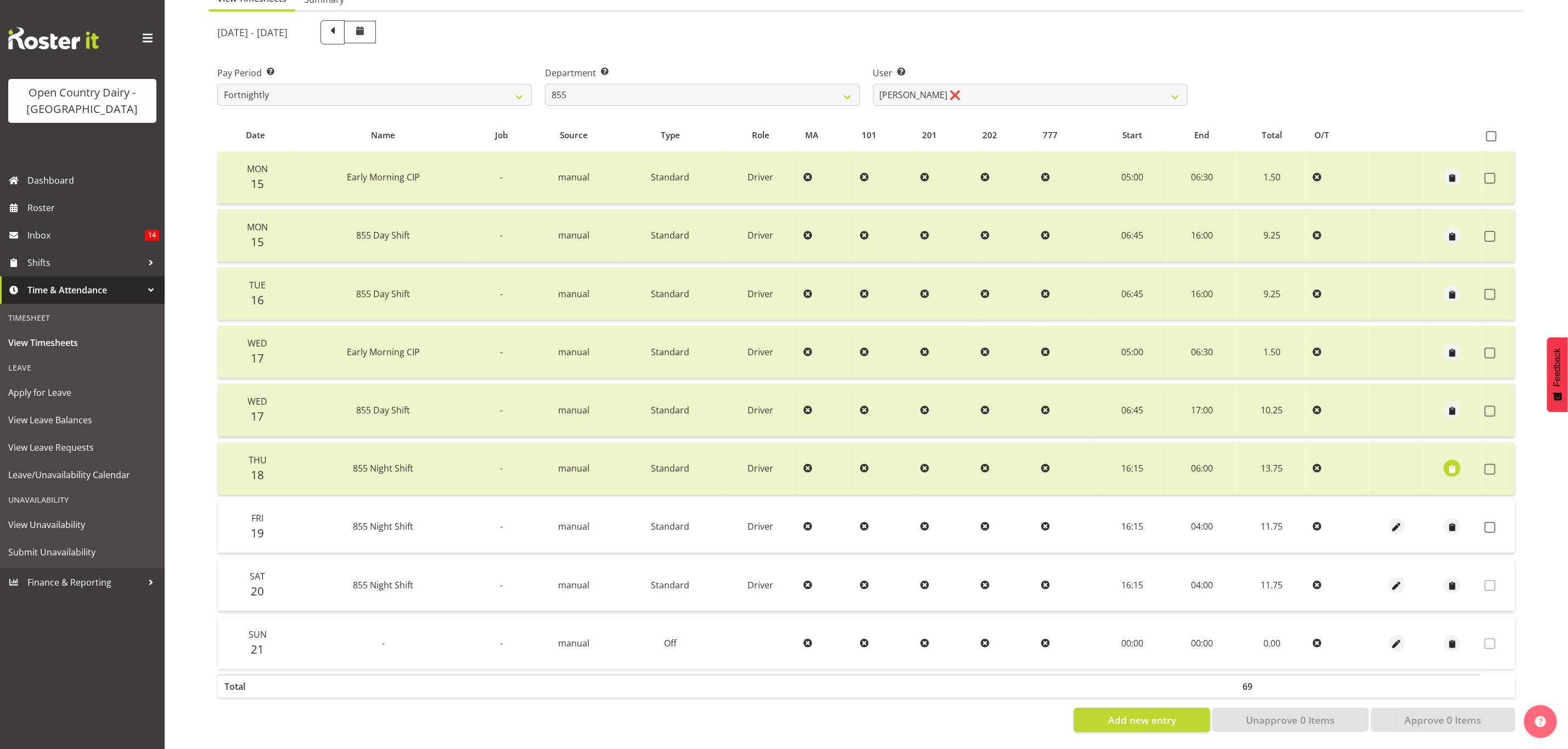
click at [1453, 463] on span "button" at bounding box center [1452, 469] width 12 height 12
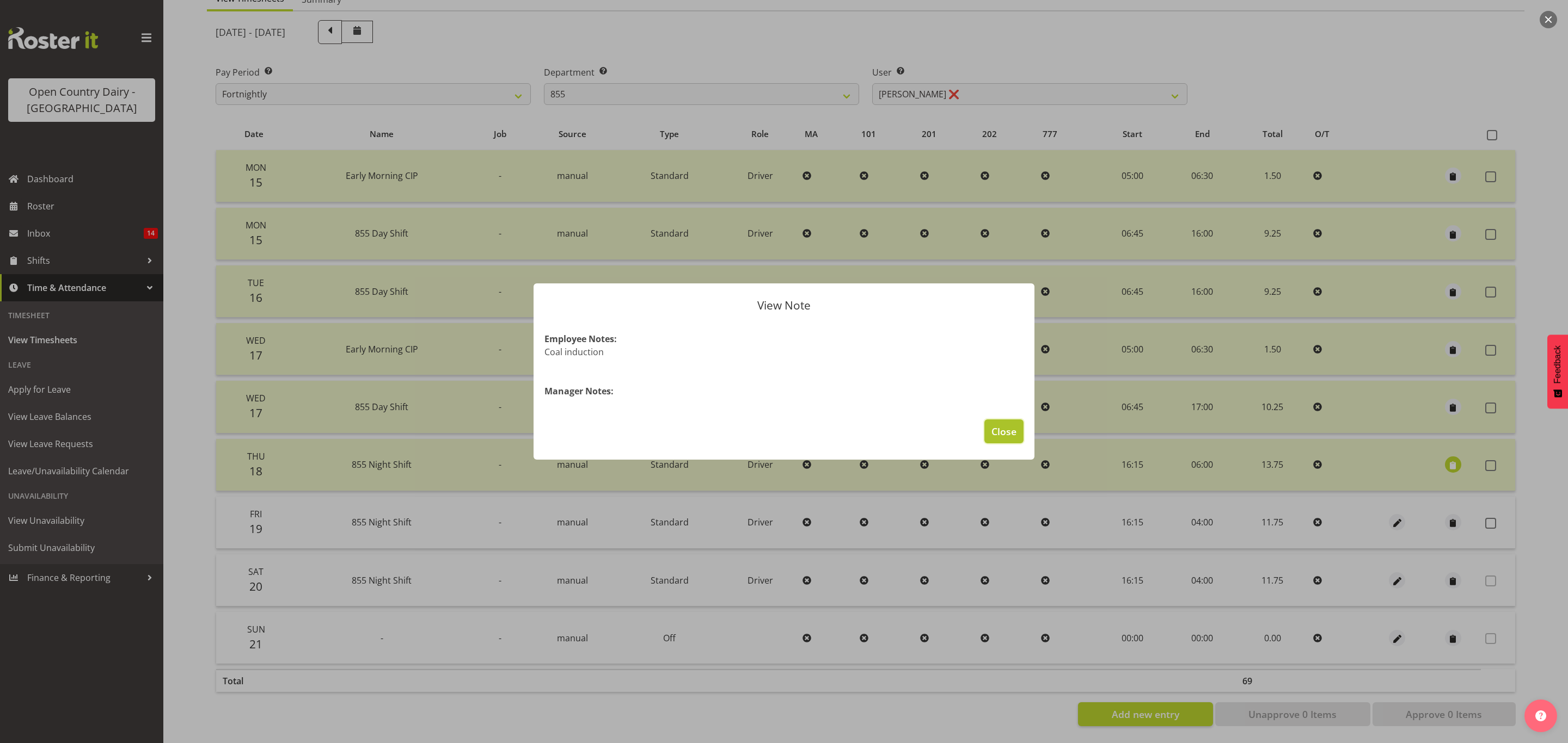
click at [990, 438] on button "Close" at bounding box center [1004, 431] width 39 height 24
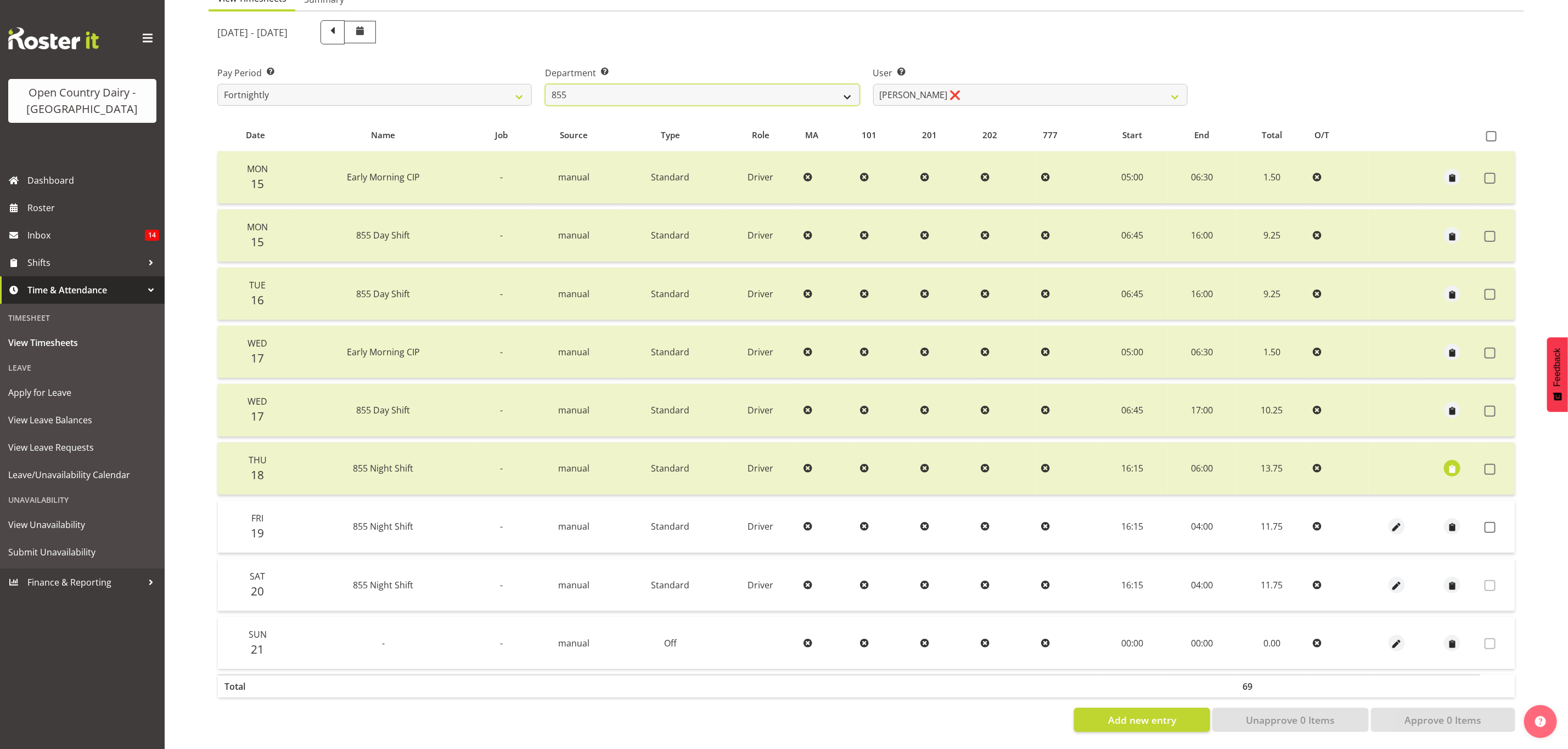
click at [810, 85] on select "734 735 736 737 738 739 851 853 854 855 856 858 861 862 865 867-9032 868 869 87…" at bounding box center [702, 95] width 315 height 22
click at [545, 84] on select "734 735 736 737 738 739 851 853 854 855 856 858 861 862 865 867-9032 868 869 87…" at bounding box center [702, 95] width 315 height 22
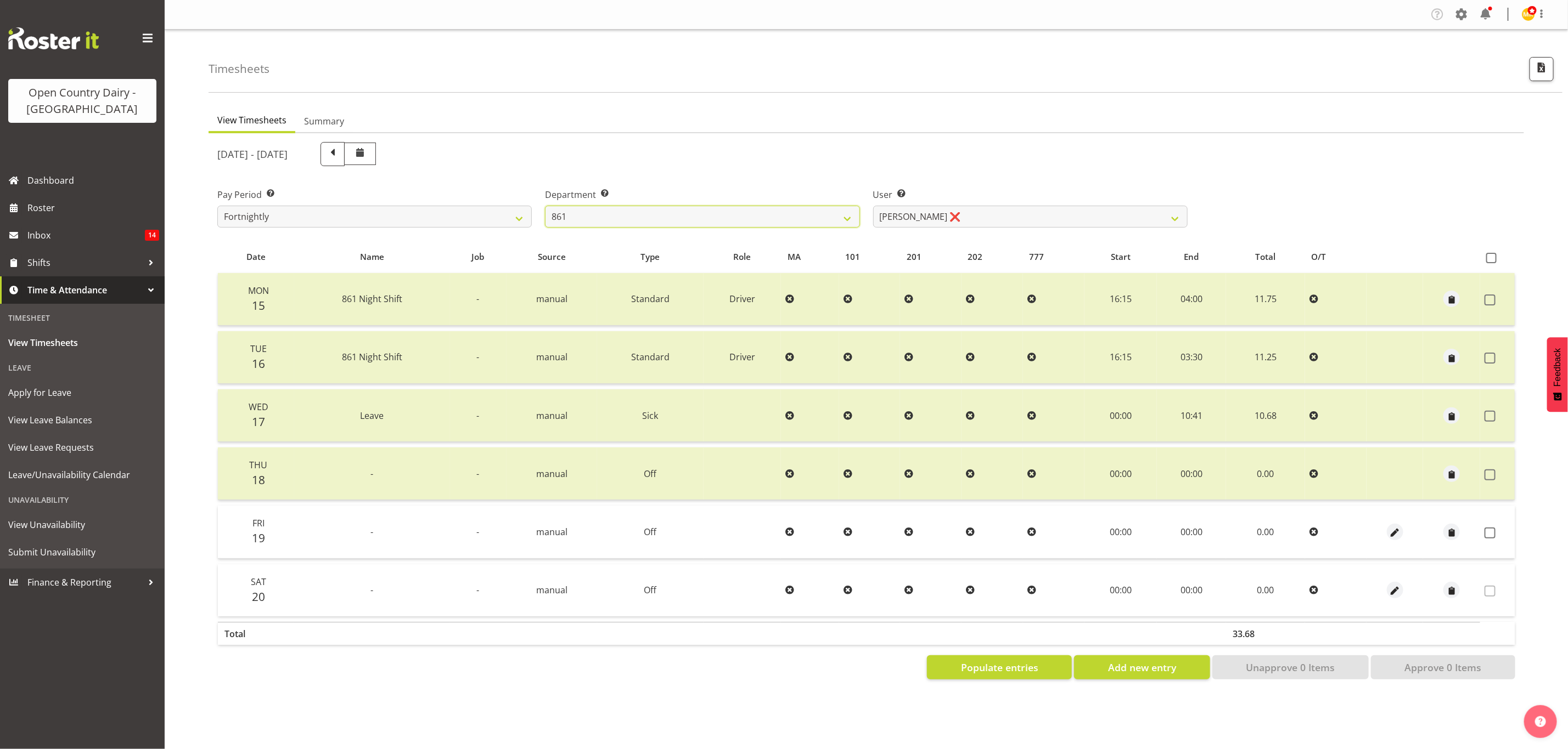
scroll to position [0, 0]
click at [1058, 89] on div "Timesheets" at bounding box center [885, 61] width 1353 height 63
click at [1029, 222] on select "Barry McIntosh ❌ Matthew Welland ❌ Philip Peek ❌" at bounding box center [1031, 217] width 315 height 22
click at [873, 206] on select "Barry McIntosh ❌ Matthew Welland ❌ Philip Peek ❌" at bounding box center [1031, 217] width 315 height 22
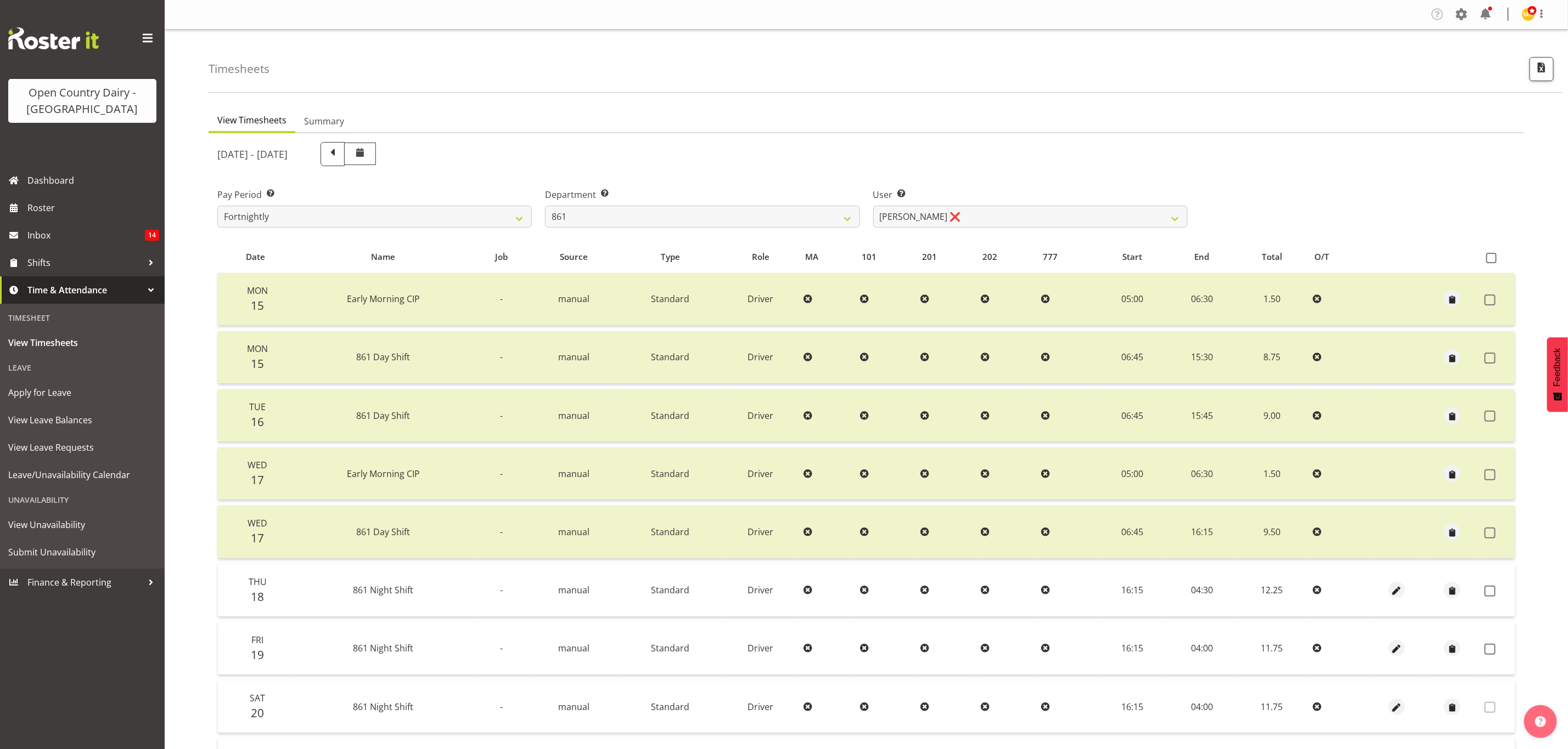
drag, startPoint x: 1487, startPoint y: 596, endPoint x: 1475, endPoint y: 578, distance: 21.6
click at [1487, 595] on td at bounding box center [1497, 591] width 35 height 53
click at [1473, 574] on td at bounding box center [1451, 591] width 56 height 53
click at [1485, 587] on span at bounding box center [1490, 591] width 11 height 11
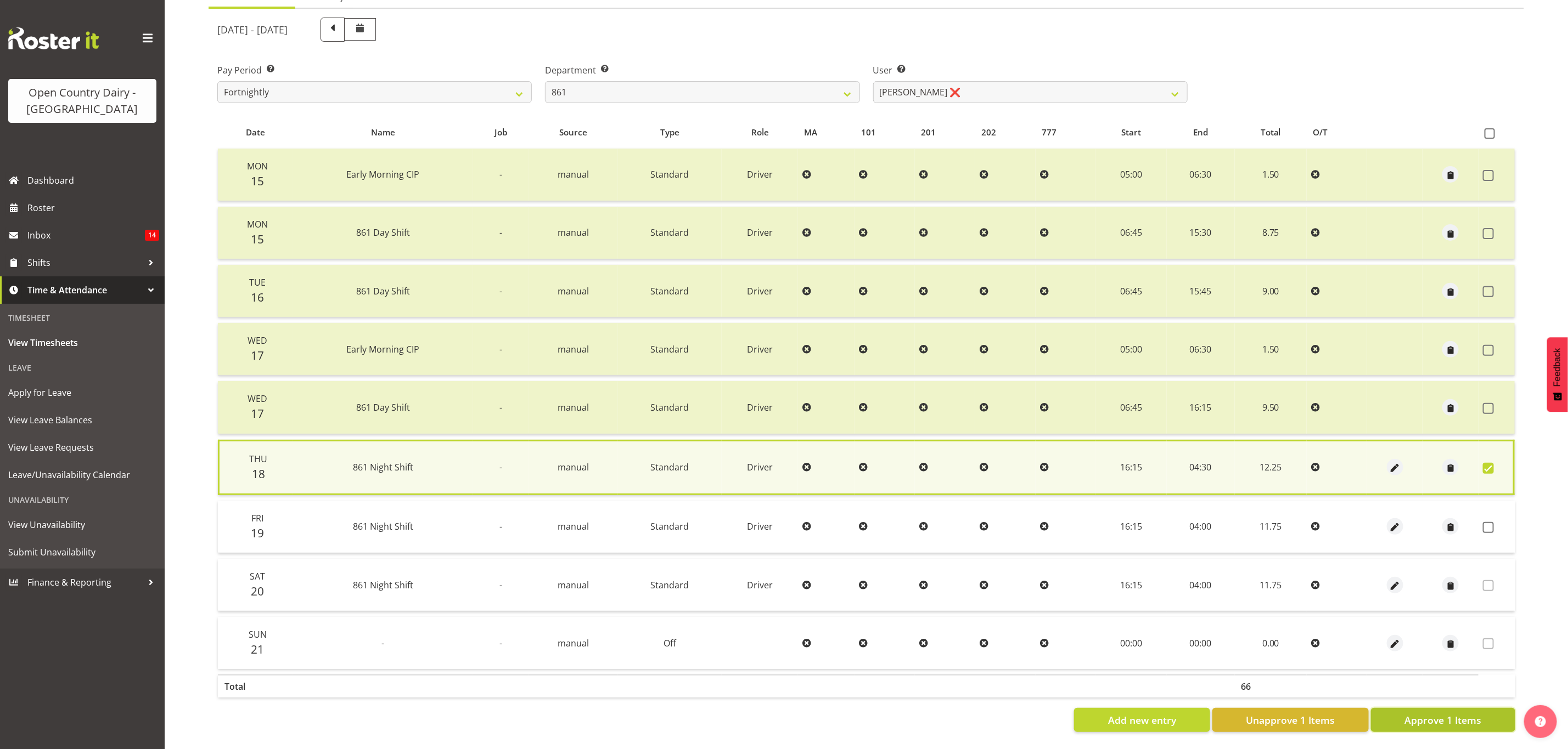
click at [1421, 713] on span "Approve 1 Items" at bounding box center [1443, 721] width 77 height 15
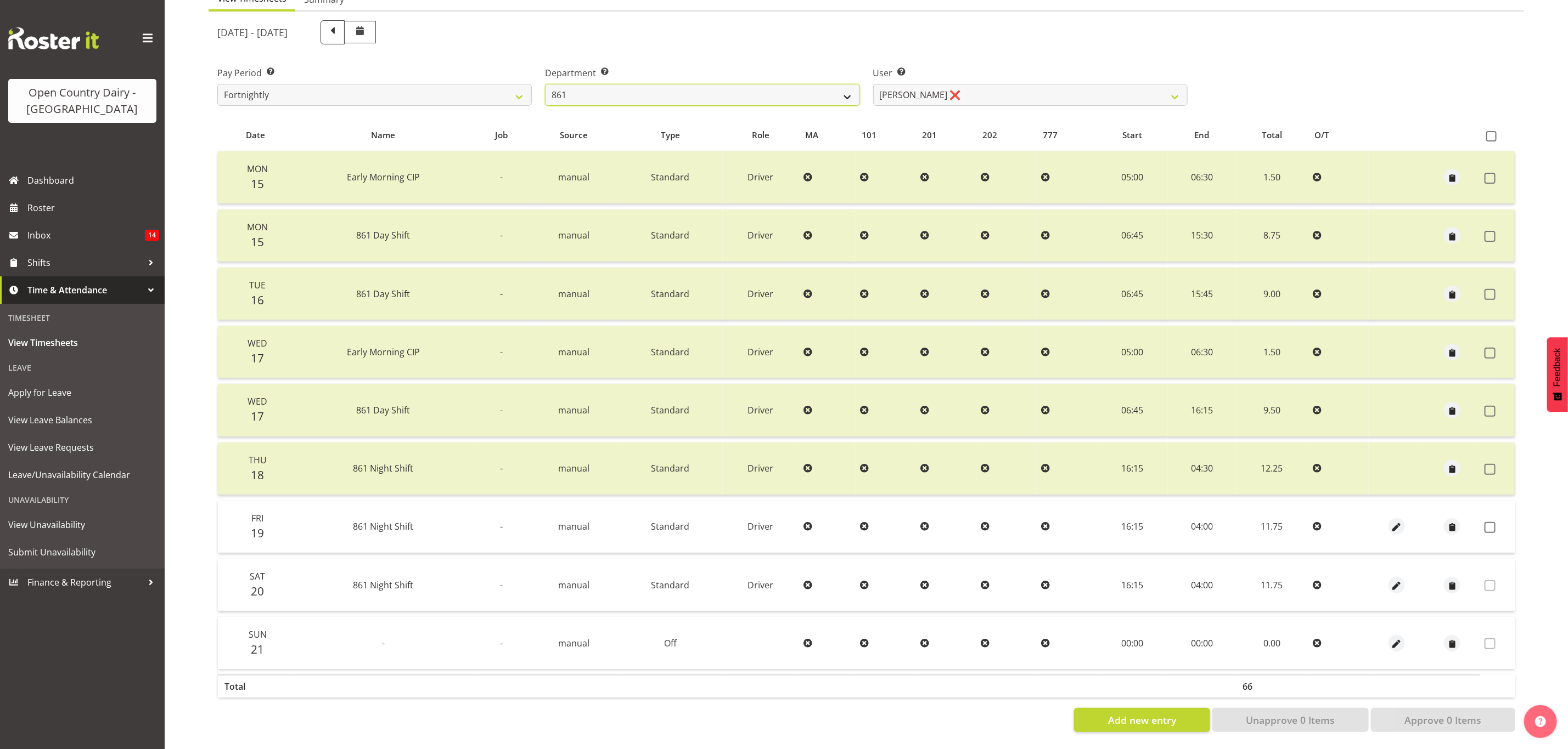
click at [729, 89] on select "734 735 736 737 738 739 851 853 854 855 856 858 861 862 865 867-9032 868 869 87…" at bounding box center [702, 95] width 315 height 22
click at [545, 84] on select "734 735 736 737 738 739 851 853 854 855 856 858 861 862 865 867-9032 868 869 87…" at bounding box center [702, 95] width 315 height 22
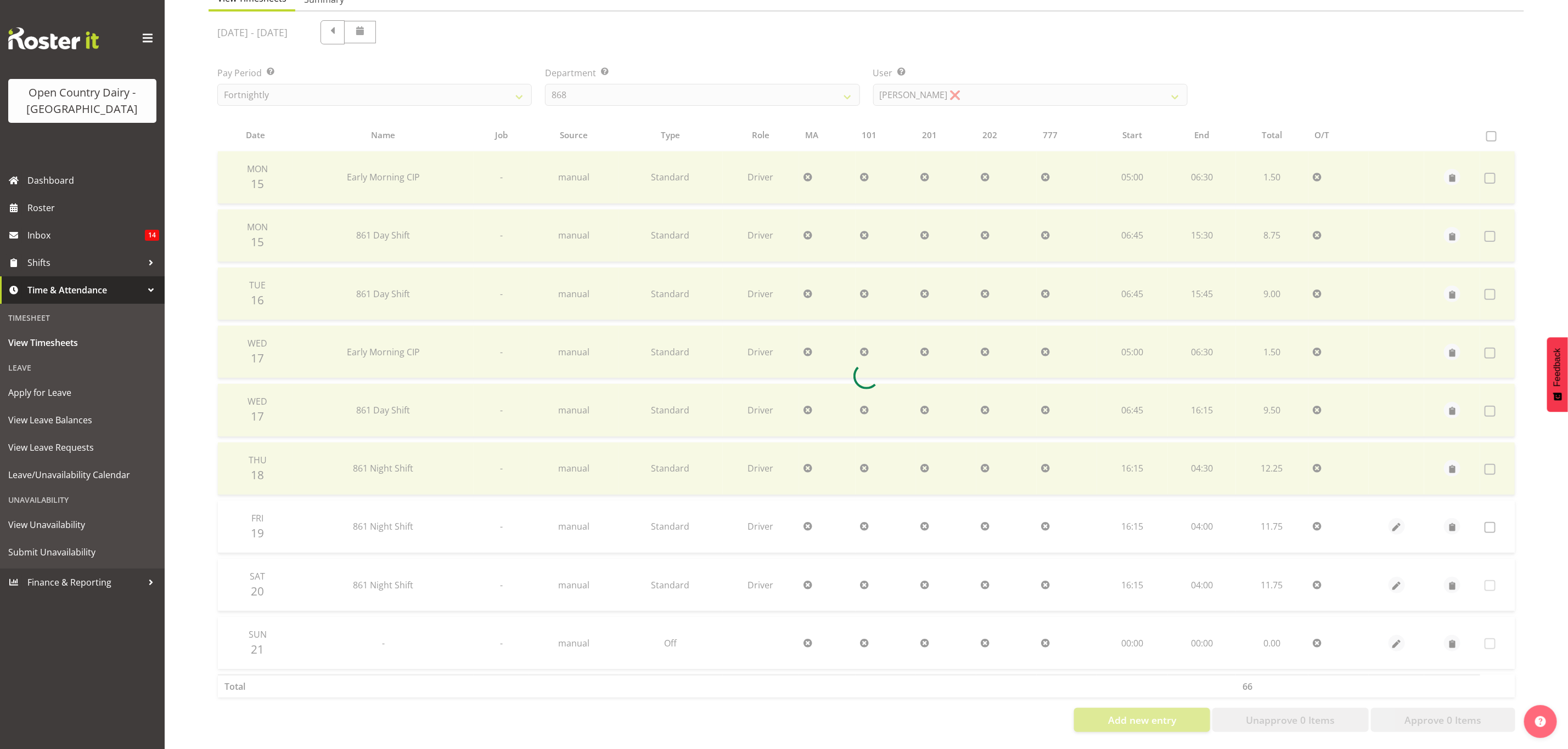
scroll to position [71, 0]
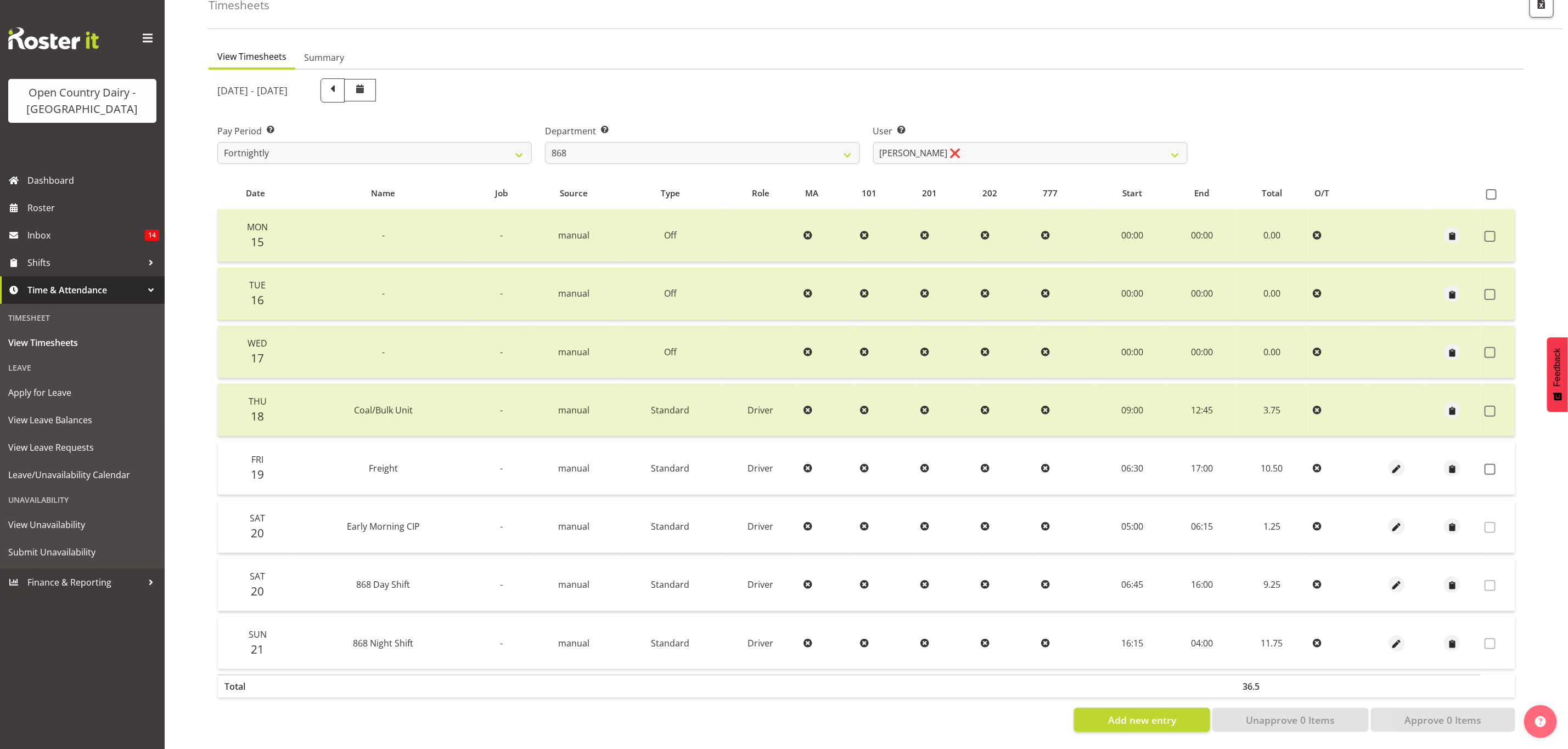
click at [950, 89] on div at bounding box center [865, 405] width 1315 height 671
click at [950, 89] on div "September 15th - September 21st 2025" at bounding box center [703, 90] width 970 height 24
click at [965, 146] on select "Alan Rolton ❌ Cassidy Williams ❌ Christopher McIver ❌ Darin Ayling ❌" at bounding box center [1031, 153] width 315 height 22
click at [873, 142] on select "Alan Rolton ❌ Cassidy Williams ❌ Christopher McIver ❌ Darin Ayling ❌" at bounding box center [1031, 153] width 315 height 22
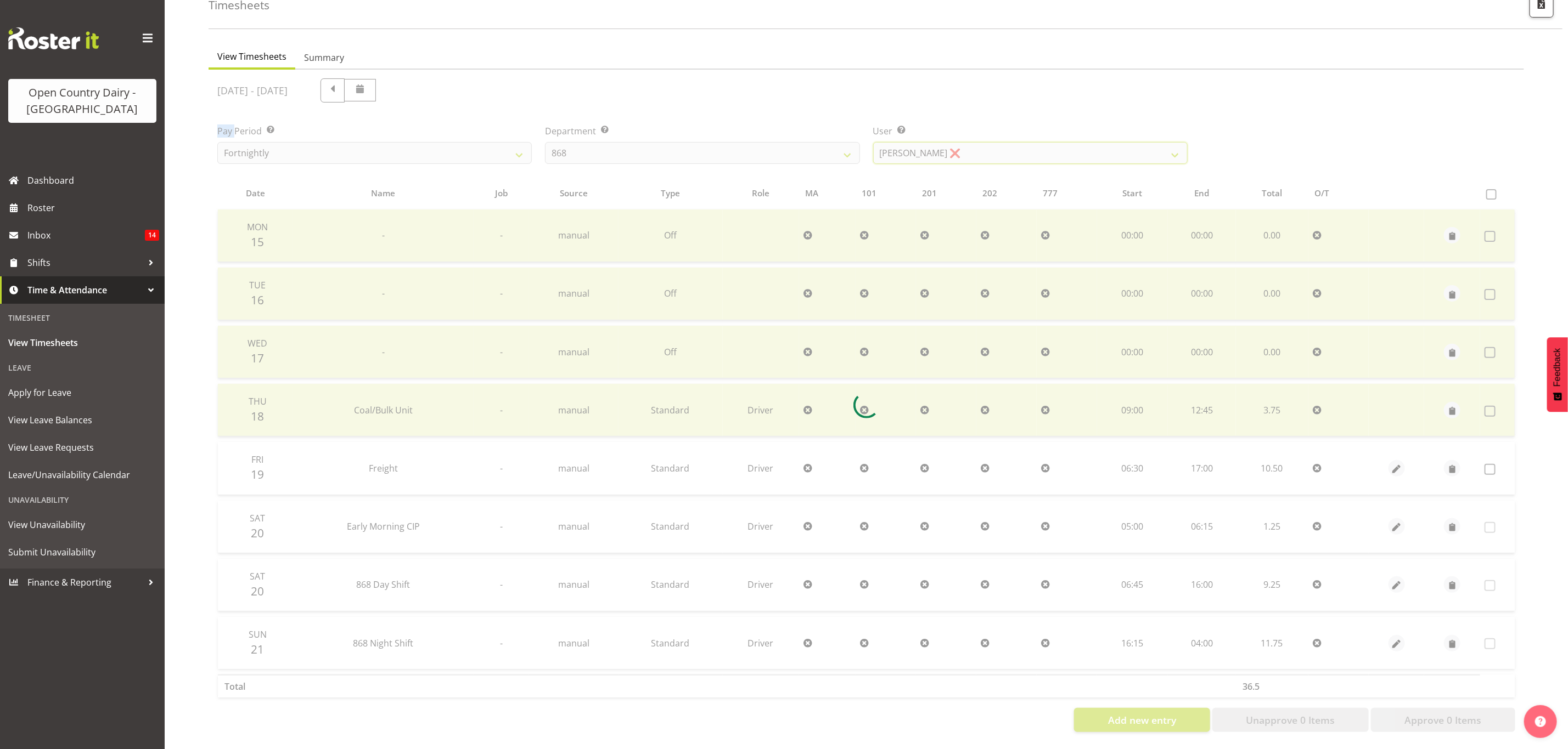
scroll to position [13, 0]
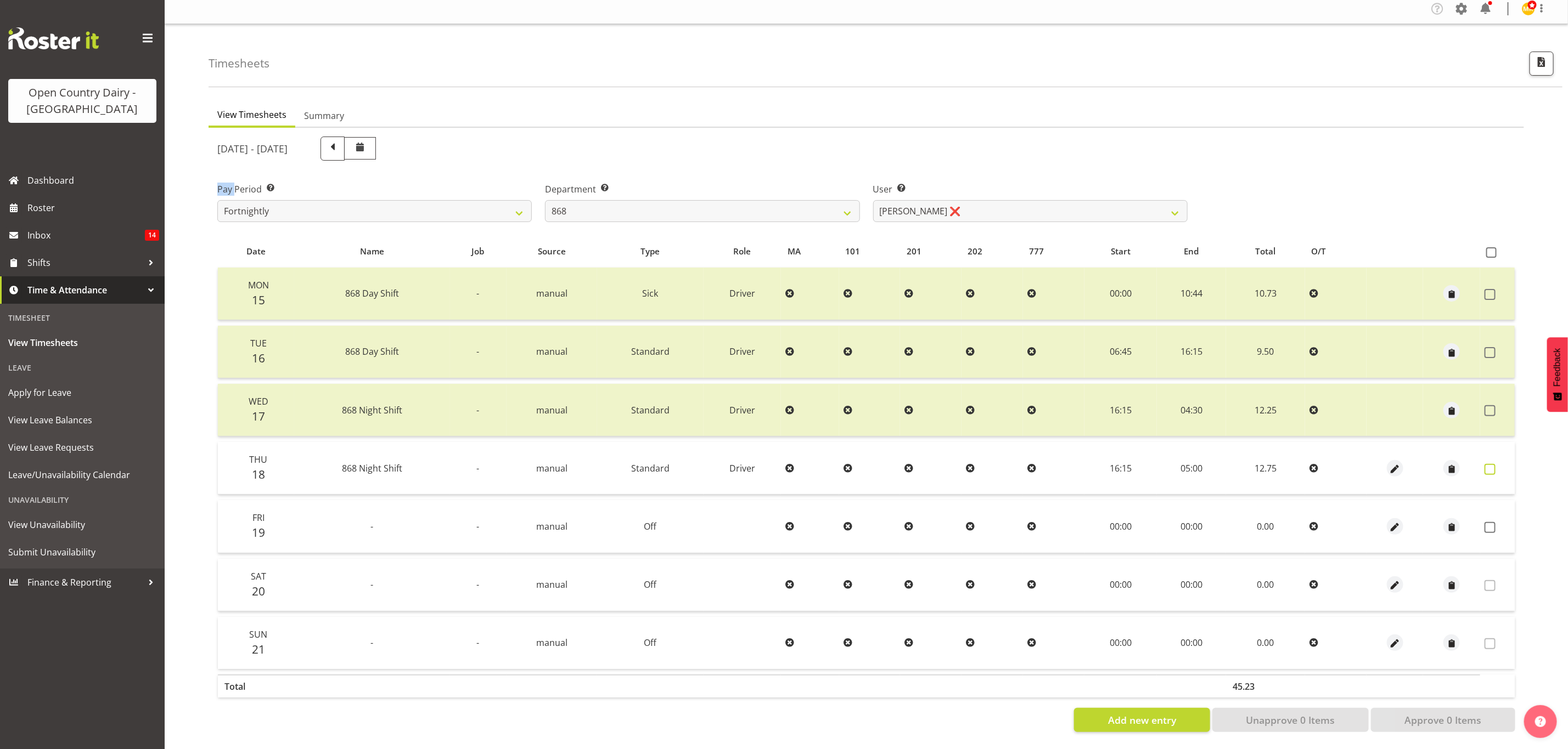
click at [1493, 464] on span at bounding box center [1490, 469] width 11 height 11
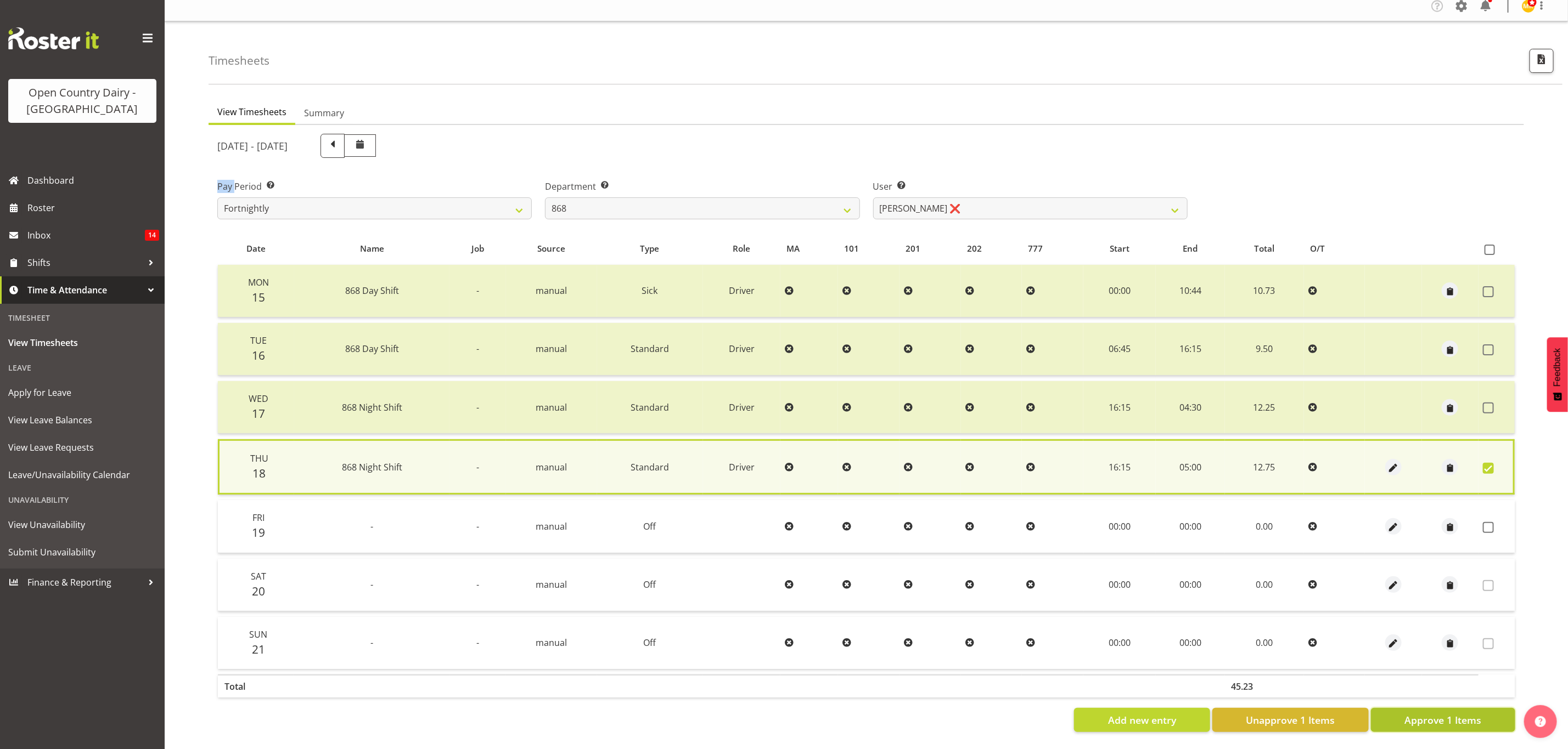
click at [1437, 715] on span "Approve 1 Items" at bounding box center [1443, 721] width 77 height 15
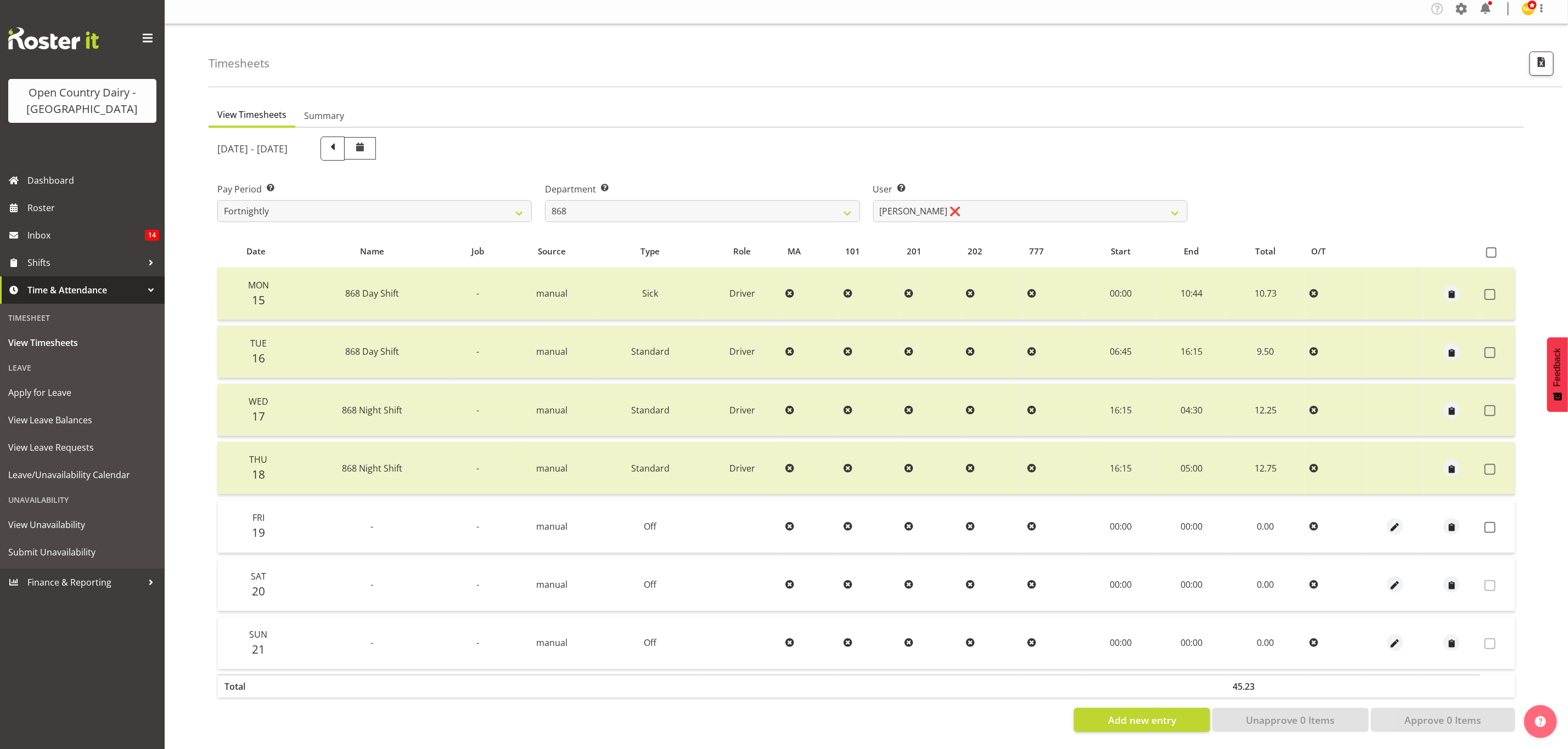
click at [1485, 509] on td at bounding box center [1497, 526] width 35 height 53
click at [1485, 522] on span at bounding box center [1490, 527] width 11 height 11
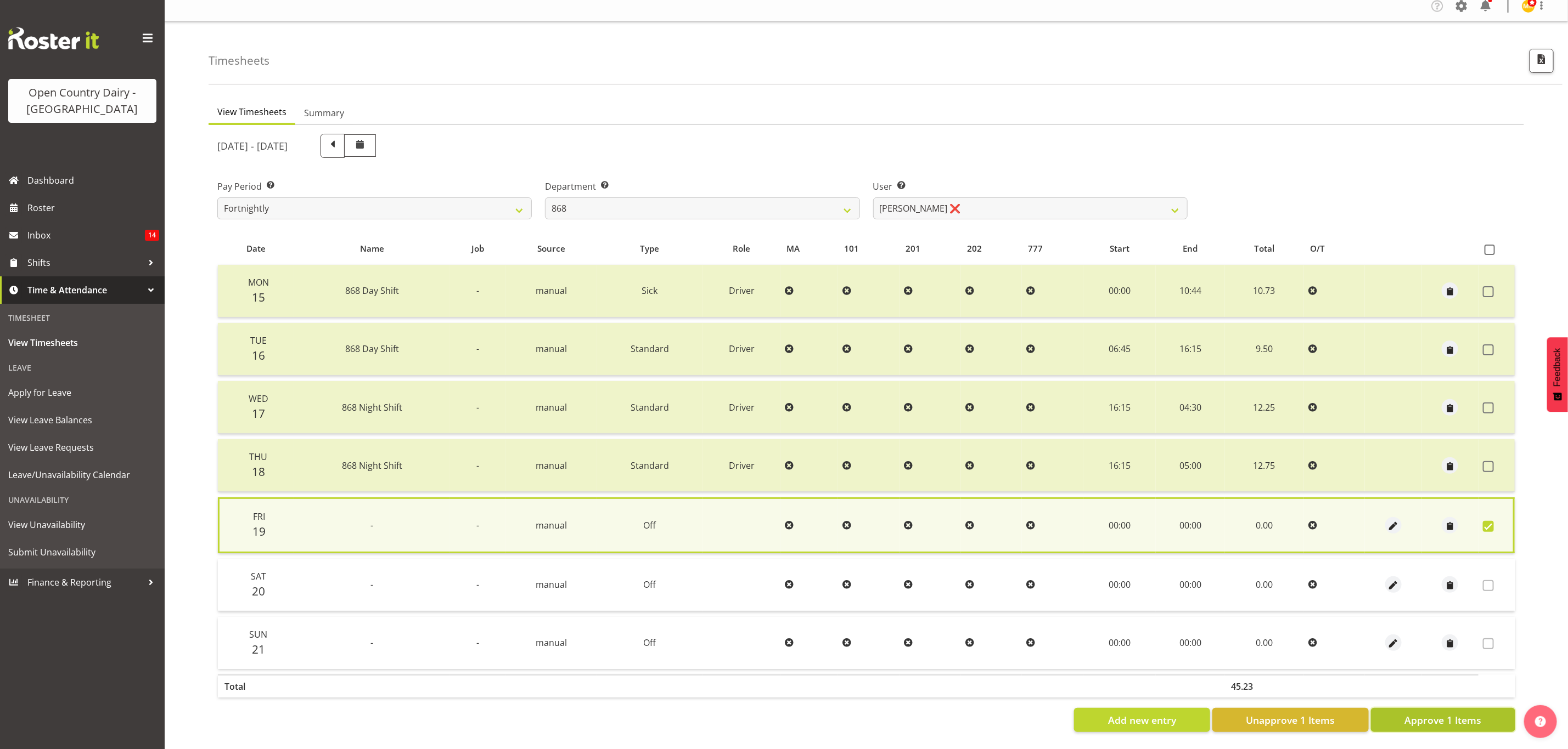
click at [1455, 708] on button "Approve 1 Items" at bounding box center [1443, 720] width 144 height 24
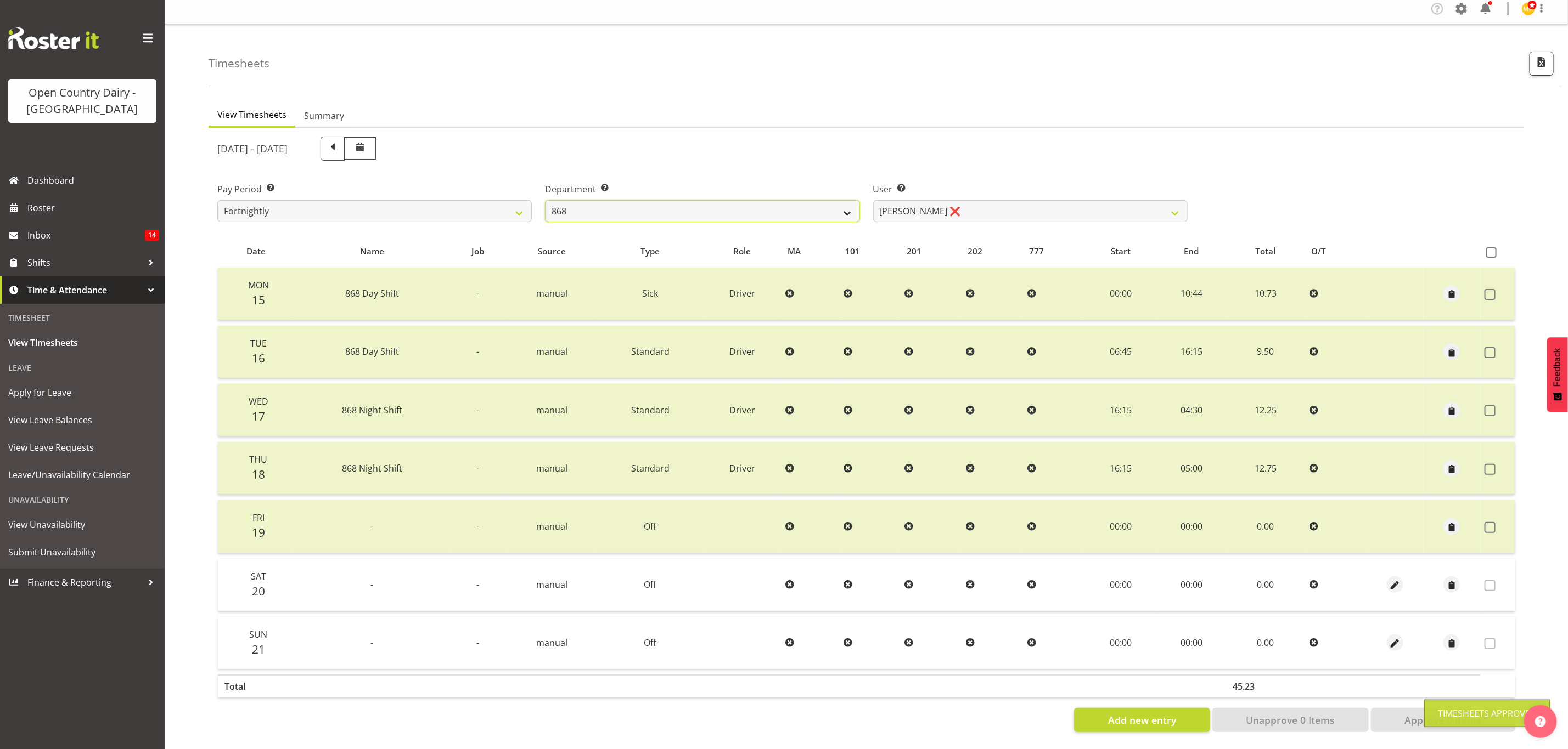
click at [832, 206] on select "734 735 736 737 738 739 851 853 854 855 856 858 861 862 865 867-9032 868 869 87…" at bounding box center [702, 211] width 315 height 22
click at [545, 200] on select "734 735 736 737 738 739 851 853 854 855 856 858 861 862 865 867-9032 868 869 87…" at bounding box center [702, 211] width 315 height 22
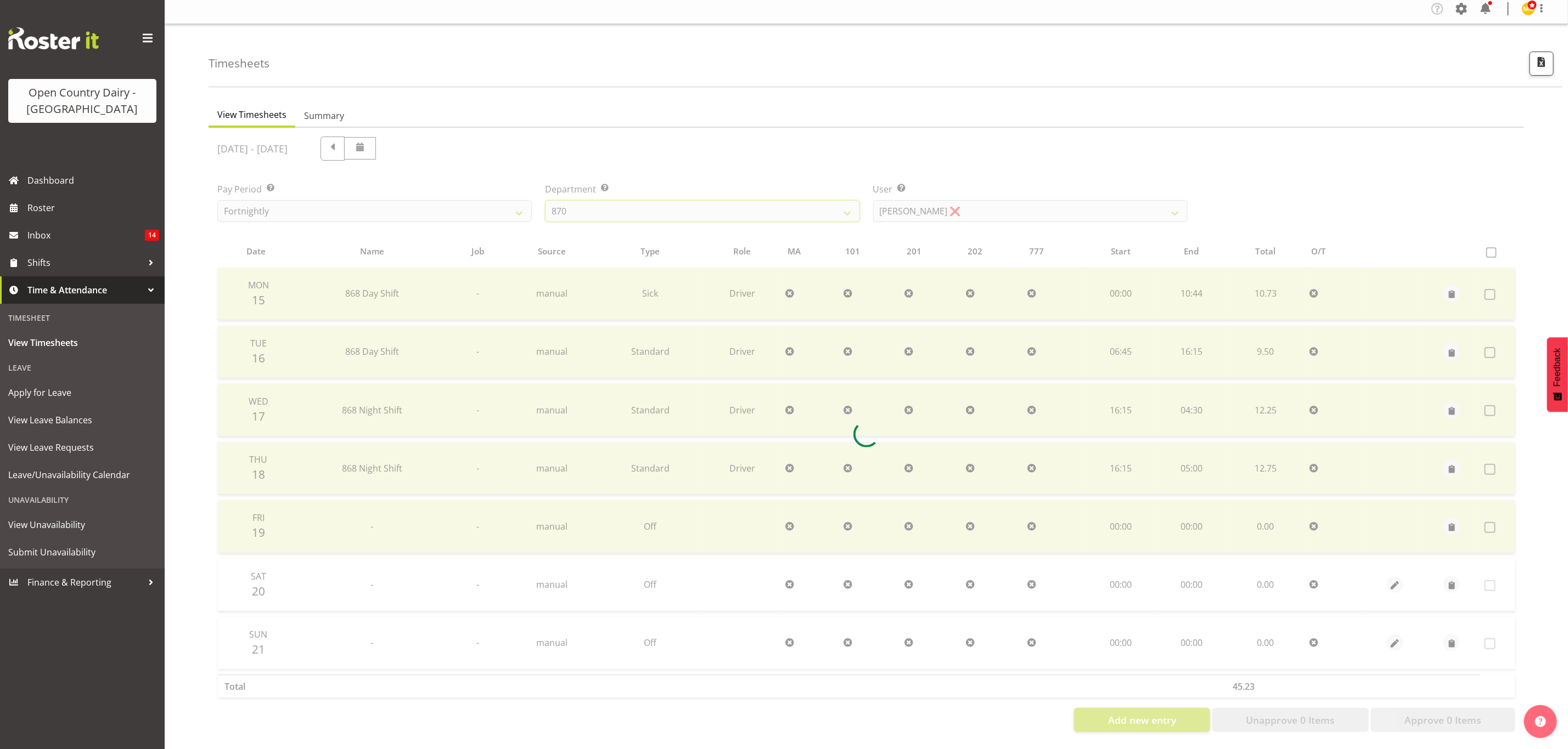
scroll to position [0, 0]
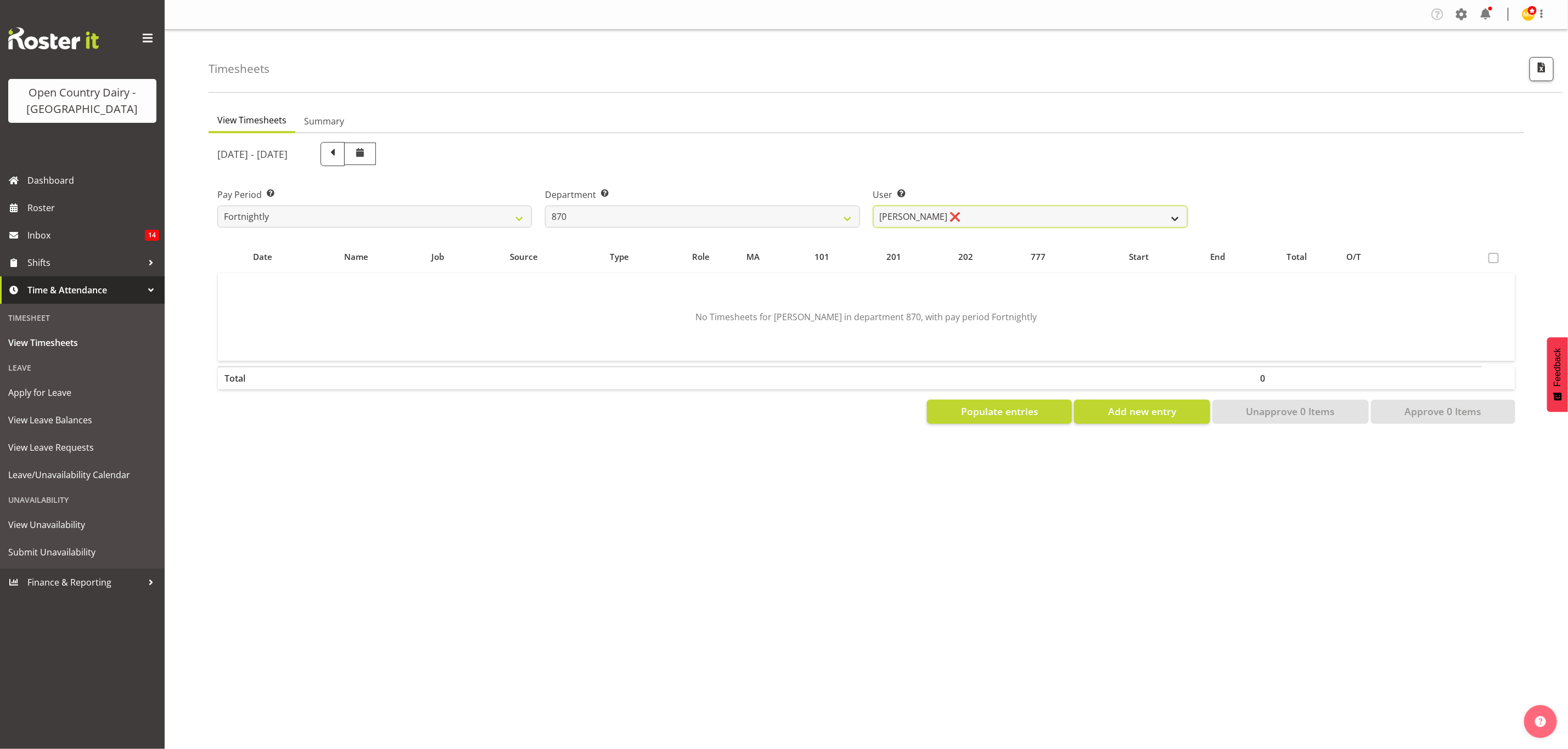
click at [912, 222] on select "Andy Haywood ❌ David Young ❌ Stewart Matheson ❌" at bounding box center [1031, 217] width 315 height 22
click at [873, 206] on select "Andy Haywood ❌ David Young ❌ Stewart Matheson ❌" at bounding box center [1031, 217] width 315 height 22
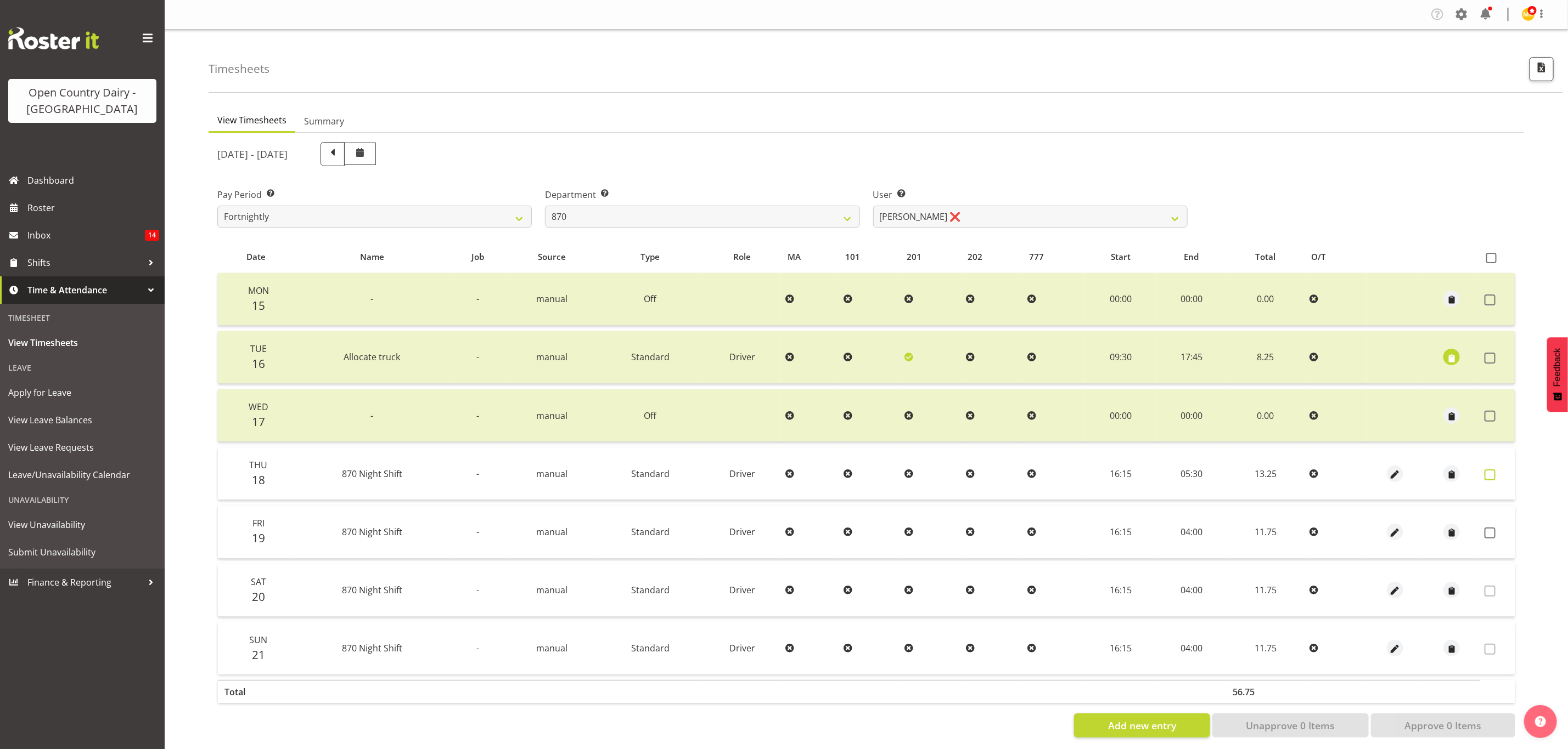
click at [1488, 474] on span at bounding box center [1490, 475] width 11 height 11
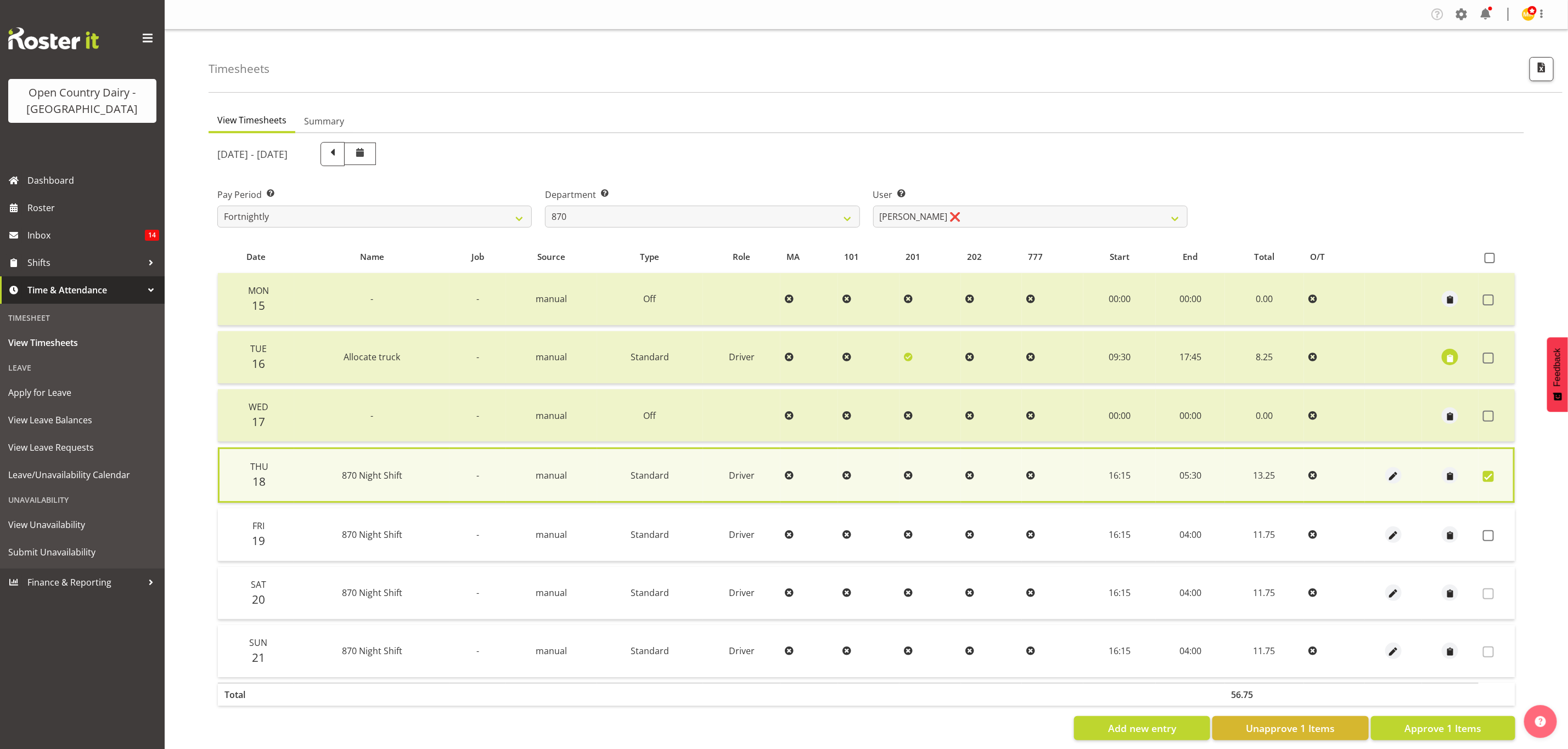
click at [1509, 537] on td at bounding box center [1496, 534] width 36 height 53
click at [1443, 721] on span "Approve 1 Items" at bounding box center [1443, 729] width 77 height 15
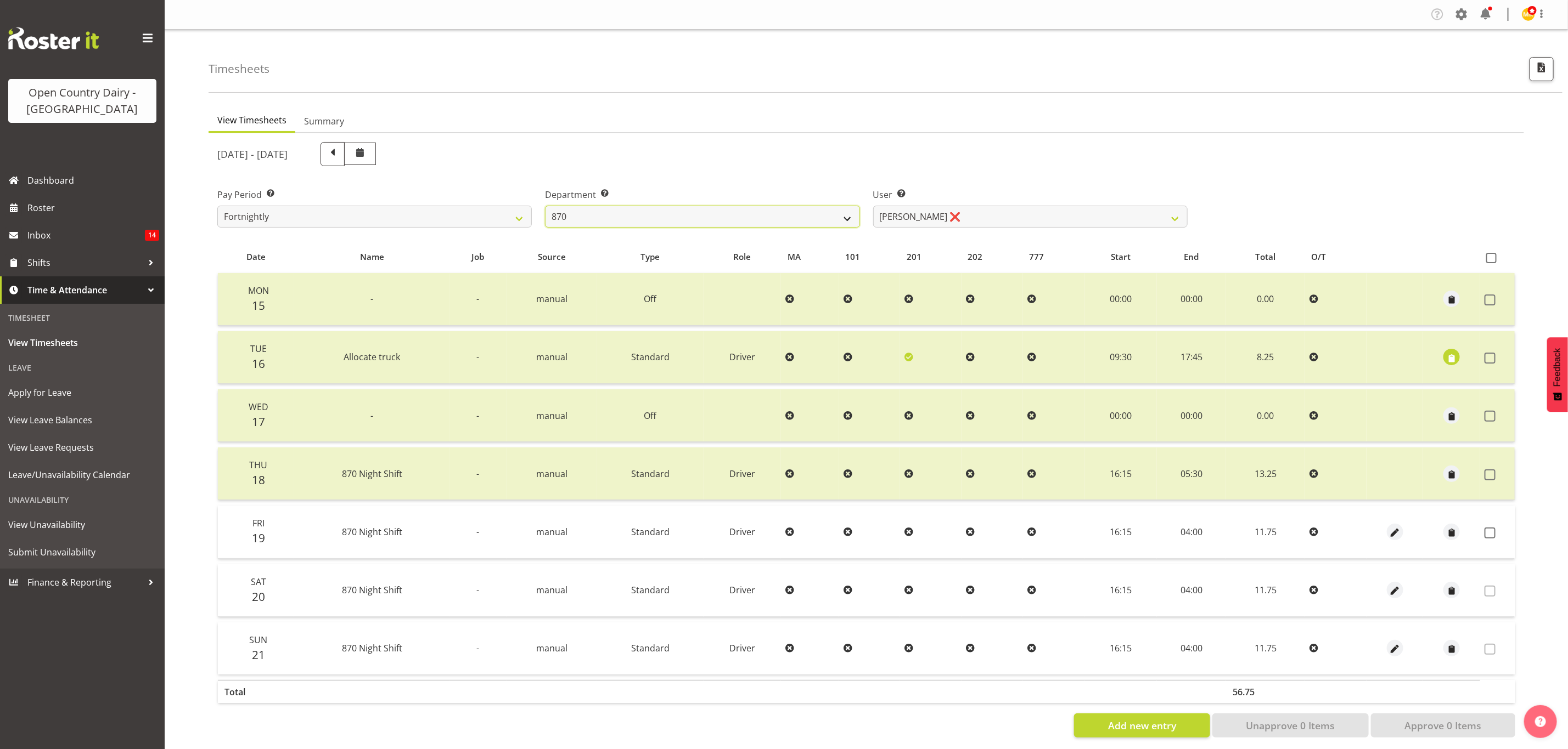
click at [590, 218] on select "734 735 736 737 738 739 851 853 854 855 856 858 861 862 865 867-9032 868 869 87…" at bounding box center [702, 217] width 315 height 22
click at [545, 206] on select "734 735 736 737 738 739 851 853 854 855 856 858 861 862 865 867-9032 868 869 87…" at bounding box center [702, 217] width 315 height 22
click at [960, 218] on select "Andrew Henderson ❌ Ricky Popham ❌ Stacy MacAskill ❌ Trish Nicol ❌" at bounding box center [1031, 217] width 315 height 22
click at [873, 206] on select "Andrew Henderson ❌ Ricky Popham ❌ Stacy MacAskill ❌ Trish Nicol ❌" at bounding box center [1031, 217] width 315 height 22
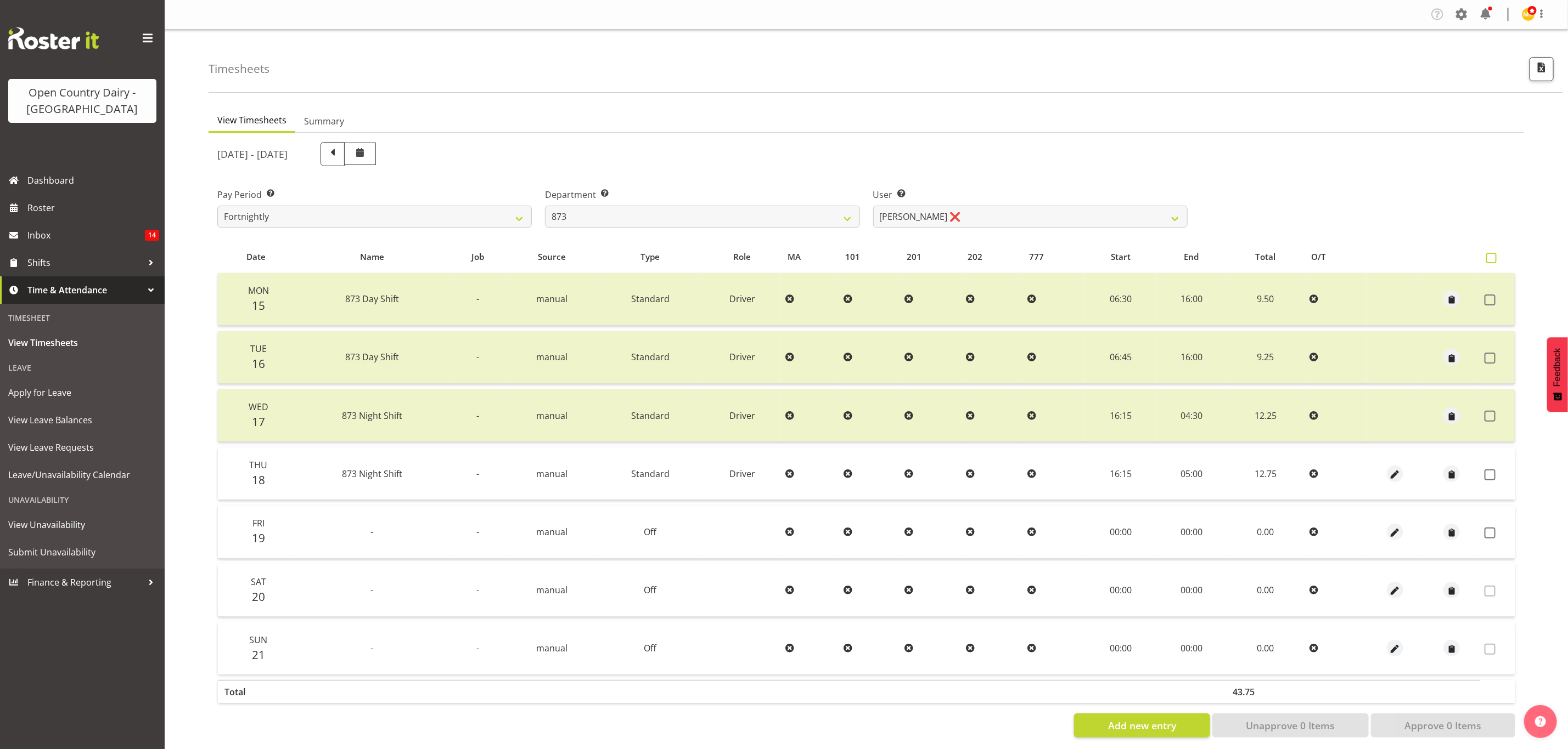
click at [1490, 255] on span at bounding box center [1491, 258] width 10 height 10
click at [1490, 255] on input "checkbox" at bounding box center [1490, 258] width 7 height 7
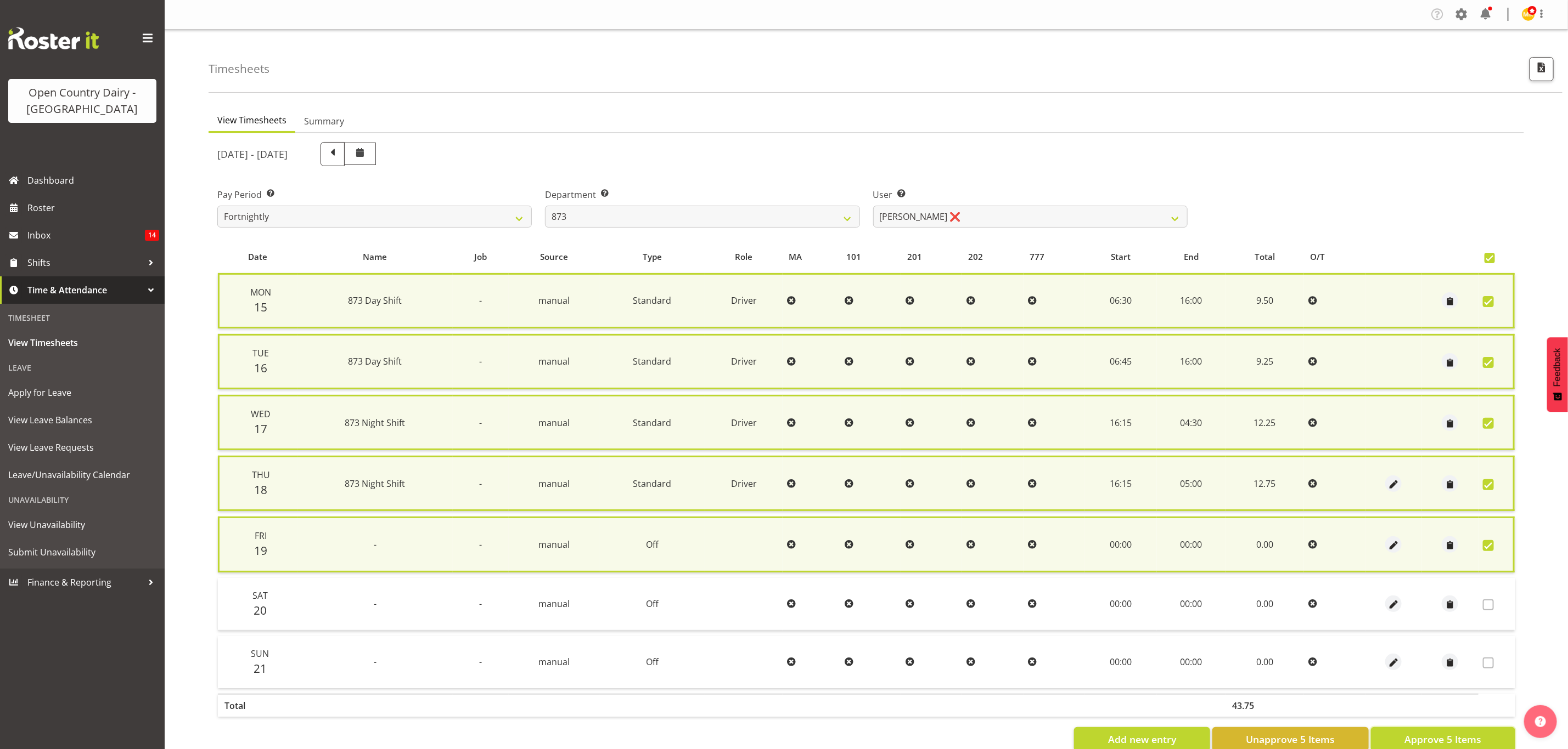
drag, startPoint x: 1426, startPoint y: 732, endPoint x: 1416, endPoint y: 734, distance: 10.2
click at [1426, 732] on span "Approve 5 Items" at bounding box center [1443, 740] width 77 height 15
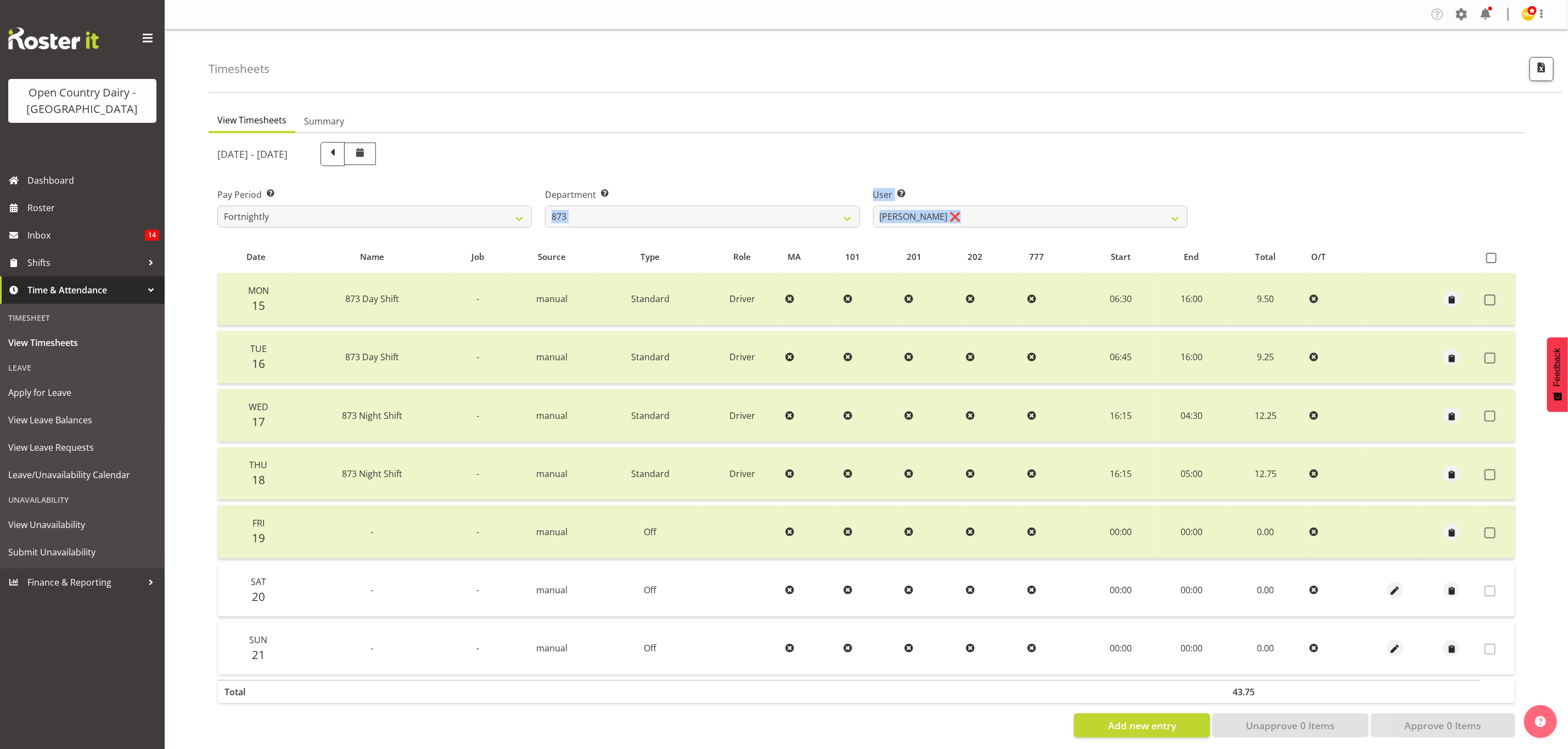
click at [703, 233] on div "September 15th - September 21st 2025 Pay Period Select which pay period you wou…" at bounding box center [866, 436] width 1297 height 603
click at [700, 215] on select "734 735 736 737 738 739 851 853 854 855 856 858 861 862 865 867-9032 868 869 87…" at bounding box center [702, 217] width 315 height 22
click at [545, 206] on select "734 735 736 737 738 739 851 853 854 855 856 858 861 862 865 867-9032 868 869 87…" at bounding box center [702, 217] width 315 height 22
click at [1001, 215] on select "Annette Parker ❌ Christopher McRae ❌ Patrick Stenton ❌ Rachel Carpenter ❌" at bounding box center [1031, 217] width 315 height 22
drag, startPoint x: 975, startPoint y: 145, endPoint x: 973, endPoint y: 197, distance: 52.0
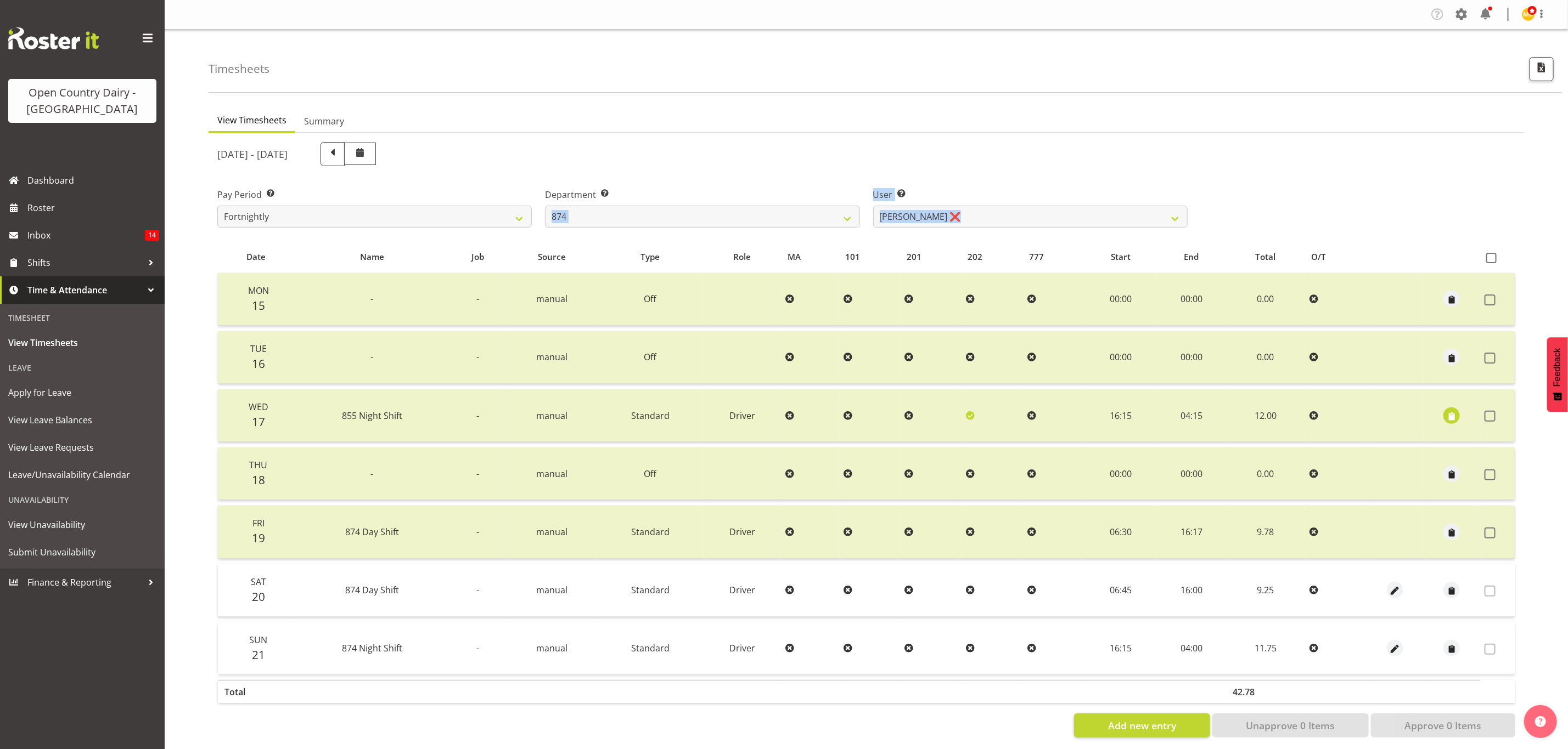
click at [973, 197] on div "September 15th - September 21st 2025 Pay Period Select which pay period you wou…" at bounding box center [866, 436] width 1297 height 603
drag, startPoint x: 1003, startPoint y: 167, endPoint x: 1006, endPoint y: 188, distance: 21.2
click at [1006, 188] on div "September 15th - September 21st 2025 Pay Period Select which pay period you wou…" at bounding box center [866, 436] width 1297 height 603
click at [1011, 179] on div "User Select user. Note: This is filtered down by the previous two drop-down ite…" at bounding box center [1031, 203] width 328 height 62
click at [1014, 213] on select "Annette Parker ❌ Christopher McRae ❌ Patrick Stenton ❌ Rachel Carpenter ❌" at bounding box center [1031, 217] width 315 height 22
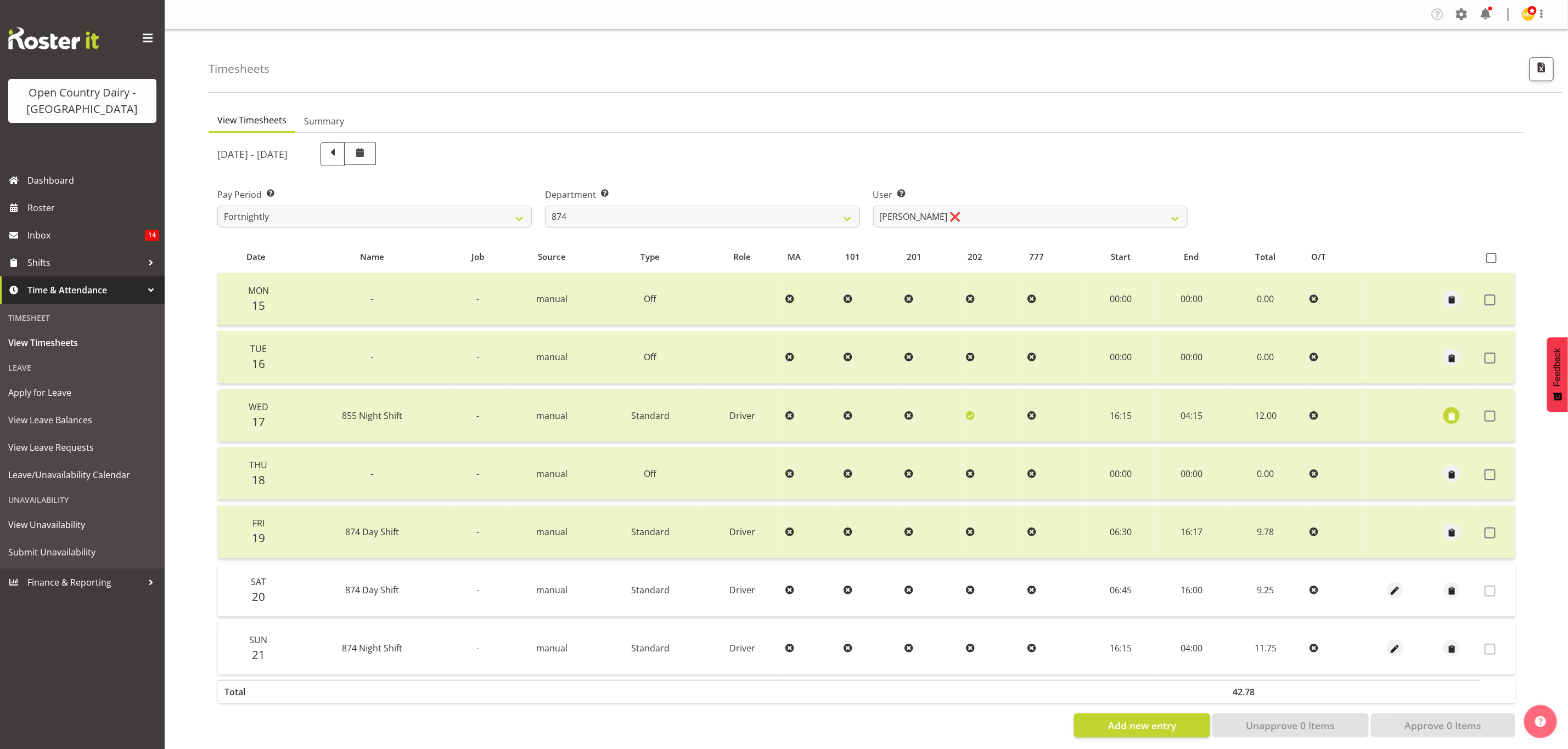
click at [810, 199] on label "Department Select which department you would like to view." at bounding box center [702, 195] width 315 height 13
click at [814, 209] on select "734 735 736 737 738 739 851 853 854 855 856 858 861 862 865 867-9032 868 869 87…" at bounding box center [702, 217] width 315 height 22
click at [545, 206] on select "734 735 736 737 738 739 851 853 854 855 856 858 861 862 865 867-9032 868 869 87…" at bounding box center [702, 217] width 315 height 22
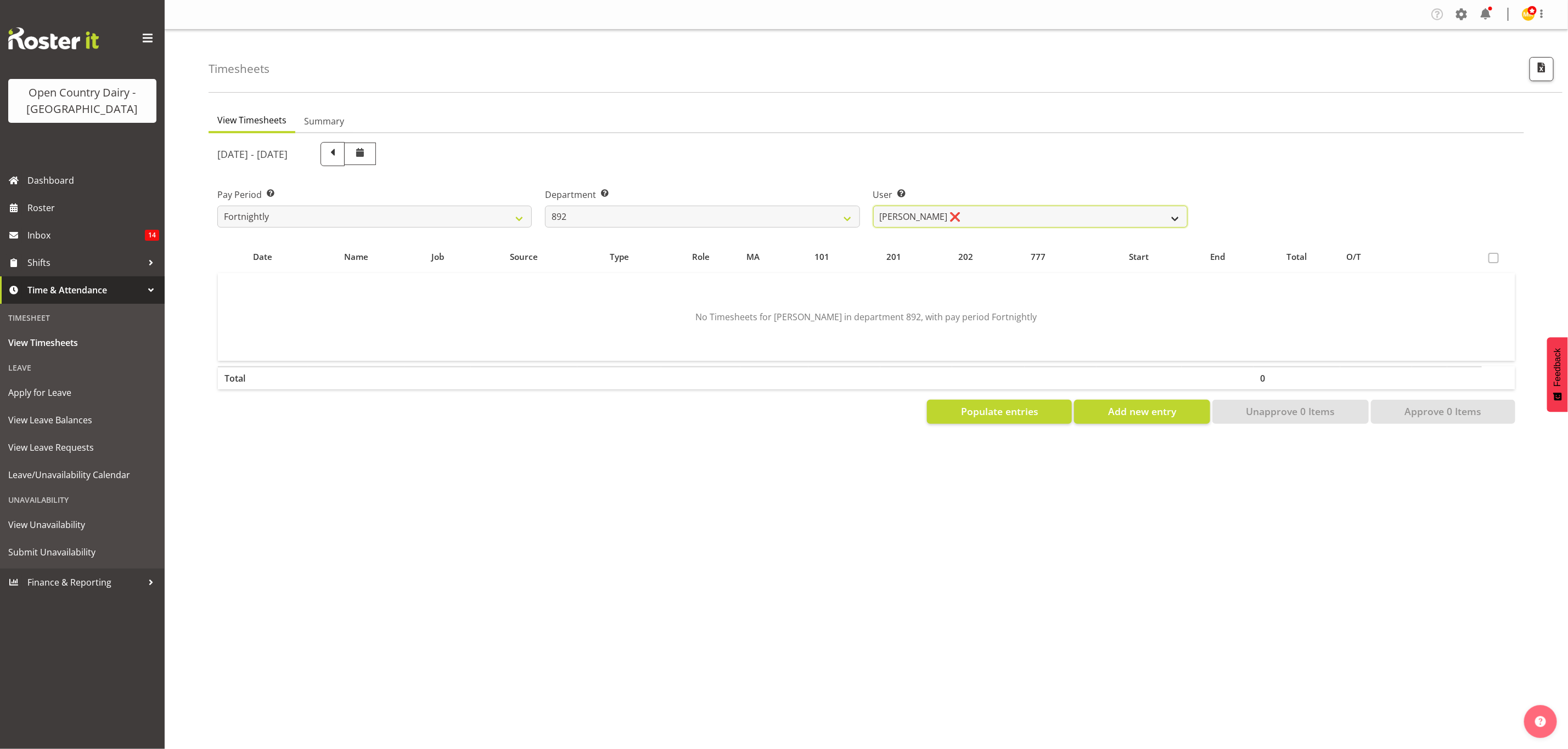
click at [922, 219] on select "Brittany Willis ❌ Danny Davies ❌ David McKenzie ❌ Josh Winship ❌ Reece Calvert ❌" at bounding box center [1031, 217] width 315 height 22
click at [873, 206] on select "Brittany Willis ❌ Danny Davies ❌ David McKenzie ❌ Josh Winship ❌ Reece Calvert ❌" at bounding box center [1031, 217] width 315 height 22
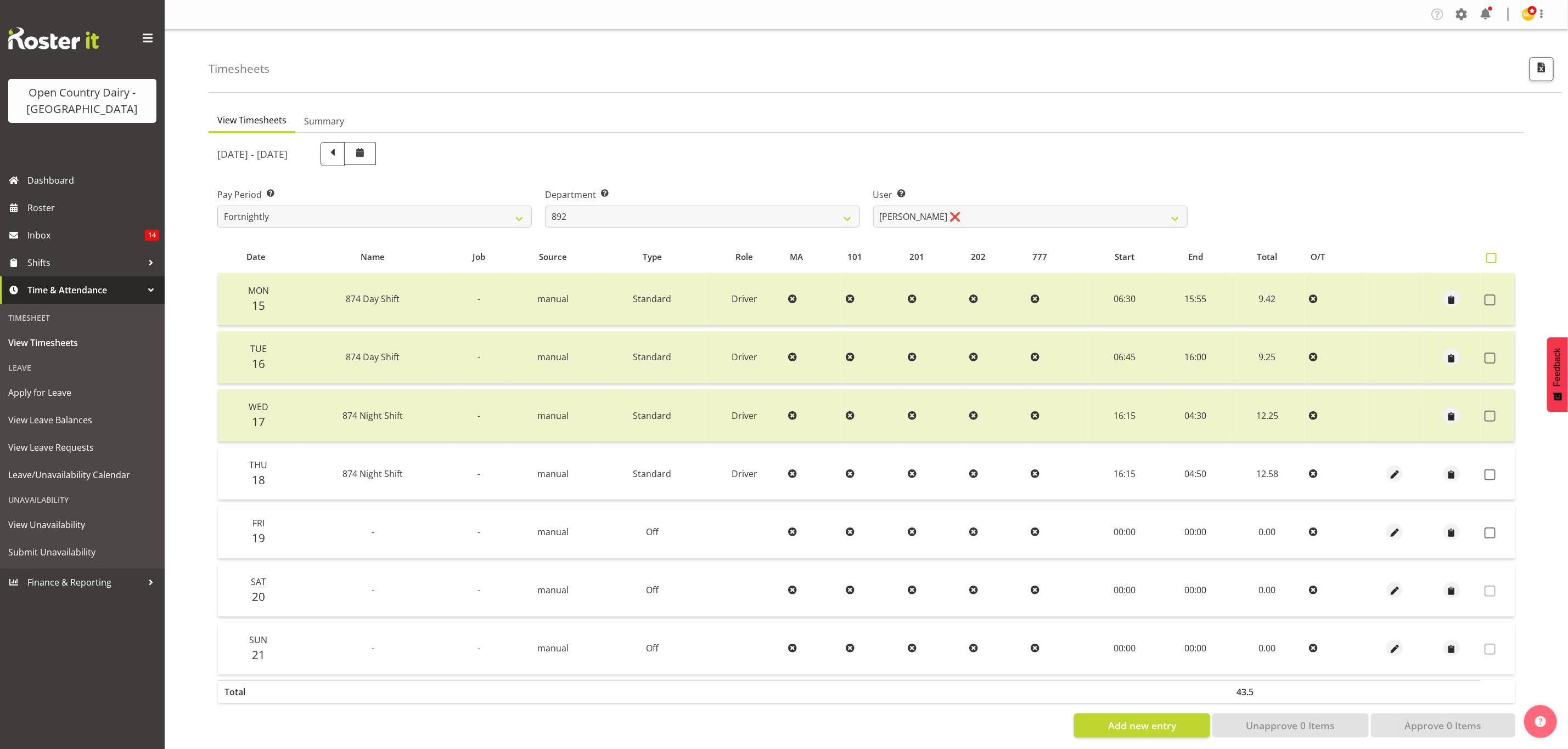
click at [1498, 254] on label at bounding box center [1494, 258] width 16 height 10
click at [1493, 255] on input "checkbox" at bounding box center [1490, 258] width 7 height 7
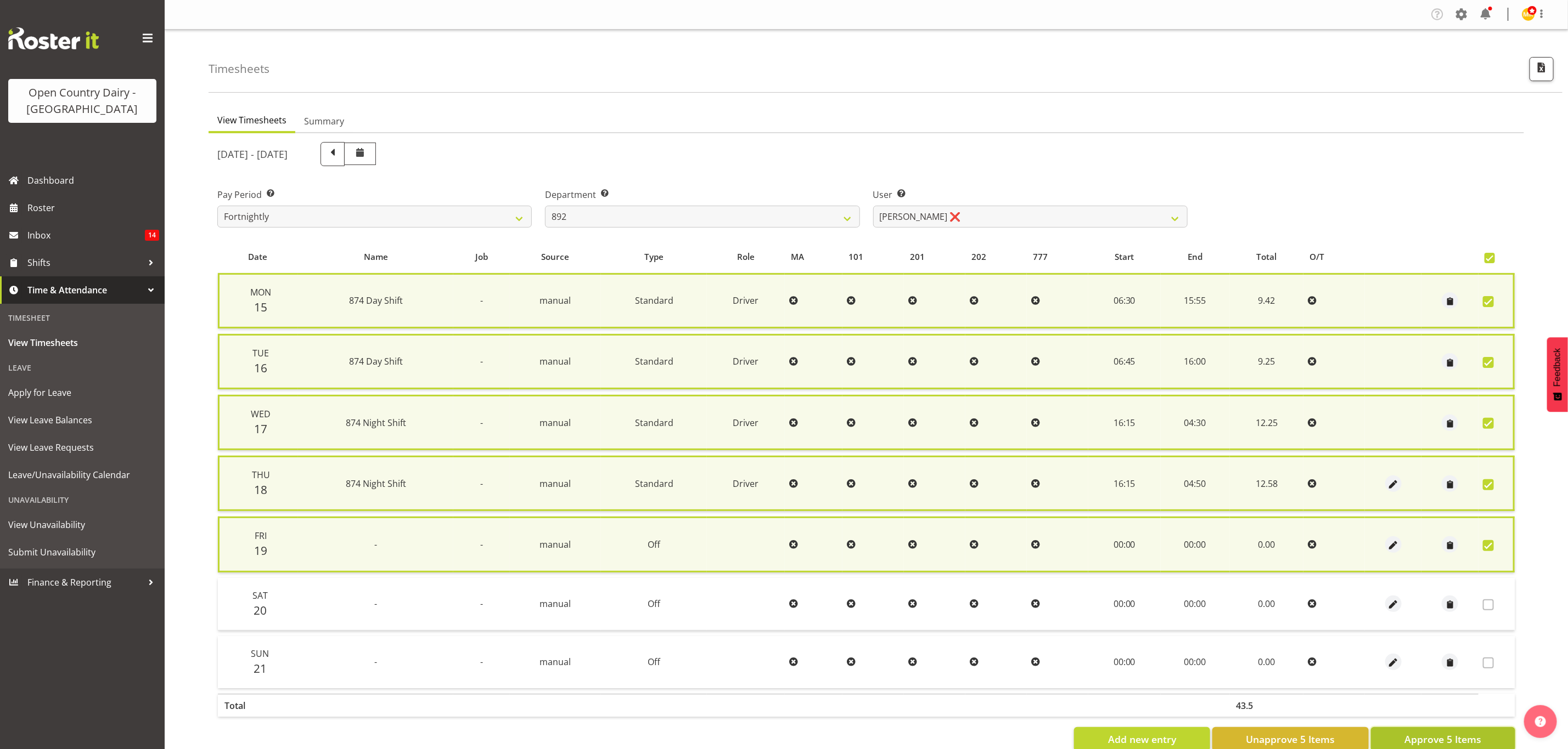
click at [1462, 737] on span "Approve 5 Items" at bounding box center [1443, 740] width 77 height 15
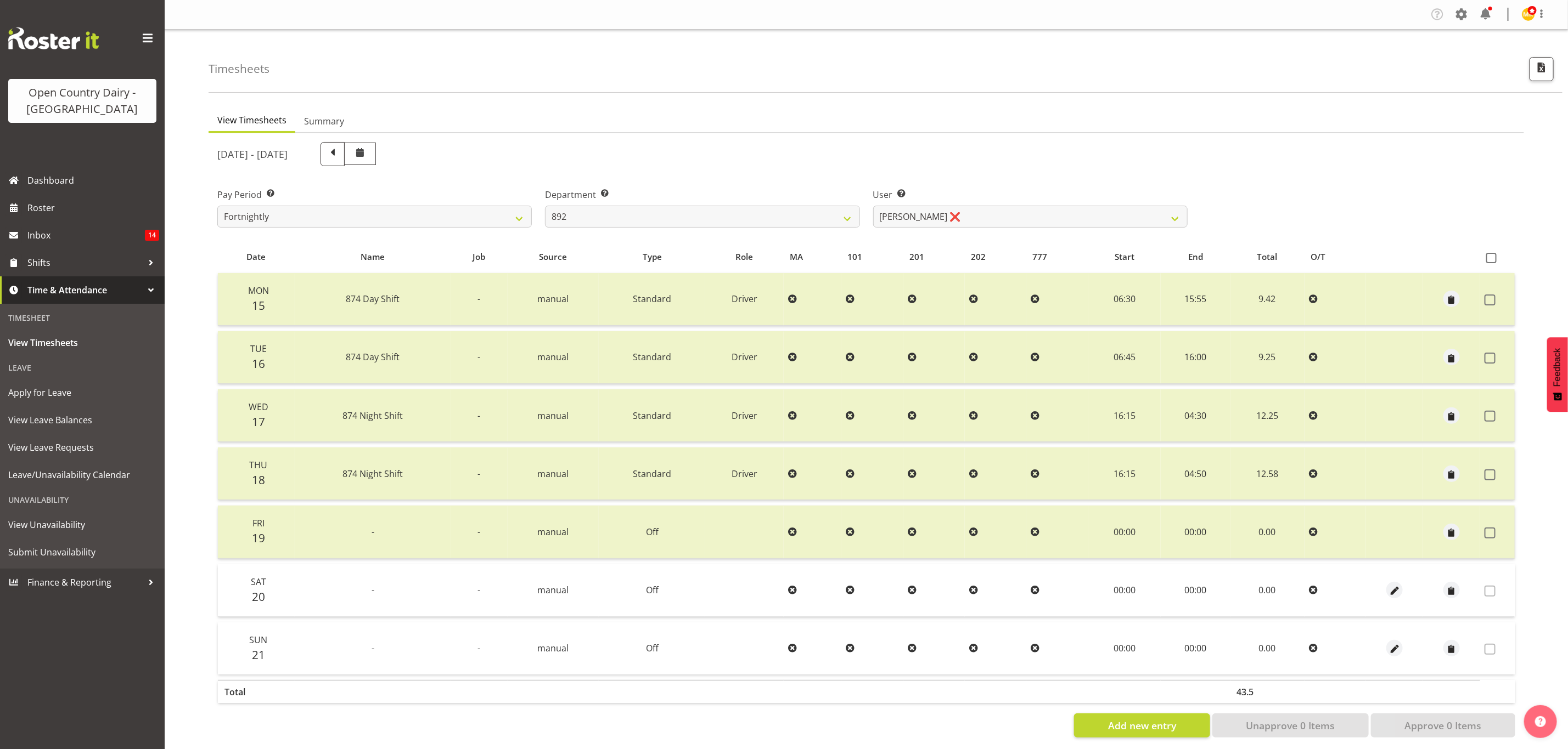
click at [761, 234] on div "September 15th - September 21st 2025 Pay Period Select which pay period you wou…" at bounding box center [866, 436] width 1297 height 603
click at [756, 218] on select "734 735 736 737 738 739 851 853 854 855 856 858 861 862 865 867-9032 868 869 87…" at bounding box center [702, 217] width 315 height 22
click at [545, 206] on select "734 735 736 737 738 739 851 853 854 855 856 858 861 862 865 867-9032 868 869 87…" at bounding box center [702, 217] width 315 height 22
click at [928, 222] on div at bounding box center [865, 440] width 1315 height 613
click at [928, 222] on select "Dean Henderson ❌ Ian Barbour ❌ John Graham ❌ Tom Rahl ❌" at bounding box center [1031, 217] width 315 height 22
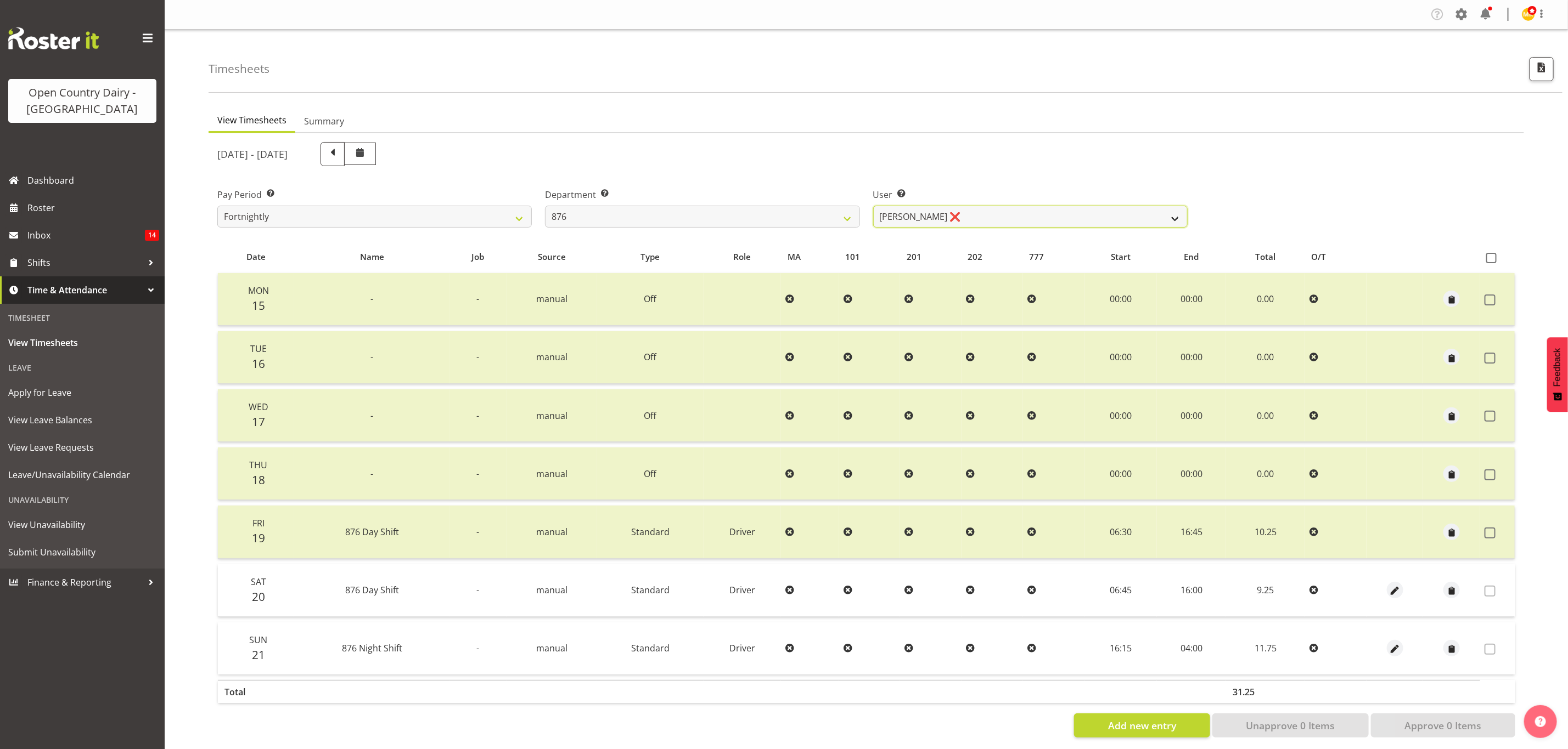
click at [873, 206] on select "Dean Henderson ❌ Ian Barbour ❌ John Graham ❌ Tom Rahl ❌" at bounding box center [1031, 217] width 315 height 22
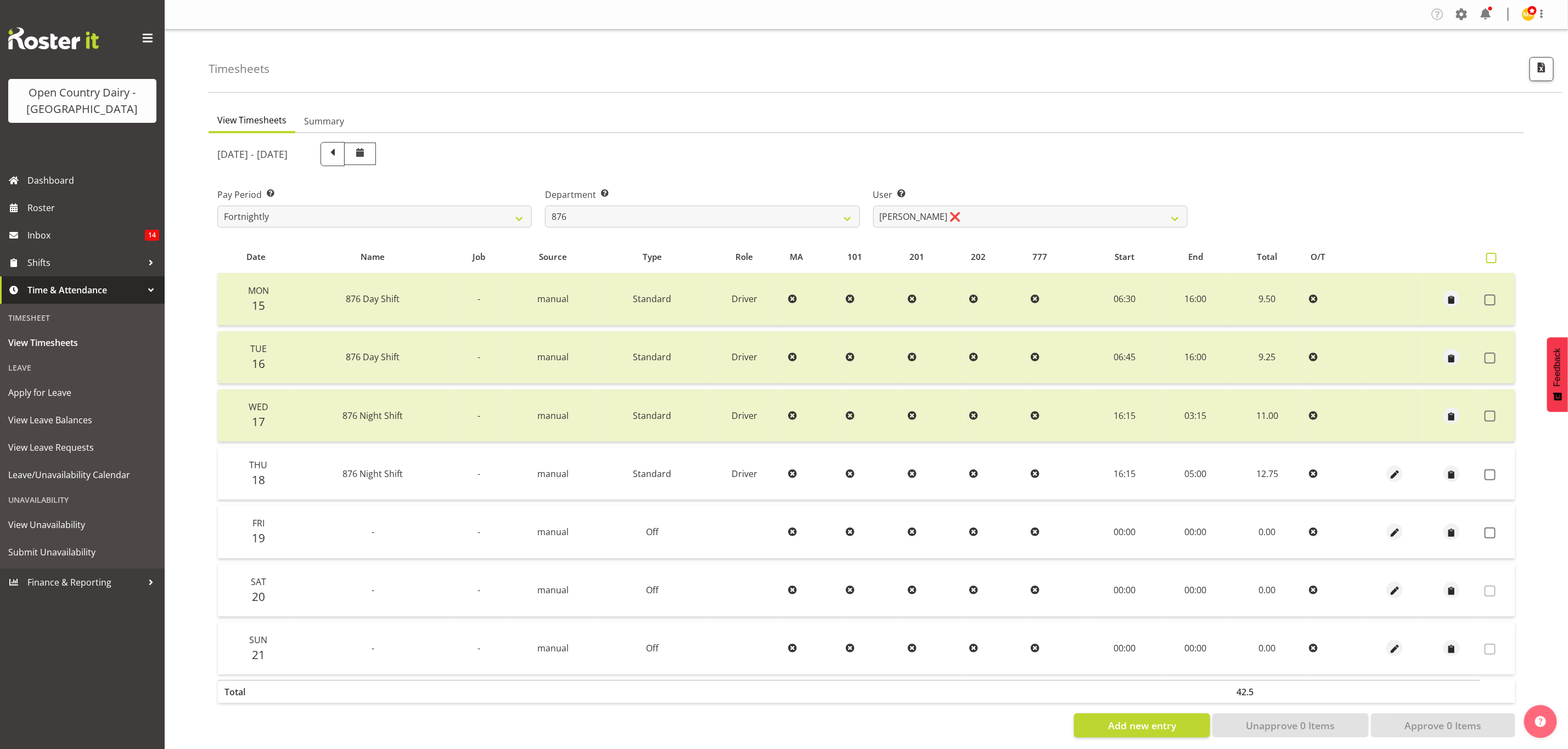
click at [1495, 260] on span at bounding box center [1491, 258] width 10 height 10
click at [1493, 260] on input "checkbox" at bounding box center [1490, 258] width 7 height 7
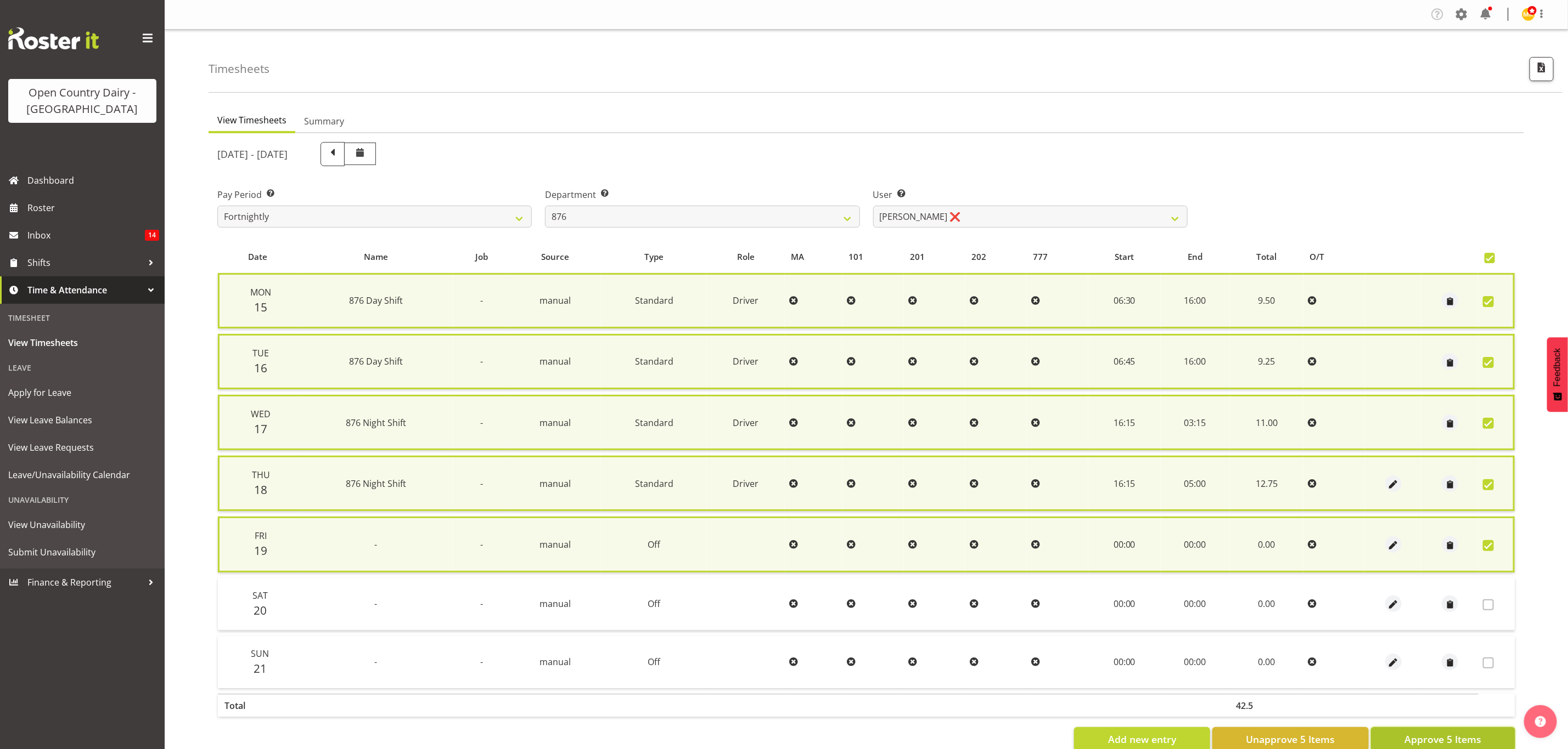
click at [1448, 736] on span "Approve 5 Items" at bounding box center [1443, 740] width 77 height 15
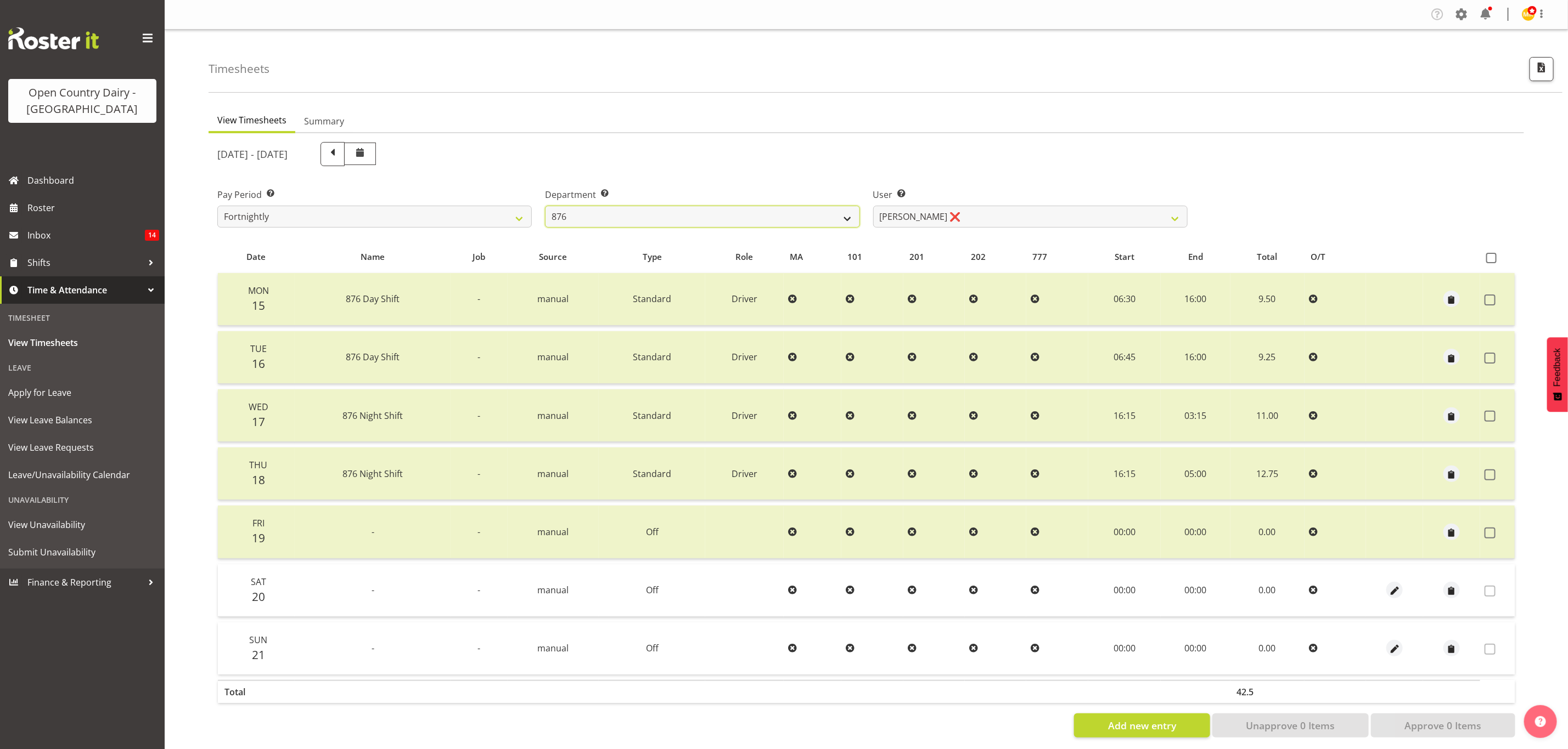
click at [781, 214] on select "734 735 736 737 738 739 851 853 854 855 856 858 861 862 865 867-9032 868 869 87…" at bounding box center [702, 217] width 315 height 22
click at [545, 206] on select "734 735 736 737 738 739 851 853 854 855 856 858 861 862 865 867-9032 868 869 87…" at bounding box center [702, 217] width 315 height 22
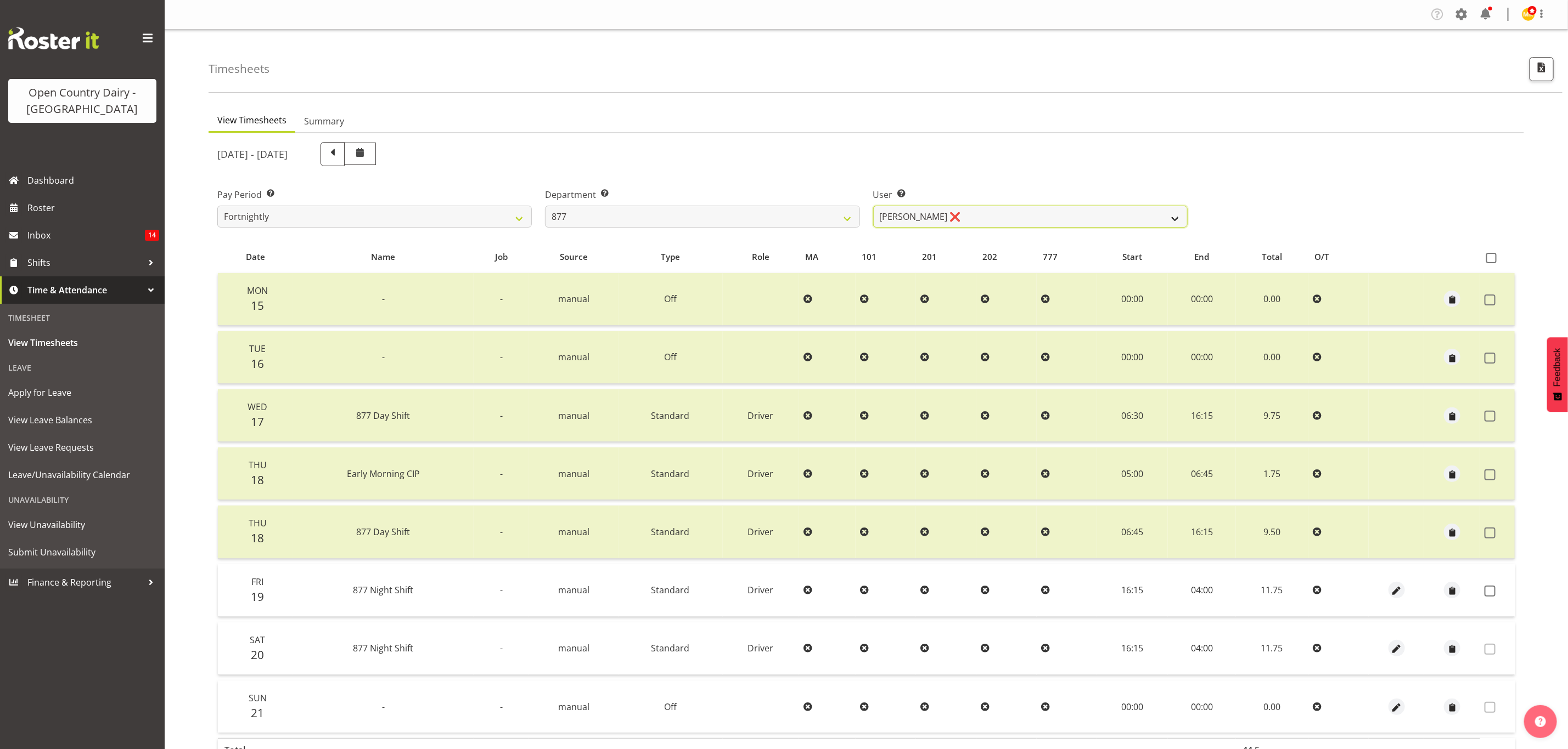
click at [944, 213] on select "Barry Shields ❌ Callum Wells ❌ Helen Bull ❌ Jase Preston ❌" at bounding box center [1031, 217] width 315 height 22
click at [873, 206] on select "Barry Shields ❌ Callum Wells ❌ Helen Bull ❌ Jase Preston ❌" at bounding box center [1031, 217] width 315 height 22
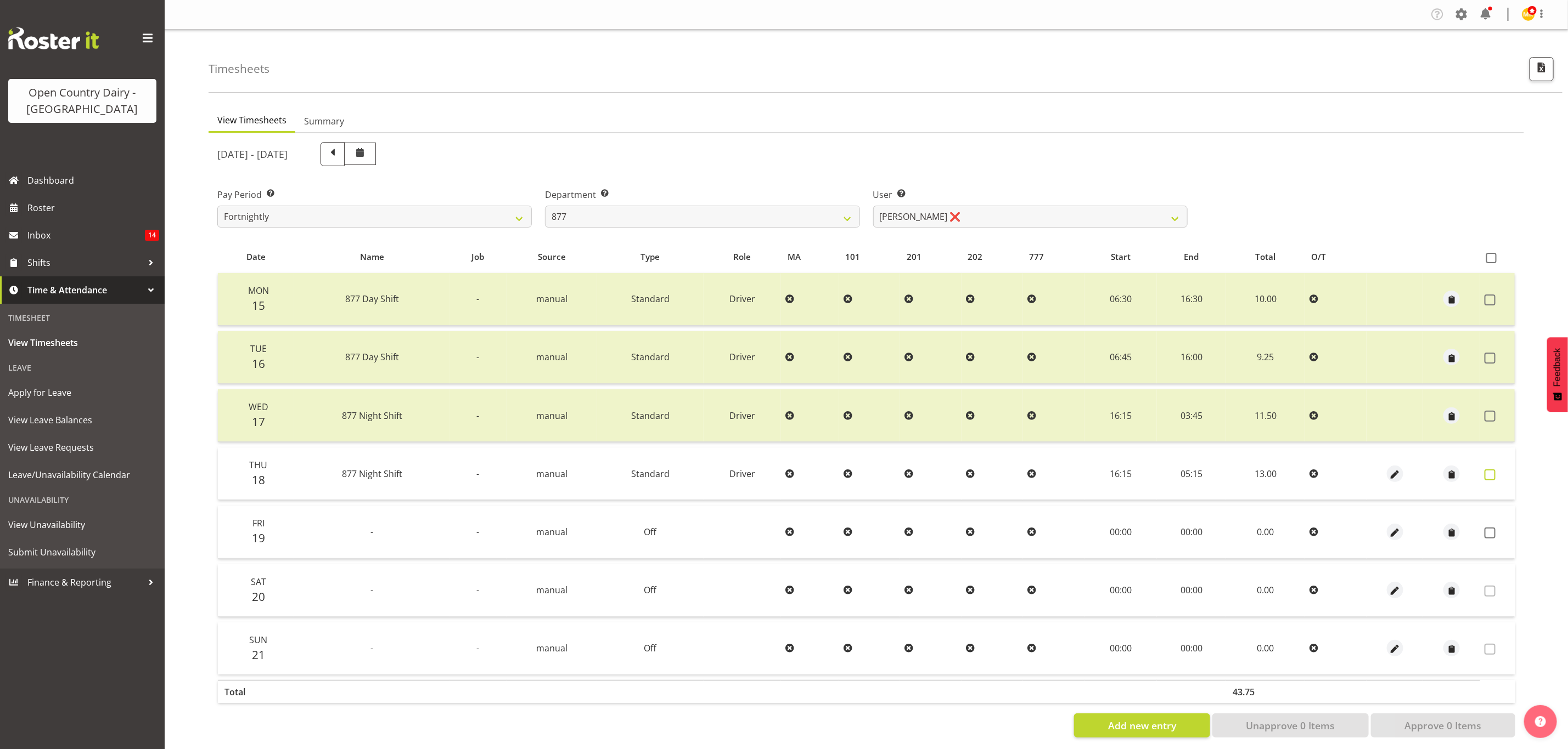
click at [1496, 477] on label at bounding box center [1493, 475] width 17 height 11
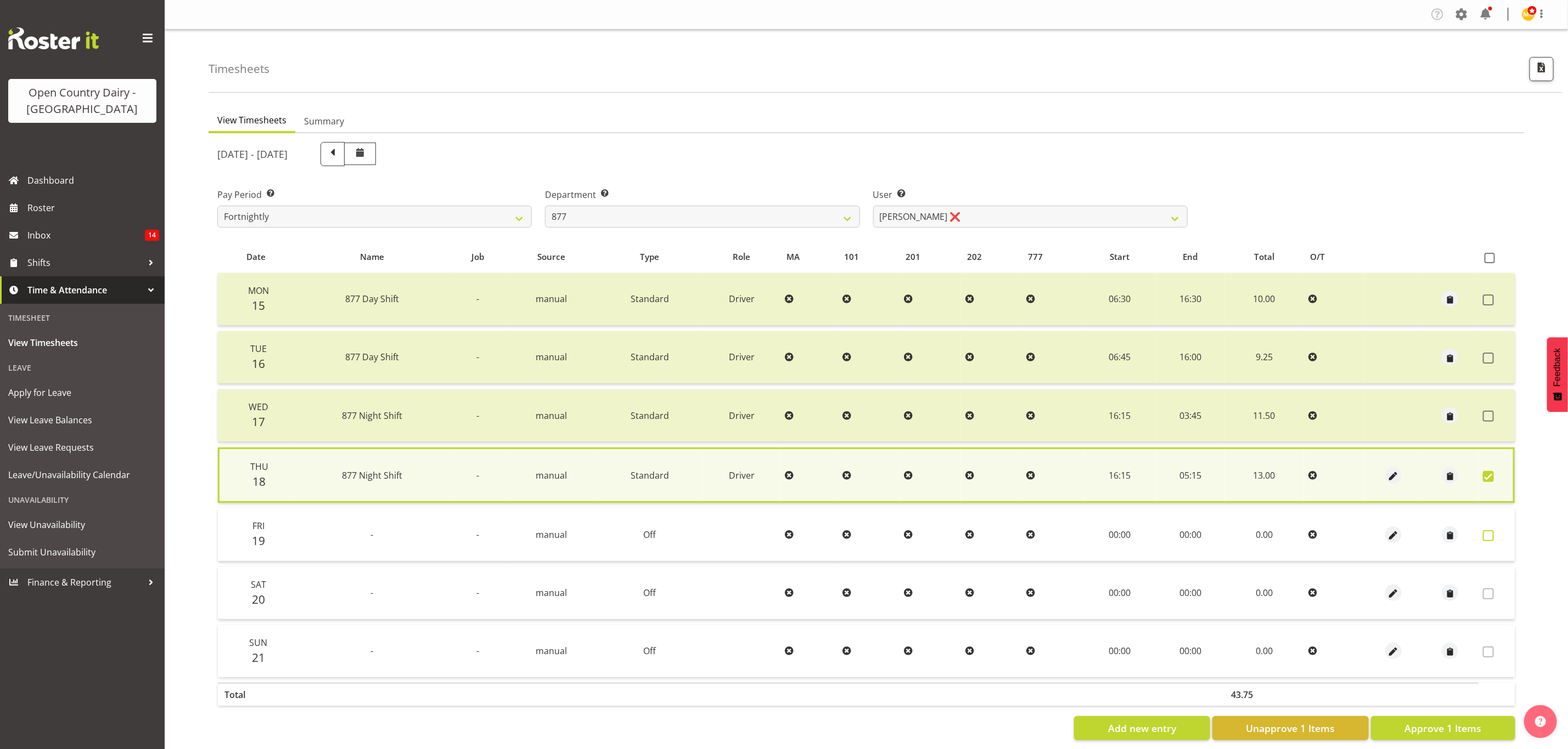
click at [1490, 533] on span at bounding box center [1487, 536] width 11 height 11
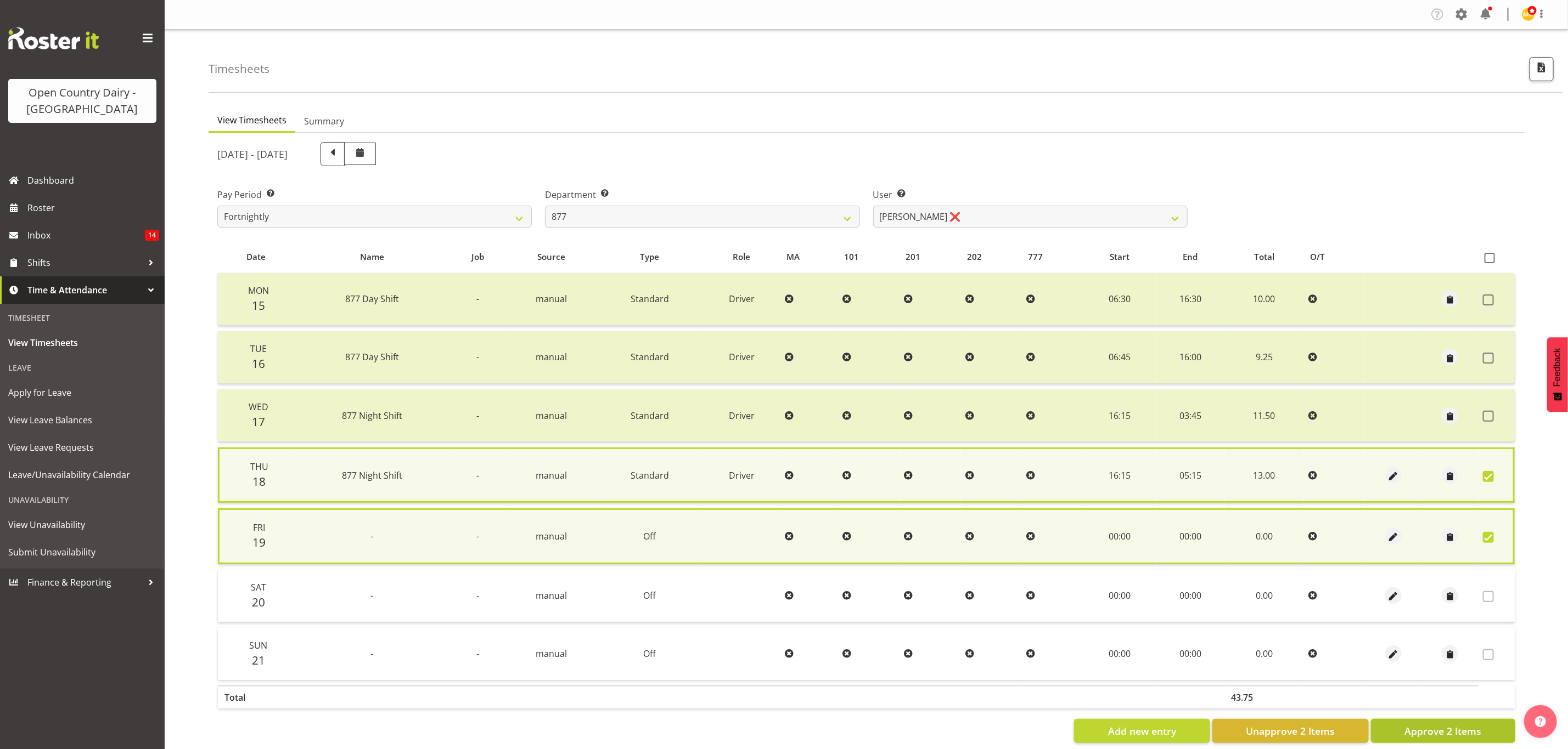
click at [1472, 729] on span "Approve 2 Items" at bounding box center [1443, 732] width 77 height 15
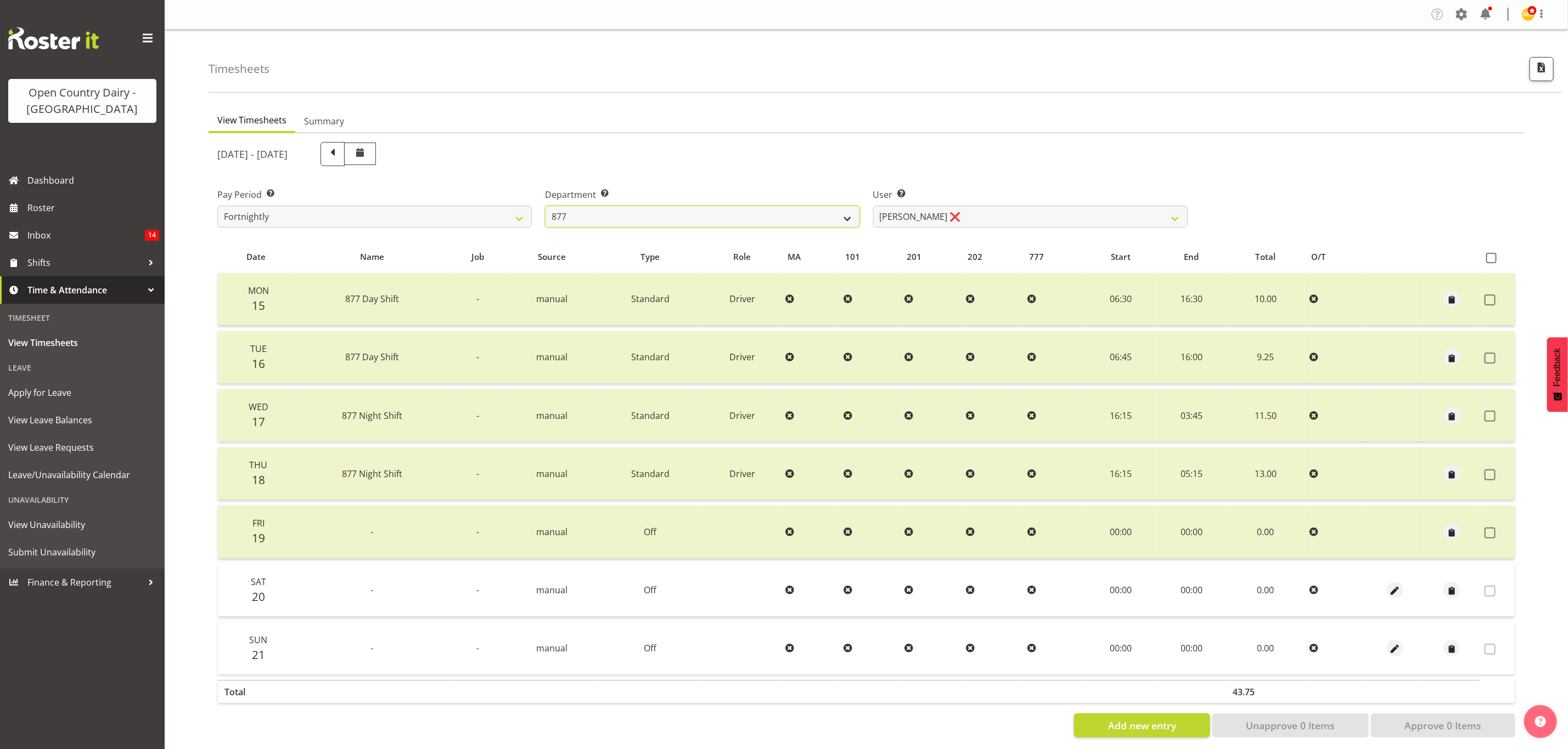
click at [784, 224] on select "734 735 736 737 738 739 851 853 854 855 856 858 861 862 865 867-9032 868 869 87…" at bounding box center [702, 217] width 315 height 22
click at [545, 206] on select "734 735 736 737 738 739 851 853 854 855 856 858 861 862 865 867-9032 868 869 87…" at bounding box center [702, 217] width 315 height 22
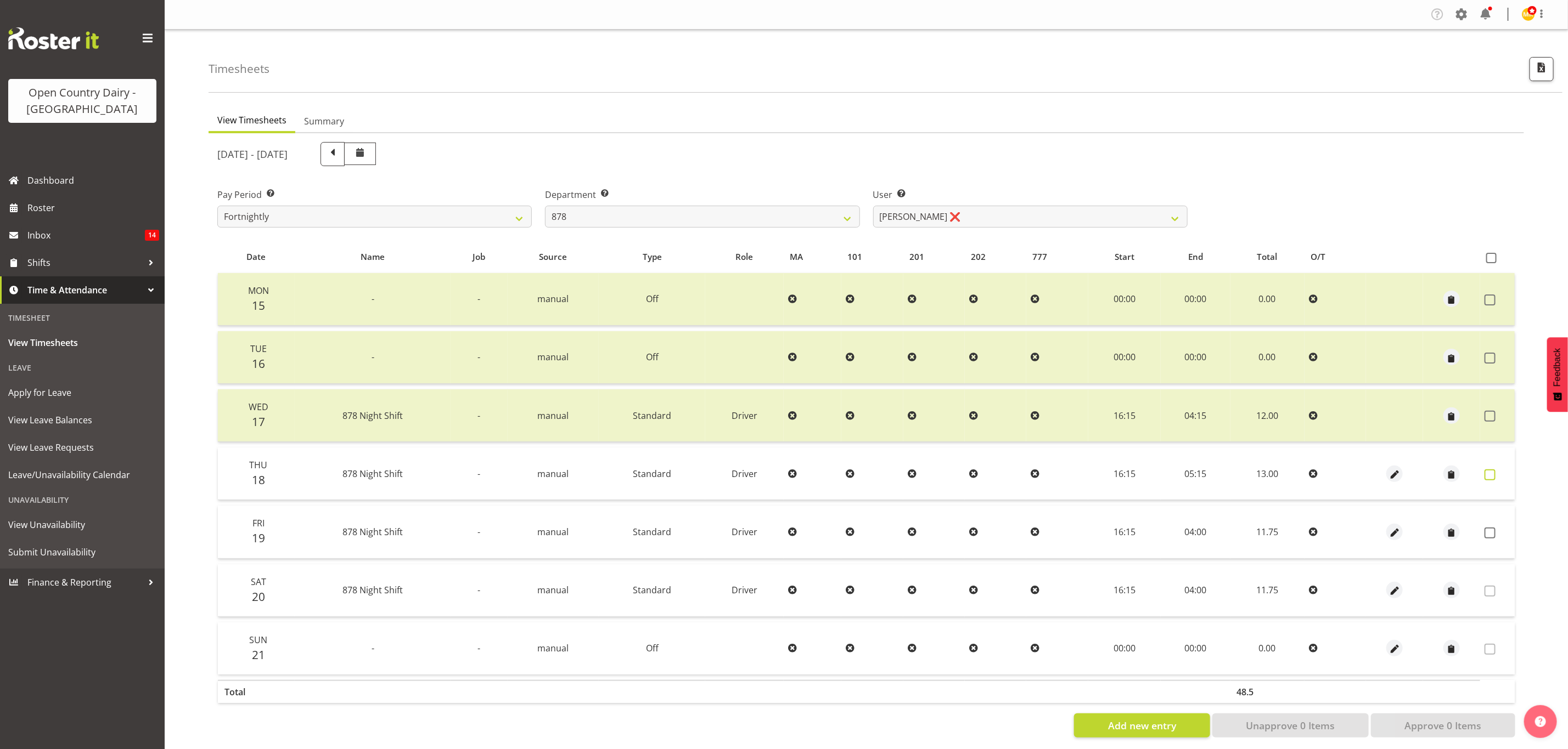
click at [1487, 473] on span at bounding box center [1490, 475] width 11 height 11
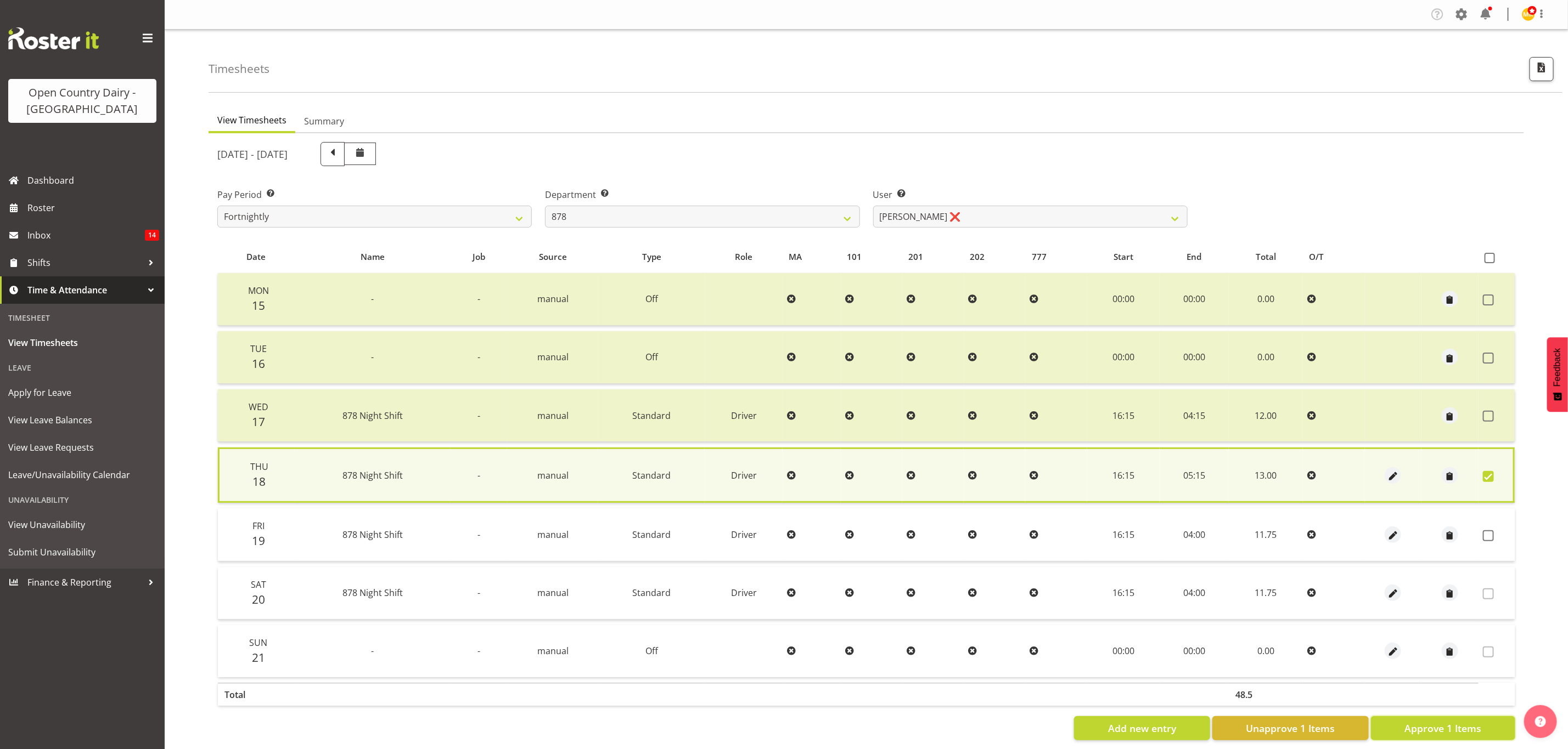
drag, startPoint x: 1461, startPoint y: 716, endPoint x: 1467, endPoint y: 721, distance: 7.8
click at [1464, 721] on span "Approve 1 Items" at bounding box center [1443, 729] width 77 height 15
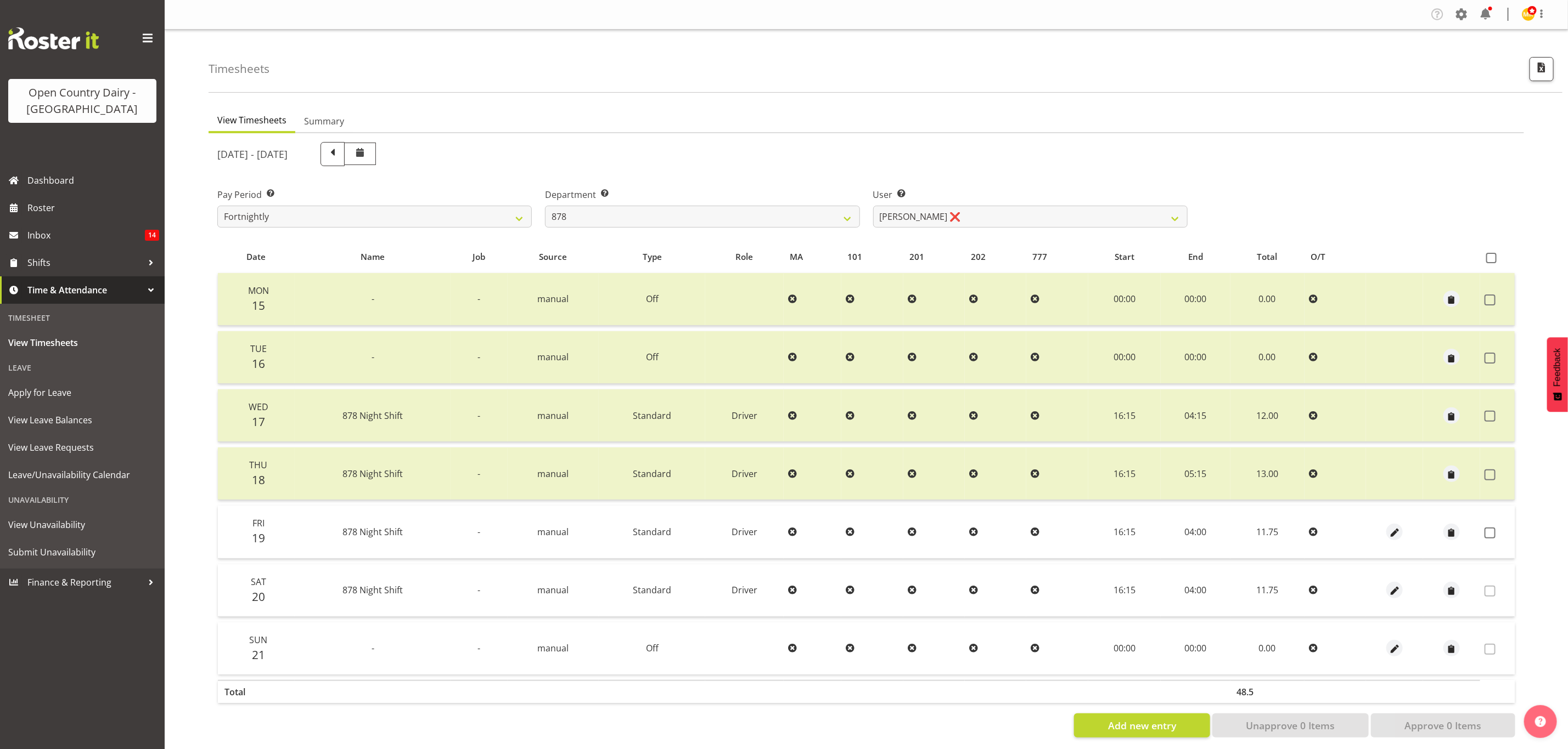
click at [796, 202] on div "Department Select which department you would like to view. 734 735 736 737 738 …" at bounding box center [702, 208] width 315 height 39
click at [796, 211] on select "734 735 736 737 738 739 851 853 854 855 856 858 861 862 865 867-9032 868 869 87…" at bounding box center [702, 217] width 315 height 22
click at [545, 206] on select "734 735 736 737 738 739 851 853 854 855 856 858 861 862 865 867-9032 868 869 87…" at bounding box center [702, 217] width 315 height 22
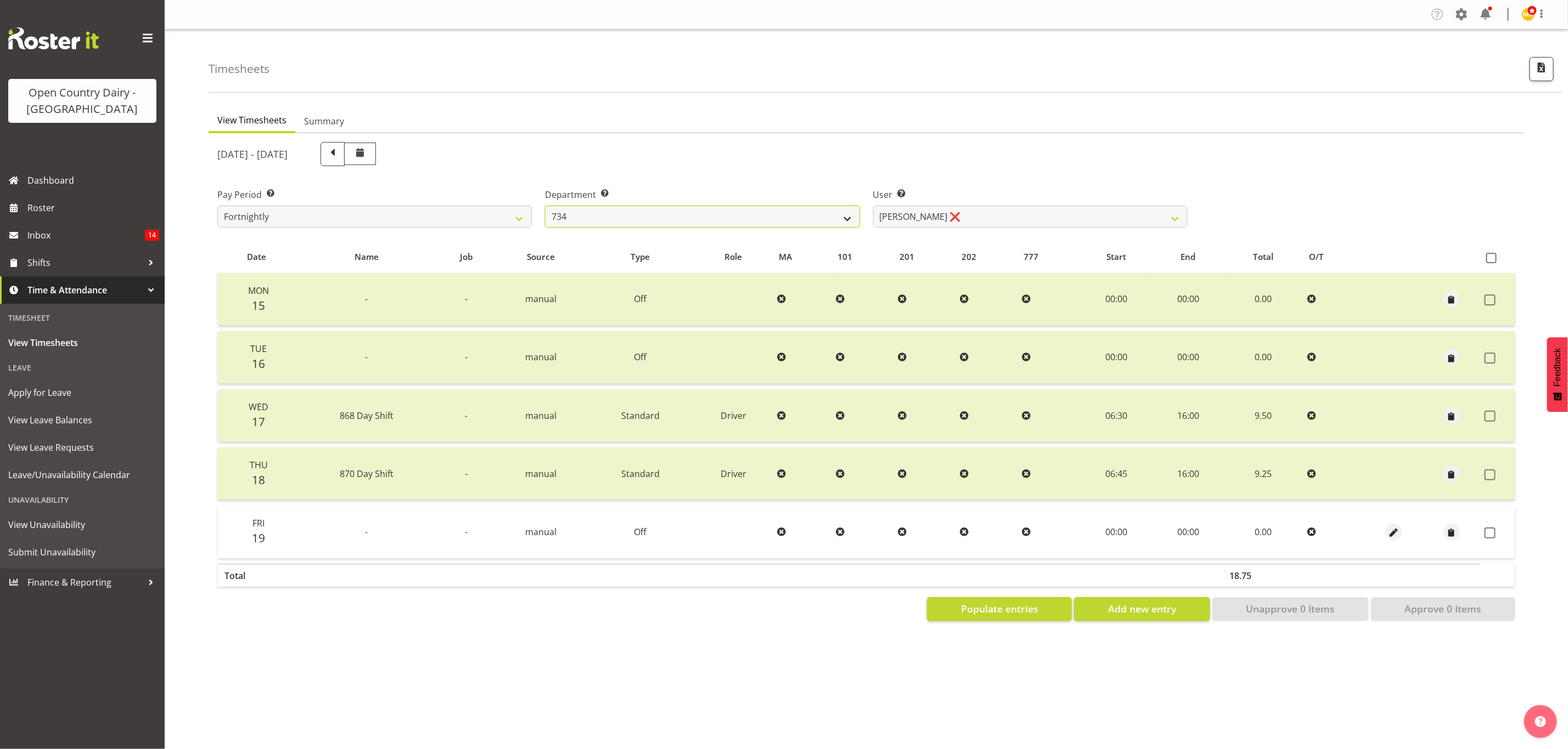
click at [714, 210] on select "734 735 736 737 738 739 851 853 854 855 856 858 861 862 865 867-9032 868 869 87…" at bounding box center [702, 217] width 315 height 22
click at [545, 206] on select "734 735 736 737 738 739 851 853 854 855 856 858 861 862 865 867-9032 868 869 87…" at bounding box center [702, 217] width 315 height 22
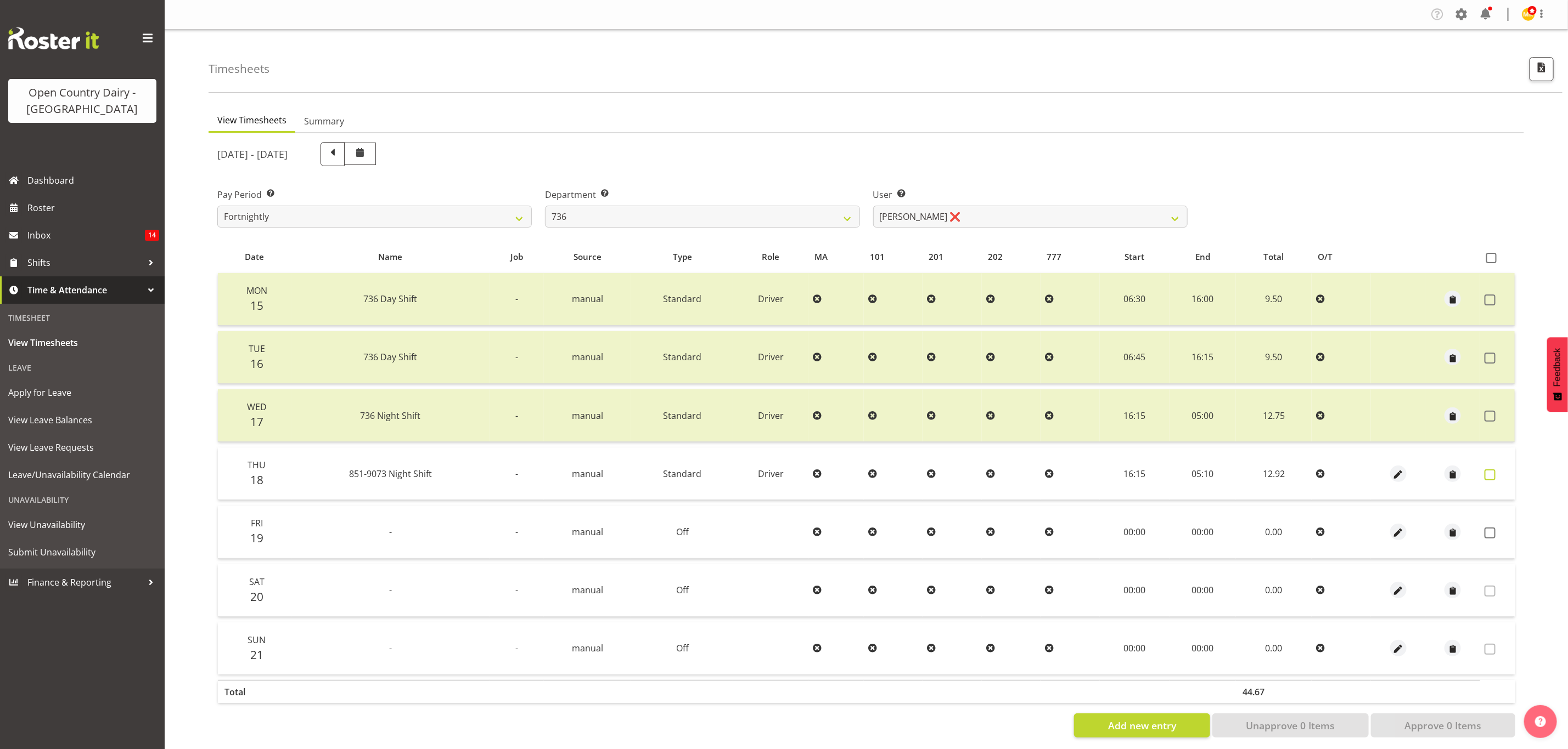
click at [1488, 470] on span at bounding box center [1490, 475] width 11 height 11
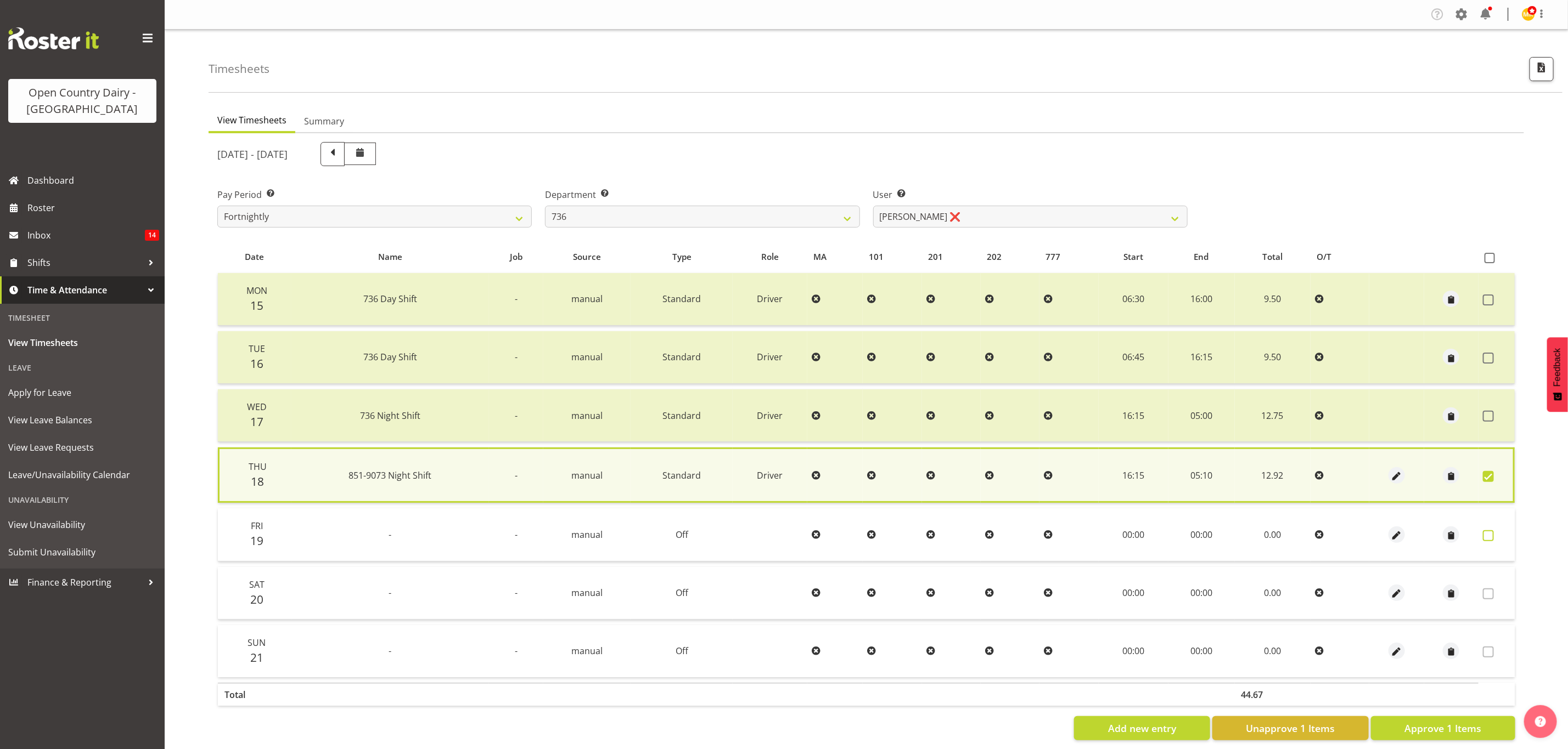
click at [1491, 531] on span at bounding box center [1487, 536] width 11 height 11
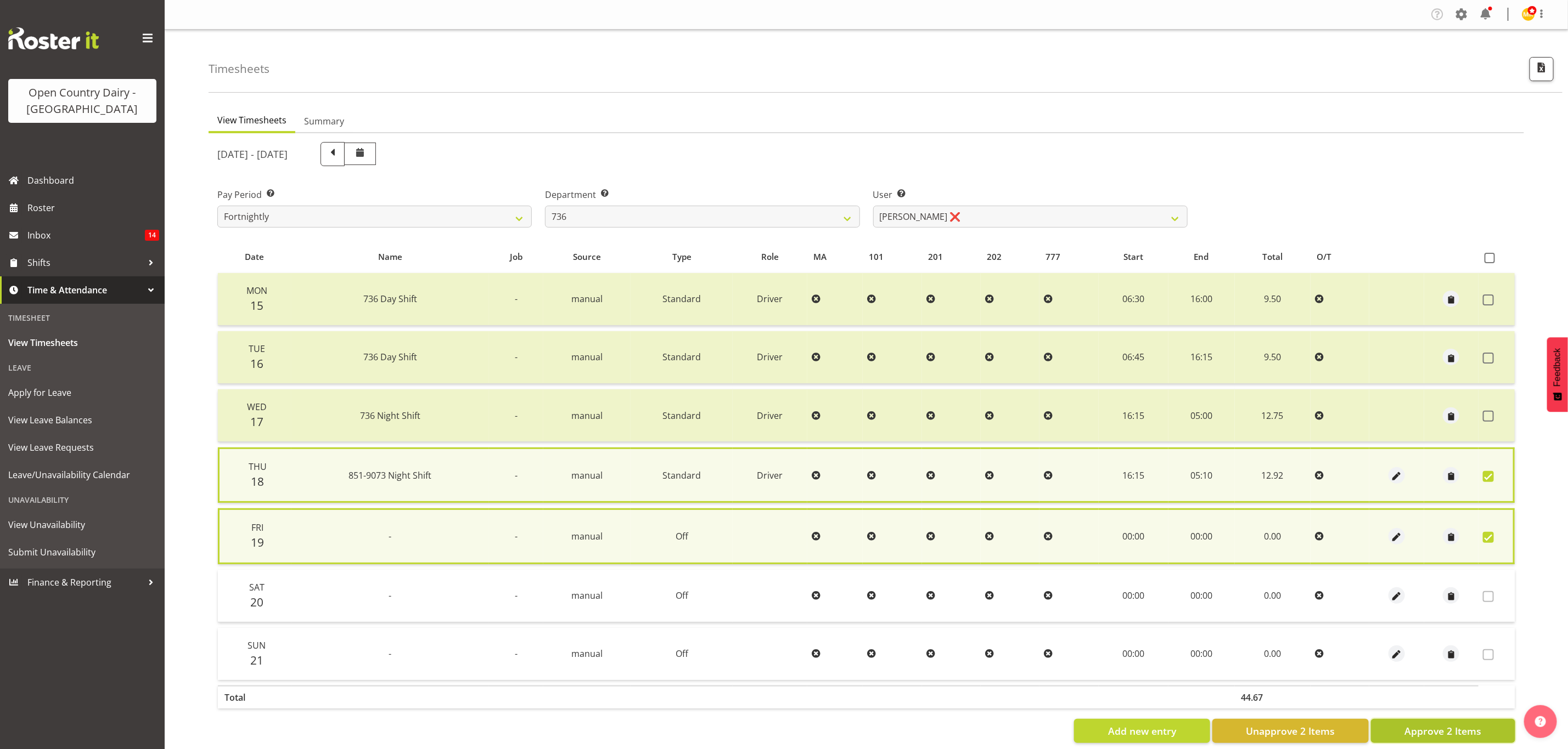
click at [1483, 719] on button "Approve 2 Items" at bounding box center [1443, 731] width 144 height 24
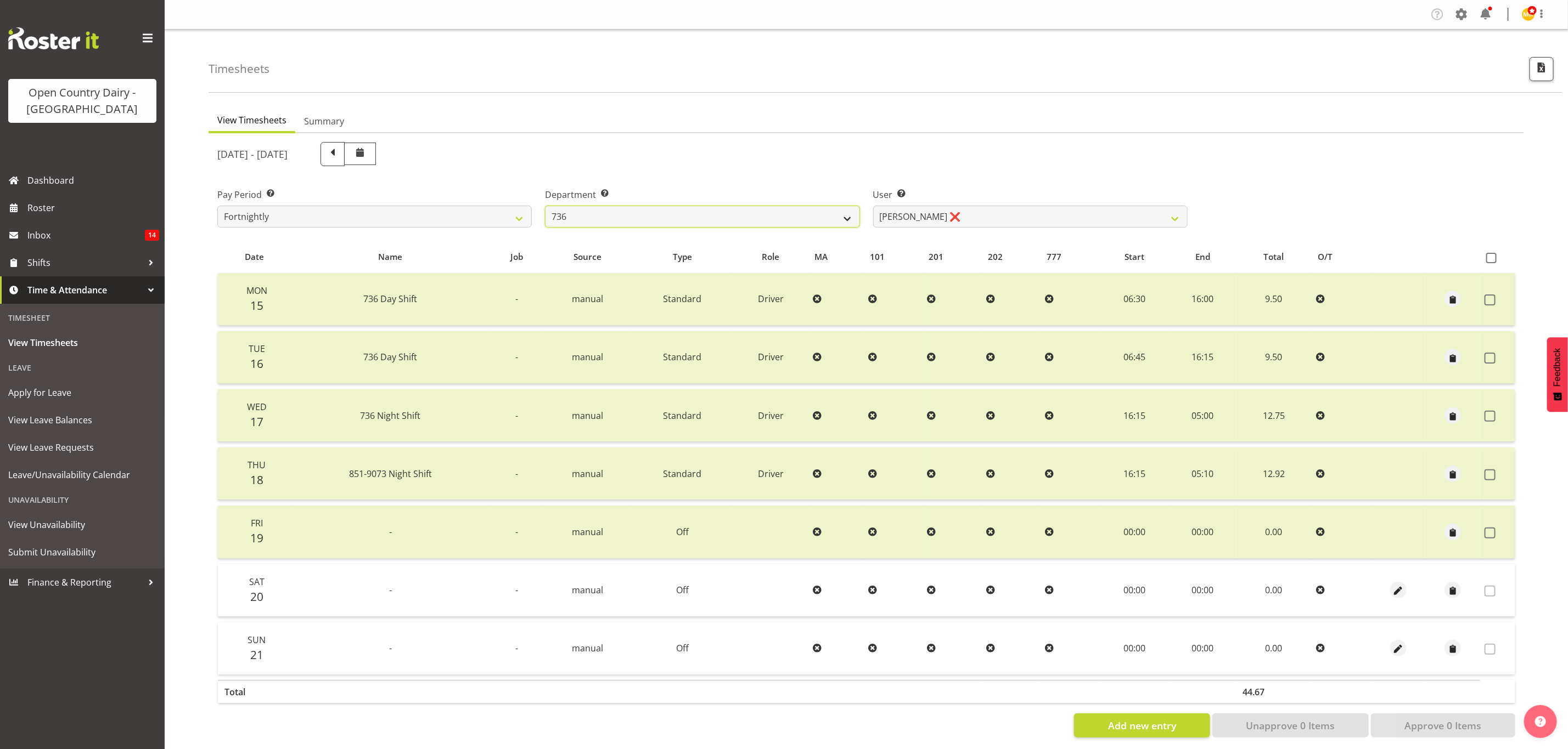
click at [767, 215] on select "734 735 736 737 738 739 851 853 854 855 856 858 861 862 865 867-9032 868 869 87…" at bounding box center [702, 217] width 315 height 22
click at [545, 206] on select "734 735 736 737 738 739 851 853 854 855 856 858 861 862 865 867-9032 868 869 87…" at bounding box center [702, 217] width 315 height 22
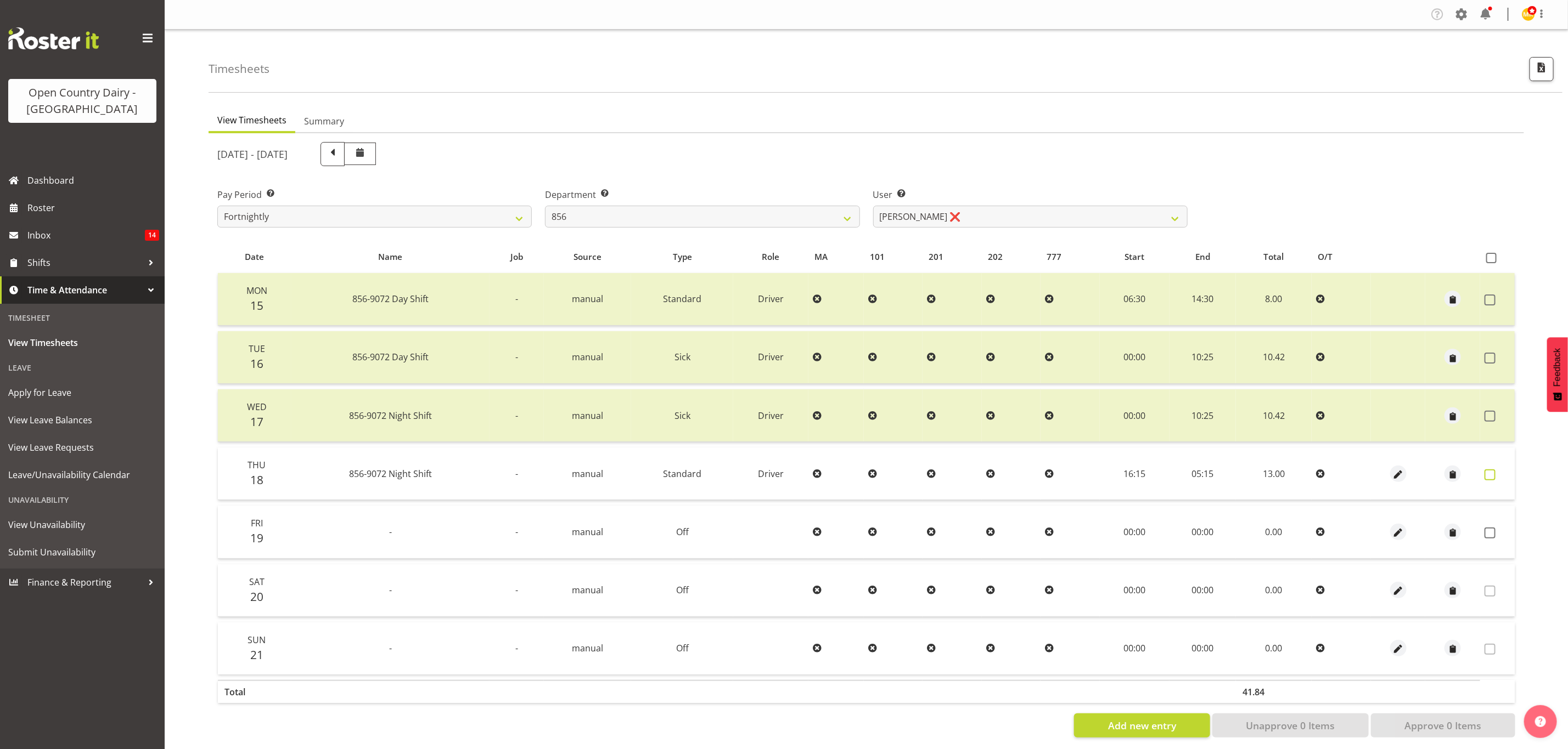
click at [1485, 472] on span at bounding box center [1490, 475] width 11 height 11
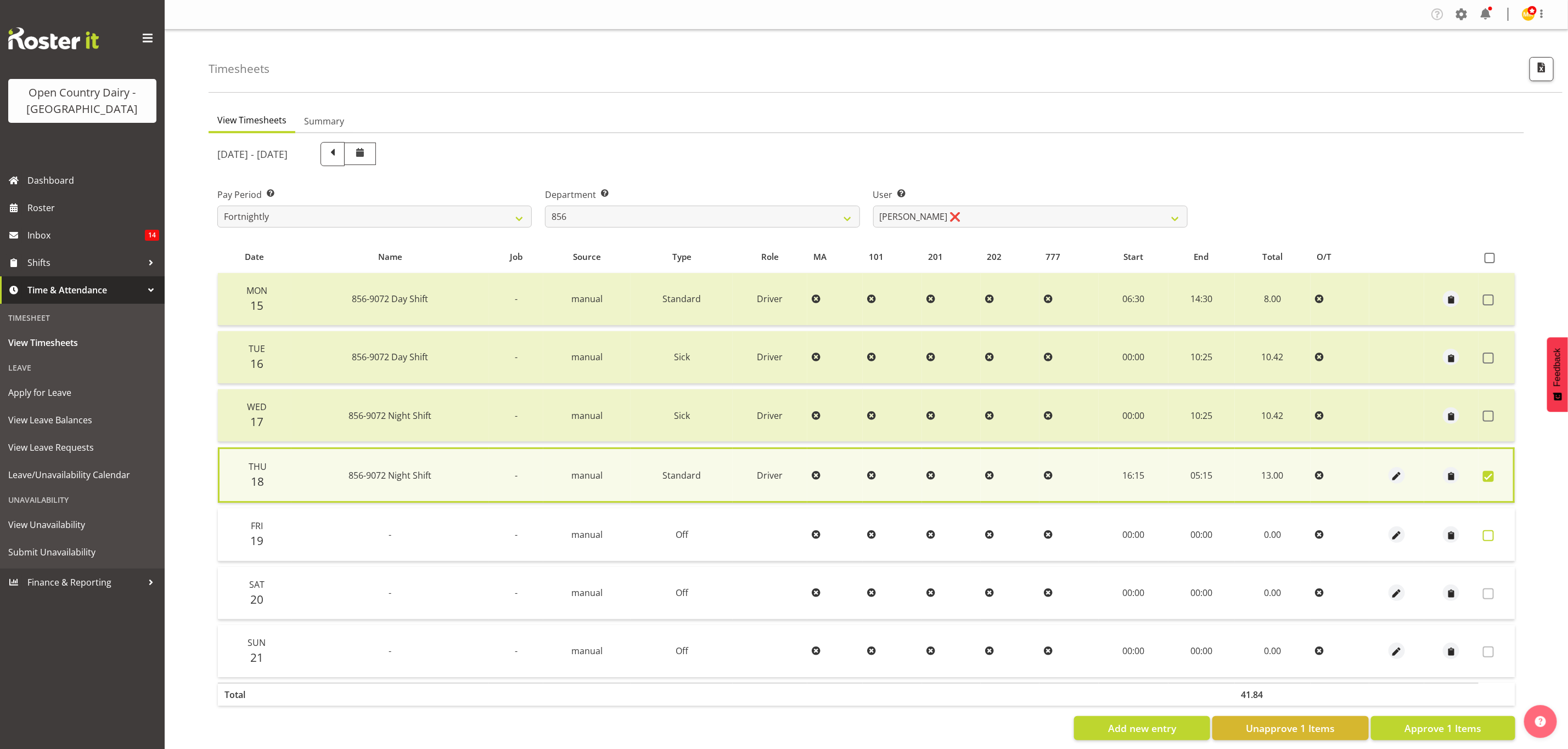
click at [1493, 534] on label at bounding box center [1490, 536] width 17 height 11
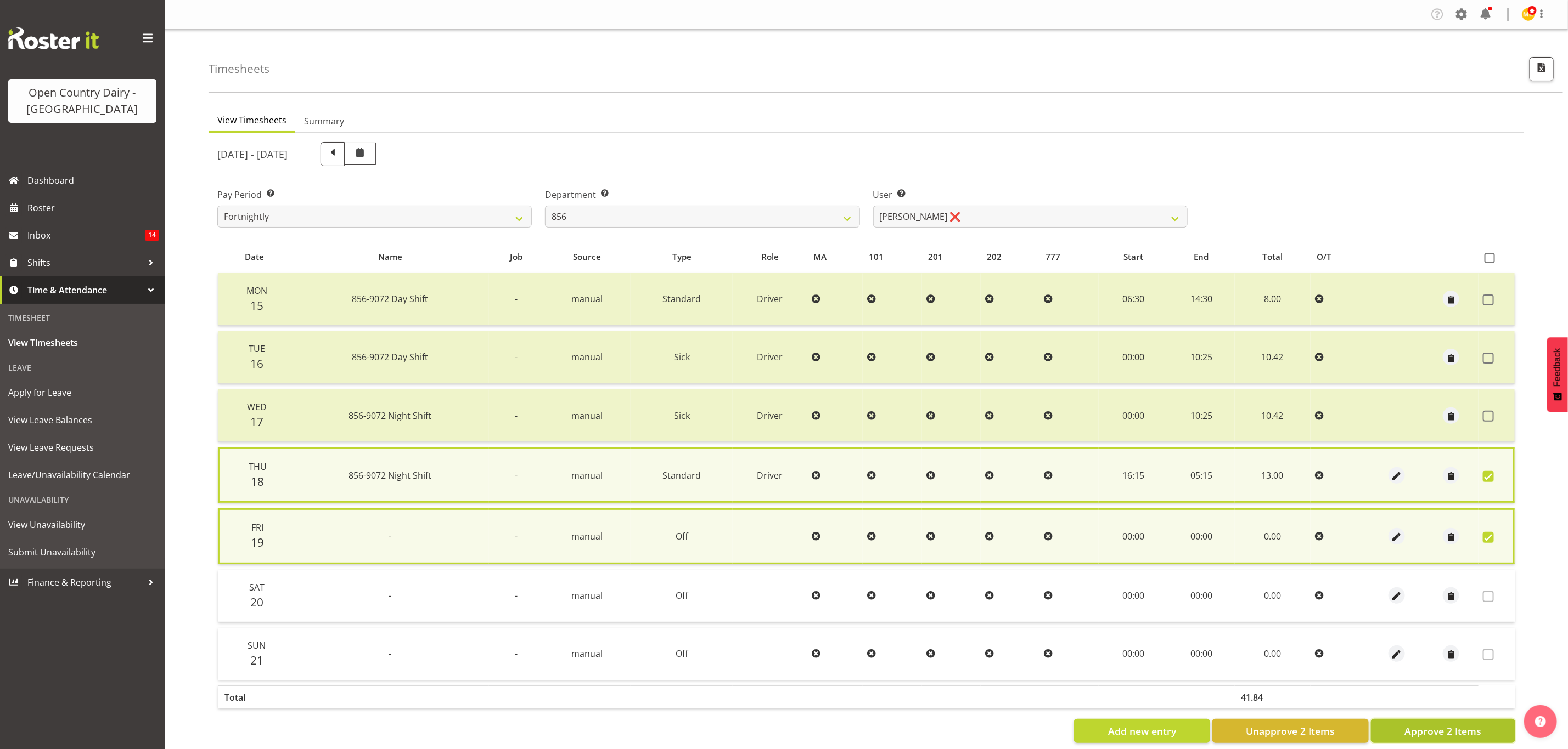
drag, startPoint x: 1434, startPoint y: 727, endPoint x: 1439, endPoint y: 734, distance: 8.6
click at [1435, 729] on span "Approve 2 Items" at bounding box center [1443, 732] width 77 height 15
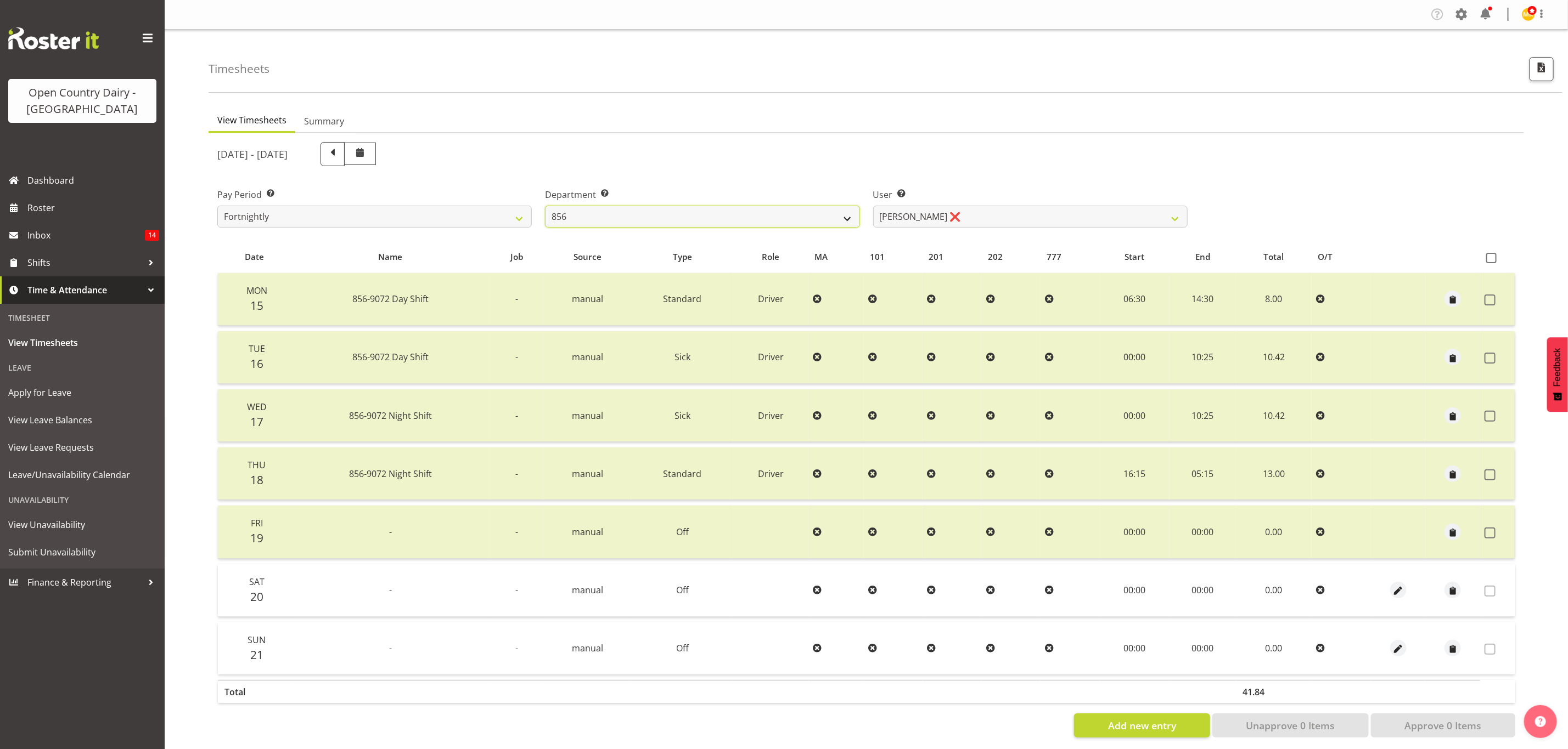
click at [757, 216] on select "734 735 736 737 738 739 851 853 854 855 856 858 861 862 865 867-9032 868 869 87…" at bounding box center [702, 217] width 315 height 22
click at [545, 206] on select "734 735 736 737 738 739 851 853 854 855 856 858 861 862 865 867-9032 868 869 87…" at bounding box center [702, 217] width 315 height 22
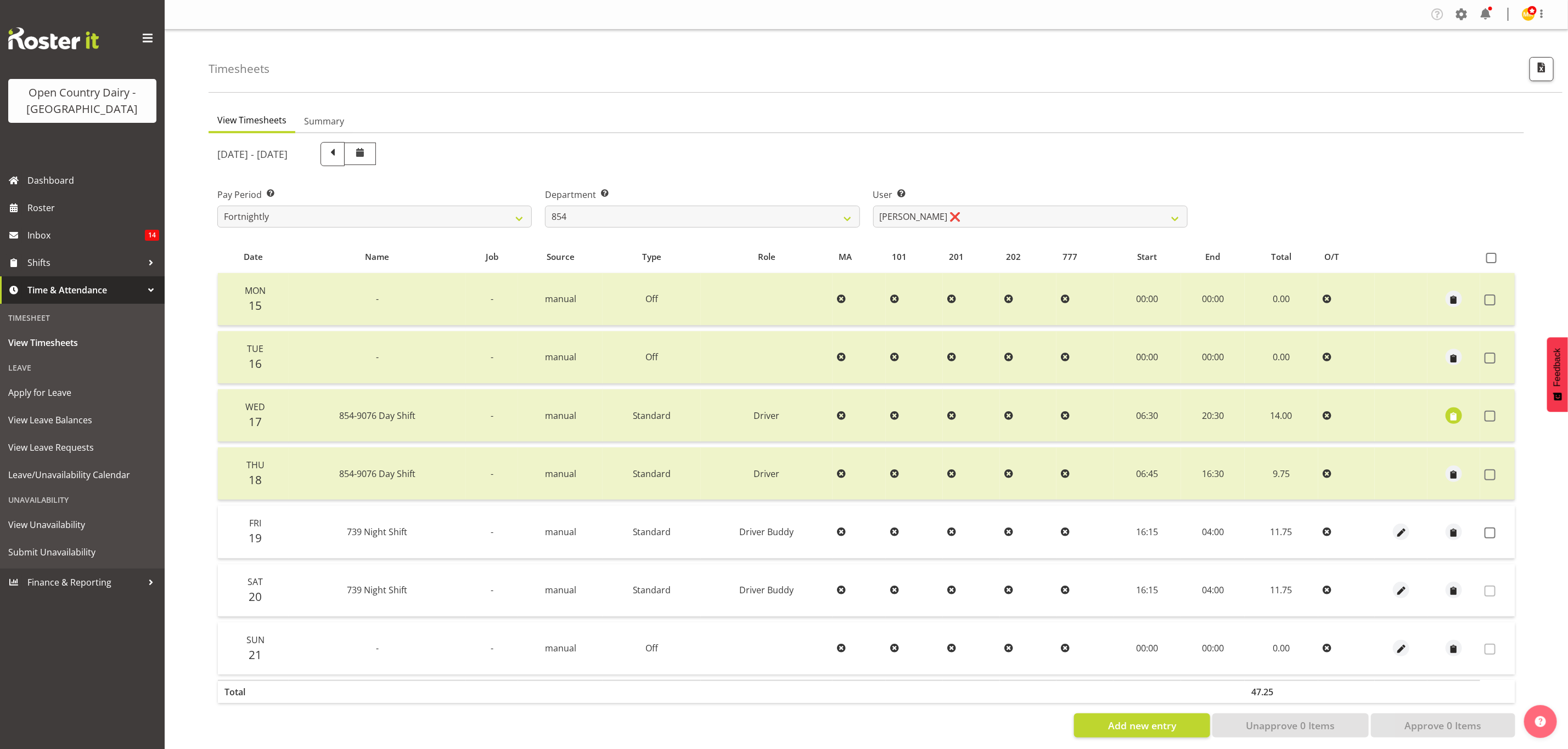
click at [938, 220] on div "September 15th - September 21st 2025 Pay Period Select which pay period you wou…" at bounding box center [866, 436] width 1297 height 603
click at [938, 220] on select "Carl Johnstone ❌ John Rook ❌ Karl Nicol ❌ Raymond George ❌" at bounding box center [1031, 217] width 315 height 22
click at [873, 206] on select "Carl Johnstone ❌ John Rook ❌ Karl Nicol ❌ Raymond George ❌" at bounding box center [1031, 217] width 315 height 22
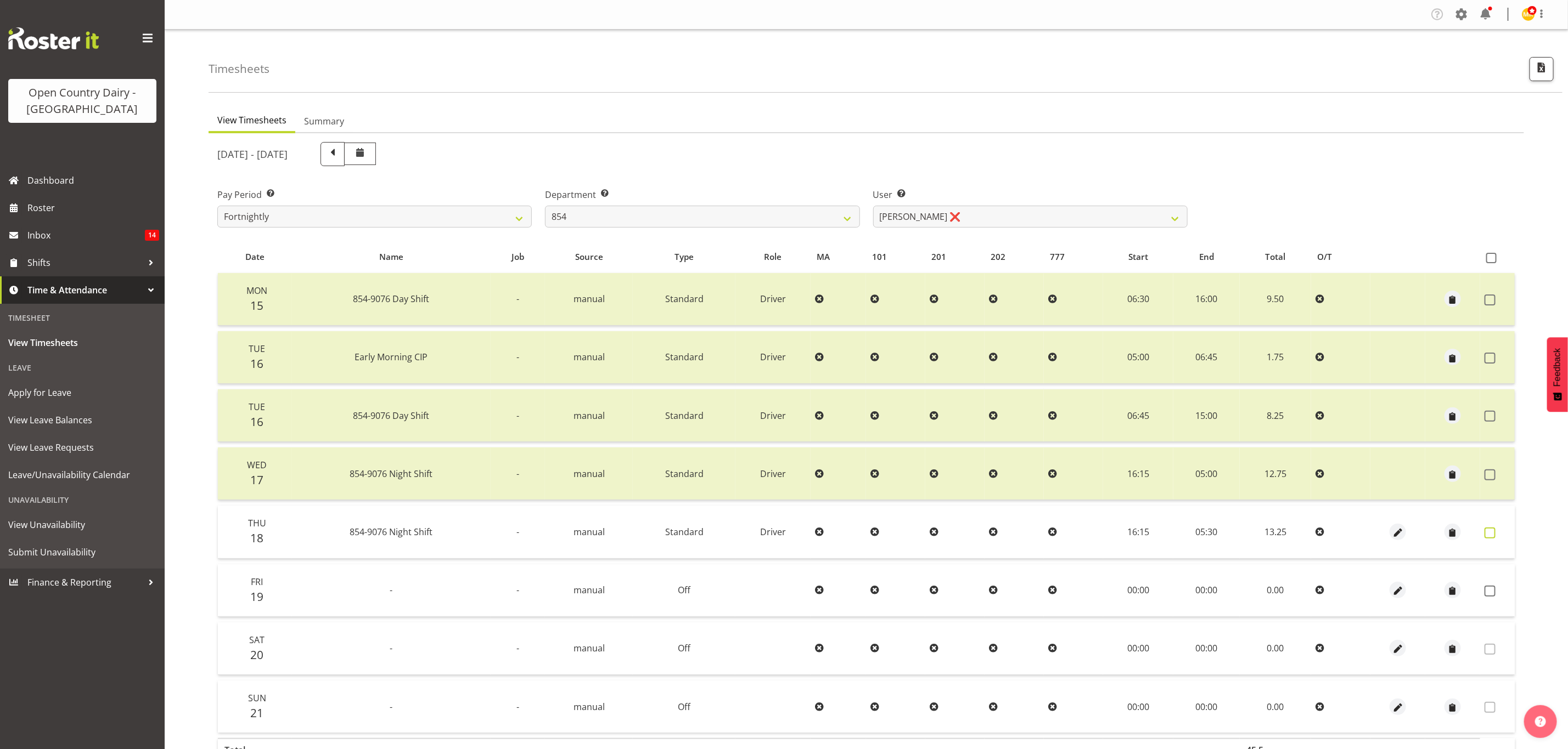
click at [1493, 529] on span at bounding box center [1490, 533] width 11 height 11
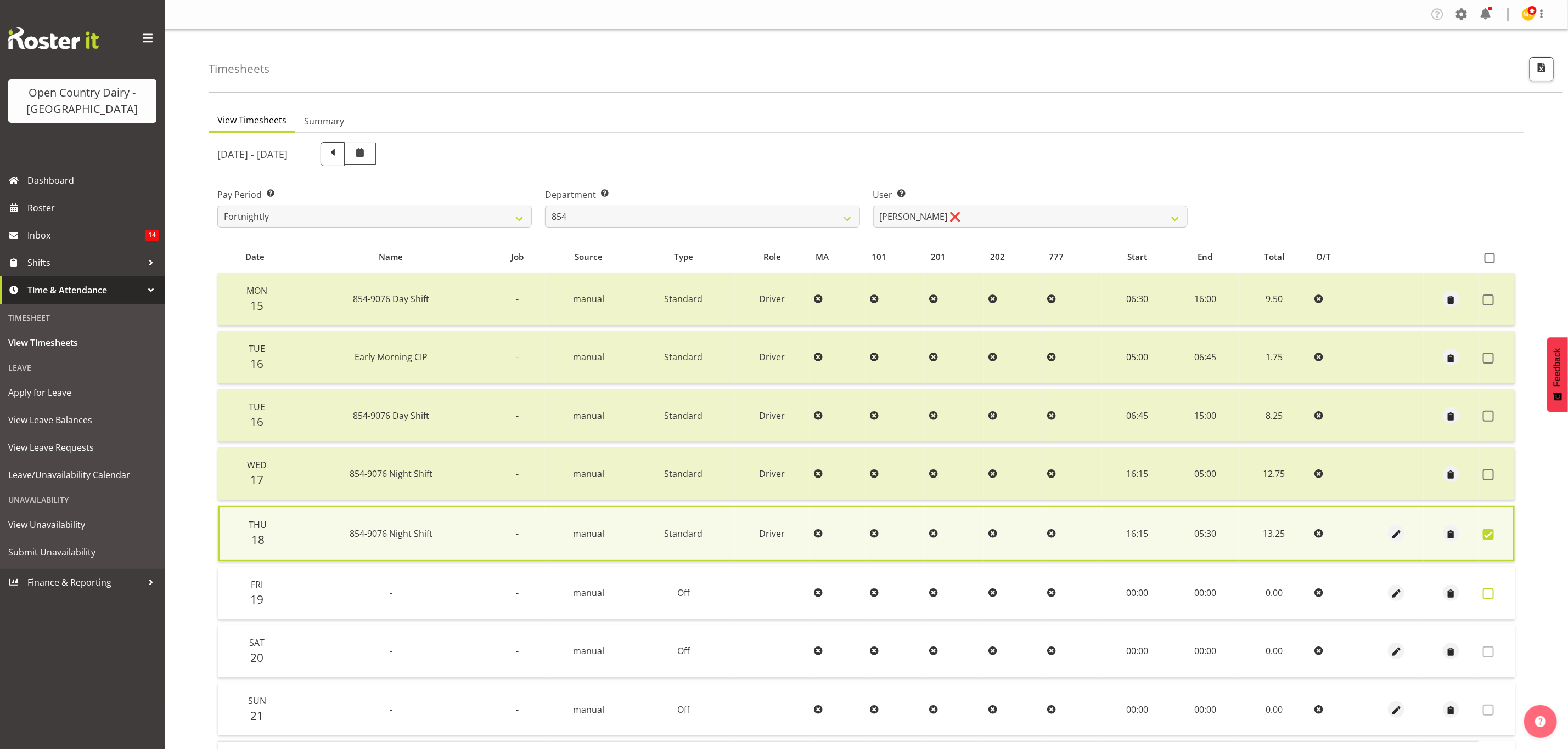
click at [1490, 593] on span at bounding box center [1487, 594] width 11 height 11
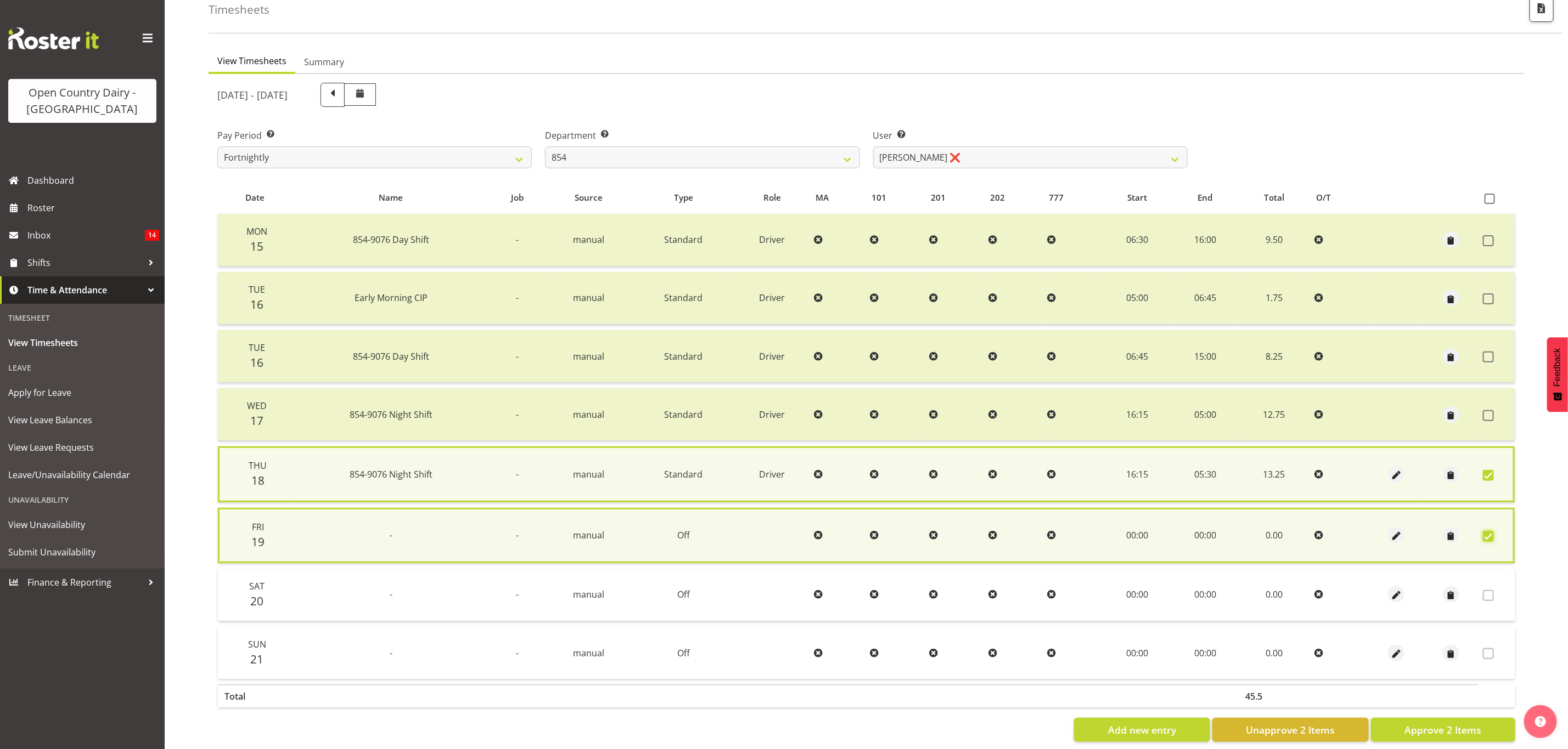
scroll to position [76, 0]
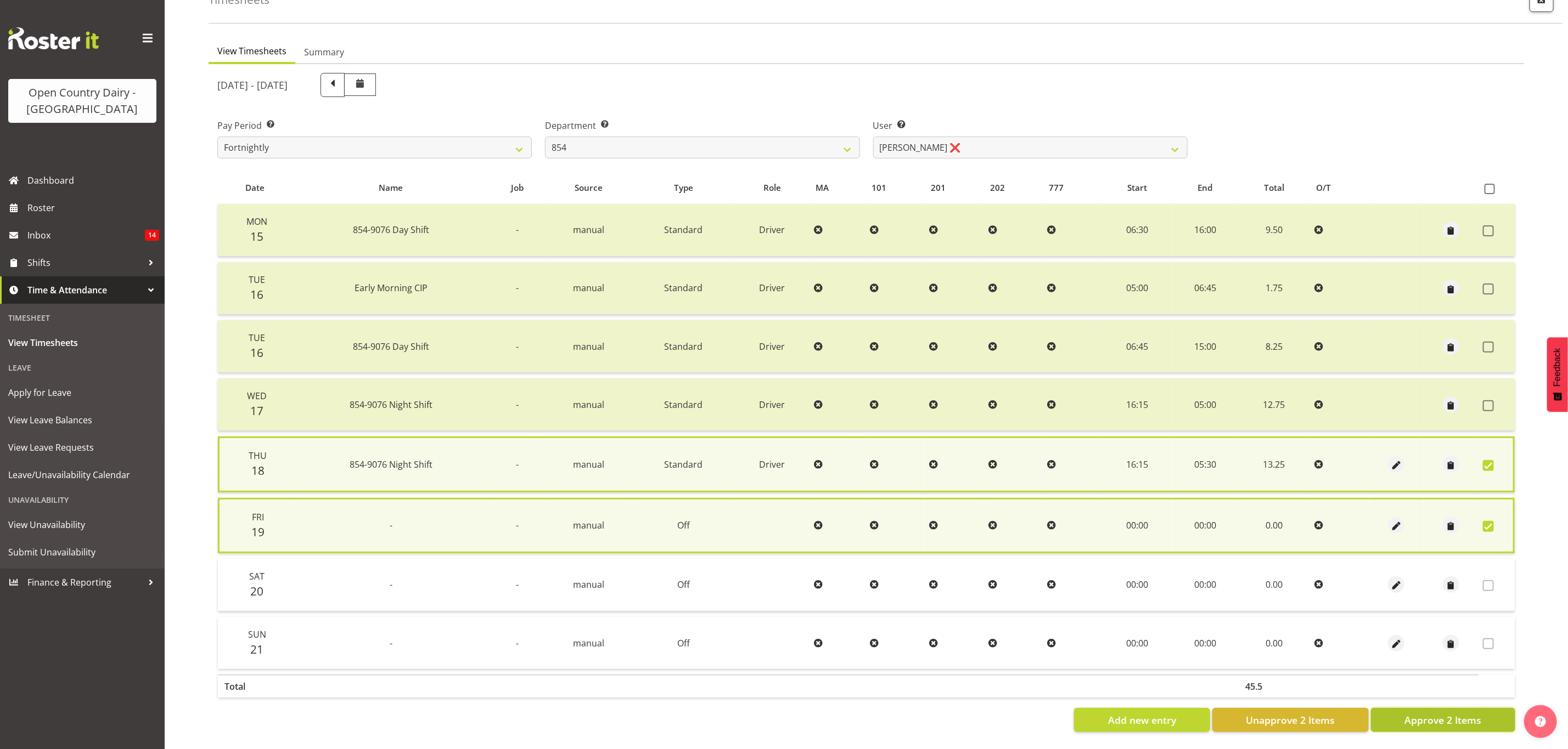
click at [1451, 713] on span "Approve 2 Items" at bounding box center [1443, 721] width 77 height 15
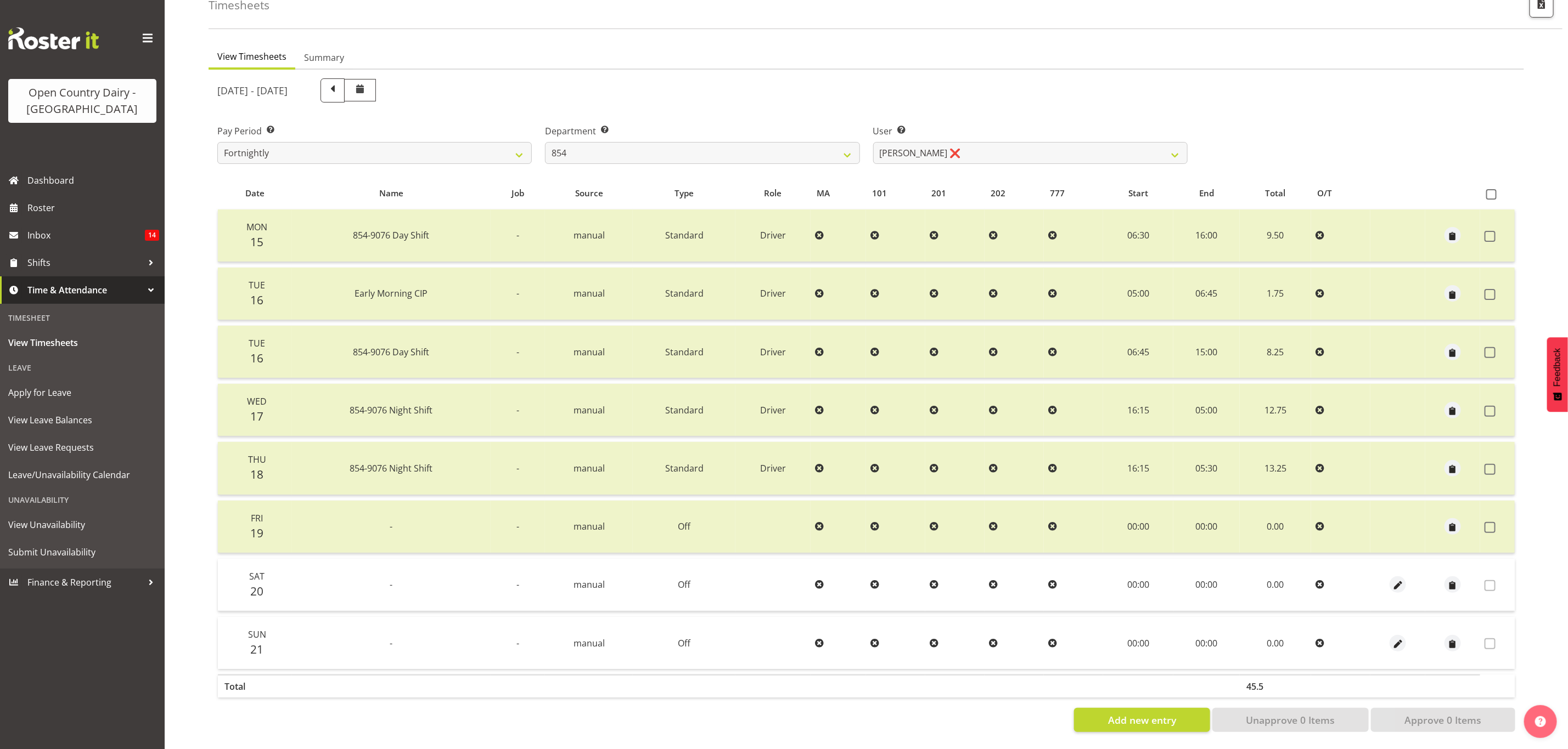
click at [706, 158] on div "Department Select which department you would like to view. 734 735 736 737 738 …" at bounding box center [702, 140] width 328 height 62
click at [702, 142] on select "734 735 736 737 738 739 851 853 854 855 856 858 861 862 865 867-9032 868 869 87…" at bounding box center [702, 153] width 315 height 22
click at [545, 142] on select "734 735 736 737 738 739 851 853 854 855 856 858 861 862 865 867-9032 868 869 87…" at bounding box center [702, 153] width 315 height 22
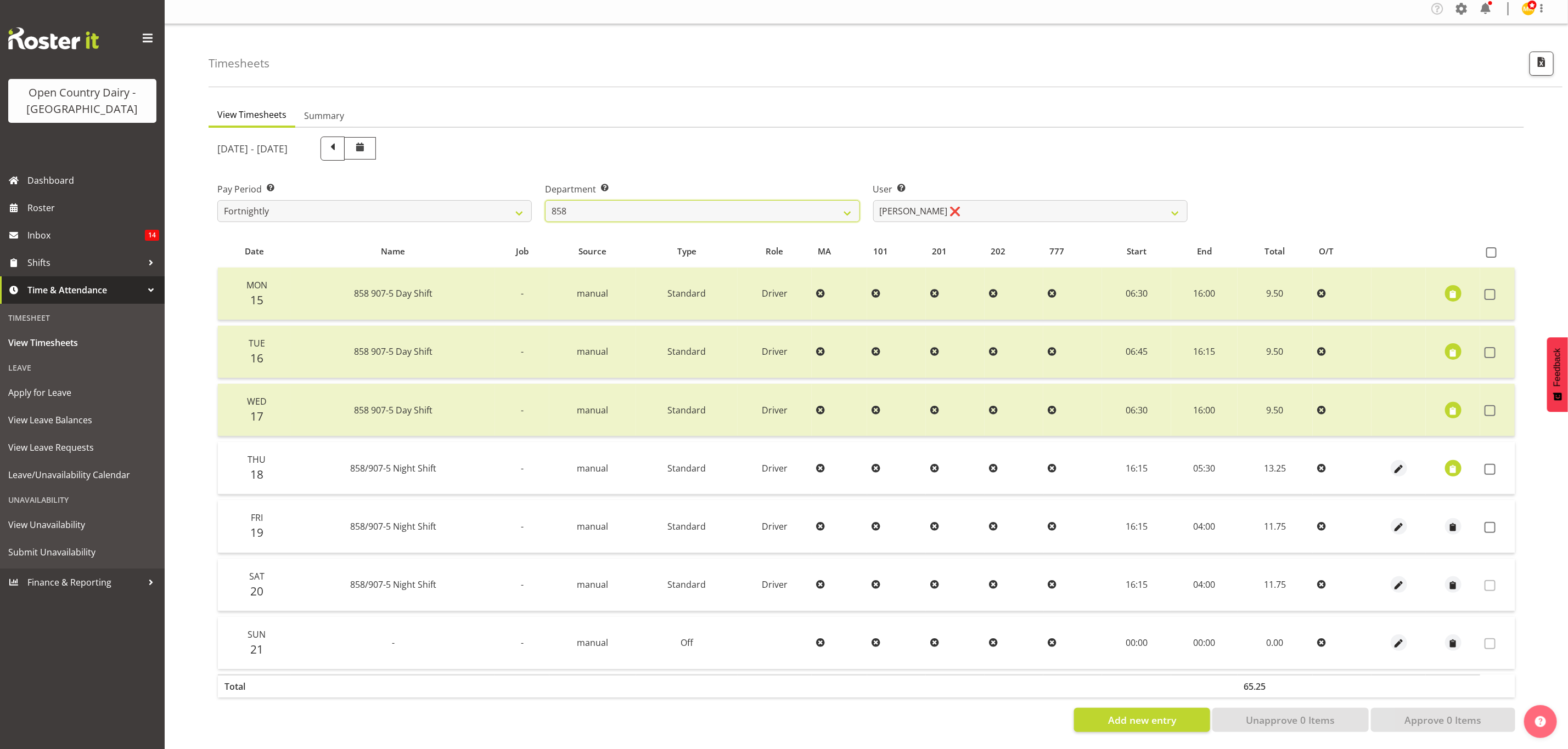
scroll to position [13, 0]
click at [990, 140] on div "September 15th - September 21st 2025" at bounding box center [703, 148] width 970 height 24
click at [1493, 464] on span at bounding box center [1490, 469] width 11 height 11
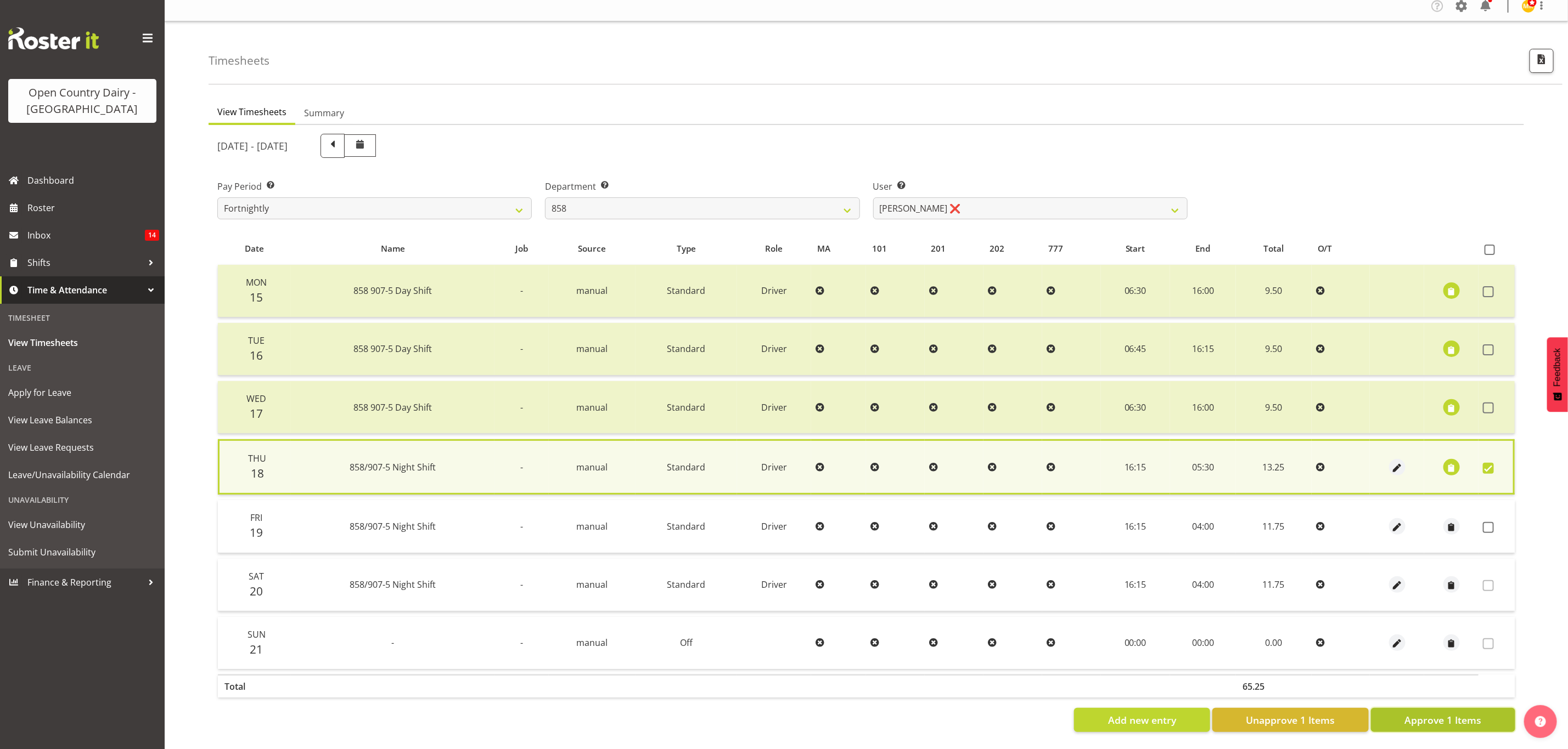
click at [1458, 719] on button "Approve 1 Items" at bounding box center [1443, 720] width 144 height 24
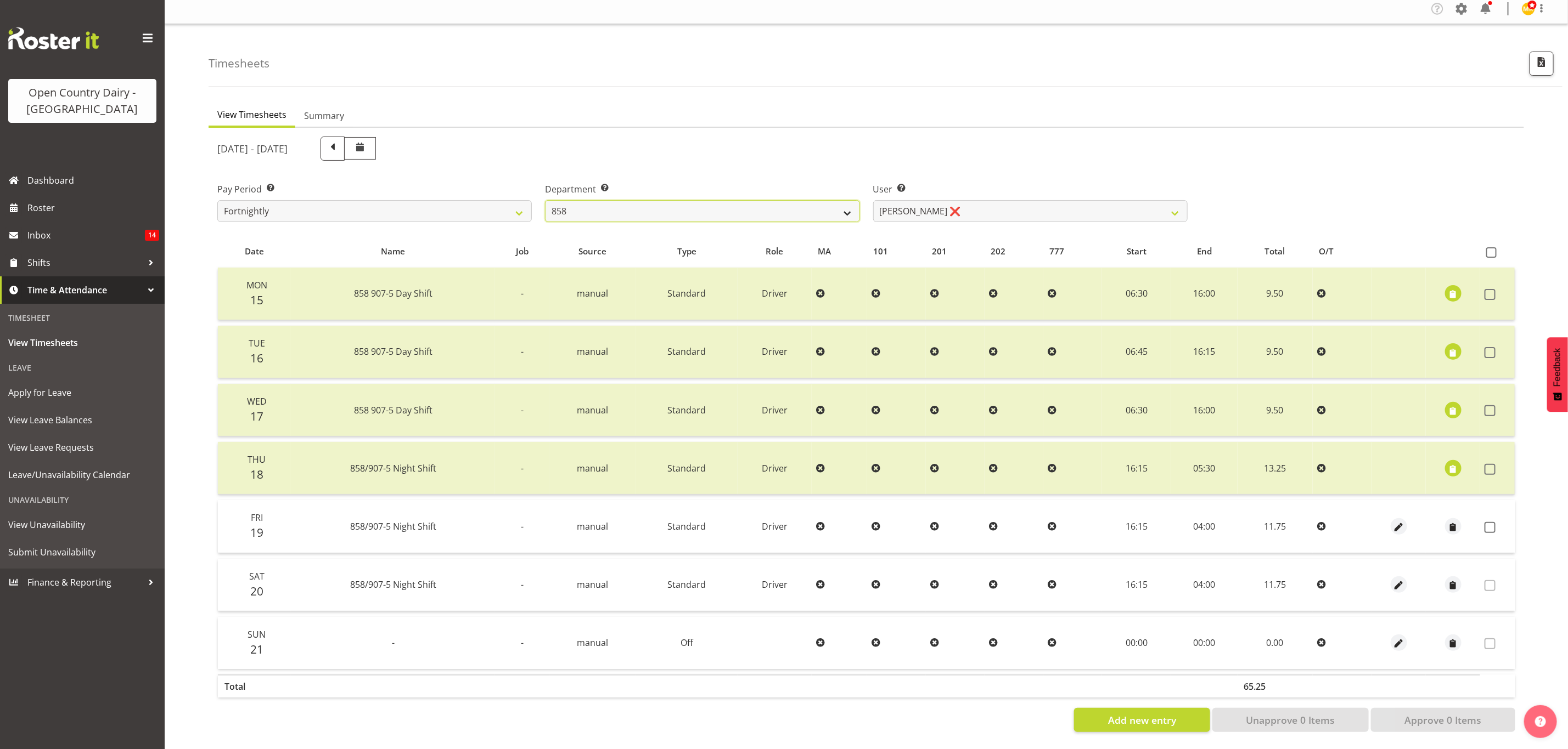
click at [706, 204] on select "734 735 736 737 738 739 851 853 854 855 856 858 861 862 865 867-9032 868 869 87…" at bounding box center [702, 211] width 315 height 22
click at [545, 200] on select "734 735 736 737 738 739 851 853 854 855 856 858 861 862 865 867-9032 868 869 87…" at bounding box center [702, 211] width 315 height 22
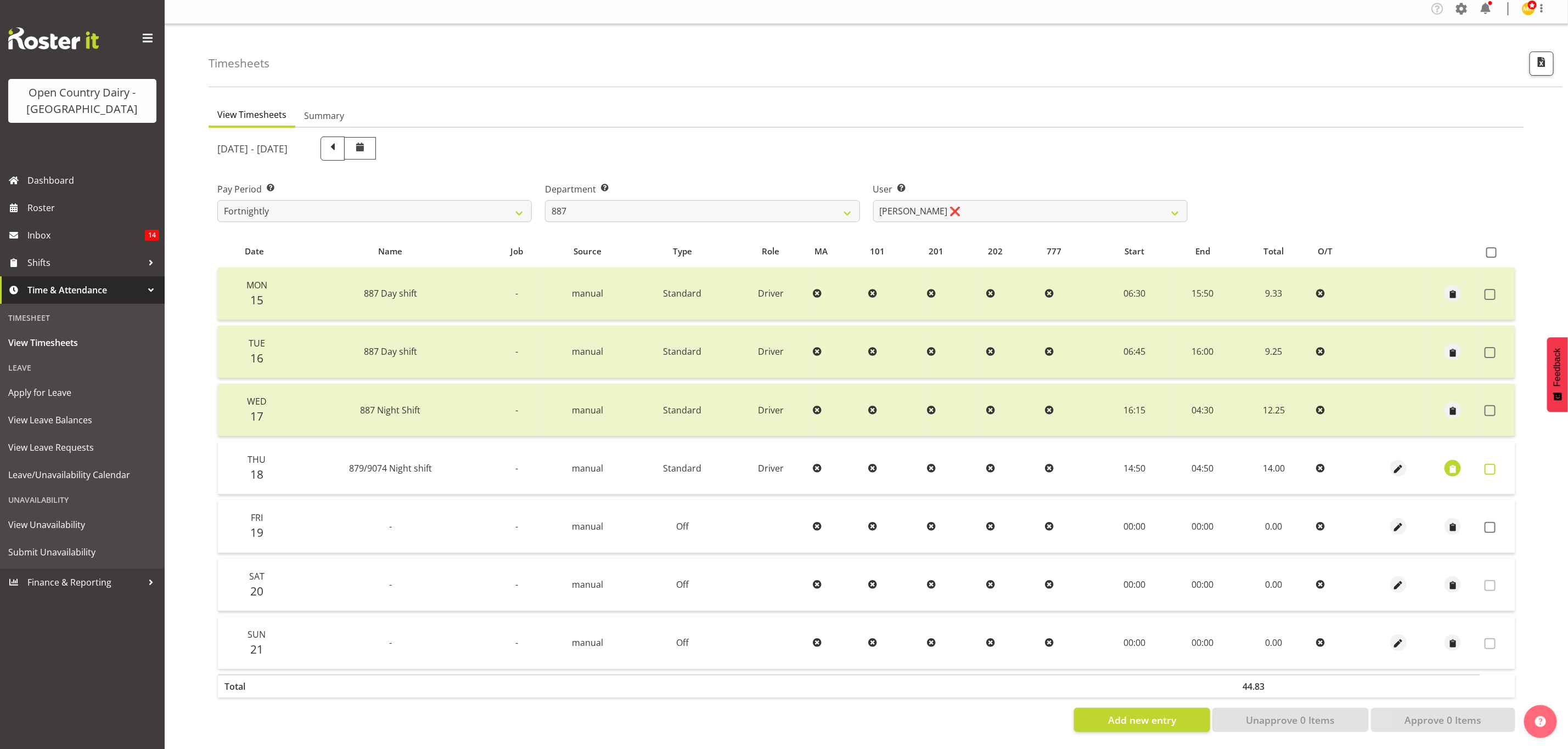
click at [1491, 464] on span at bounding box center [1490, 469] width 11 height 11
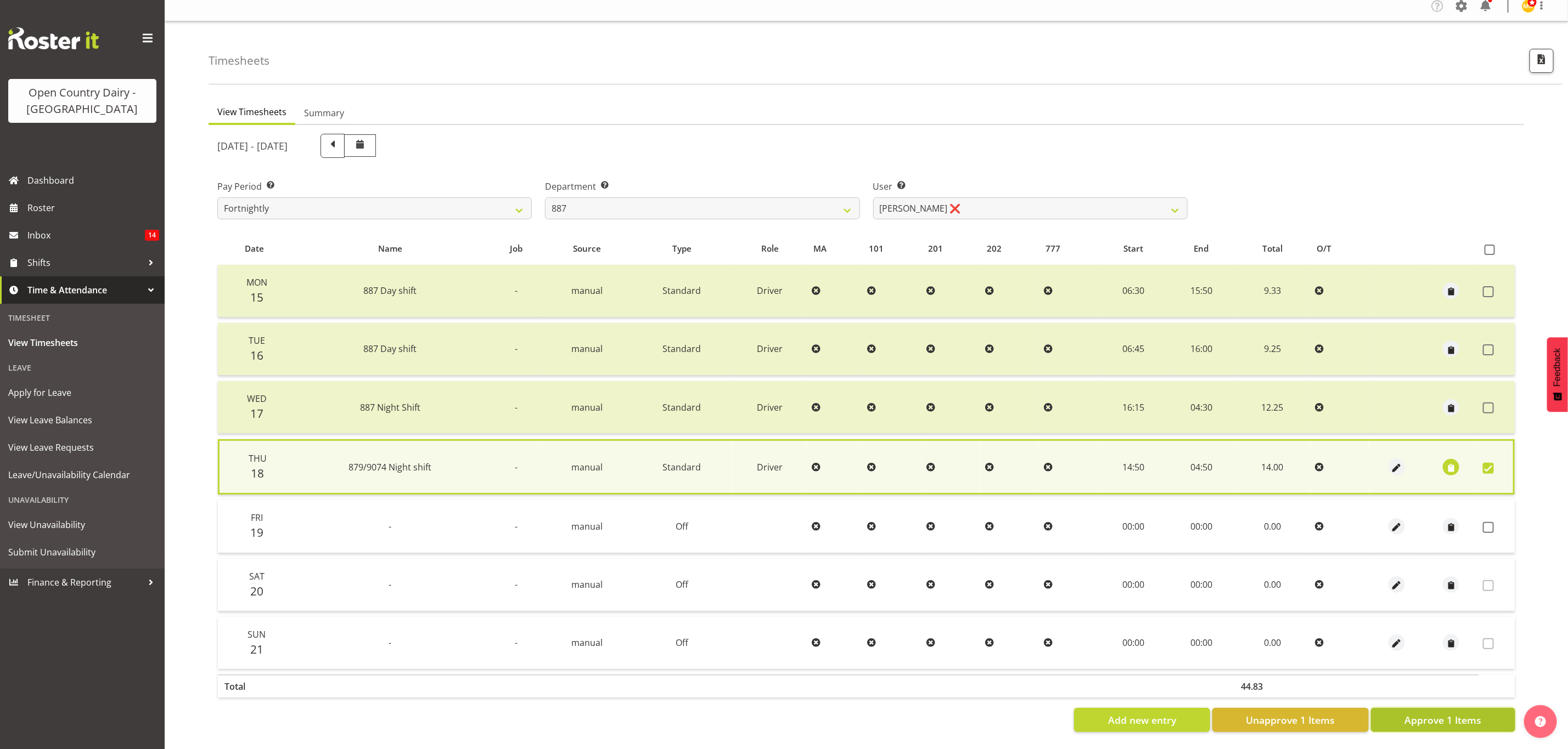
click at [1440, 713] on span "Approve 1 Items" at bounding box center [1443, 721] width 77 height 15
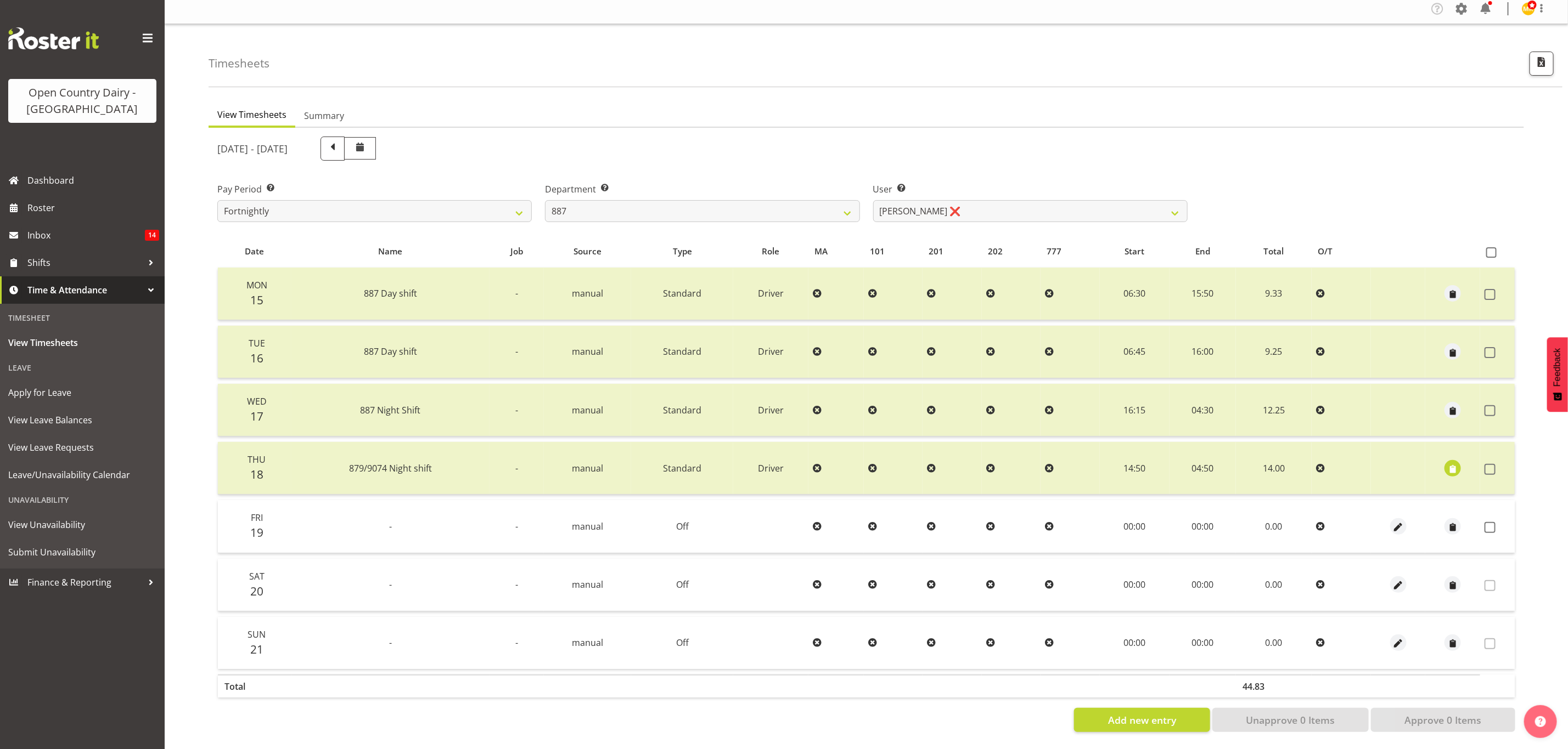
click at [841, 218] on div "Department Select which department you would like to view. 734 735 736 737 738 …" at bounding box center [702, 198] width 328 height 62
click at [841, 201] on select "734 735 736 737 738 739 851 853 854 855 856 858 861 862 865 867-9032 868 869 87…" at bounding box center [702, 211] width 315 height 22
click at [545, 200] on select "734 735 736 737 738 739 851 853 854 855 856 858 861 862 865 867-9032 868 869 87…" at bounding box center [702, 211] width 315 height 22
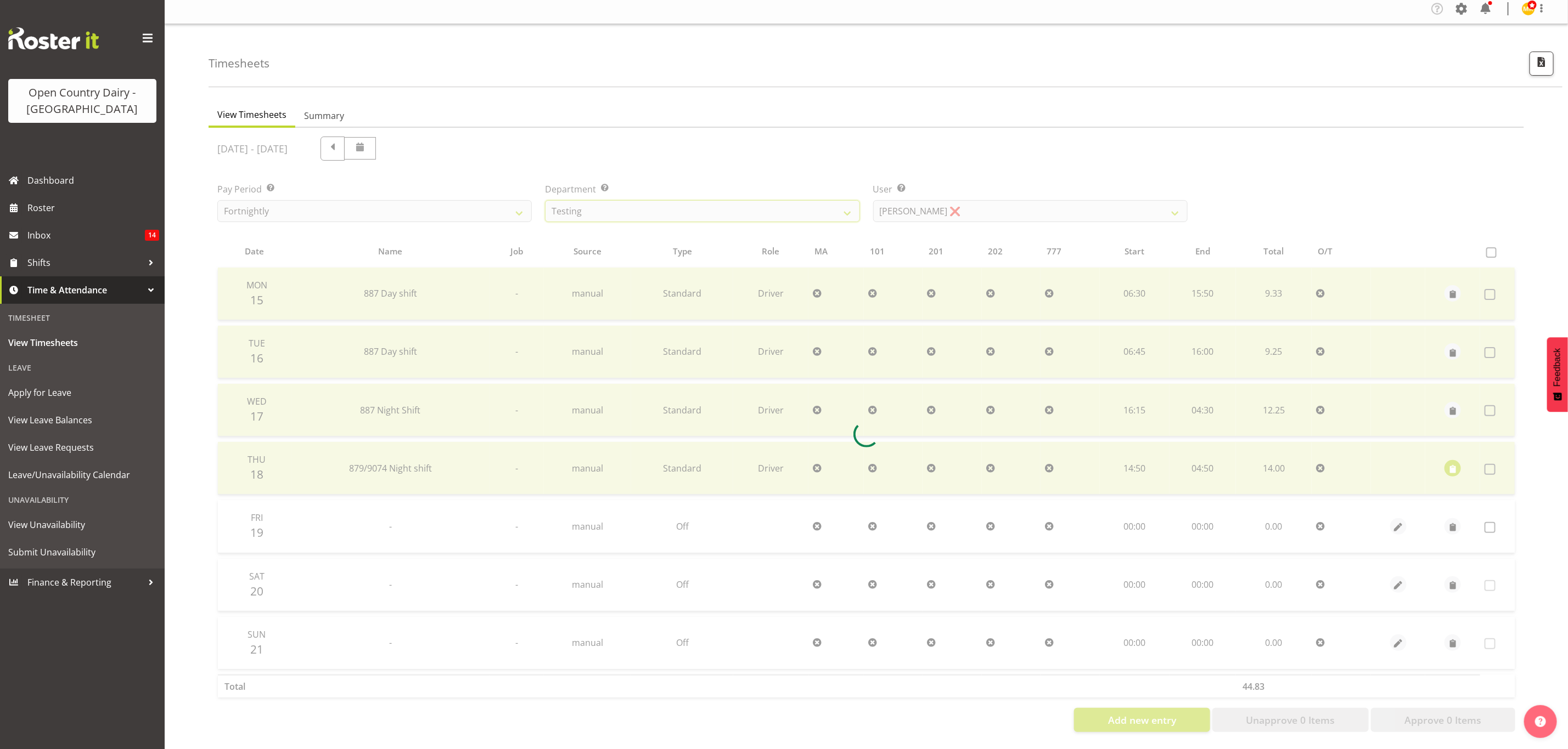
scroll to position [0, 0]
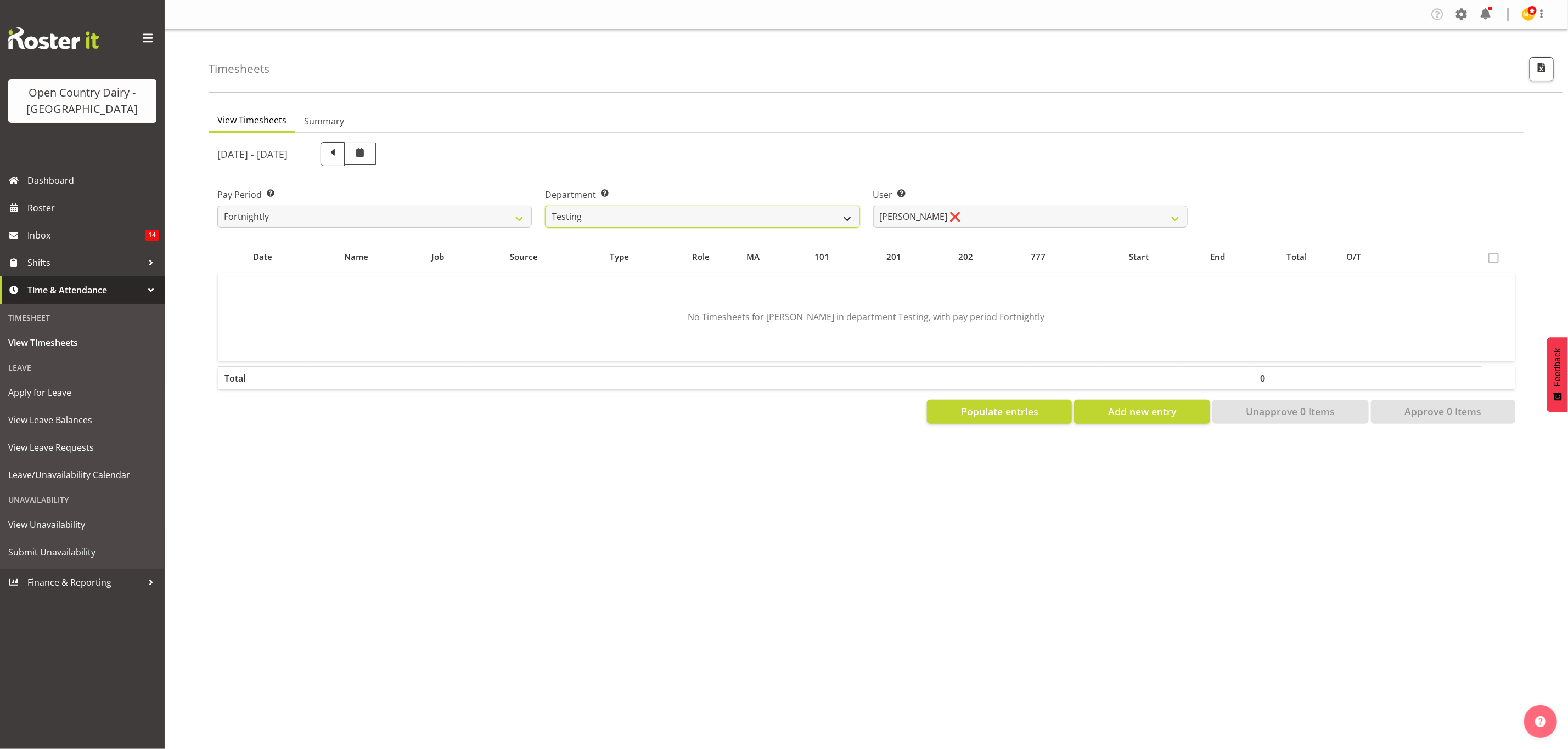
click at [784, 221] on select "734 735 736 737 738 739 851 853 854 855 856 858 861 862 865 867-9032 868 869 87…" at bounding box center [702, 217] width 315 height 22
click at [545, 206] on select "734 735 736 737 738 739 851 853 854 855 856 858 861 862 865 867-9032 868 869 87…" at bounding box center [702, 217] width 315 height 22
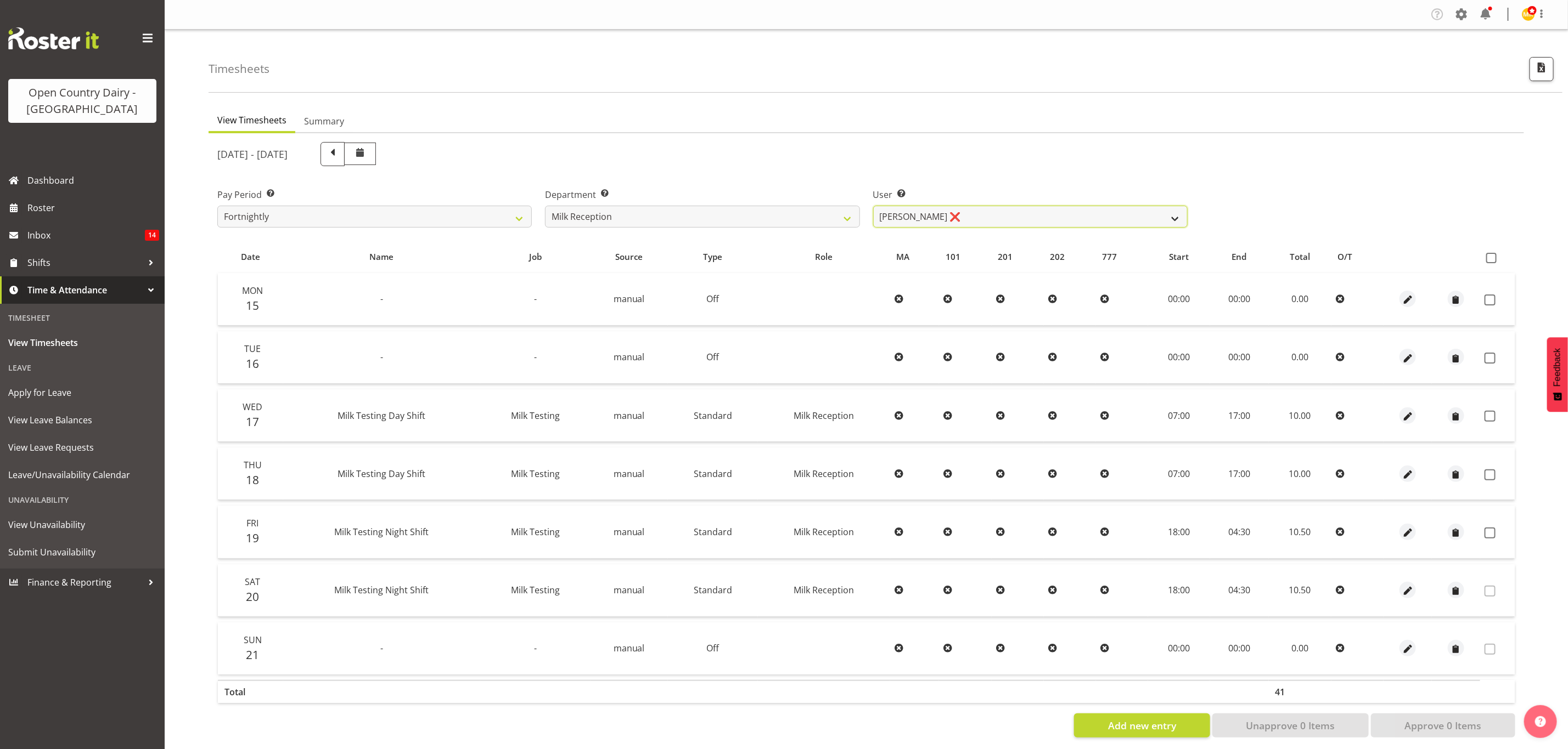
click at [999, 221] on select "Brent Reidy ❌ Laura Courtney ❌ Natasha Turnhout ❌ Teresa Hardegger ❌" at bounding box center [1031, 217] width 315 height 22
click at [873, 206] on select "Brent Reidy ❌ Laura Courtney ❌ Natasha Turnhout ❌ Teresa Hardegger ❌" at bounding box center [1031, 217] width 315 height 22
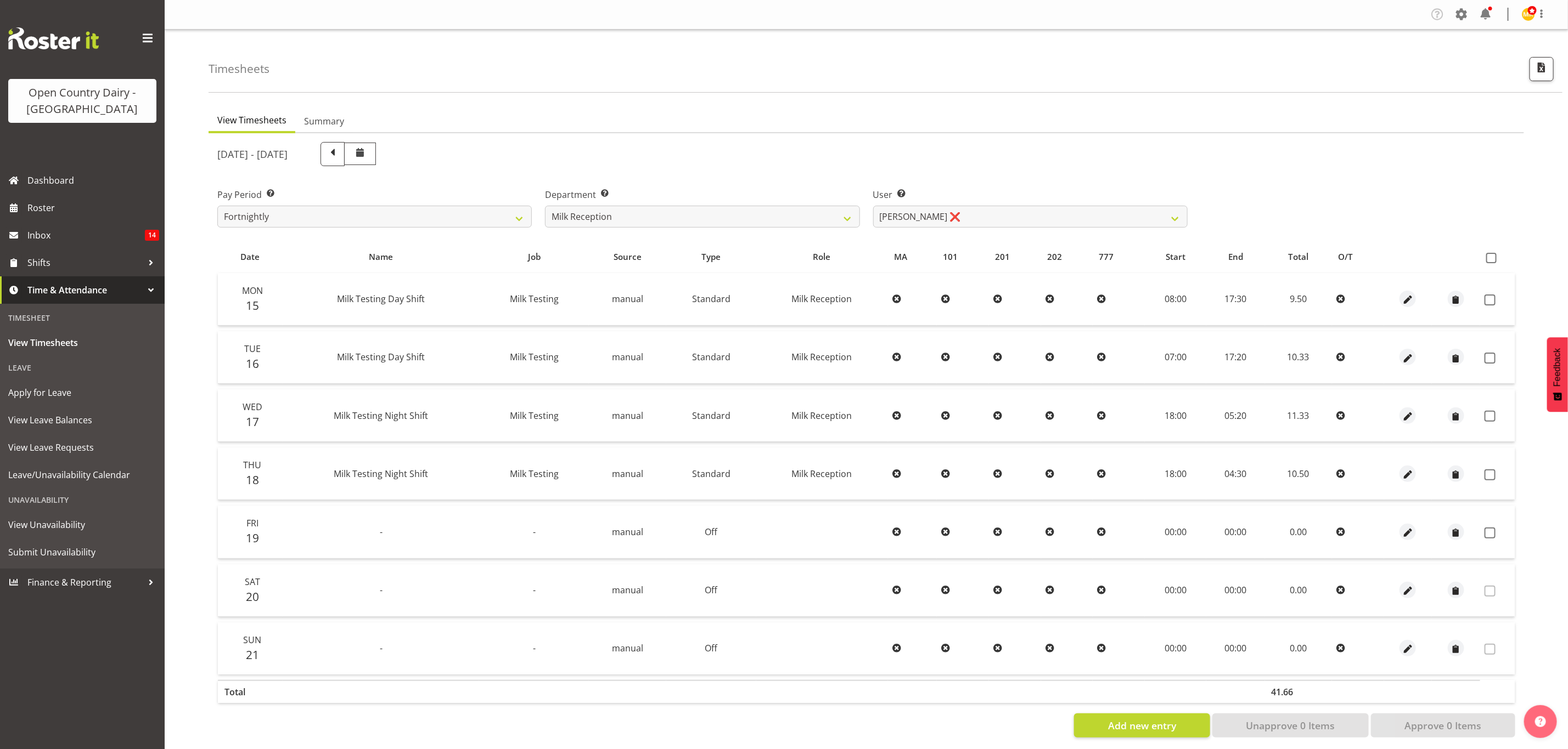
click at [1386, 181] on div "Pay Period Select which pay period you would like to view. Fortnightly Departme…" at bounding box center [866, 203] width 1311 height 62
